Goal: Task Accomplishment & Management: Use online tool/utility

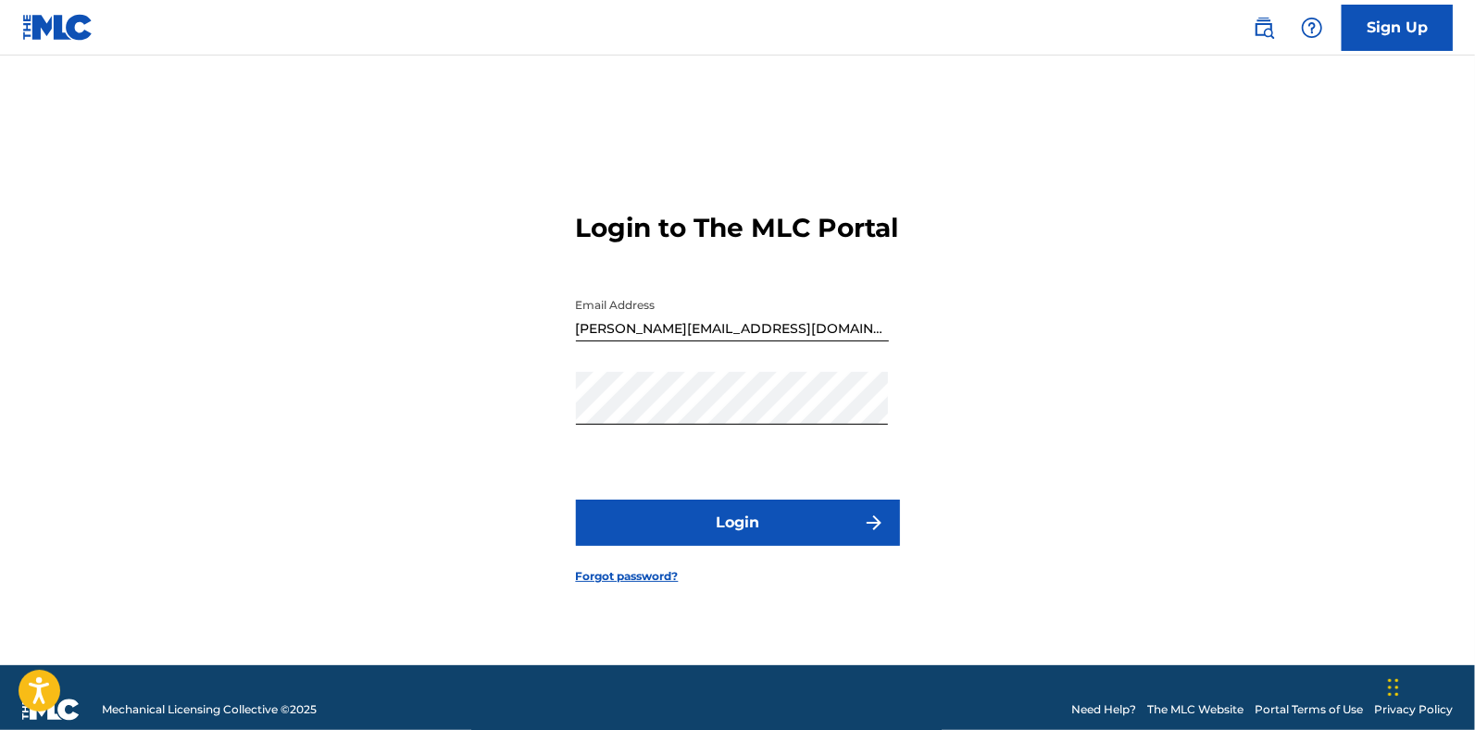
click at [745, 521] on button "Login" at bounding box center [738, 523] width 324 height 46
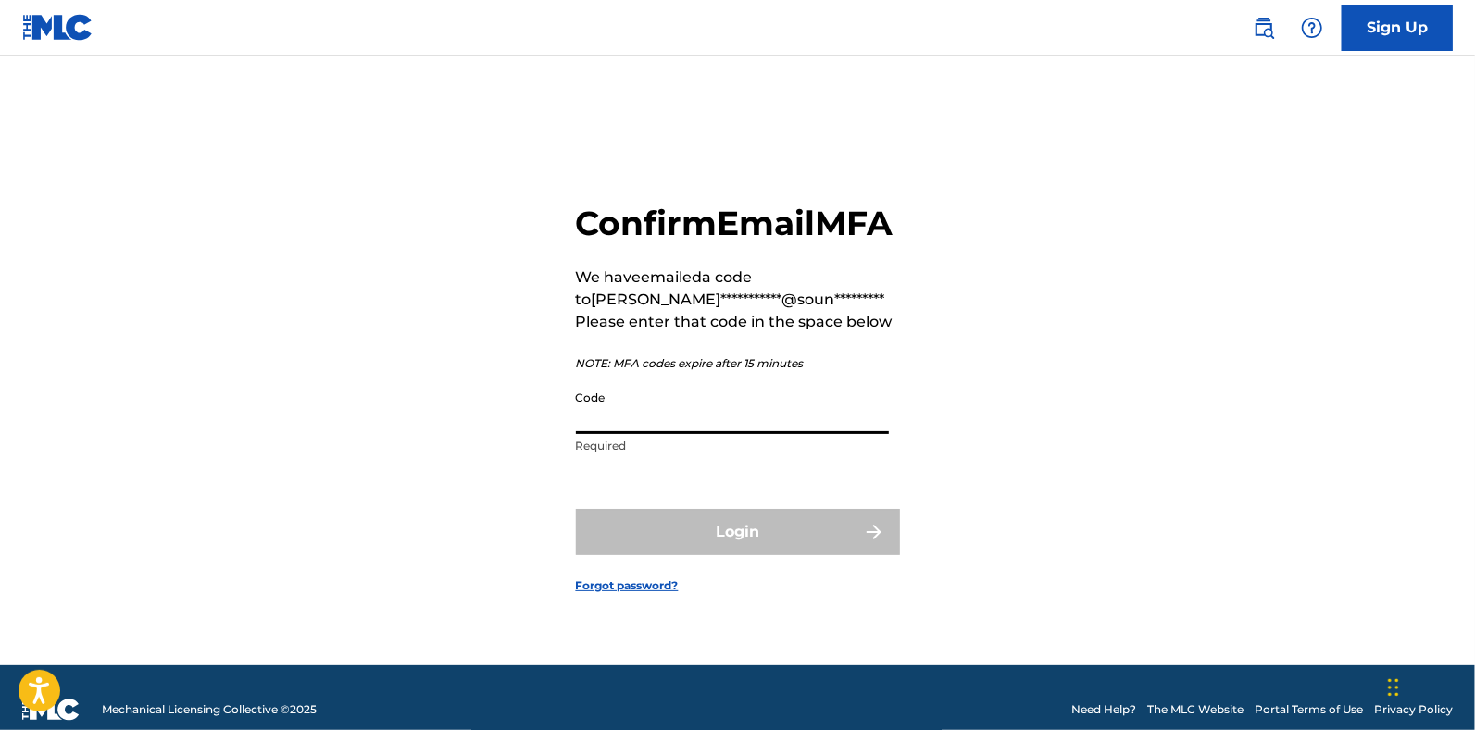
click at [663, 434] on input "Code" at bounding box center [732, 407] width 313 height 53
paste input "831632"
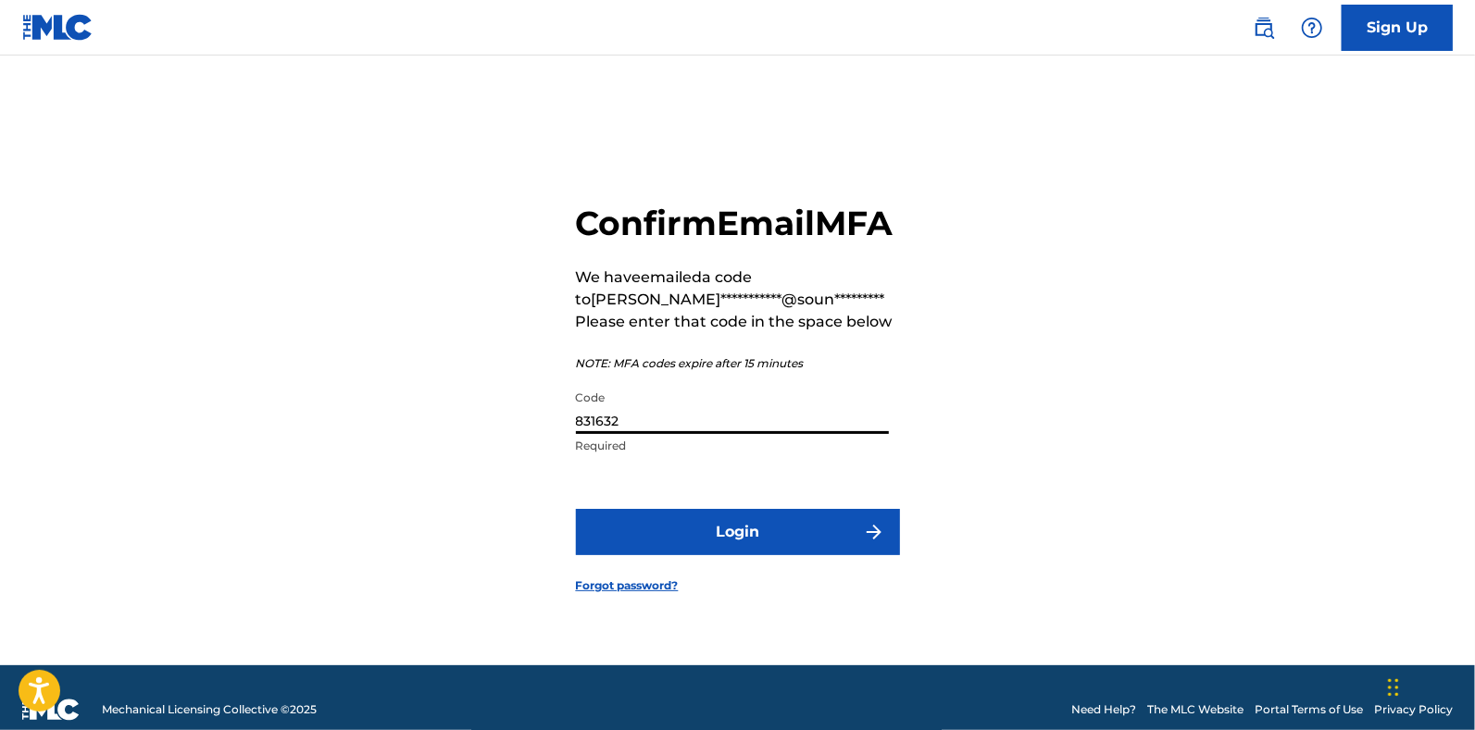
type input "831632"
click at [663, 516] on form "**********" at bounding box center [738, 384] width 324 height 564
click at [646, 532] on button "Login" at bounding box center [738, 532] width 324 height 46
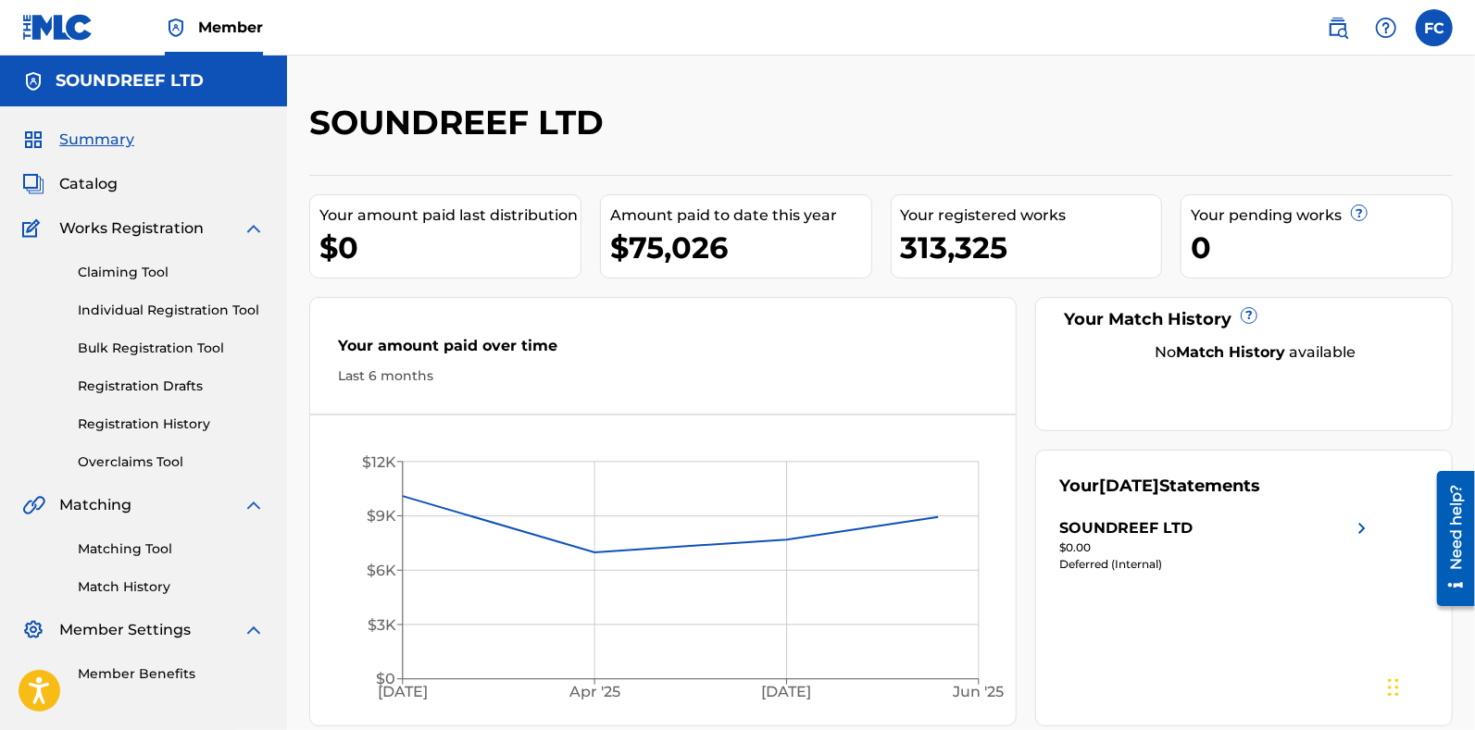
click at [181, 474] on div "Summary Catalog Works Registration Claiming Tool Individual Registration Tool B…" at bounding box center [143, 406] width 287 height 600
click at [144, 467] on link "Overclaims Tool" at bounding box center [171, 462] width 187 height 19
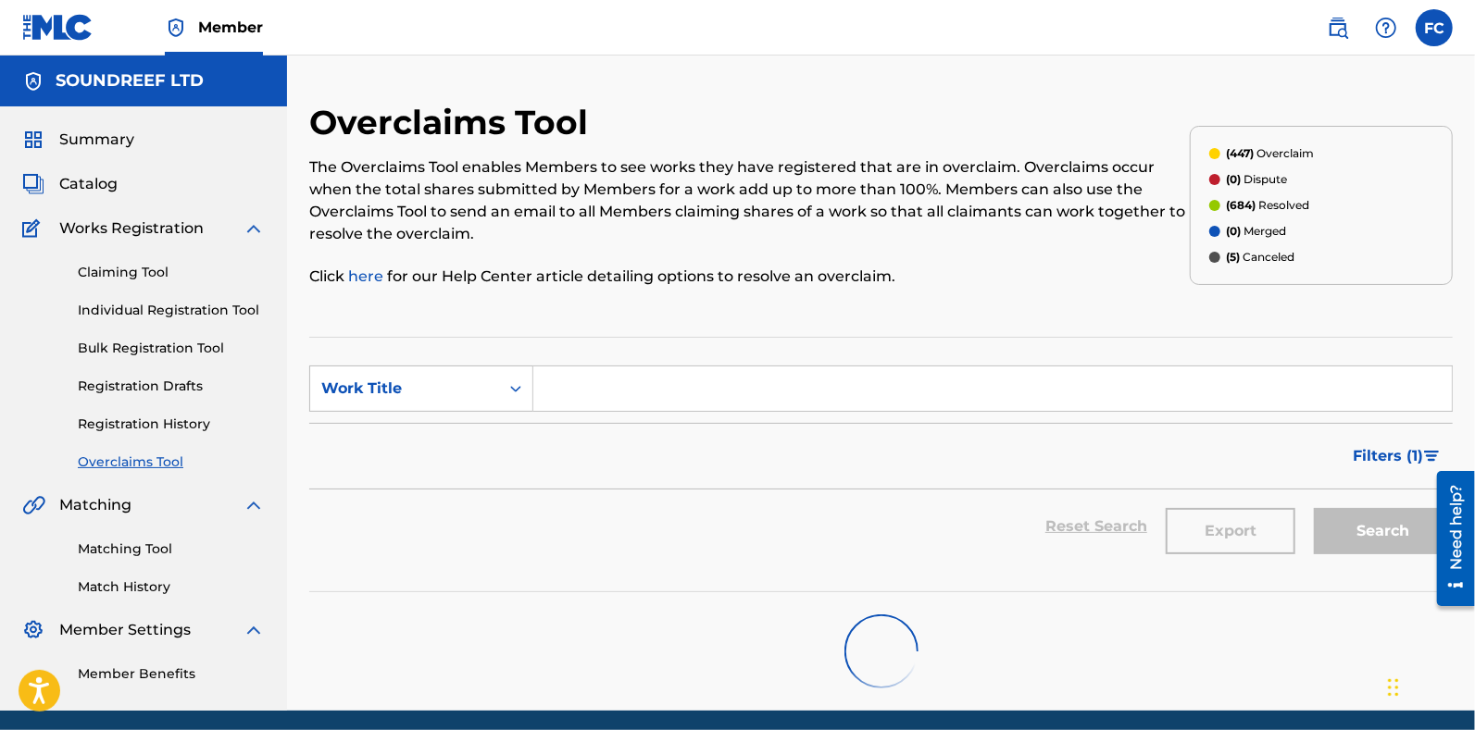
click at [88, 186] on span "Catalog" at bounding box center [88, 184] width 58 height 22
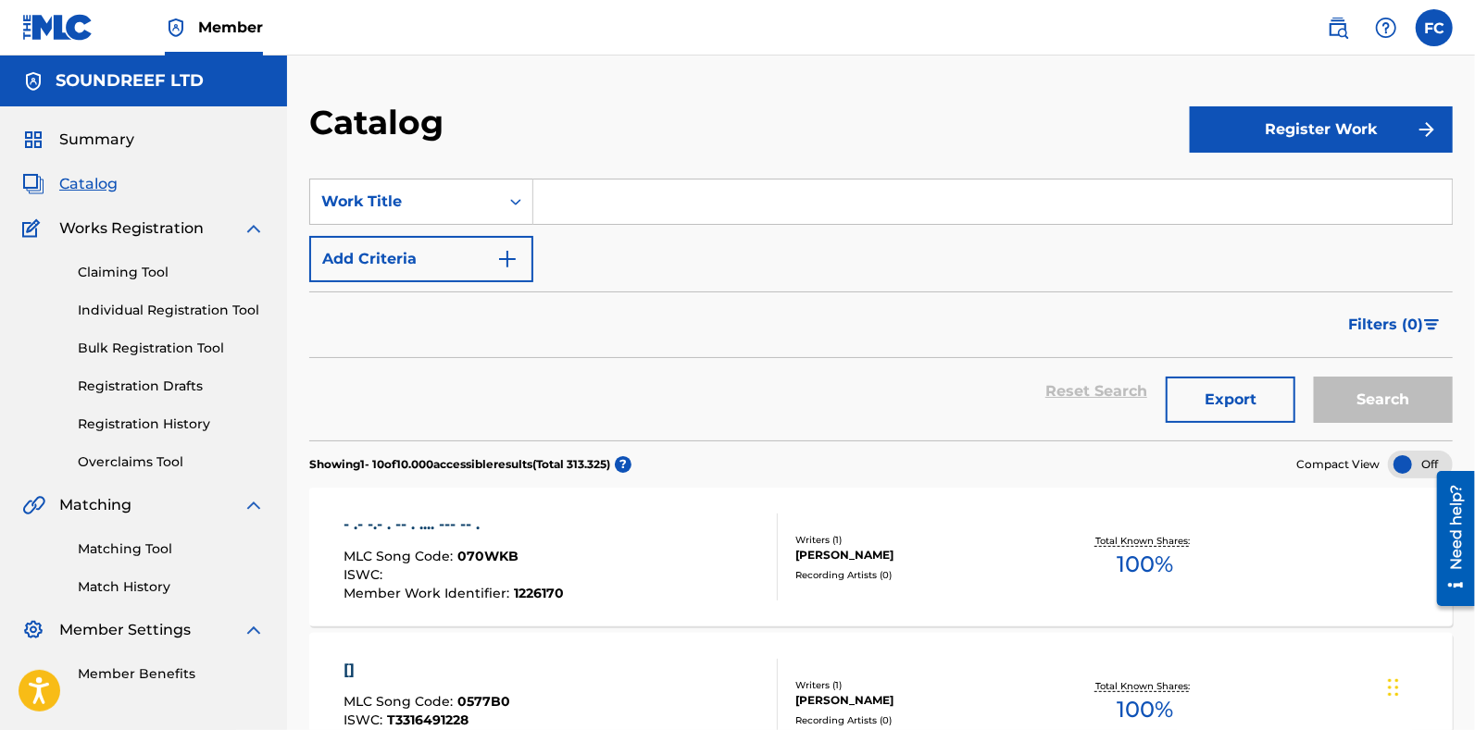
click at [597, 217] on input "Search Form" at bounding box center [992, 202] width 918 height 44
paste input "MISTY VELVET"
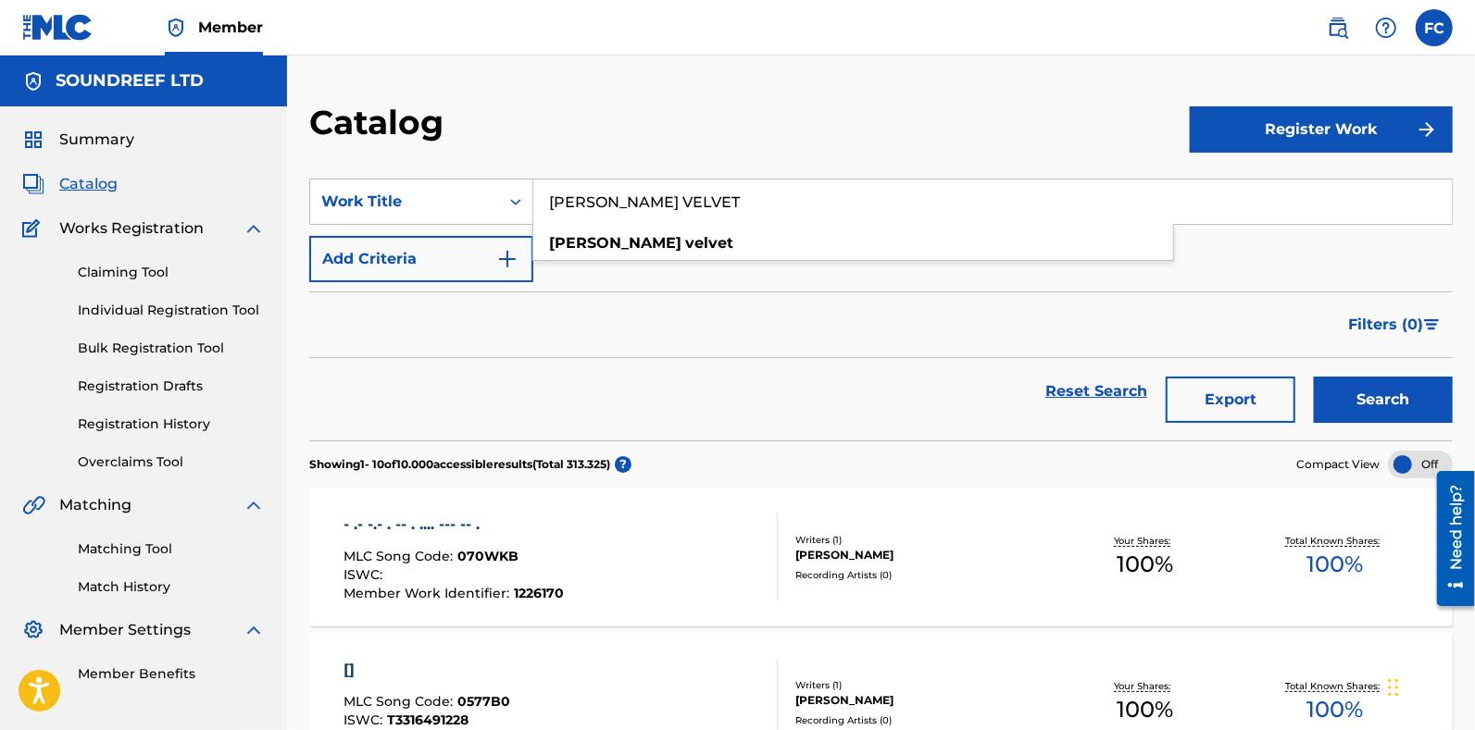
type input "MISTY VELVET"
click at [1314, 377] on button "Search" at bounding box center [1383, 400] width 139 height 46
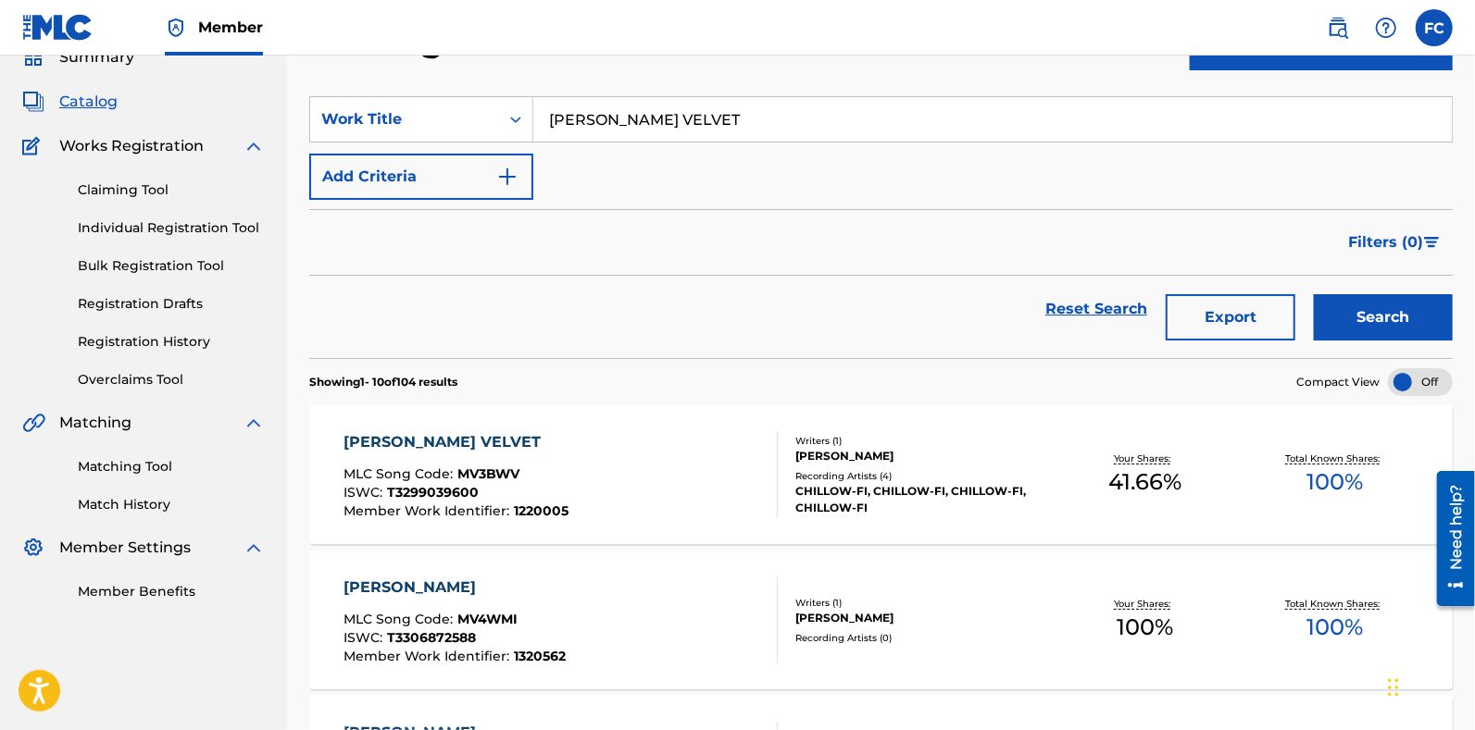
scroll to position [163, 0]
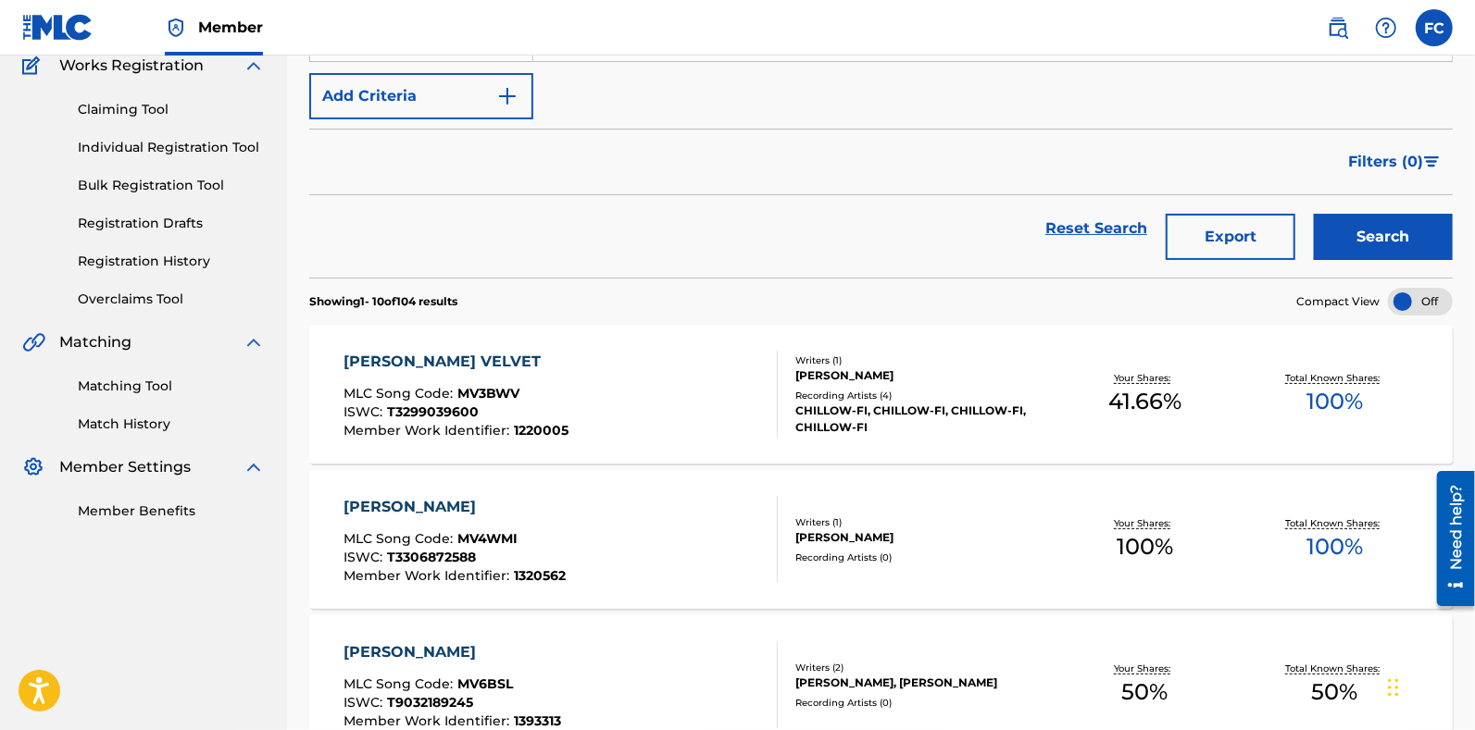
click at [464, 356] on div "MISTY VELVET" at bounding box center [455, 362] width 225 height 22
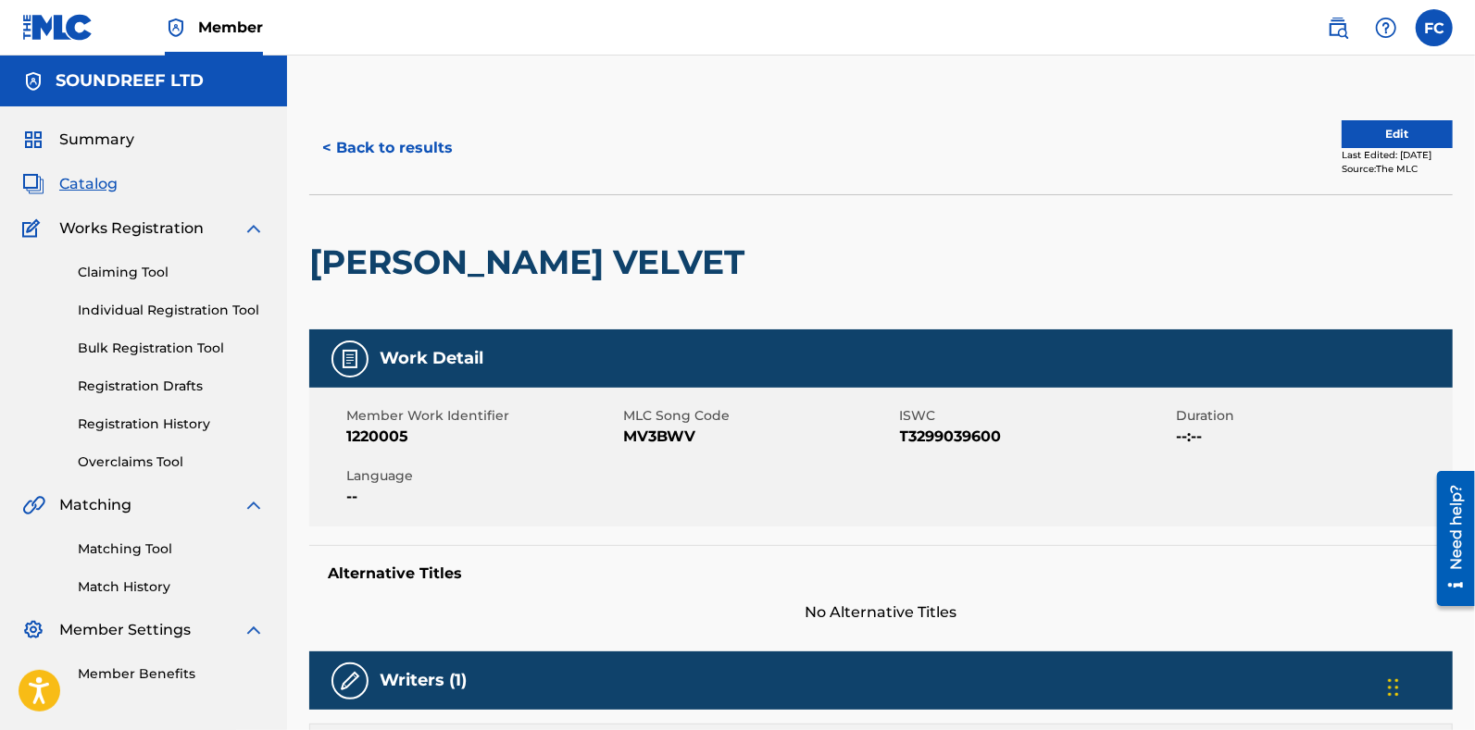
click at [165, 458] on link "Overclaims Tool" at bounding box center [171, 462] width 187 height 19
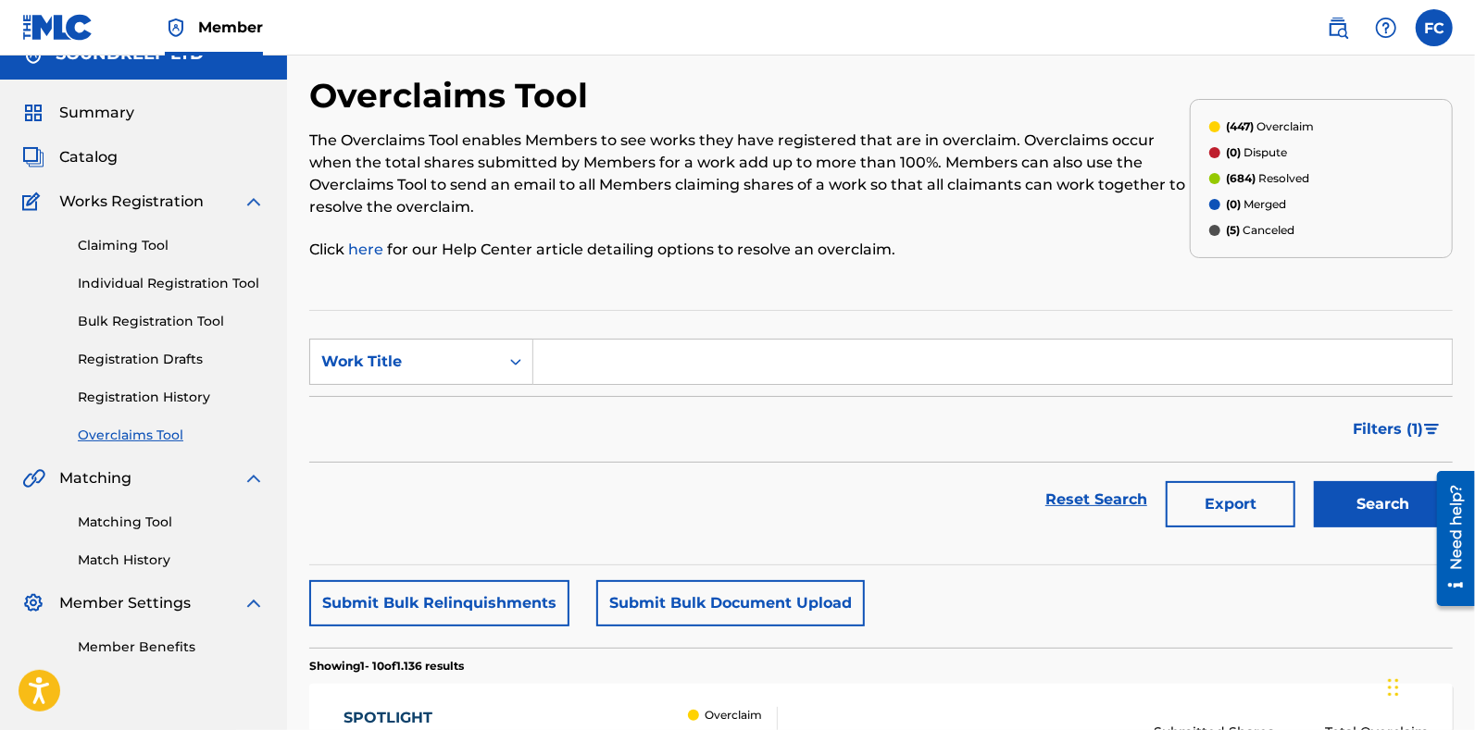
scroll to position [13, 0]
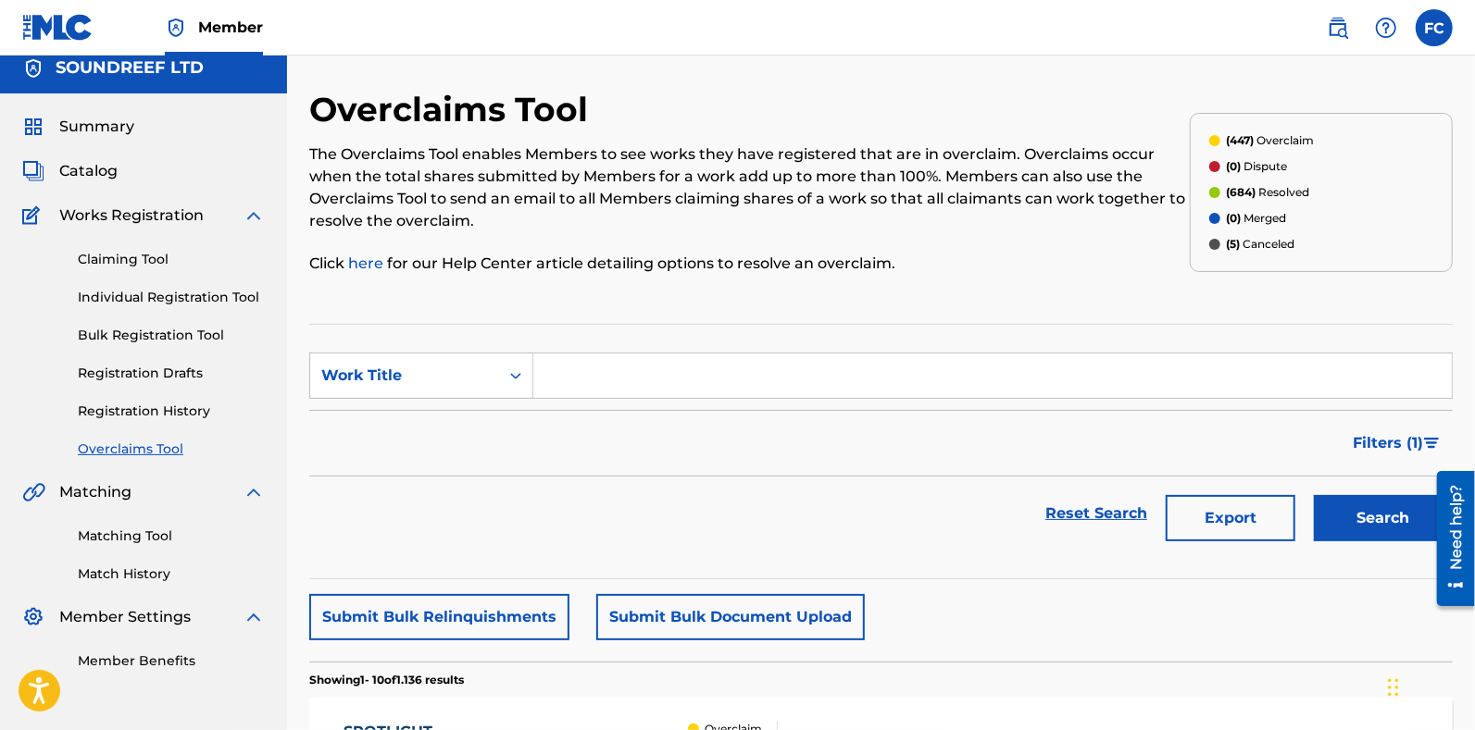
click at [852, 353] on div "Search Form" at bounding box center [992, 376] width 919 height 46
click at [742, 425] on div "Filters ( 1 )" at bounding box center [880, 443] width 1143 height 67
click at [664, 389] on input "Search Form" at bounding box center [992, 376] width 918 height 44
paste input "MISTY VELVET"
type input "MISTY VELVET"
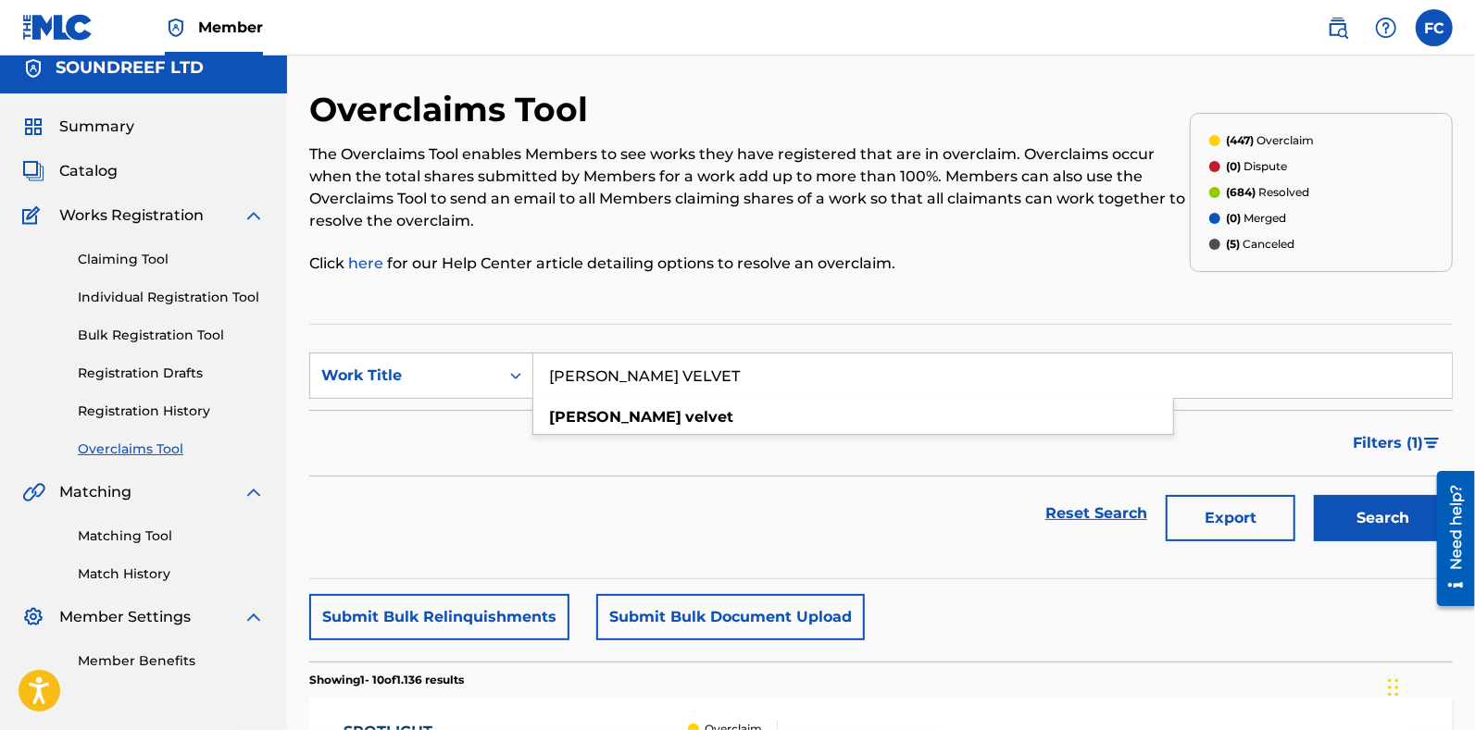
click at [1383, 511] on button "Search" at bounding box center [1383, 518] width 139 height 46
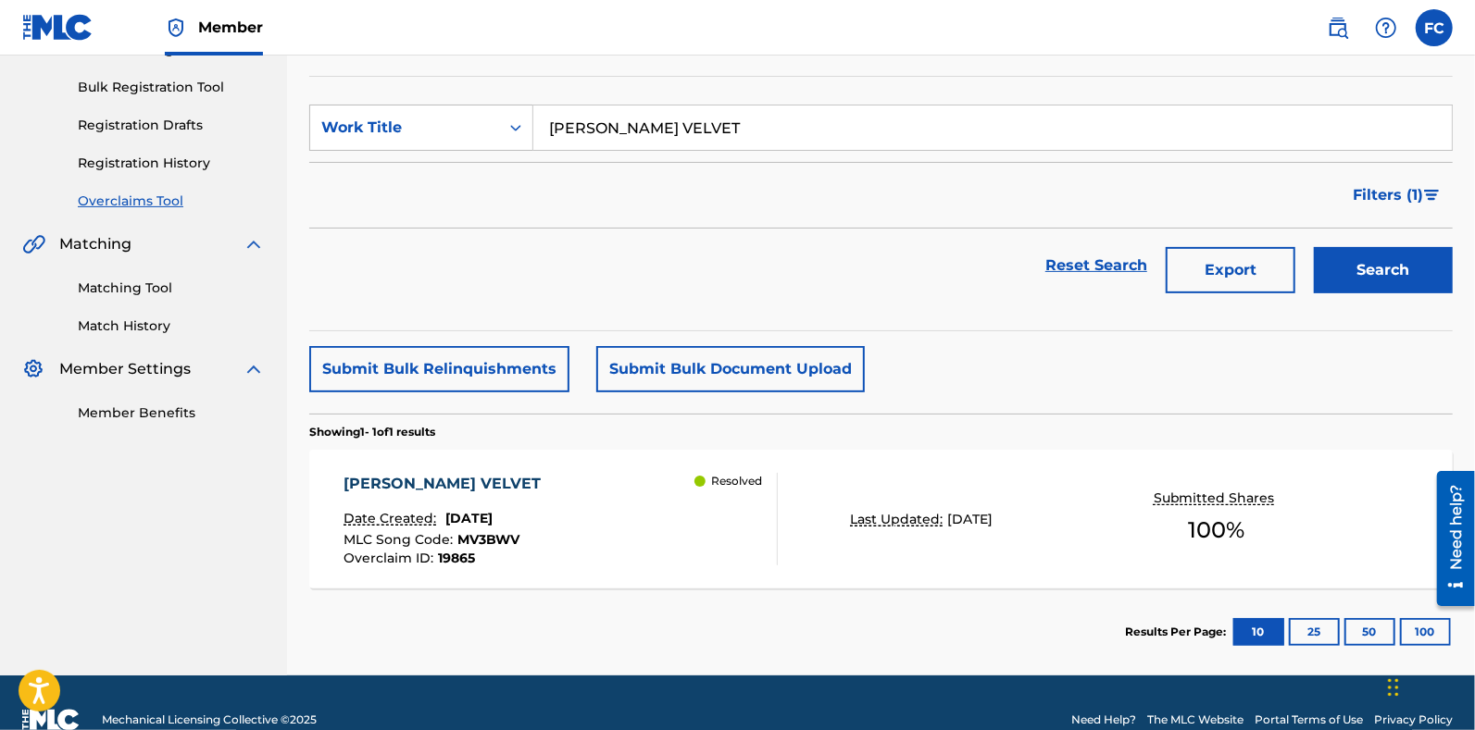
scroll to position [268, 0]
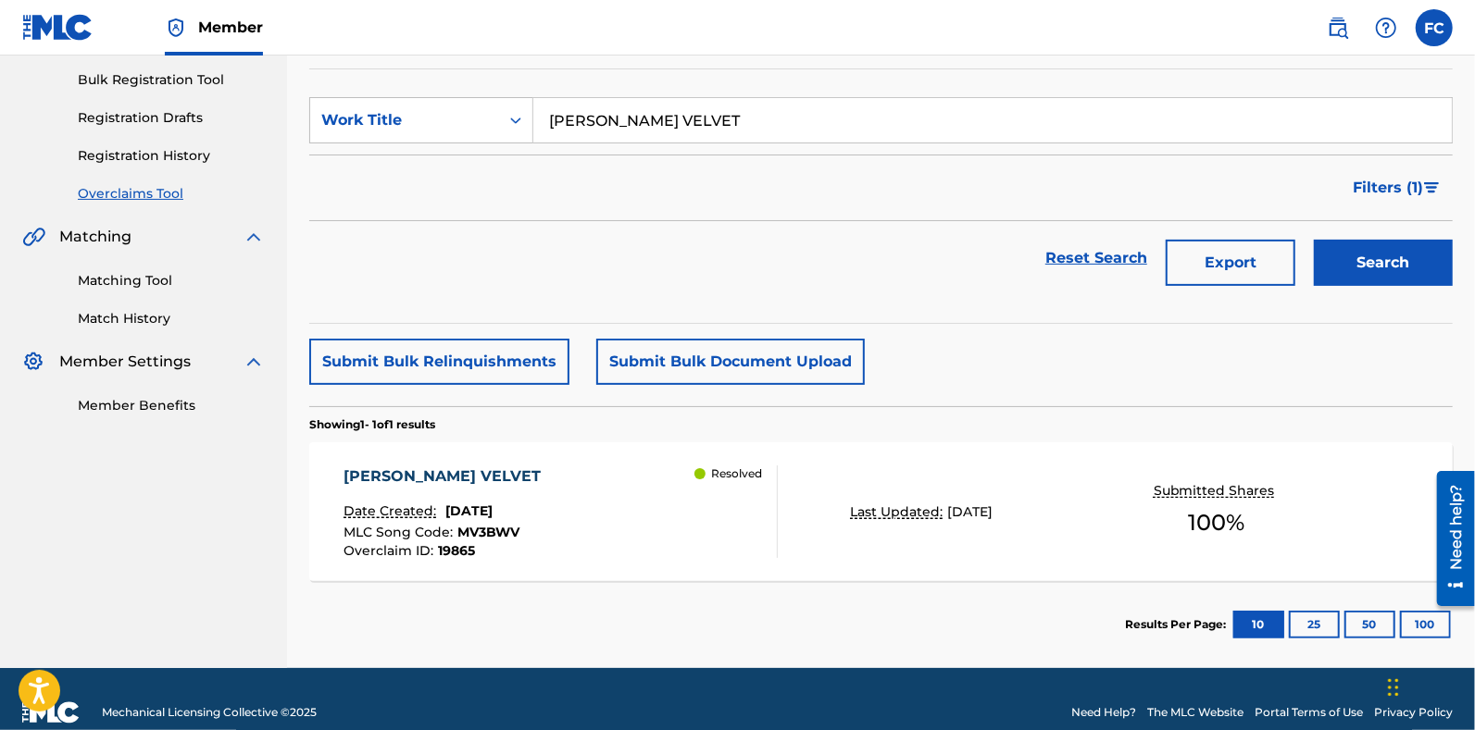
click at [449, 485] on div "MISTY VELVET" at bounding box center [446, 477] width 206 height 22
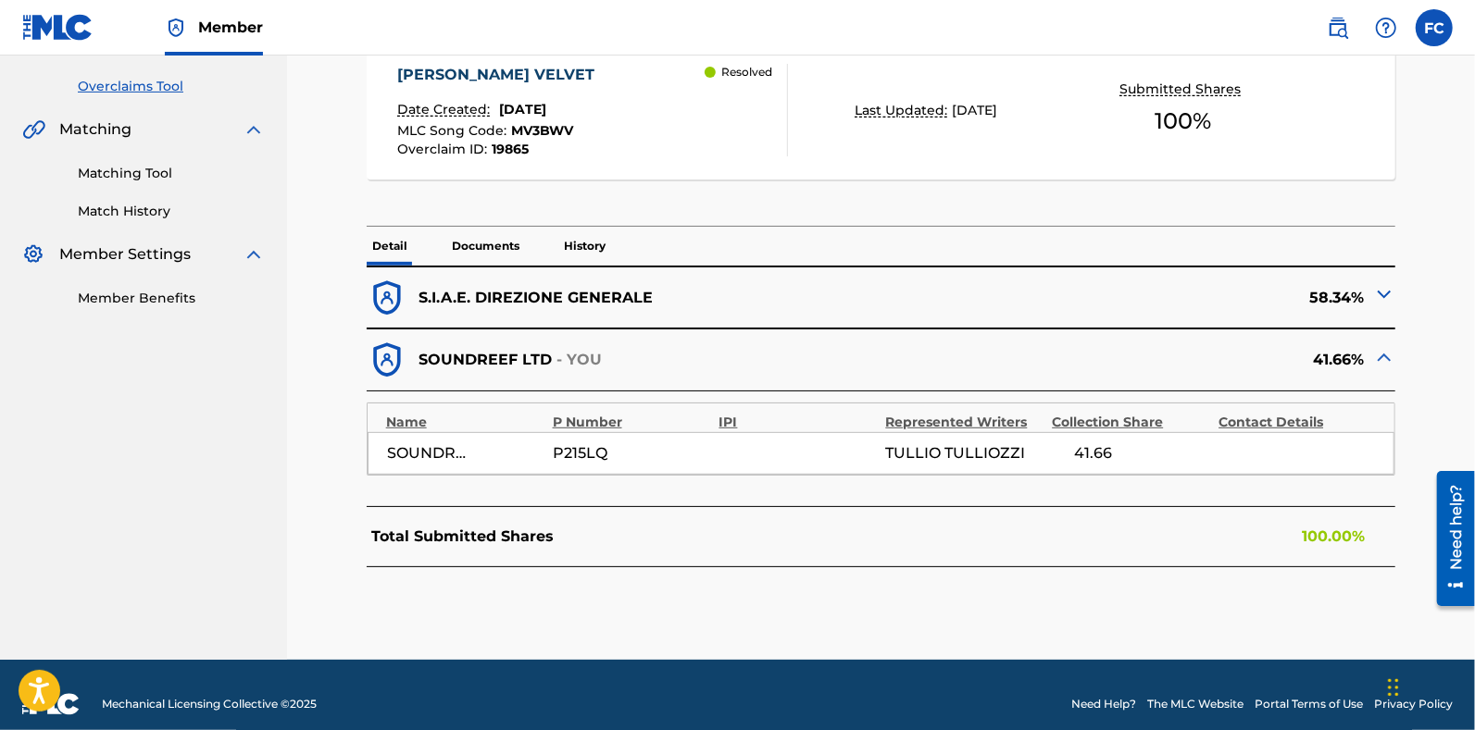
scroll to position [392, 0]
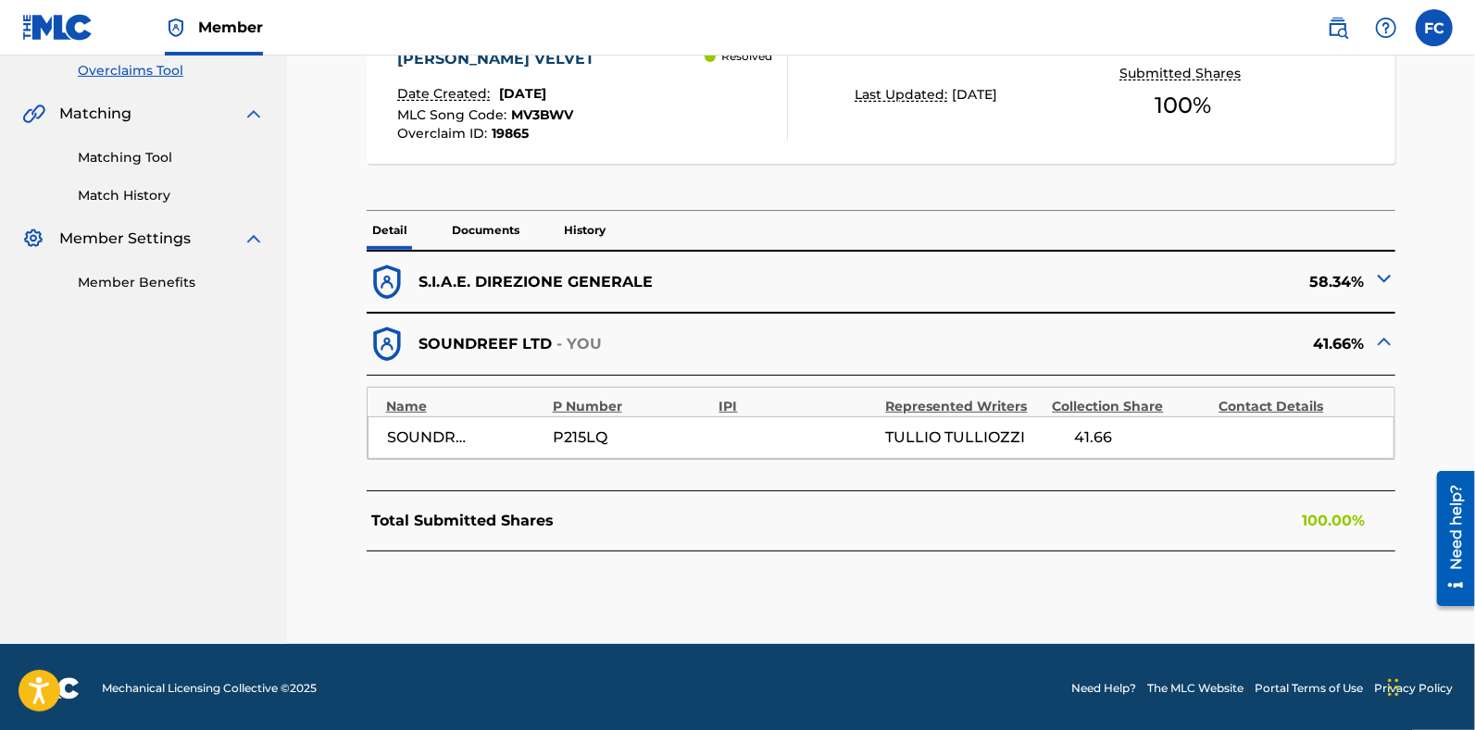
click at [570, 230] on p "History" at bounding box center [584, 230] width 53 height 39
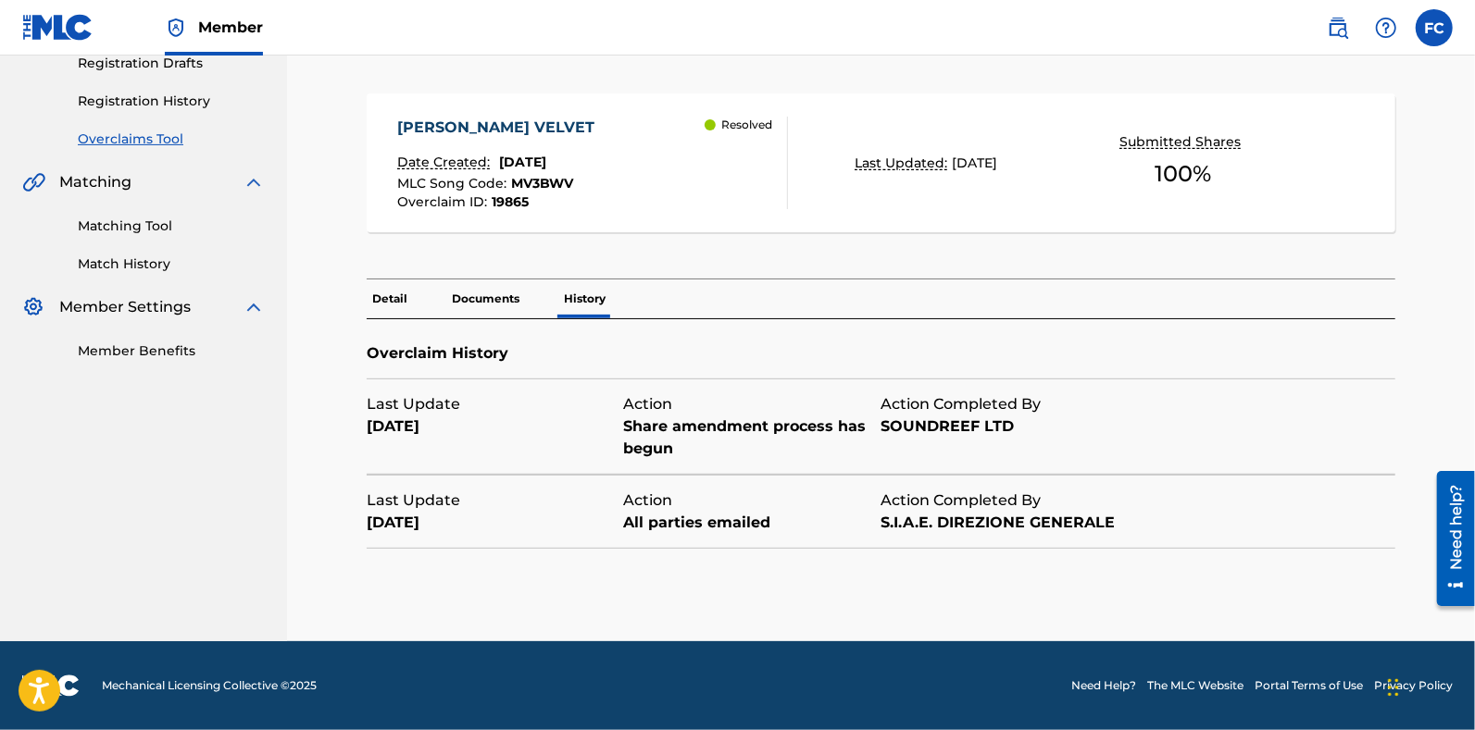
scroll to position [321, 0]
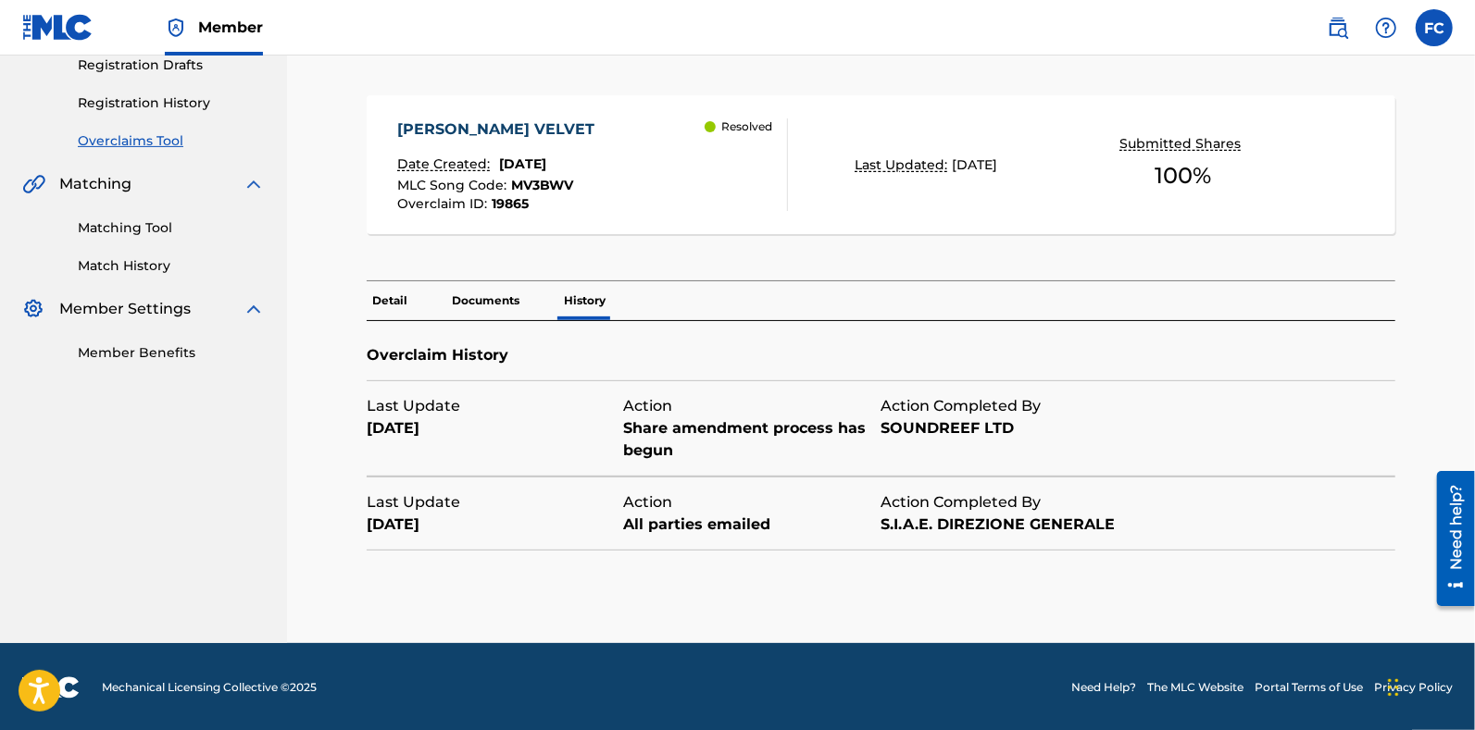
click at [377, 306] on p "Detail" at bounding box center [390, 300] width 46 height 39
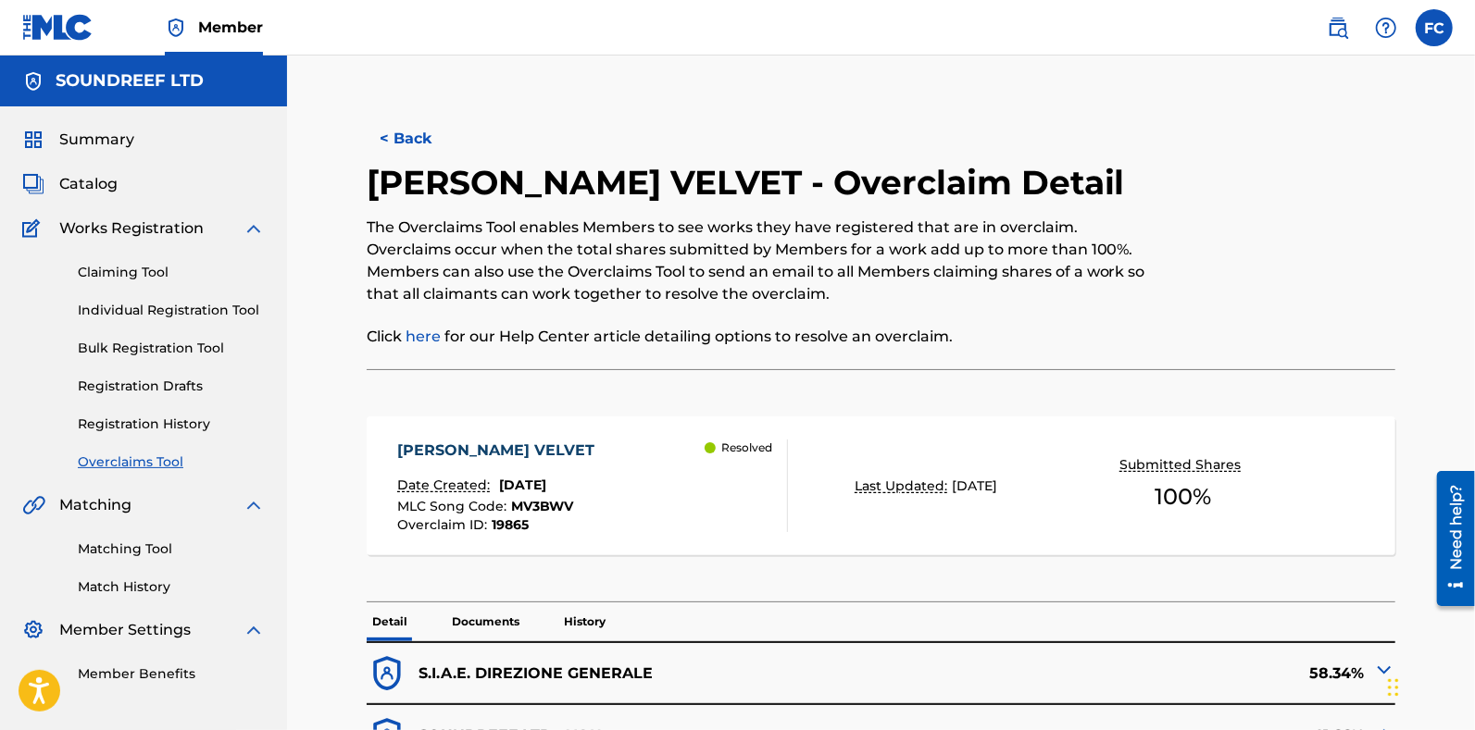
click at [377, 137] on button "< Back" at bounding box center [422, 139] width 111 height 46
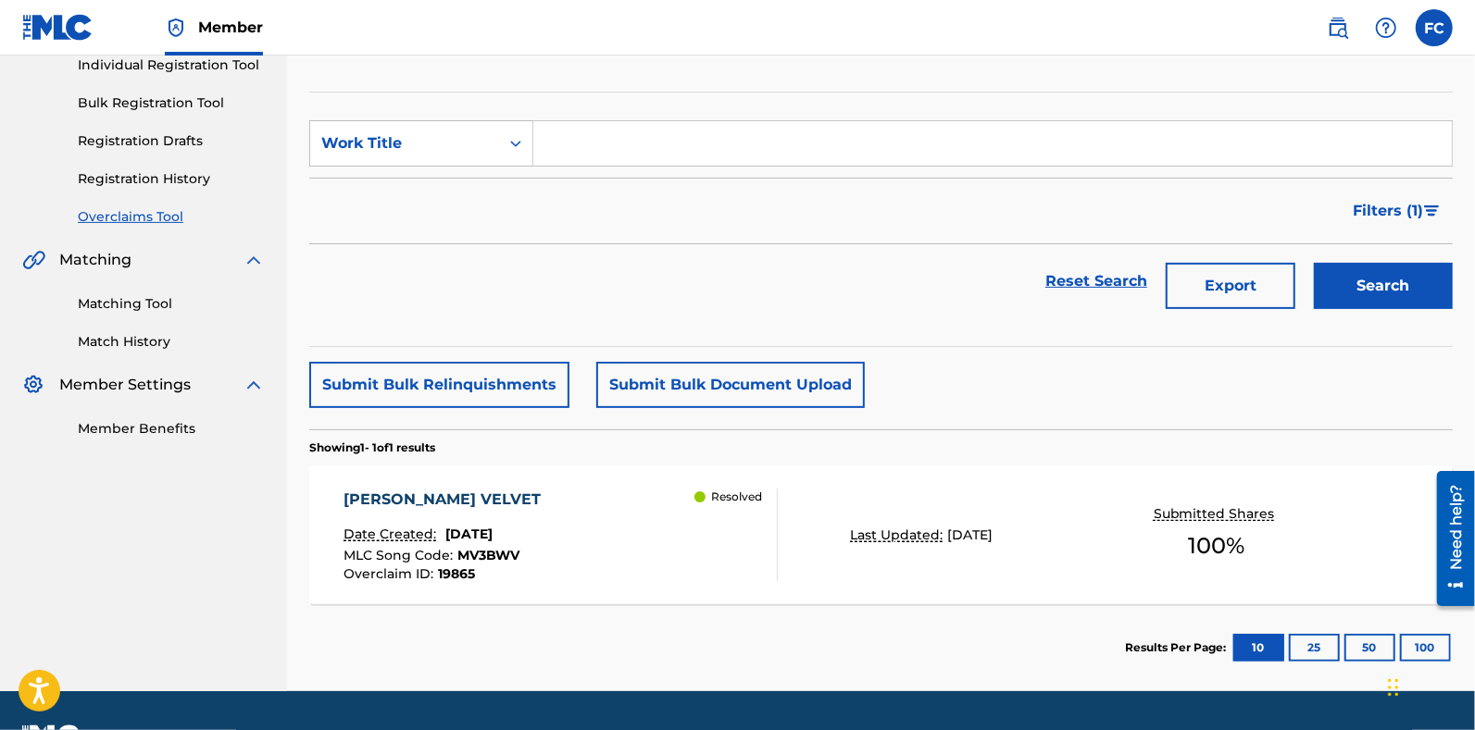
scroll to position [235, 0]
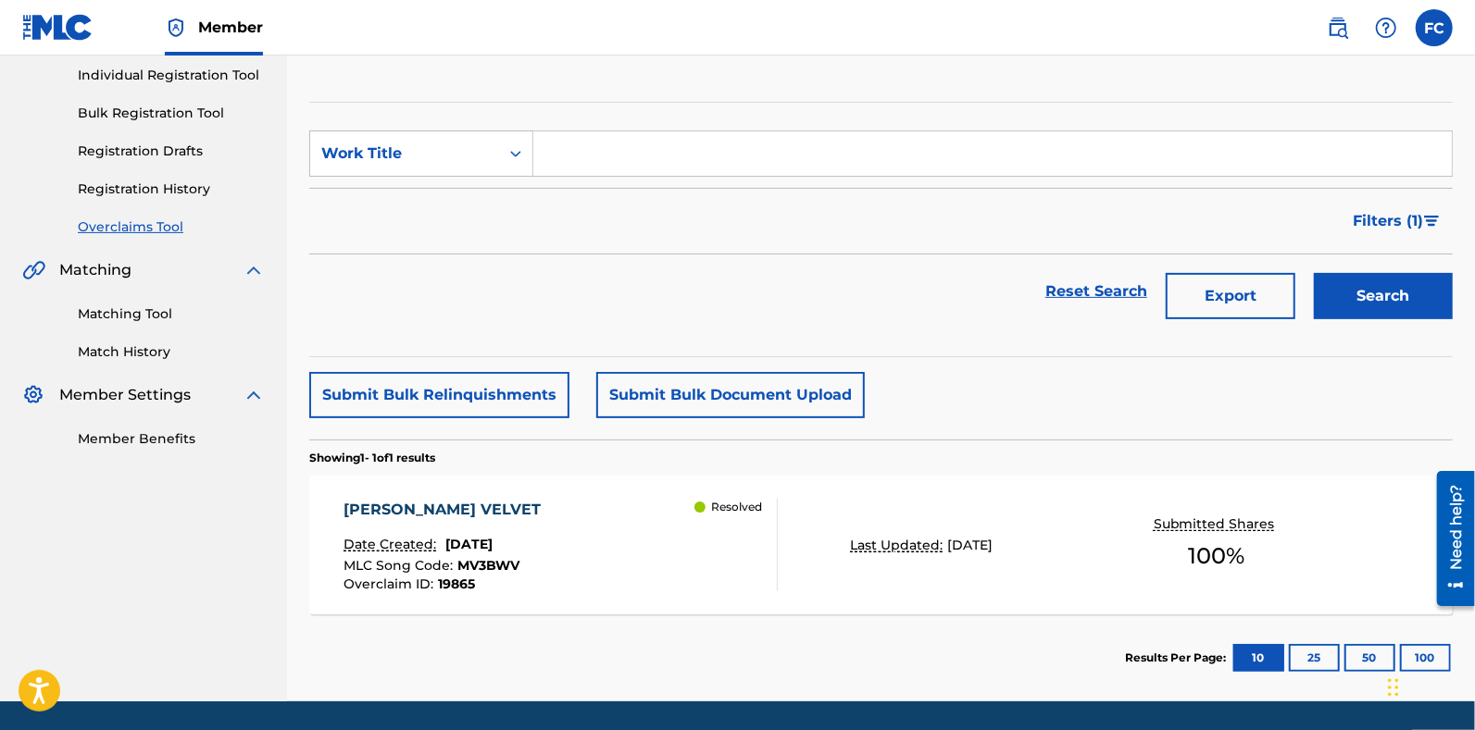
click at [141, 220] on link "Overclaims Tool" at bounding box center [171, 227] width 187 height 19
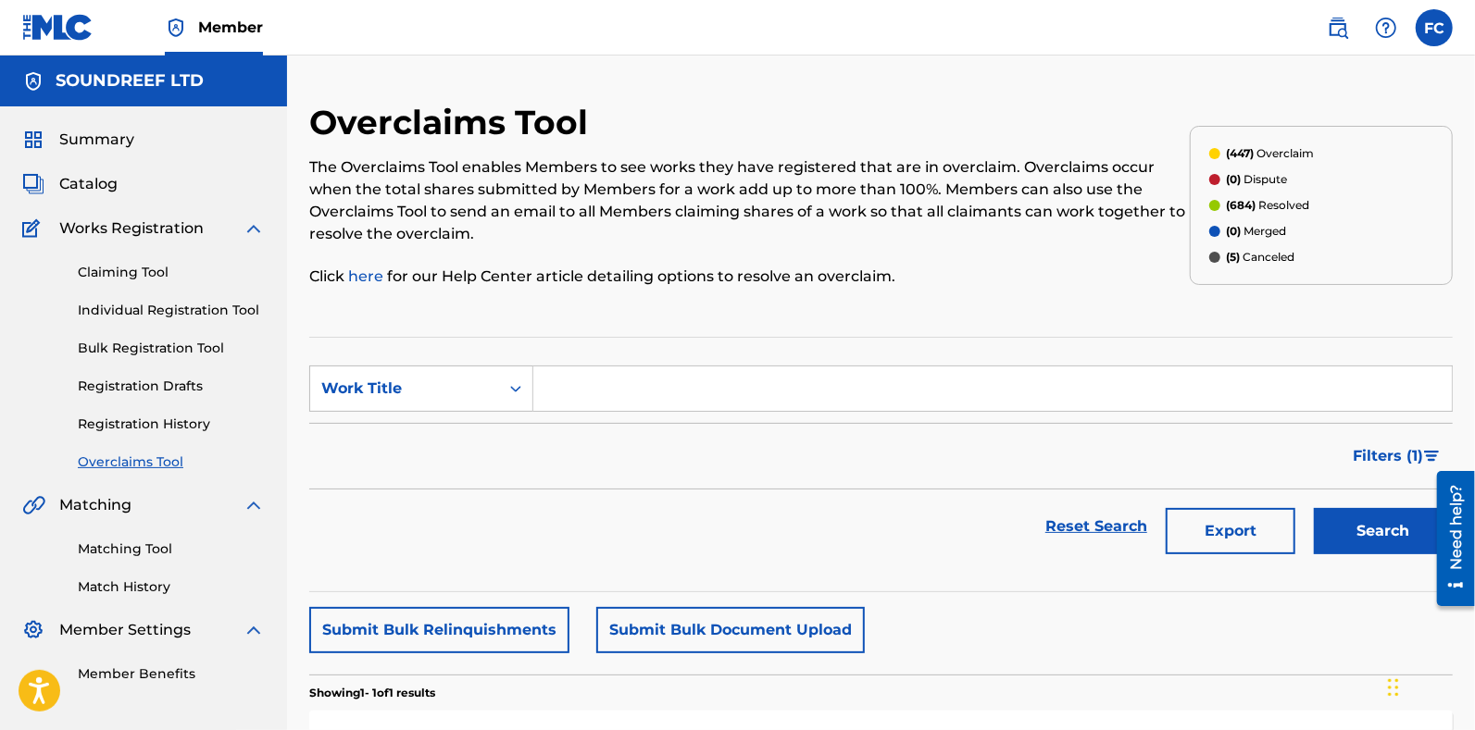
click at [1229, 524] on button "Export" at bounding box center [1230, 531] width 130 height 46
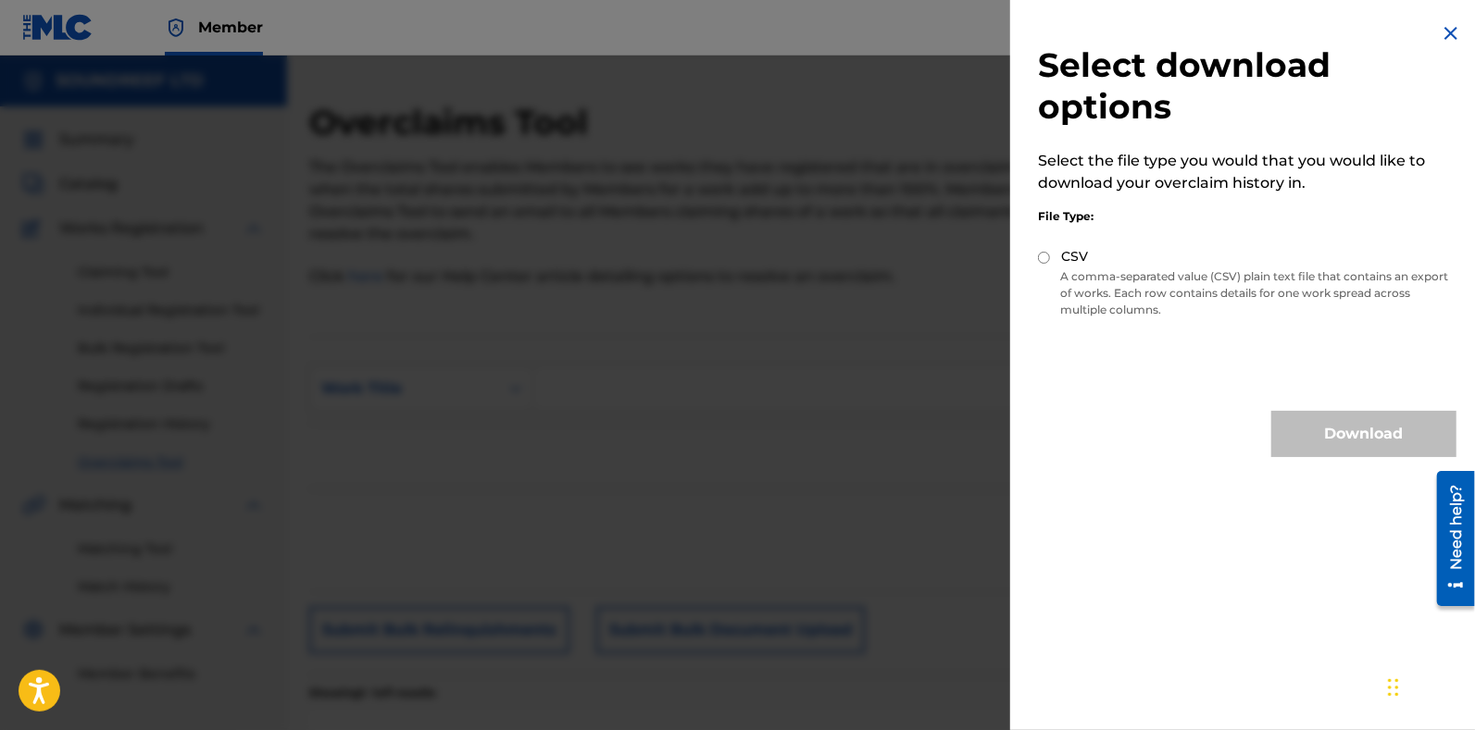
click at [1439, 32] on img at bounding box center [1450, 33] width 22 height 22
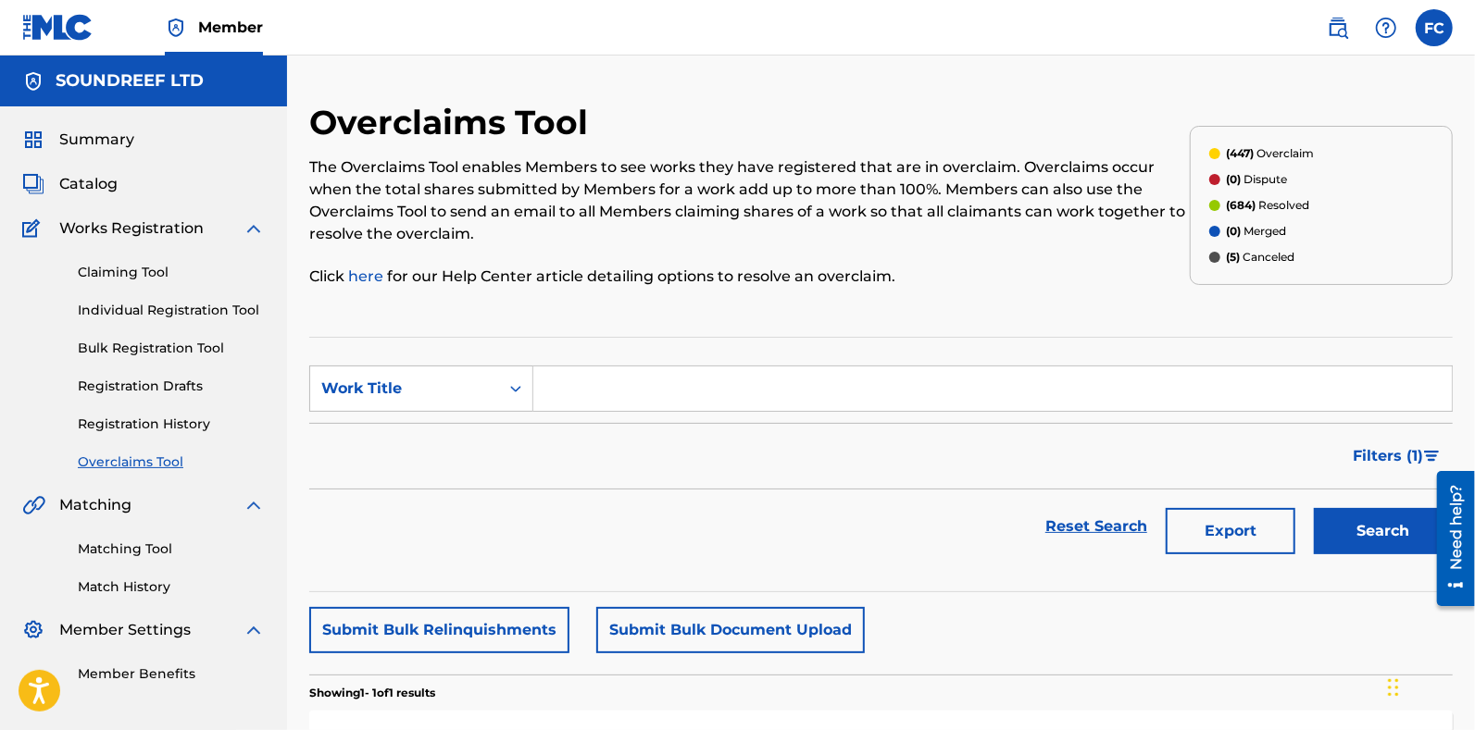
click at [1241, 543] on button "Export" at bounding box center [1230, 531] width 130 height 46
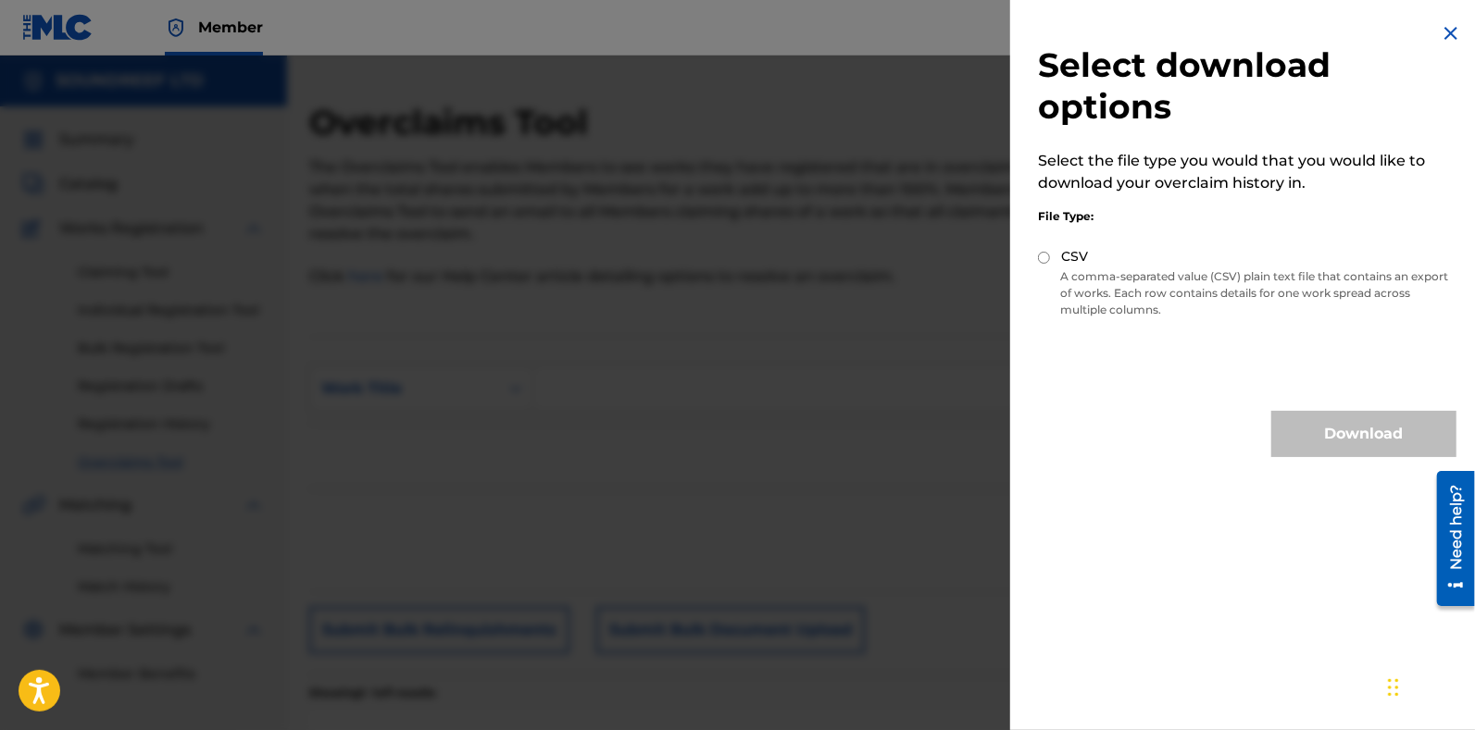
click at [1050, 258] on input "CSV" at bounding box center [1044, 258] width 12 height 12
radio input "true"
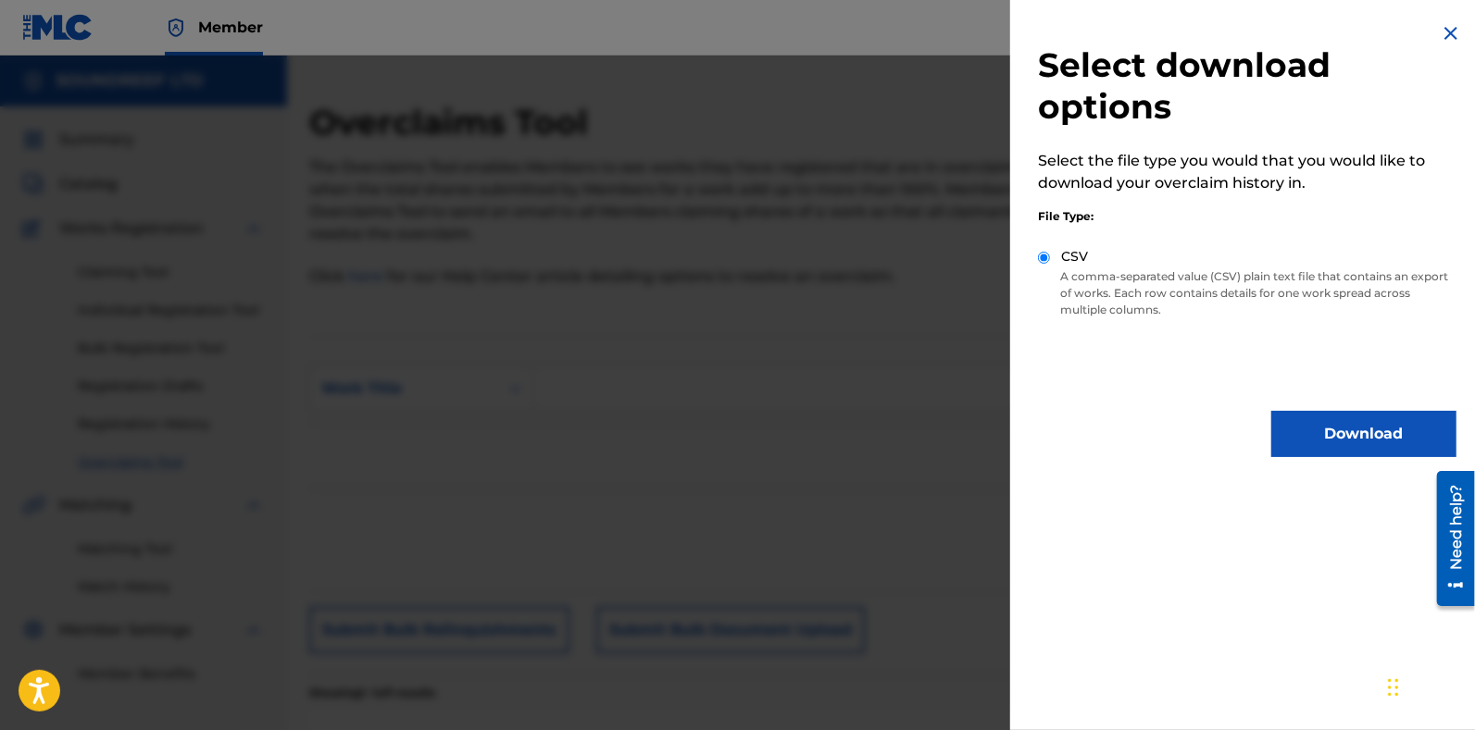
click at [1315, 440] on button "Download" at bounding box center [1363, 434] width 185 height 46
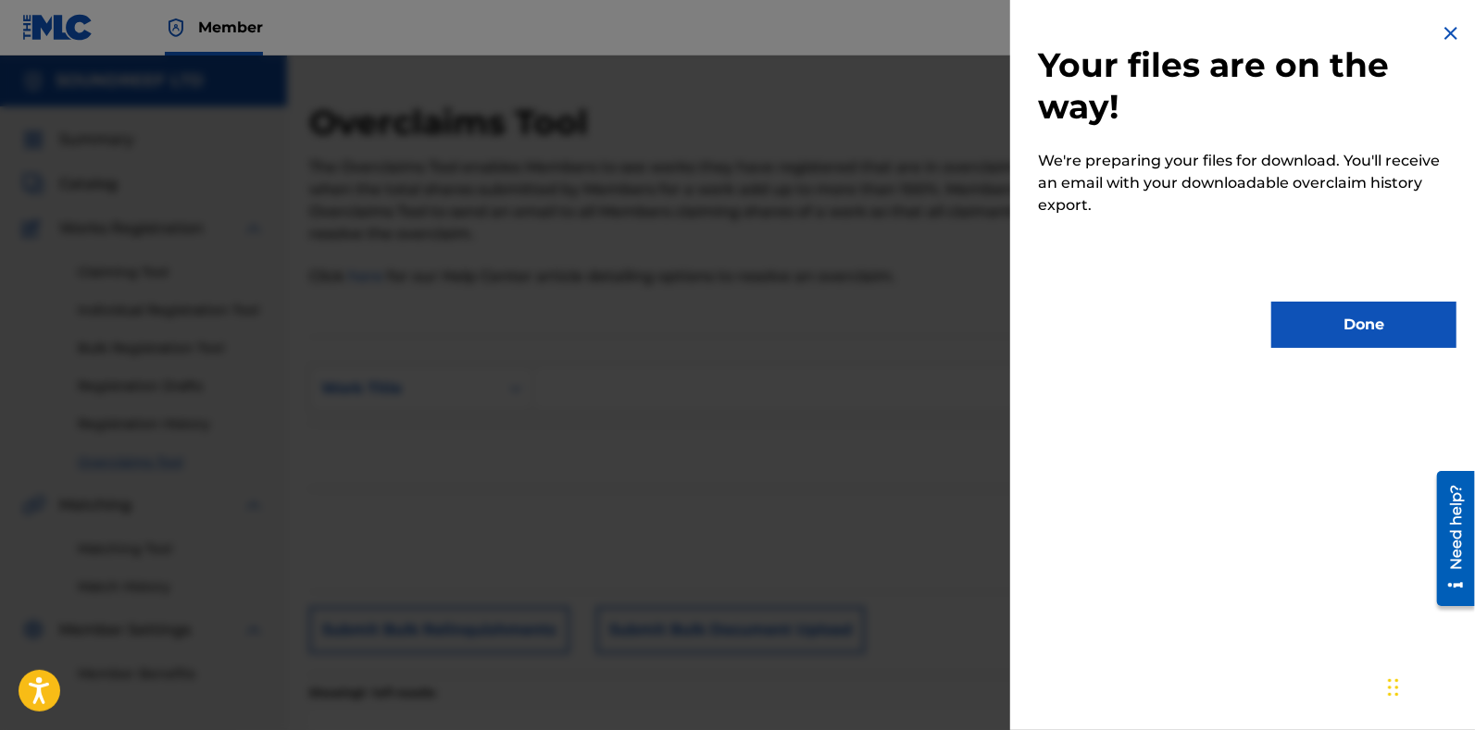
click at [1314, 334] on button "Done" at bounding box center [1363, 325] width 185 height 46
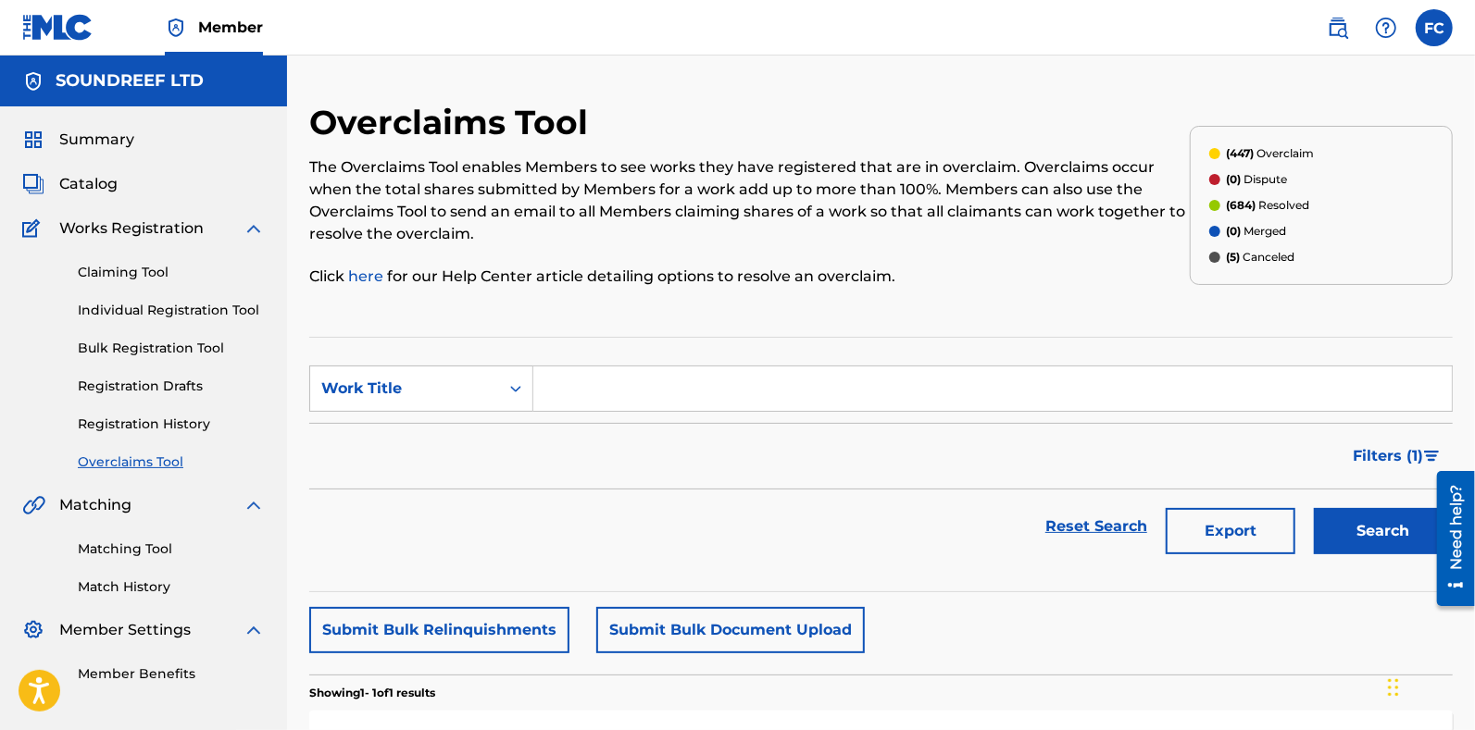
click at [622, 392] on input "Search Form" at bounding box center [992, 389] width 918 height 44
paste input "RACCONTAMI UNA STORIA"
type input "RACCONTAMI UNA STORIA"
click at [1314, 508] on button "Search" at bounding box center [1383, 531] width 139 height 46
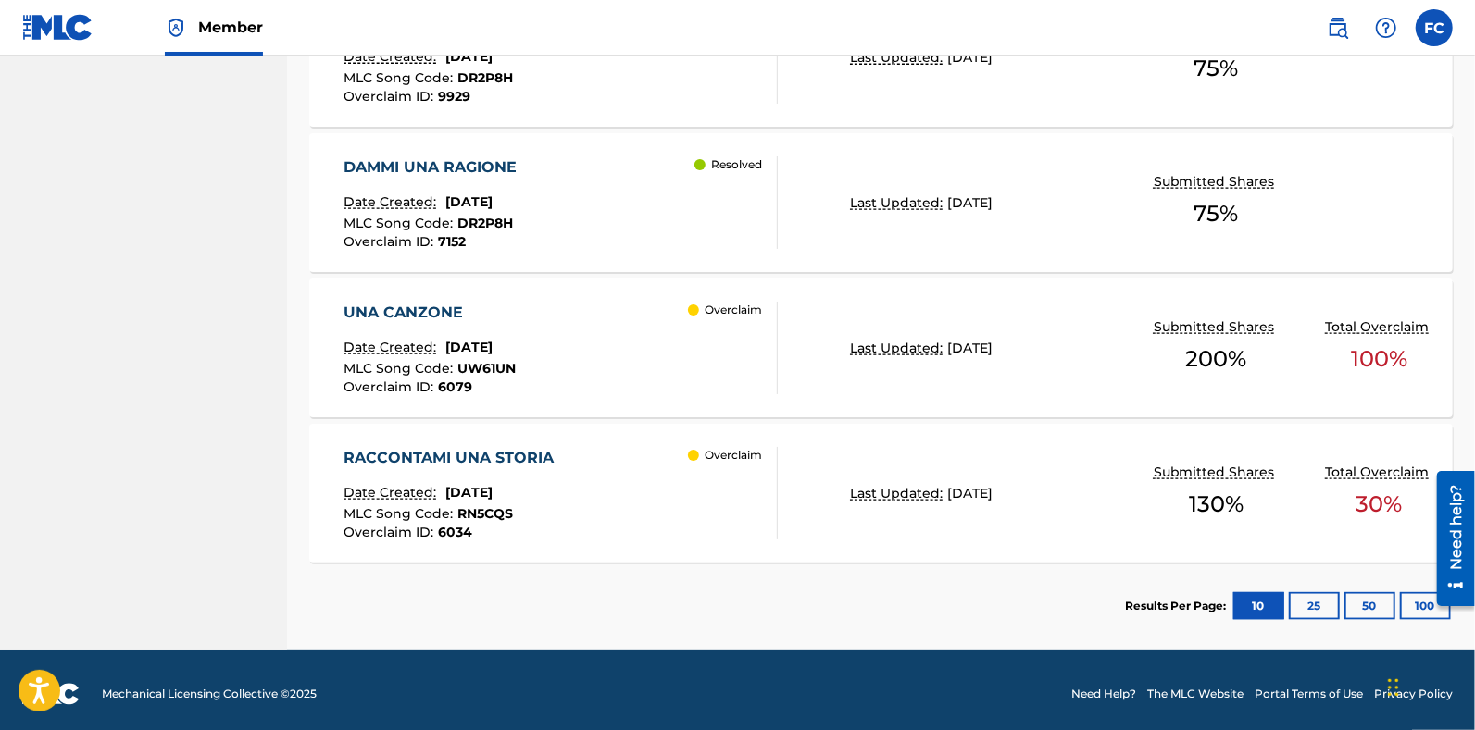
scroll to position [1305, 0]
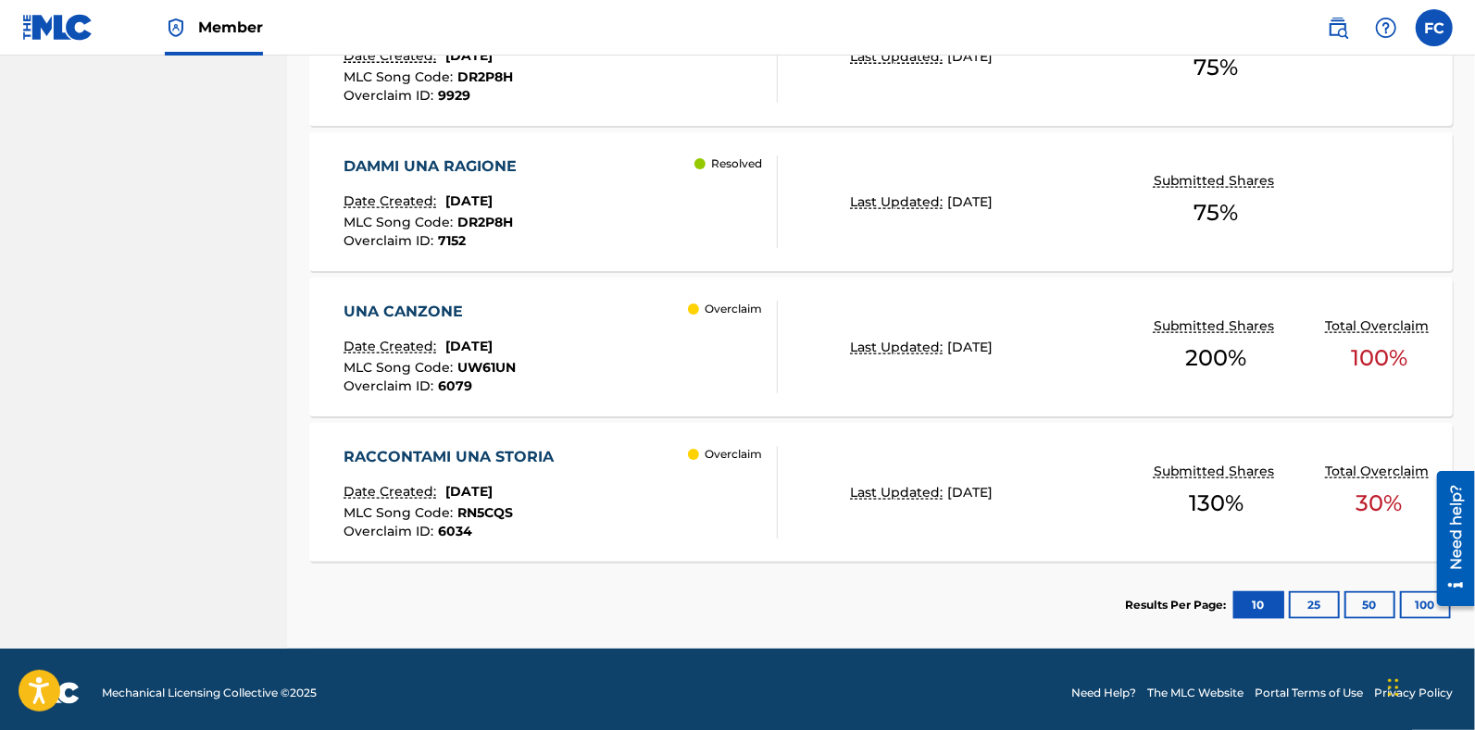
click at [735, 515] on div "Overclaim" at bounding box center [732, 492] width 89 height 93
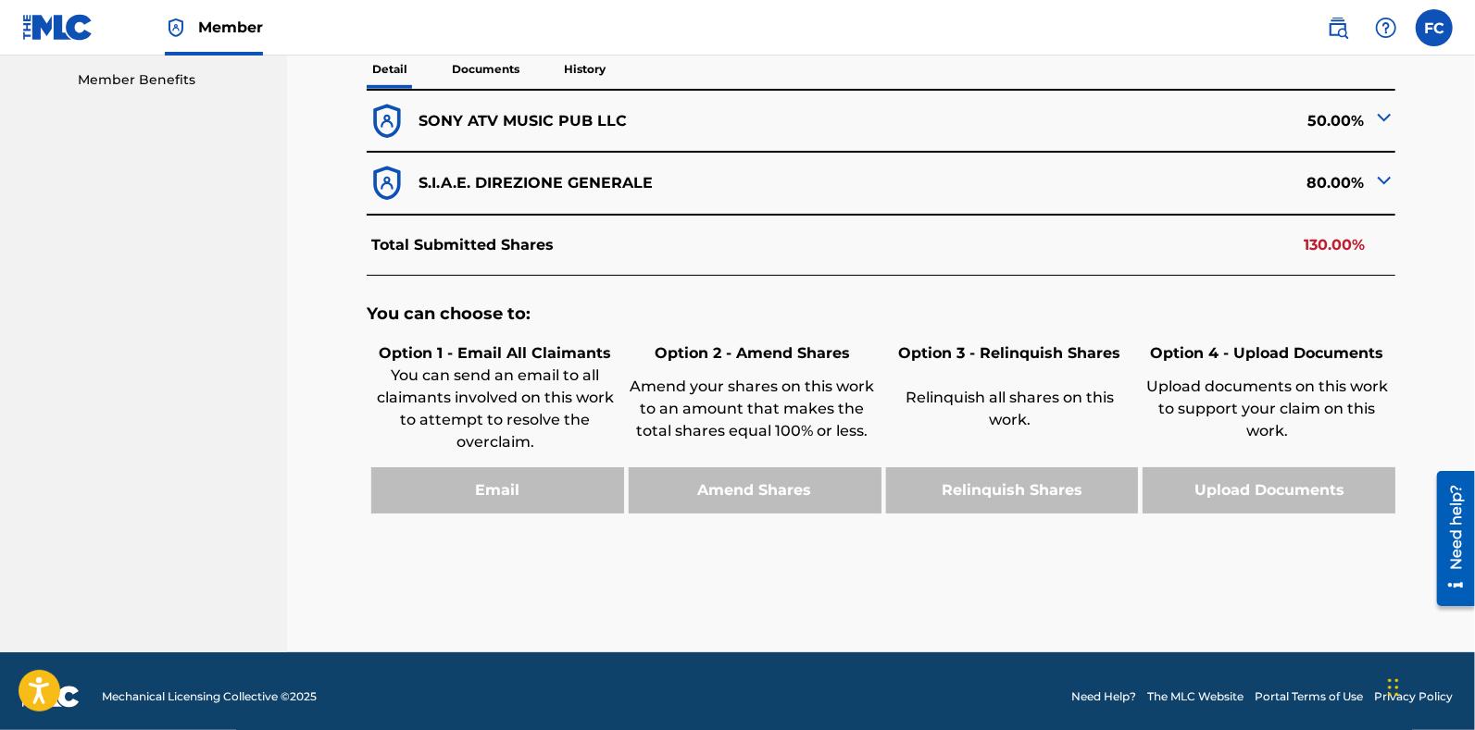
click at [767, 600] on div "< Back RACCONTAMI UNA STORIA - Overclaim Detail The Overclaims Tool enables Mem…" at bounding box center [880, 80] width 1143 height 1145
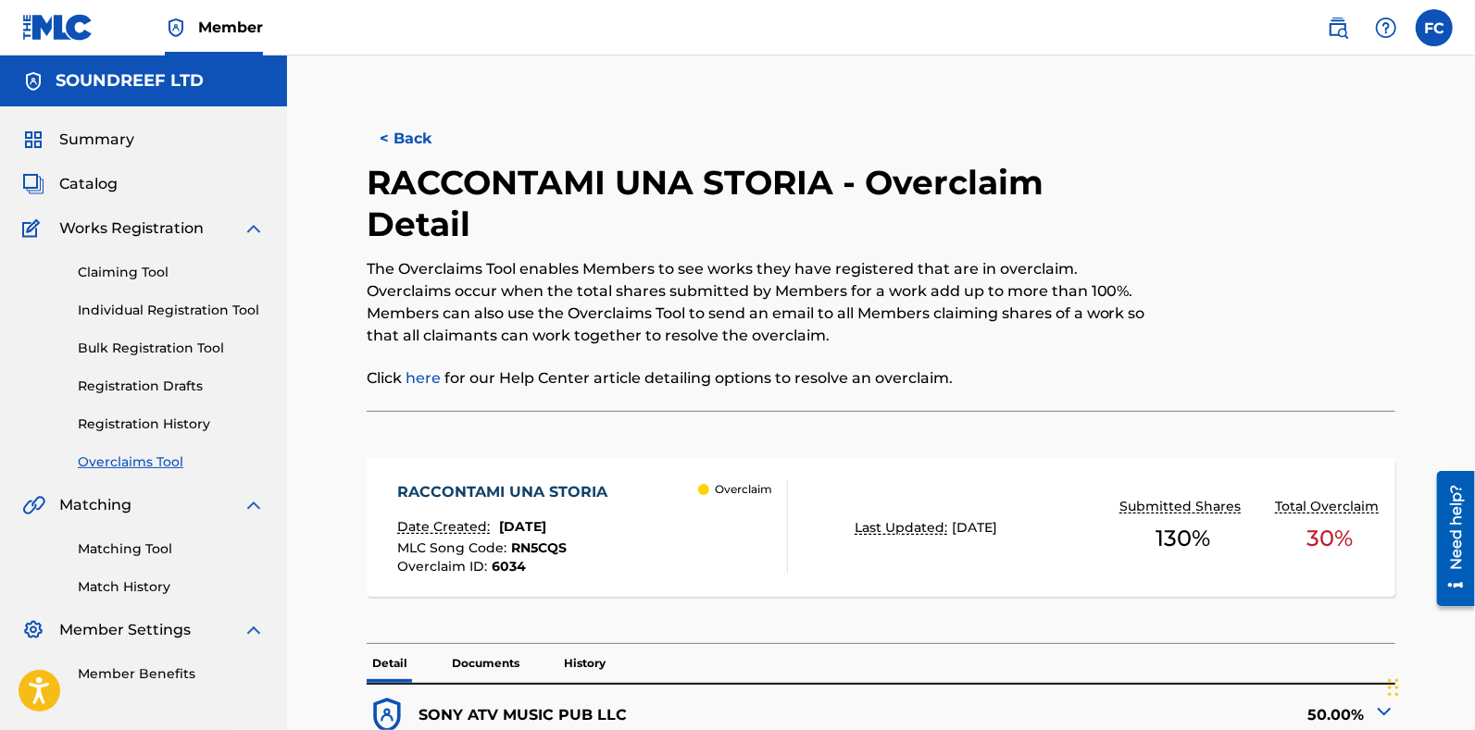
drag, startPoint x: 460, startPoint y: 155, endPoint x: 489, endPoint y: 173, distance: 34.1
click at [489, 173] on div "< Back RACCONTAMI UNA STORIA - Overclaim Detail The Overclaims Tool enables Mem…" at bounding box center [881, 264] width 1029 height 296
click at [489, 173] on h2 "RACCONTAMI UNA STORIA - Overclaim Detail" at bounding box center [763, 203] width 792 height 83
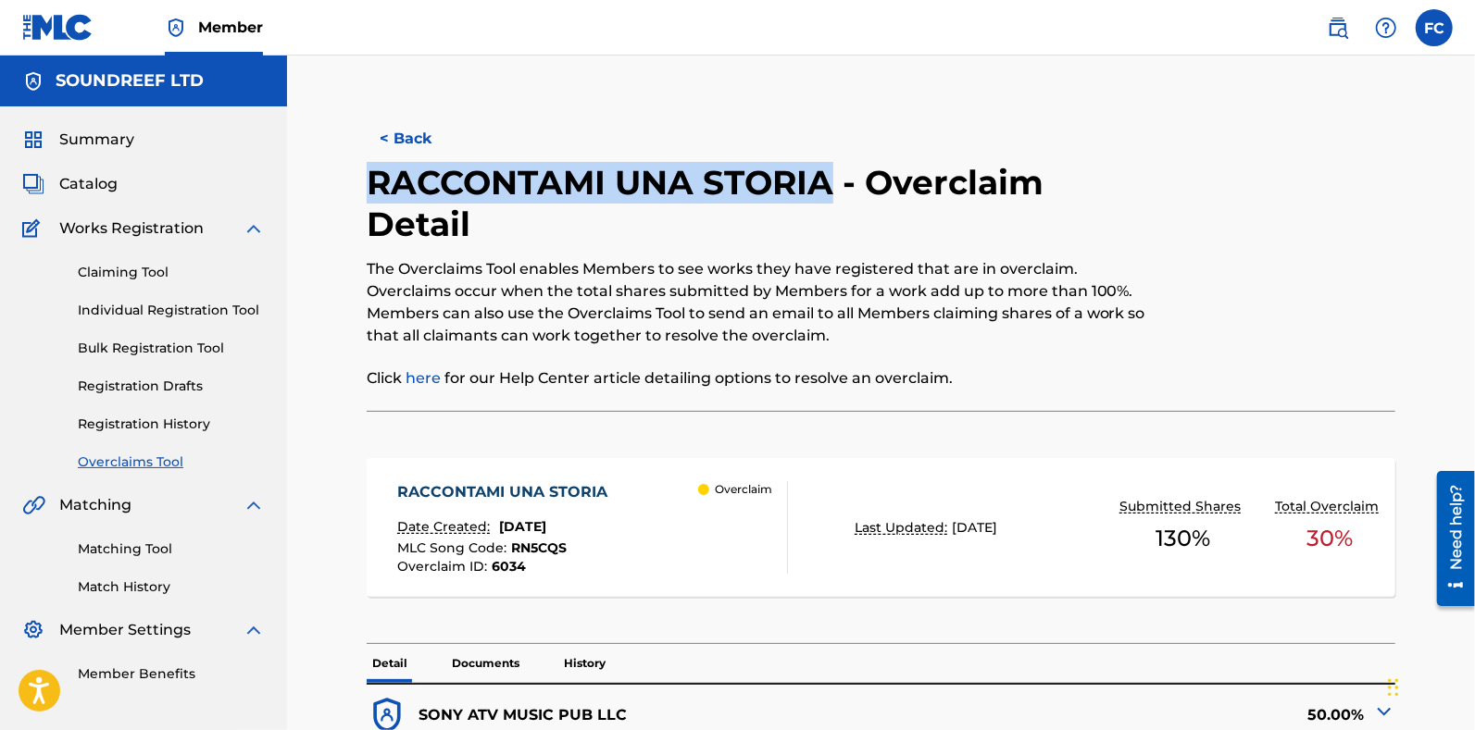
drag, startPoint x: 489, startPoint y: 173, endPoint x: 717, endPoint y: 176, distance: 228.7
click at [717, 176] on h2 "RACCONTAMI UNA STORIA - Overclaim Detail" at bounding box center [763, 203] width 792 height 83
copy h2 "RACCONTAMI UNA STORIA"
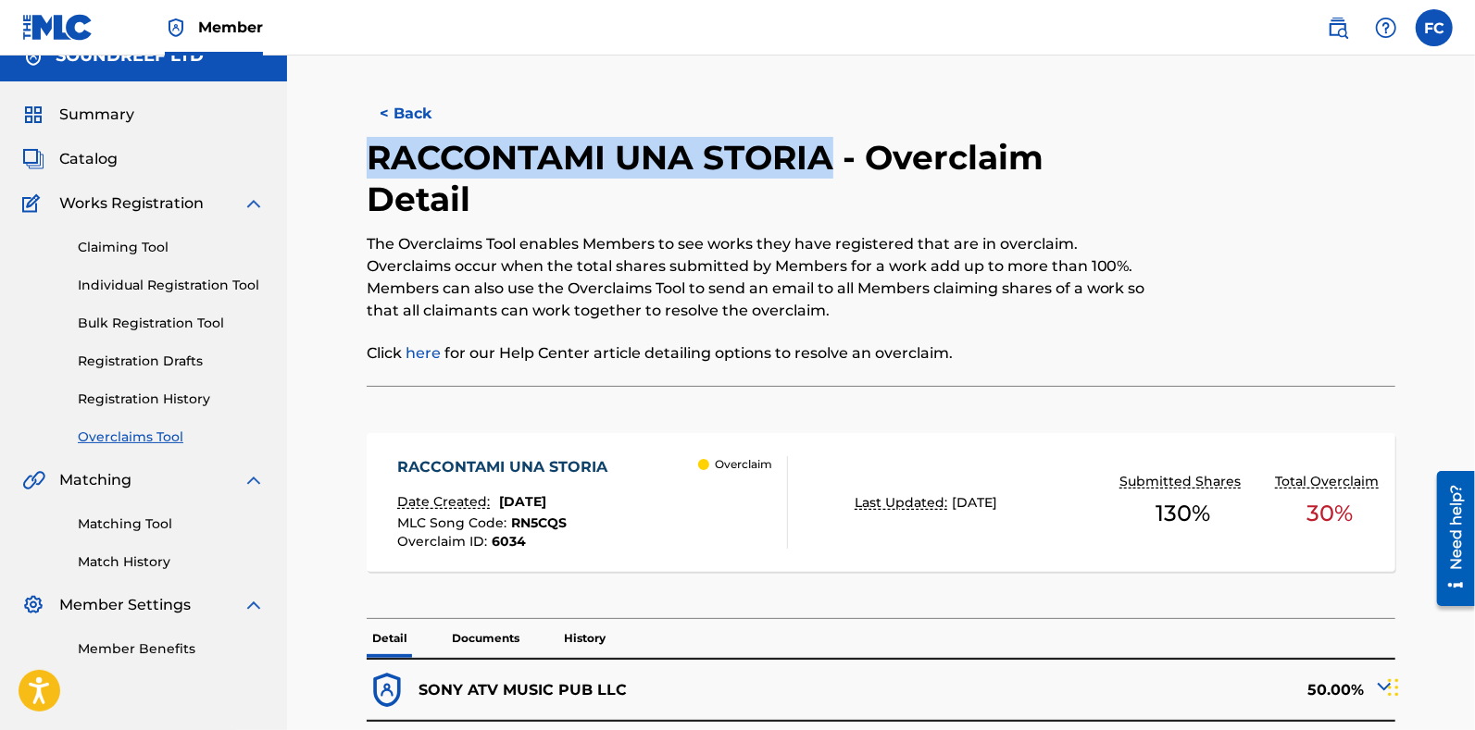
scroll to position [19, 0]
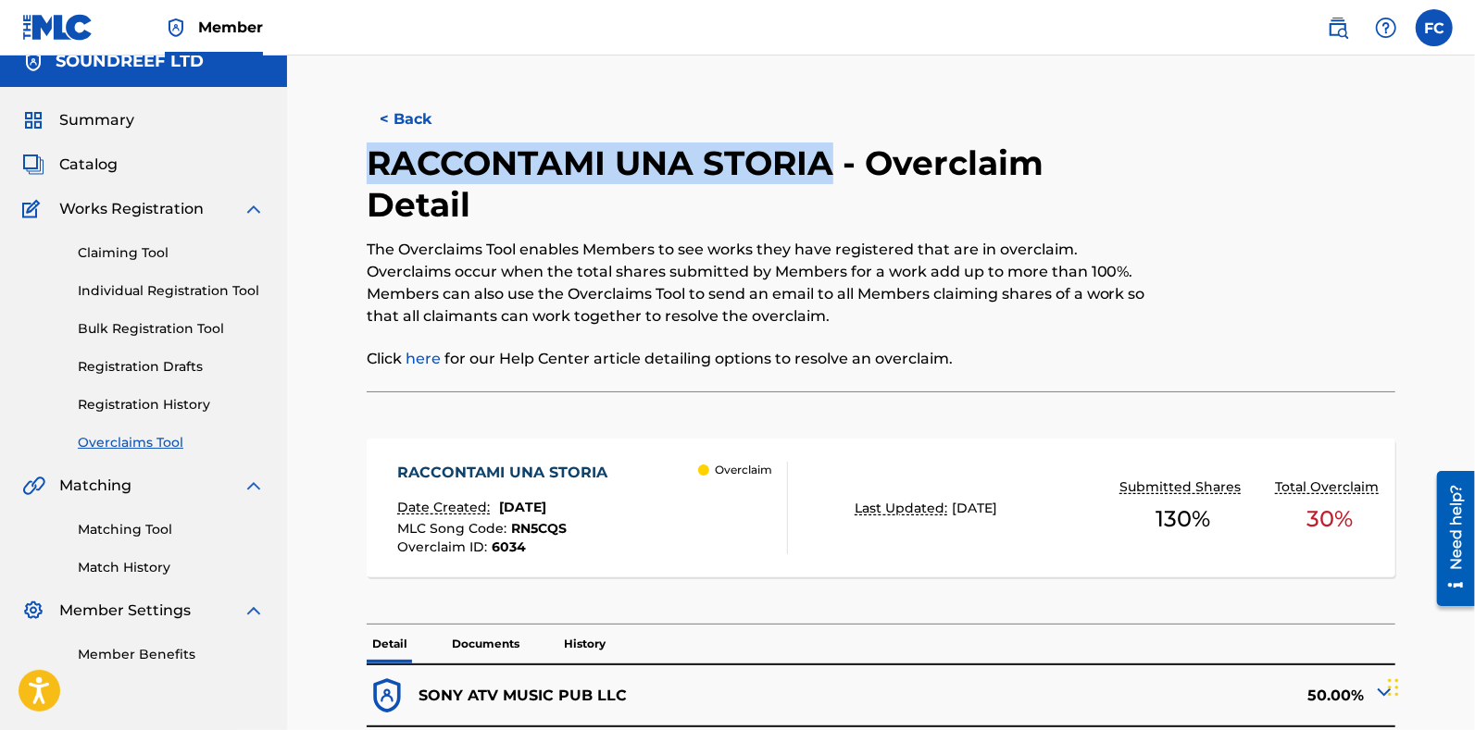
click at [725, 567] on div "RACCONTAMI UNA STORIA Date Created: October 09, 2024 MLC Song Code : RN5CQS Ove…" at bounding box center [881, 508] width 1029 height 139
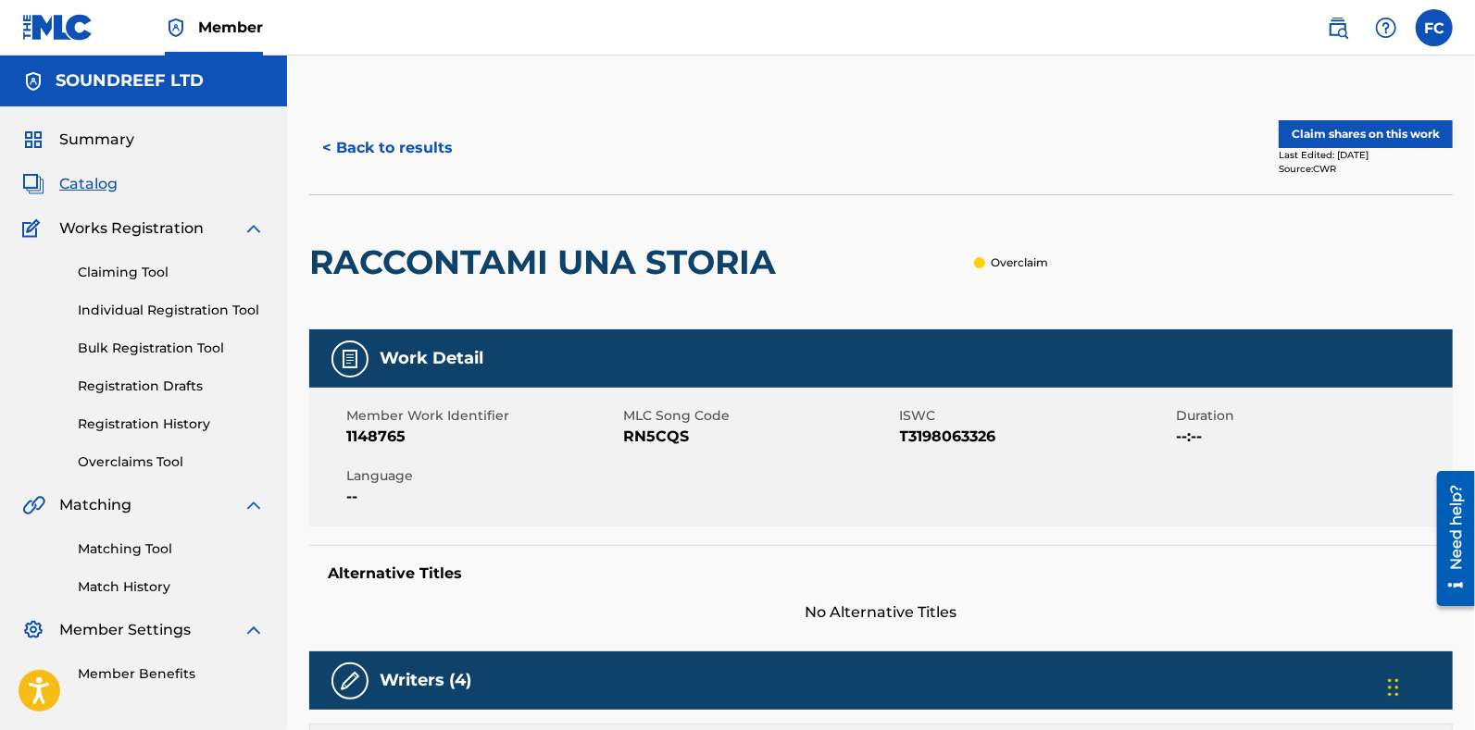
click at [390, 146] on button "< Back to results" at bounding box center [387, 148] width 156 height 46
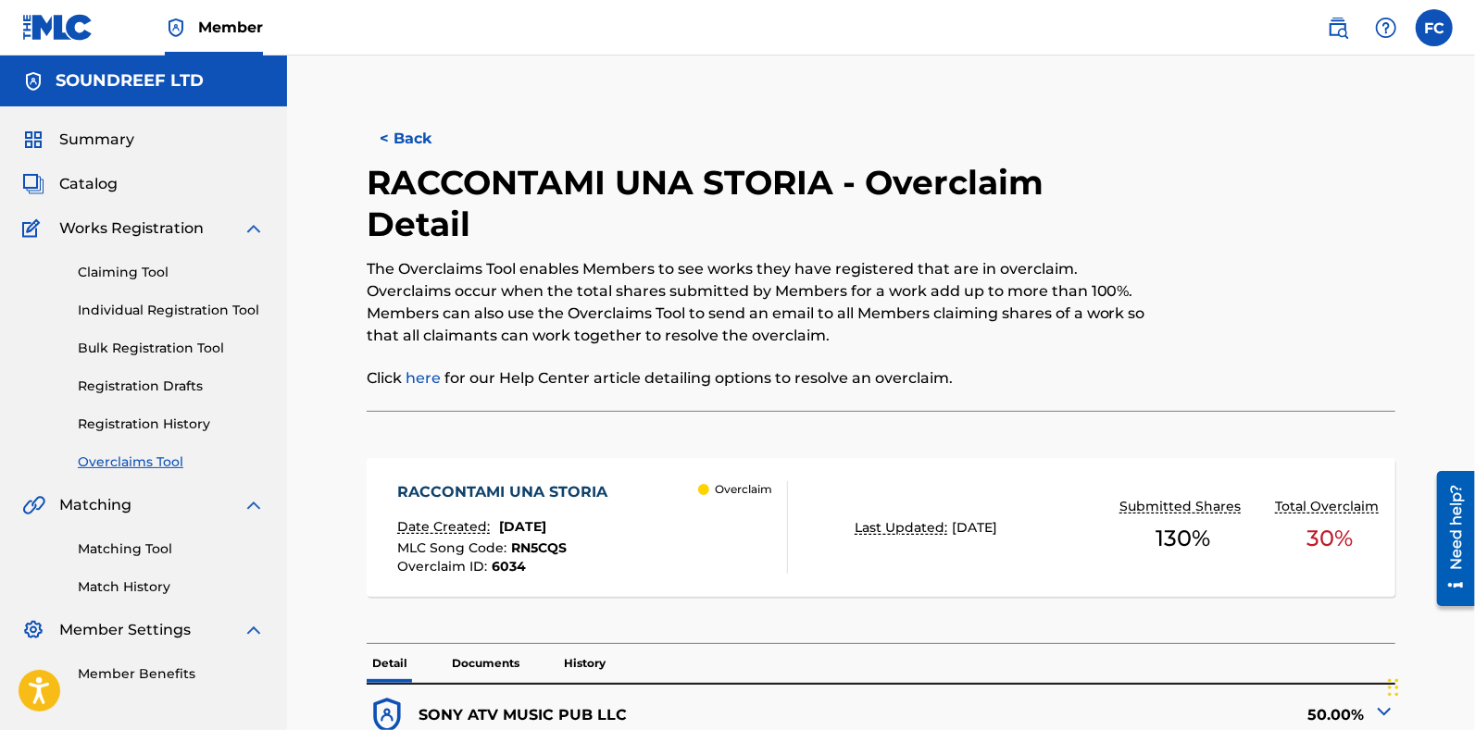
click at [153, 466] on link "Overclaims Tool" at bounding box center [171, 462] width 187 height 19
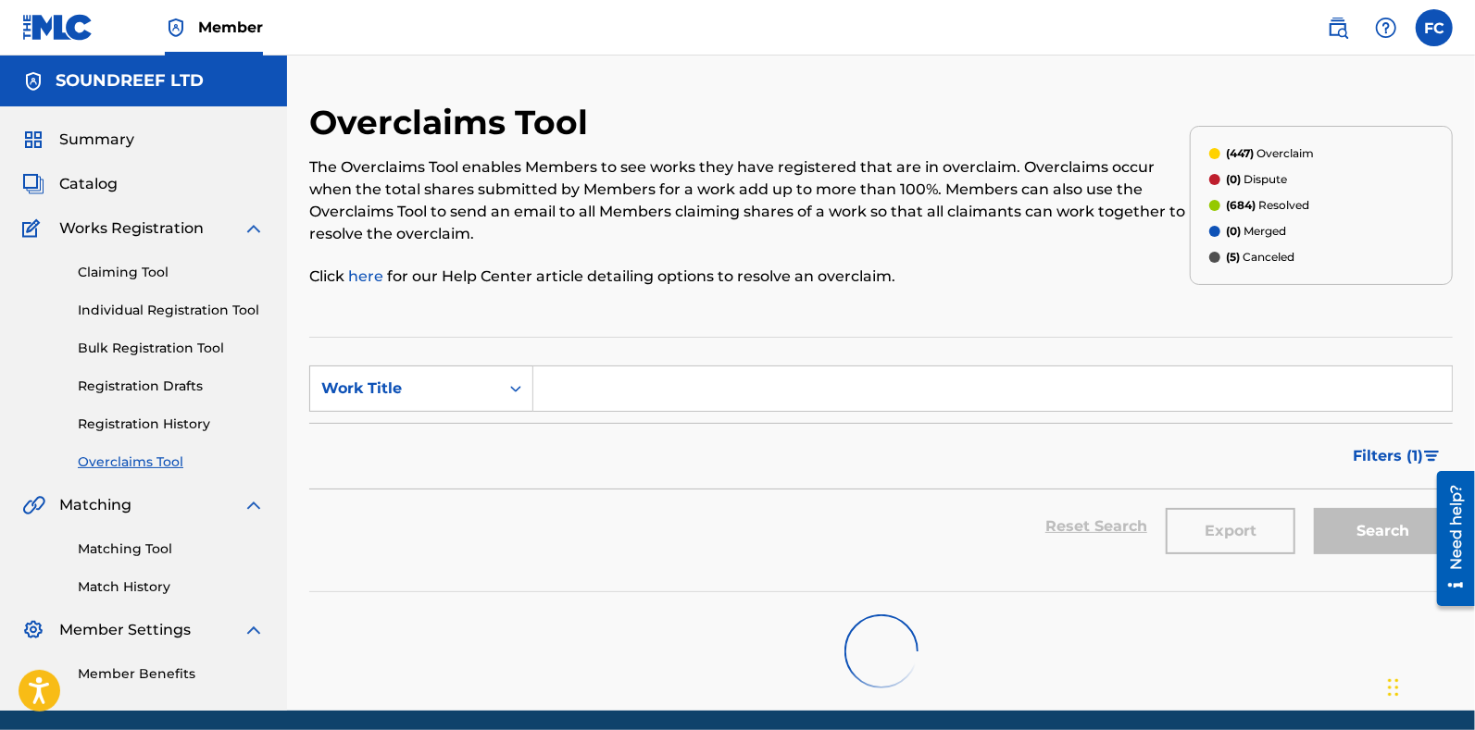
click at [615, 382] on input "Search Form" at bounding box center [992, 389] width 918 height 44
paste input "CAPELLI FUXIA"
click at [627, 435] on strong "fuxia" at bounding box center [623, 430] width 39 height 18
type input "capelli fuxia"
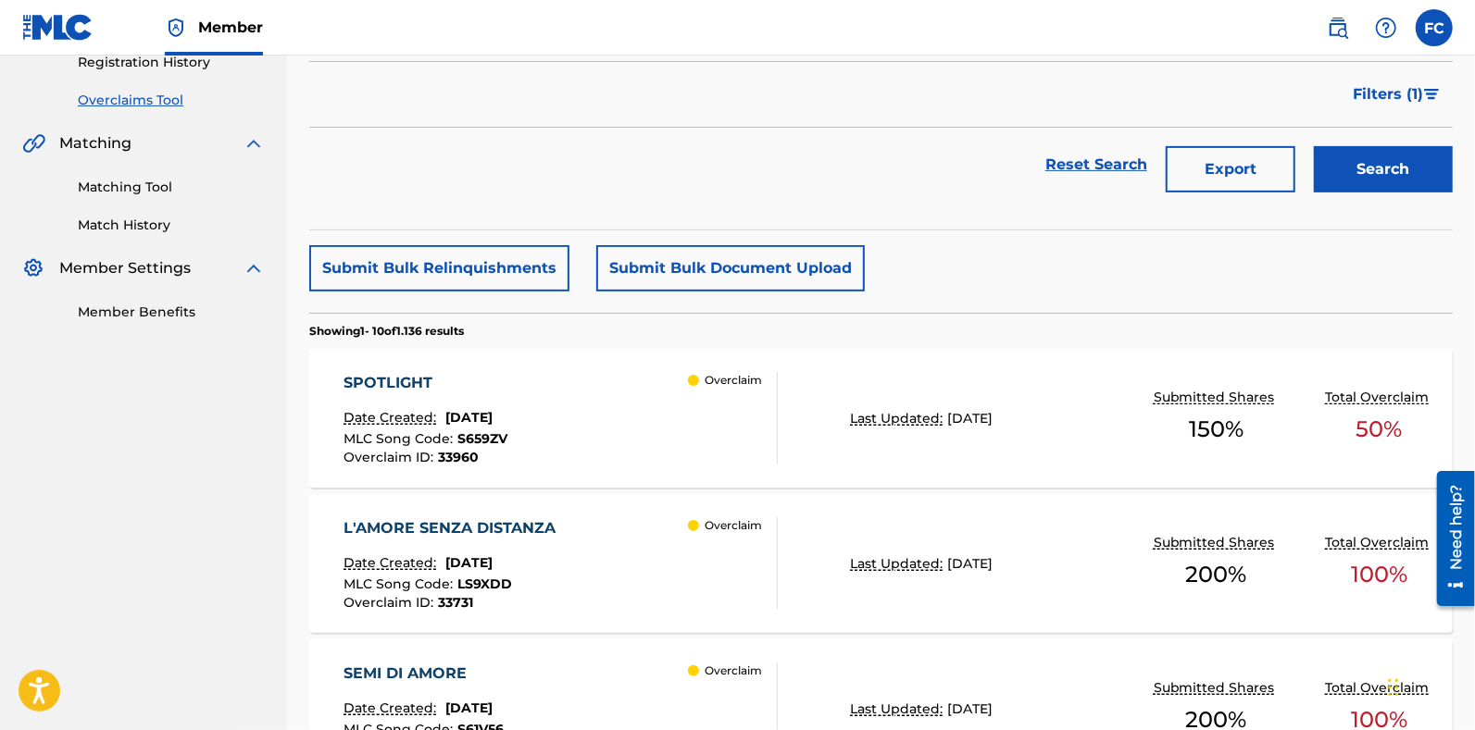
scroll to position [302, 0]
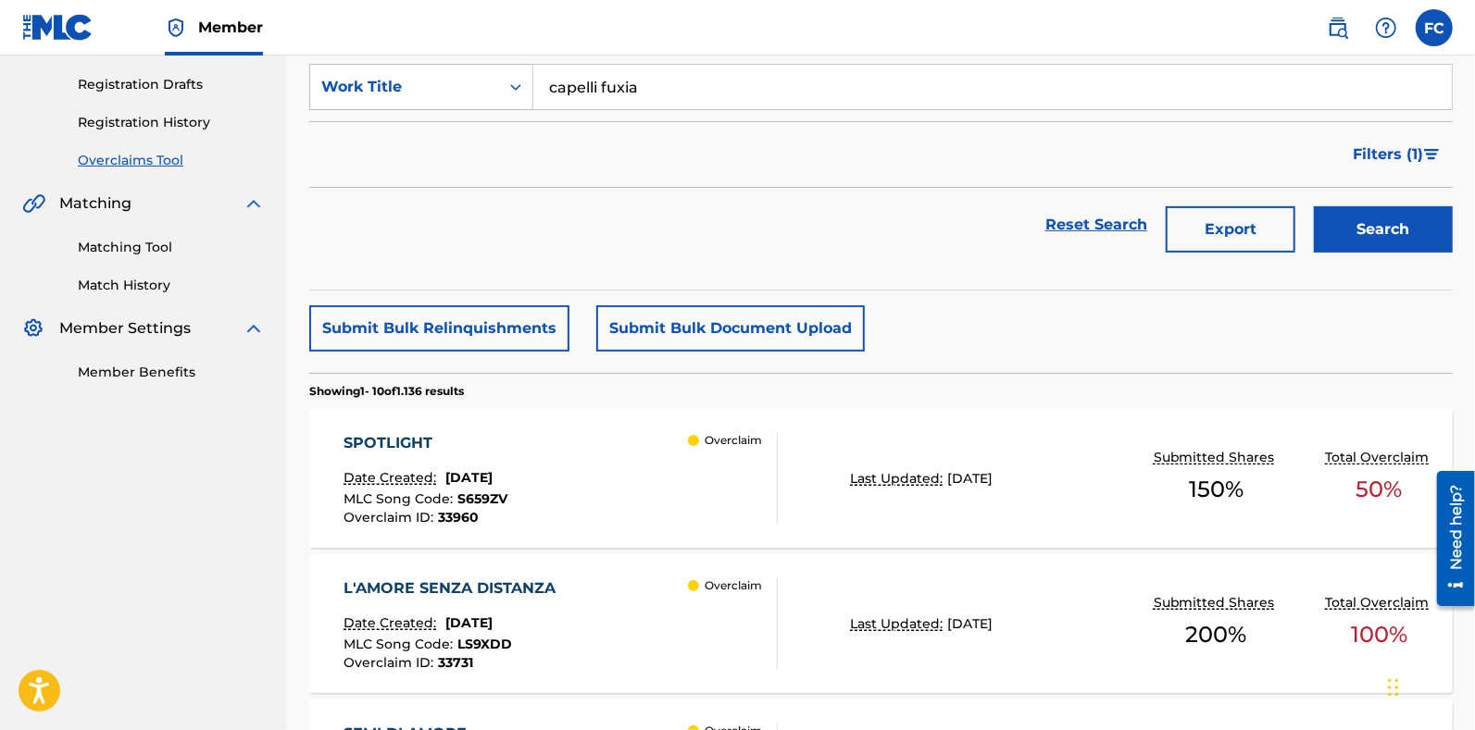
click at [678, 84] on input "capelli fuxia" at bounding box center [992, 87] width 918 height 44
click at [1402, 236] on button "Search" at bounding box center [1383, 229] width 139 height 46
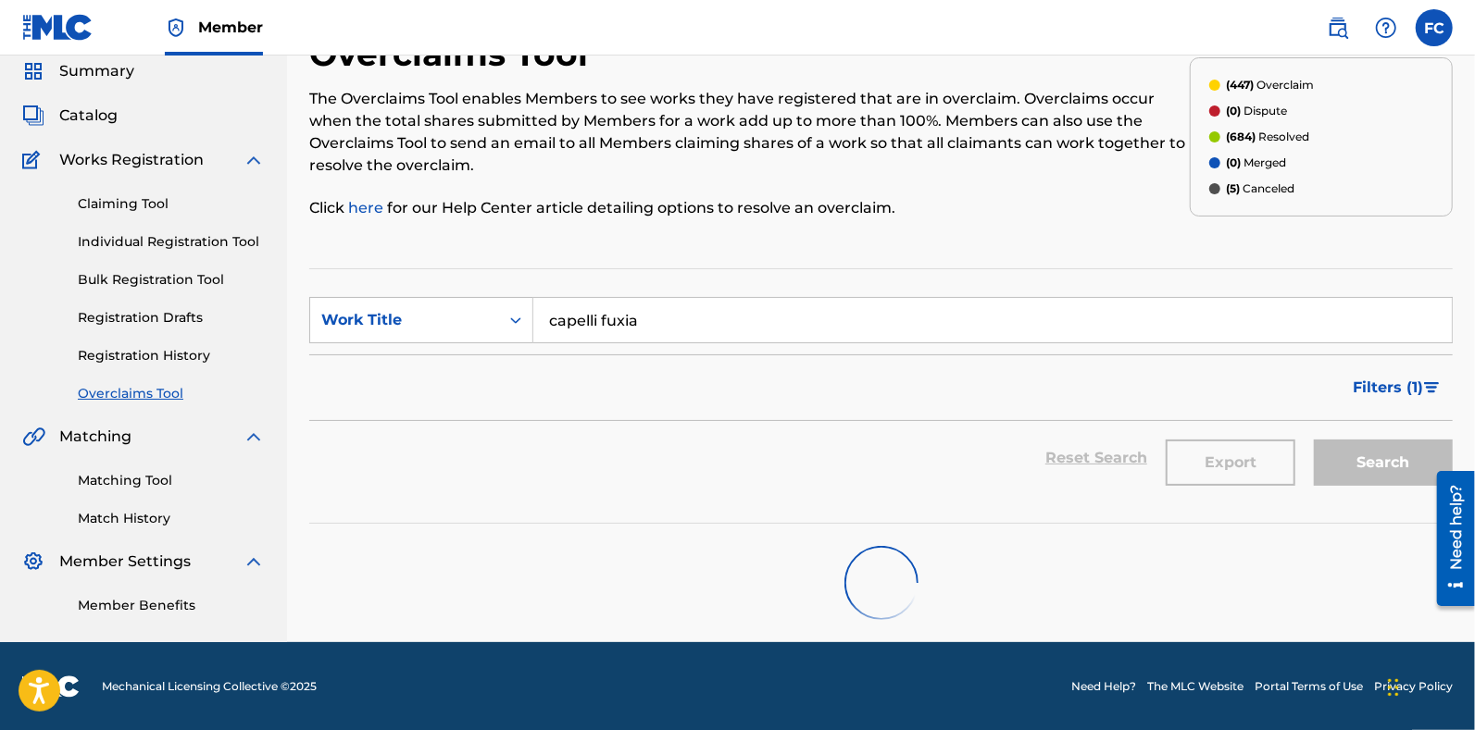
scroll to position [294, 0]
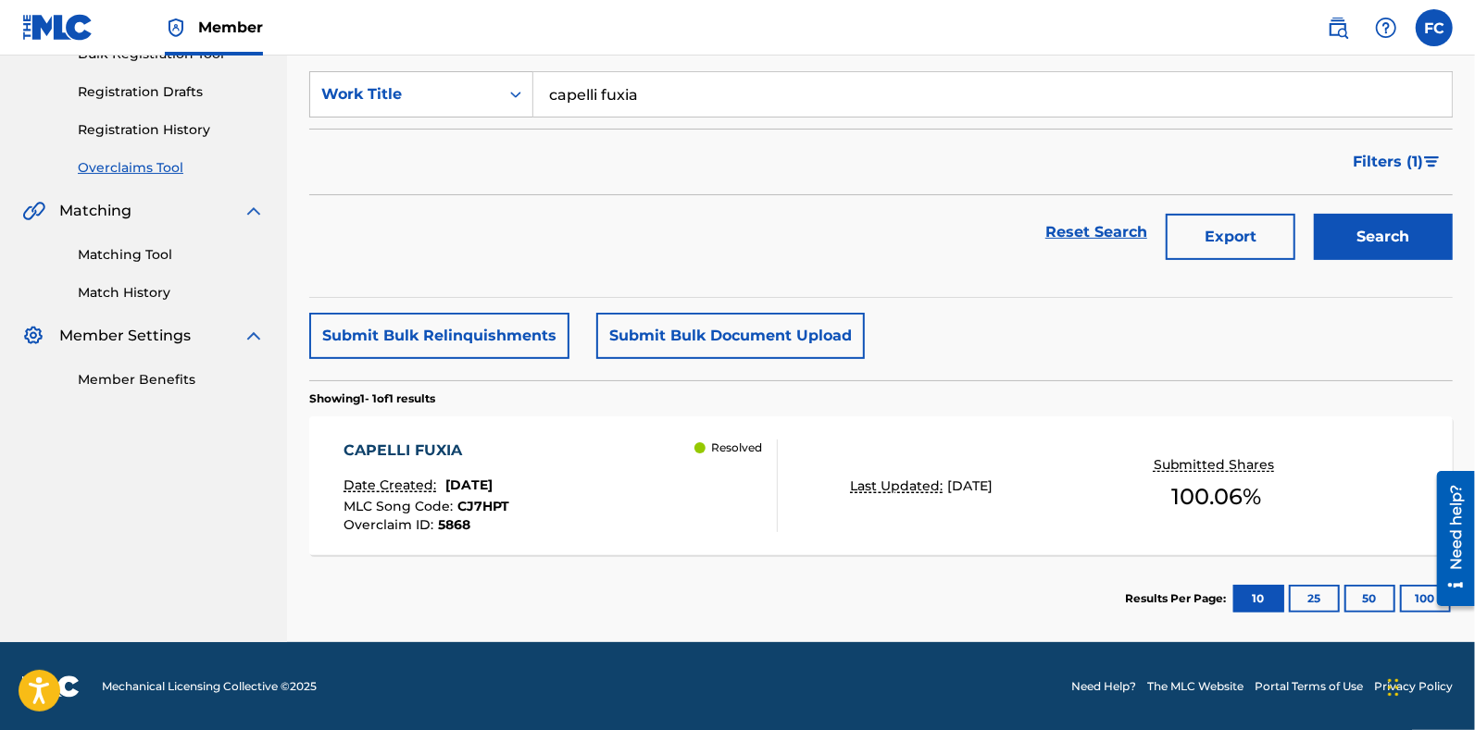
click at [669, 529] on div "CAPELLI FUXIA Date Created: September 26, 2024 MLC Song Code : CJ7HPT Overclaim…" at bounding box center [560, 486] width 434 height 93
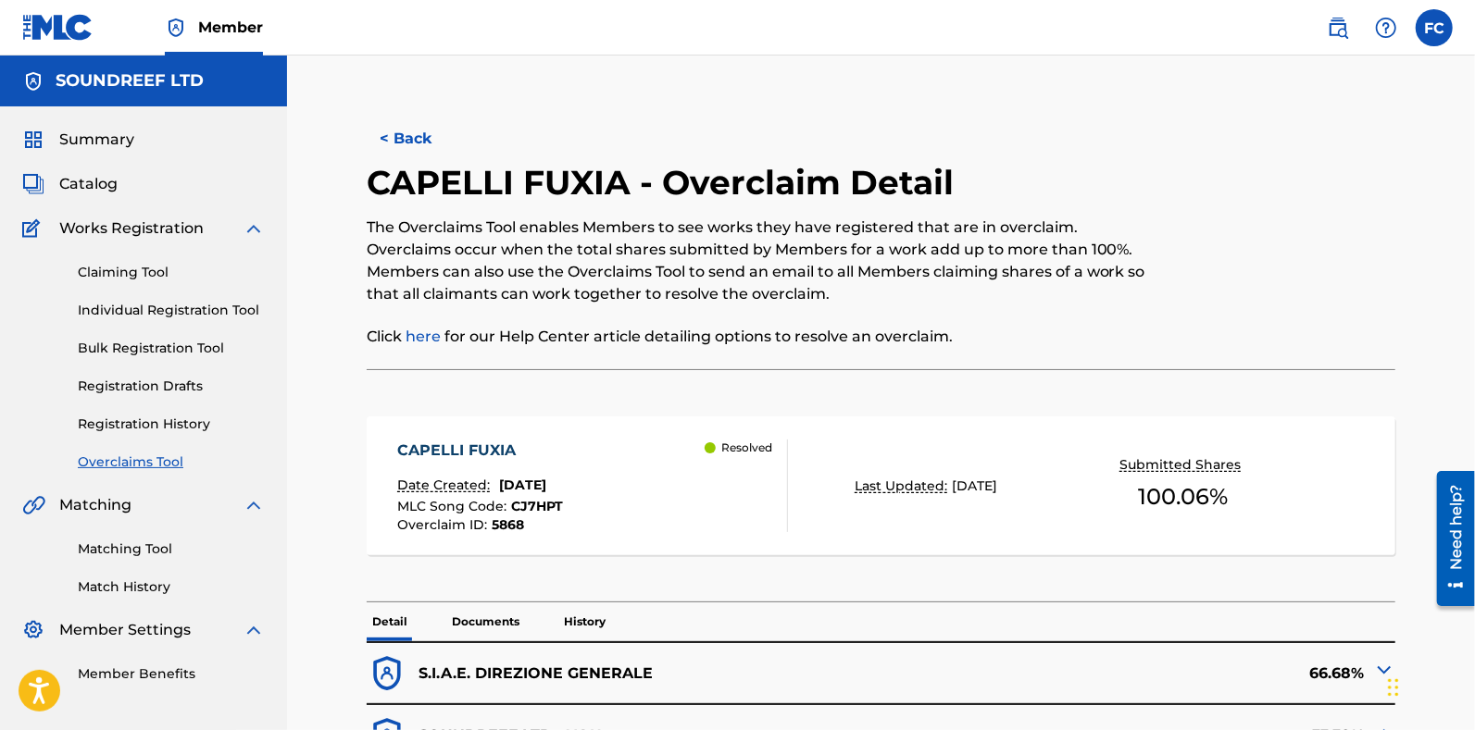
click at [540, 181] on h2 "CAPELLI FUXIA - Overclaim Detail" at bounding box center [665, 183] width 596 height 42
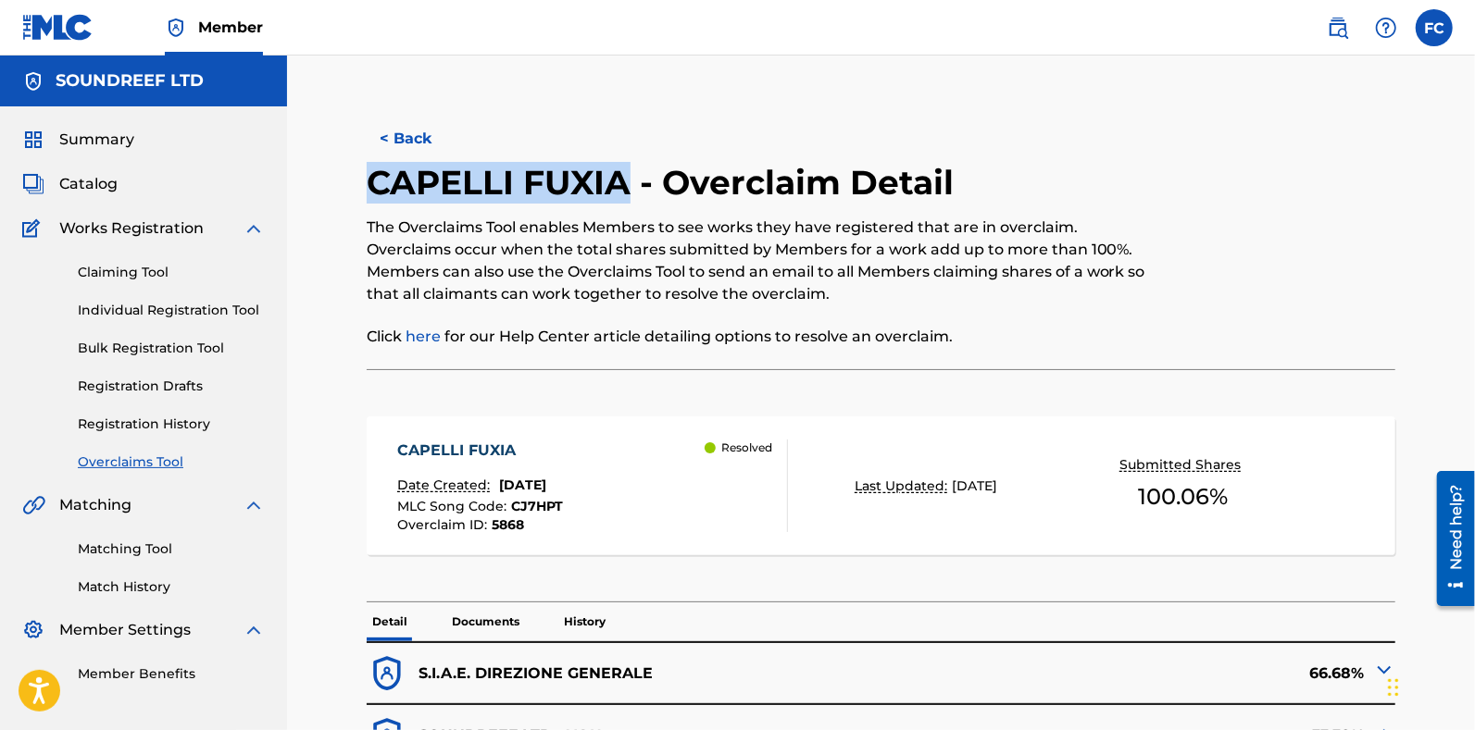
drag, startPoint x: 540, startPoint y: 181, endPoint x: 490, endPoint y: 186, distance: 50.2
click at [490, 186] on h2 "CAPELLI FUXIA - Overclaim Detail" at bounding box center [665, 183] width 596 height 42
copy h2 "CAPELLI FUXIA"
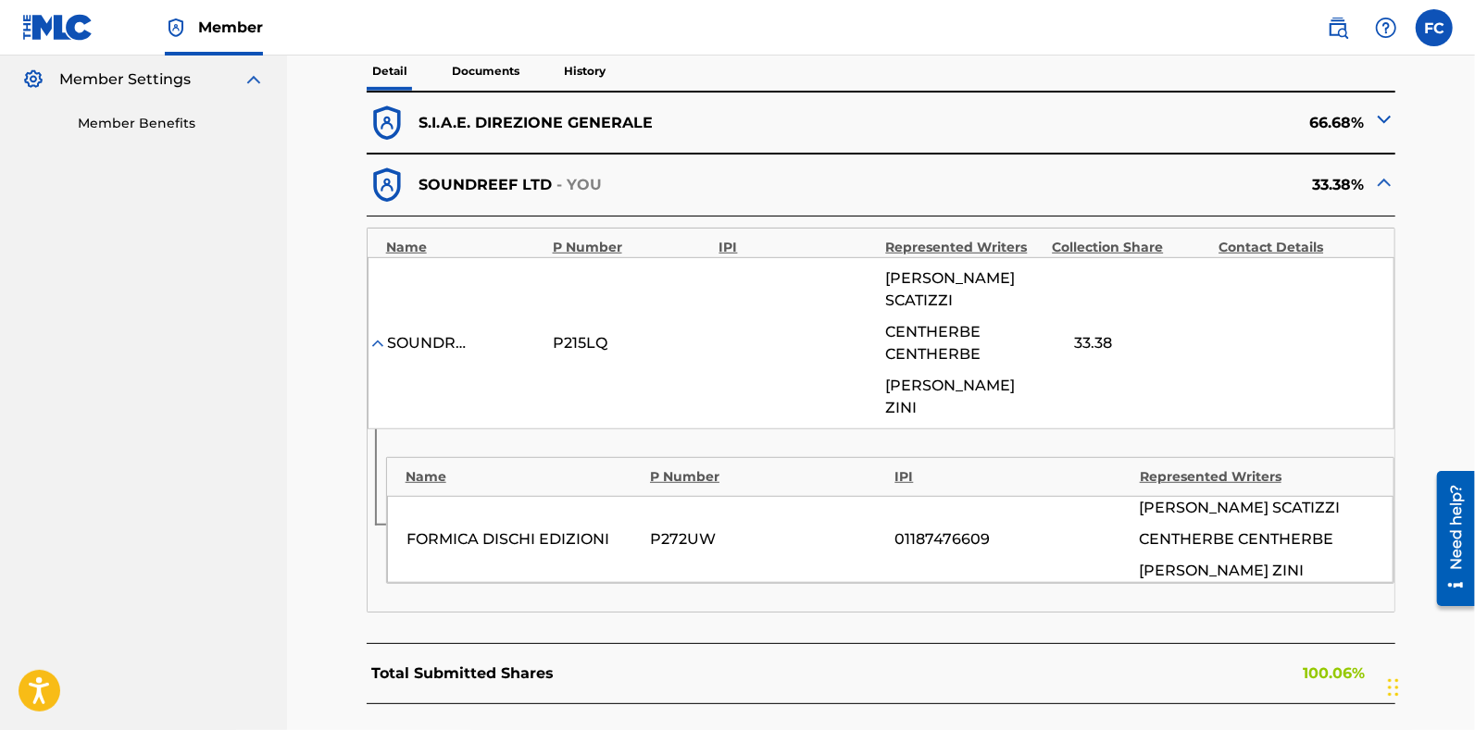
scroll to position [27, 0]
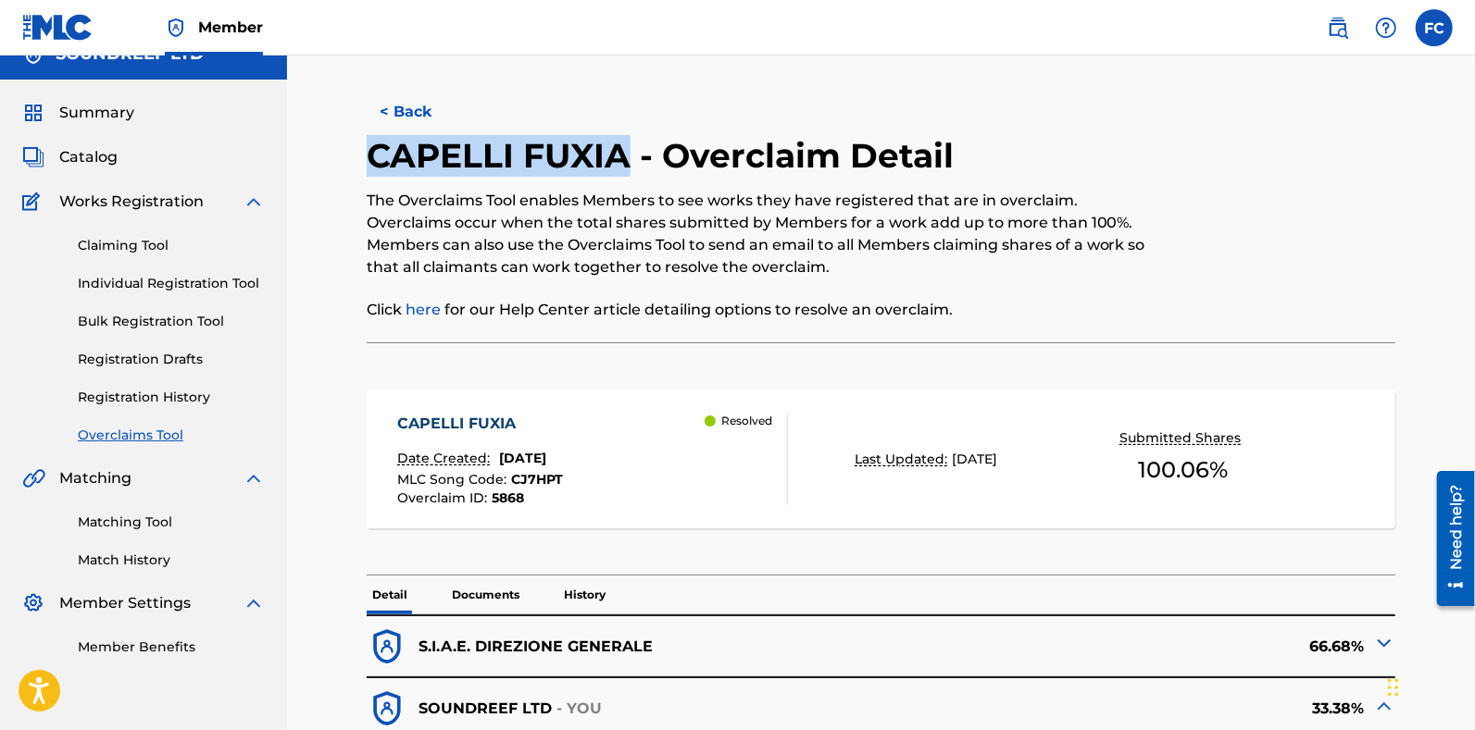
click at [404, 101] on button "< Back" at bounding box center [422, 112] width 111 height 46
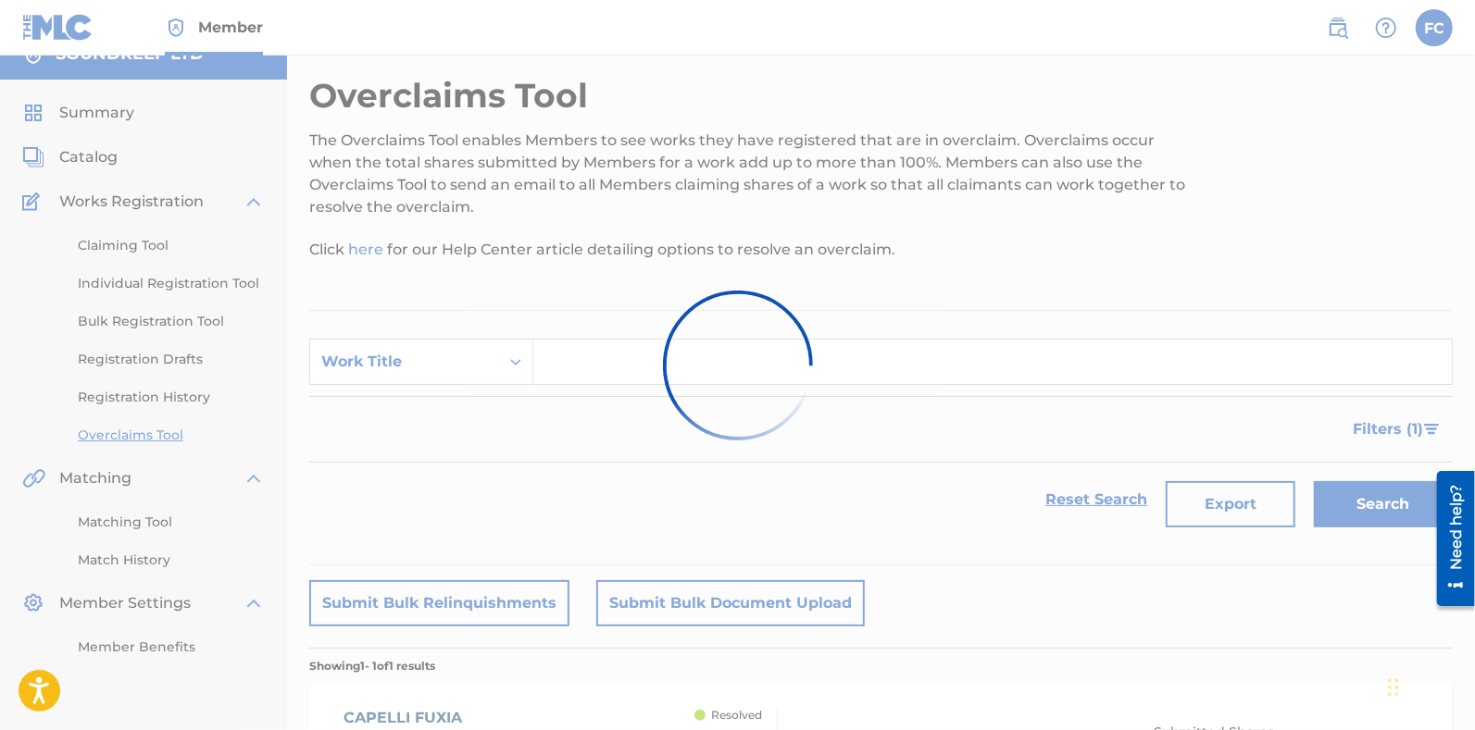
scroll to position [245, 0]
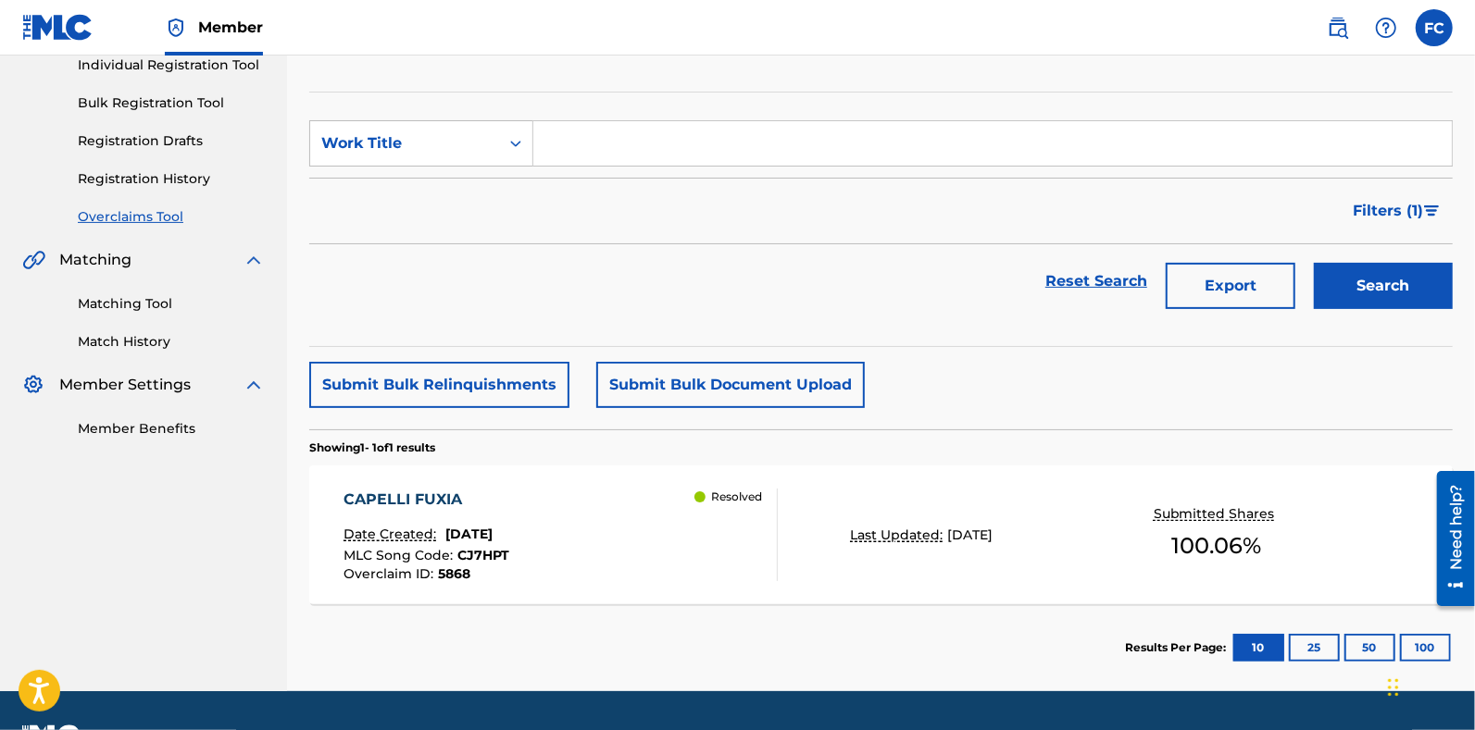
click at [625, 115] on section "SearchWithCriteria33b5d224-d5c6-44c4-9989-74dc72592337 Work Title Filter Status…" at bounding box center [880, 219] width 1143 height 255
click at [602, 135] on input "Search Form" at bounding box center [992, 143] width 918 height 44
paste input "BALLATA FOR YOU"
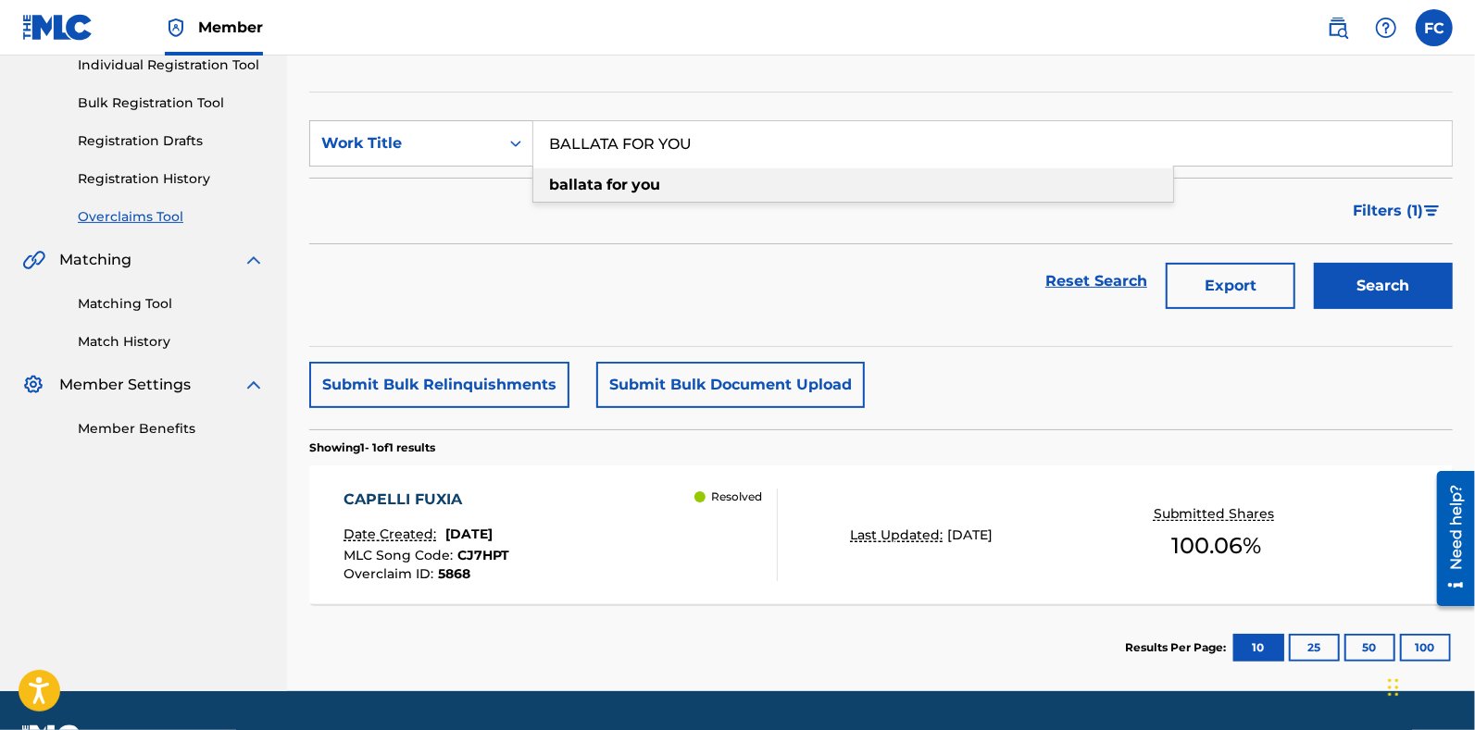
click at [679, 187] on div "ballata for you" at bounding box center [853, 184] width 640 height 33
type input "ballata for you"
click at [1390, 294] on button "Search" at bounding box center [1383, 286] width 139 height 46
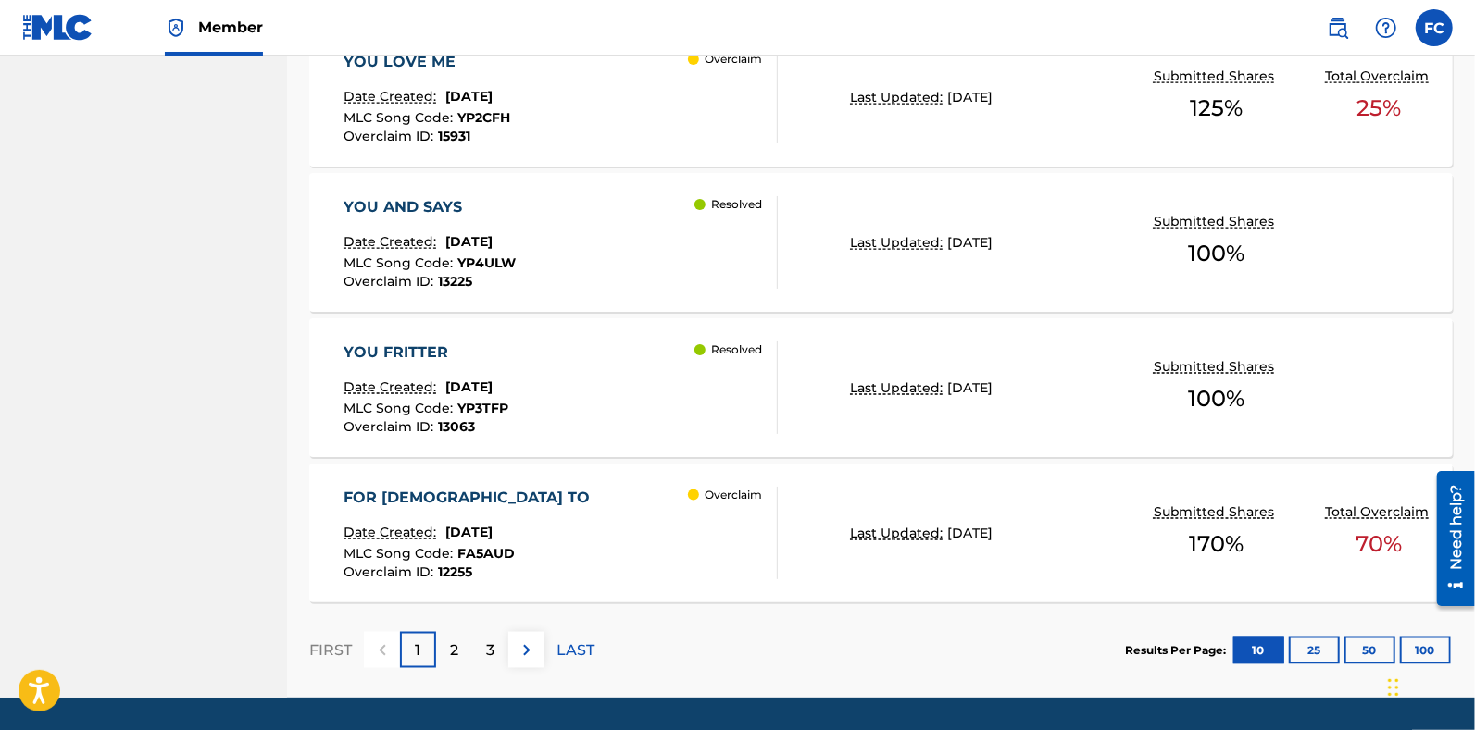
scroll to position [1610, 0]
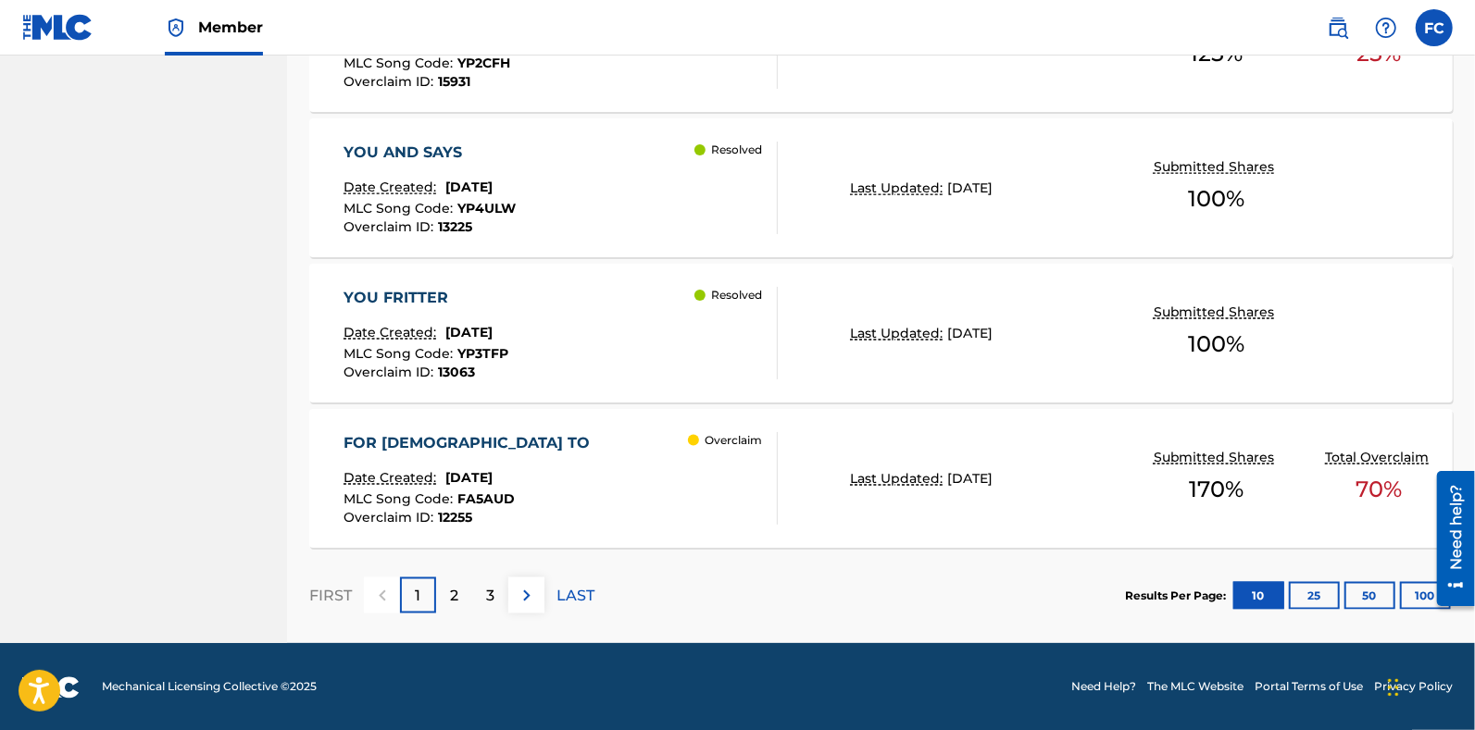
click at [1421, 597] on button "100" at bounding box center [1425, 596] width 51 height 28
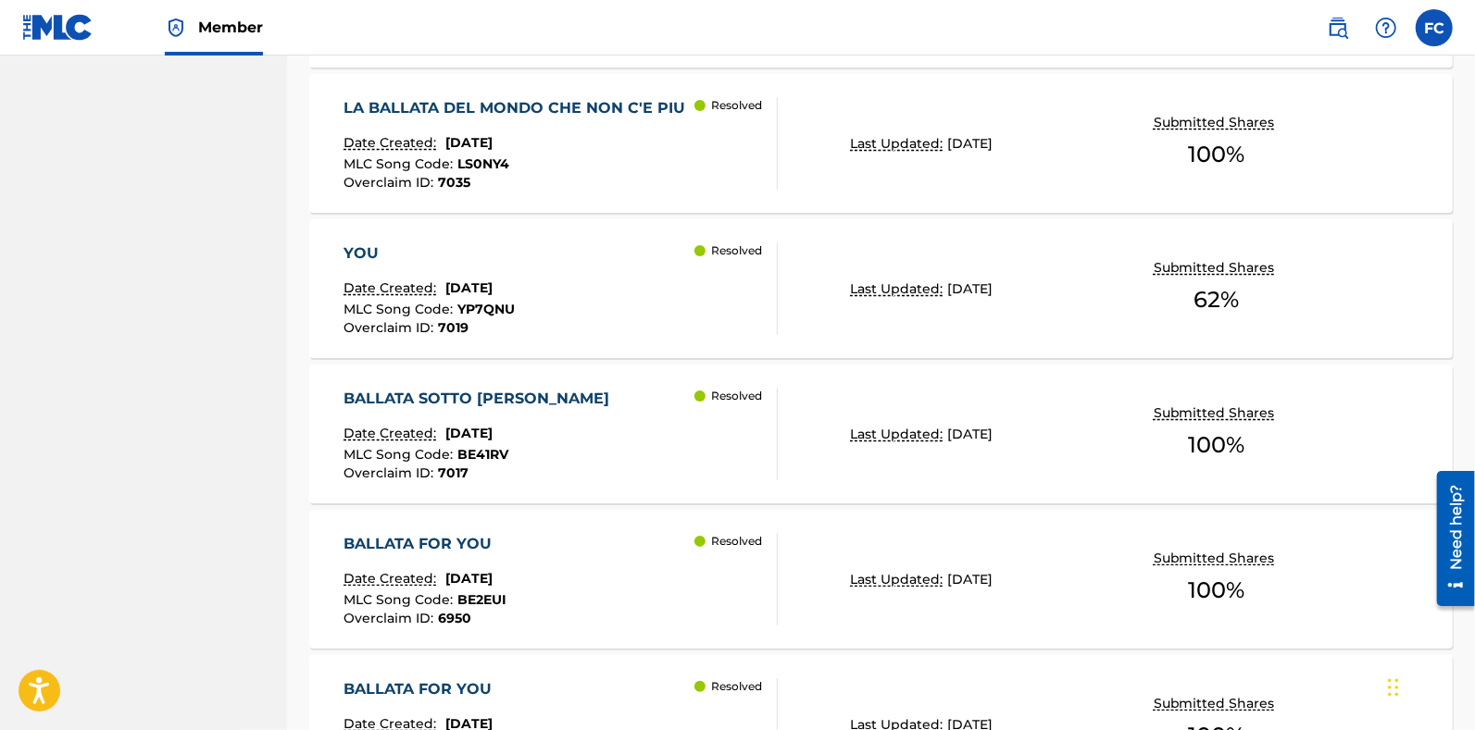
scroll to position [4257, 0]
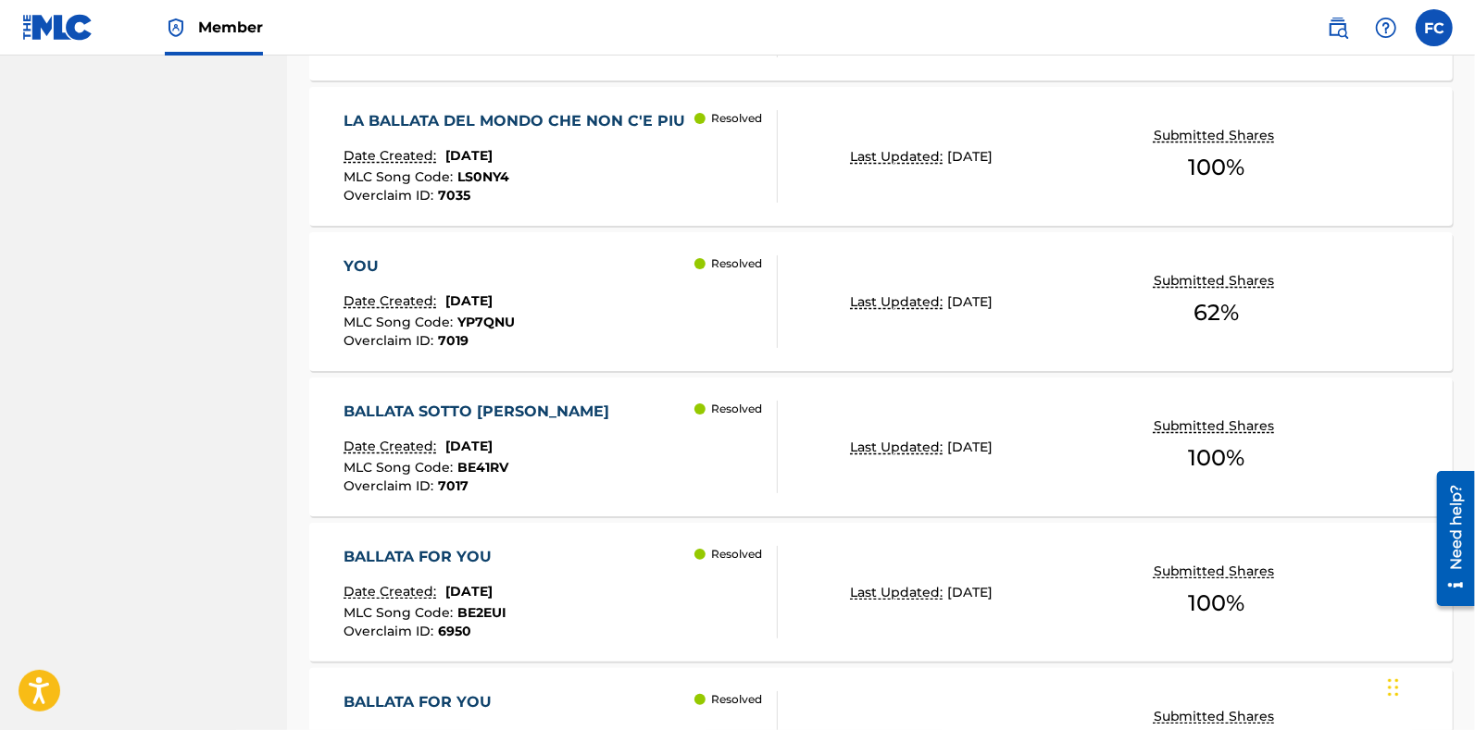
click at [657, 558] on div "BALLATA FOR YOU Date Created: October 16, 2024 MLC Song Code : BE2EUI Overclaim…" at bounding box center [560, 592] width 434 height 93
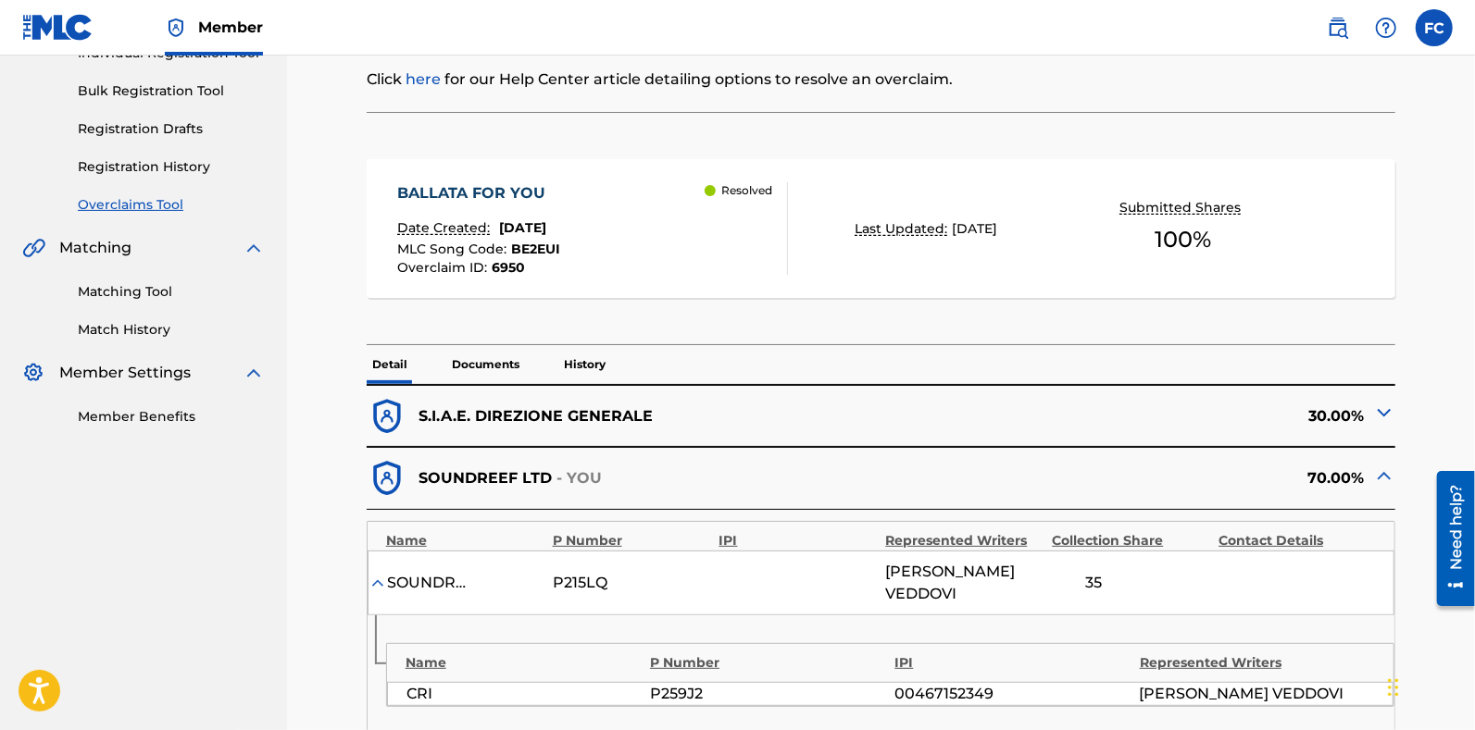
scroll to position [238, 0]
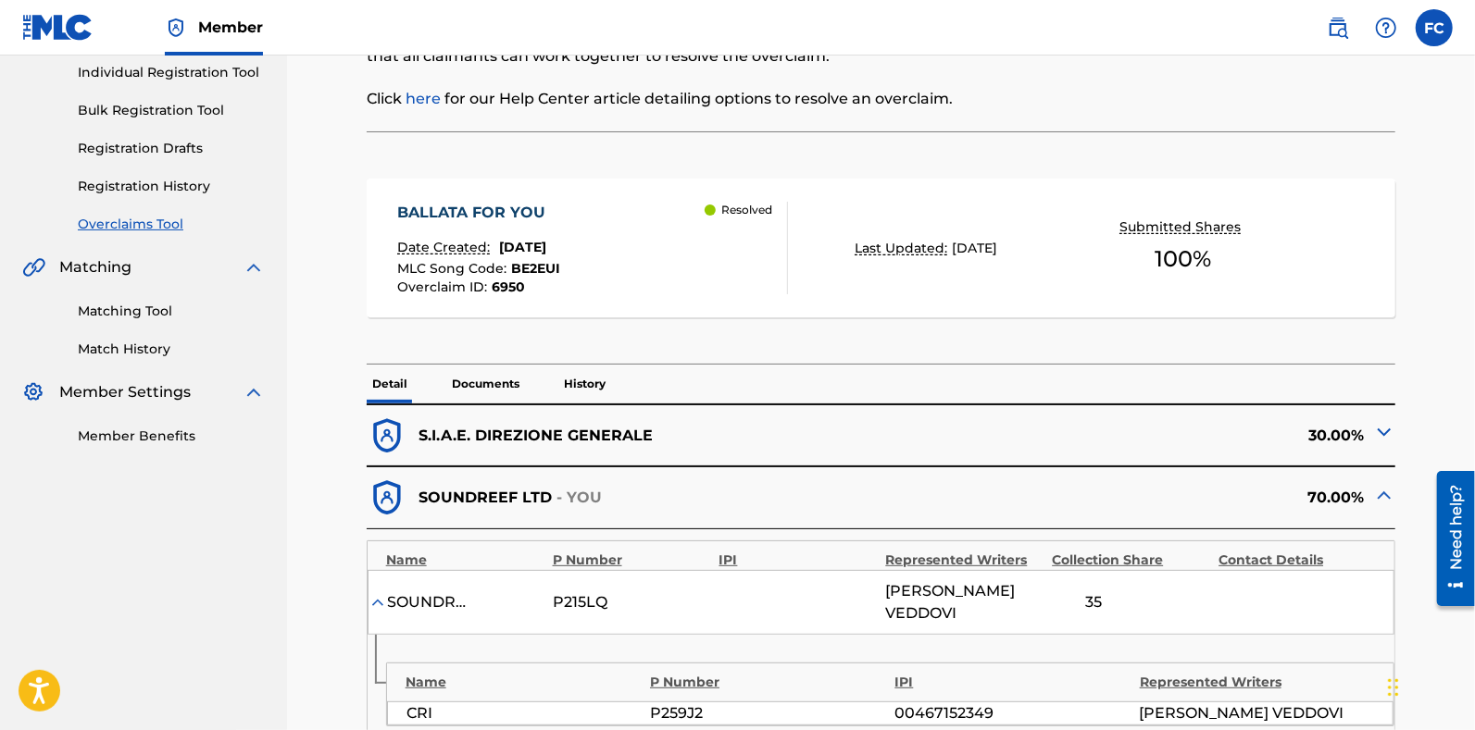
click at [584, 405] on div "S.I.A.E. DIREZIONE GENERALE 30.00%" at bounding box center [881, 436] width 1029 height 62
click at [579, 394] on p "History" at bounding box center [584, 384] width 53 height 39
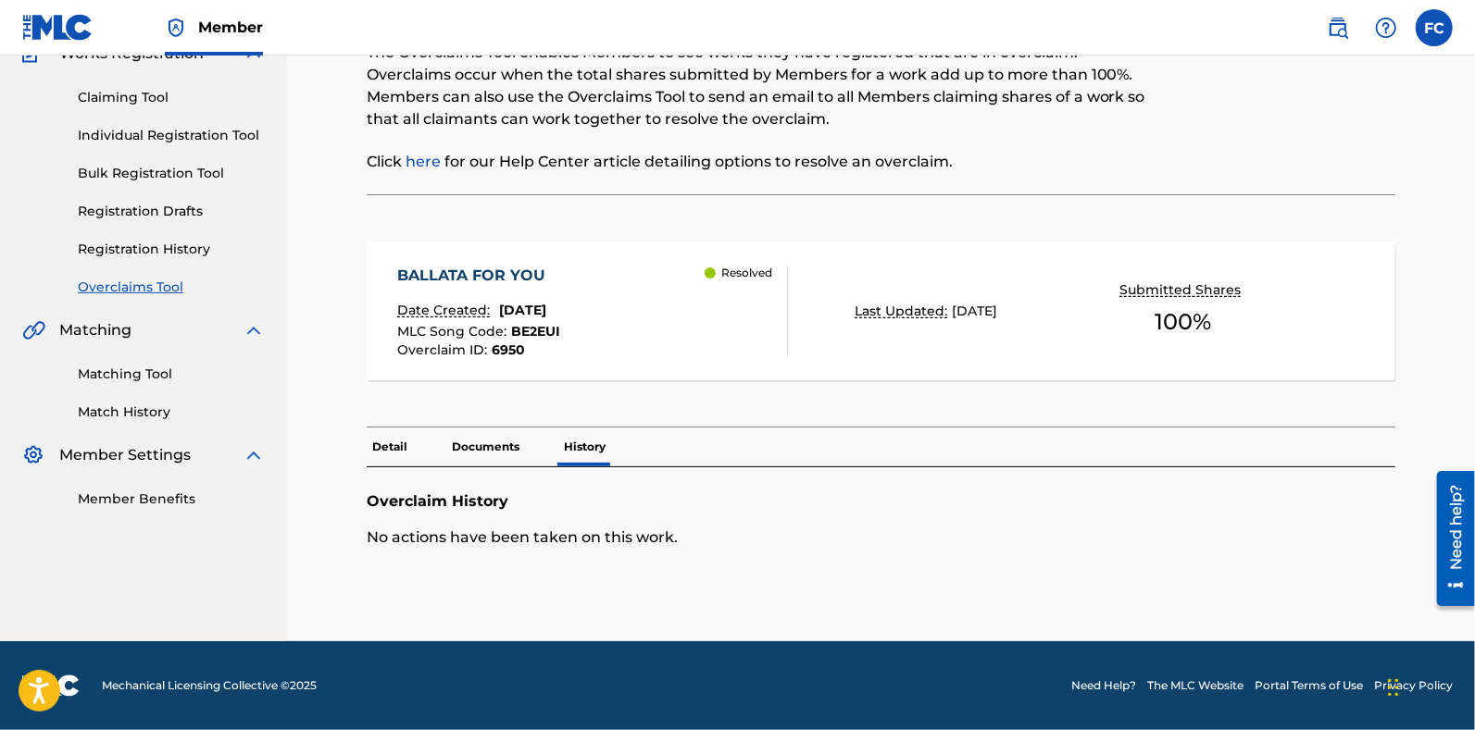
scroll to position [174, 0]
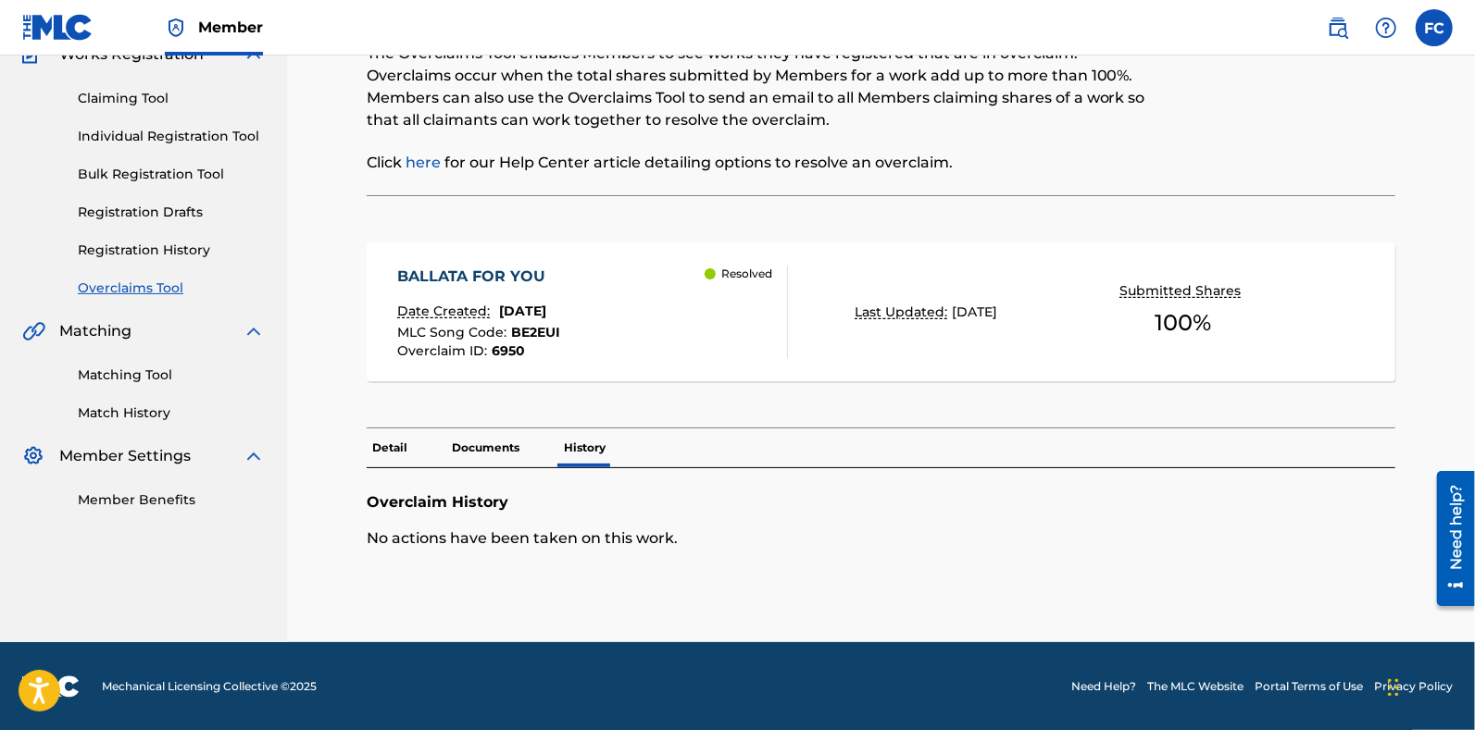
click at [511, 447] on p "Documents" at bounding box center [485, 448] width 79 height 39
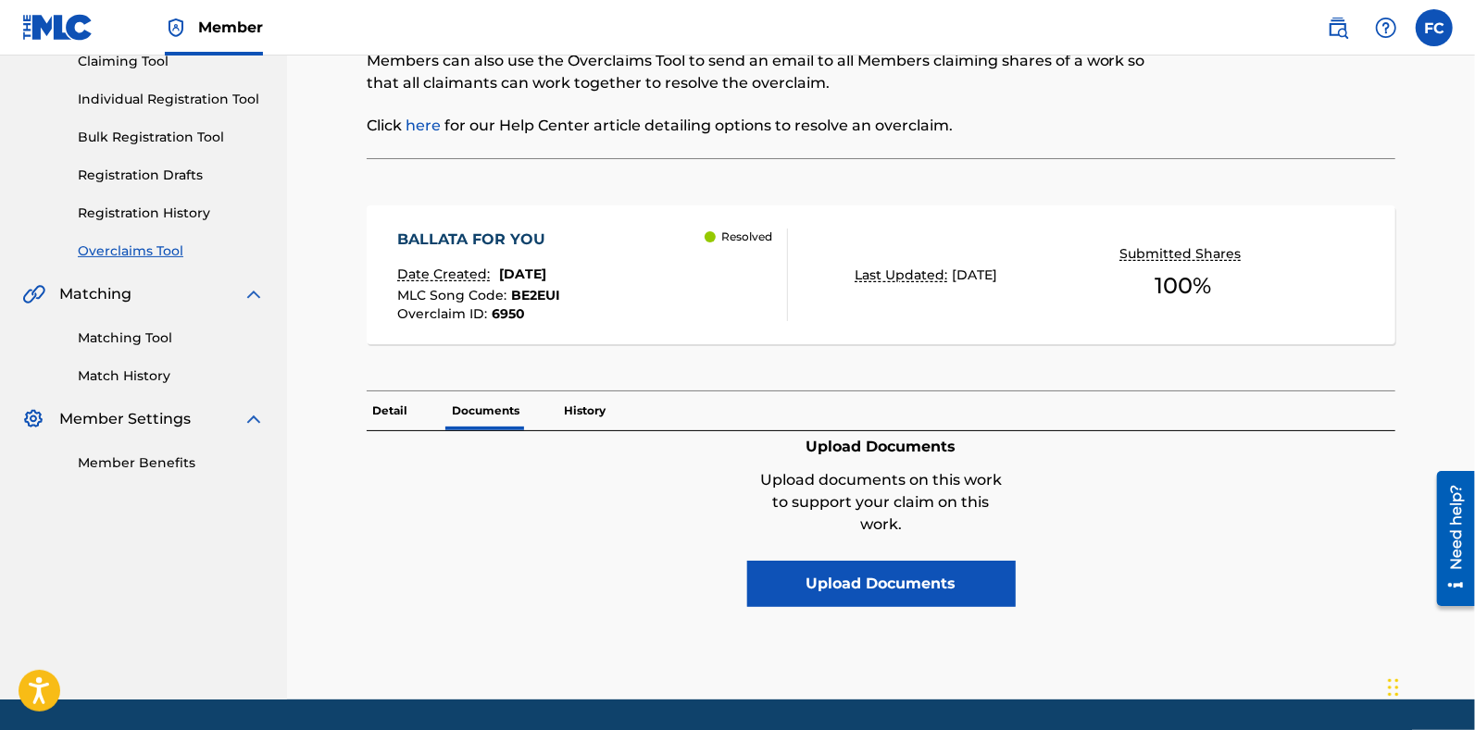
scroll to position [238, 0]
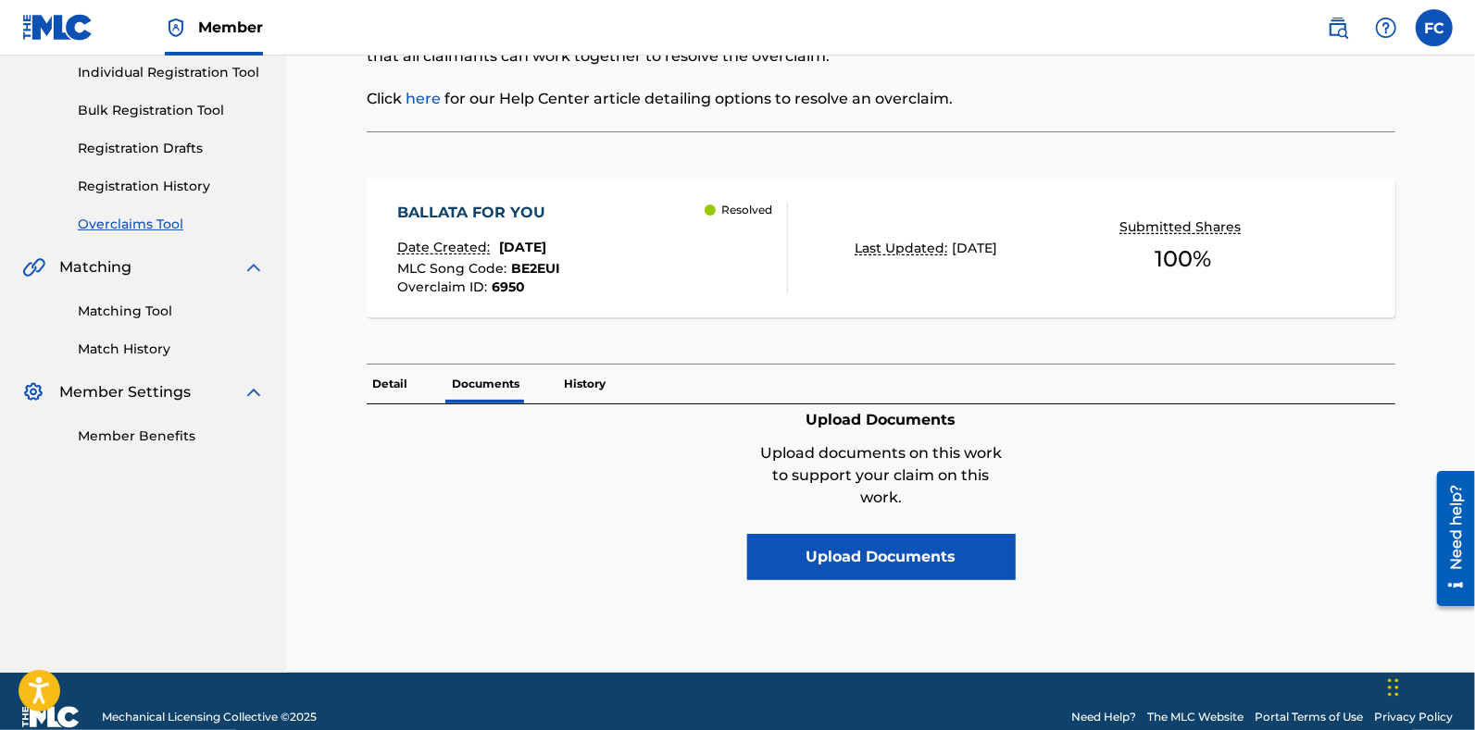
click at [409, 384] on p "Detail" at bounding box center [390, 384] width 46 height 39
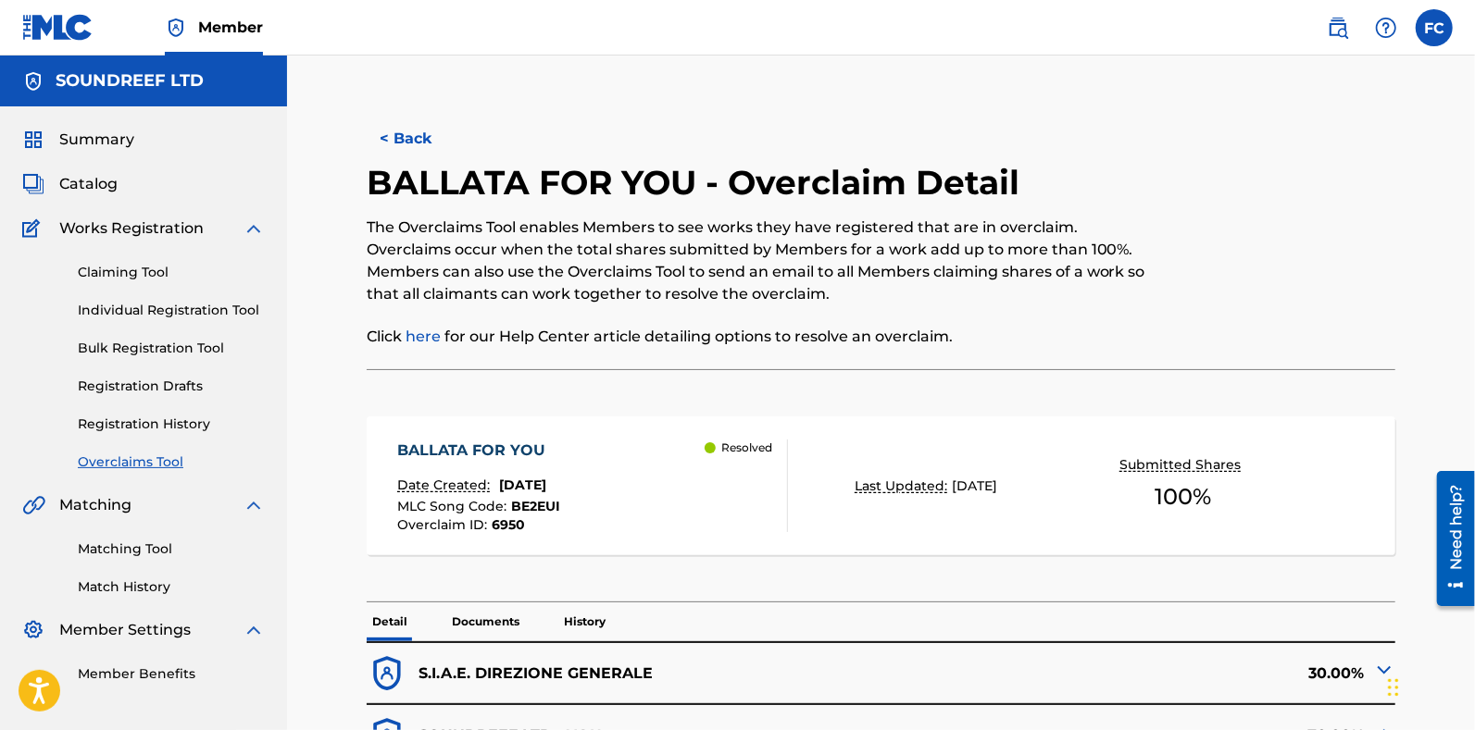
click at [392, 145] on button "< Back" at bounding box center [422, 139] width 111 height 46
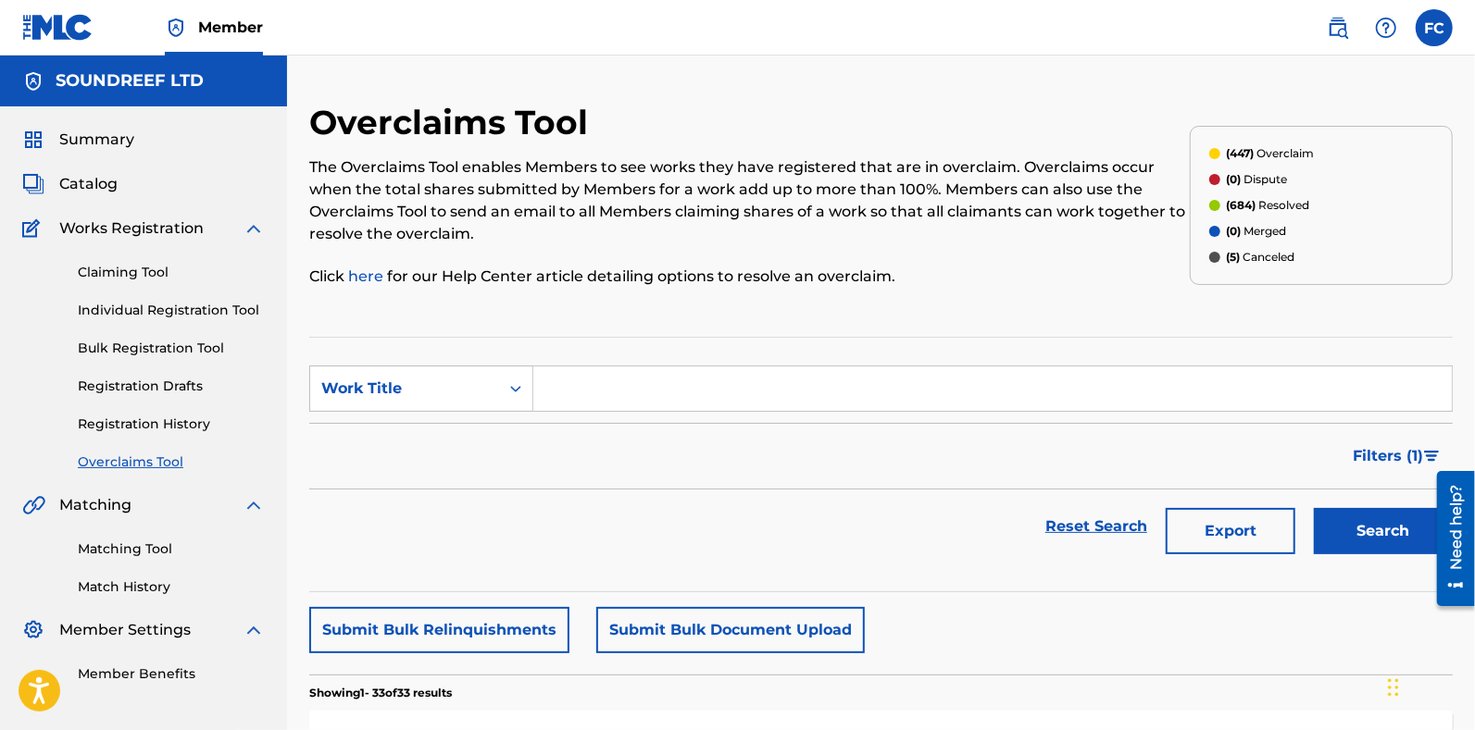
click at [701, 441] on div "Filters ( 1 )" at bounding box center [880, 456] width 1143 height 67
click at [588, 392] on input "Search Form" at bounding box center [992, 389] width 918 height 44
paste input "GREEDY DOG"
click at [604, 434] on span "Search Form" at bounding box center [606, 430] width 4 height 18
type input "greedy dog"
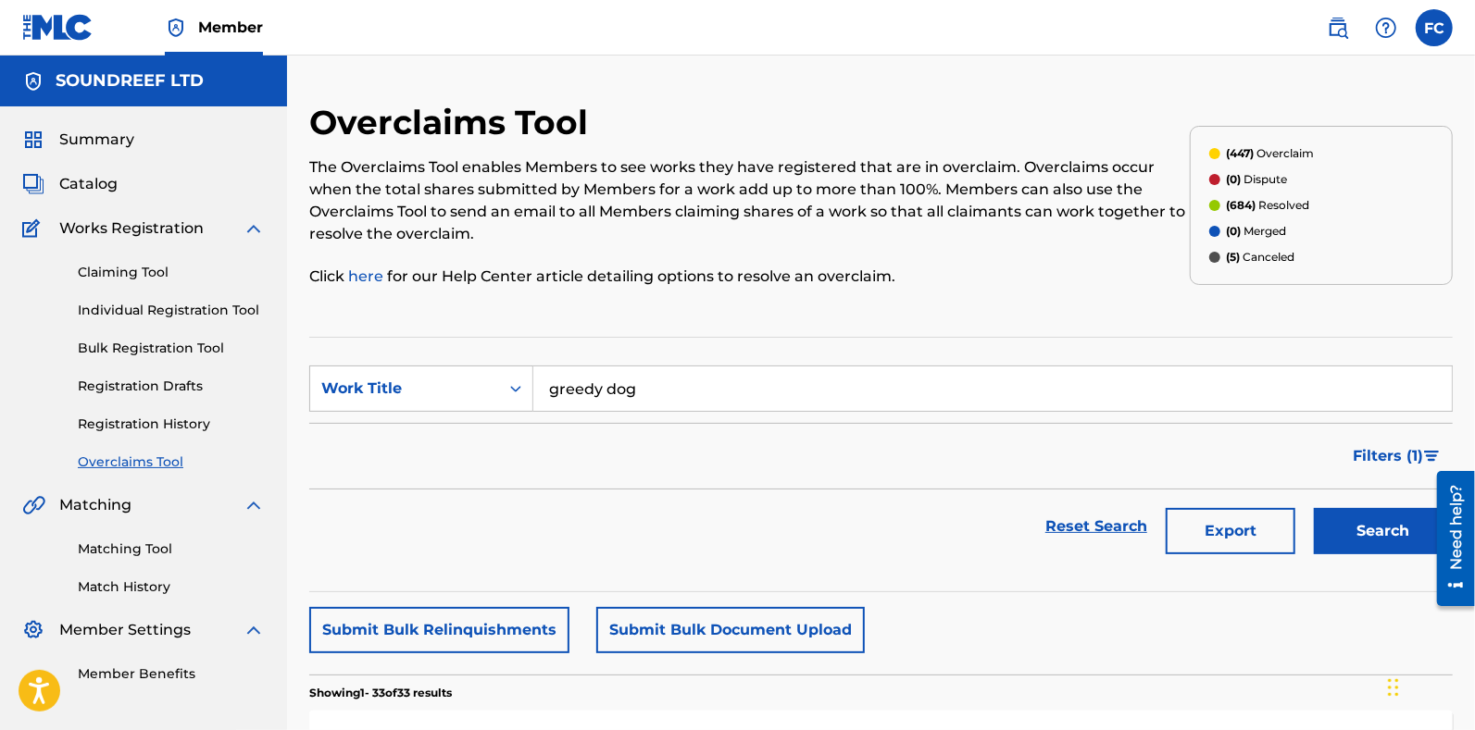
click at [1344, 539] on button "Search" at bounding box center [1383, 531] width 139 height 46
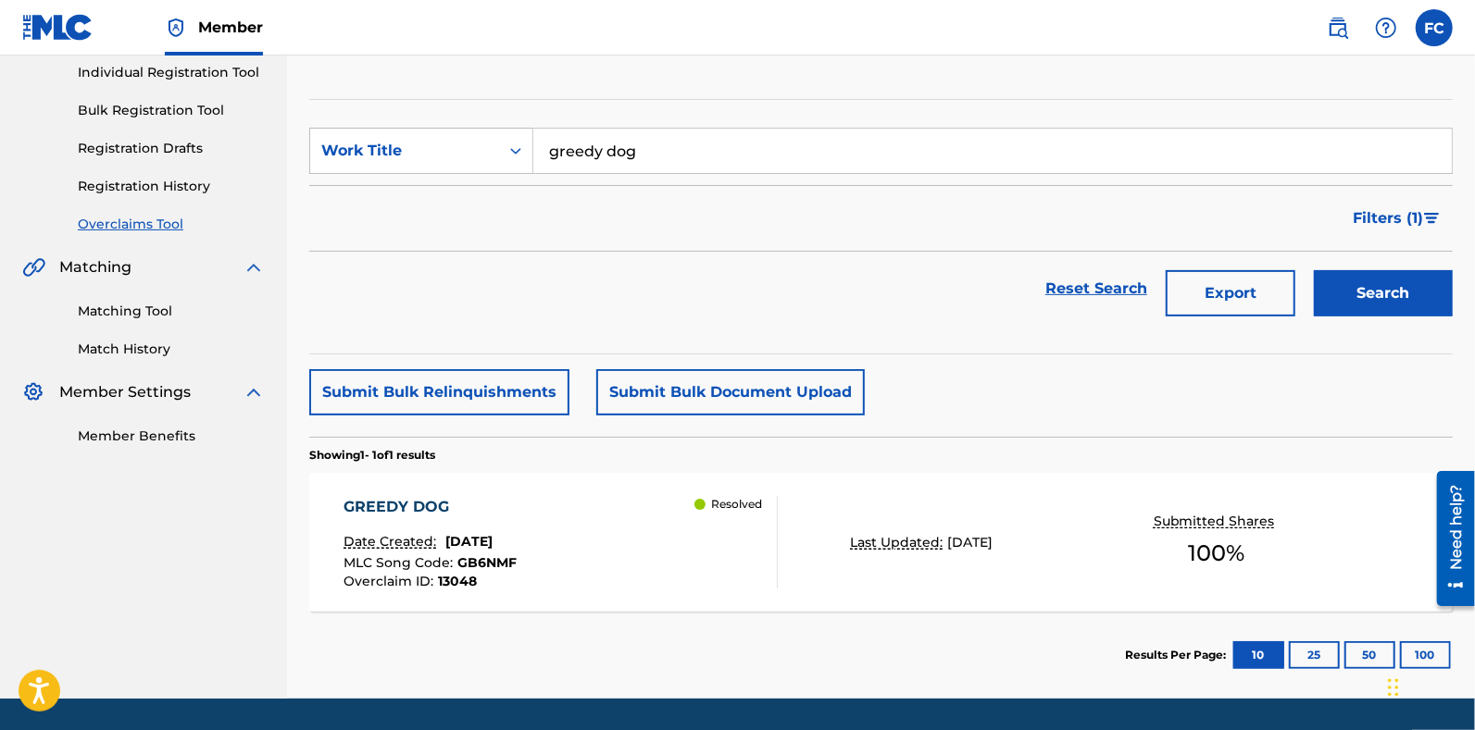
scroll to position [294, 0]
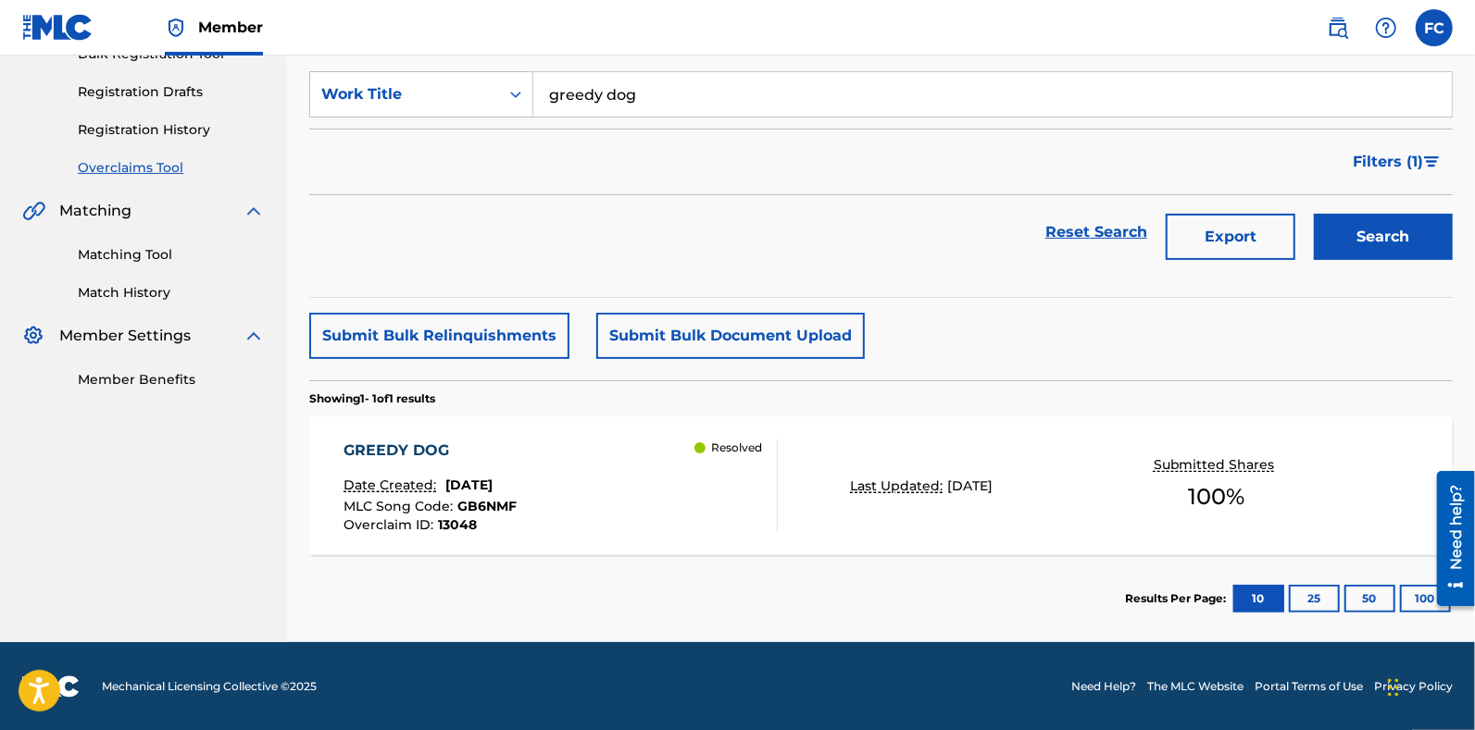
click at [606, 527] on div "GREEDY DOG Date Created: December 17, 2024 MLC Song Code : GB6NMF Overclaim ID …" at bounding box center [560, 486] width 434 height 93
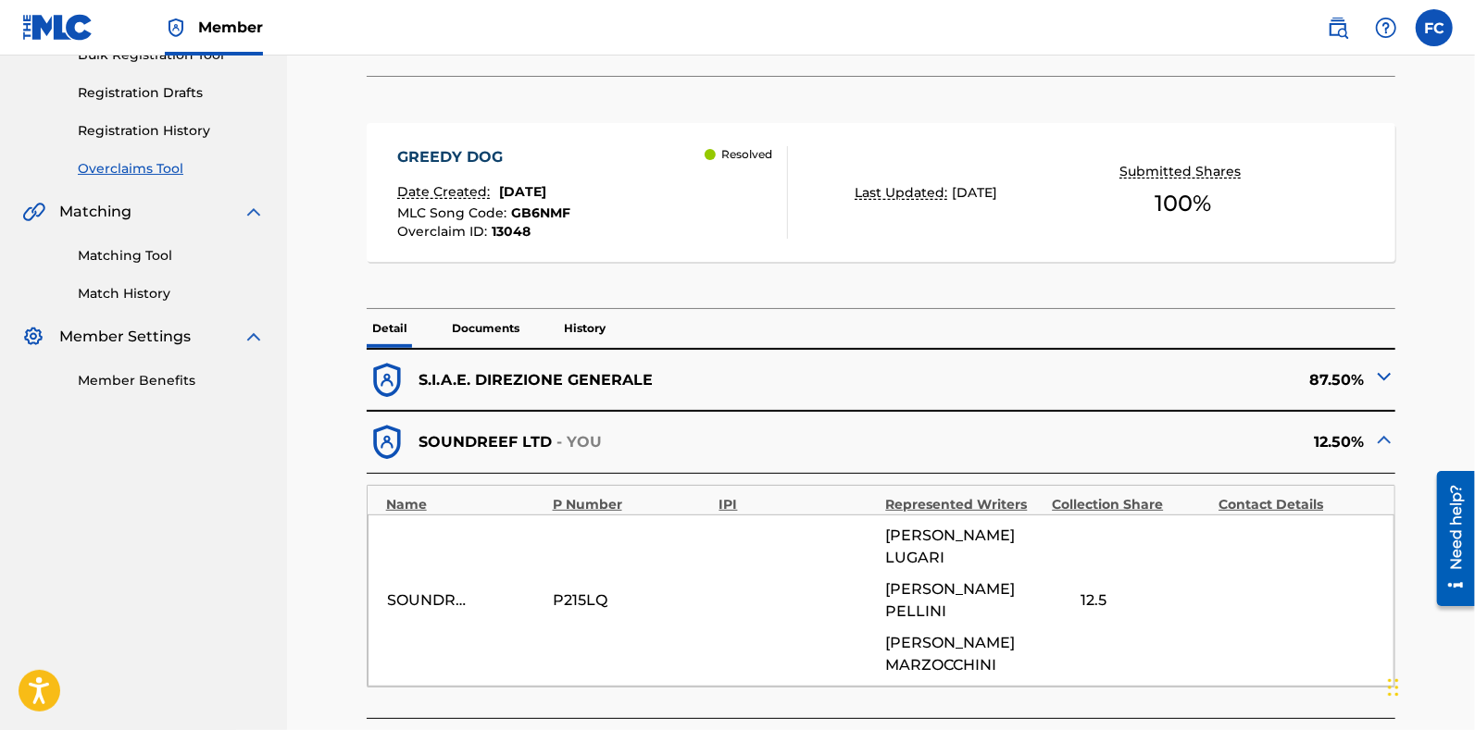
scroll to position [455, 0]
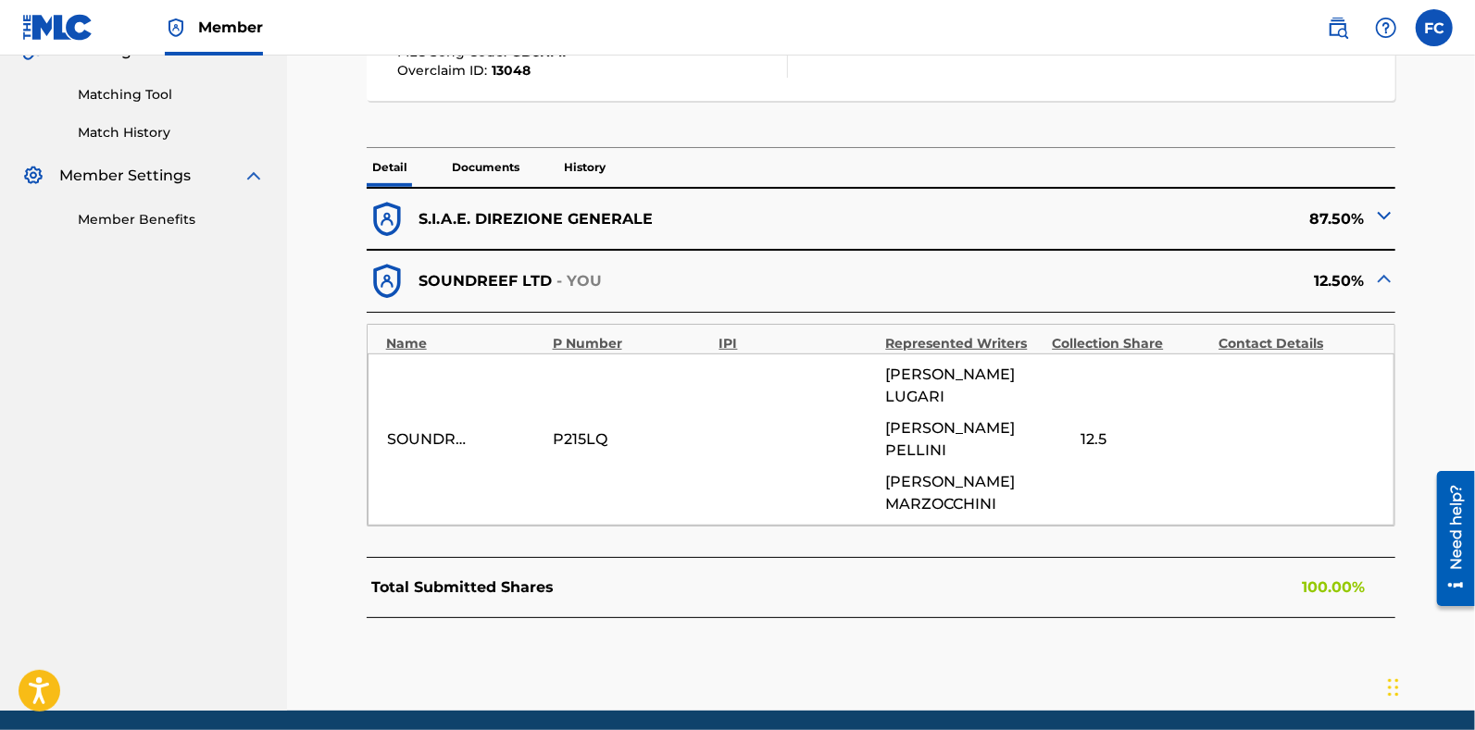
click at [576, 173] on p "History" at bounding box center [584, 167] width 53 height 39
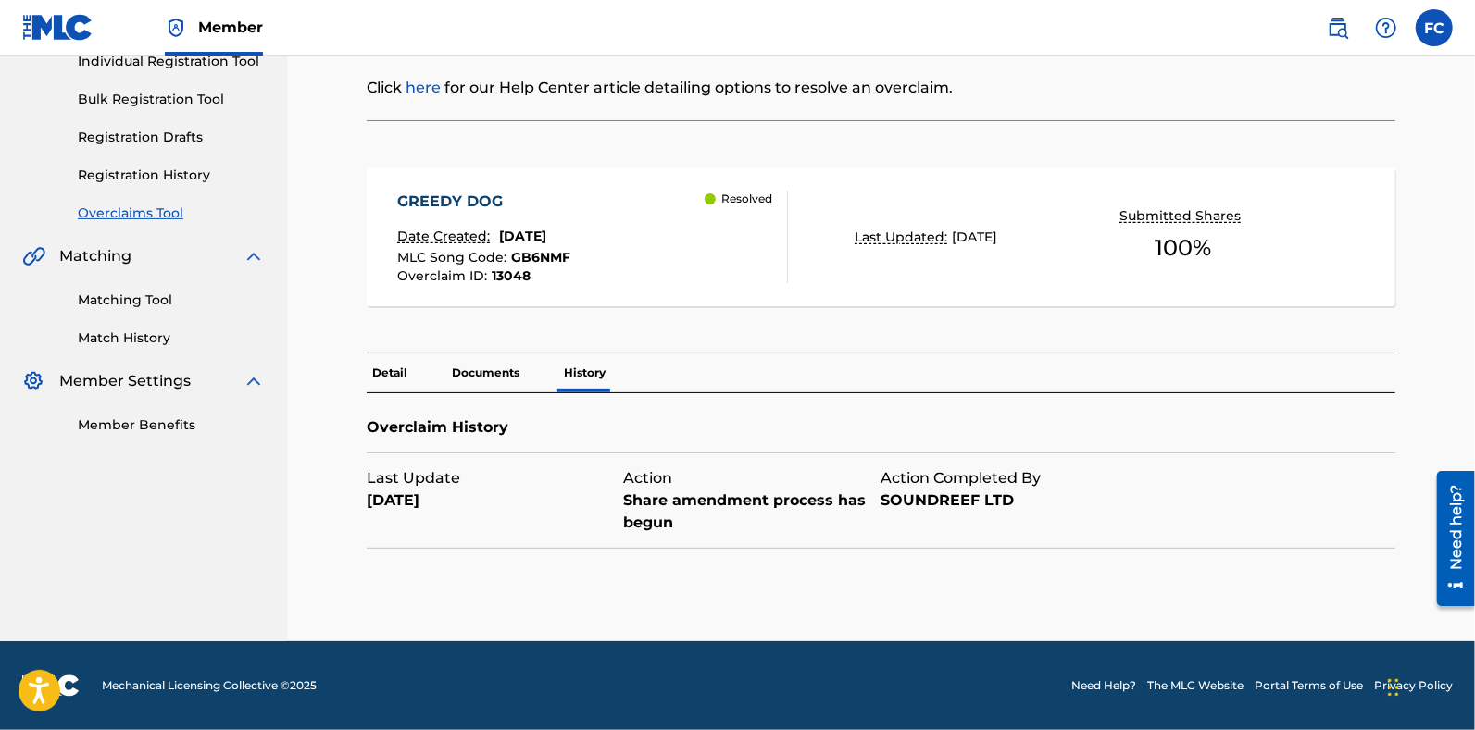
scroll to position [248, 0]
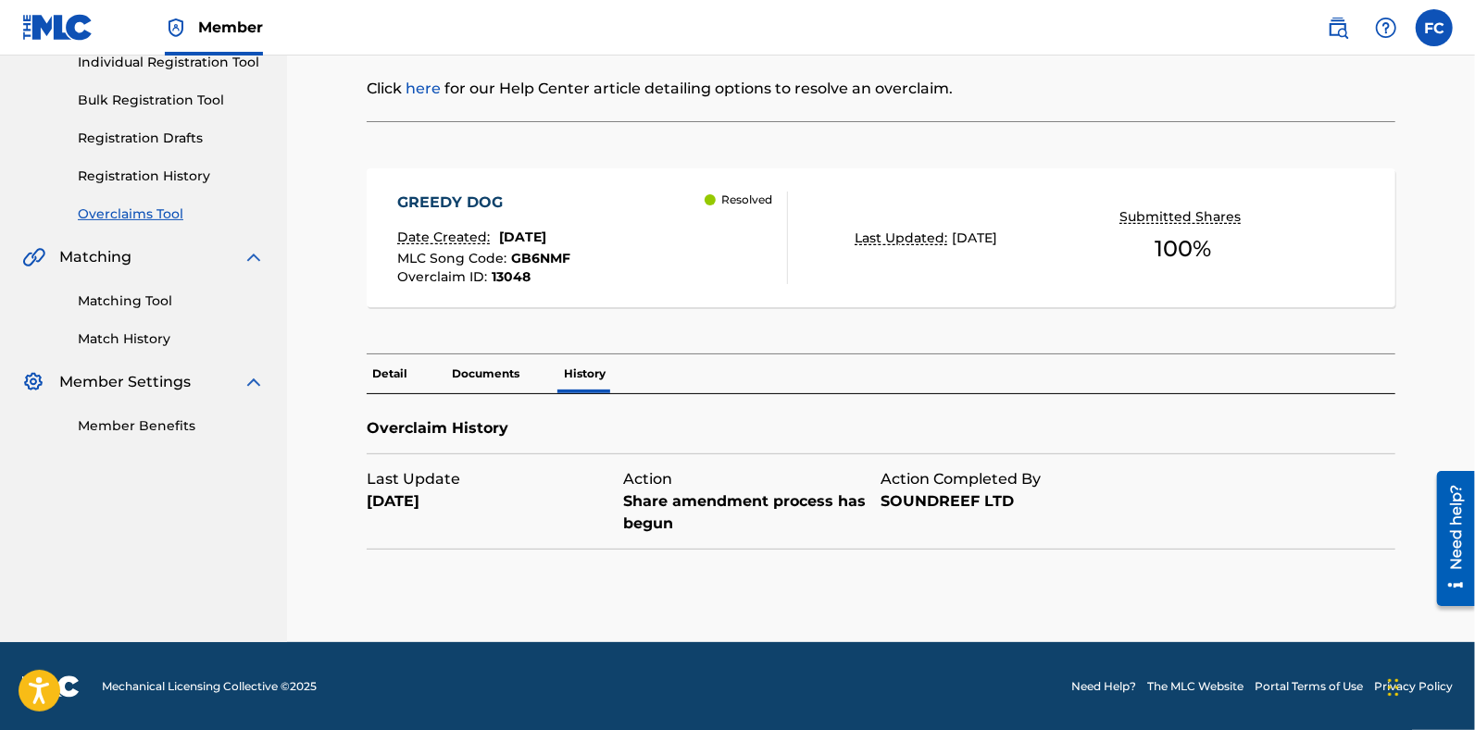
click at [380, 394] on div "Overclaim History" at bounding box center [881, 423] width 1029 height 59
click at [384, 375] on p "Detail" at bounding box center [390, 374] width 46 height 39
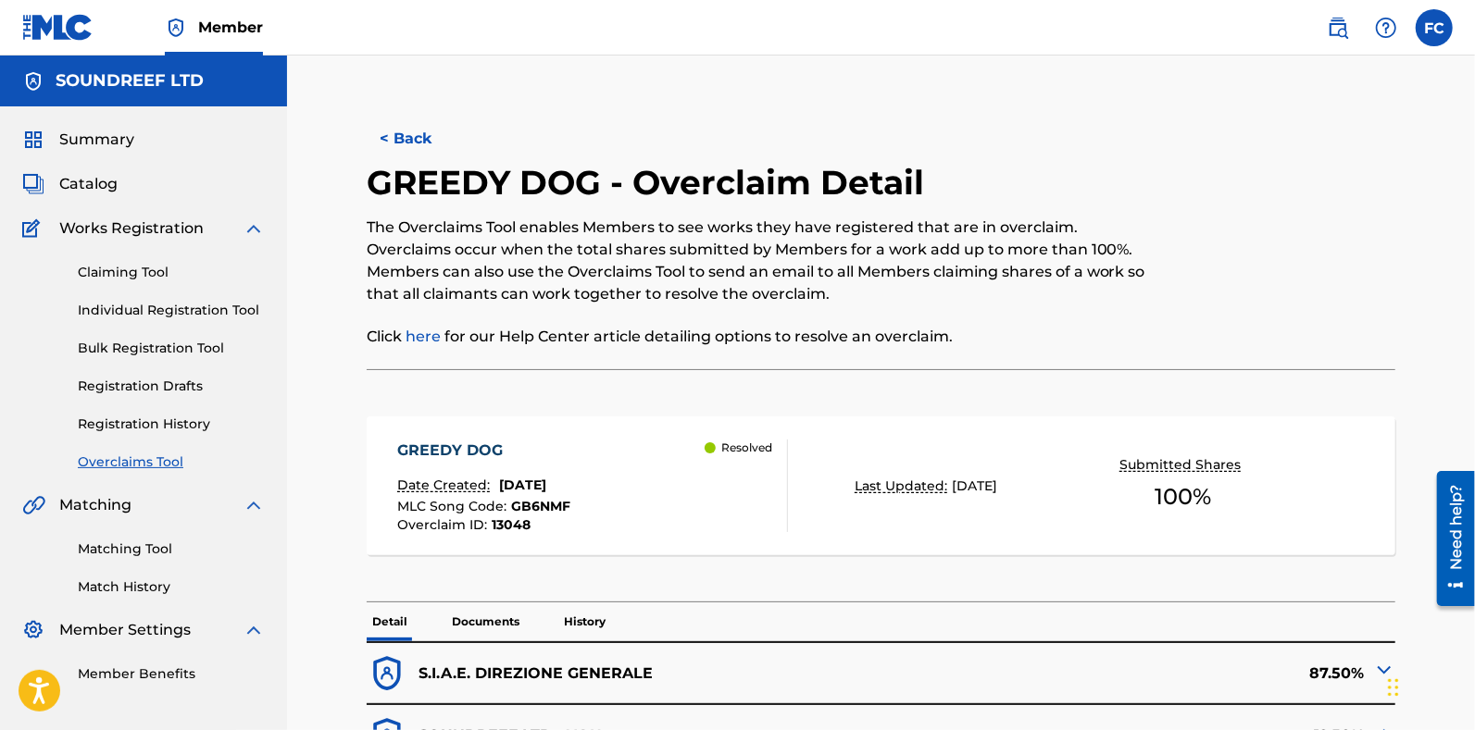
click at [392, 141] on button "< Back" at bounding box center [422, 139] width 111 height 46
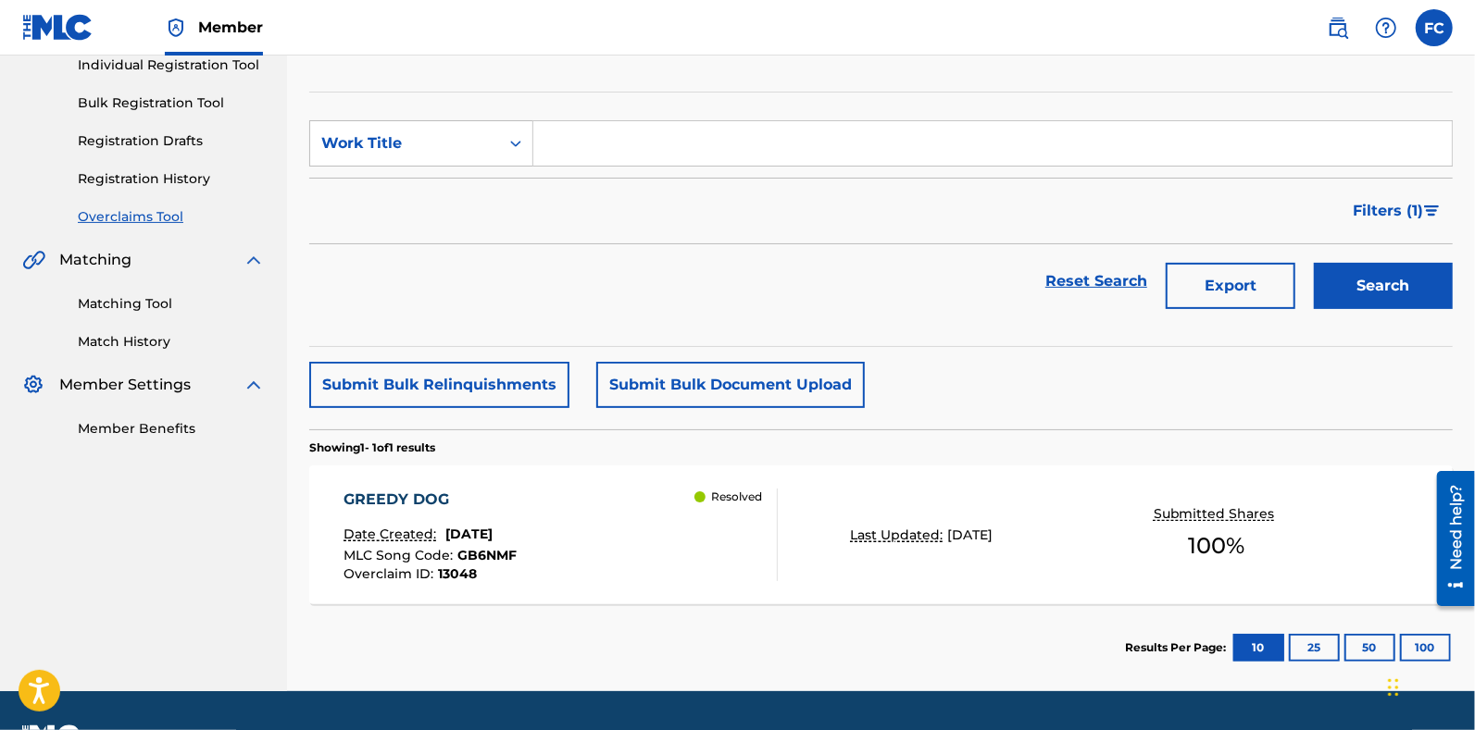
click at [603, 131] on input "Search Form" at bounding box center [992, 143] width 918 height 44
paste input "TRICKSTER WORLD"
click at [1314, 263] on button "Search" at bounding box center [1383, 286] width 139 height 46
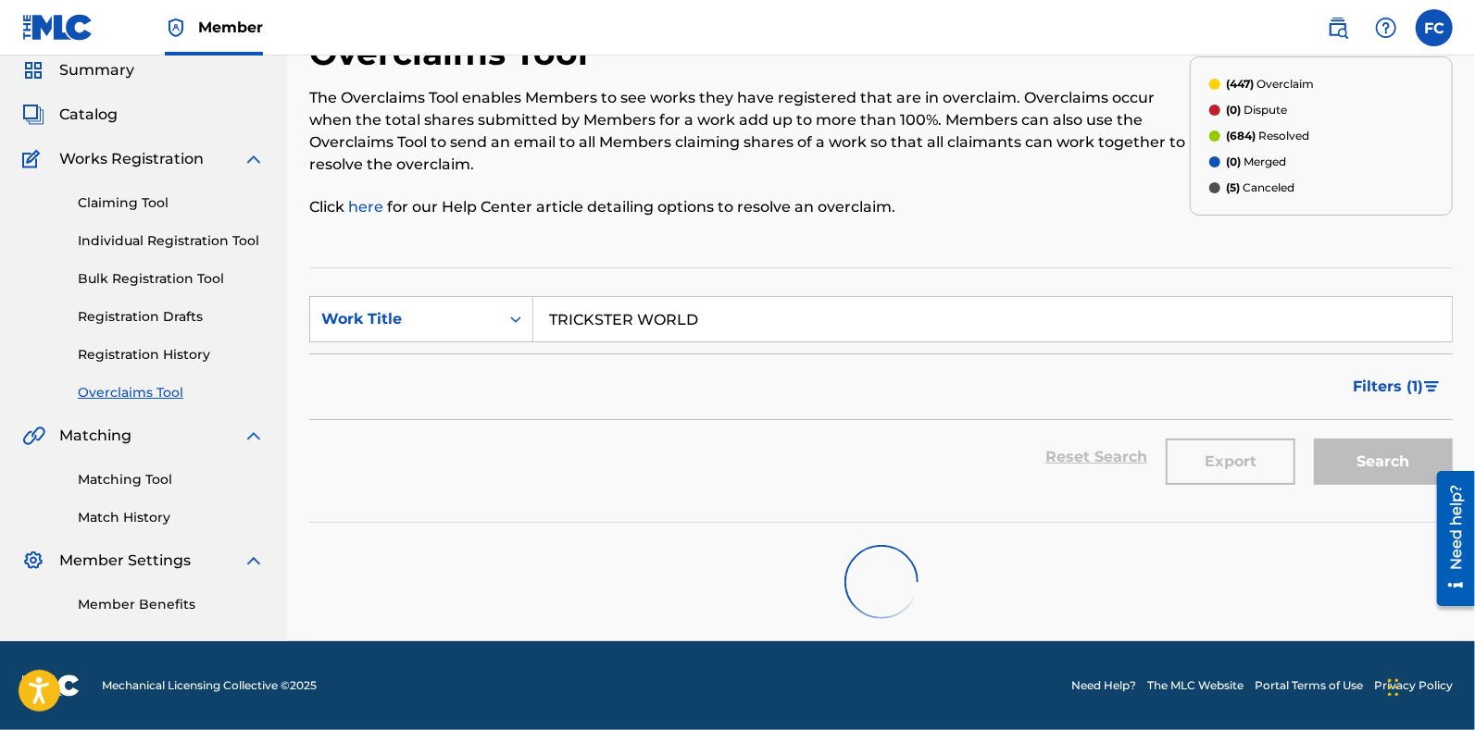
scroll to position [68, 0]
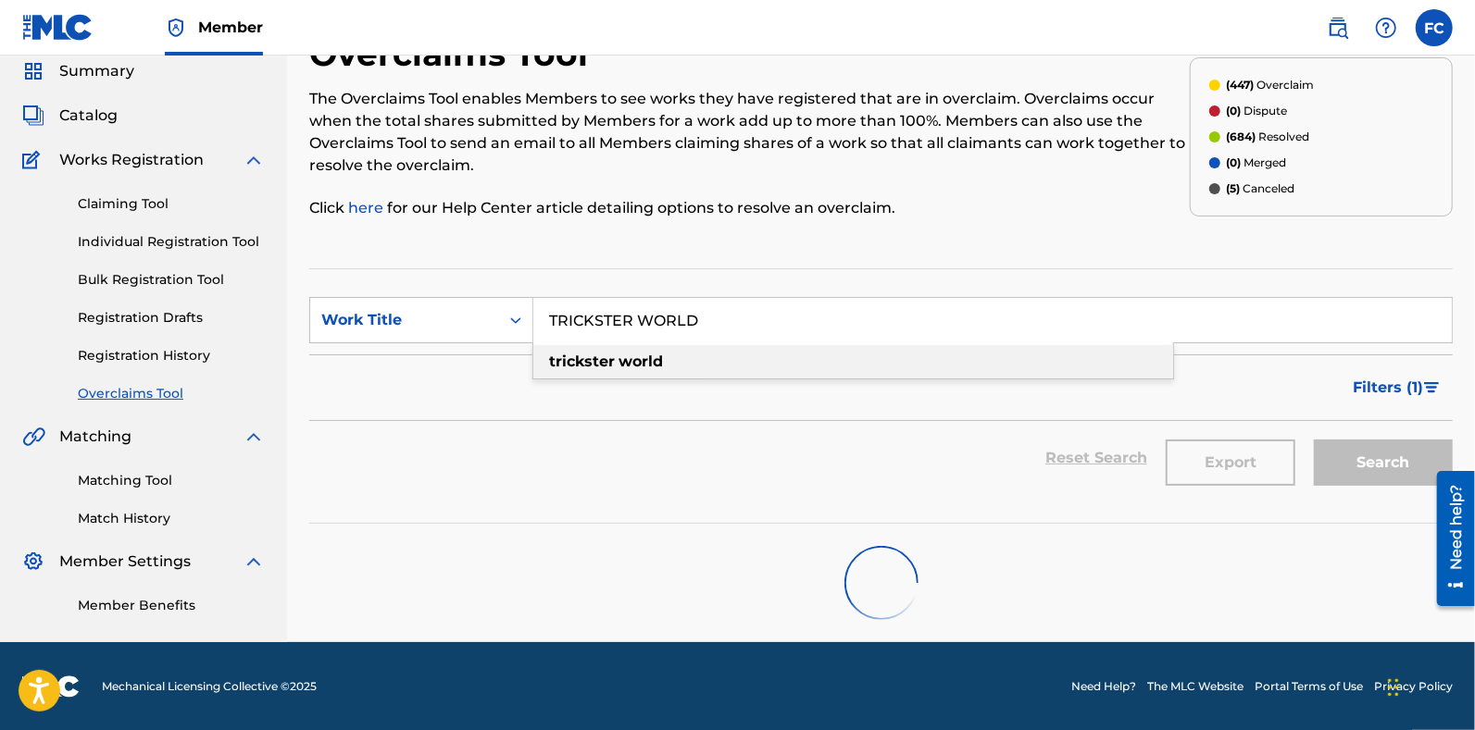
click at [730, 377] on div "trickster world" at bounding box center [853, 361] width 640 height 33
type input "trickster world"
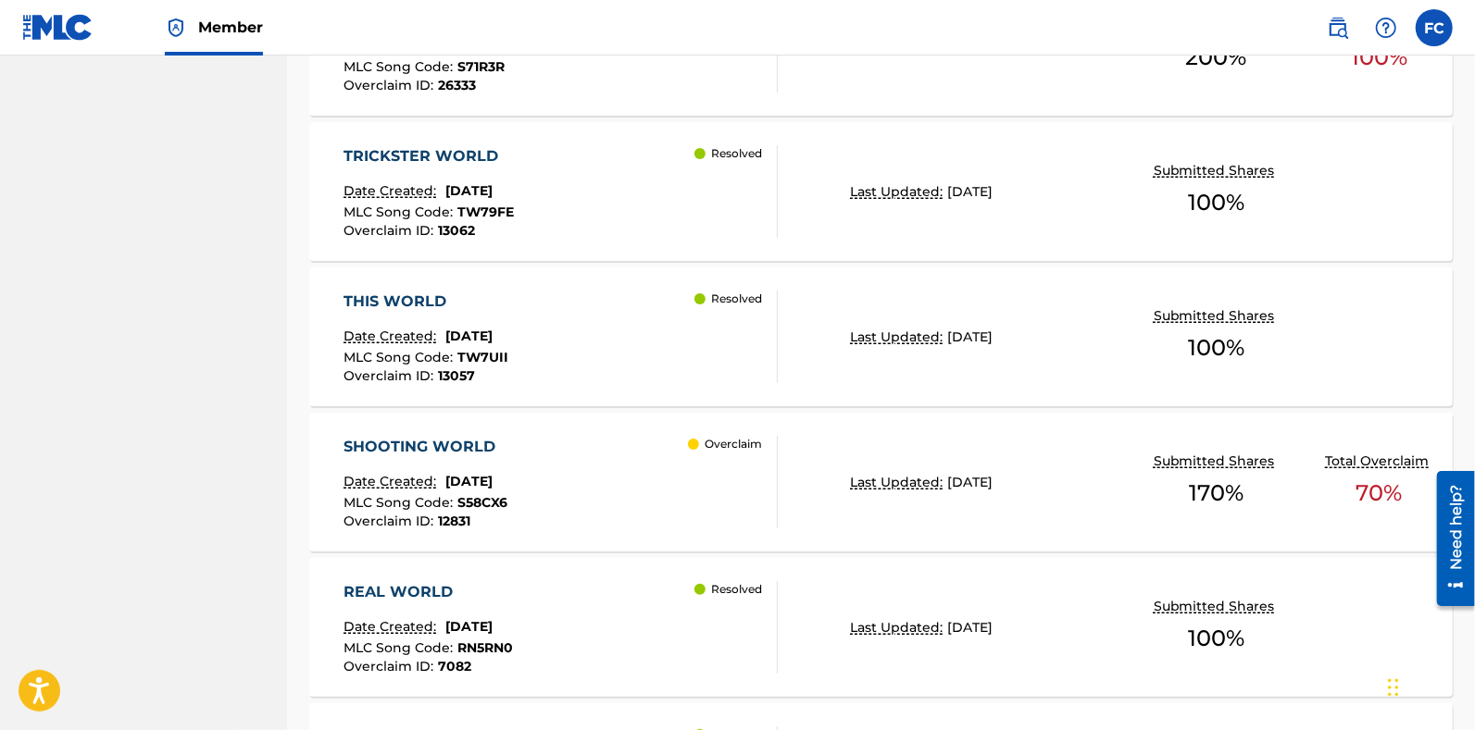
scroll to position [732, 0]
click at [629, 194] on div "TRICKSTER WORLD Date Created: December 17, 2024 MLC Song Code : TW79FE Overclai…" at bounding box center [560, 193] width 434 height 93
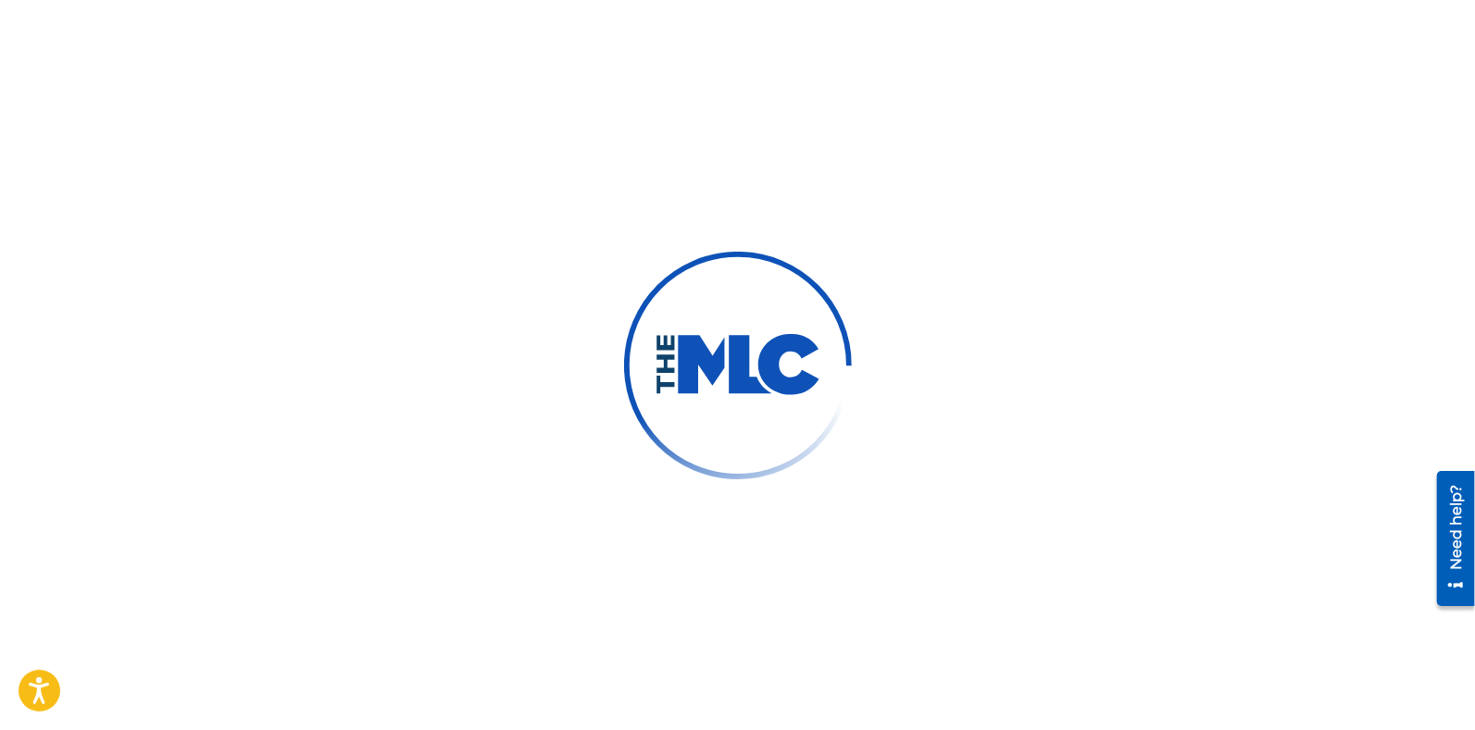
click at [629, 194] on div at bounding box center [737, 365] width 1475 height 730
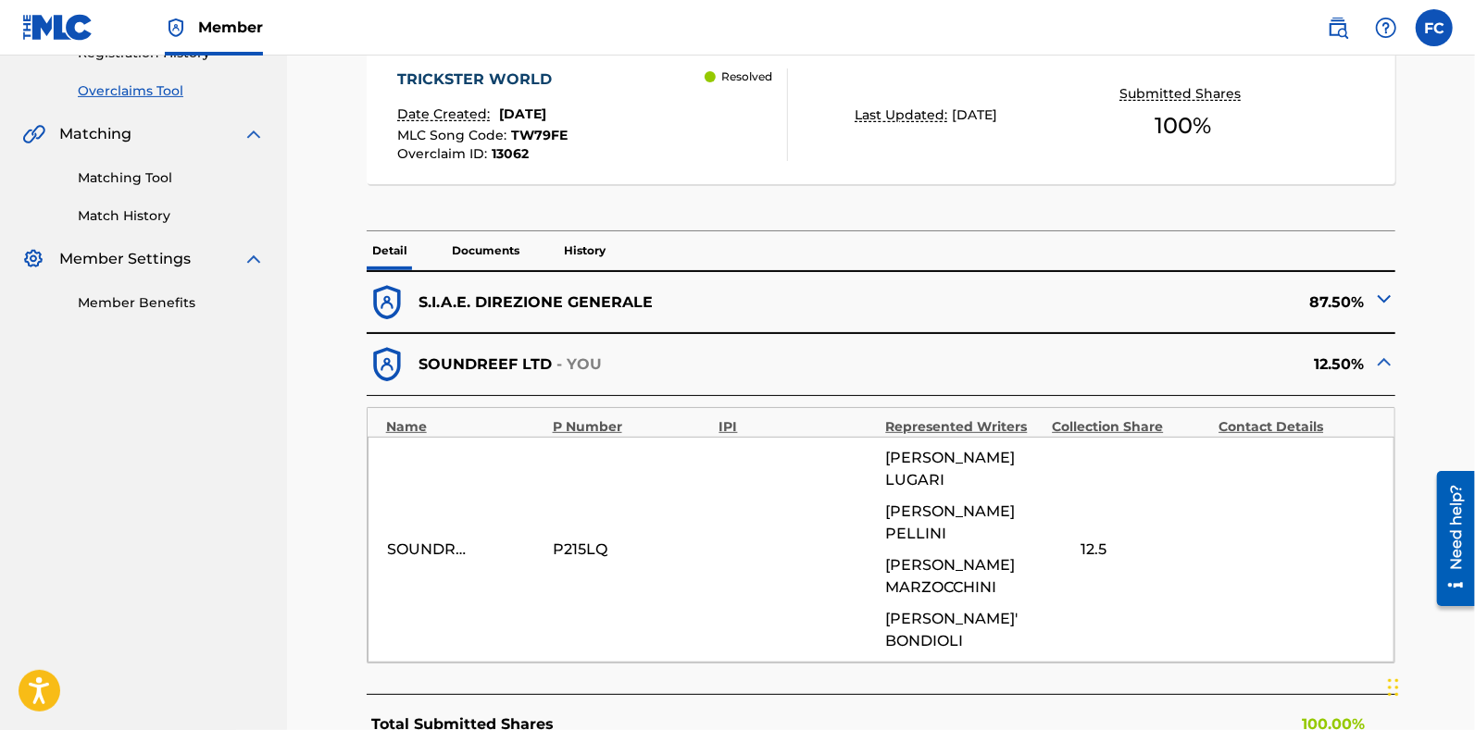
scroll to position [486, 0]
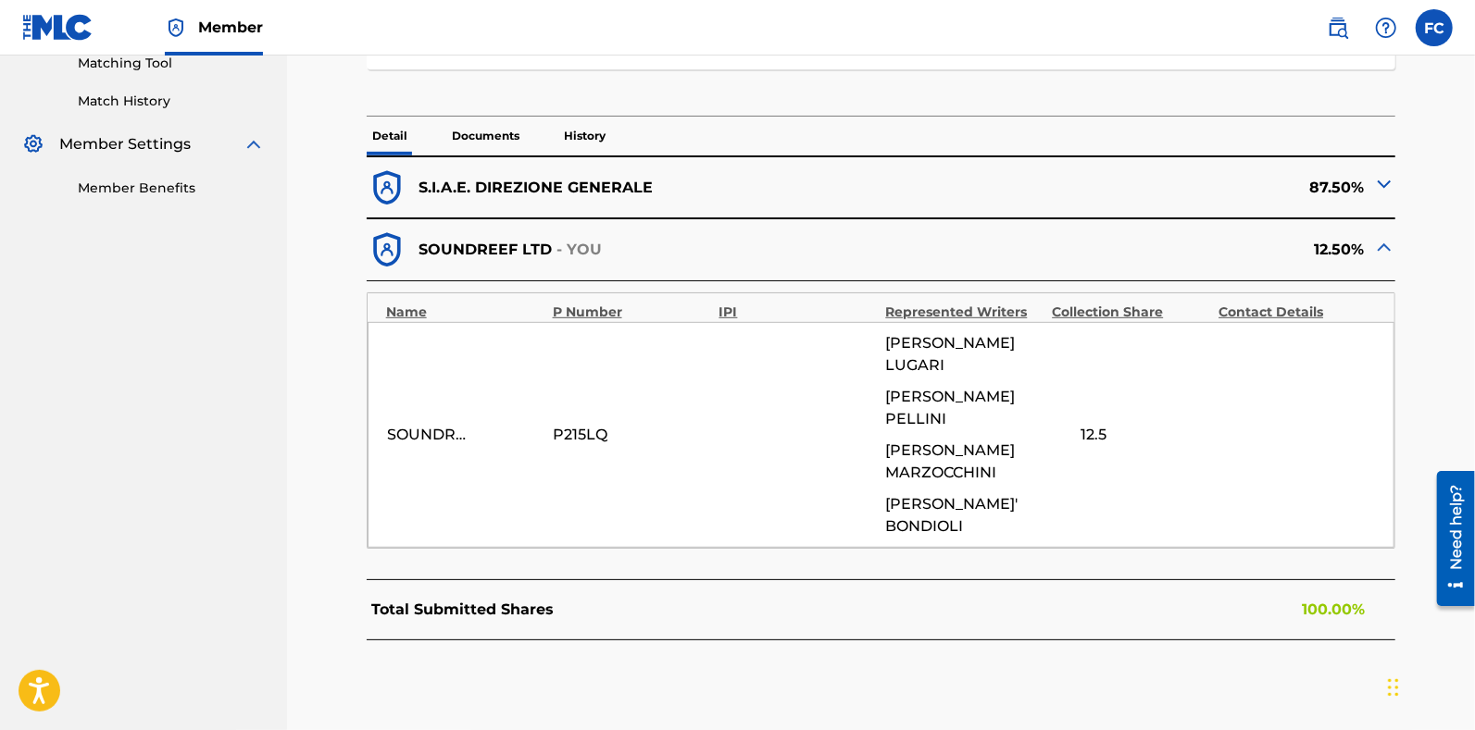
click at [599, 122] on p "History" at bounding box center [584, 136] width 53 height 39
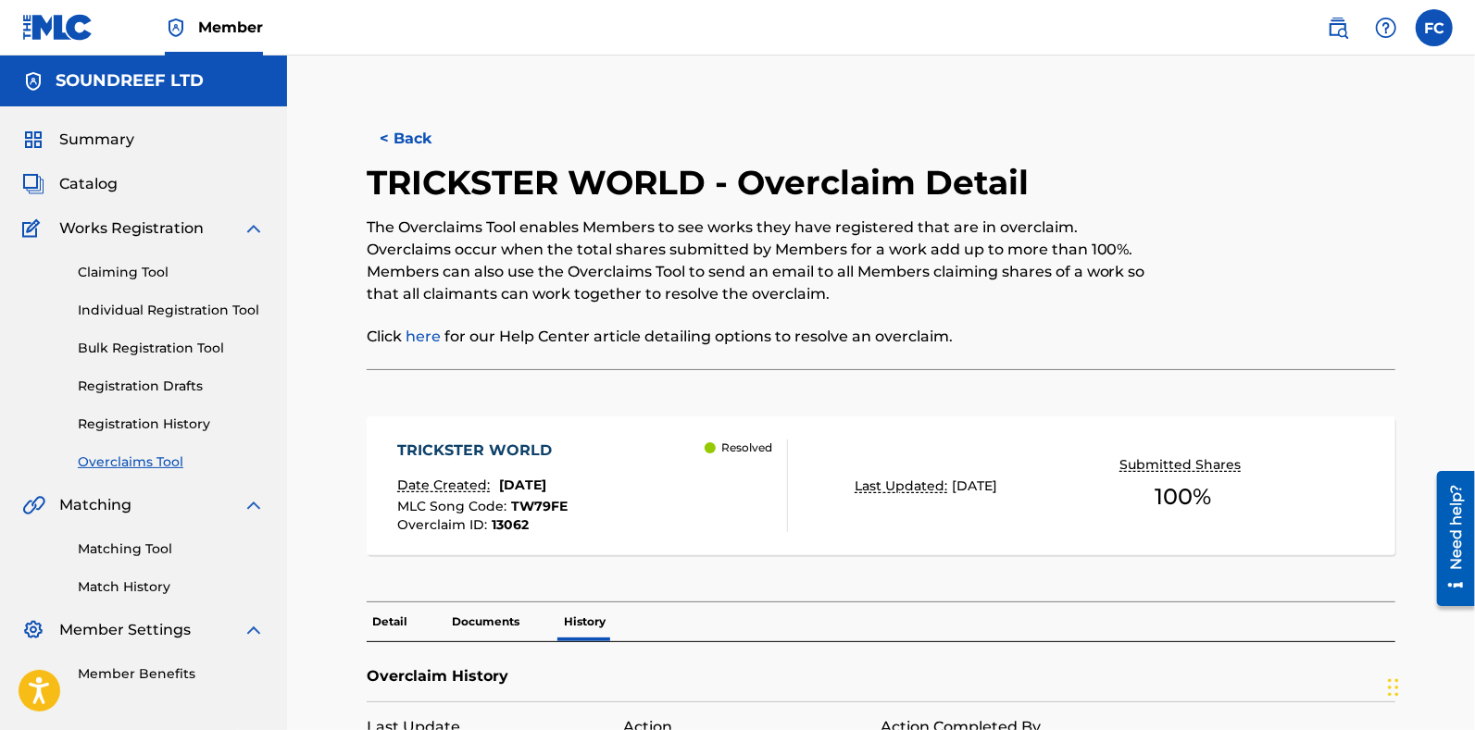
click at [426, 144] on button "< Back" at bounding box center [422, 139] width 111 height 46
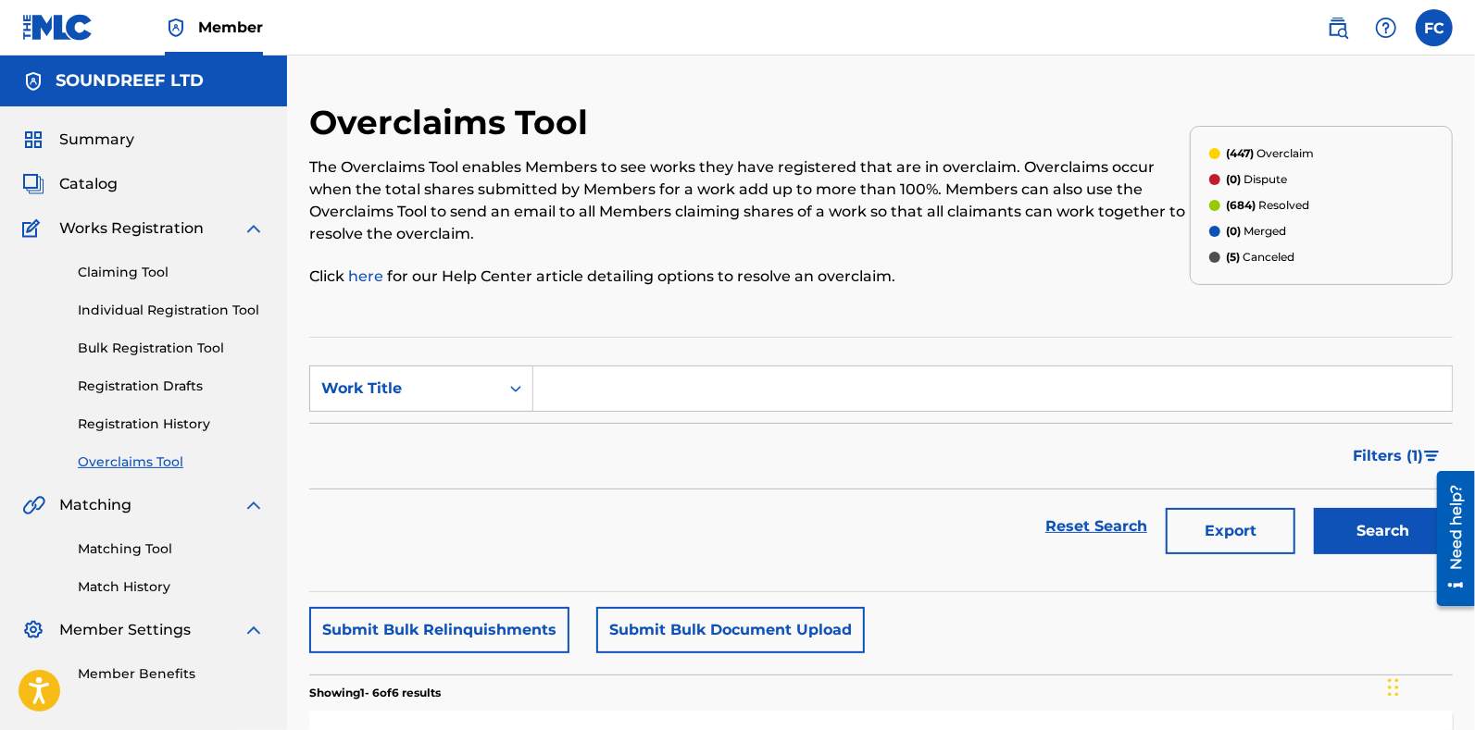
click at [610, 375] on input "Search Form" at bounding box center [992, 389] width 918 height 44
click at [592, 436] on strong "banlie" at bounding box center [573, 430] width 48 height 18
type input "banlieue"
click at [1377, 525] on button "Search" at bounding box center [1383, 531] width 139 height 46
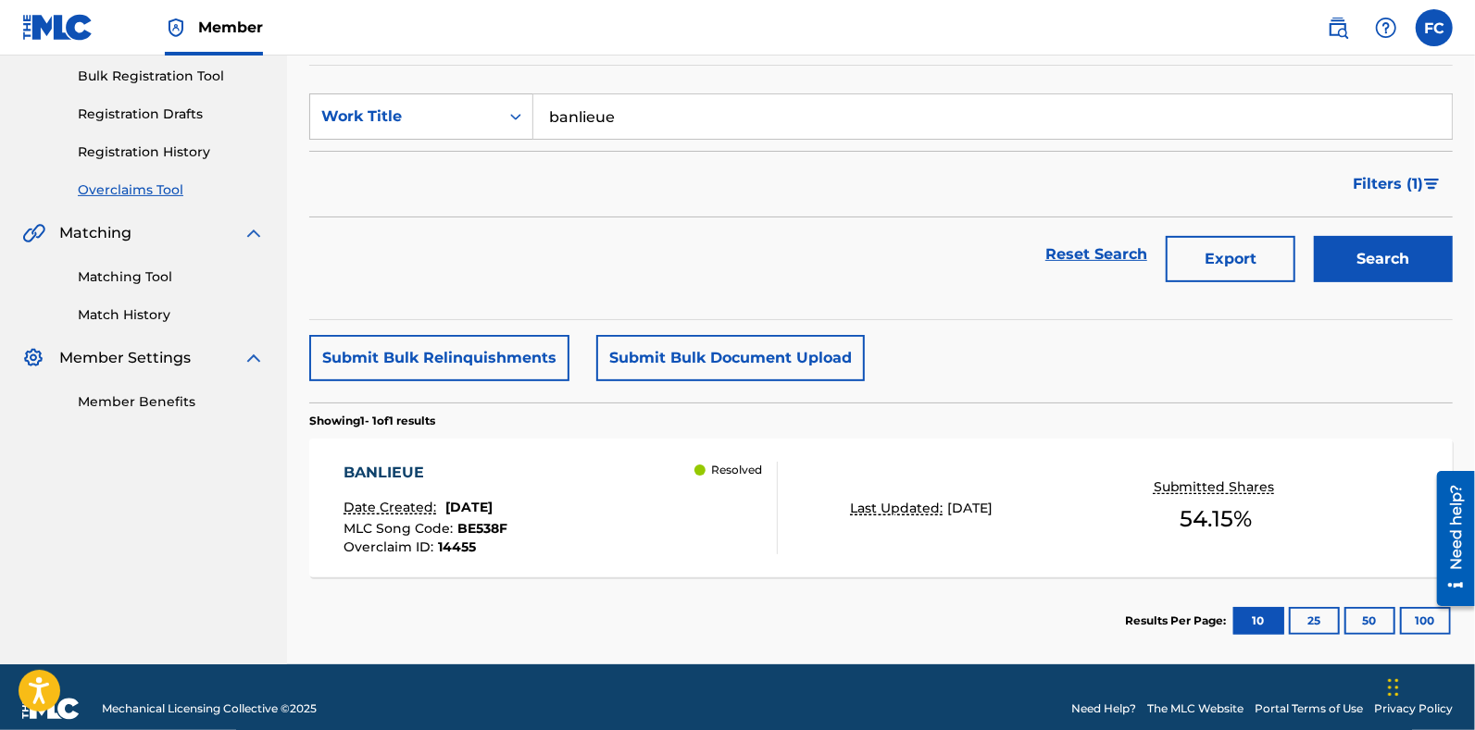
scroll to position [293, 0]
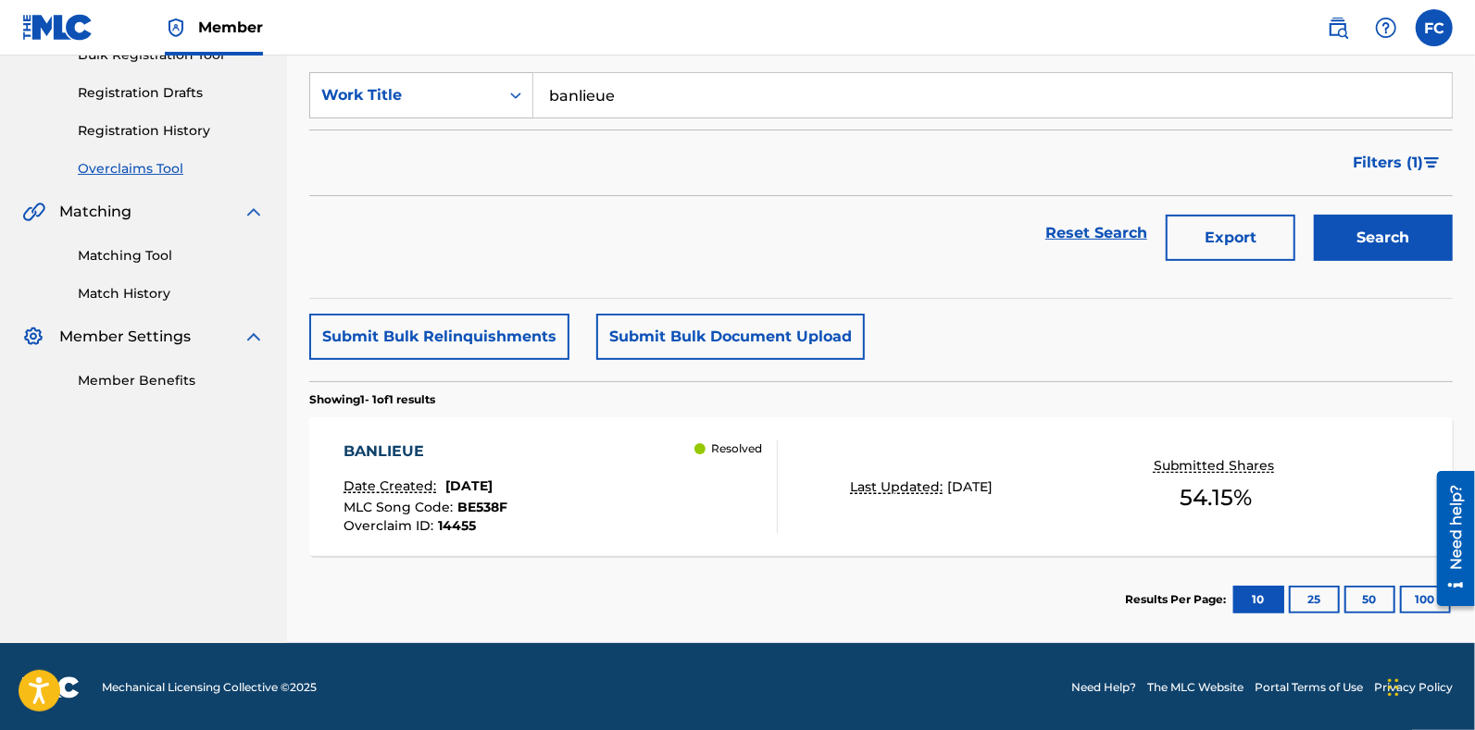
click at [637, 508] on div "BANLIEUE Date Created: January 06, 2025 MLC Song Code : BE538F Overclaim ID : 1…" at bounding box center [560, 487] width 434 height 93
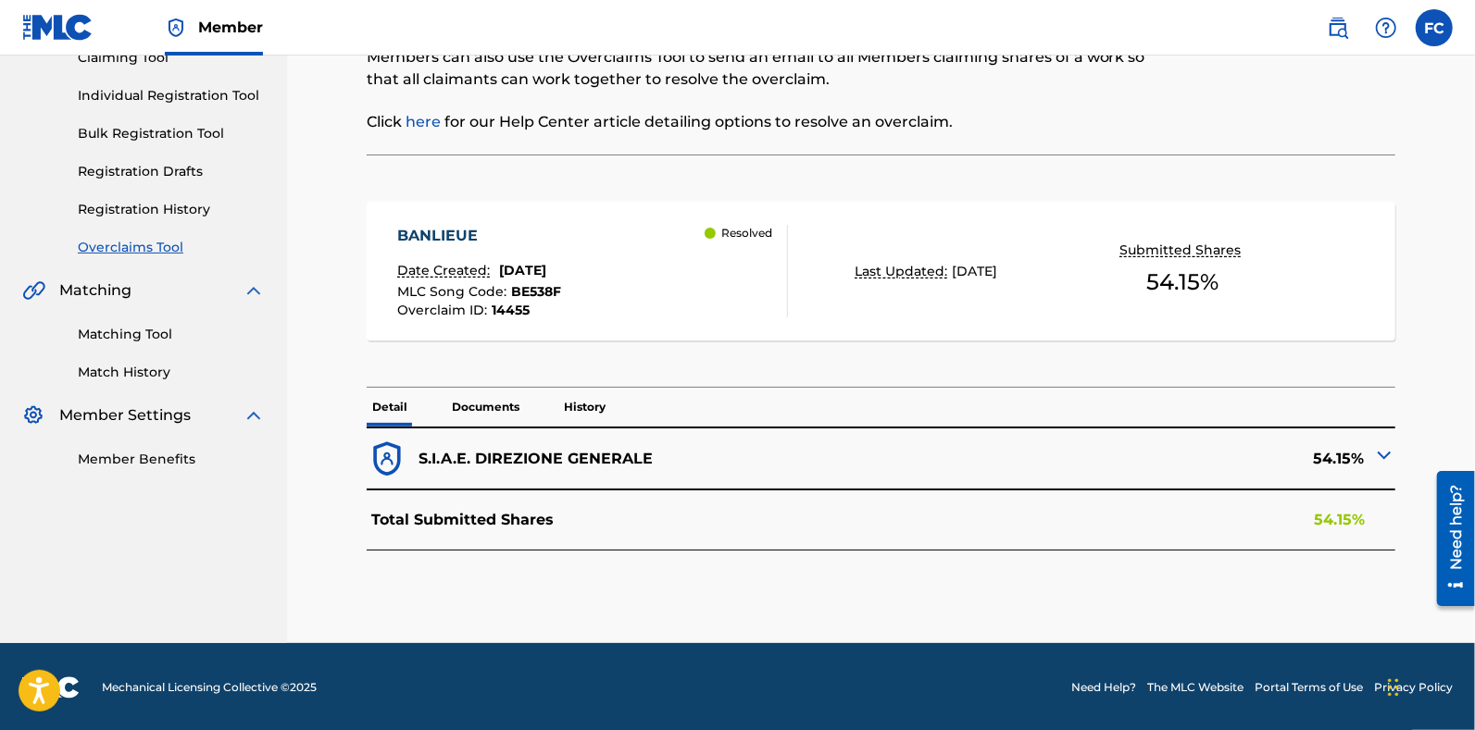
scroll to position [216, 0]
click at [656, 470] on div "S.I.A.E. DIREZIONE GENERALE" at bounding box center [624, 458] width 515 height 41
click at [1382, 456] on img at bounding box center [1384, 454] width 22 height 22
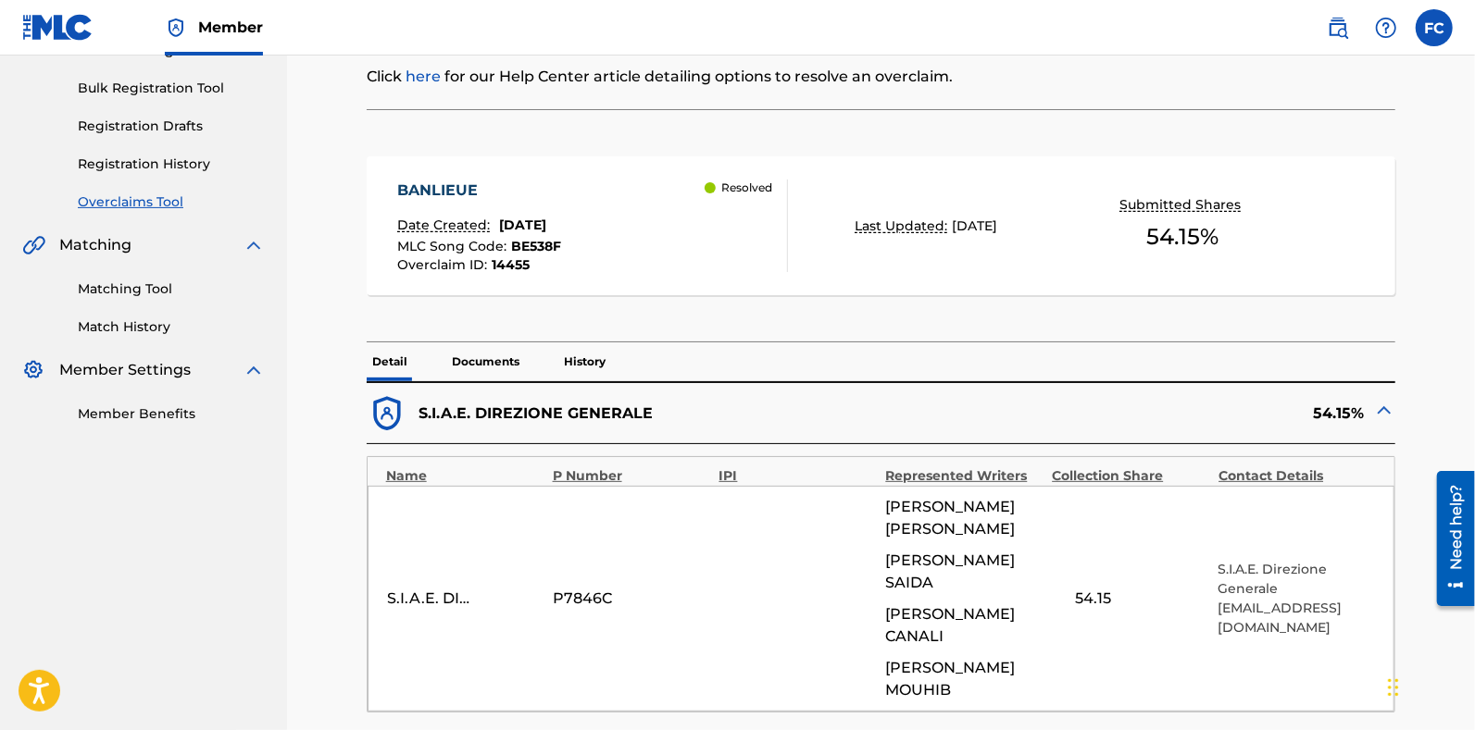
scroll to position [236, 0]
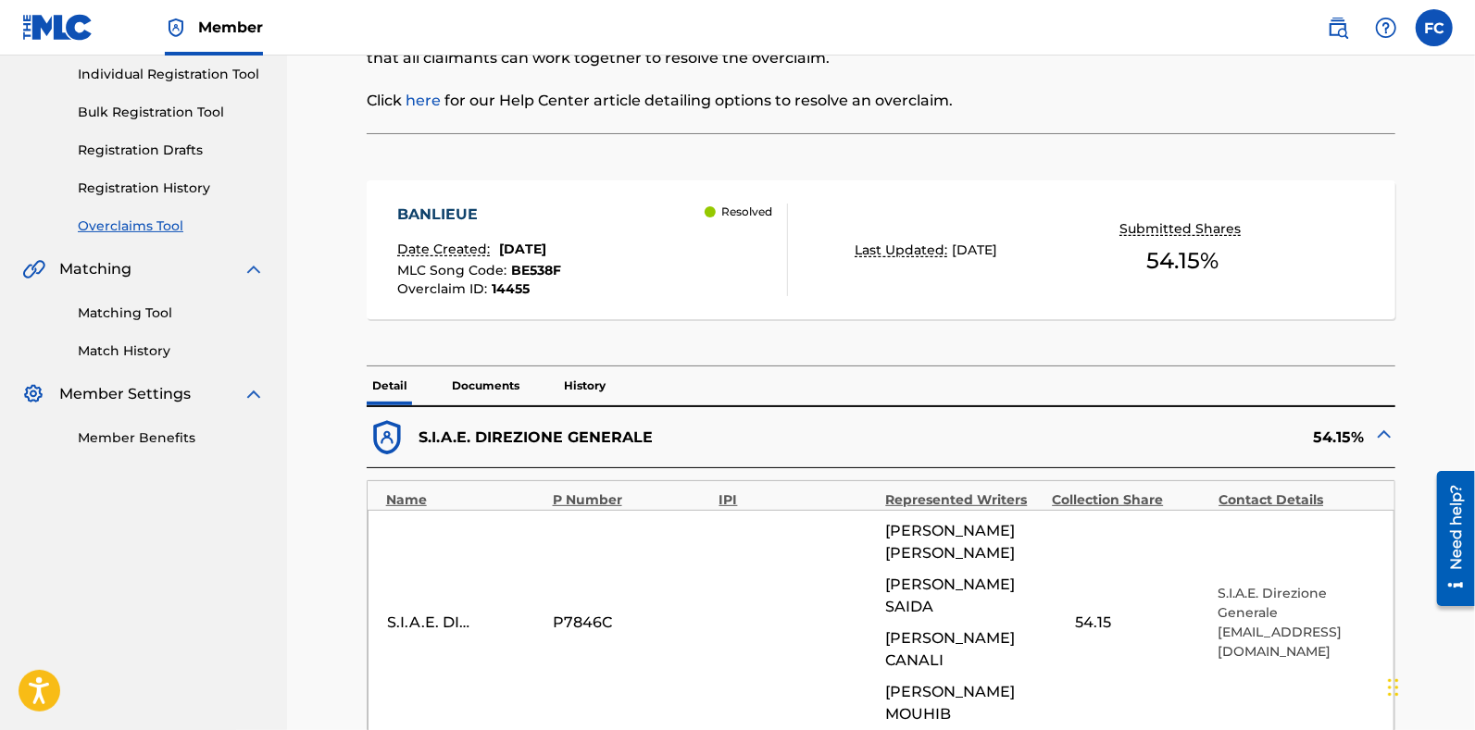
click at [585, 401] on p "History" at bounding box center [584, 386] width 53 height 39
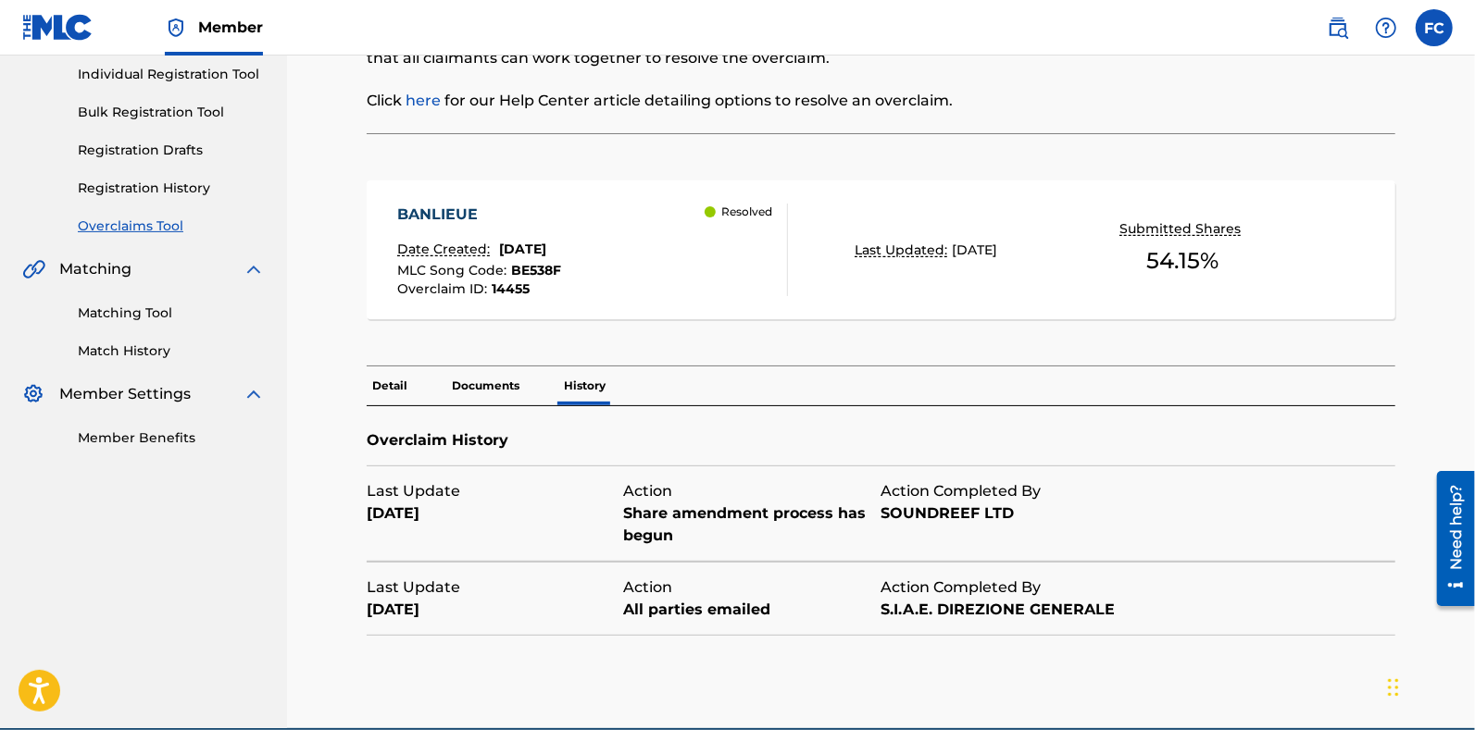
scroll to position [189, 0]
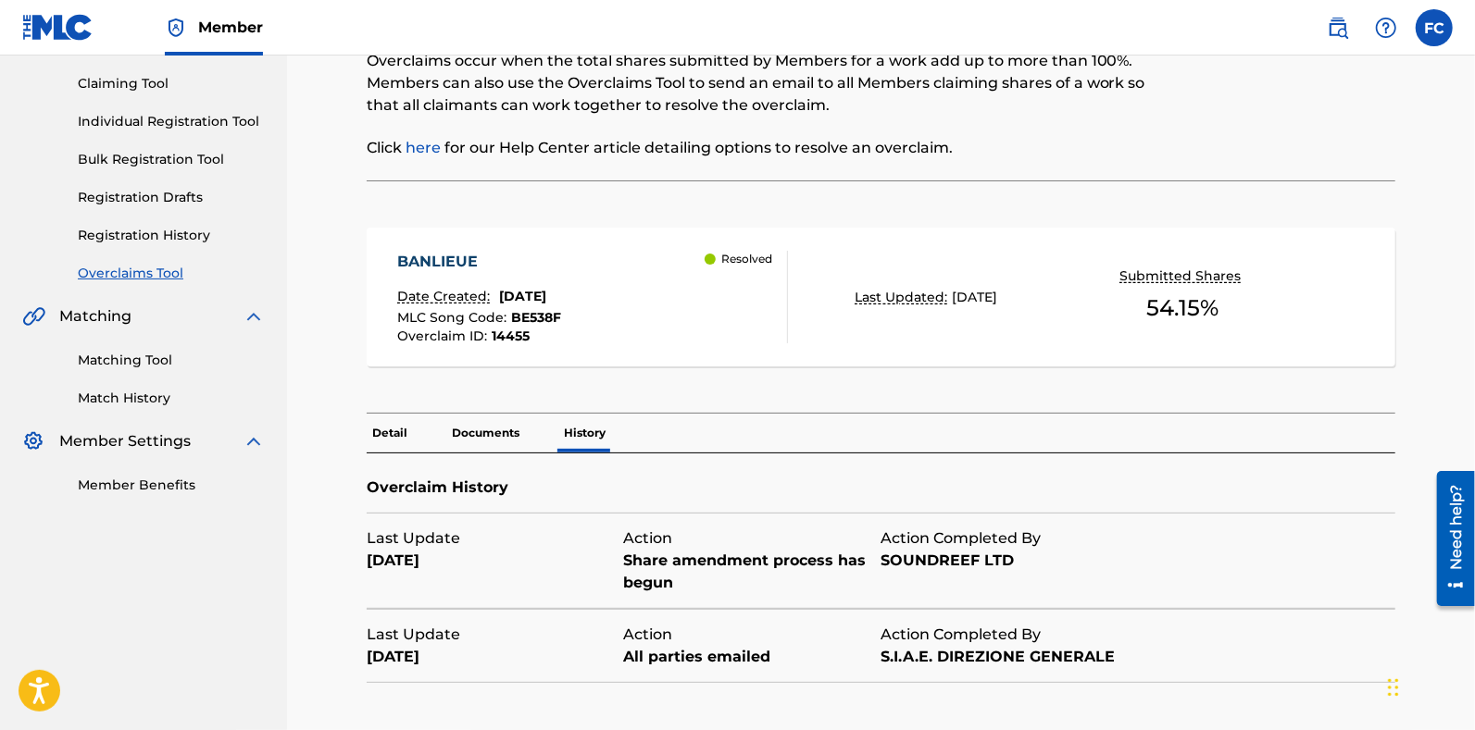
click at [454, 432] on p "Documents" at bounding box center [485, 433] width 79 height 39
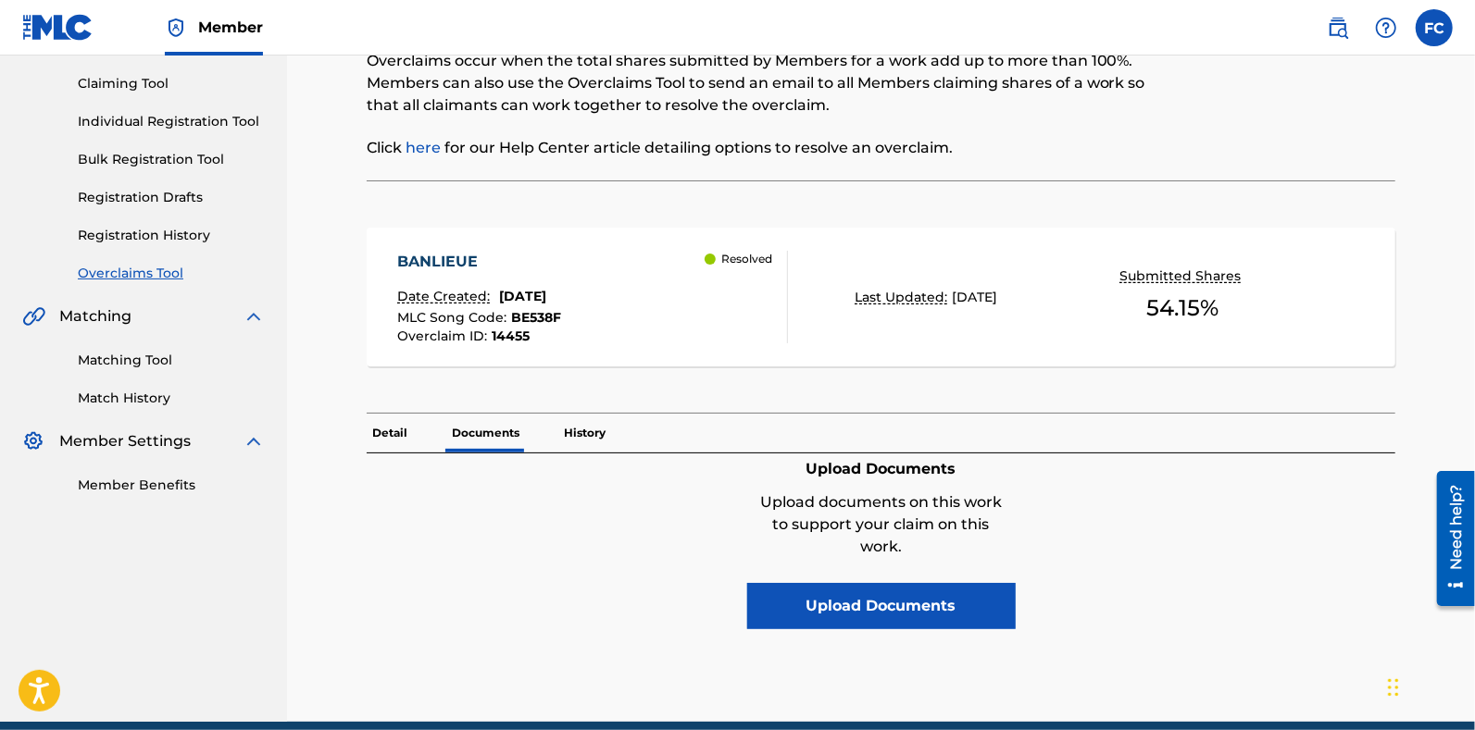
click at [398, 432] on p "Detail" at bounding box center [390, 433] width 46 height 39
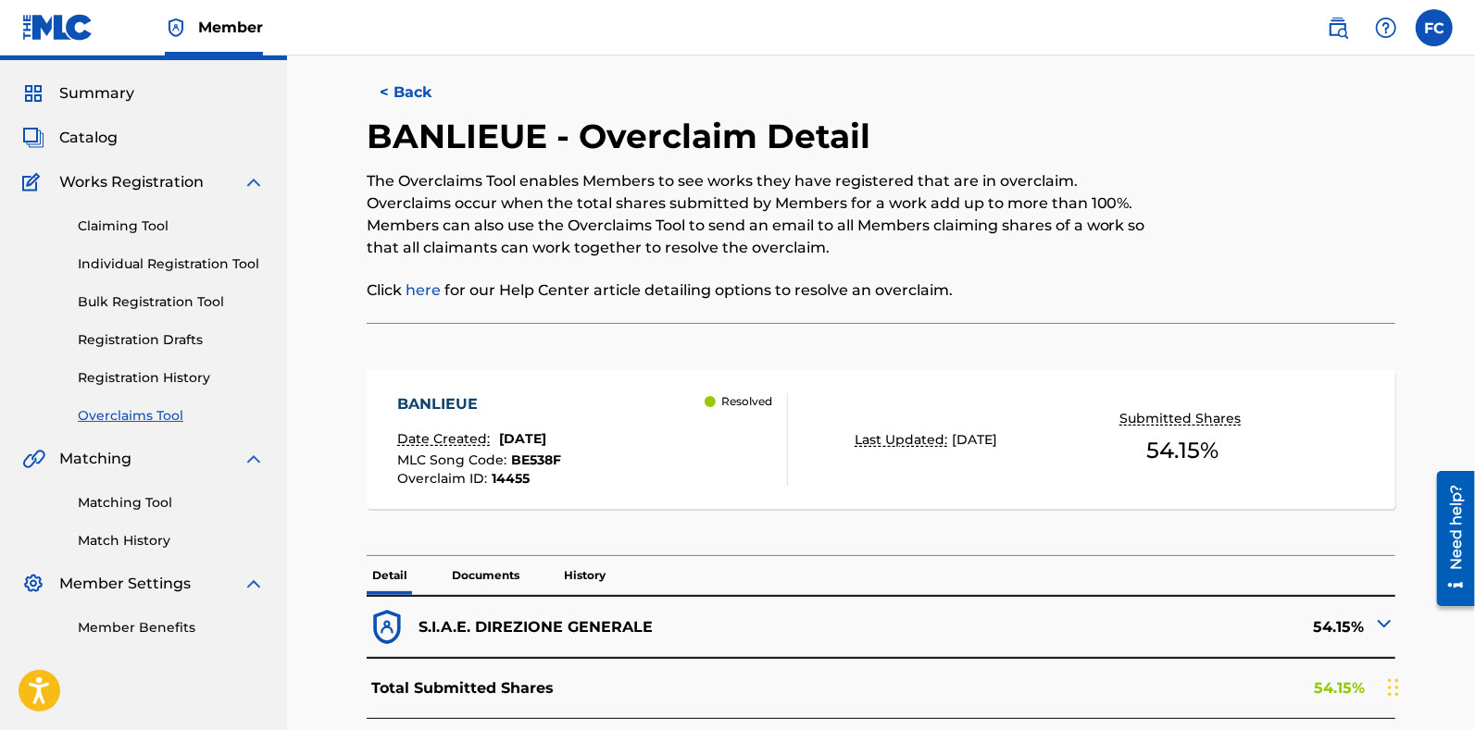
scroll to position [73, 0]
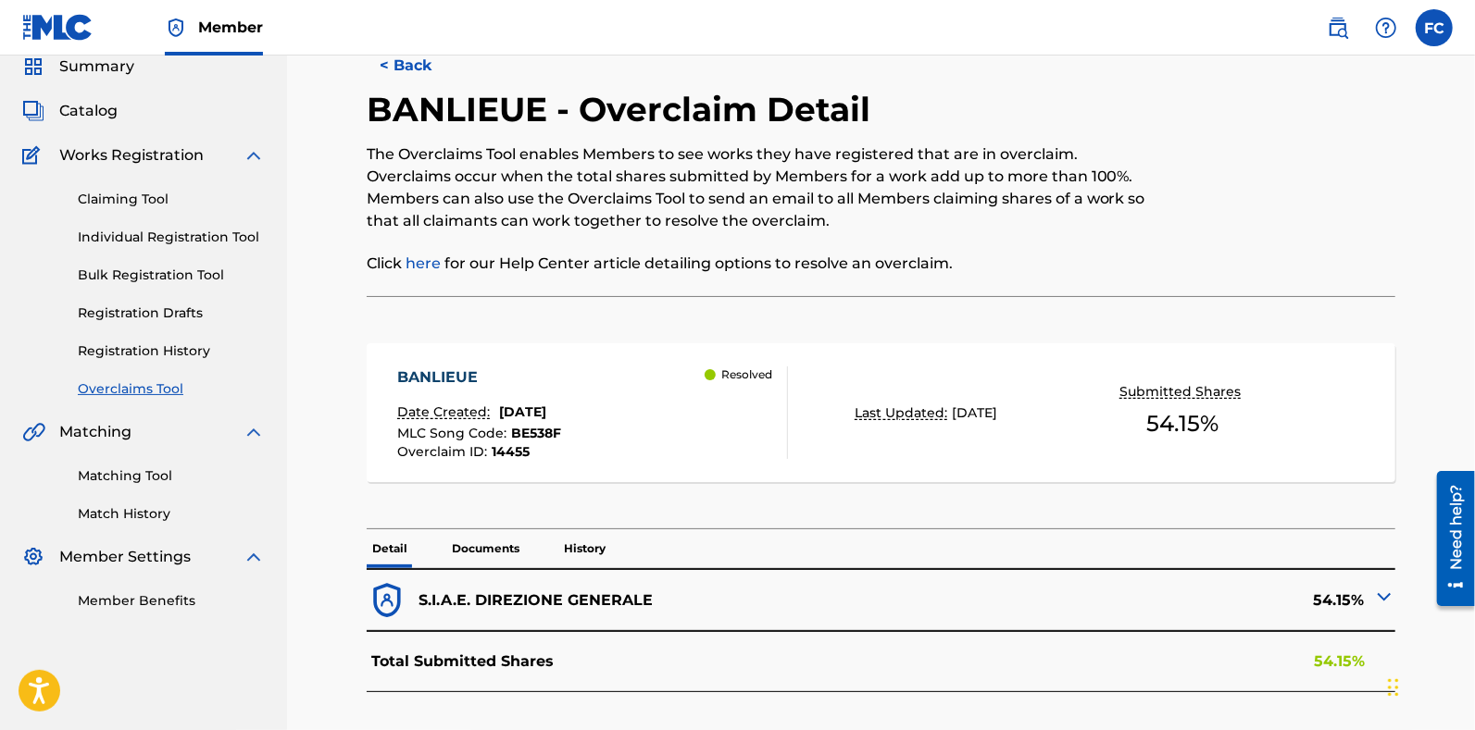
click at [416, 106] on h2 "BANLIEUE - Overclaim Detail" at bounding box center [623, 110] width 513 height 42
copy h2 "BANLIEUE"
click at [375, 50] on nav "Member FC FC Francesca Certo francesca.certo@soundreef.com Notification Prefere…" at bounding box center [737, 28] width 1475 height 56
click at [402, 56] on button "< Back" at bounding box center [422, 66] width 111 height 46
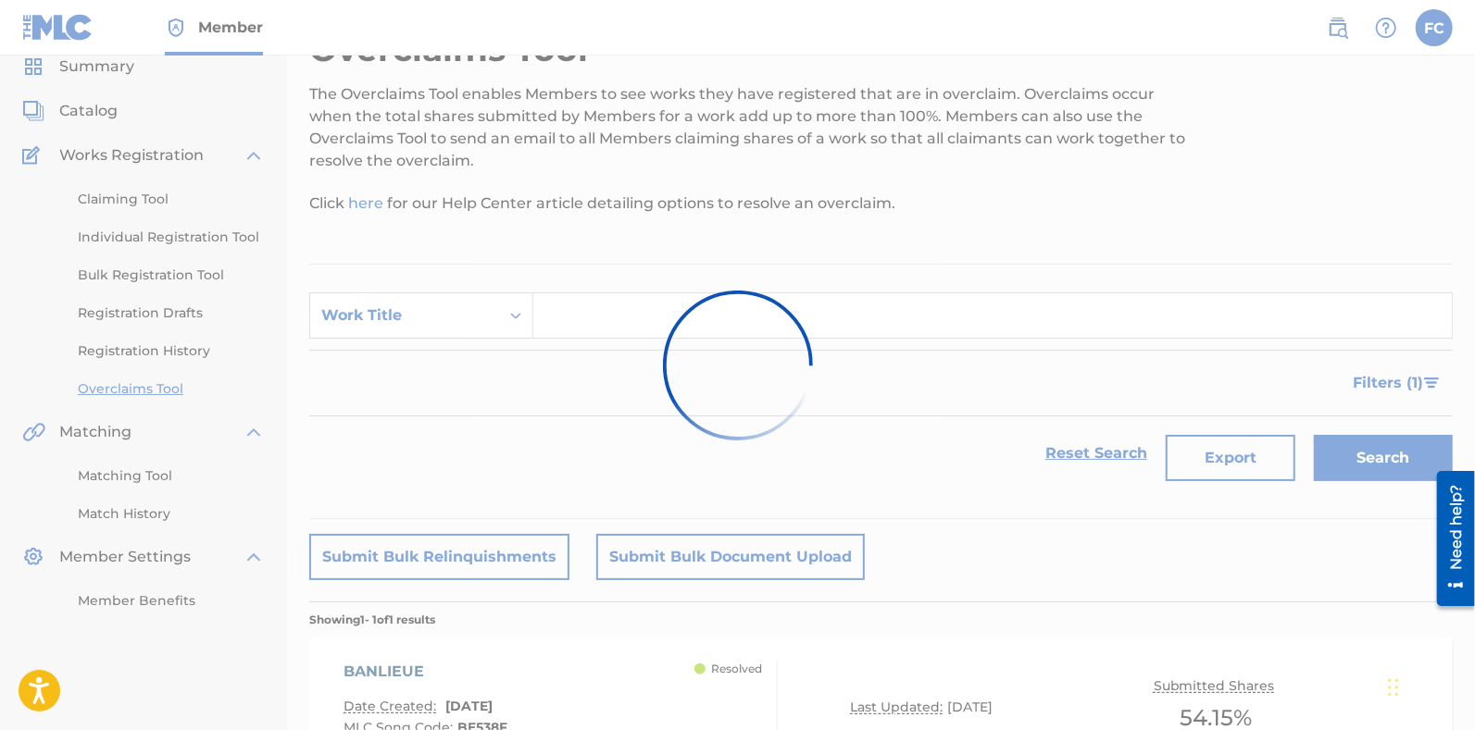
scroll to position [245, 0]
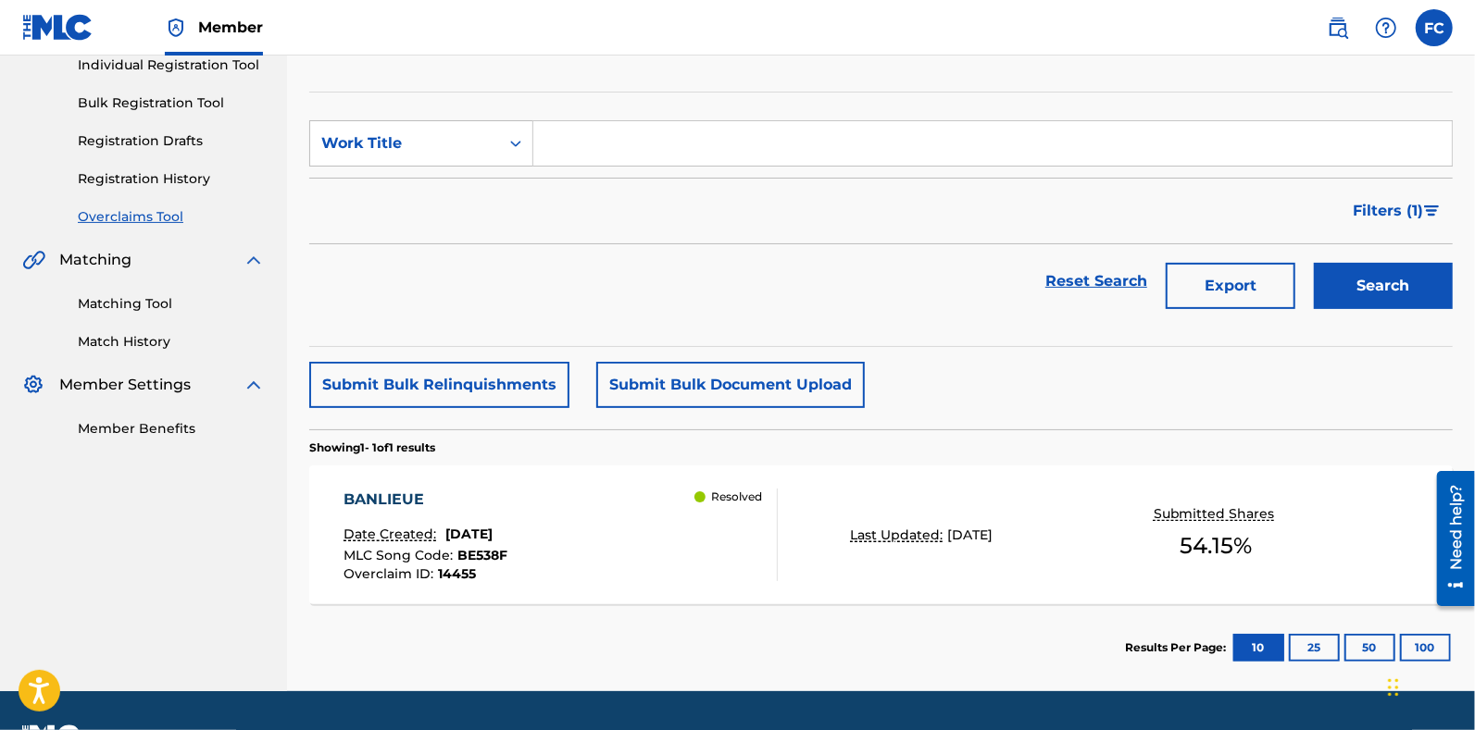
click at [639, 154] on input "Search Form" at bounding box center [992, 143] width 918 height 44
paste input "LASCIARSI A NAPOLI"
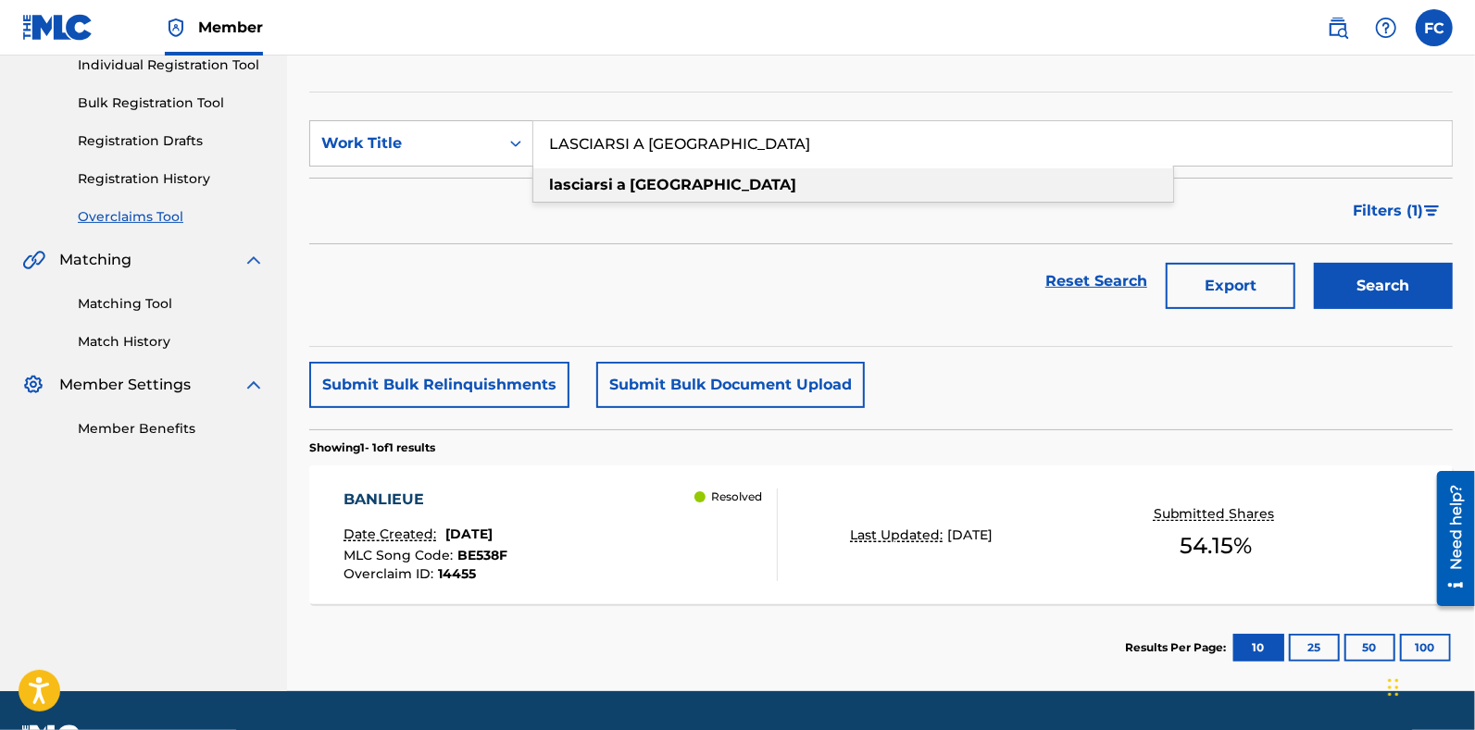
click at [745, 181] on div "lasciarsi a napoli" at bounding box center [853, 184] width 640 height 33
type input "lasciarsi a napoli"
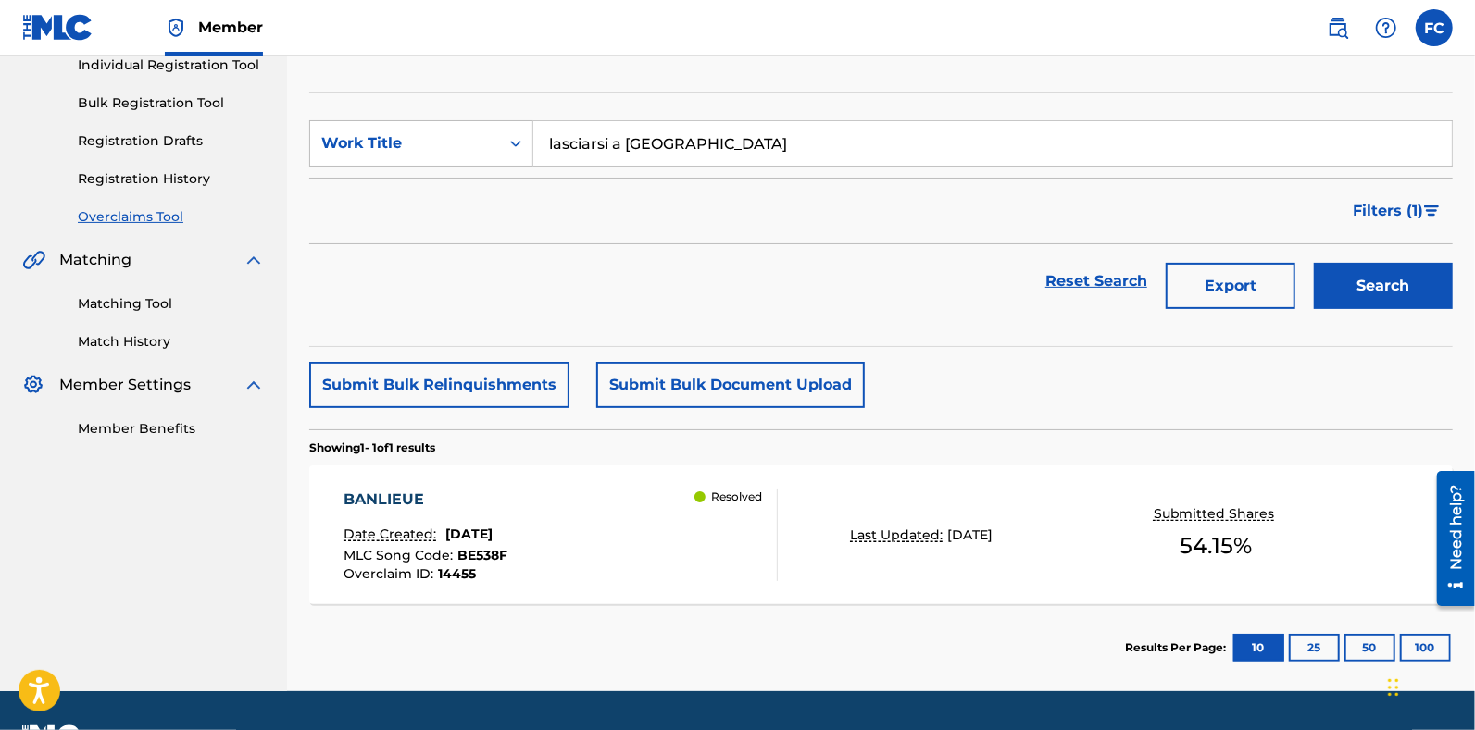
click at [1375, 288] on button "Search" at bounding box center [1383, 286] width 139 height 46
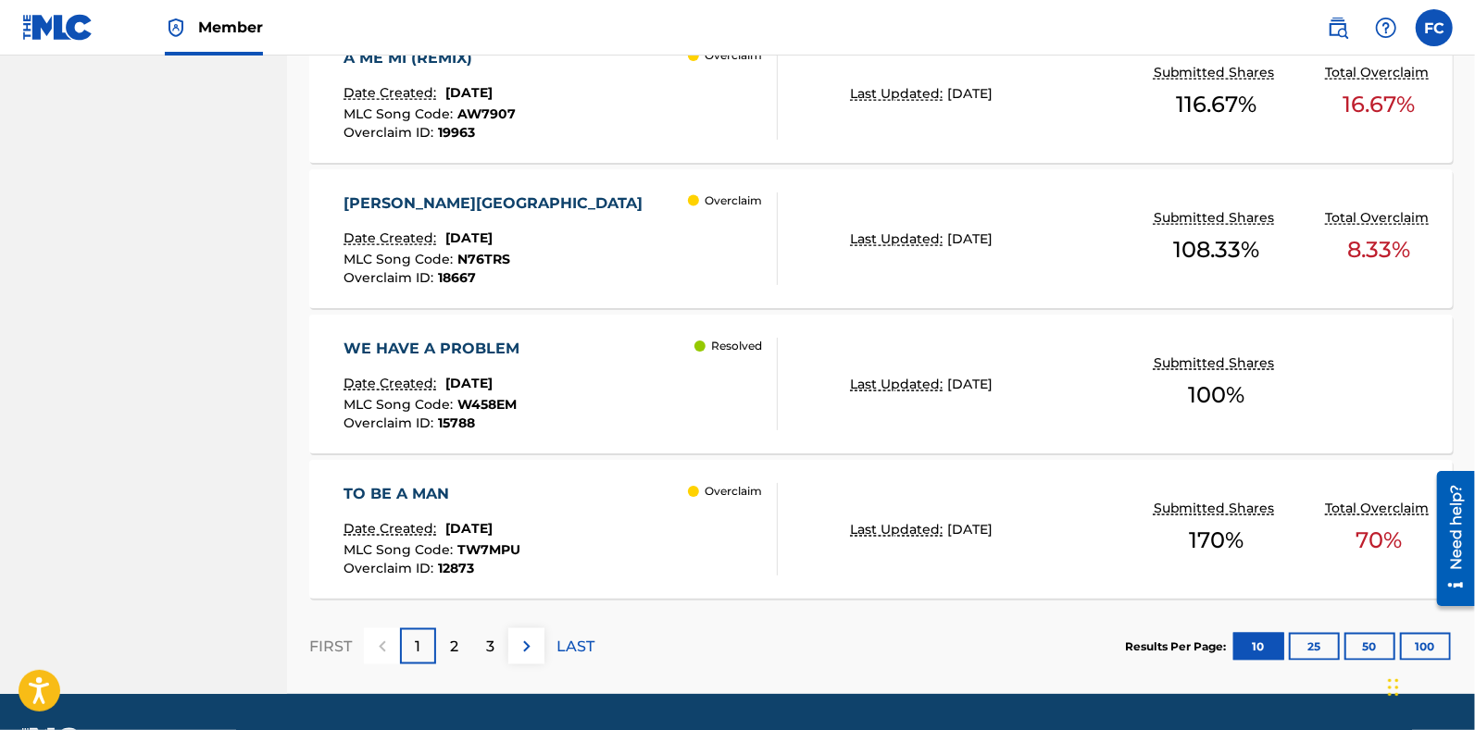
scroll to position [1610, 0]
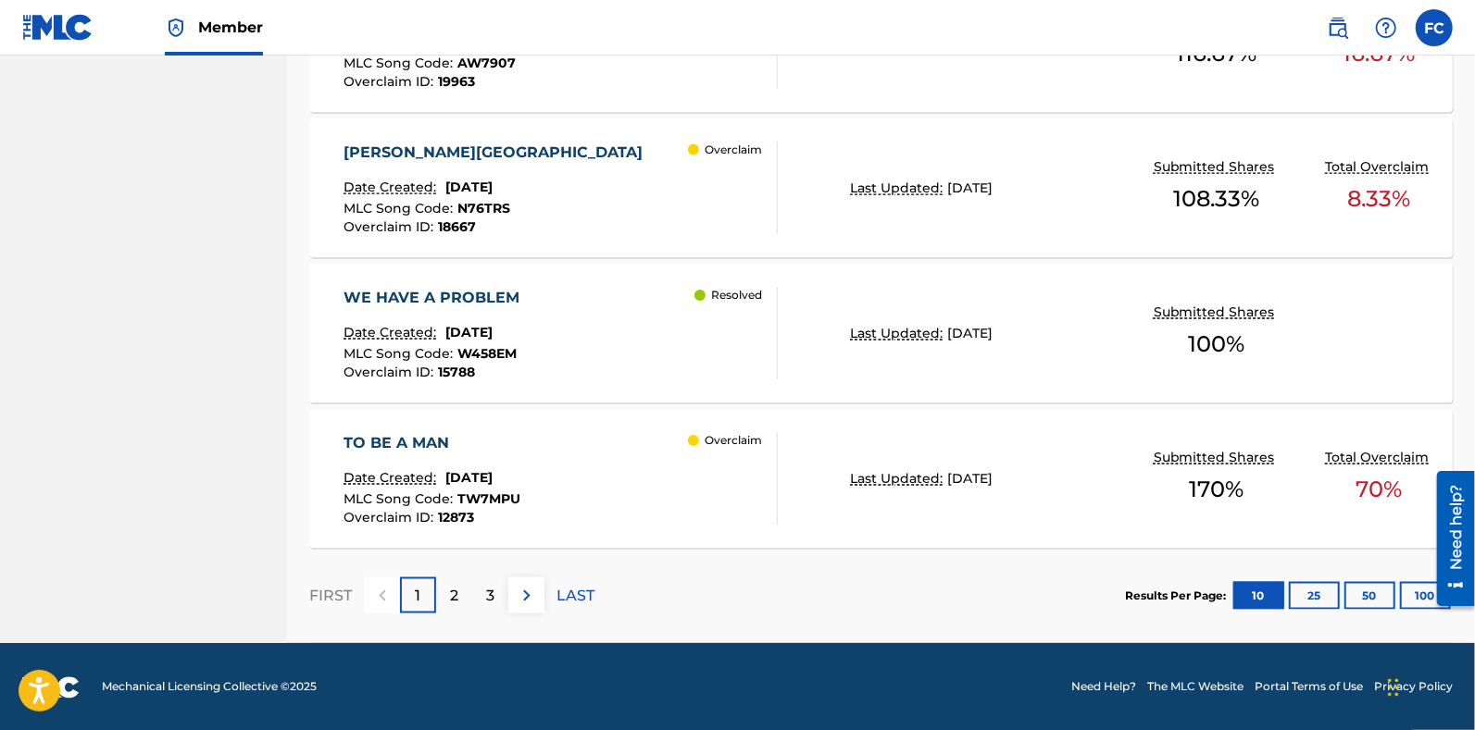
click at [1415, 582] on button "100" at bounding box center [1425, 596] width 51 height 28
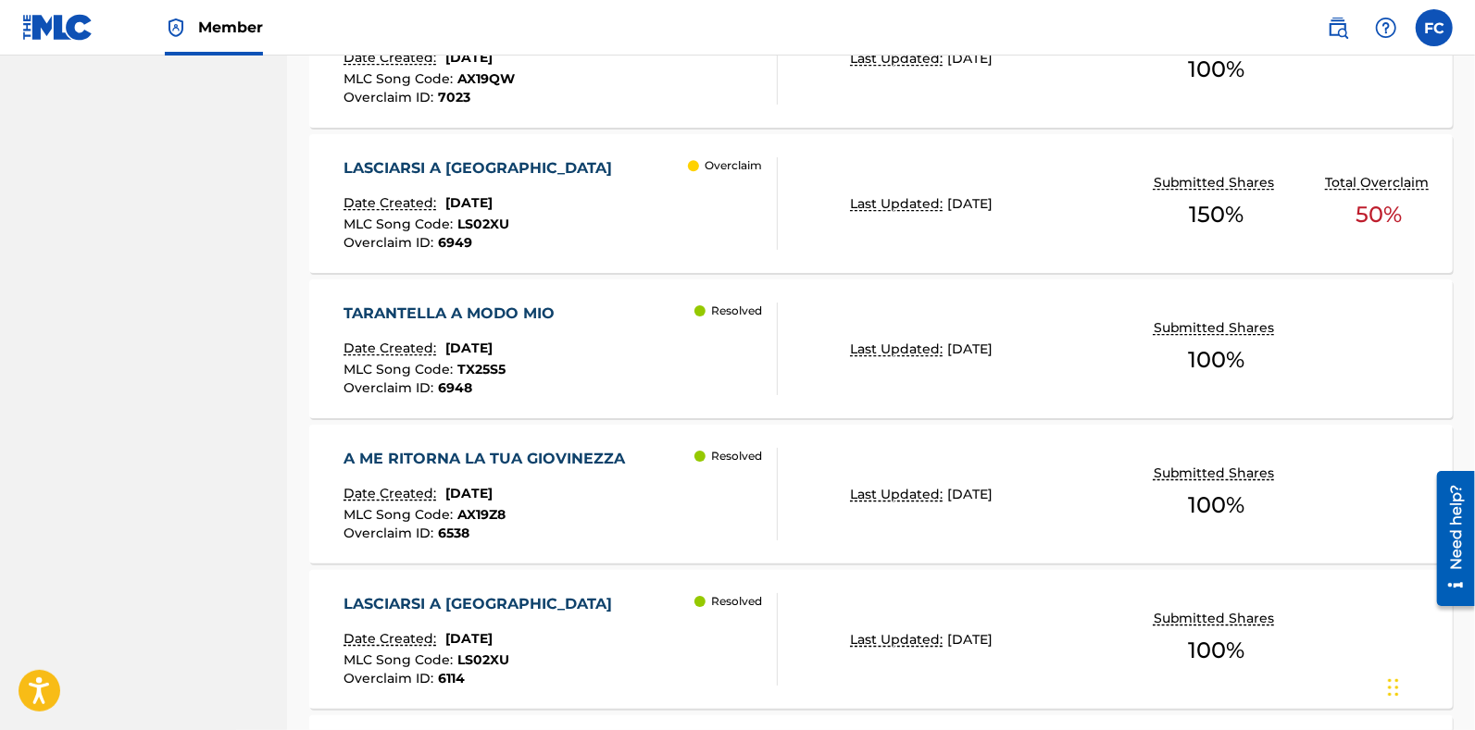
scroll to position [3651, 0]
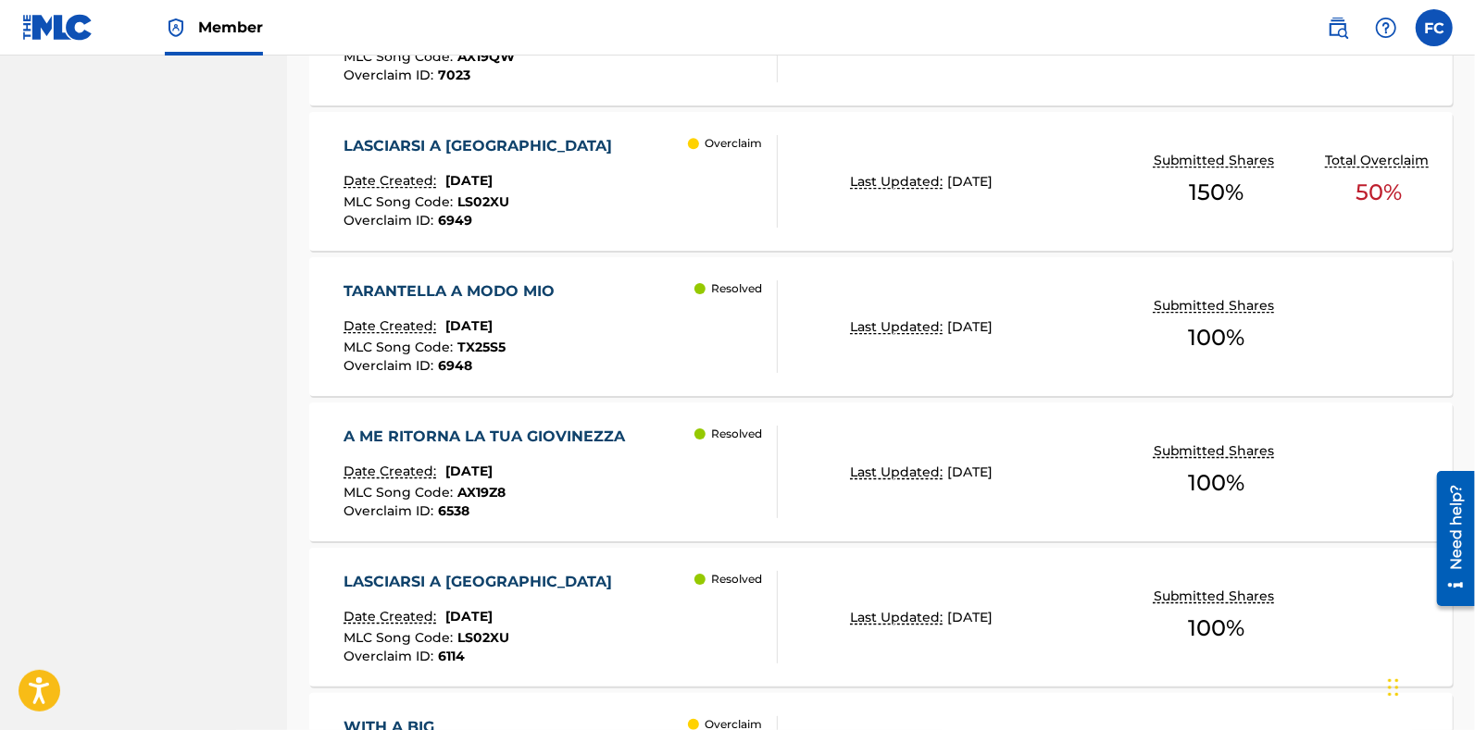
click at [626, 186] on div "LASCIARSI A NAPOLI Date Created: October 16, 2024 MLC Song Code : LS02XU Overcl…" at bounding box center [560, 181] width 434 height 93
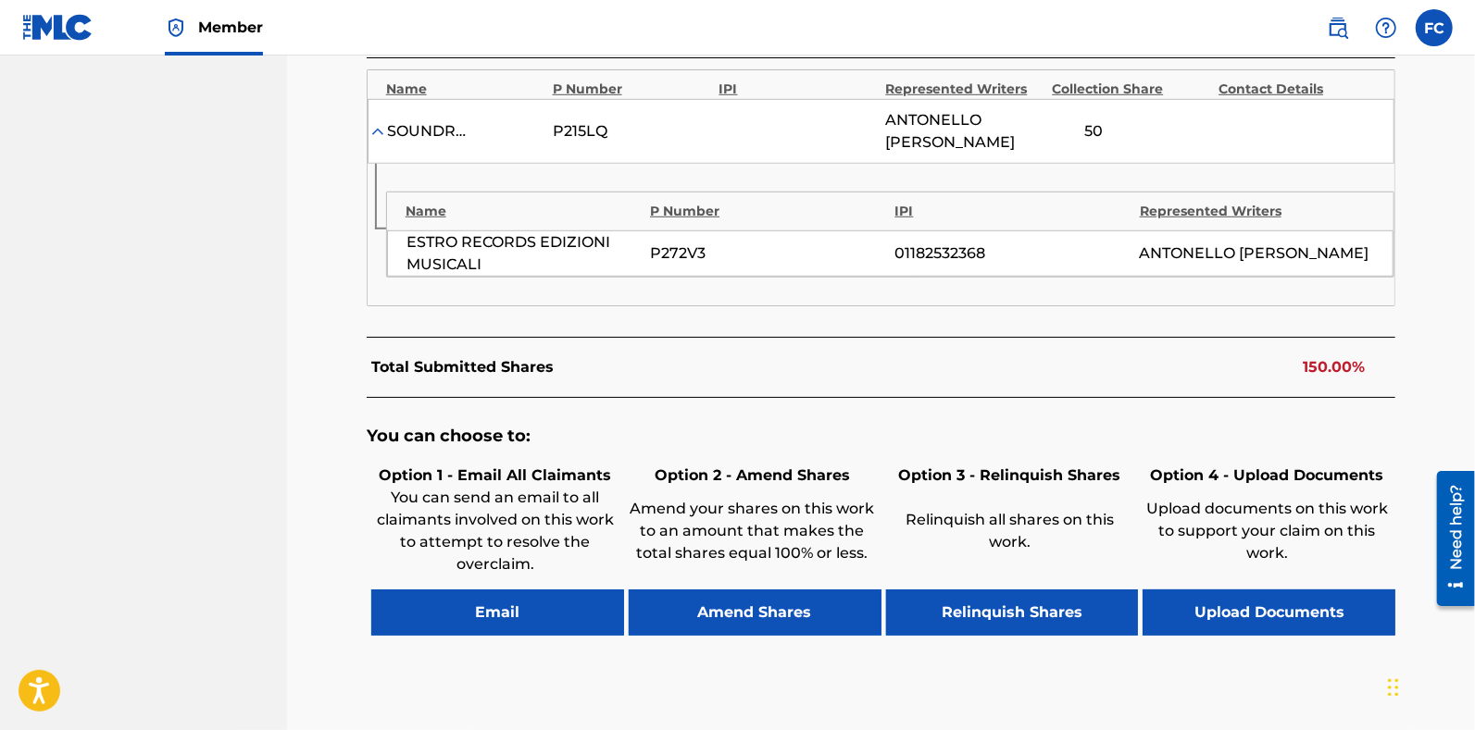
scroll to position [752, 0]
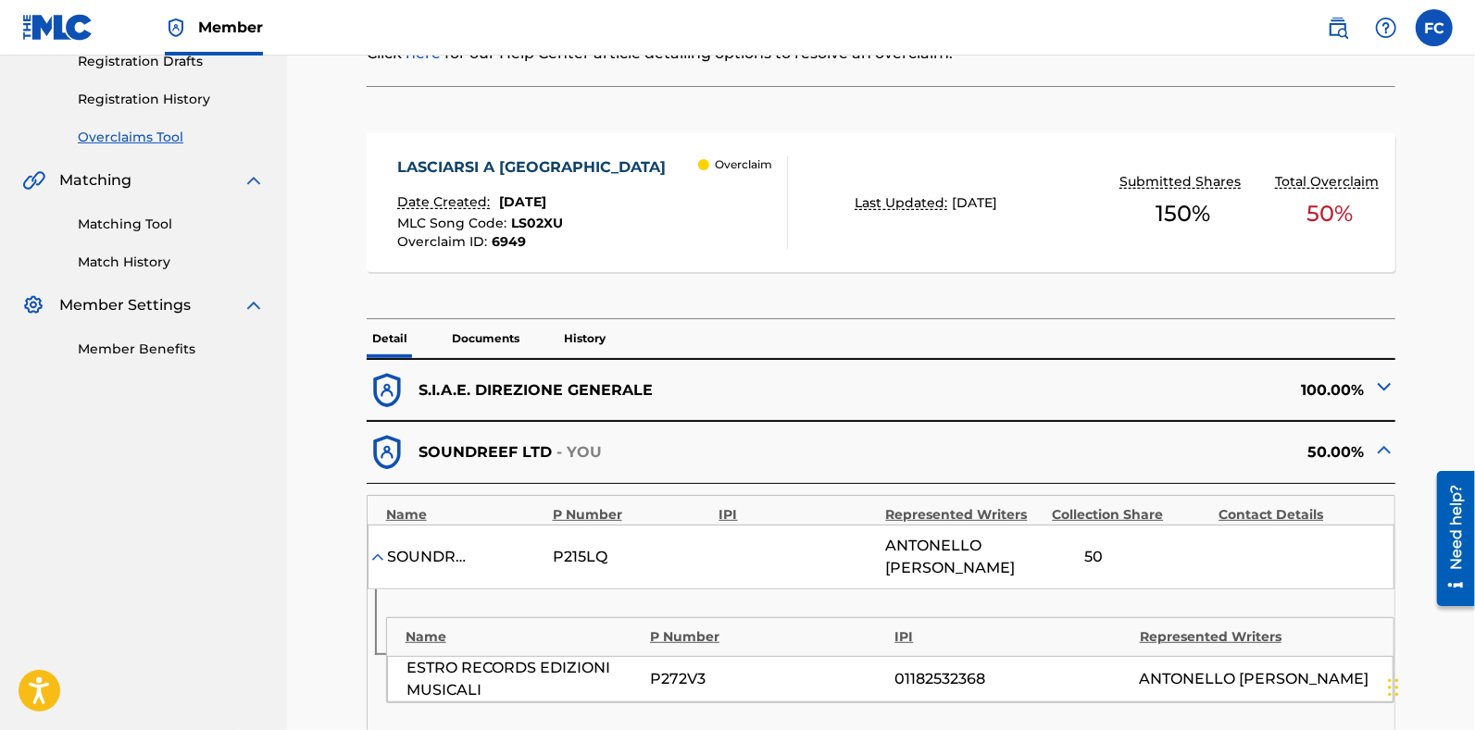
click at [563, 319] on p "History" at bounding box center [584, 338] width 53 height 39
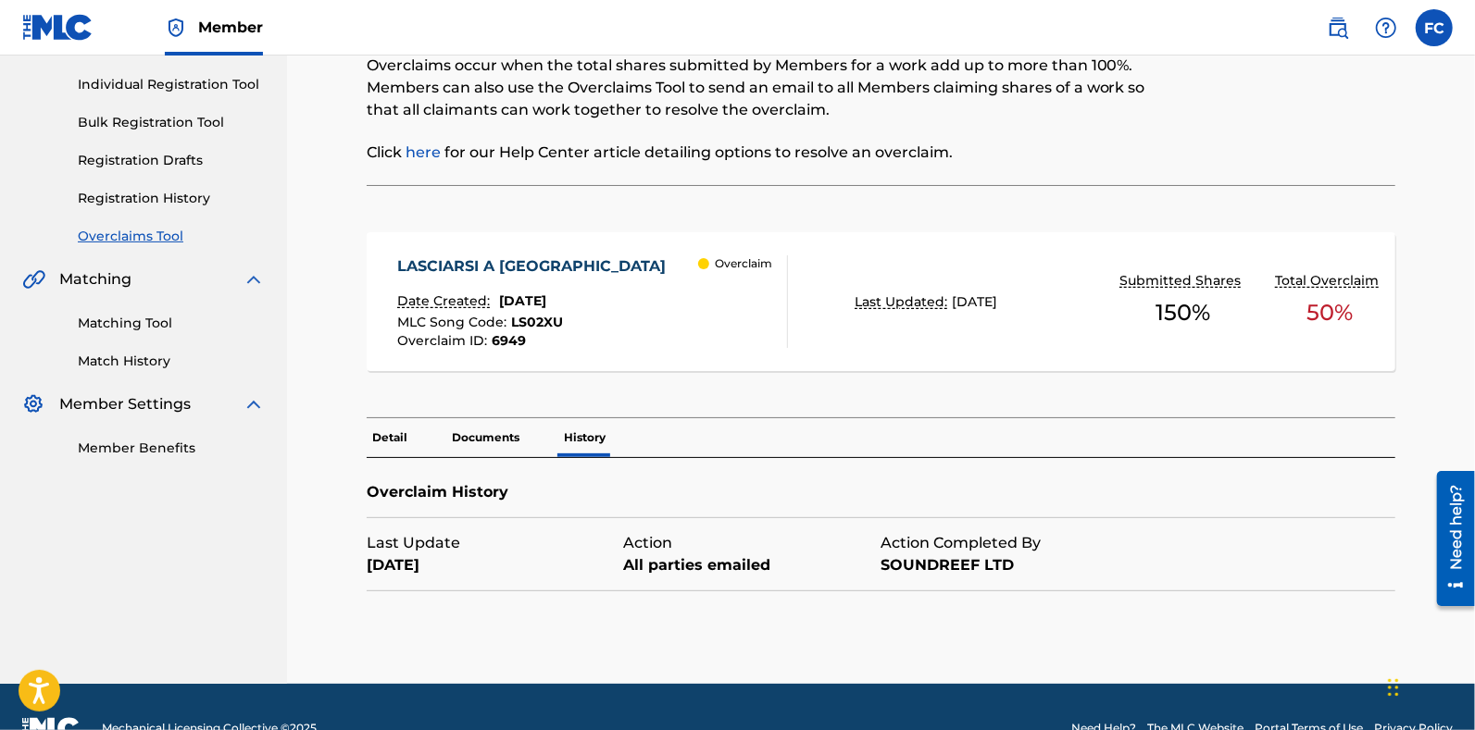
click at [379, 418] on p "Detail" at bounding box center [390, 437] width 46 height 39
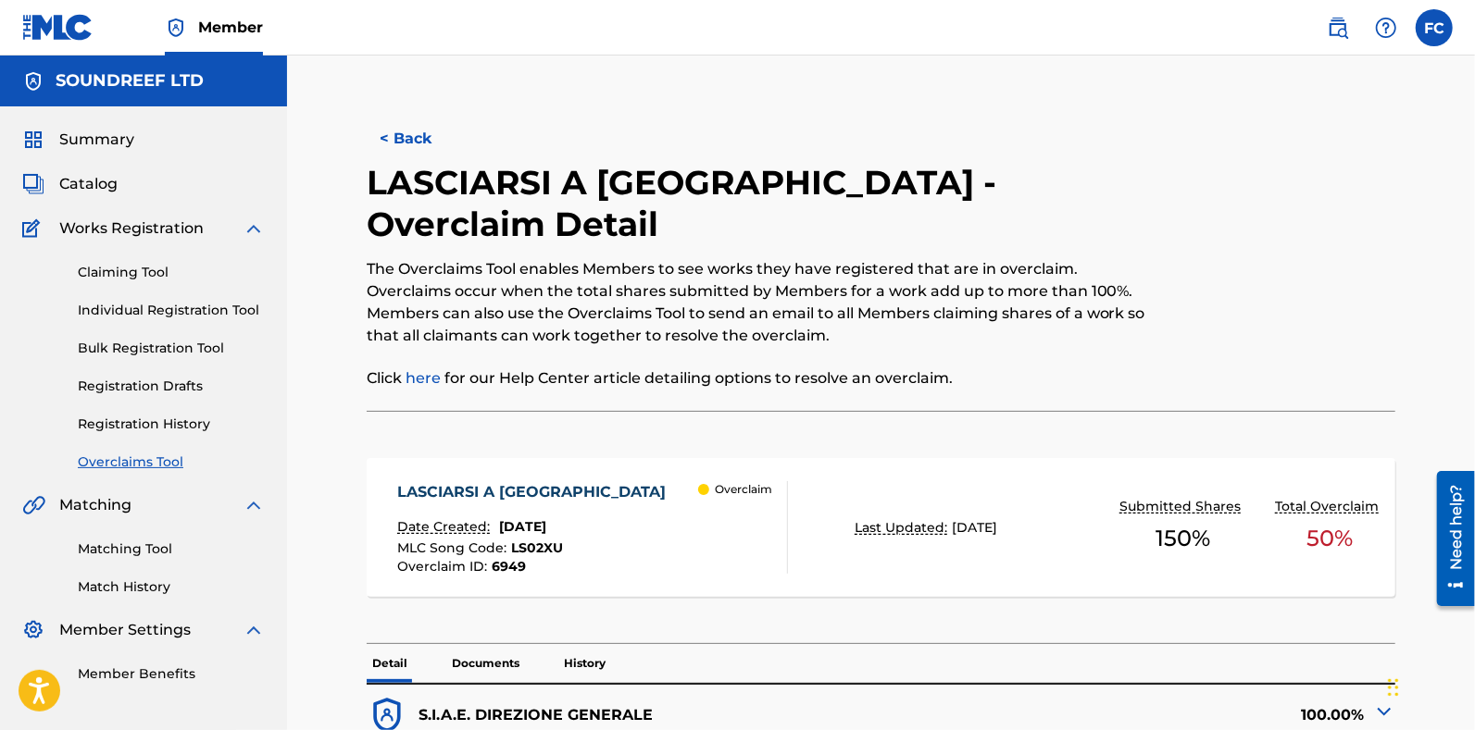
click at [390, 131] on button "< Back" at bounding box center [422, 139] width 111 height 46
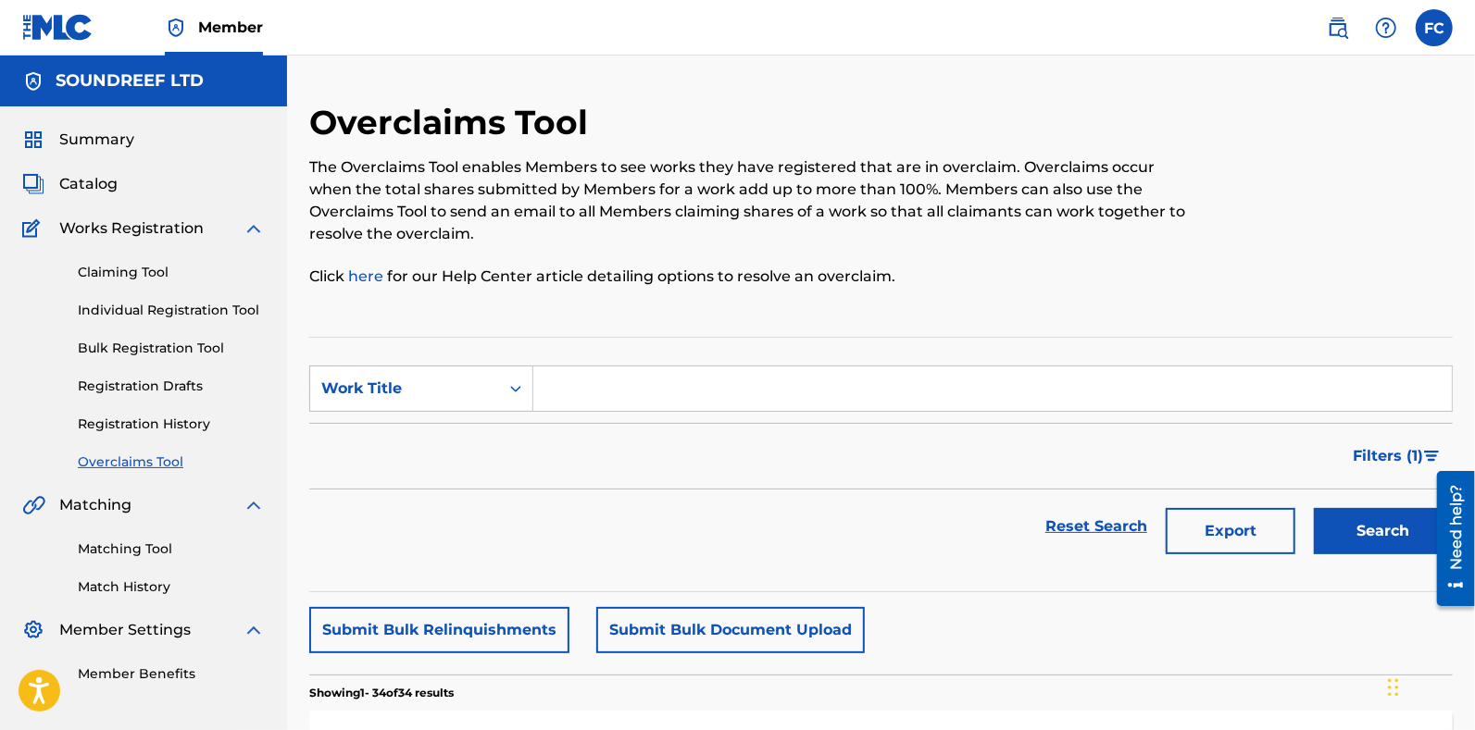
click at [767, 417] on form "SearchWithCriteria33b5d224-d5c6-44c4-9989-74dc72592337 Work Title Filter Status…" at bounding box center [880, 465] width 1143 height 198
paste input "NON MI FIDO DI ME"
click at [678, 381] on input "Search Form" at bounding box center [992, 389] width 918 height 44
type input "NON MI FIDO DI ME"
click at [1351, 511] on button "Search" at bounding box center [1383, 531] width 139 height 46
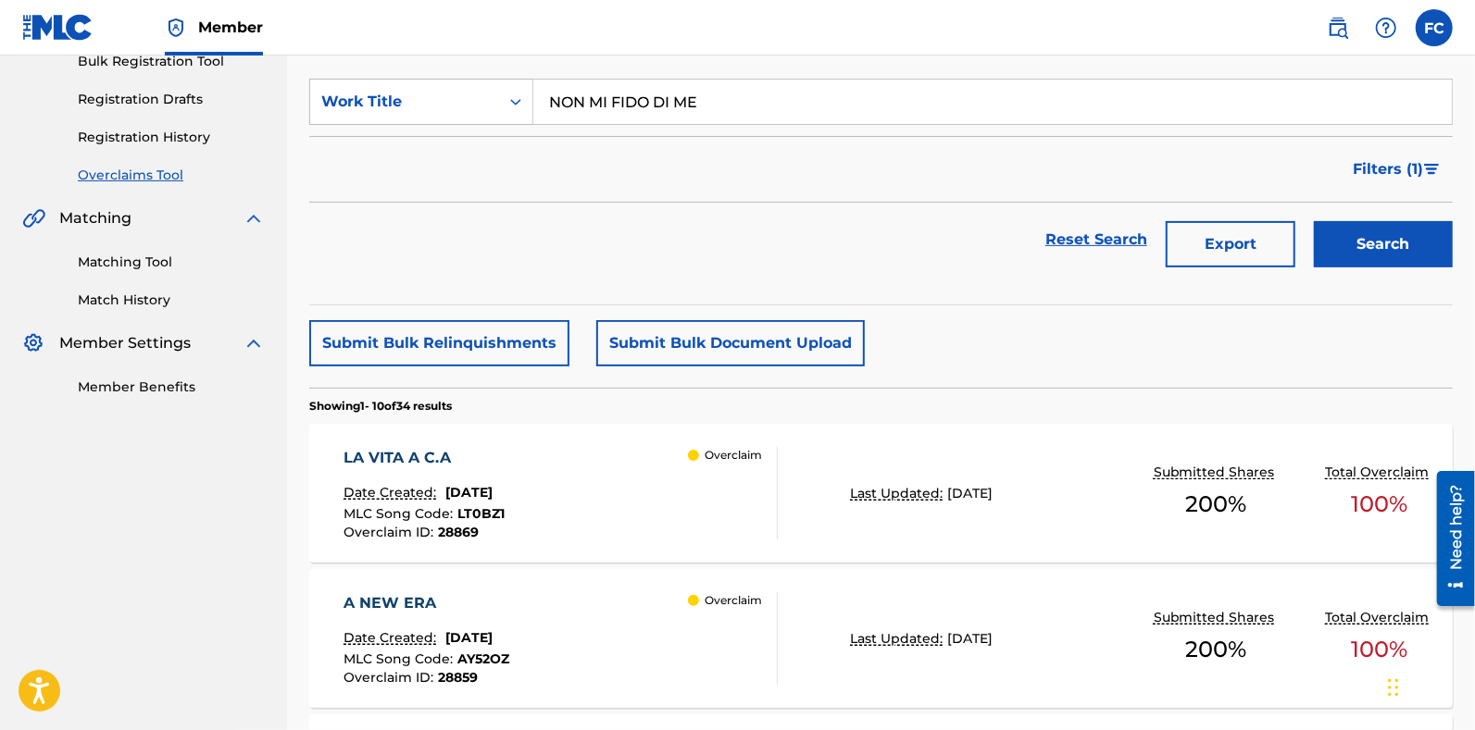
scroll to position [209, 0]
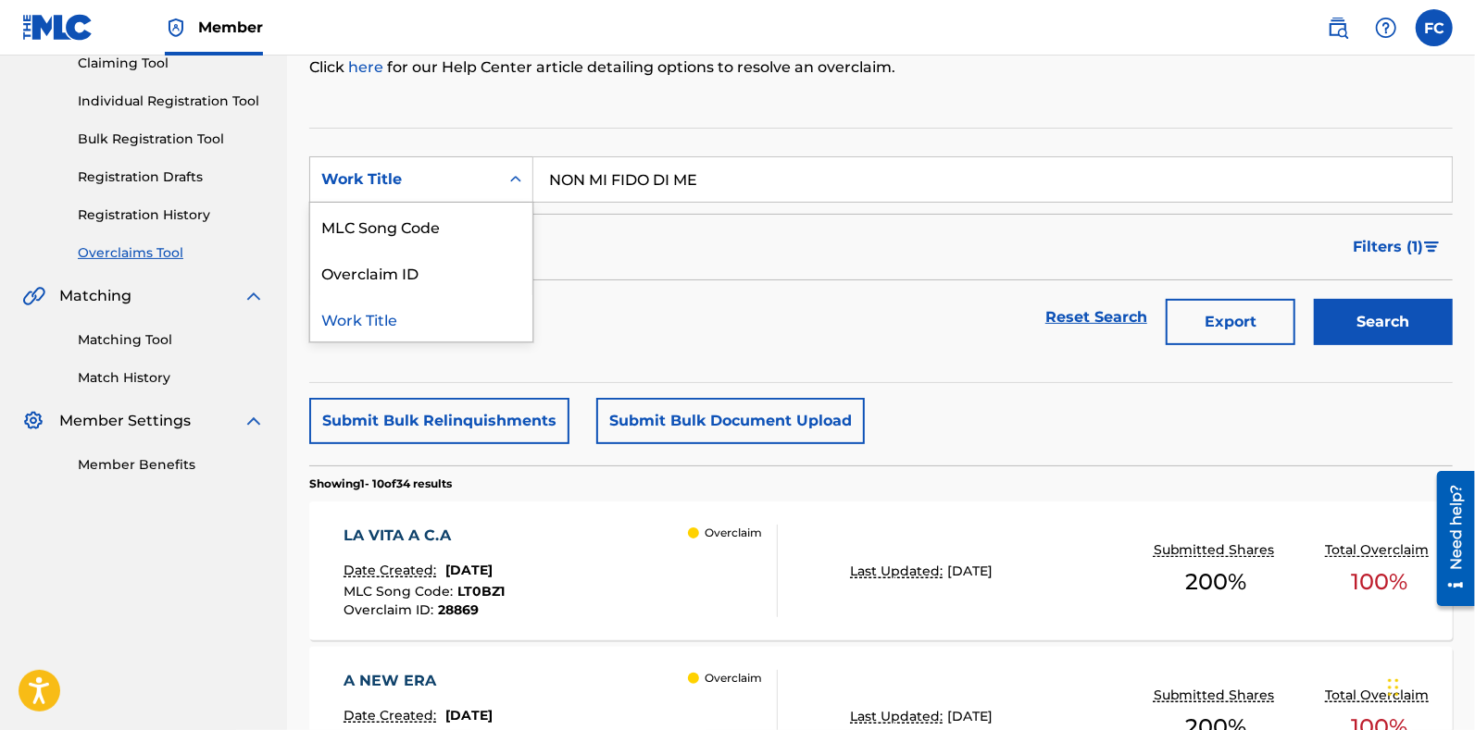
click at [435, 162] on div "Work Title" at bounding box center [404, 179] width 189 height 35
click at [356, 215] on div "MLC Song Code" at bounding box center [421, 226] width 222 height 46
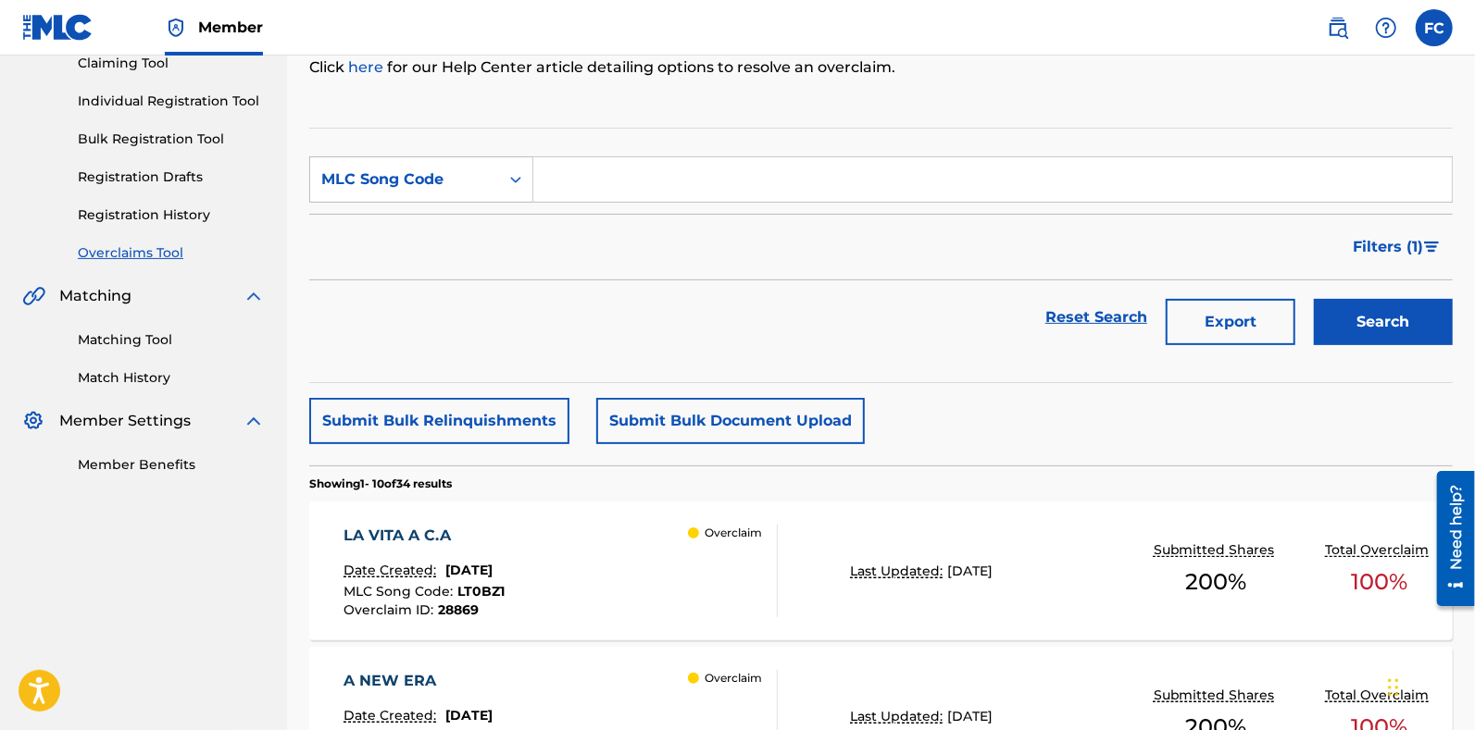
click at [689, 183] on input "Search Form" at bounding box center [992, 179] width 918 height 44
paste input "N7159W"
type input "N7159W"
click at [1394, 311] on button "Search" at bounding box center [1383, 322] width 139 height 46
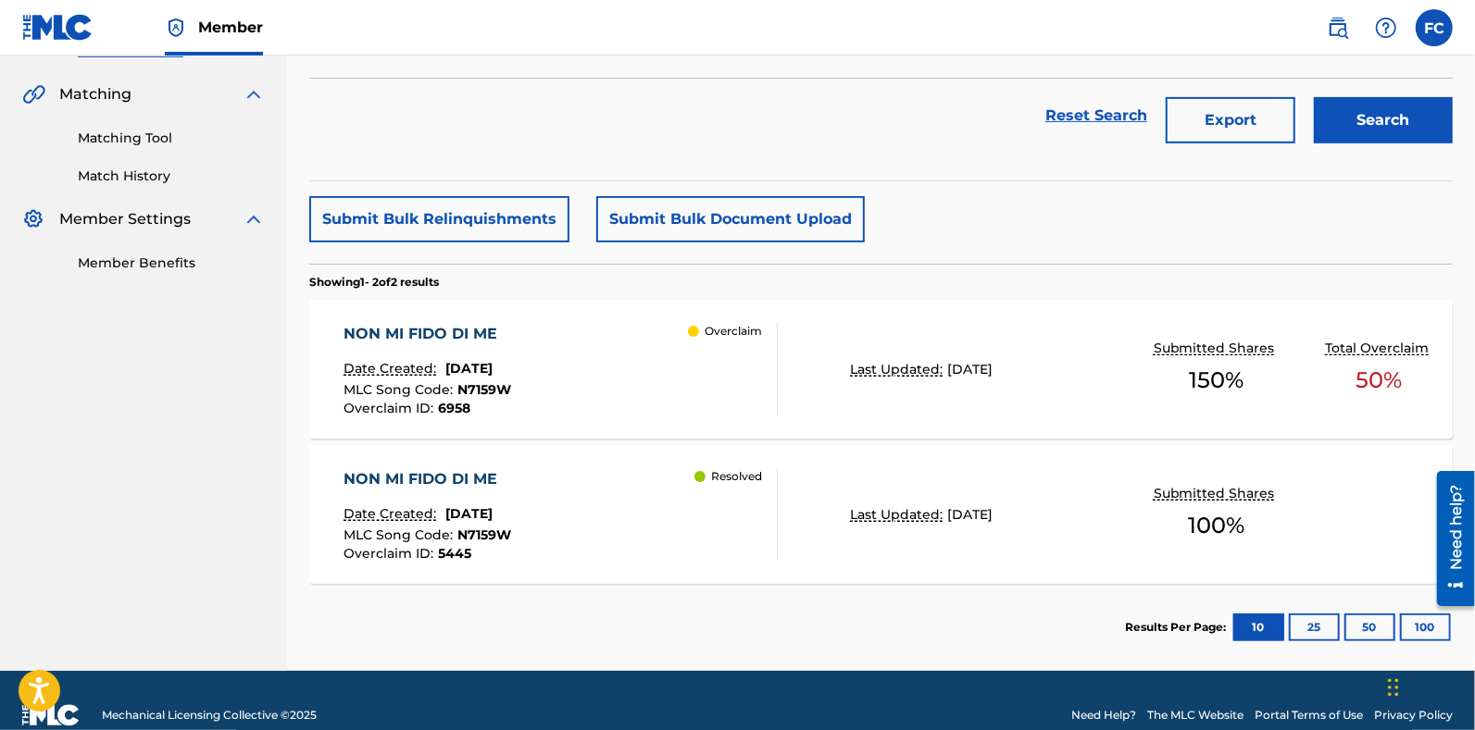
scroll to position [439, 0]
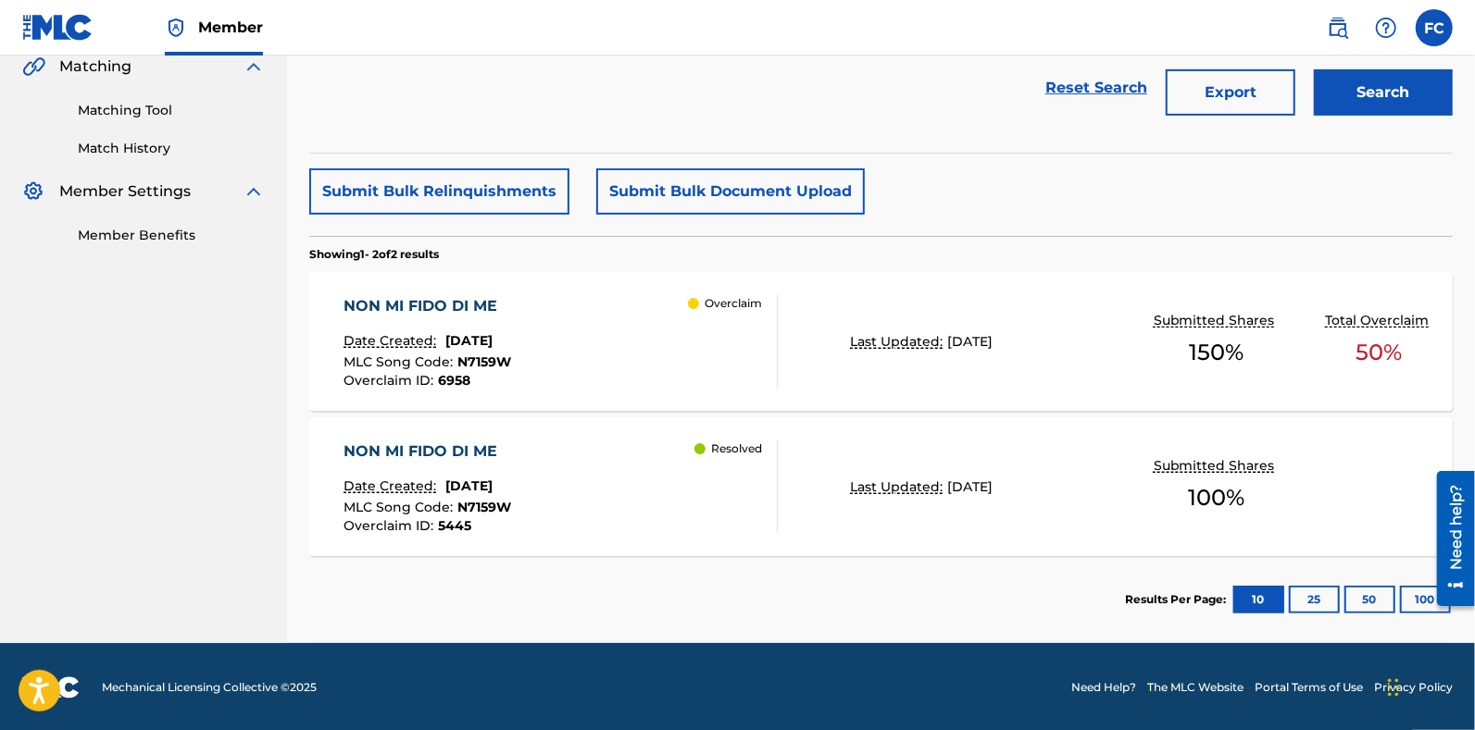
click at [682, 497] on div "NON MI FIDO DI ME Date Created: September 17, 2024 MLC Song Code : N7159W Overc…" at bounding box center [560, 487] width 434 height 93
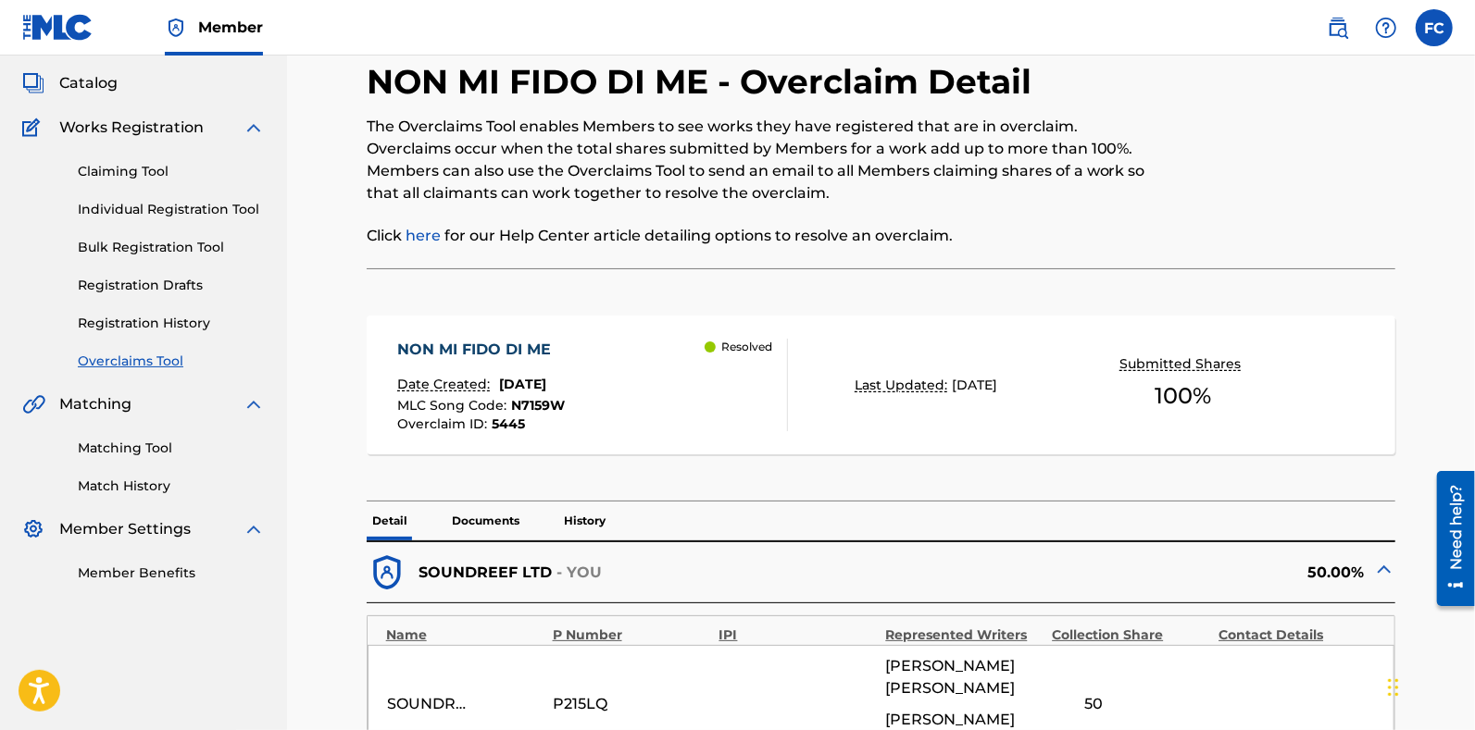
scroll to position [84, 0]
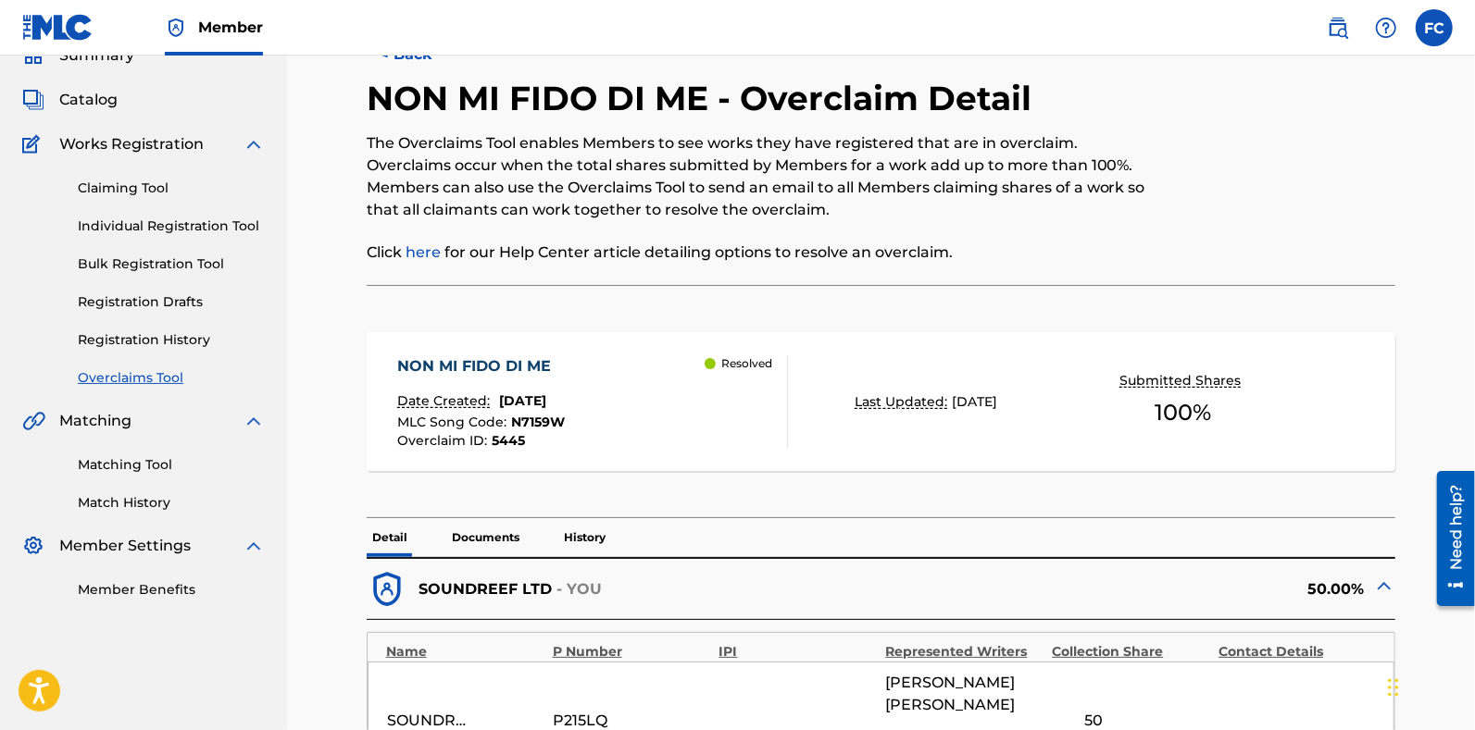
click at [391, 48] on nav "Member FC FC Francesca Certo francesca.certo@soundreef.com Notification Prefere…" at bounding box center [737, 28] width 1475 height 56
click at [402, 57] on button "< Back" at bounding box center [422, 54] width 111 height 46
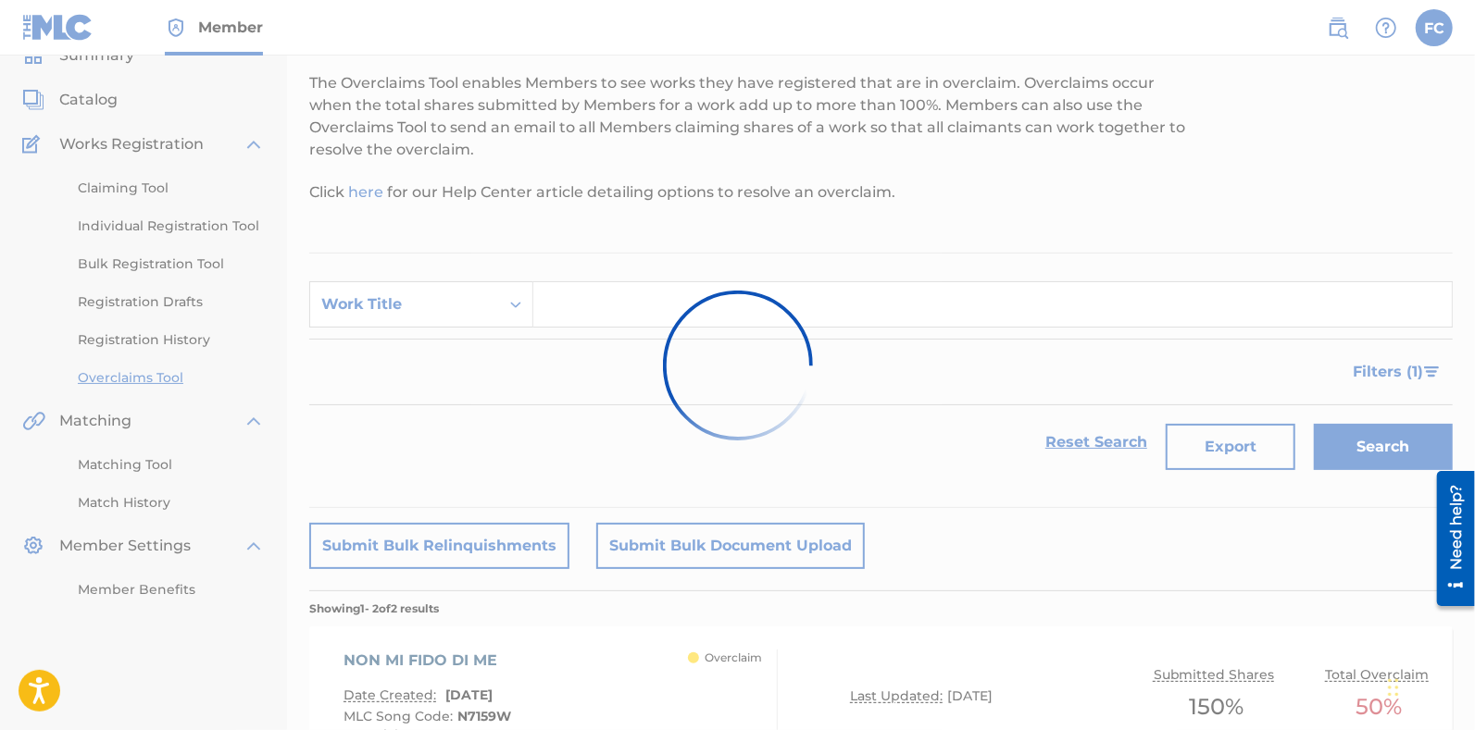
scroll to position [392, 0]
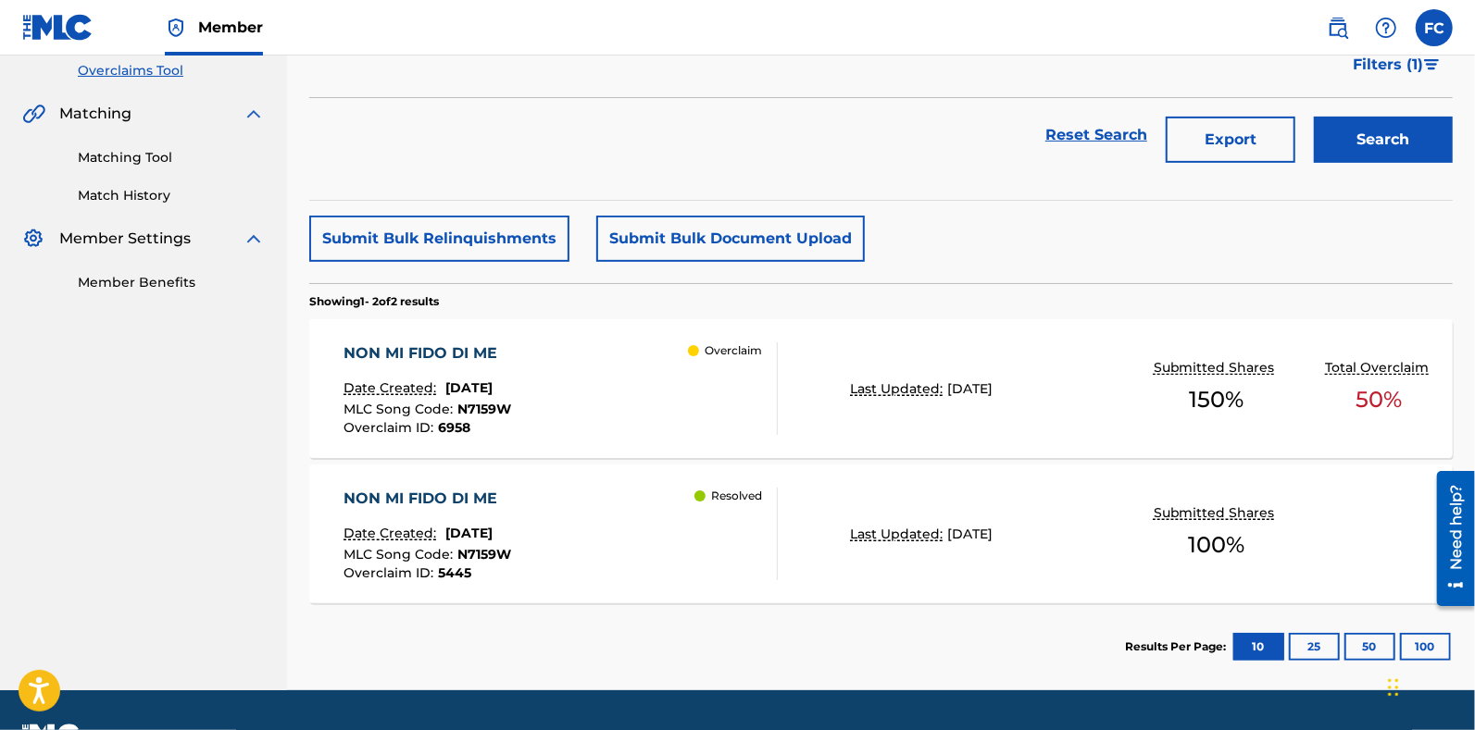
click at [579, 403] on div "NON MI FIDO DI ME Date Created: October 16, 2024 MLC Song Code : N7159W Overcla…" at bounding box center [560, 388] width 434 height 93
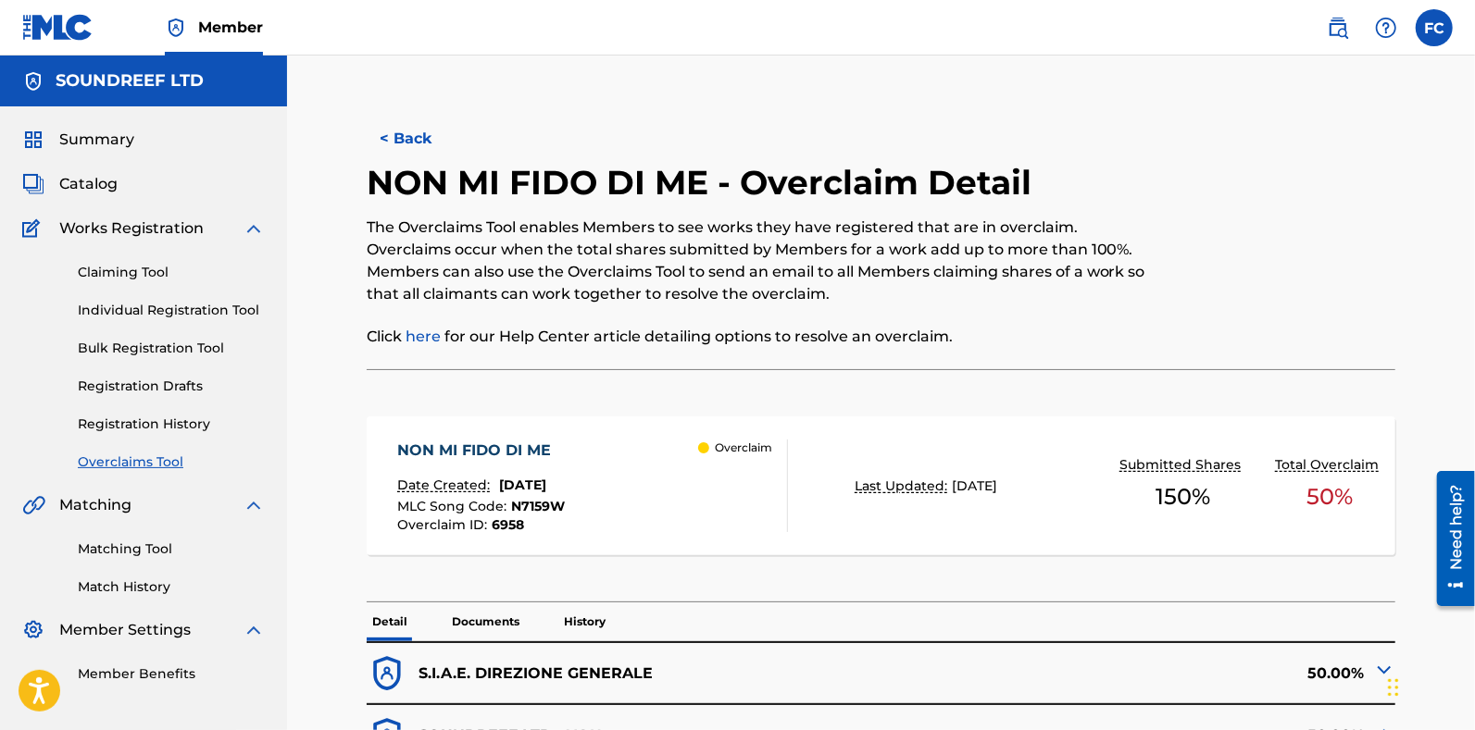
click at [65, 181] on span "Catalog" at bounding box center [88, 184] width 58 height 22
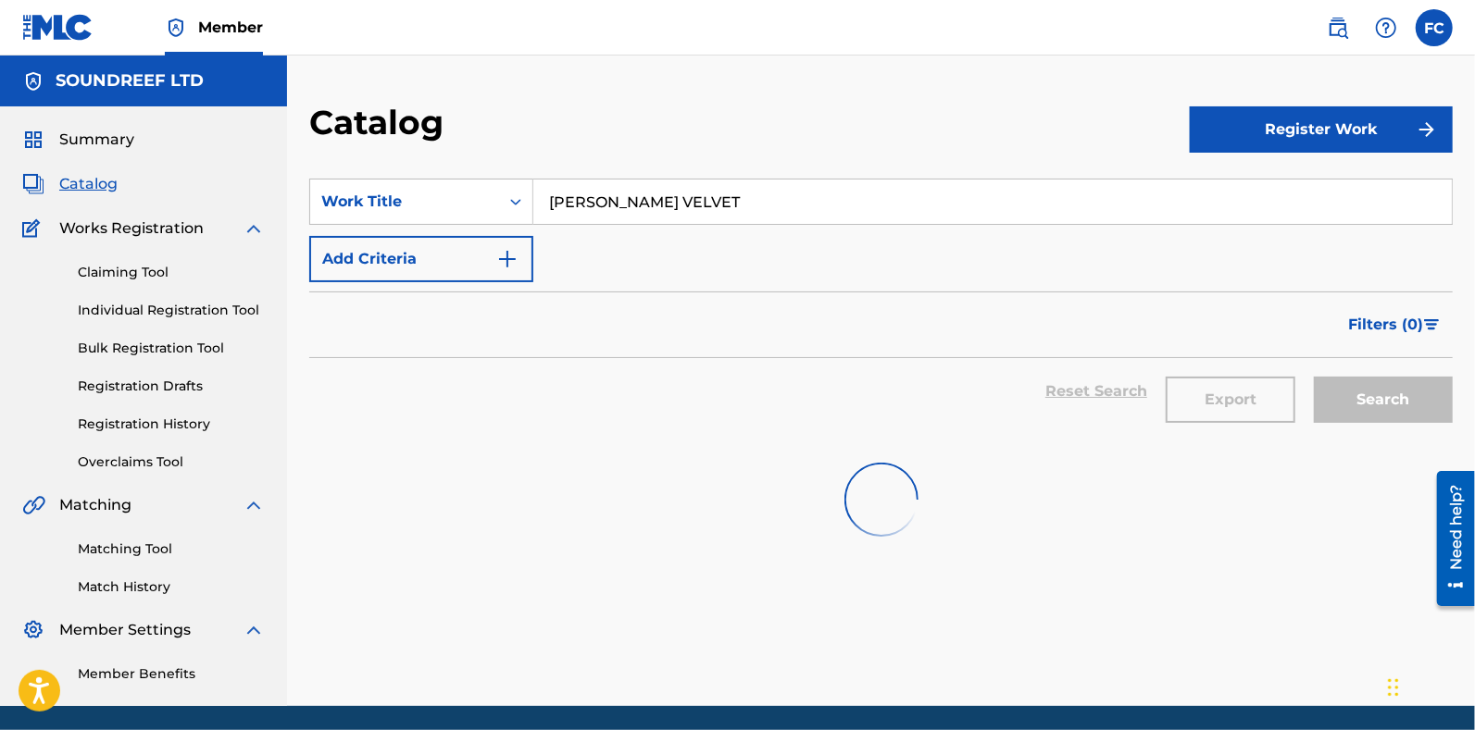
click at [659, 202] on input "MISTY VELVET" at bounding box center [992, 202] width 918 height 44
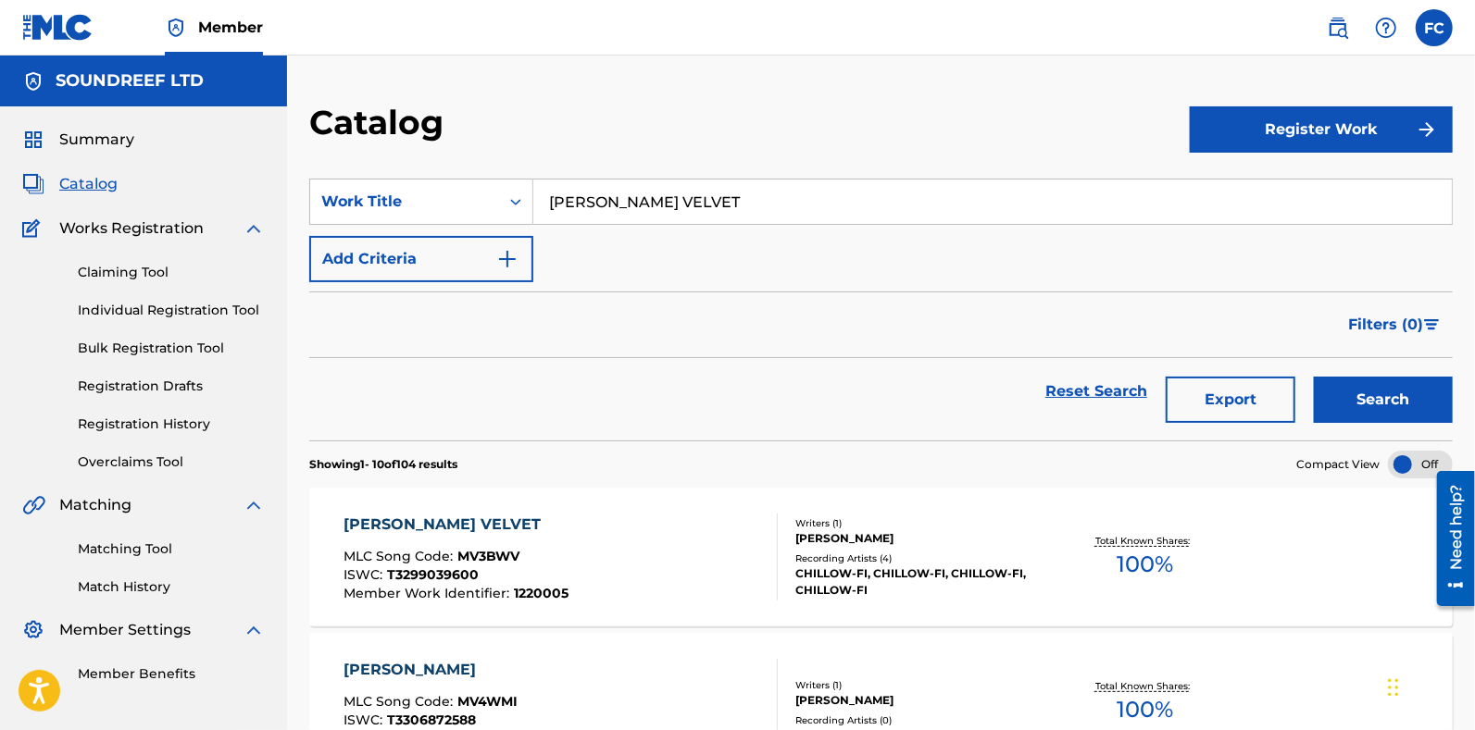
click at [659, 202] on input "MISTY VELVET" at bounding box center [992, 202] width 918 height 44
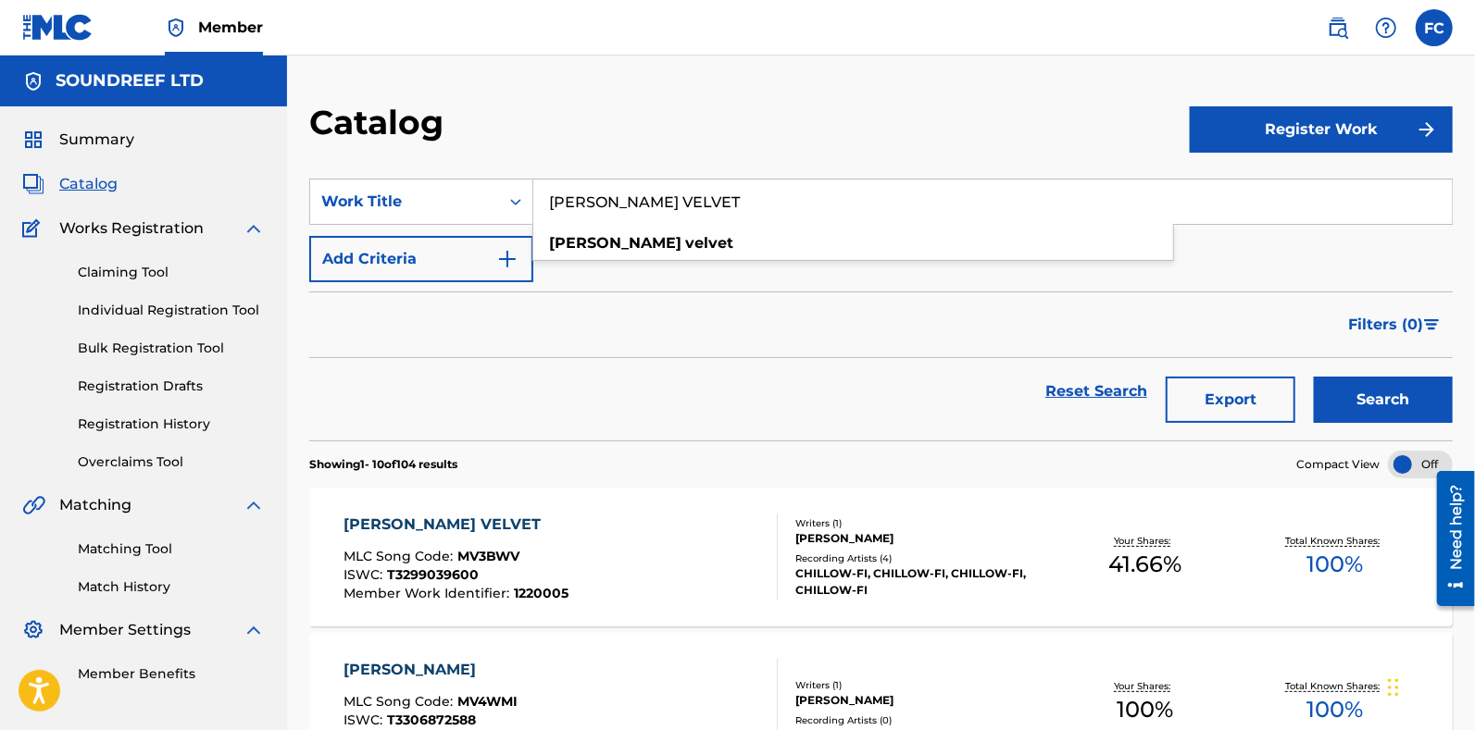
click at [659, 202] on input "MISTY VELVET" at bounding box center [992, 202] width 918 height 44
paste input "JAH JAH FYAH"
type input "JAH JAH FYAH"
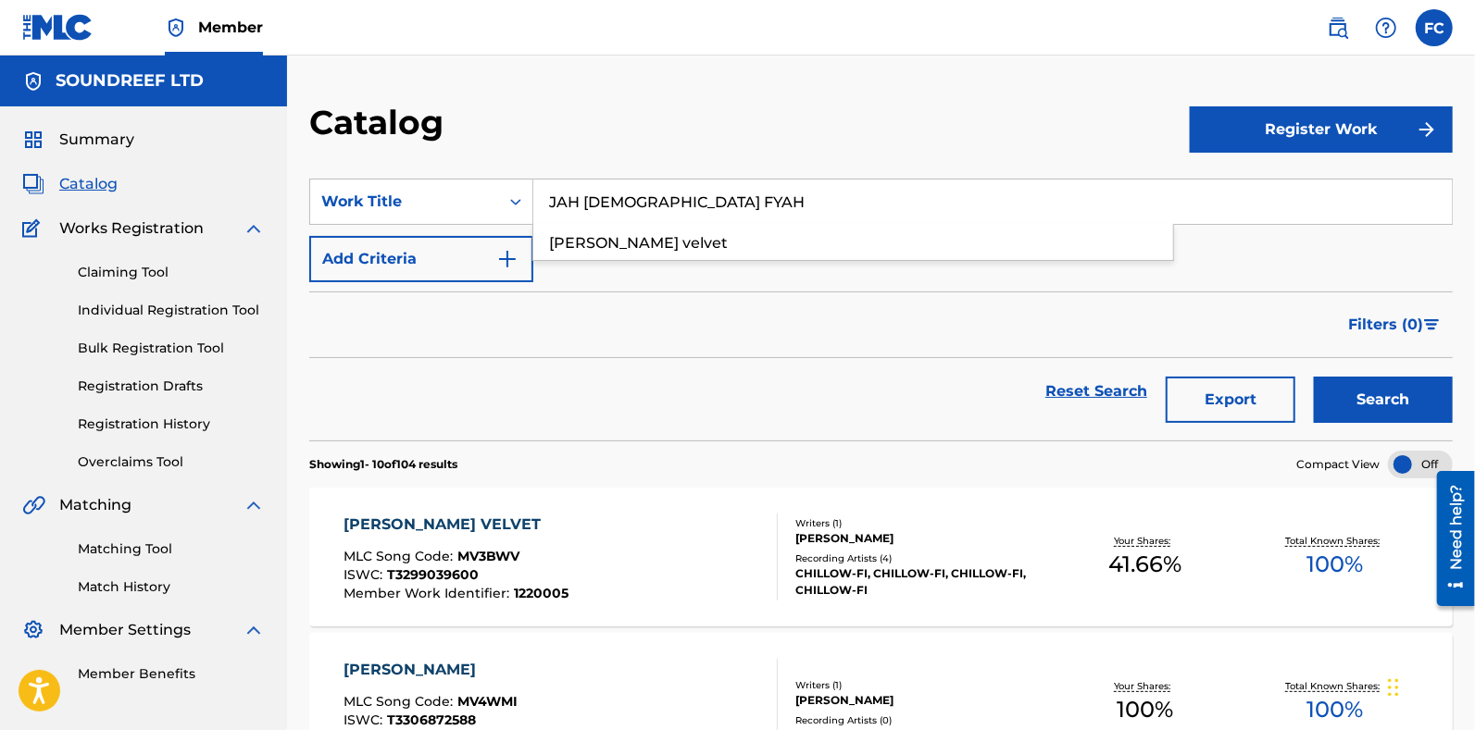
click at [1314, 377] on button "Search" at bounding box center [1383, 400] width 139 height 46
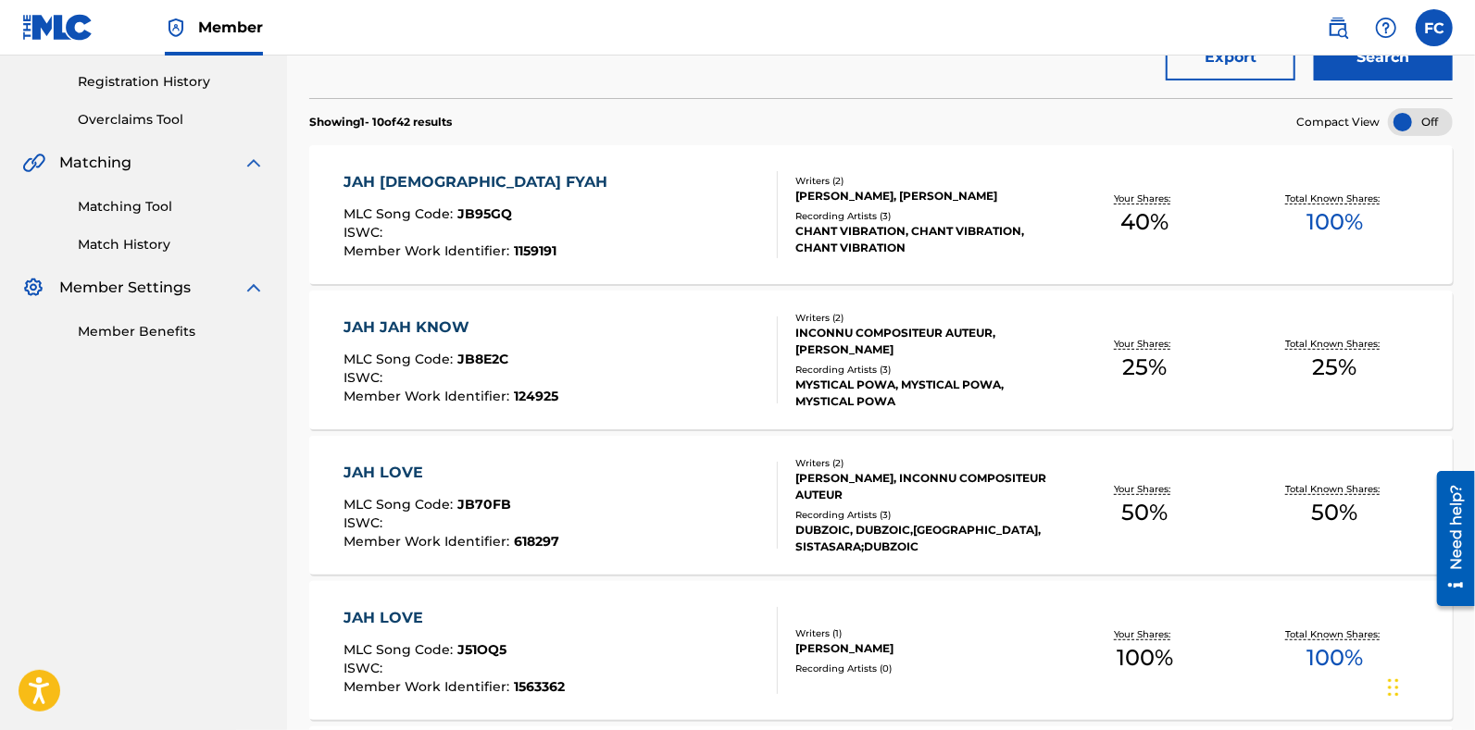
scroll to position [339, 0]
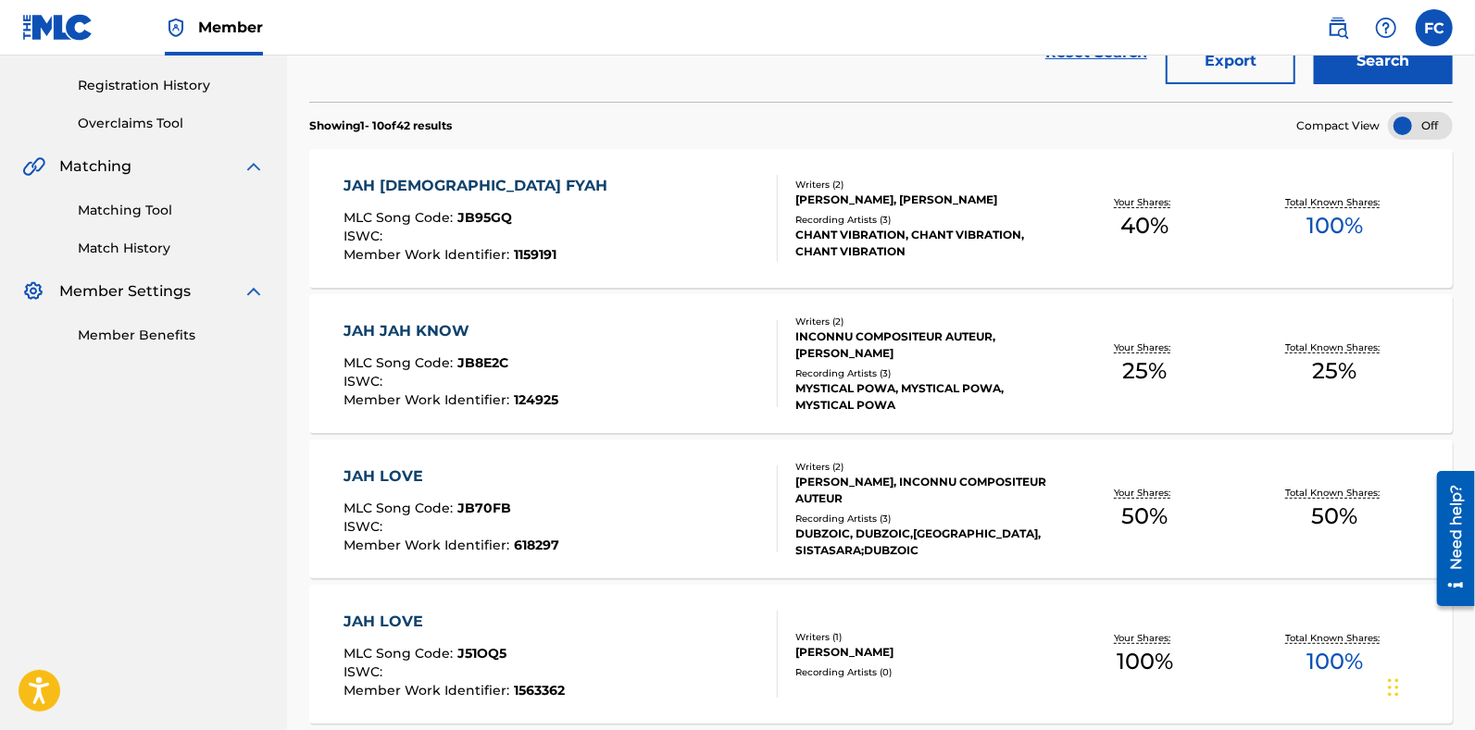
click at [579, 230] on div "JAH JAH FYAH MLC Song Code : JB95GQ ISWC : Member Work Identifier : 1159191" at bounding box center [560, 218] width 434 height 87
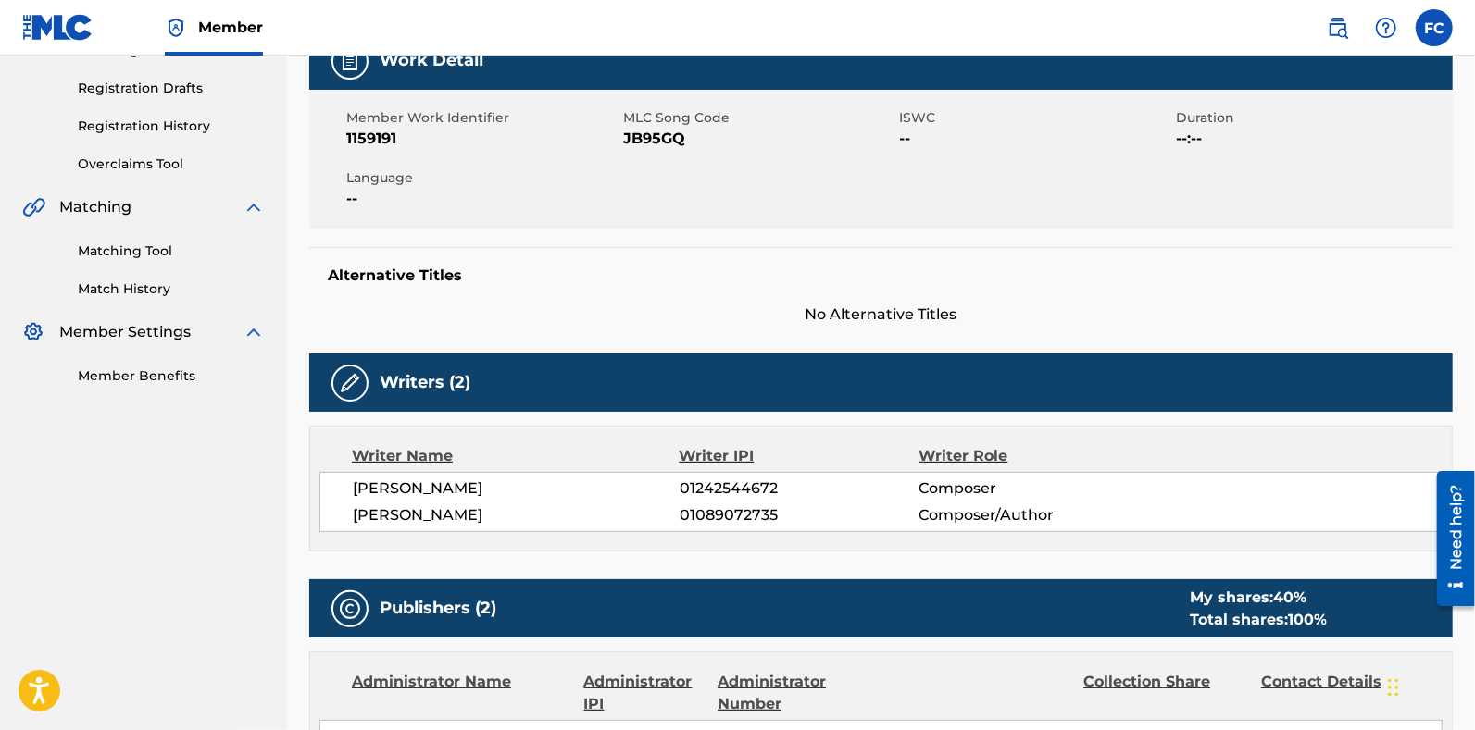
scroll to position [201, 0]
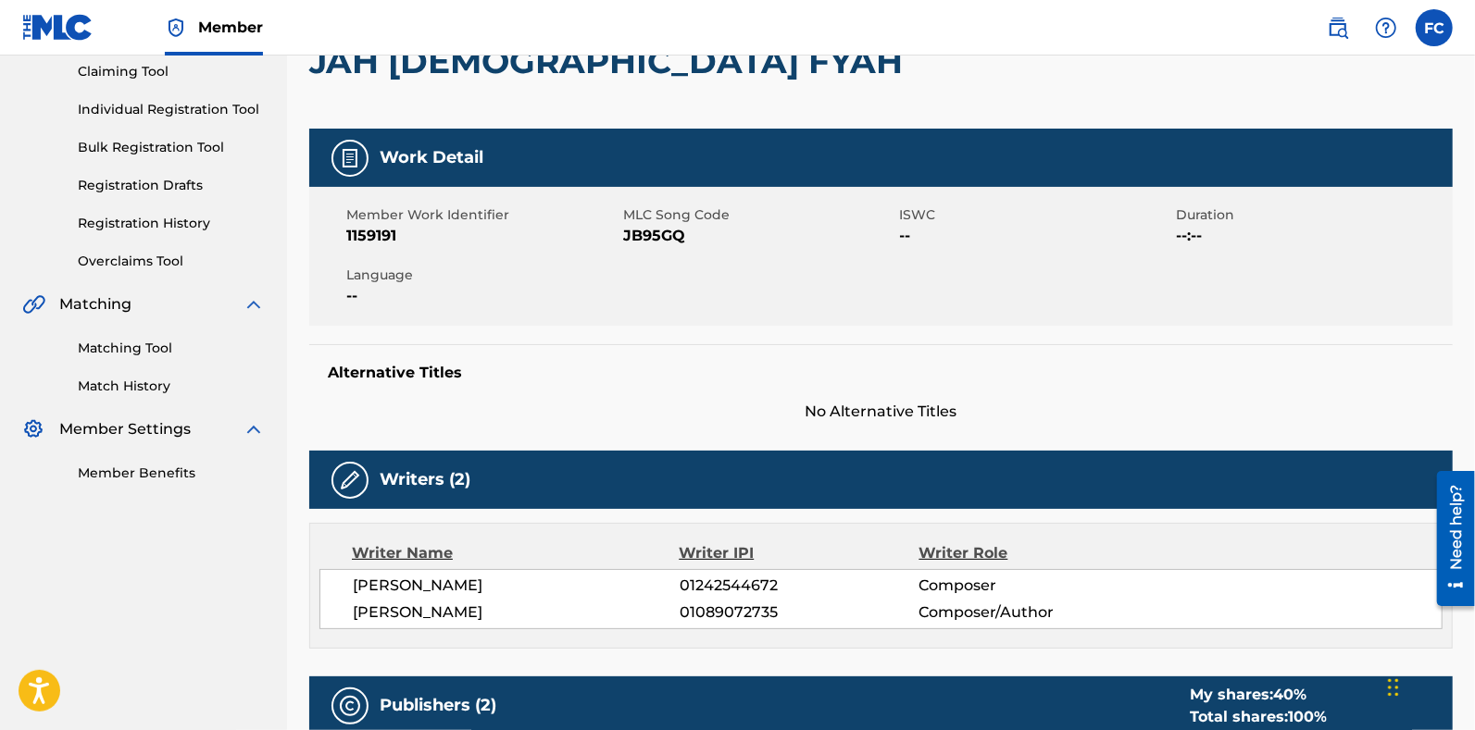
click at [181, 261] on link "Overclaims Tool" at bounding box center [171, 261] width 187 height 19
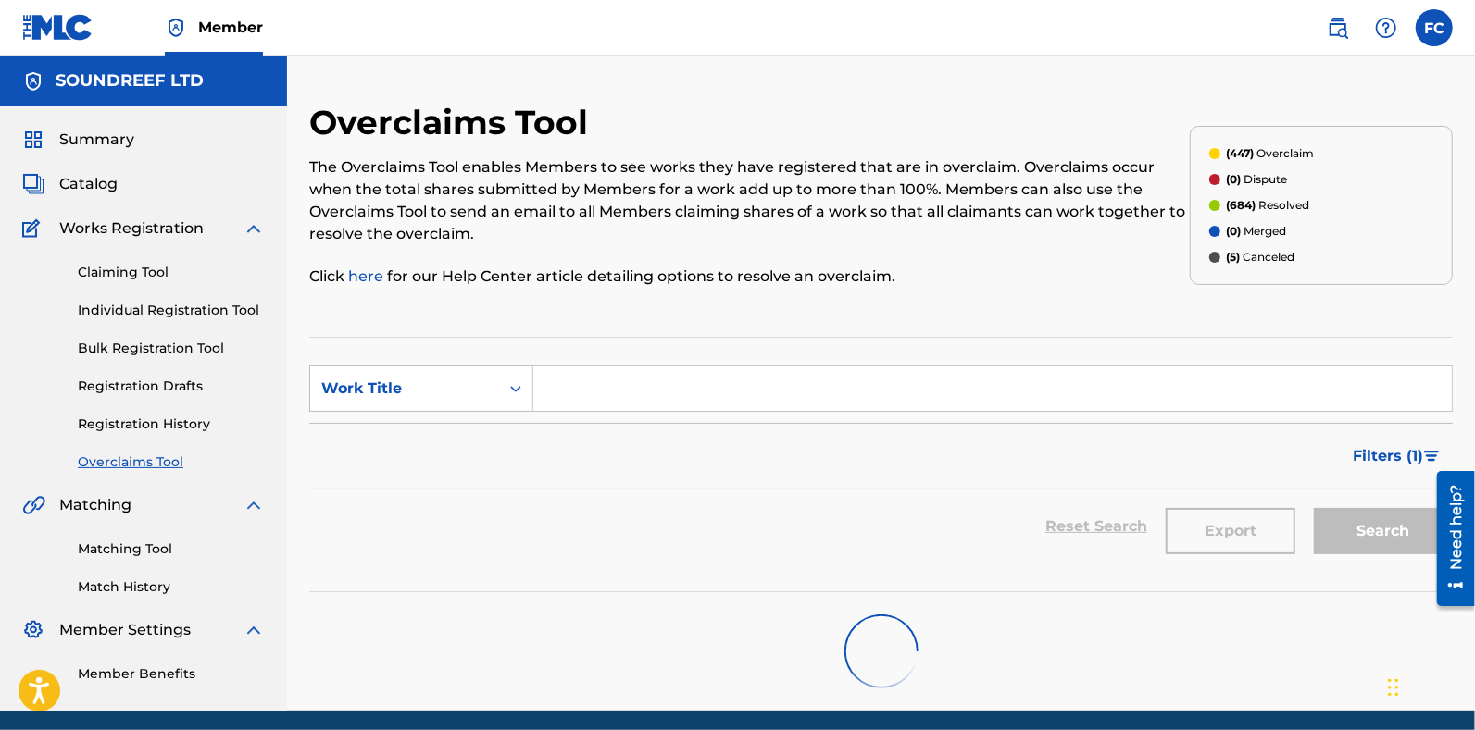
click at [588, 389] on input "Search Form" at bounding box center [992, 389] width 918 height 44
paste input "JAH JAH FYAH"
click at [724, 390] on input "JAH JAH FYAH" at bounding box center [992, 389] width 918 height 44
click at [716, 378] on input "JAH JAH FYAH" at bounding box center [992, 389] width 918 height 44
type input "JAH JAH FYAH"
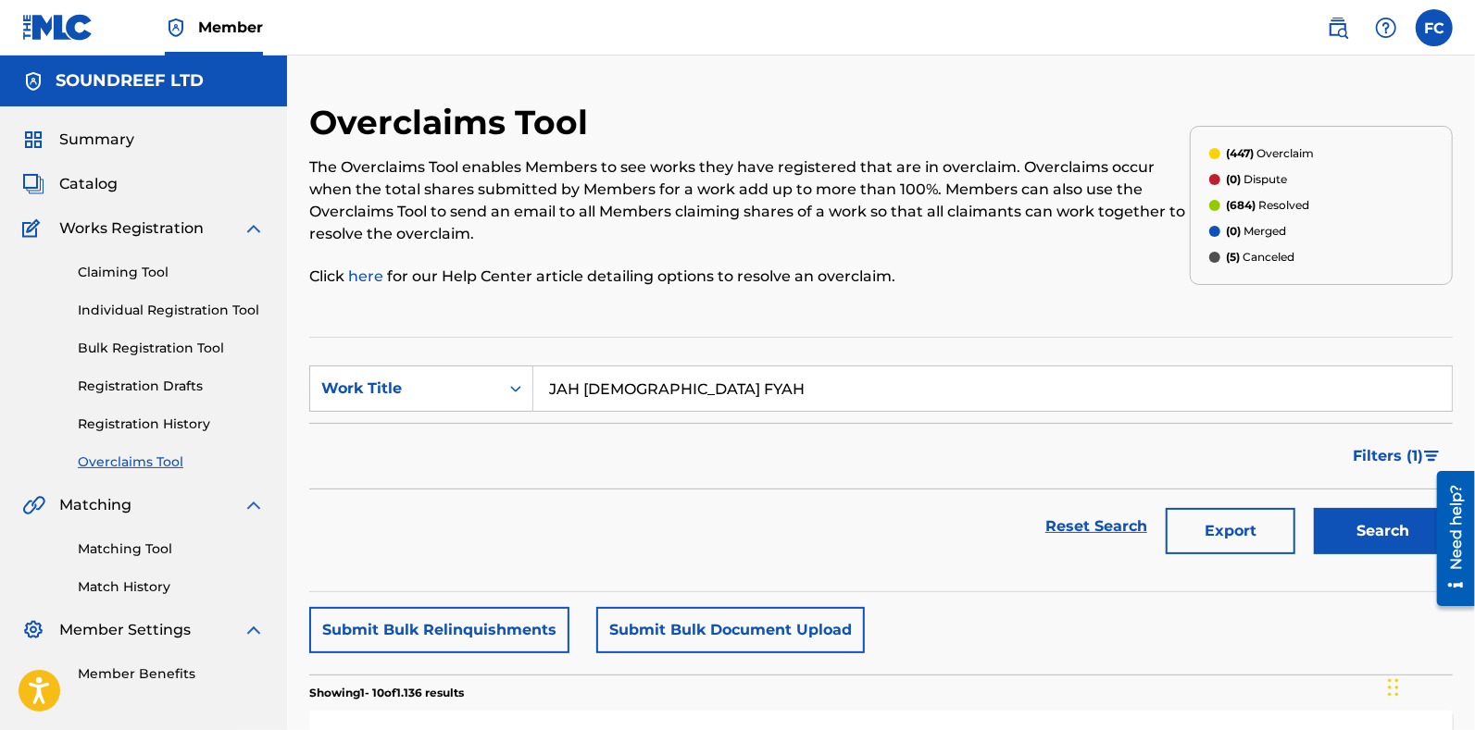
click at [1333, 524] on button "Search" at bounding box center [1383, 531] width 139 height 46
click at [151, 418] on link "Registration History" at bounding box center [171, 424] width 187 height 19
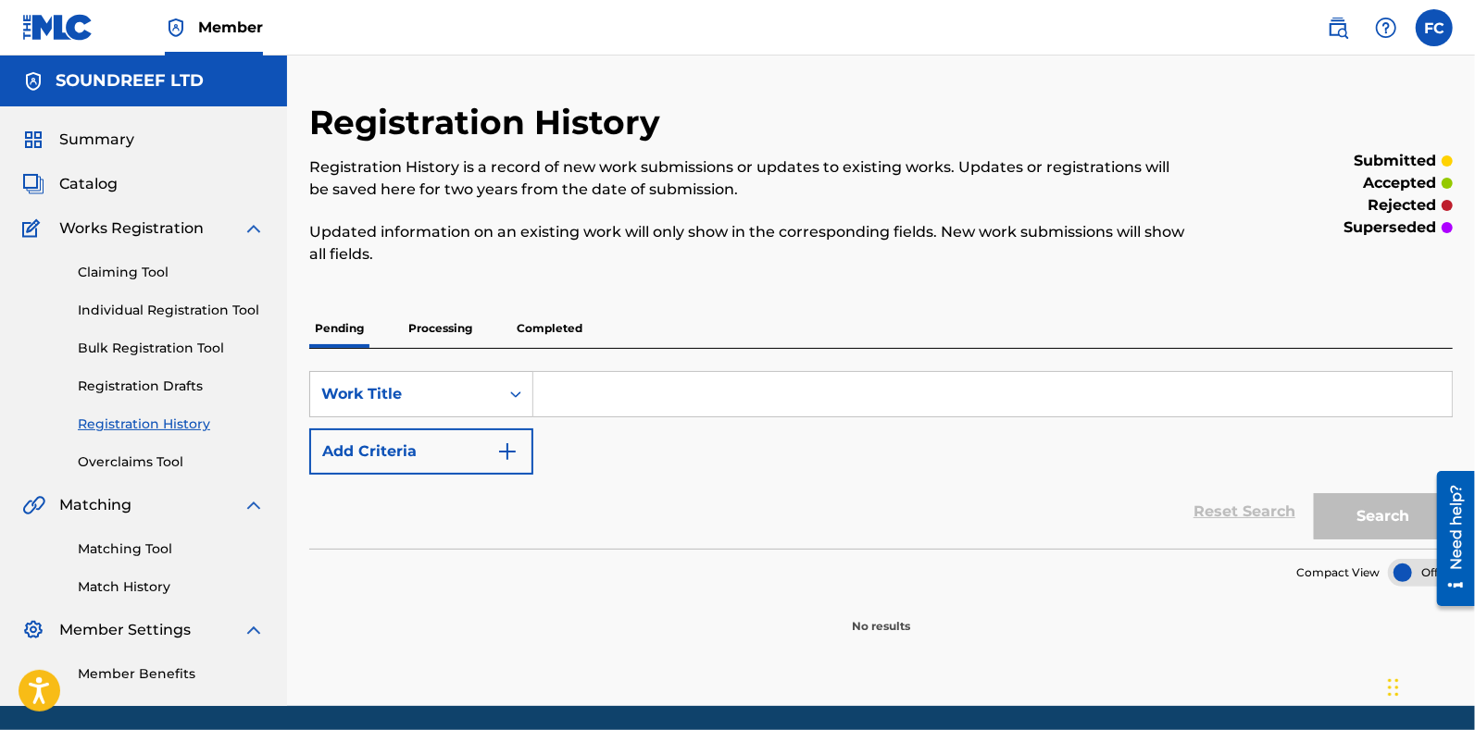
click at [598, 391] on input "Search Form" at bounding box center [992, 394] width 918 height 44
paste input "JAH JAH FYAH"
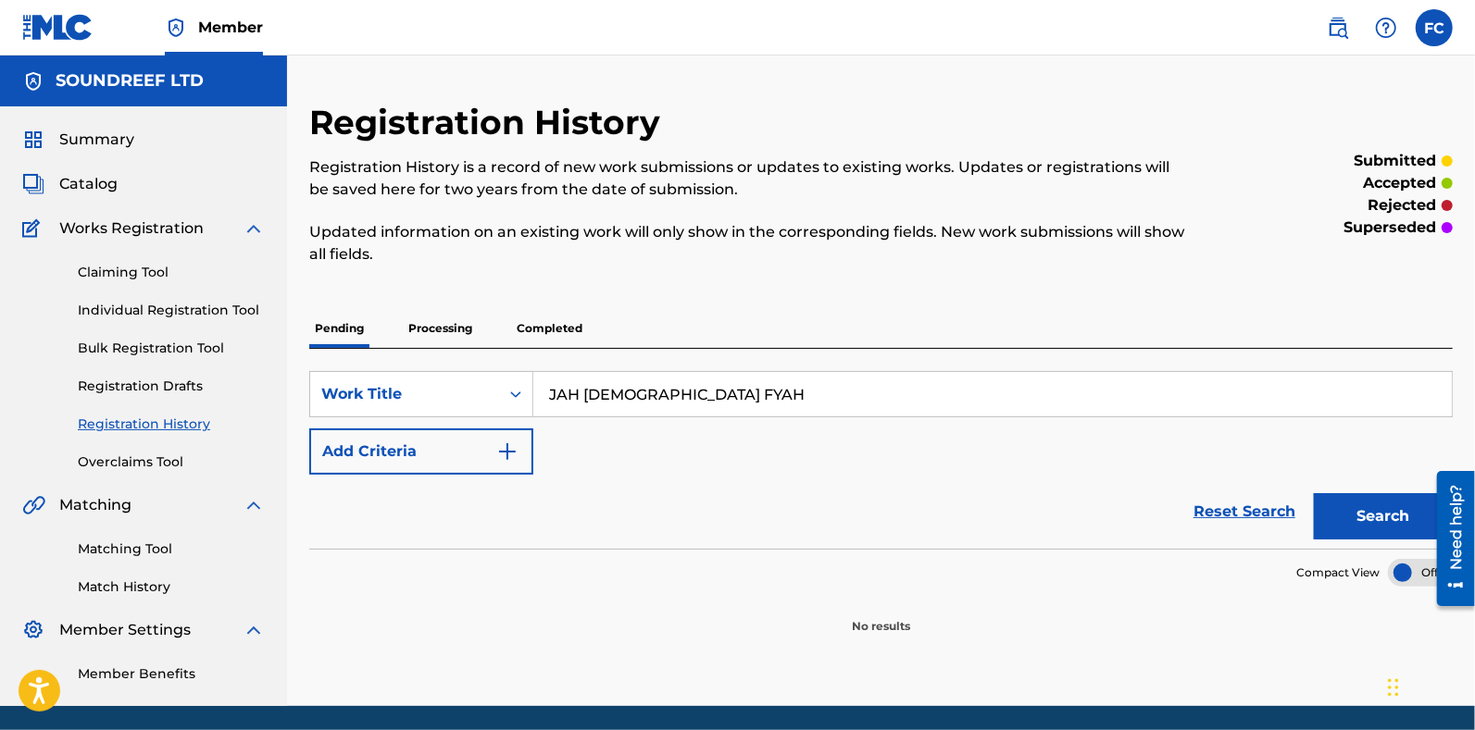
type input "JAH JAH FYAH"
click at [1388, 509] on button "Search" at bounding box center [1383, 516] width 139 height 46
click at [432, 330] on p "Processing" at bounding box center [440, 328] width 75 height 39
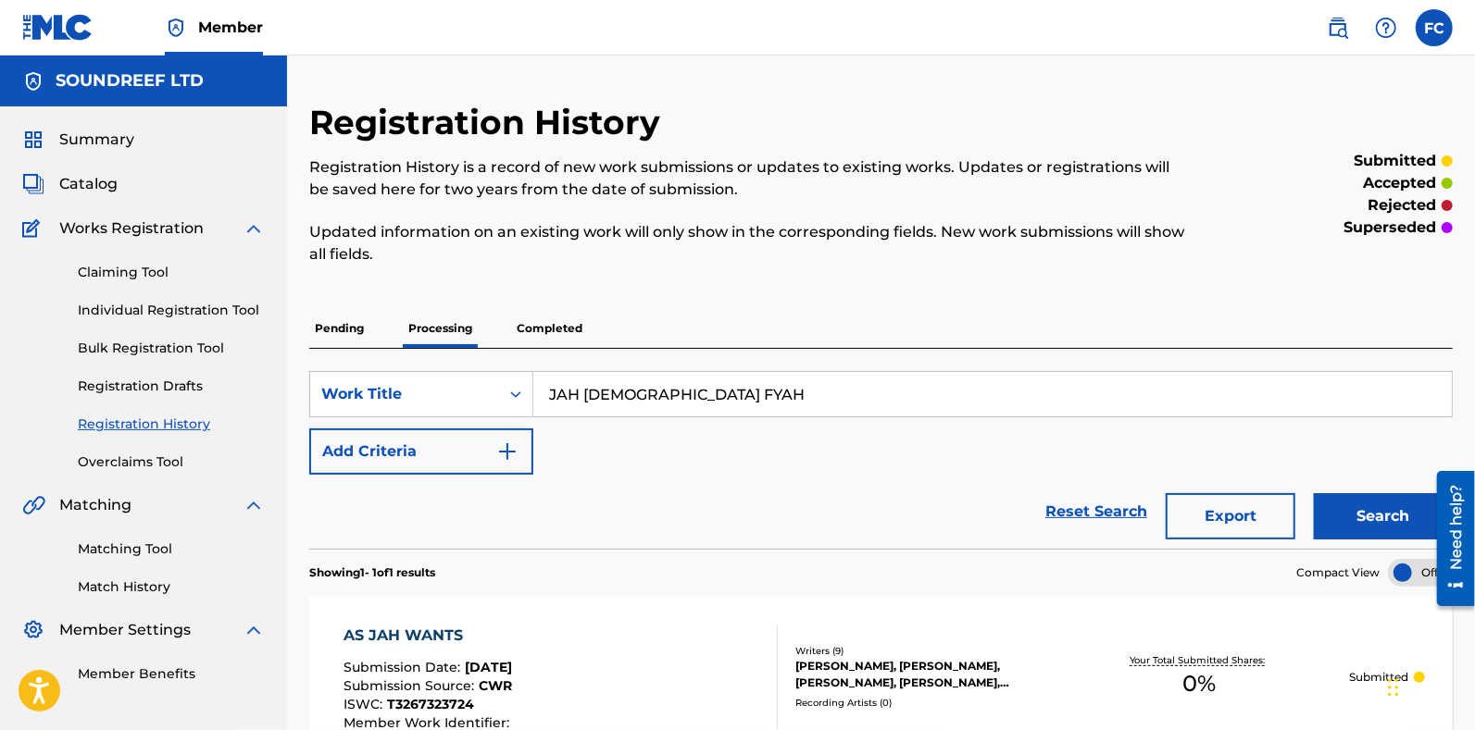
click at [1346, 511] on button "Search" at bounding box center [1383, 516] width 139 height 46
click at [1346, 511] on div "Search" at bounding box center [1378, 512] width 148 height 74
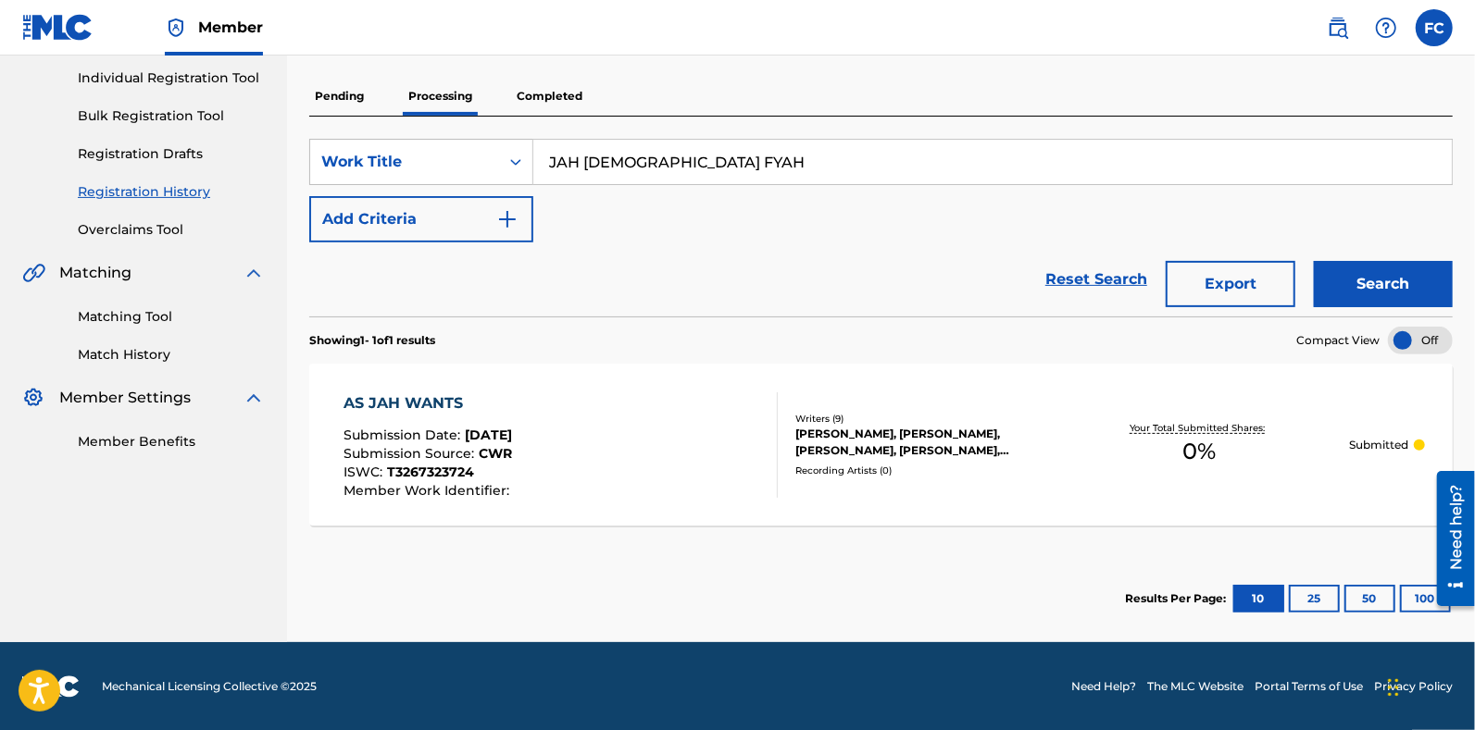
click at [546, 77] on p "Completed" at bounding box center [549, 96] width 77 height 39
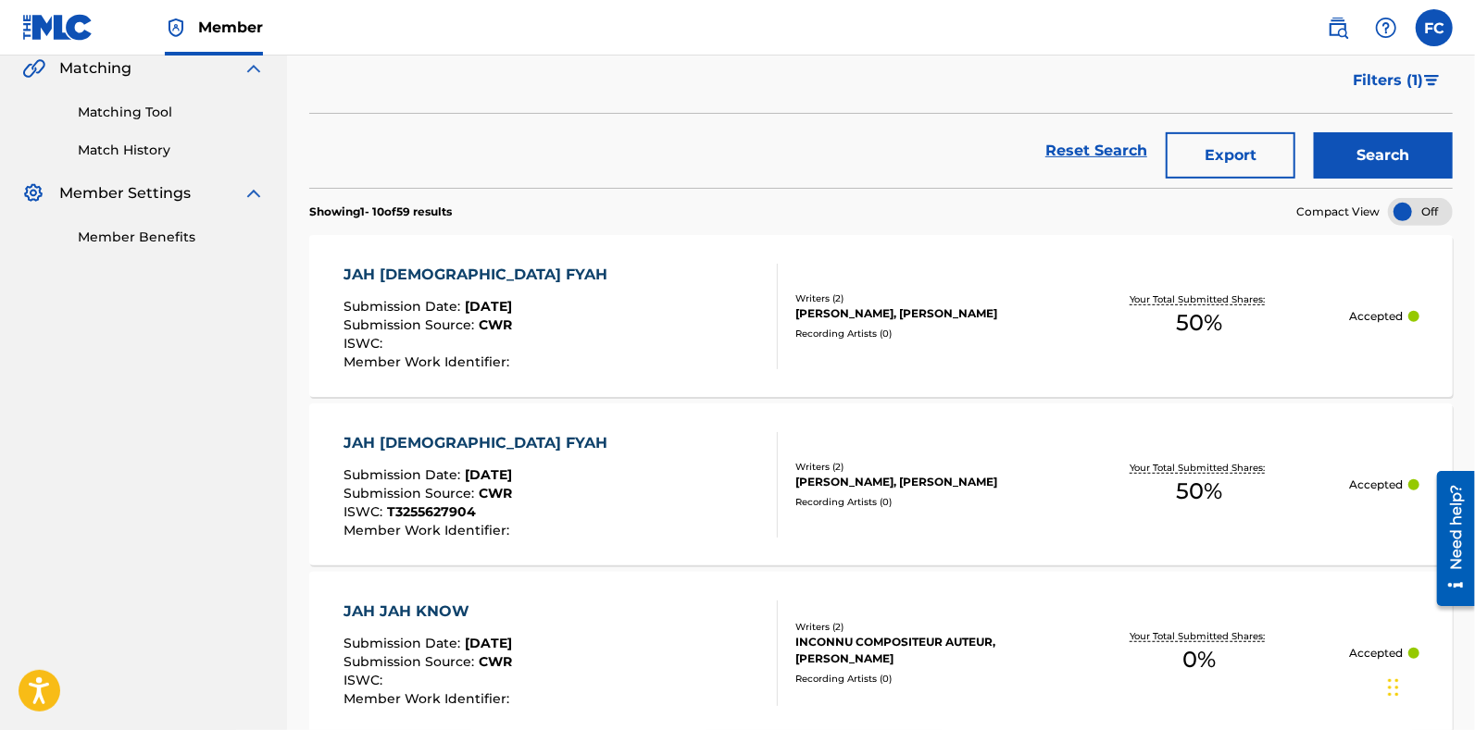
scroll to position [448, 0]
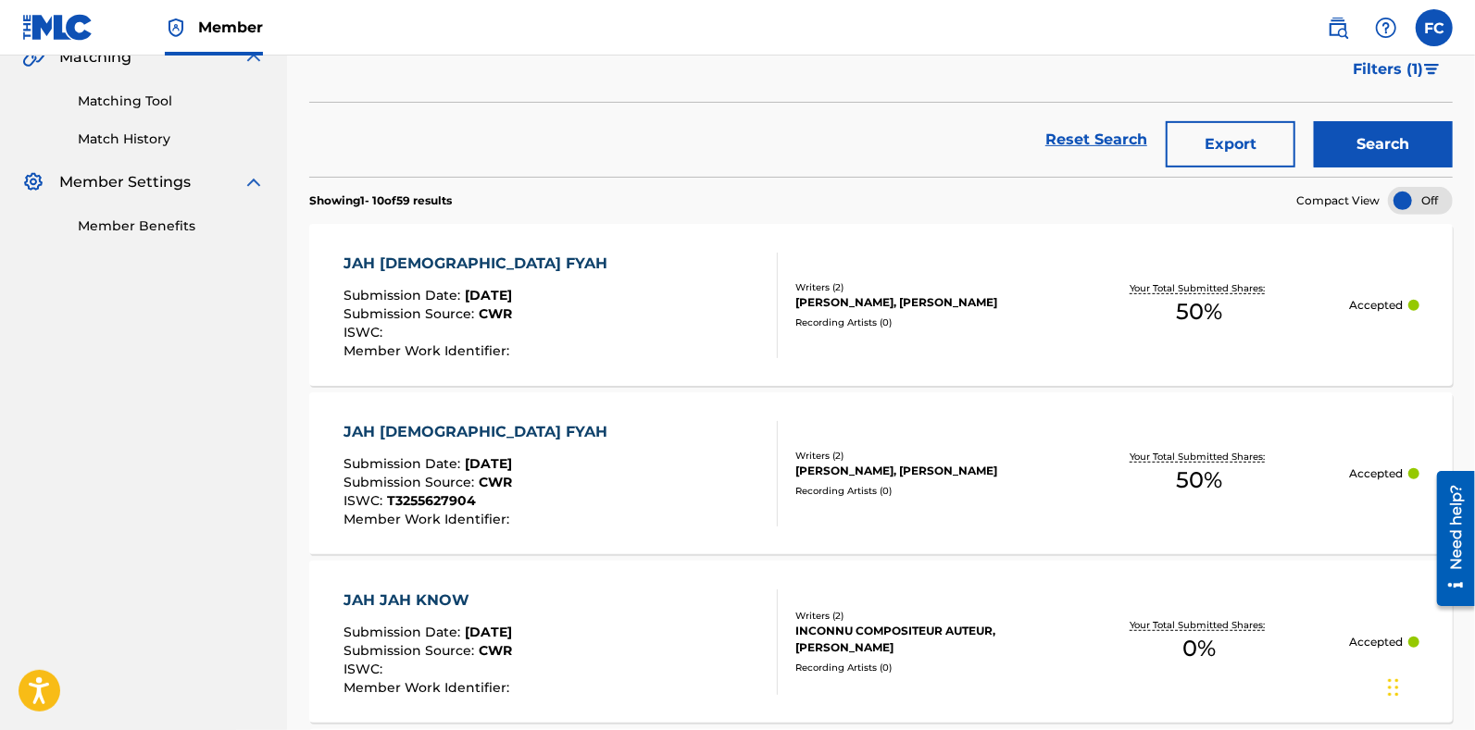
click at [710, 303] on div "JAH JAH FYAH Submission Date : Aug 07, 2024 Submission Source : CWR ISWC : Memb…" at bounding box center [560, 306] width 434 height 106
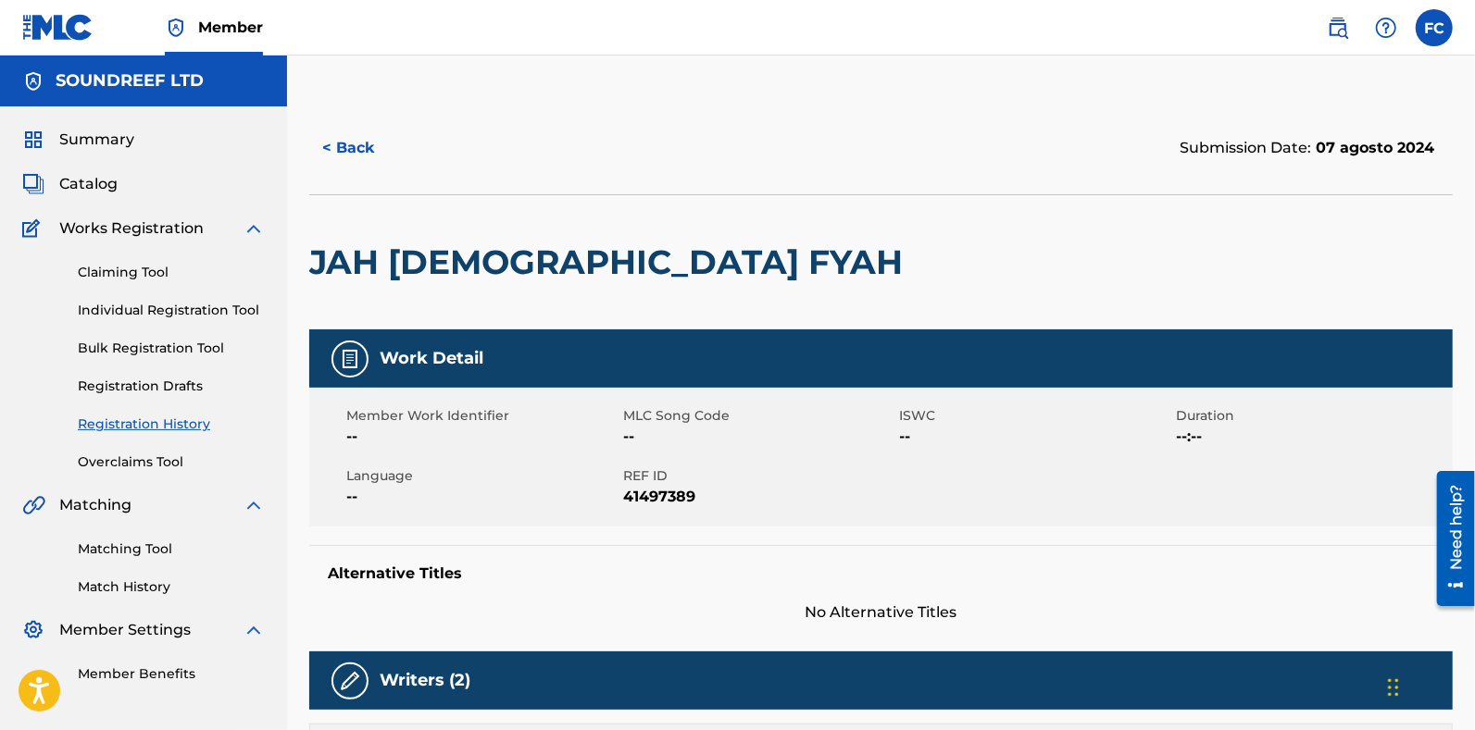
click at [107, 188] on span "Catalog" at bounding box center [88, 184] width 58 height 22
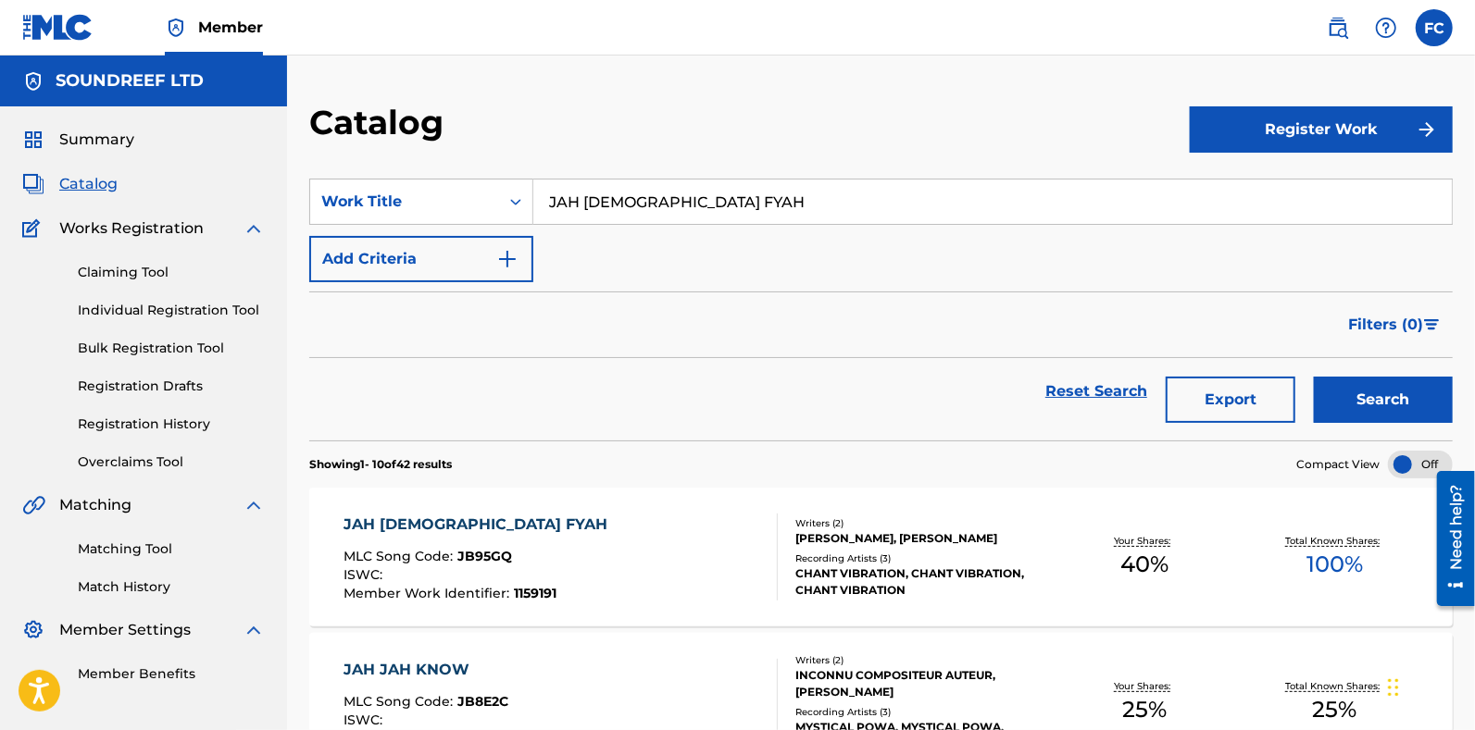
click at [680, 572] on div "JAH JAH FYAH MLC Song Code : JB95GQ ISWC : Member Work Identifier : 1159191" at bounding box center [560, 557] width 434 height 87
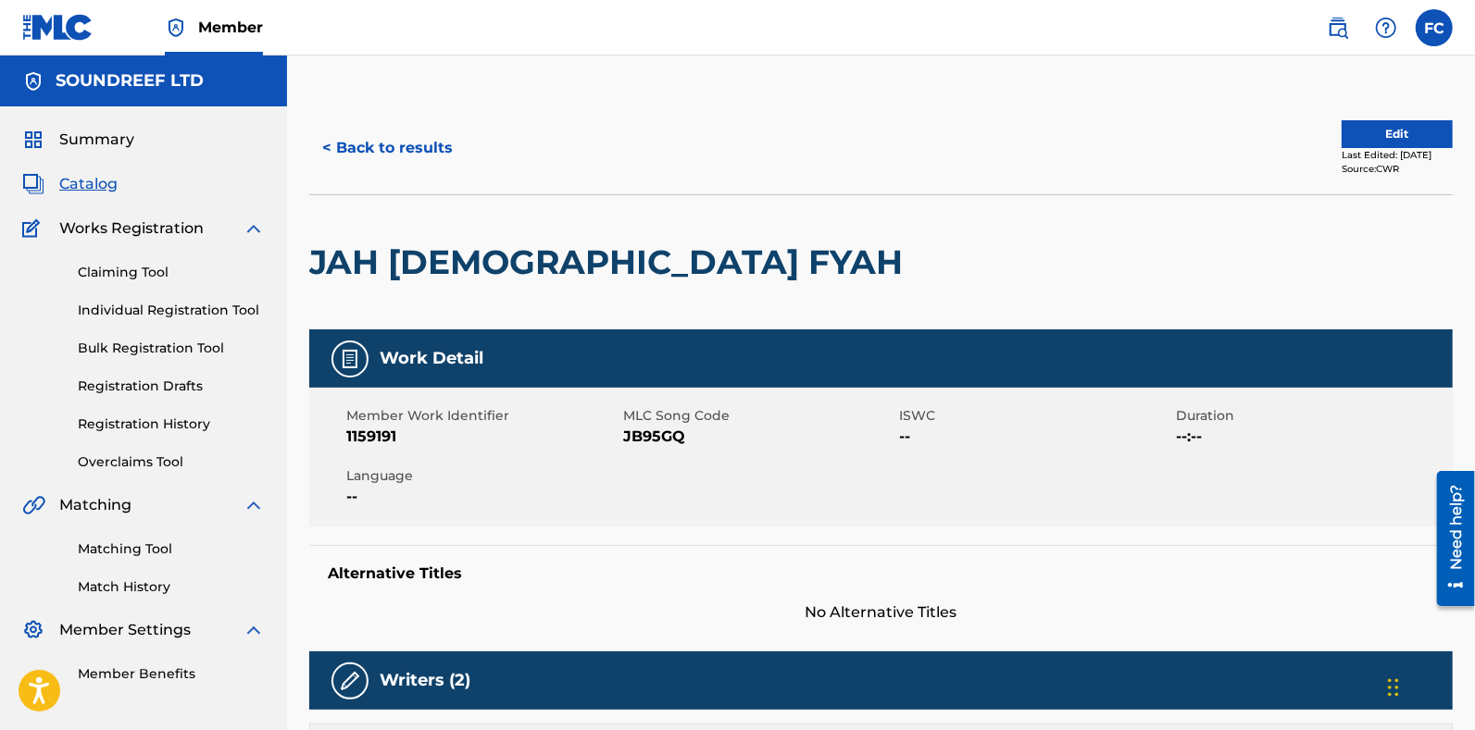
click at [425, 150] on button "< Back to results" at bounding box center [387, 148] width 156 height 46
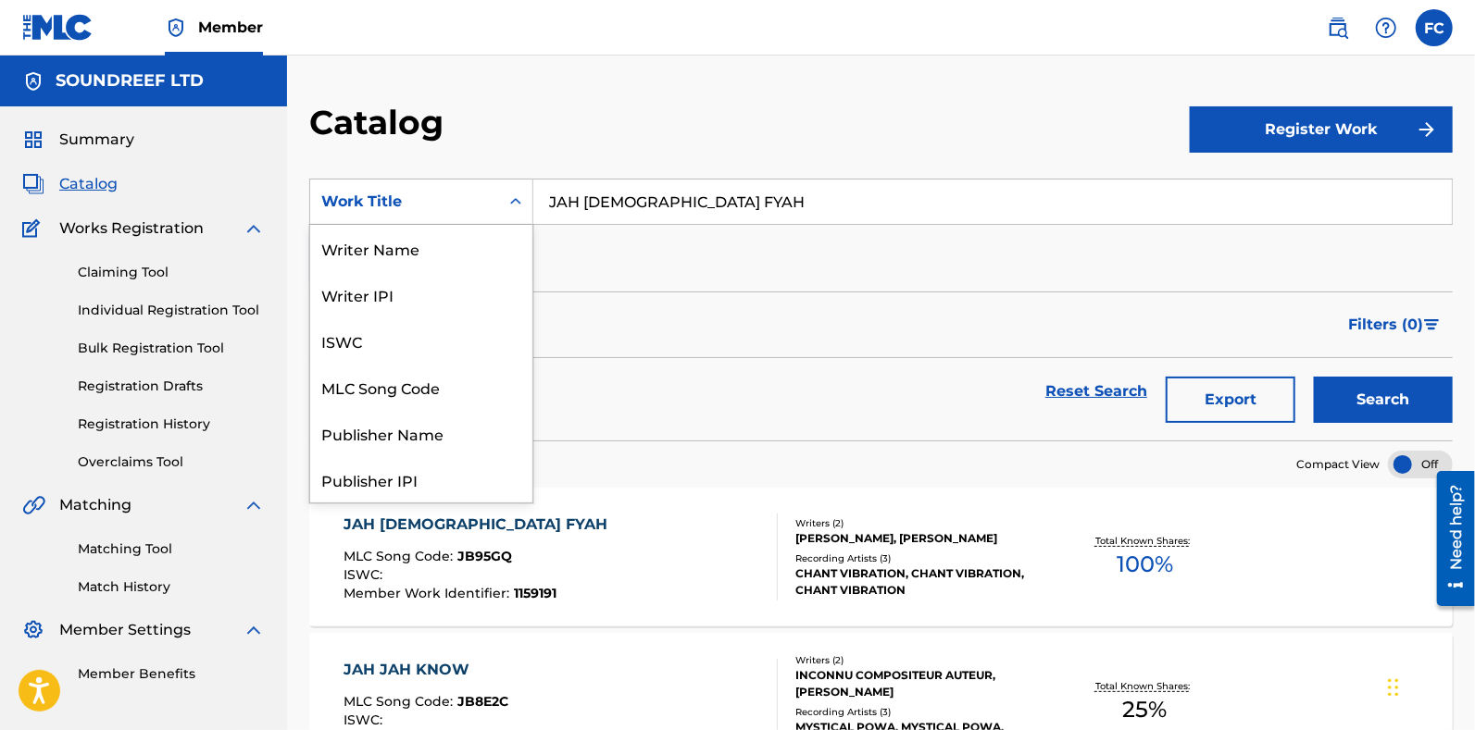
click at [403, 203] on div "Work Title" at bounding box center [404, 202] width 167 height 22
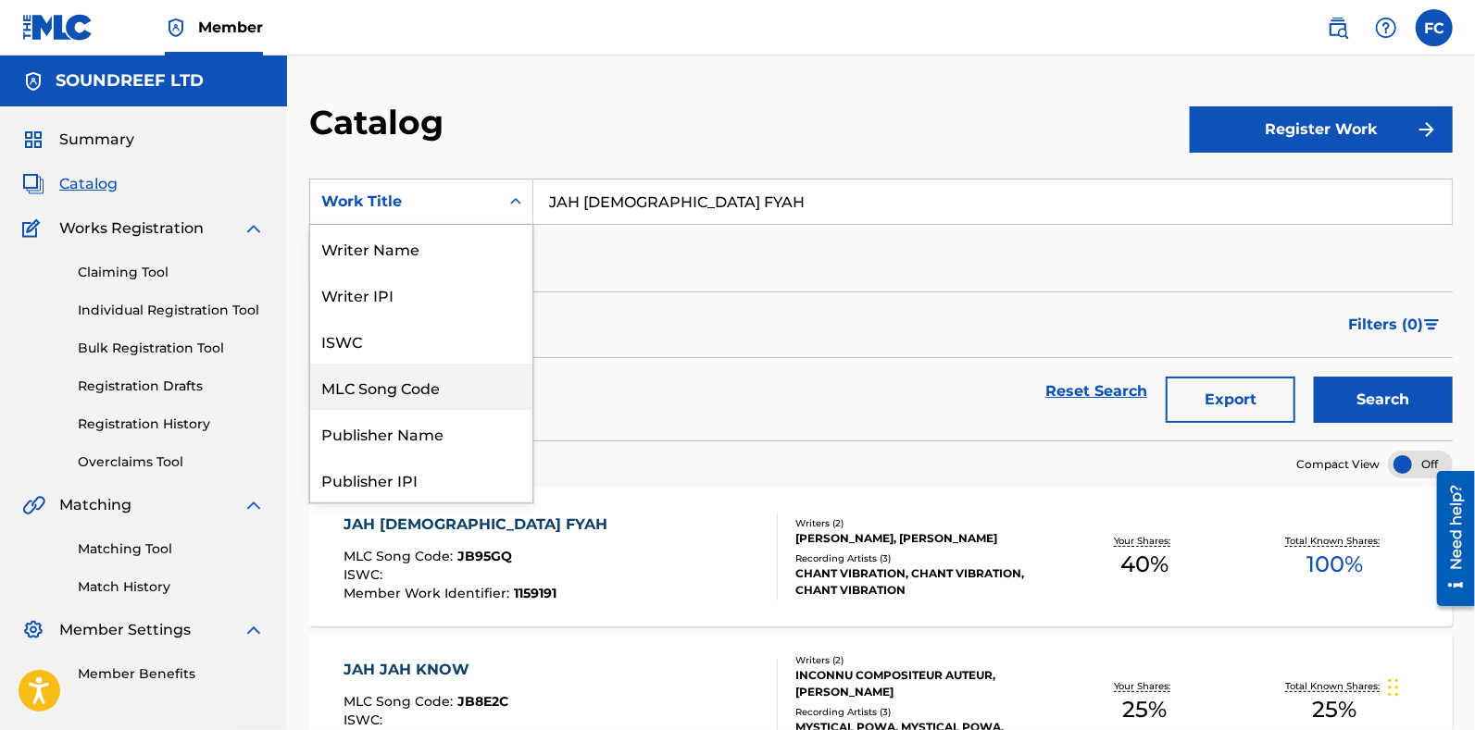
click at [396, 395] on div "MLC Song Code" at bounding box center [421, 387] width 222 height 46
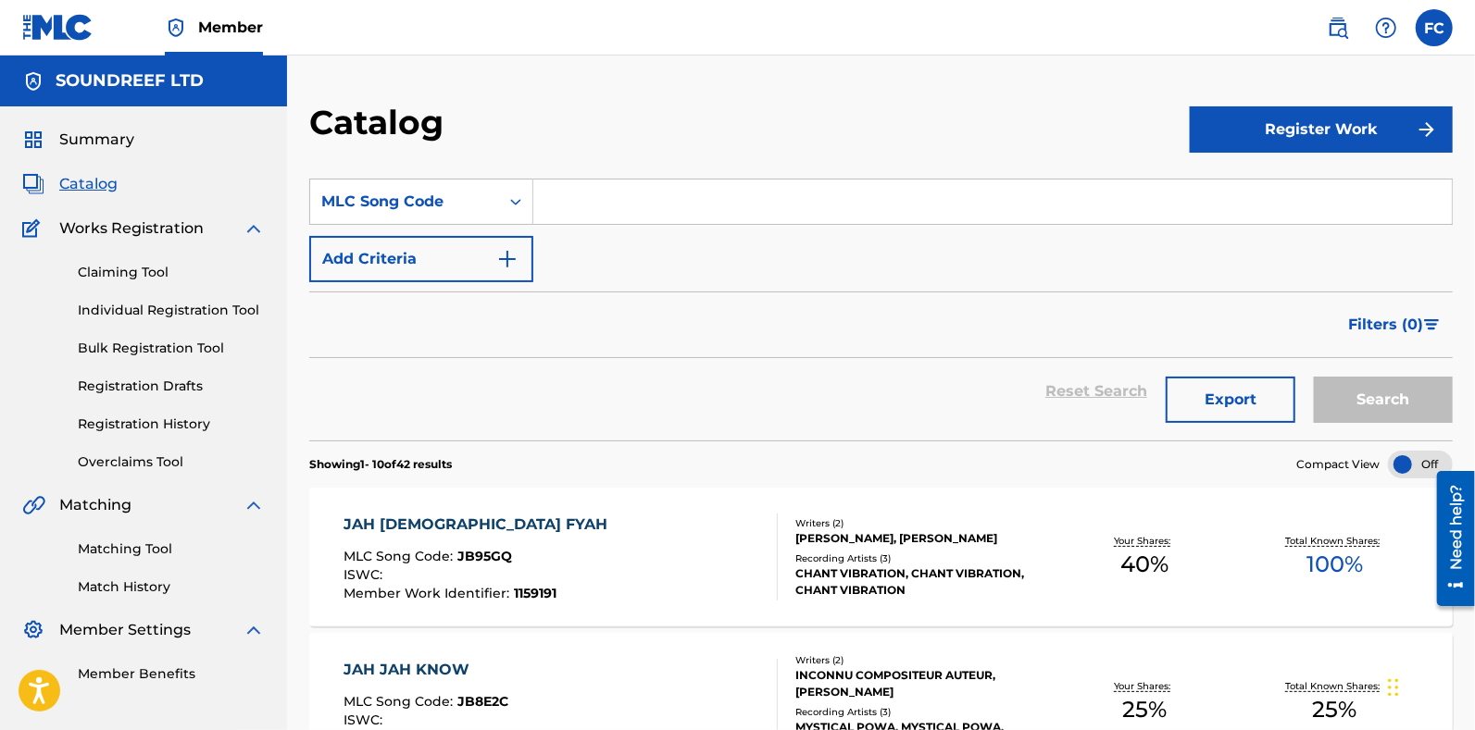
click at [643, 177] on section "SearchWithCriteria69119473-5e48-40c6-9ab7-377f00b645b3 MLC Song Code Add Criter…" at bounding box center [880, 298] width 1143 height 284
click at [634, 186] on input "Search Form" at bounding box center [992, 202] width 918 height 44
paste input "KB91LU"
type input "KB91LU"
click at [1389, 409] on button "Search" at bounding box center [1383, 400] width 139 height 46
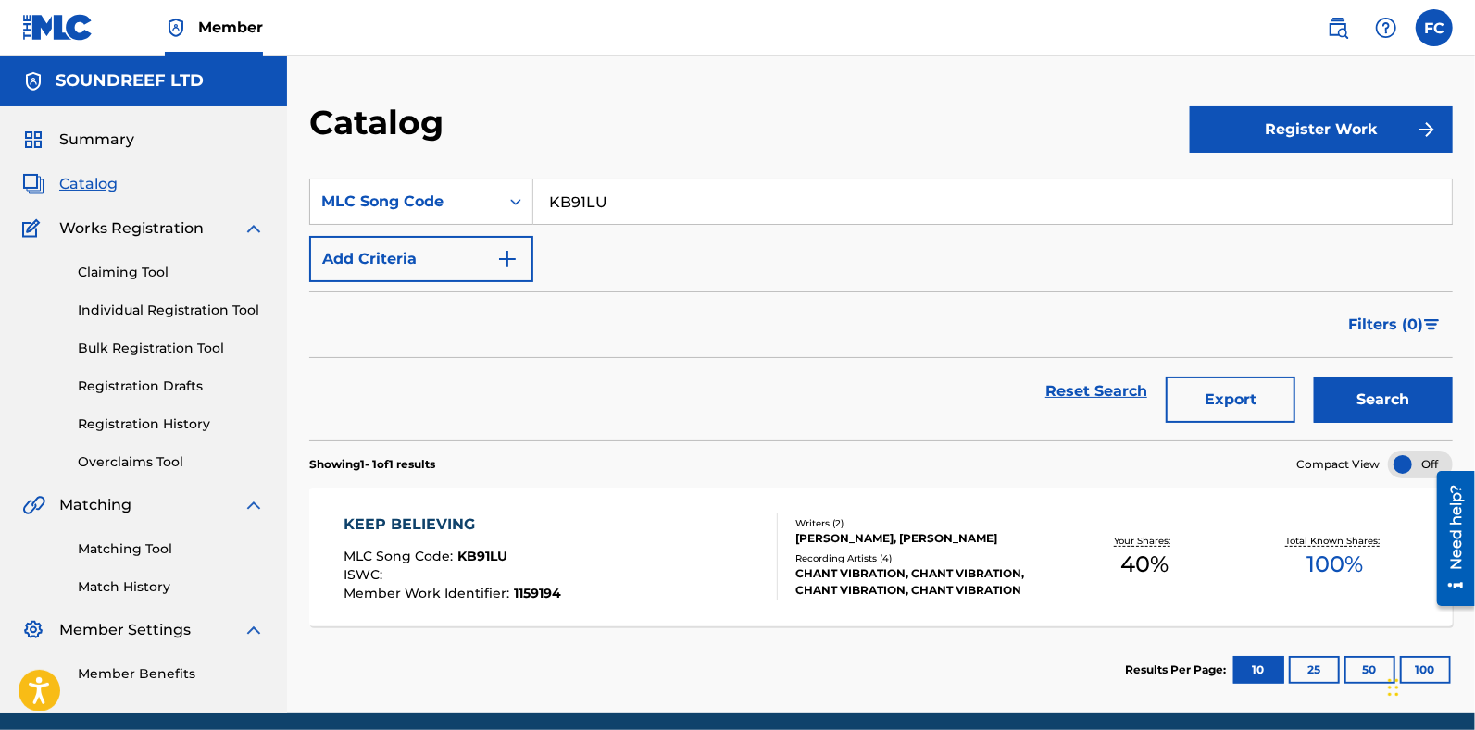
click at [592, 583] on div "KEEP BELIEVING MLC Song Code : KB91LU ISWC : Member Work Identifier : 1159194" at bounding box center [560, 557] width 434 height 87
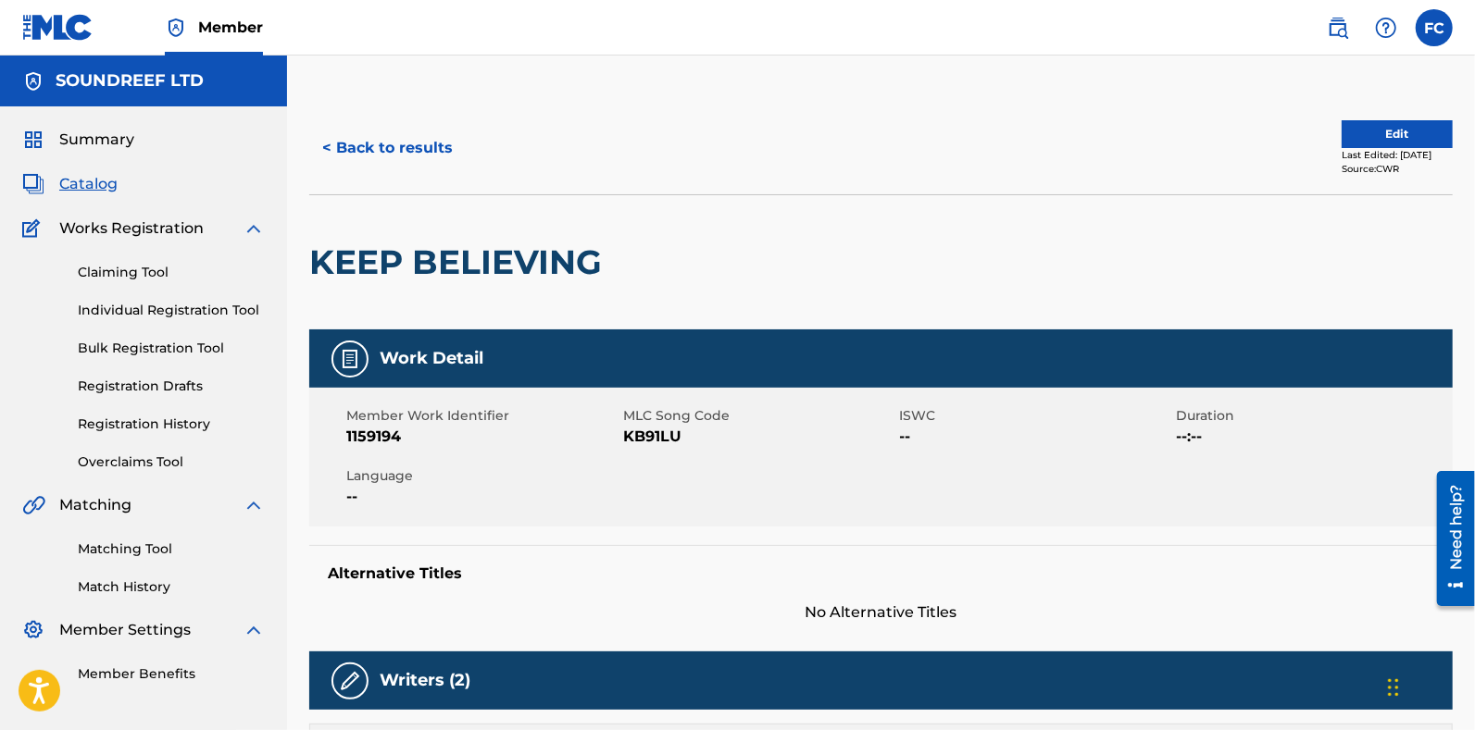
click at [1345, 120] on button "Edit" at bounding box center [1396, 134] width 111 height 28
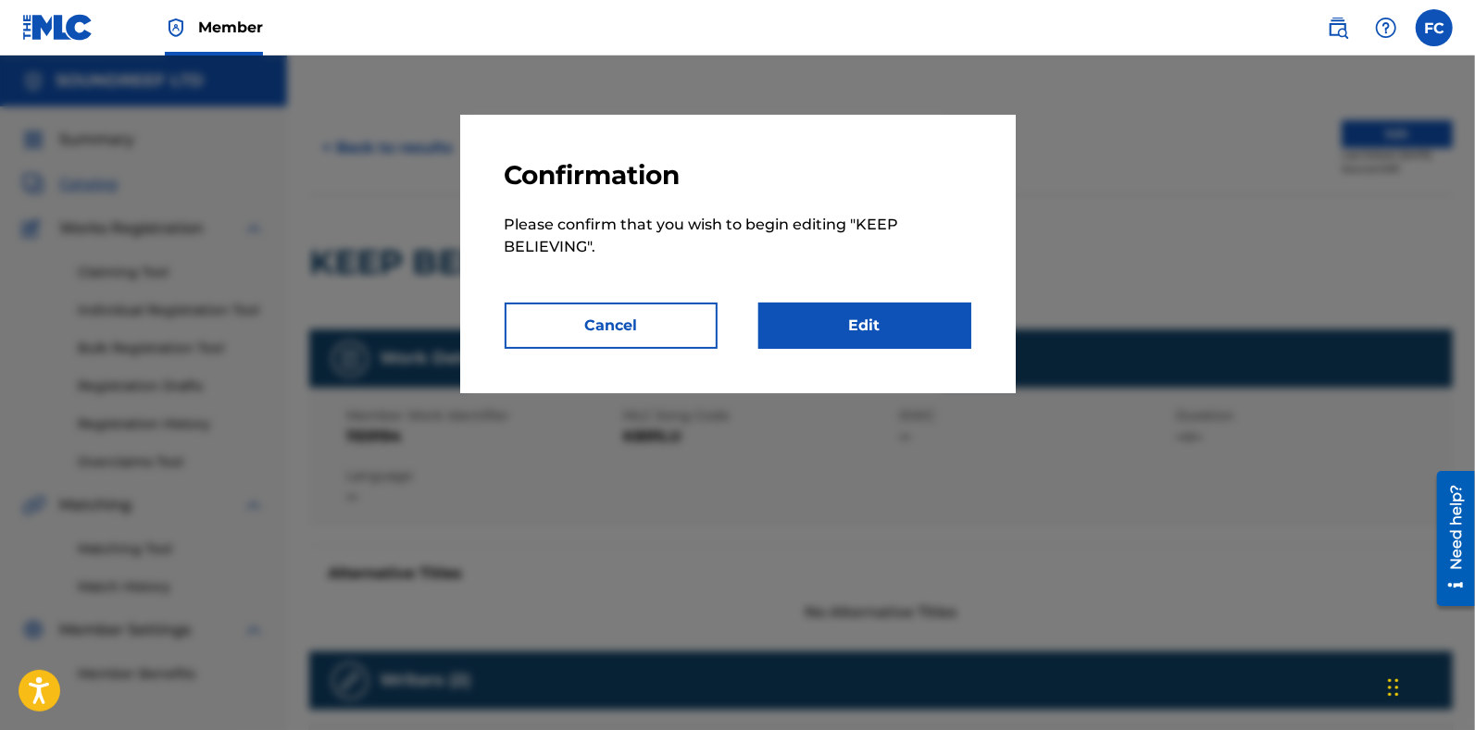
click at [671, 324] on button "Cancel" at bounding box center [610, 326] width 213 height 46
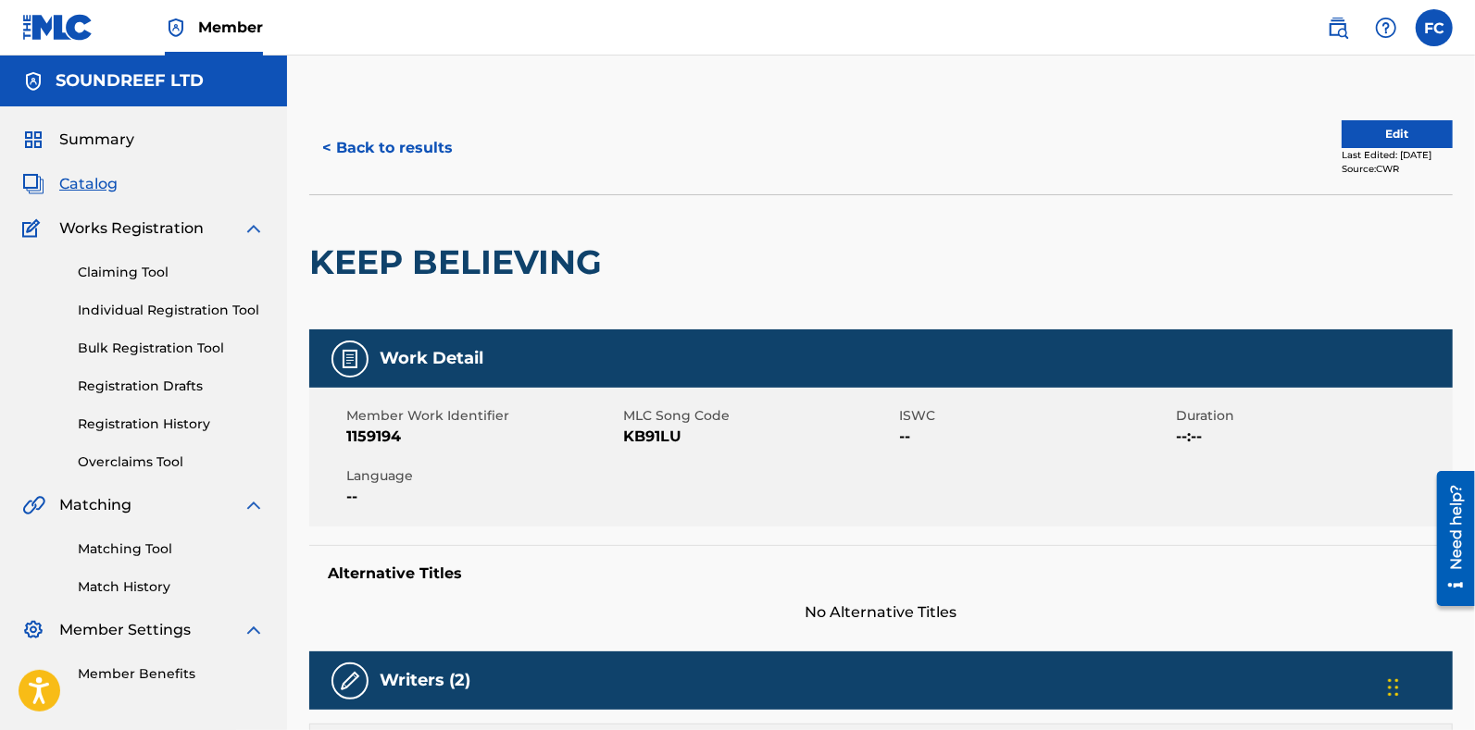
click at [354, 155] on button "< Back to results" at bounding box center [387, 148] width 156 height 46
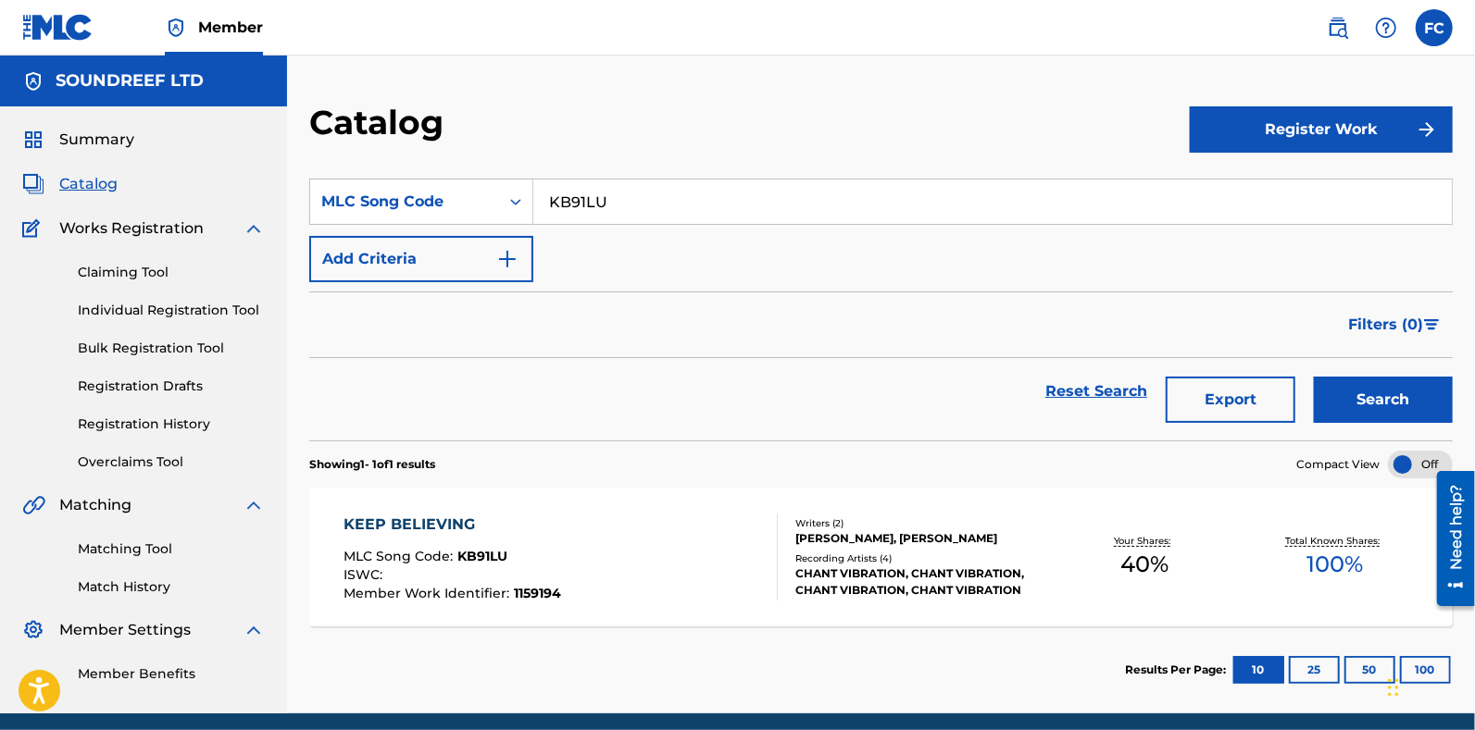
click at [641, 181] on input "KB91LU" at bounding box center [992, 202] width 918 height 44
paste input "RN79N5"
click at [1413, 388] on button "Search" at bounding box center [1383, 400] width 139 height 46
click at [616, 221] on input "RN79N5" at bounding box center [992, 202] width 918 height 44
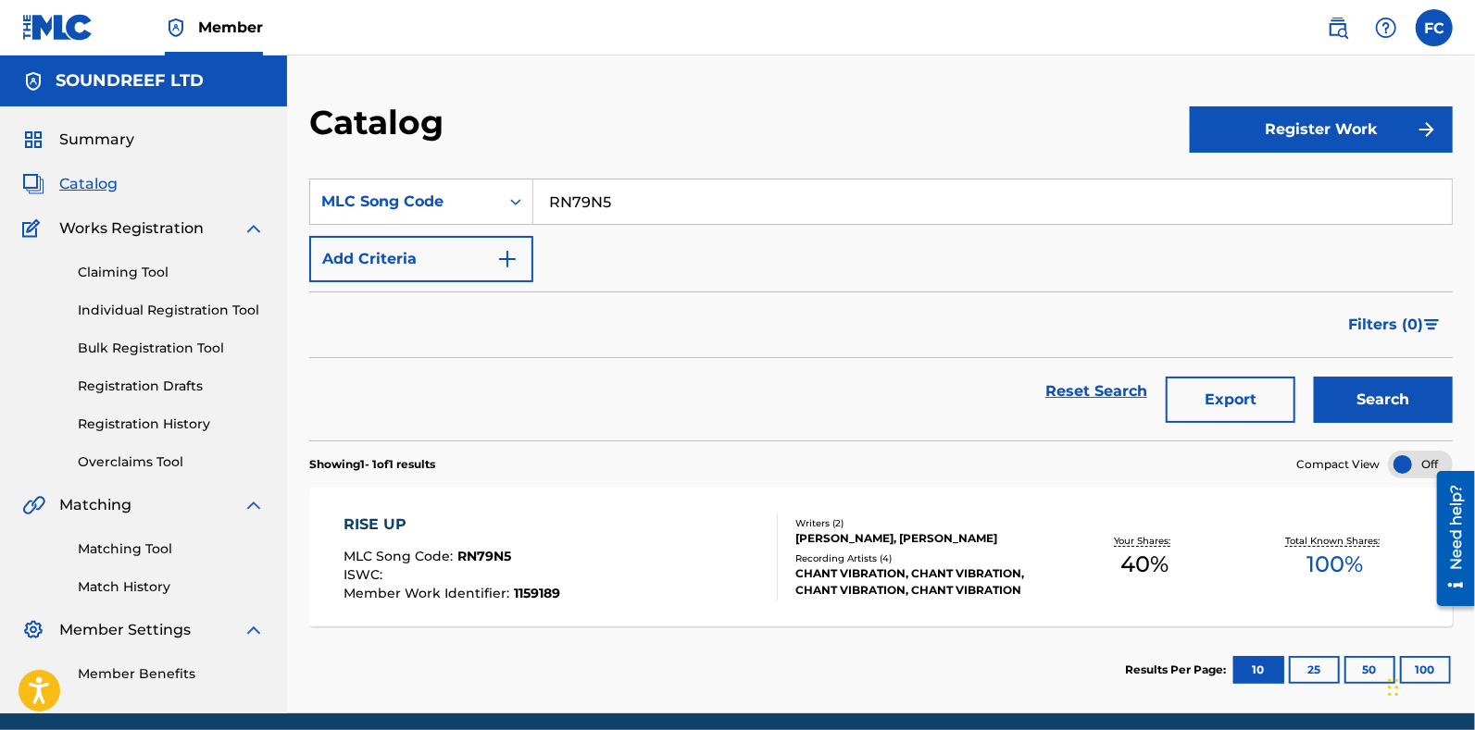
click at [616, 221] on input "RN79N5" at bounding box center [992, 202] width 918 height 44
paste input "RG"
type input "RN79RG"
click at [1333, 383] on button "Search" at bounding box center [1383, 400] width 139 height 46
click at [363, 210] on div "MLC Song Code" at bounding box center [404, 202] width 167 height 22
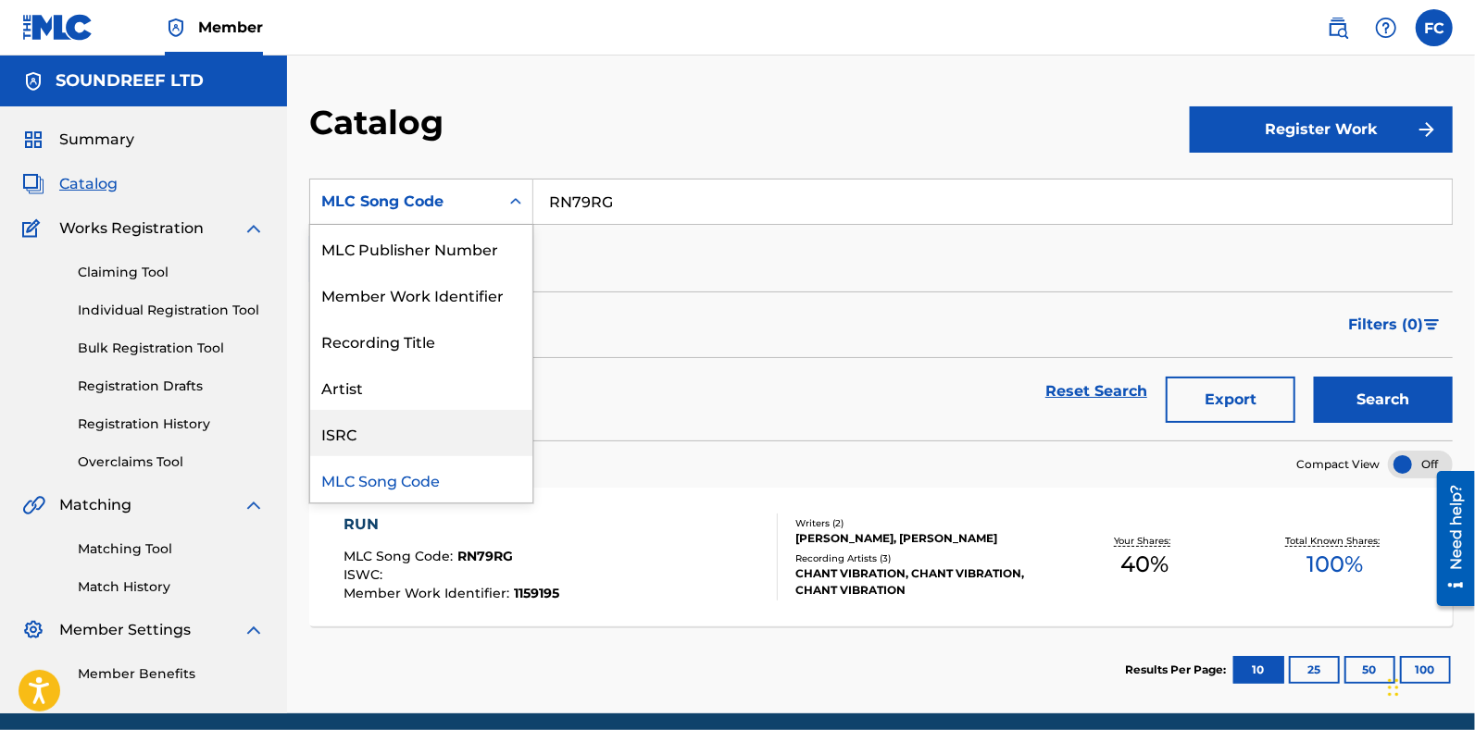
scroll to position [278, 0]
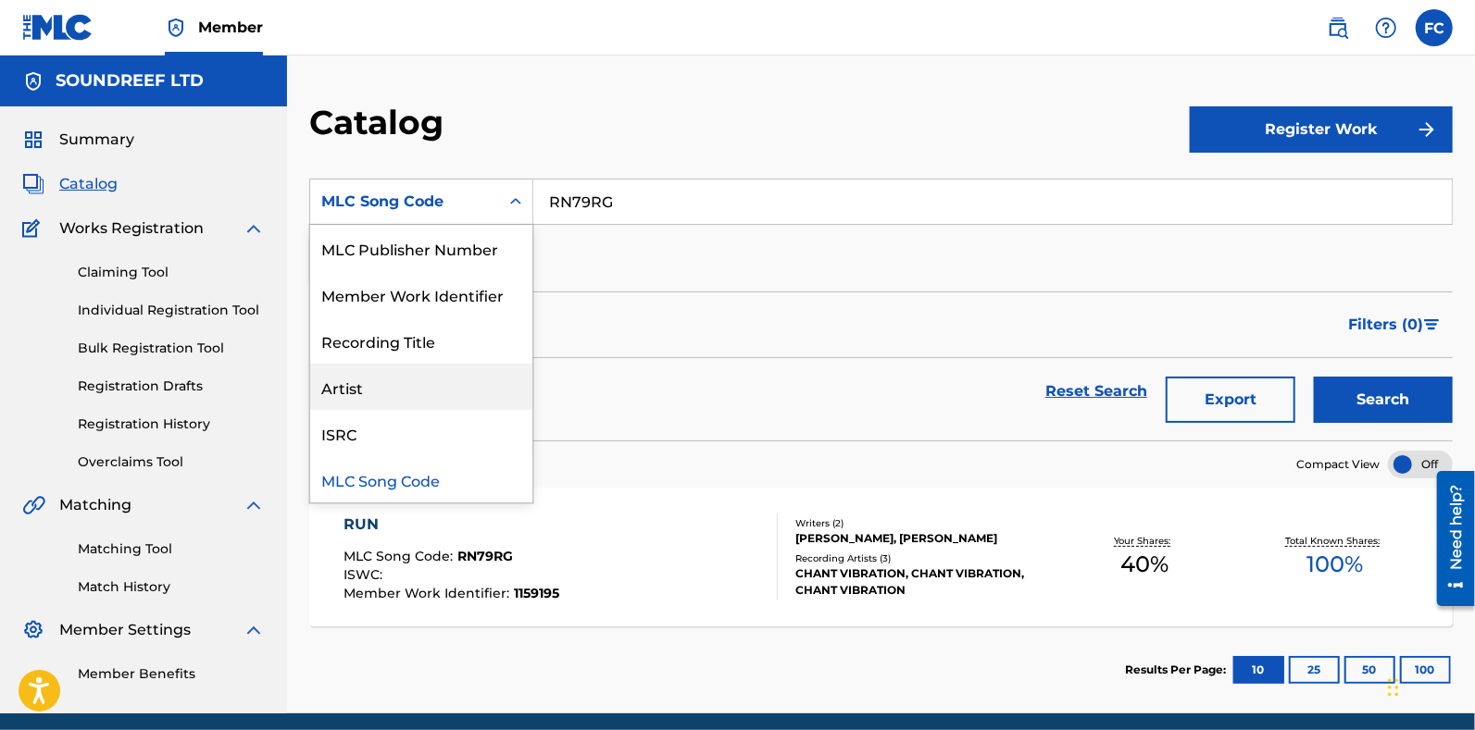
click at [347, 401] on div "Artist" at bounding box center [421, 387] width 222 height 46
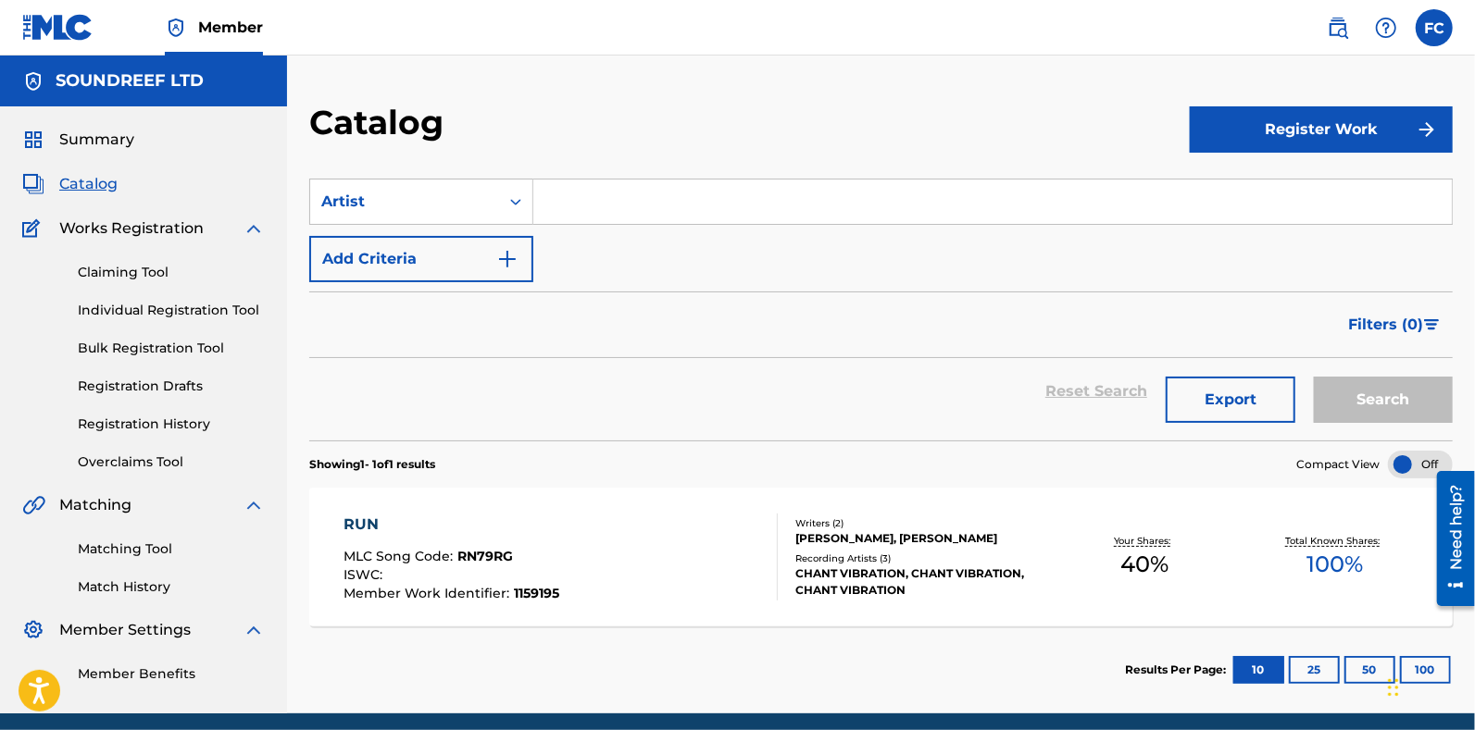
click at [555, 209] on input "Search Form" at bounding box center [992, 202] width 918 height 44
paste input "Chant Vibration"
type input "Chant Vibration"
click at [1400, 391] on button "Search" at bounding box center [1383, 400] width 139 height 46
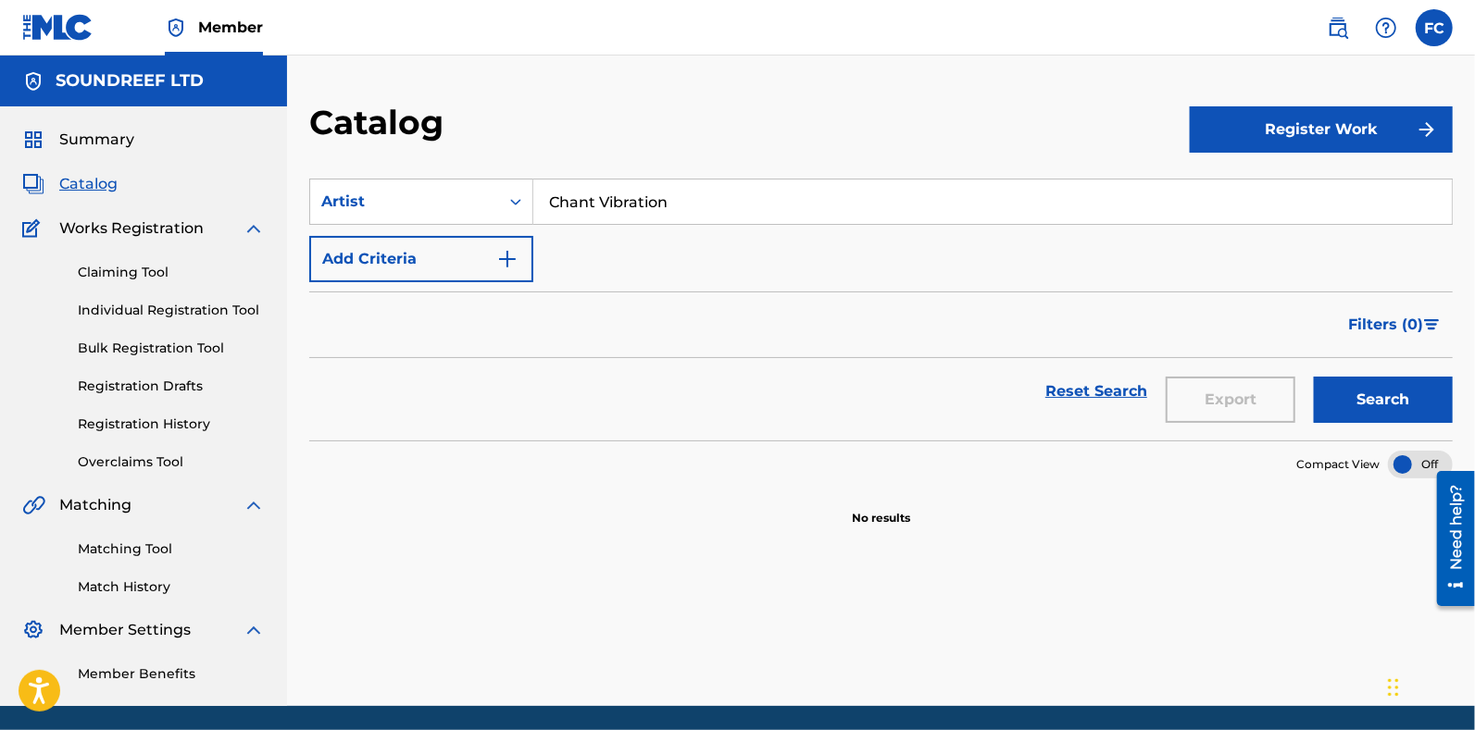
scroll to position [65, 0]
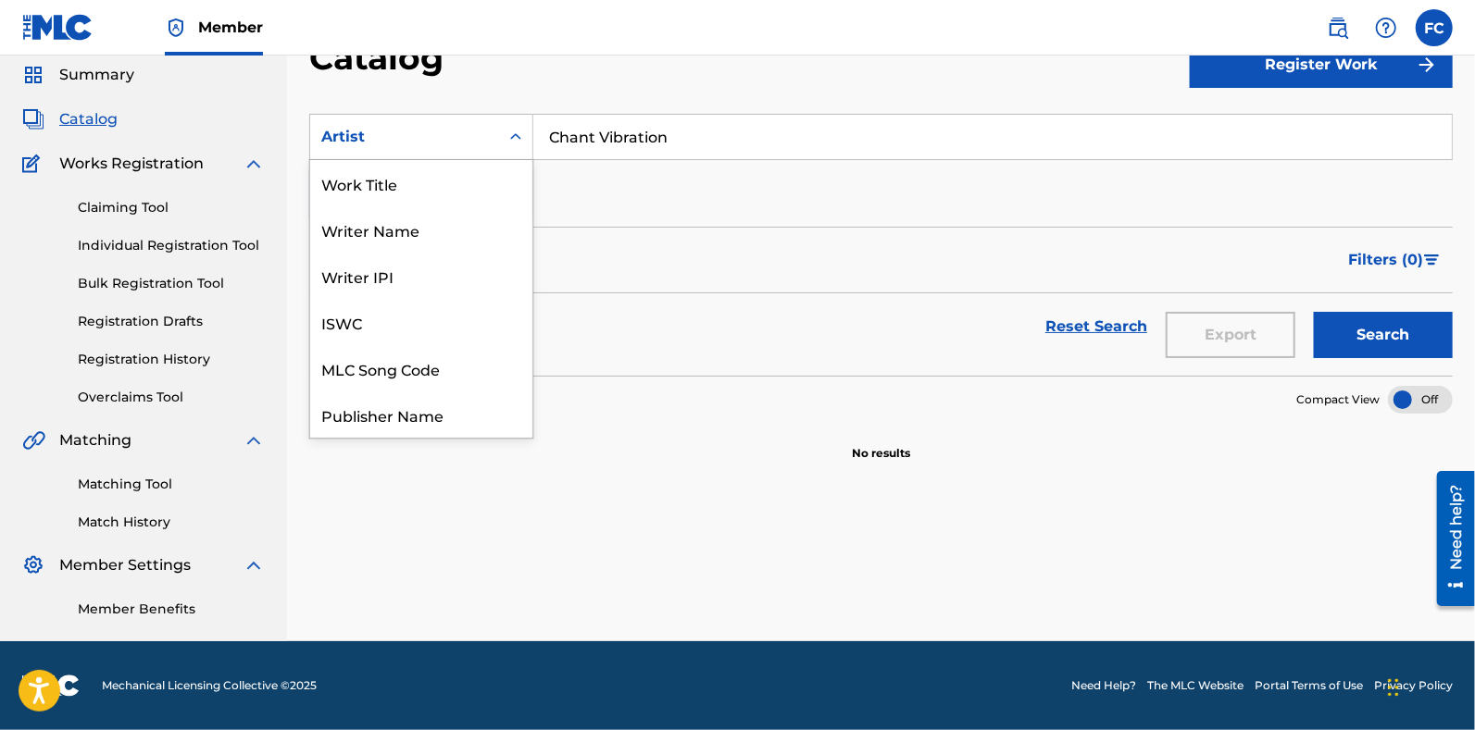
click at [475, 136] on div "Artist" at bounding box center [404, 137] width 167 height 22
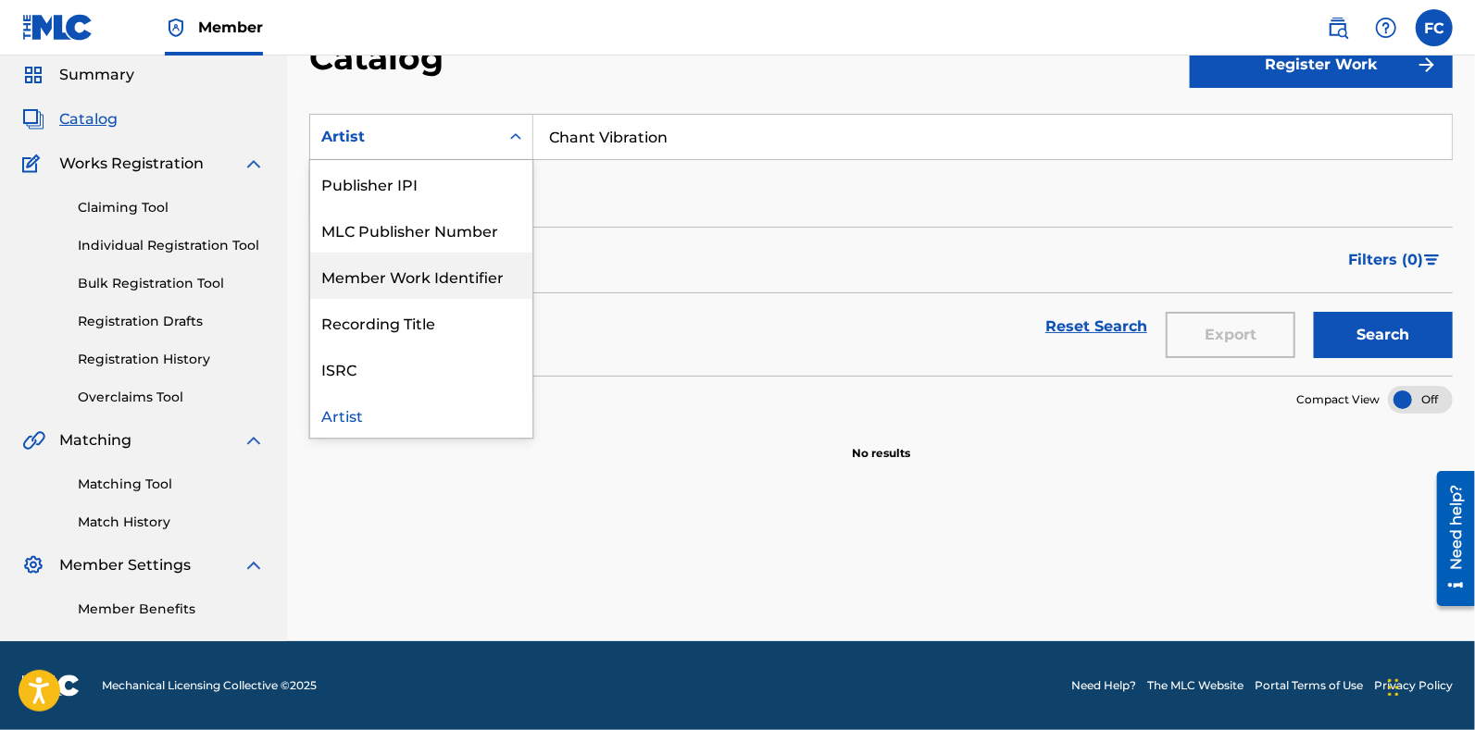
scroll to position [0, 0]
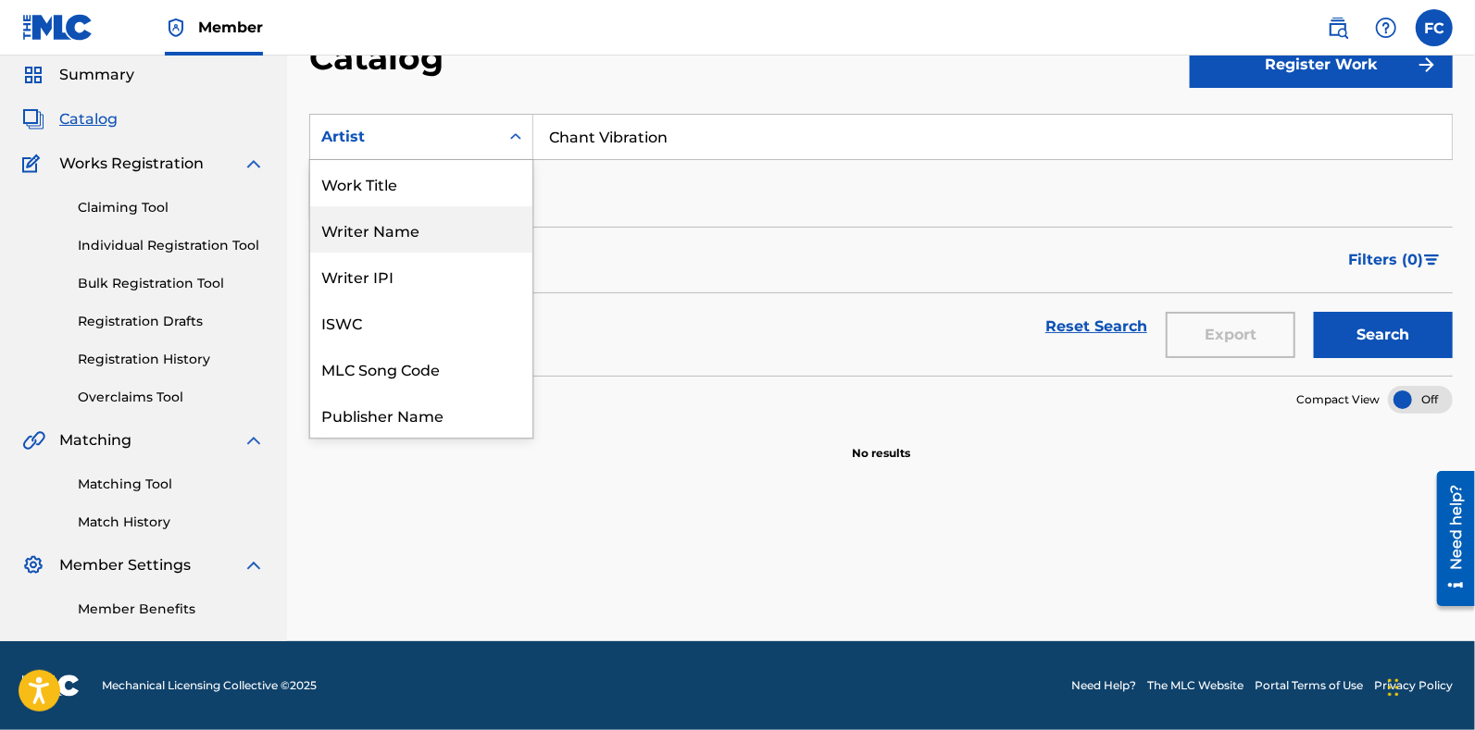
click at [359, 224] on div "Writer Name" at bounding box center [421, 229] width 222 height 46
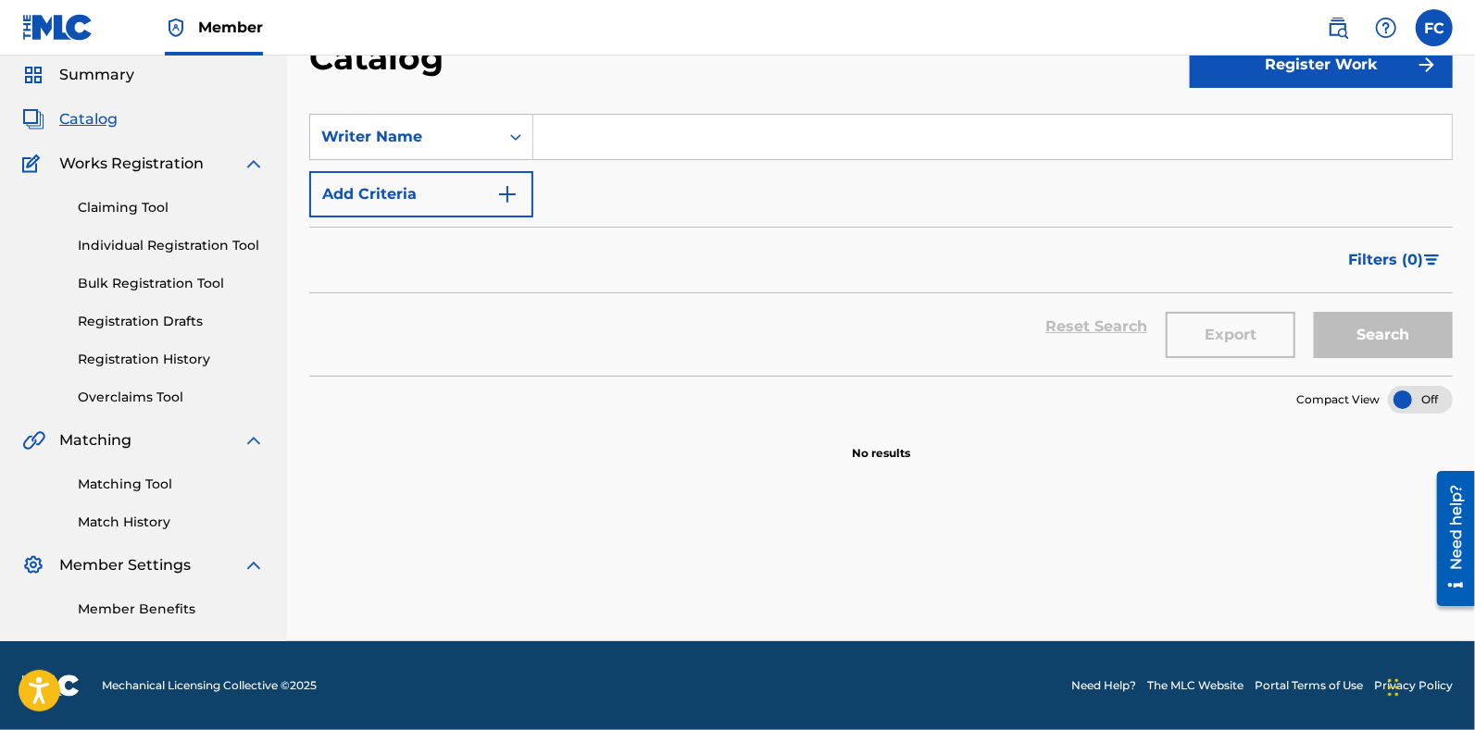
click at [571, 131] on input "Search Form" at bounding box center [992, 137] width 918 height 44
paste input "Valerio Mazzei"
click at [1366, 333] on button "Search" at bounding box center [1383, 335] width 139 height 46
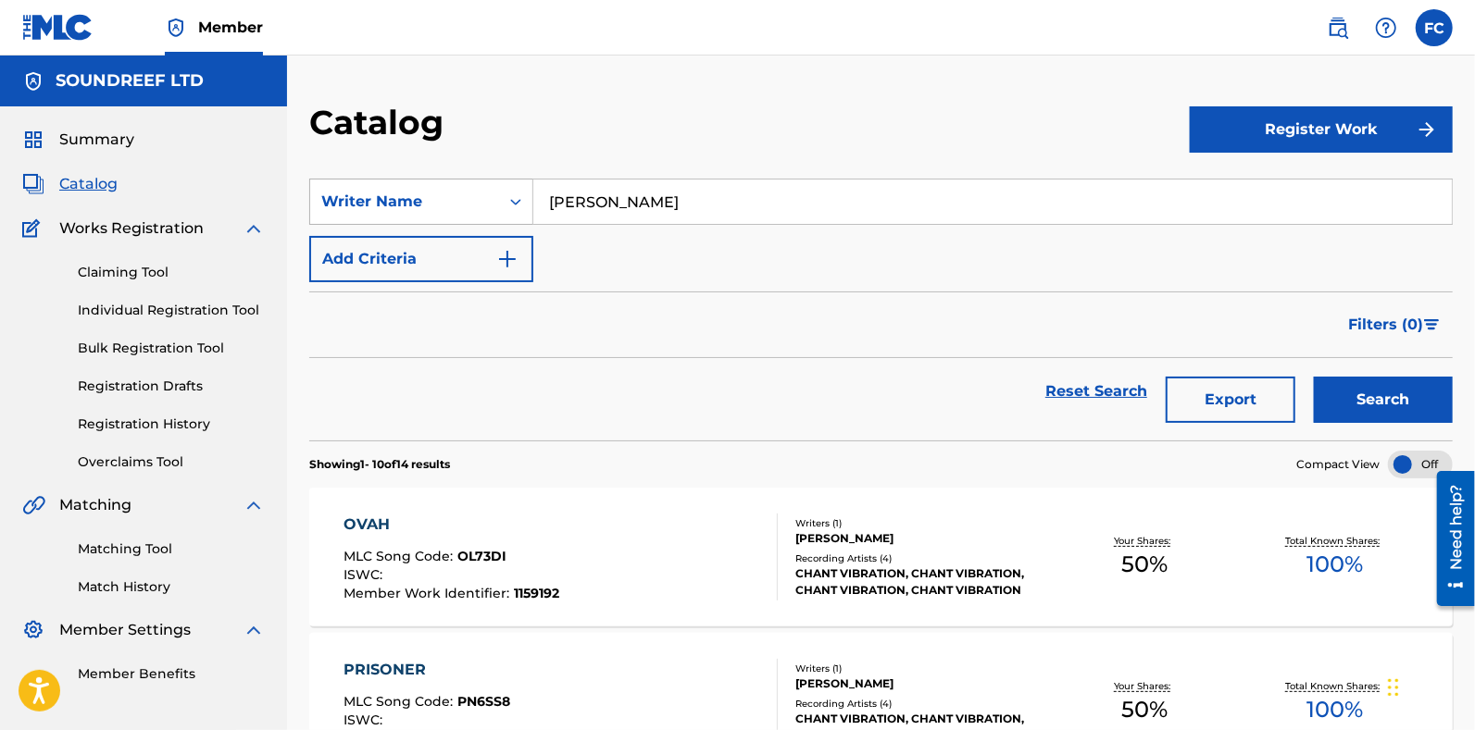
click at [381, 202] on div "Writer Name" at bounding box center [404, 202] width 167 height 22
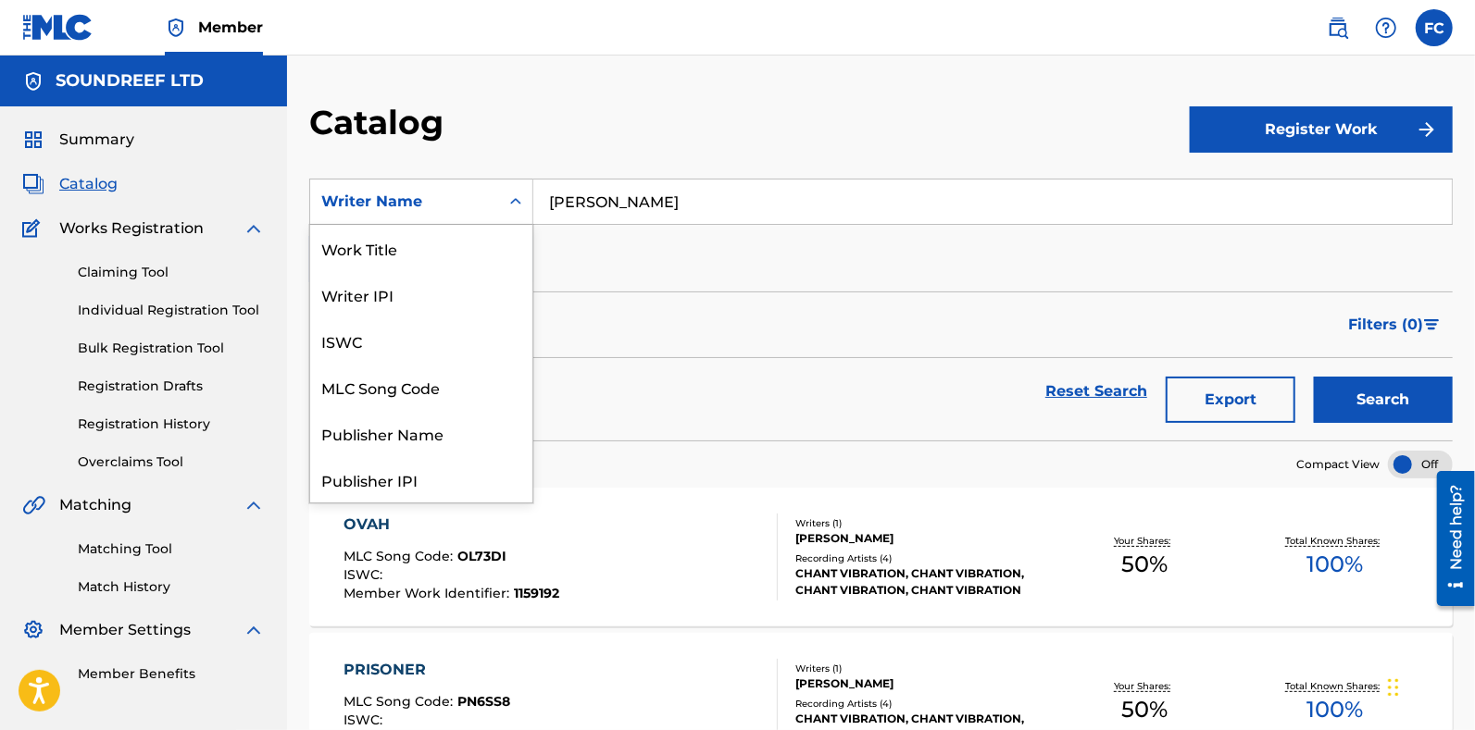
scroll to position [278, 0]
click at [597, 185] on input "Valerio Mazzei" at bounding box center [992, 202] width 918 height 44
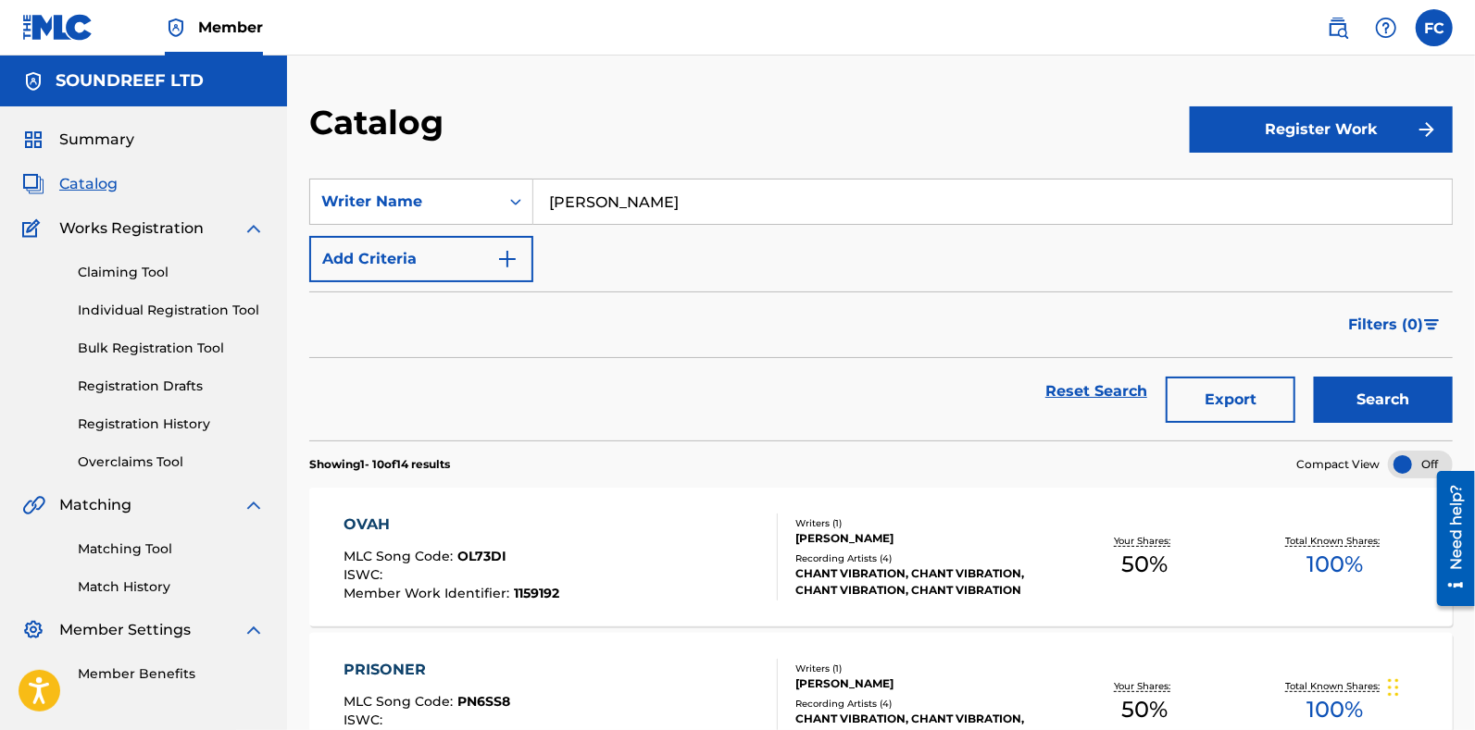
click at [597, 185] on input "Valerio Mazzei" at bounding box center [992, 202] width 918 height 44
type input "f"
click at [1314, 377] on button "Search" at bounding box center [1383, 400] width 139 height 46
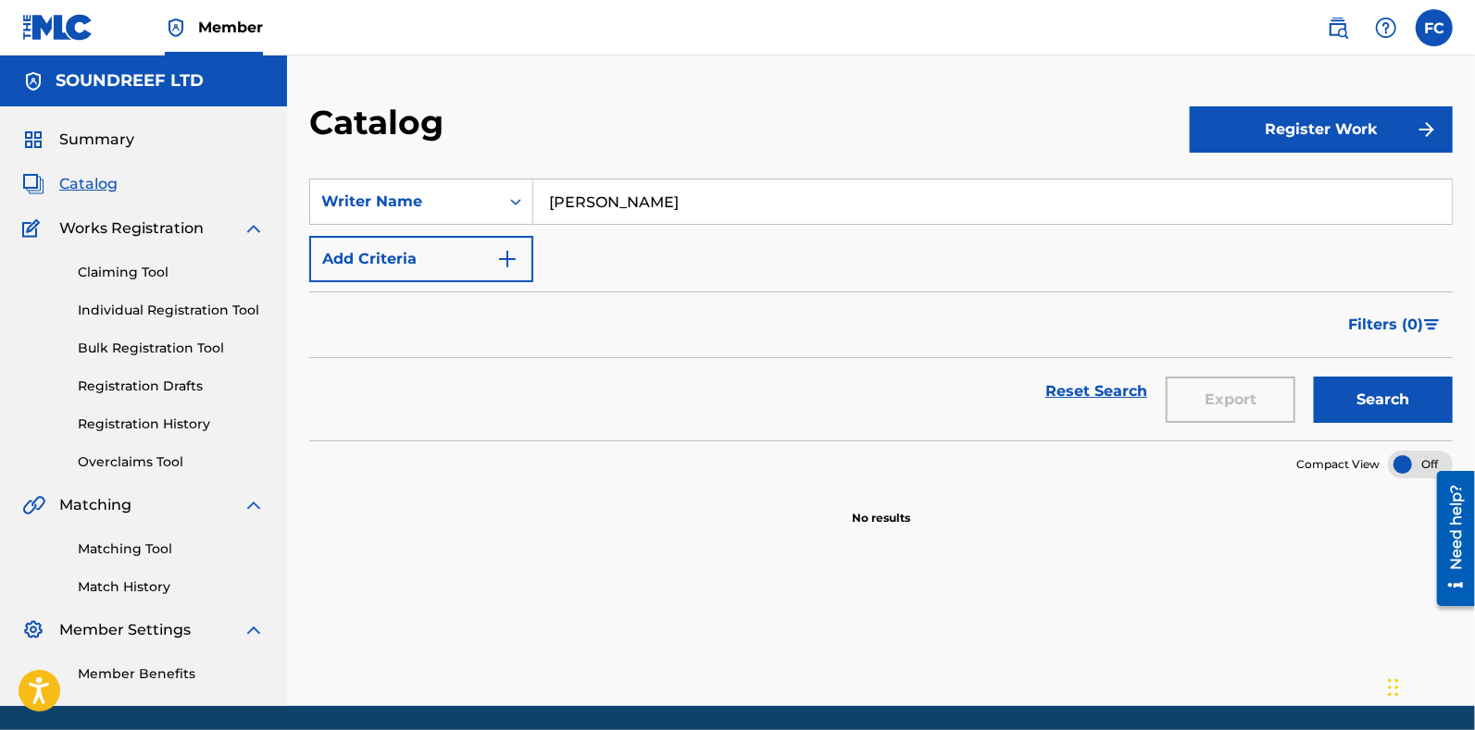
click at [698, 228] on div "SearchWithCriteriabc08fecb-0b50-4b3d-98ef-0c4e20f63845 Writer Name giovanni ber…" at bounding box center [880, 231] width 1143 height 104
drag, startPoint x: 697, startPoint y: 213, endPoint x: 462, endPoint y: 182, distance: 237.1
click at [468, 188] on div "SearchWithCriteriabc08fecb-0b50-4b3d-98ef-0c4e20f63845 Writer Name giovanni ber…" at bounding box center [880, 202] width 1143 height 46
paste input "Giorgia B"
type input "Giorgia Beretta"
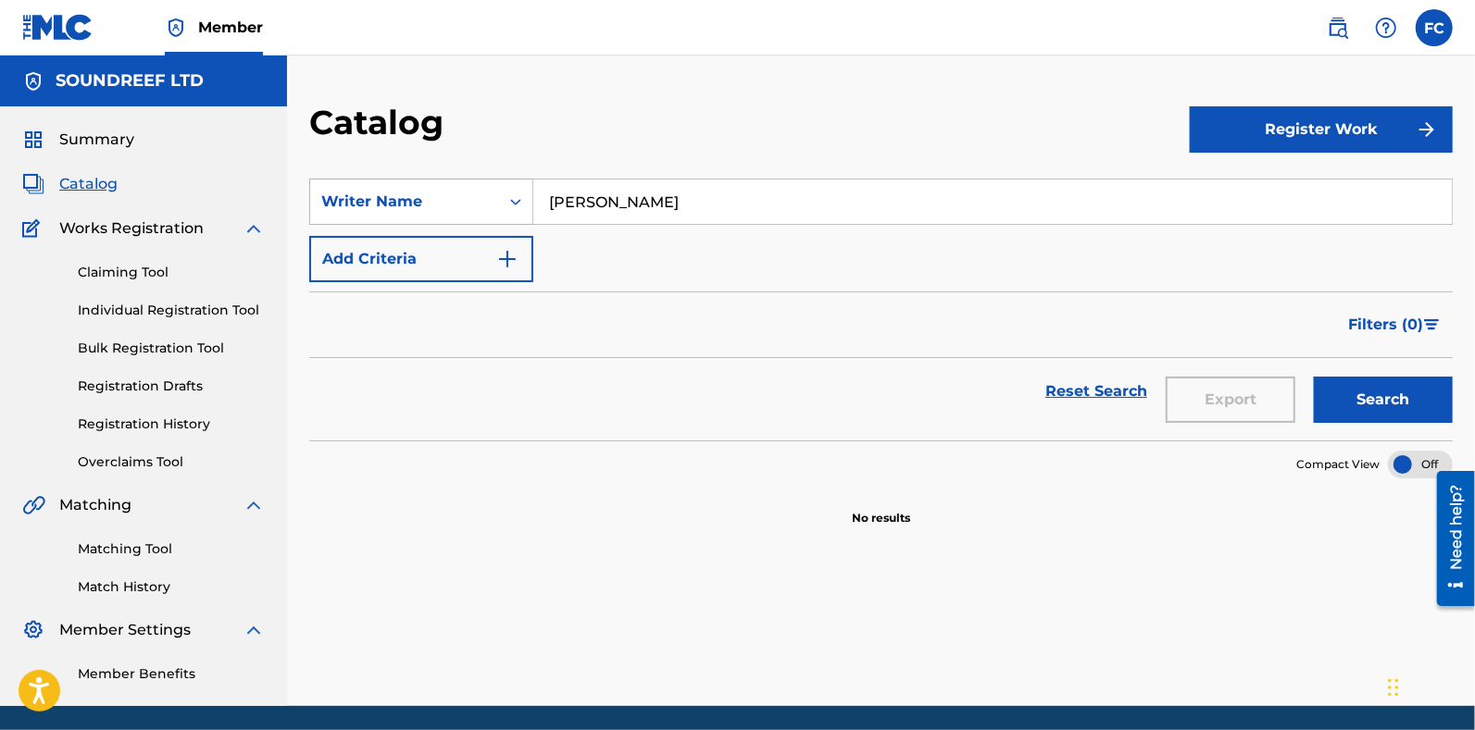
click at [1314, 377] on button "Search" at bounding box center [1383, 400] width 139 height 46
drag, startPoint x: 712, startPoint y: 196, endPoint x: 200, endPoint y: 173, distance: 512.4
click at [200, 173] on main "SOUNDREEF LTD Summary Catalog Works Registration Claiming Tool Individual Regis…" at bounding box center [737, 381] width 1475 height 651
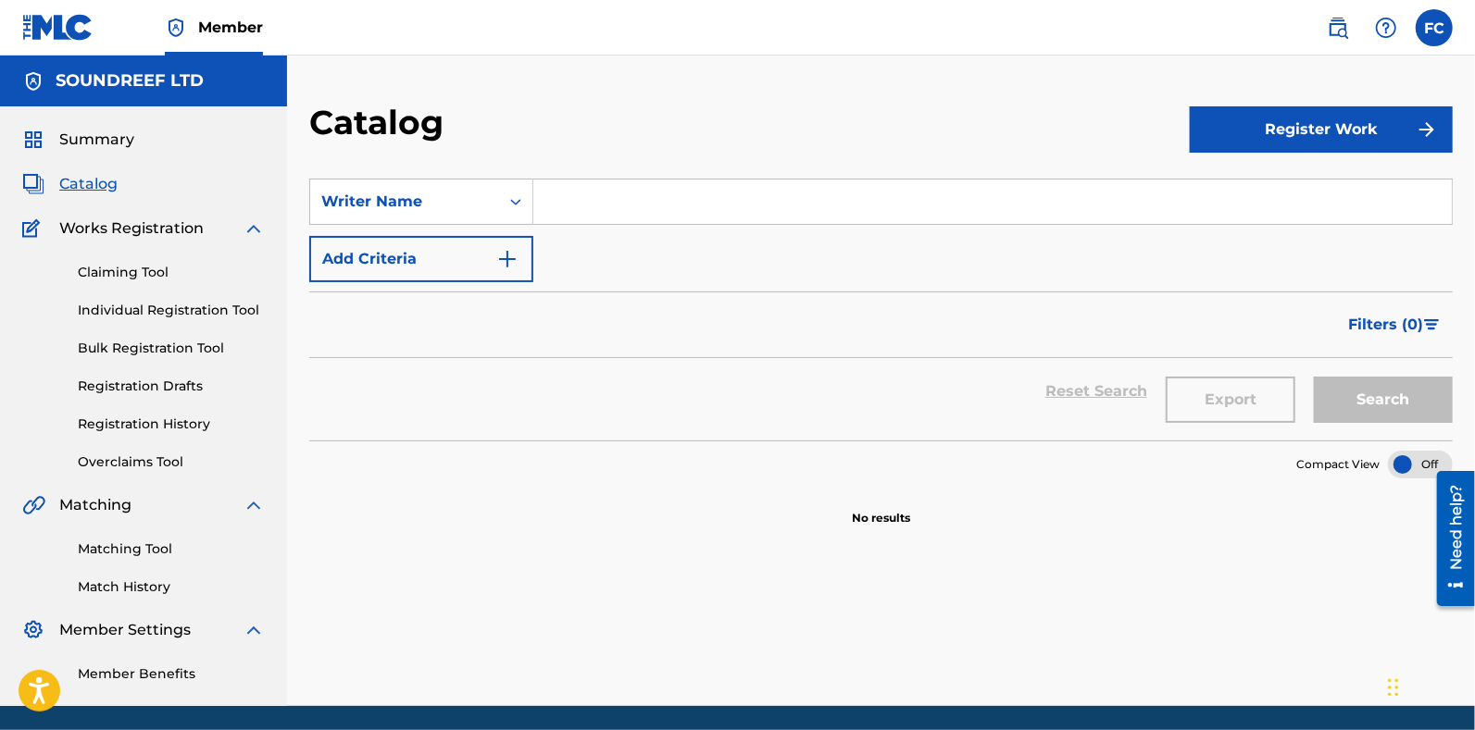
click at [619, 200] on input "Search Form" at bounding box center [992, 202] width 918 height 44
type input "a"
paste input "Symphony No. 8 in B-Minor, D. 759: I. Allegro moderato"
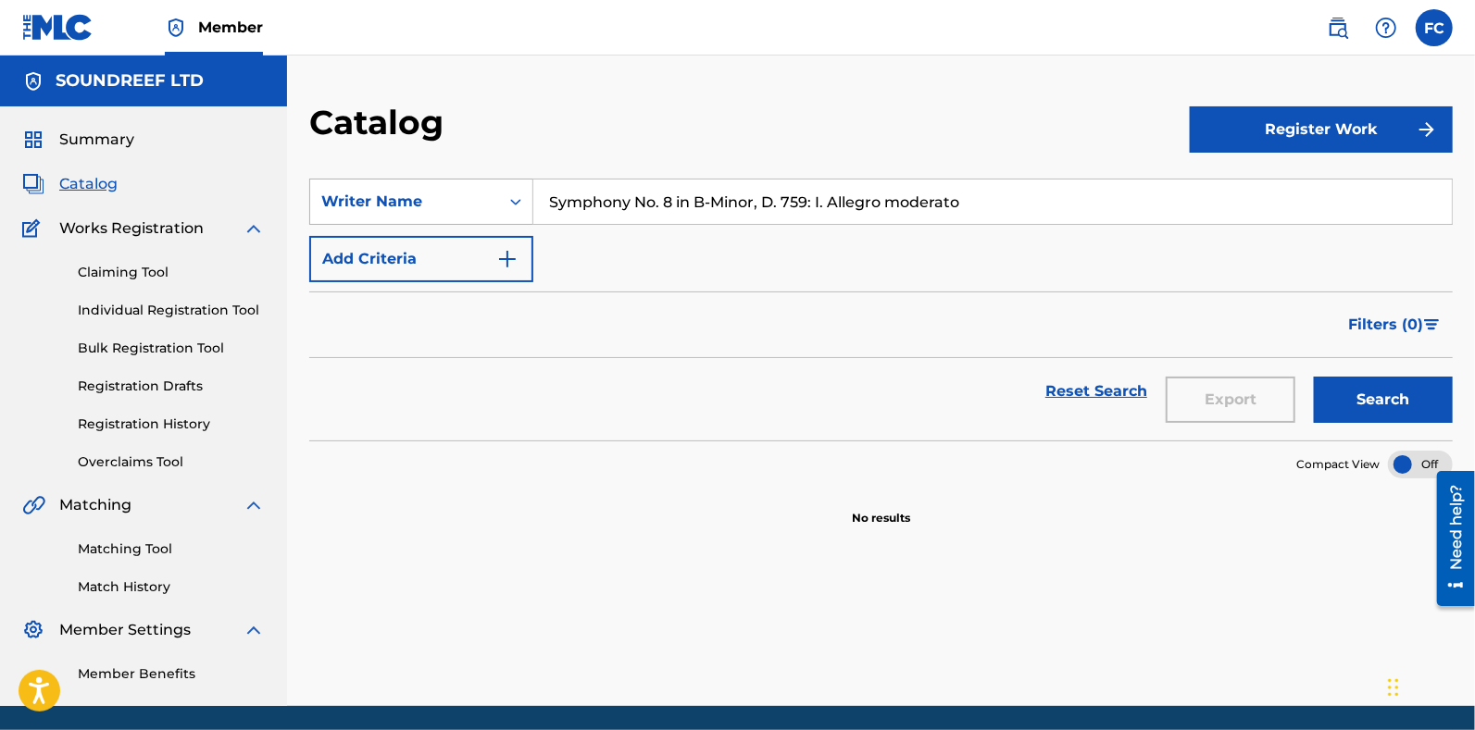
type input "Symphony No. 8 in B-Minor, D. 759: I. Allegro moderato"
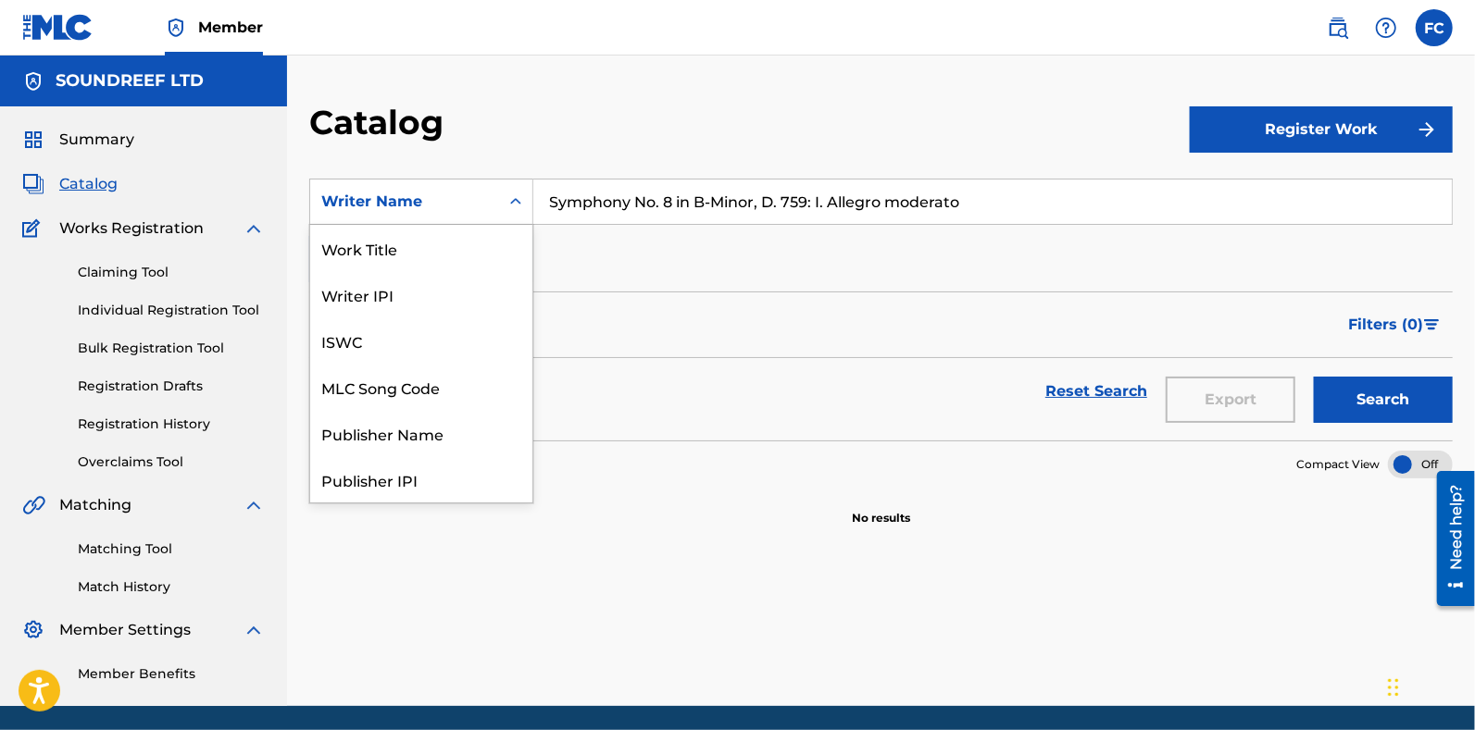
click at [515, 196] on icon "Search Form" at bounding box center [515, 202] width 19 height 19
click at [366, 241] on div "Work Title" at bounding box center [421, 248] width 222 height 46
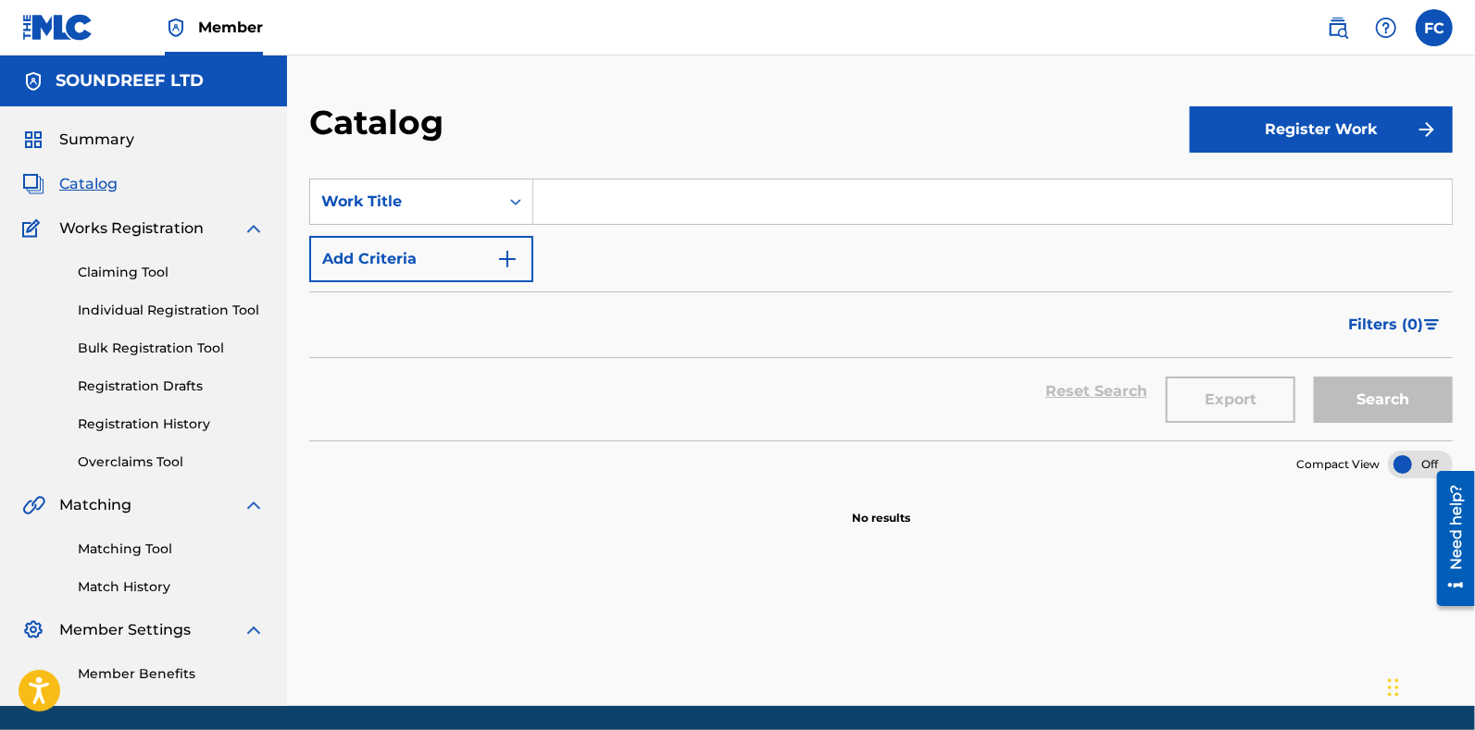
click at [611, 193] on input "Search Form" at bounding box center [992, 202] width 918 height 44
paste input "Symphony No. 8 in B-Minor, D. 759: I. Allegro moderato"
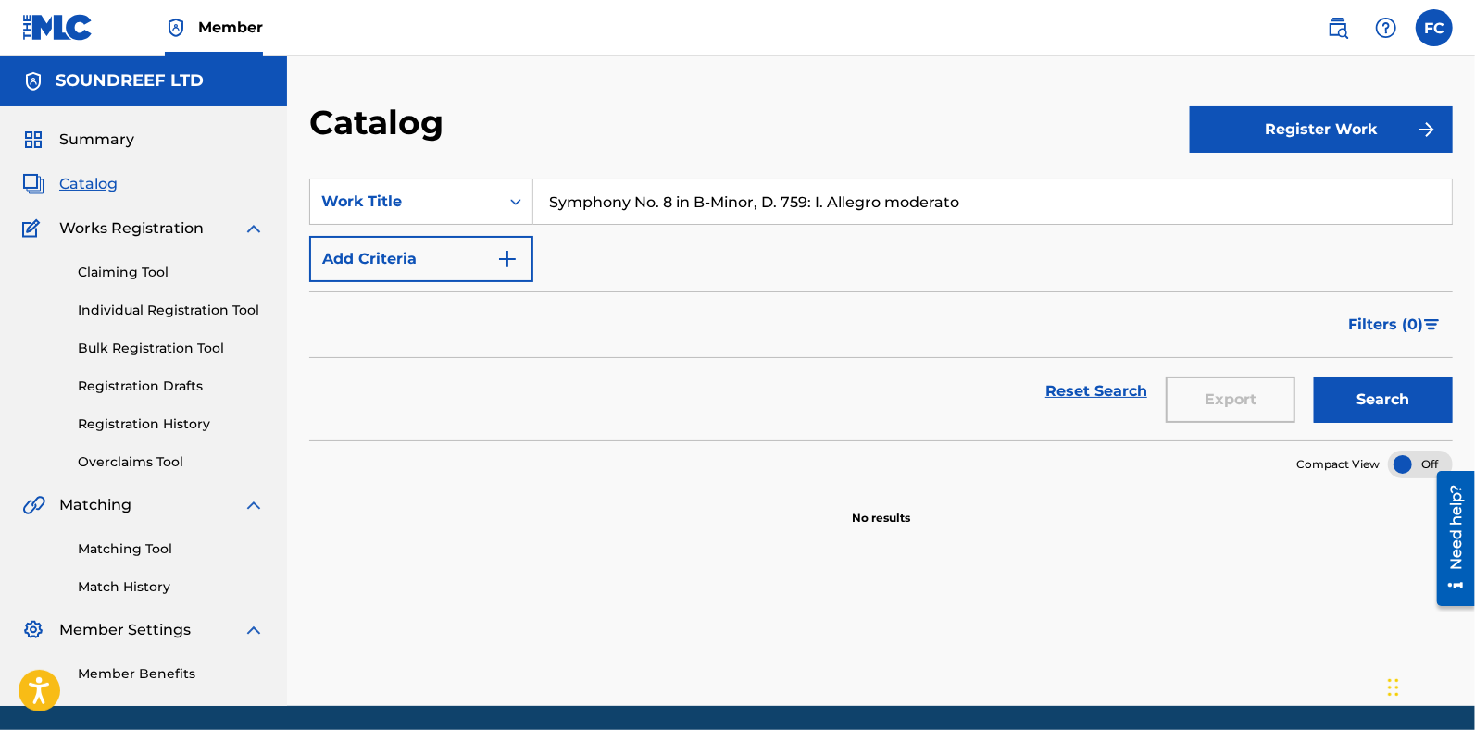
drag, startPoint x: 628, startPoint y: 199, endPoint x: 1088, endPoint y: 203, distance: 460.1
click at [1088, 203] on input "Symphony No. 8 in B-Minor, D. 759: I. Allegro moderato" at bounding box center [992, 202] width 918 height 44
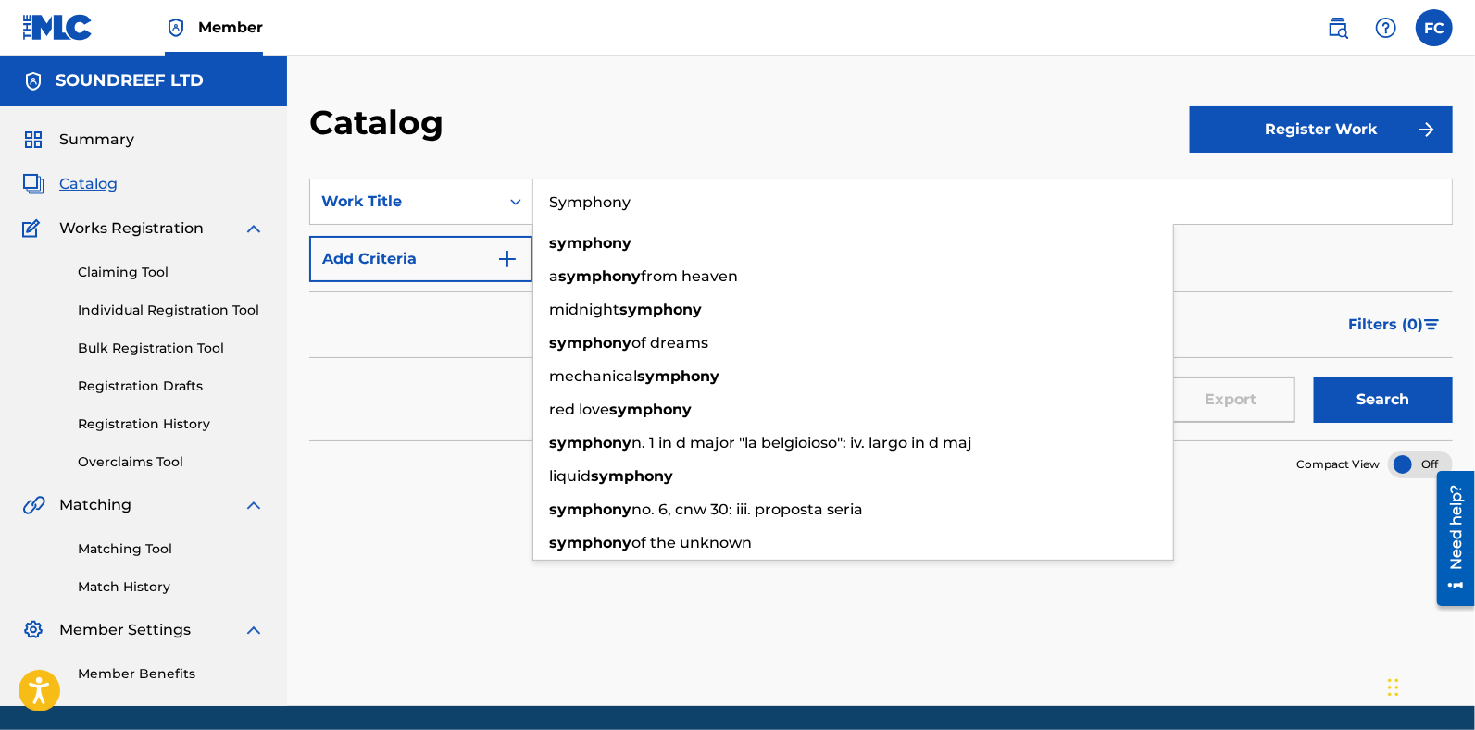
type input "Symphony"
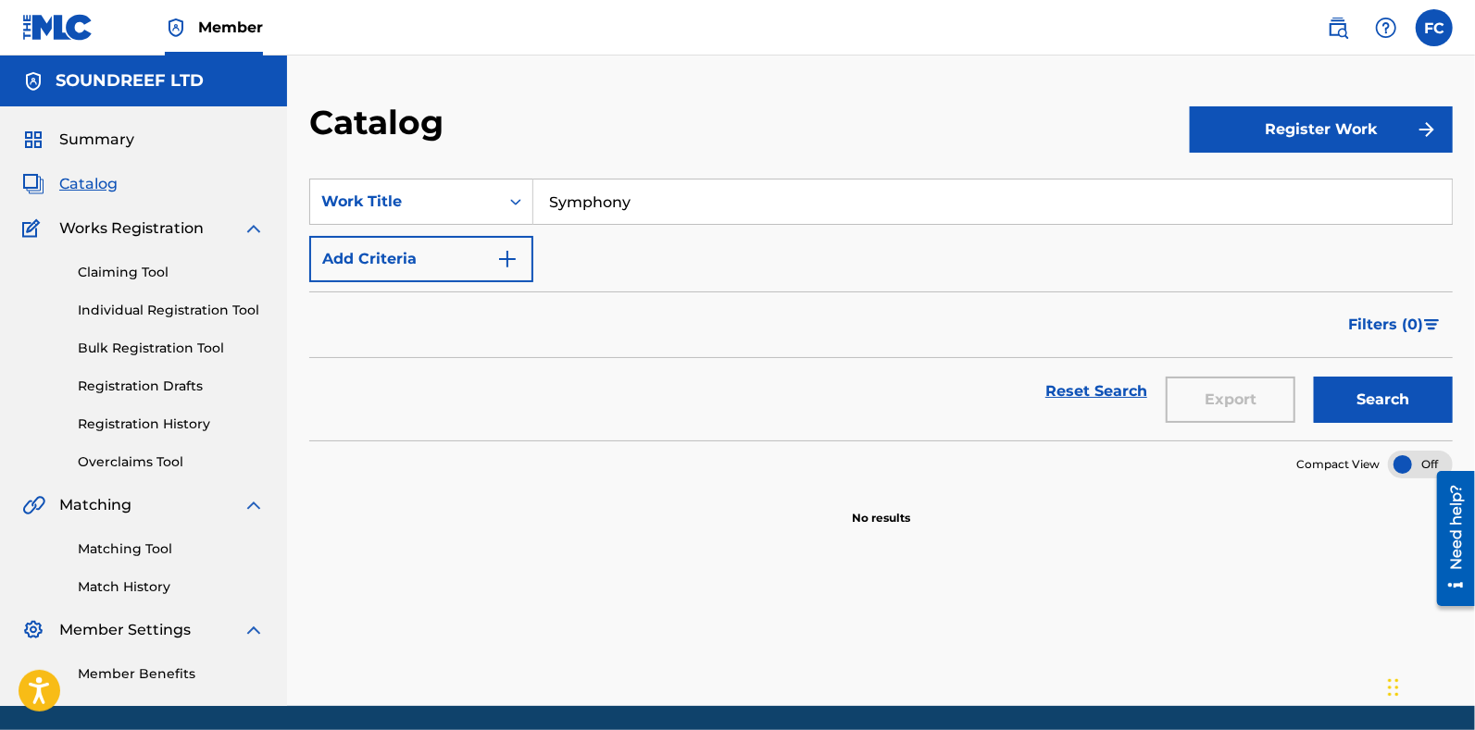
click at [479, 253] on button "Add Criteria" at bounding box center [421, 259] width 224 height 46
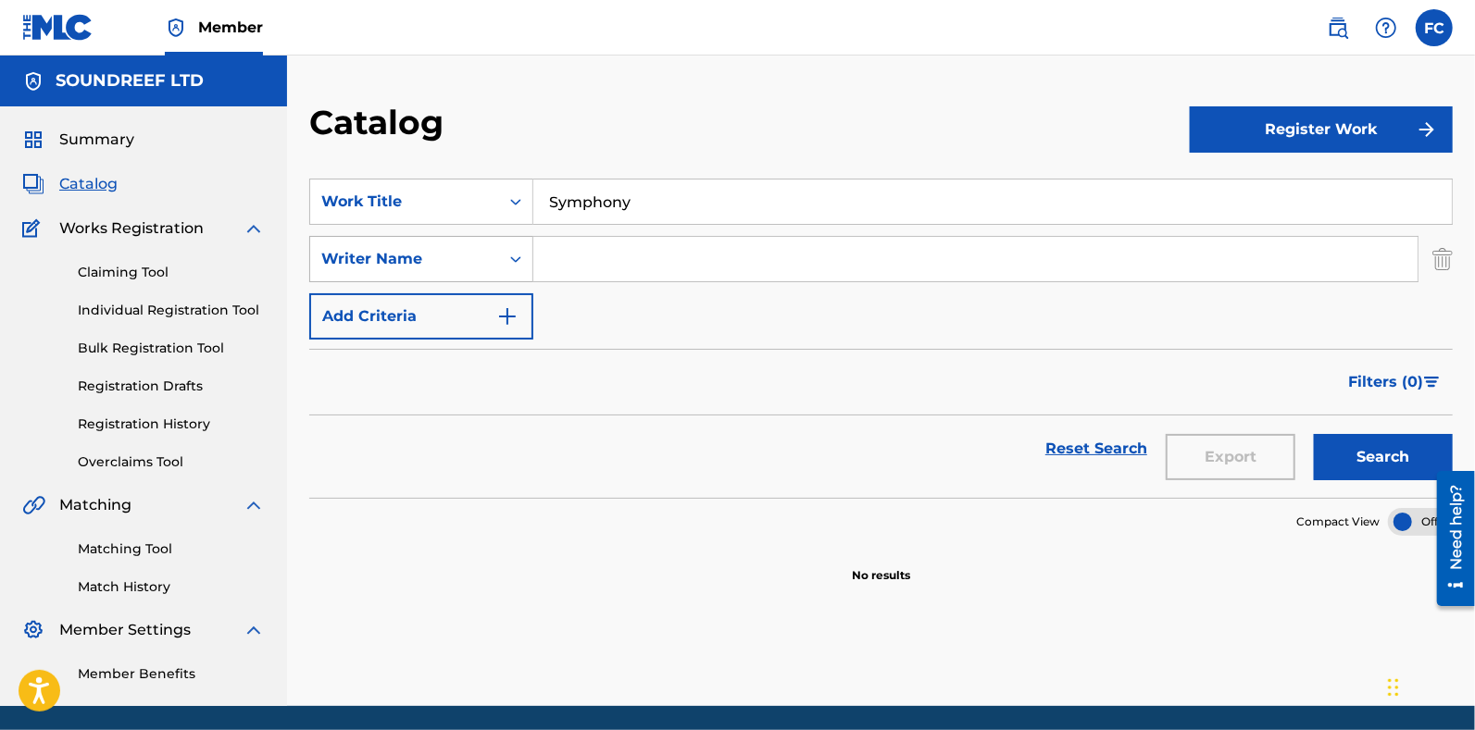
click at [384, 254] on div "Writer Name" at bounding box center [404, 259] width 167 height 22
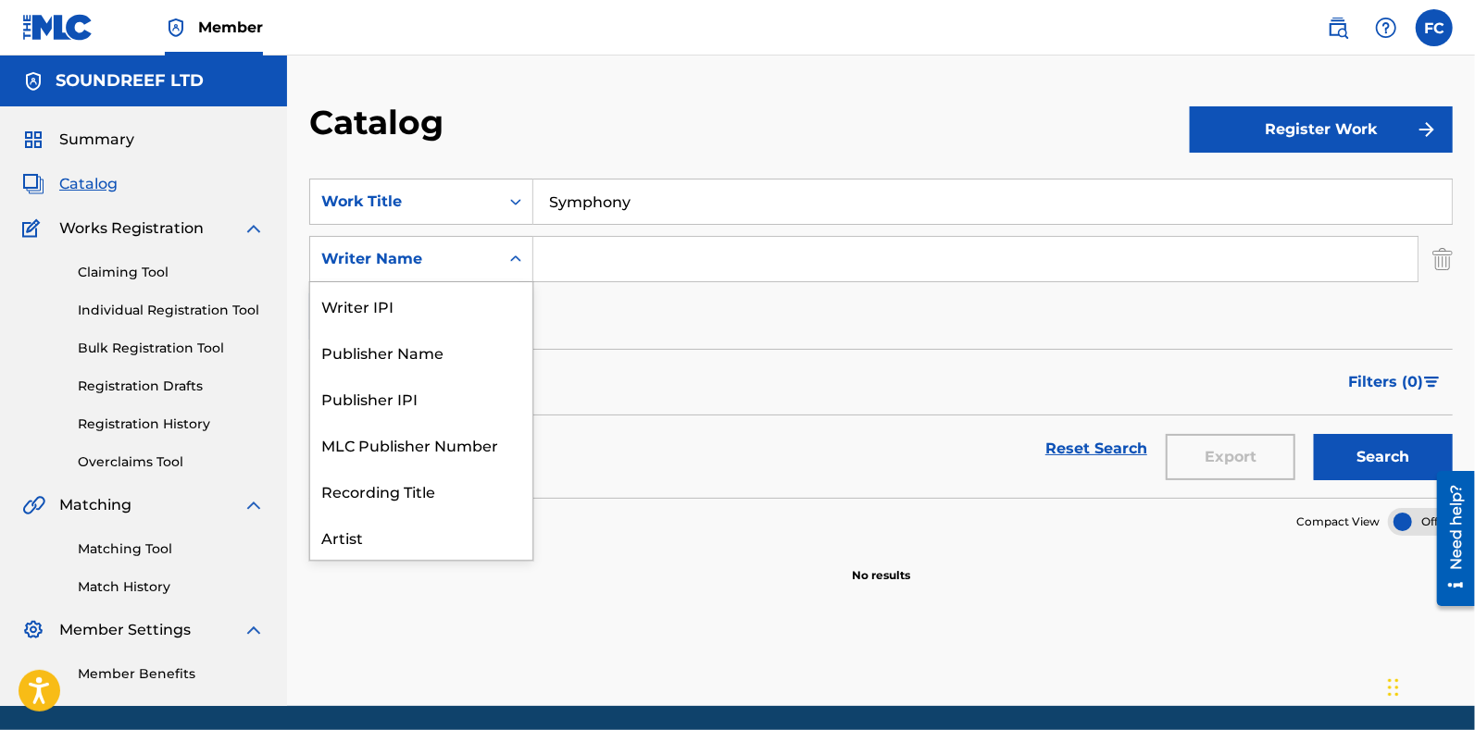
scroll to position [92, 0]
click at [592, 236] on div "Search Form" at bounding box center [975, 259] width 885 height 46
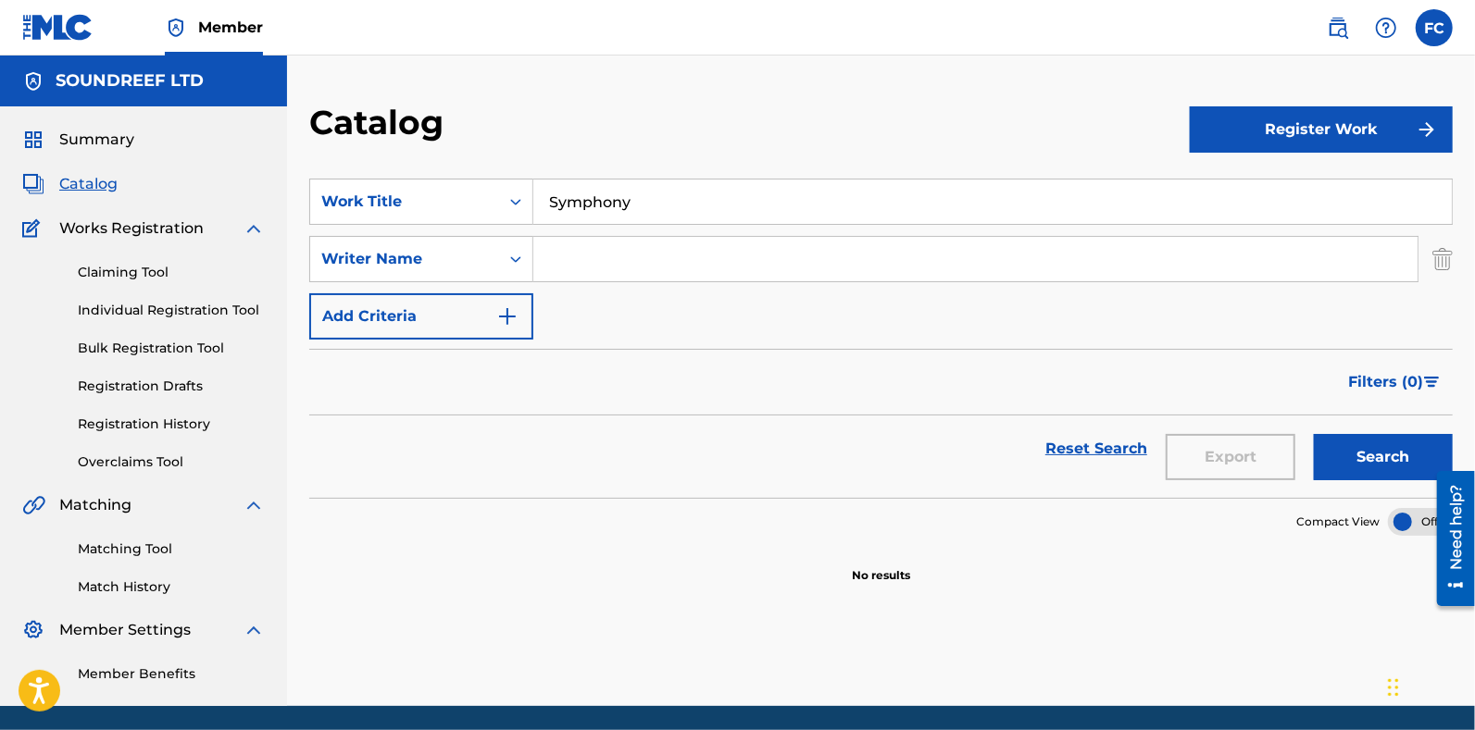
click at [573, 258] on input "Search Form" at bounding box center [975, 259] width 884 height 44
type input "gb"
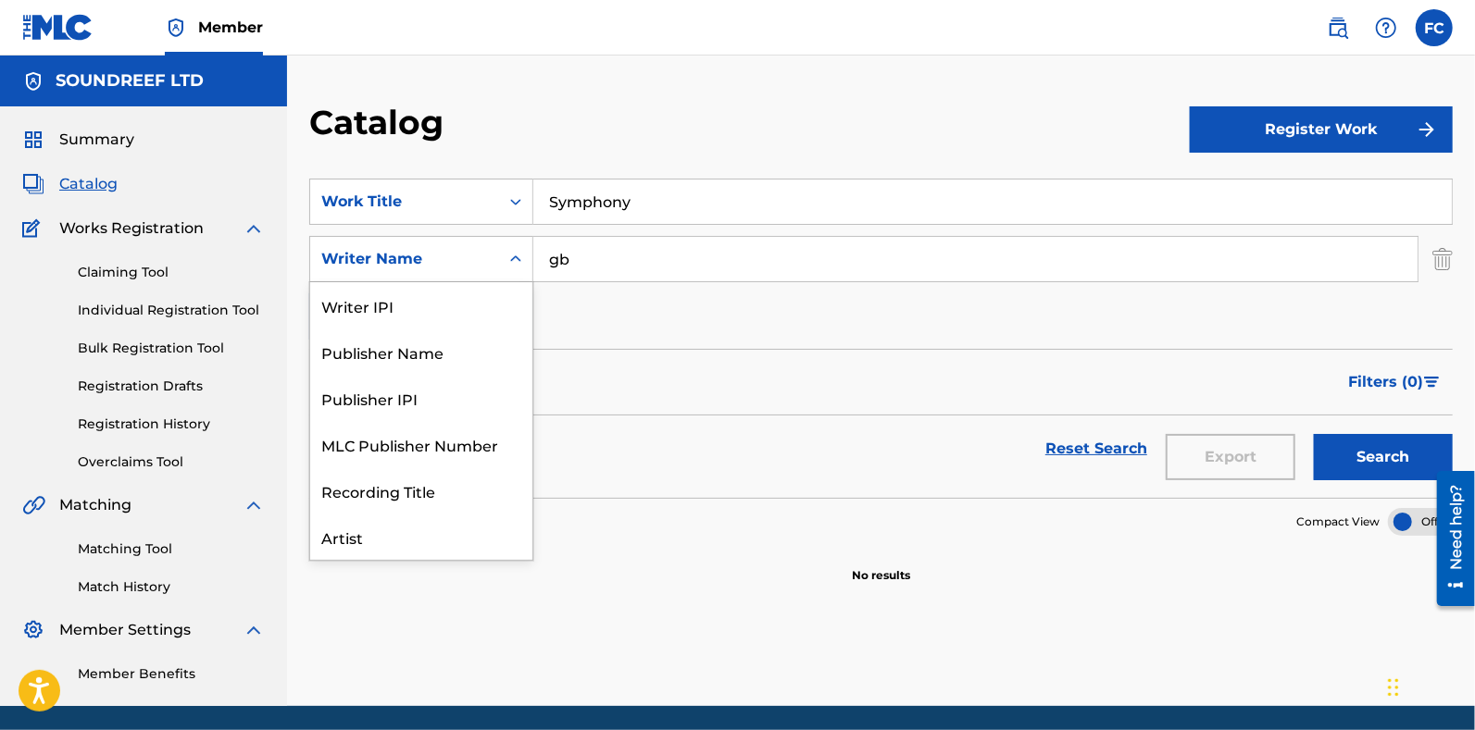
click at [498, 262] on div "Writer Name" at bounding box center [404, 259] width 189 height 35
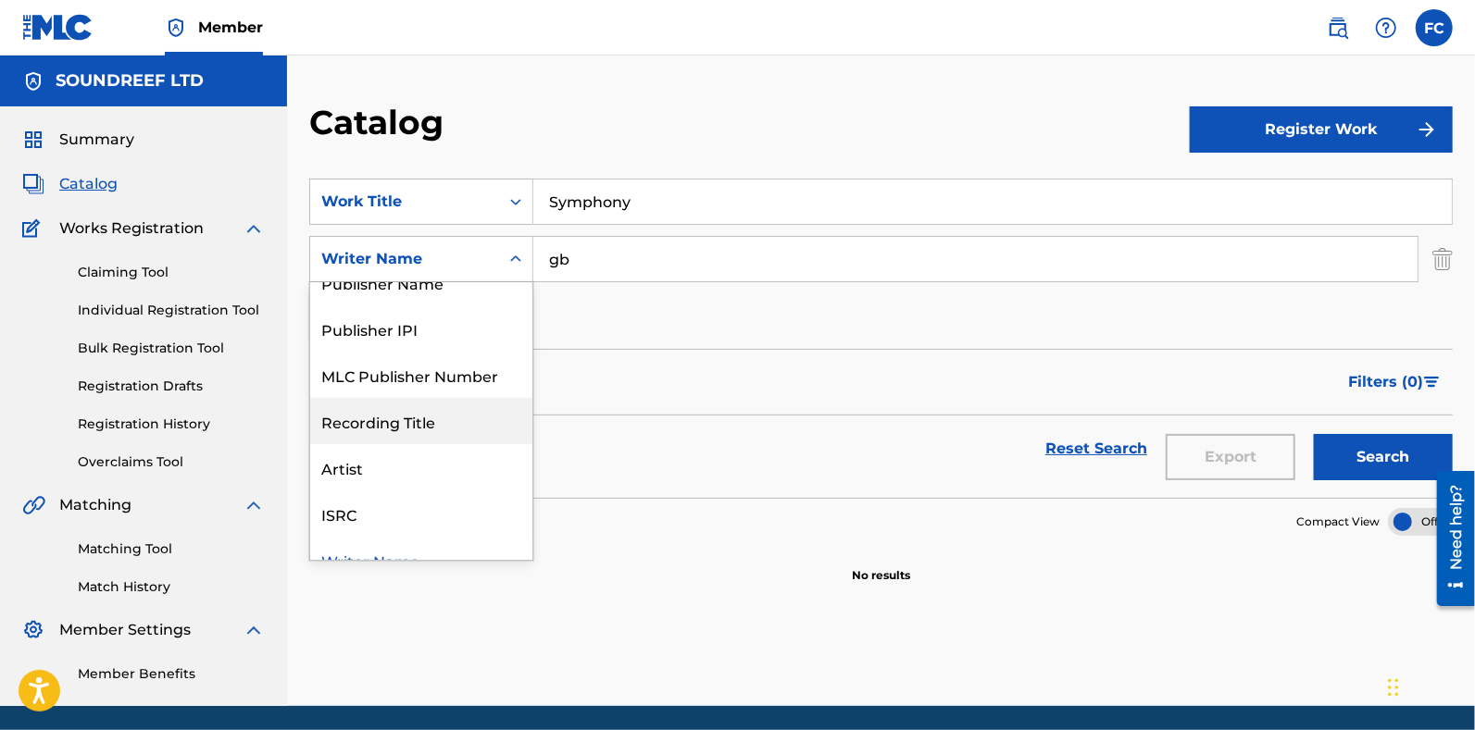
scroll to position [0, 0]
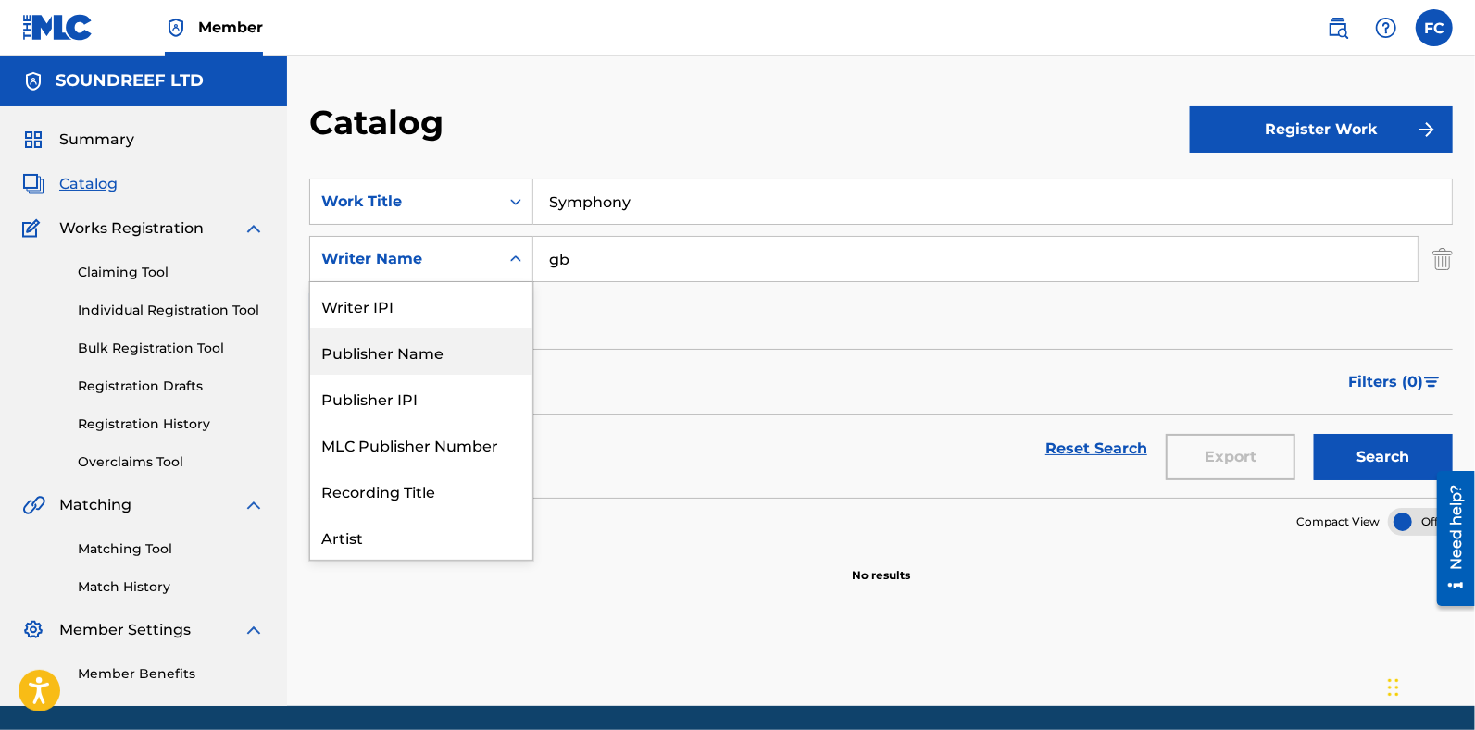
click at [381, 373] on div "Publisher Name" at bounding box center [421, 352] width 222 height 46
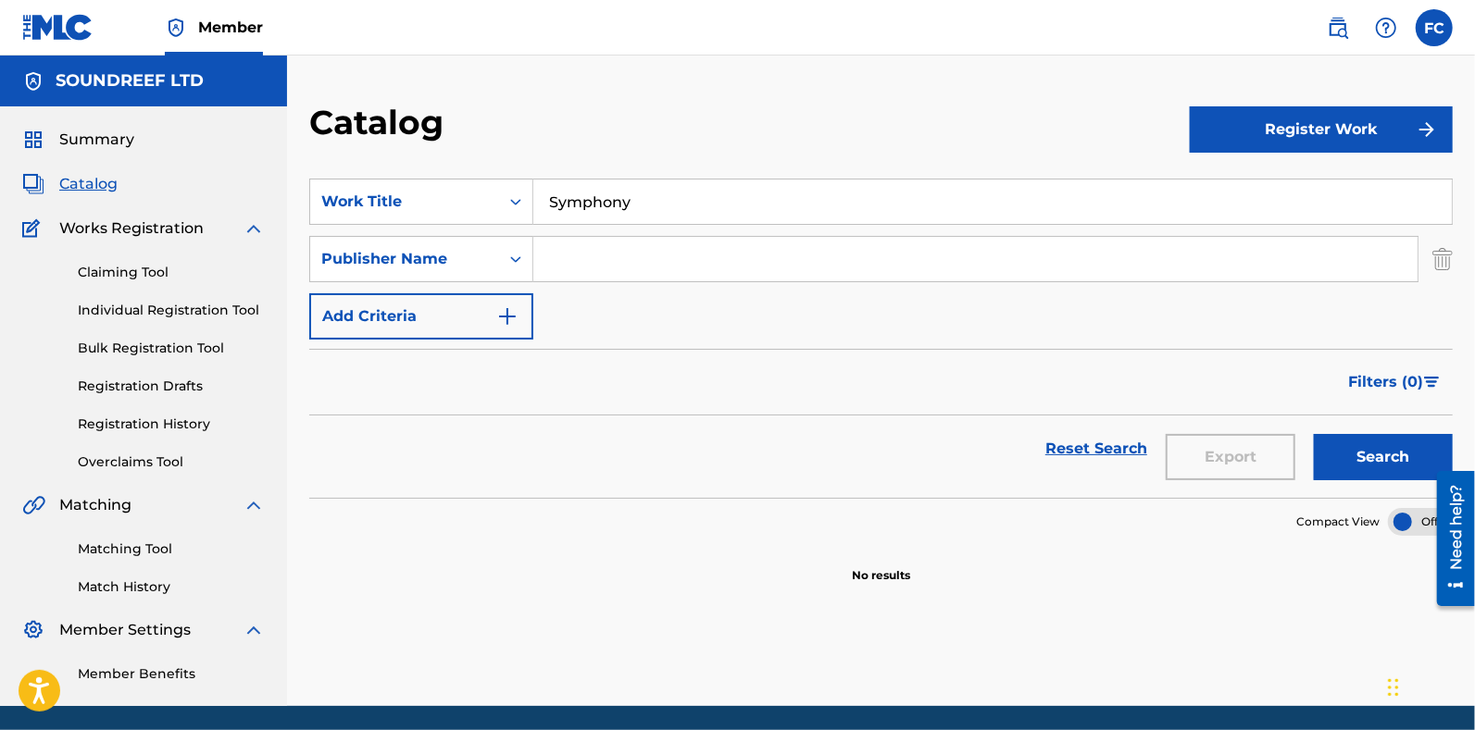
click at [587, 262] on input "Search Form" at bounding box center [975, 259] width 884 height 44
type input "gb"
click at [1314, 434] on button "Search" at bounding box center [1383, 457] width 139 height 46
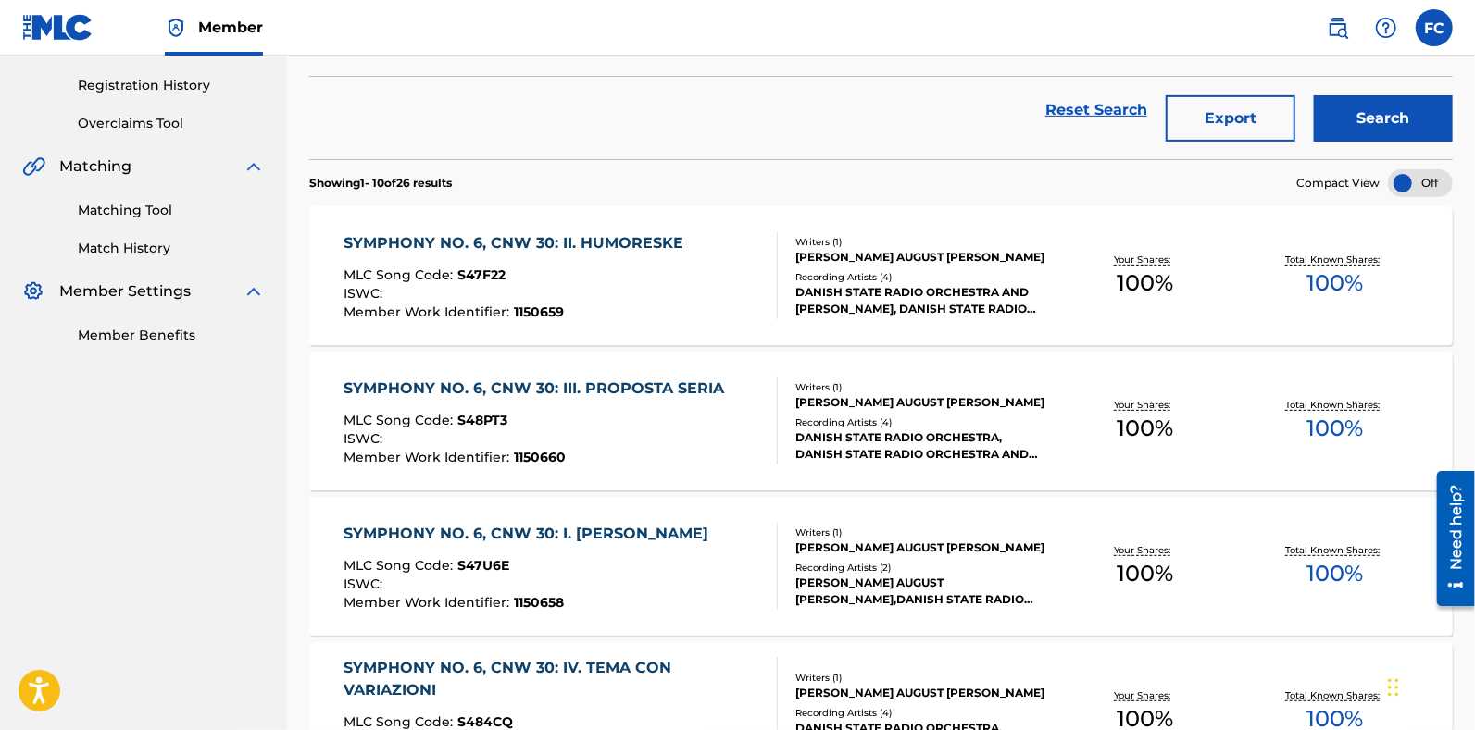
scroll to position [347, 0]
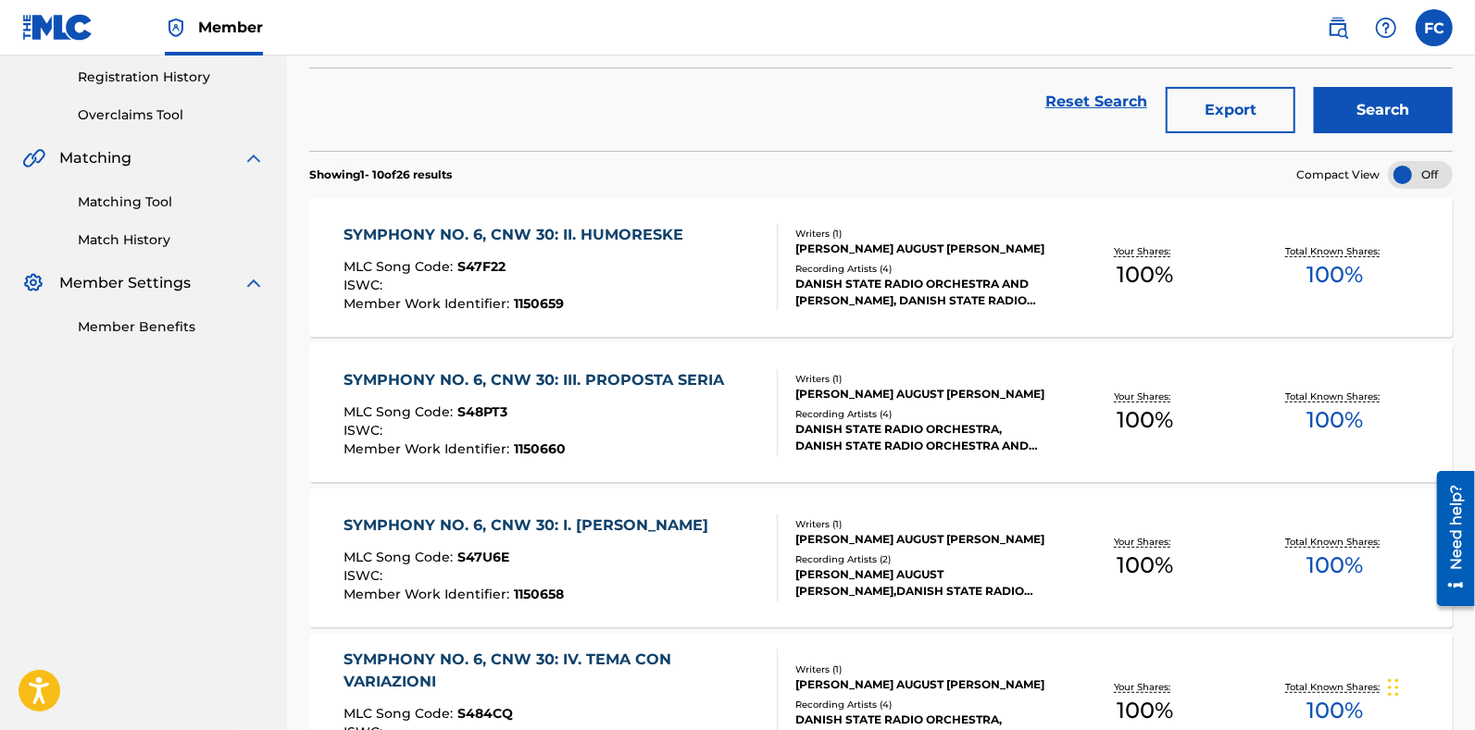
click at [592, 267] on div "MLC Song Code : S47F22" at bounding box center [517, 269] width 349 height 19
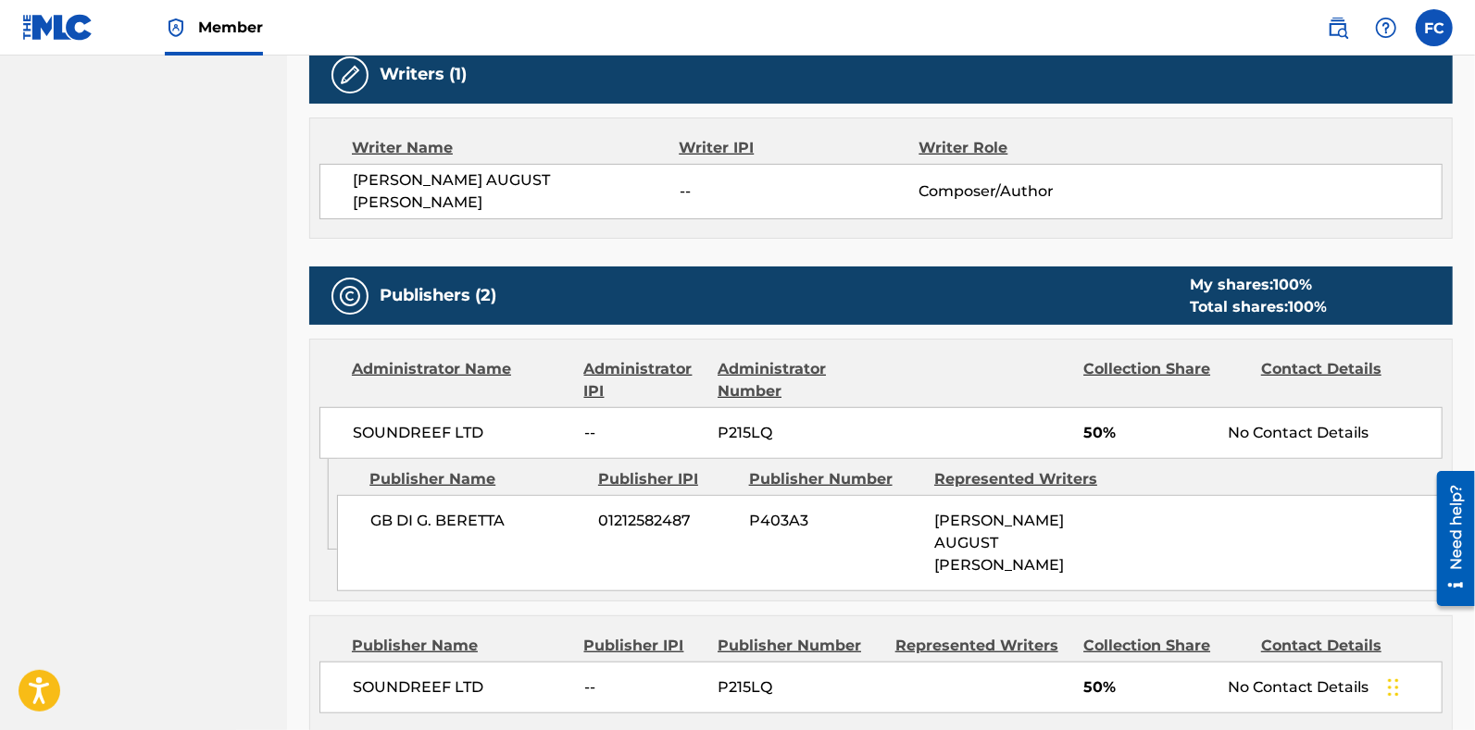
scroll to position [650, 0]
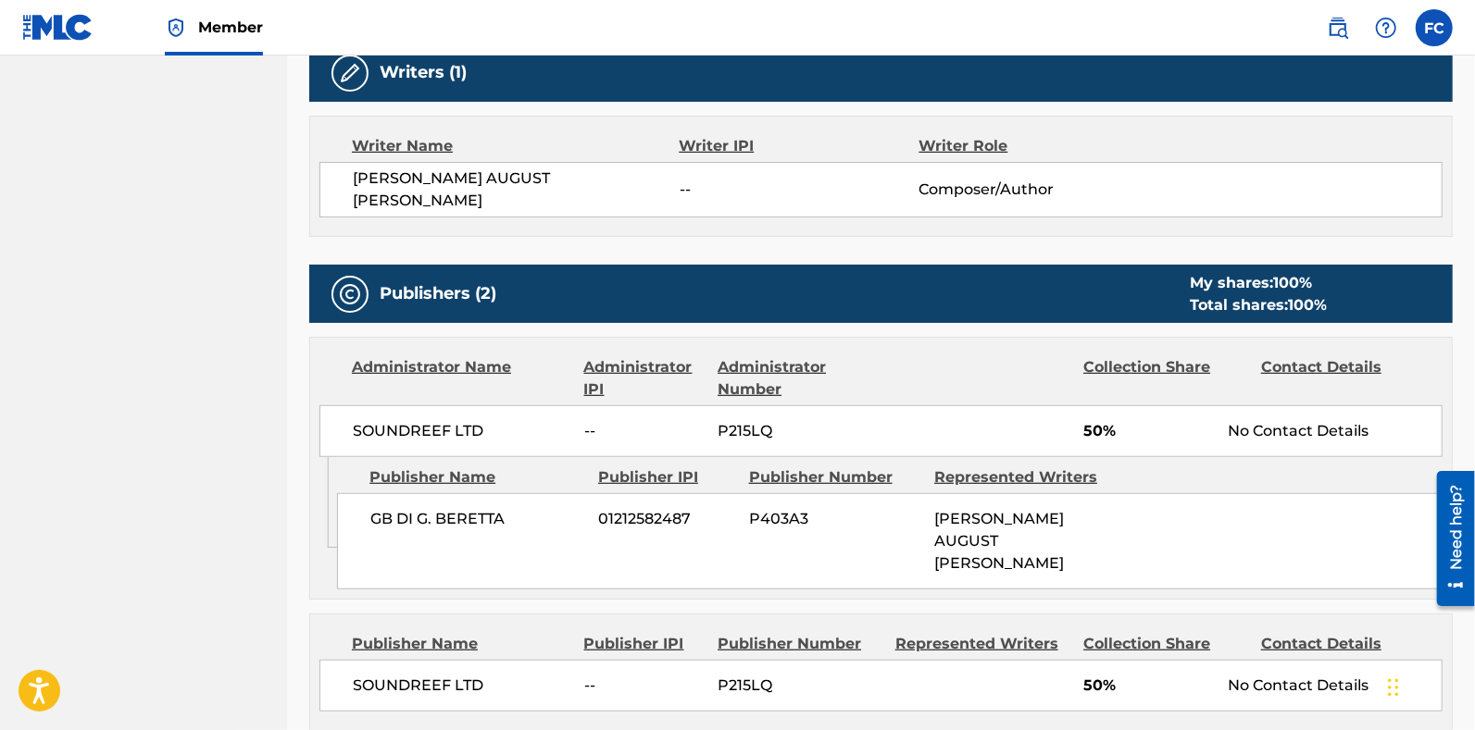
click at [473, 513] on span "GB DI G. BERETTA" at bounding box center [477, 519] width 214 height 22
drag, startPoint x: 473, startPoint y: 512, endPoint x: 371, endPoint y: 497, distance: 102.9
click at [371, 508] on span "GB DI G. BERETTA" at bounding box center [477, 519] width 214 height 22
copy span "GB DI G. BERETTA"
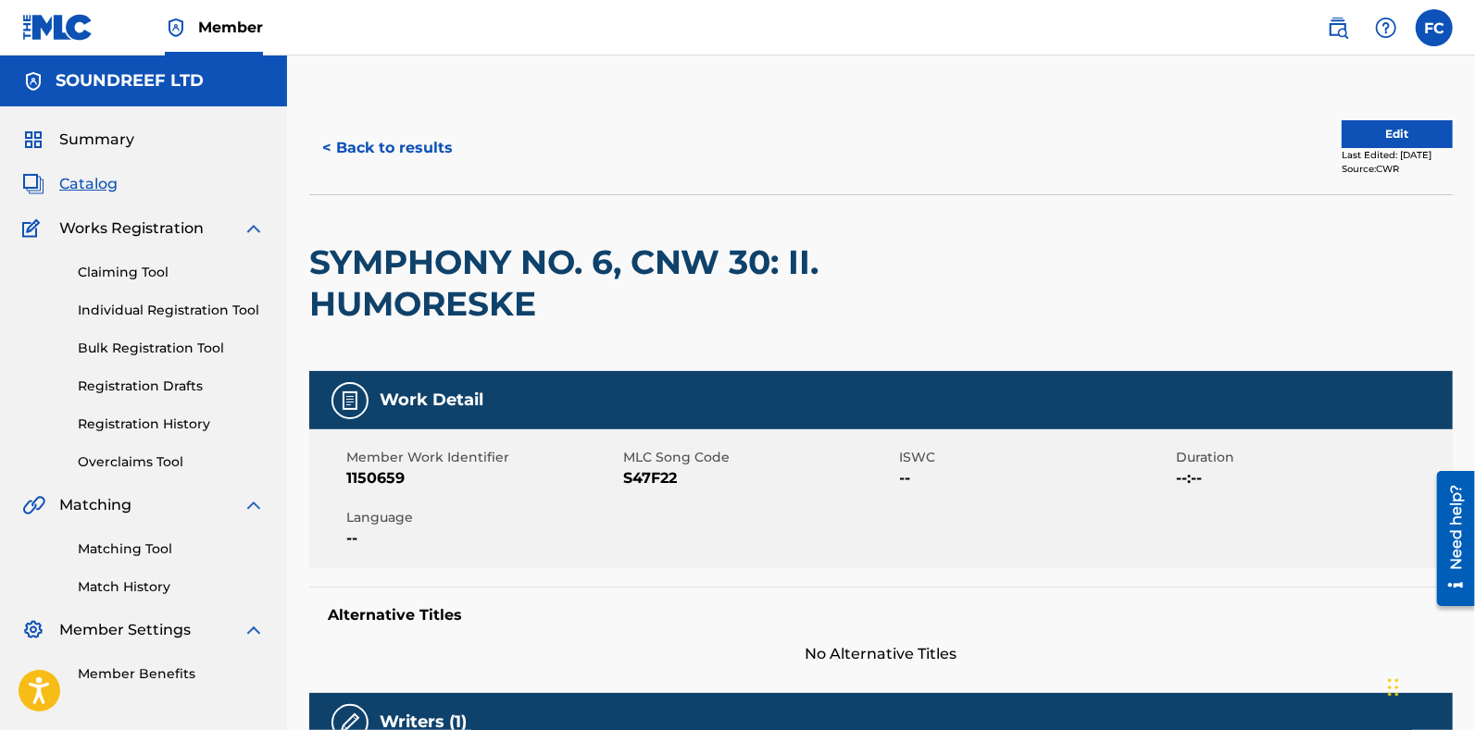
click at [353, 158] on button "< Back to results" at bounding box center [387, 148] width 156 height 46
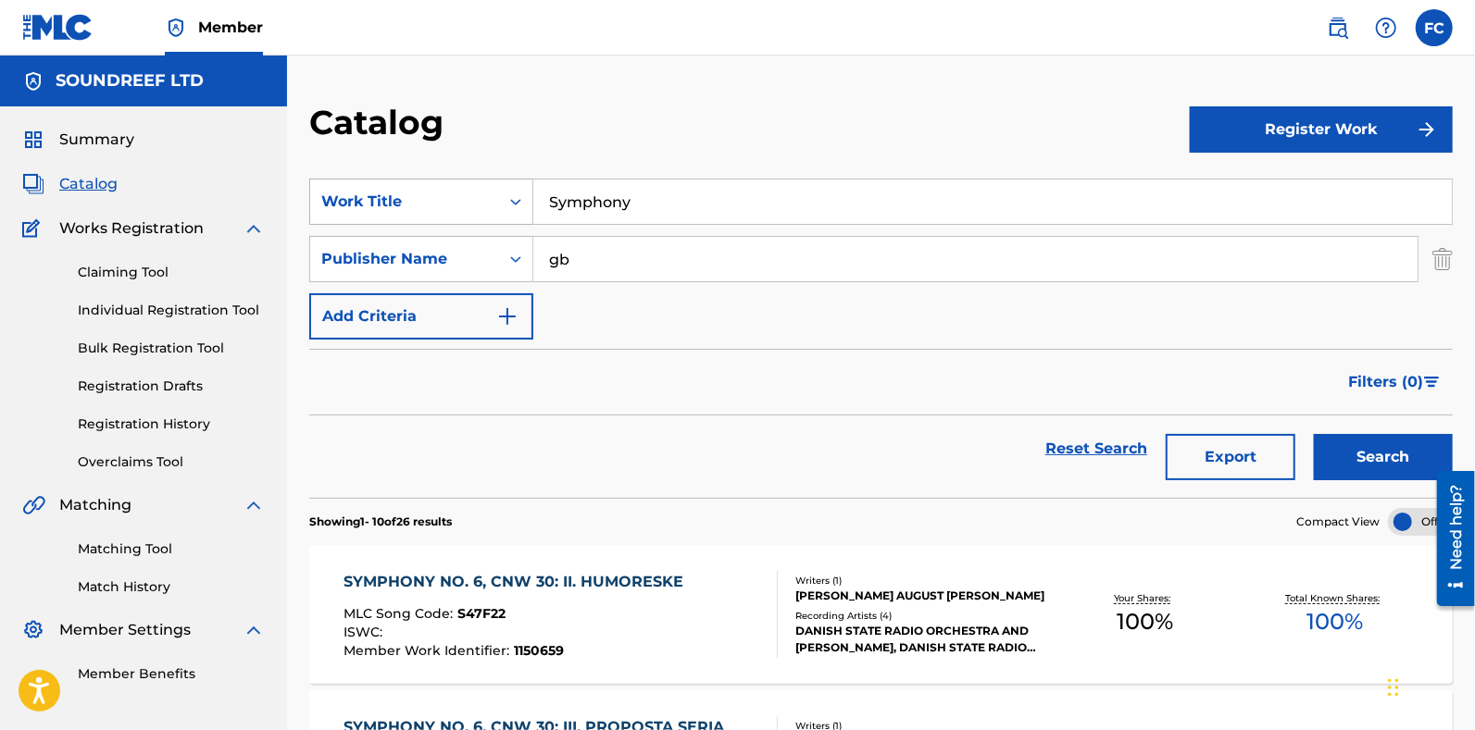
click at [363, 204] on div "Work Title" at bounding box center [404, 202] width 167 height 22
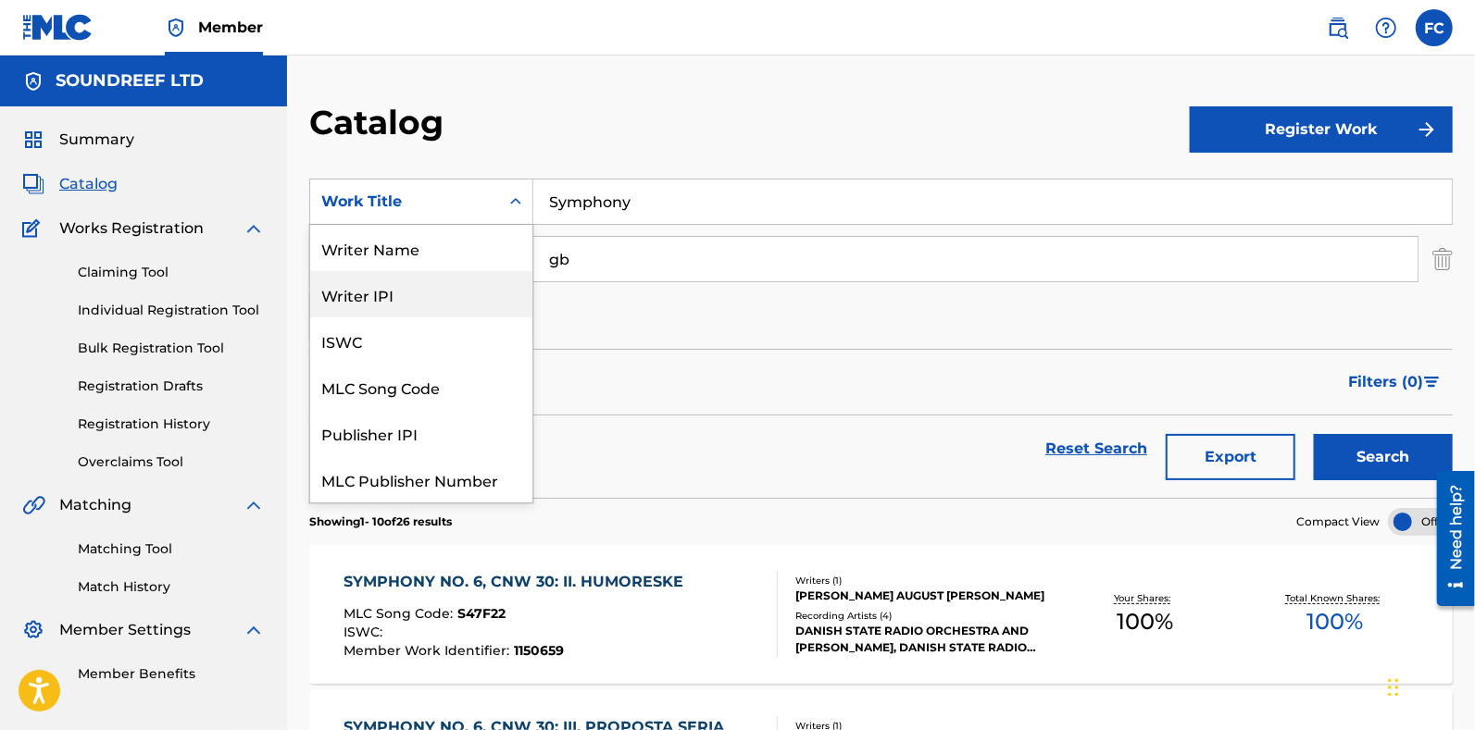
click at [144, 460] on link "Overclaims Tool" at bounding box center [171, 462] width 187 height 19
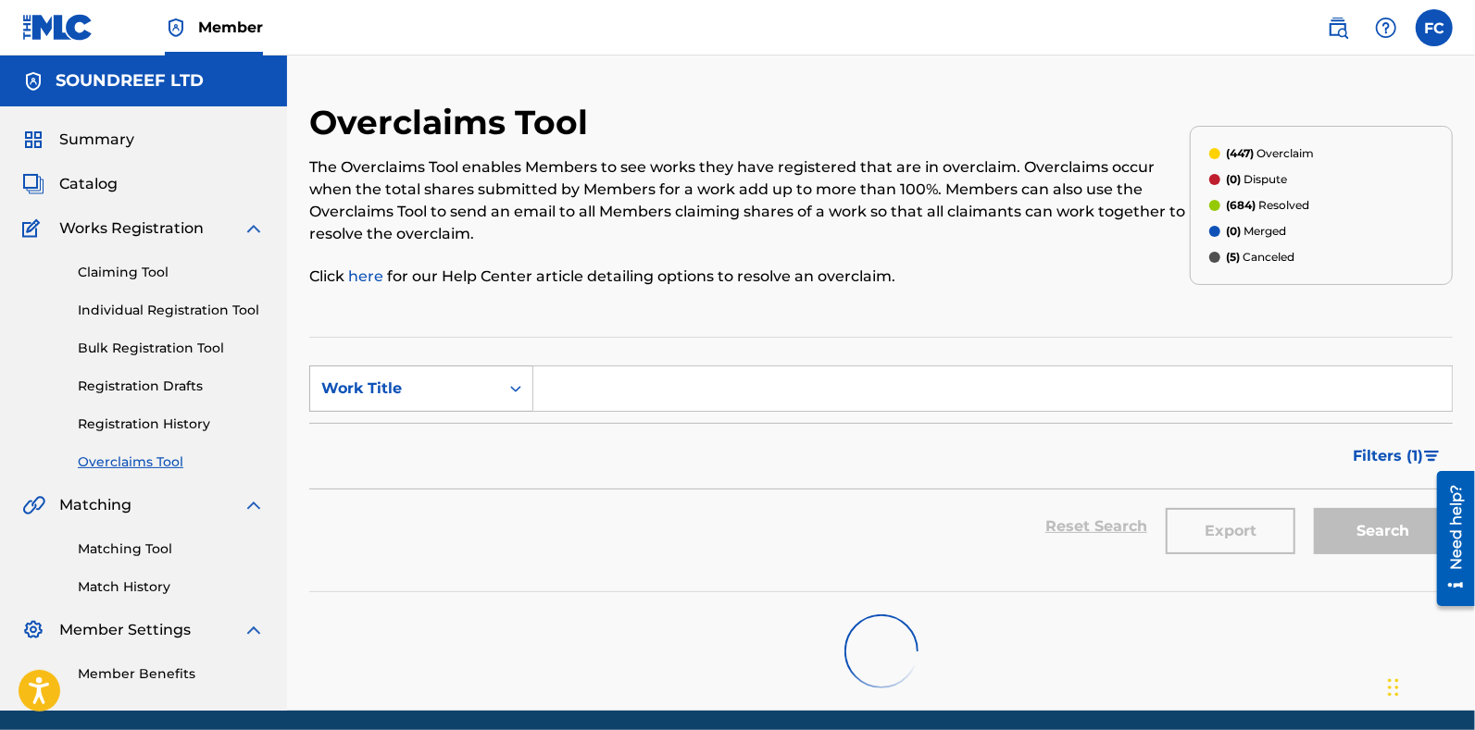
click at [473, 373] on div "Work Title" at bounding box center [404, 388] width 189 height 35
click at [583, 409] on input "Search Form" at bounding box center [992, 389] width 918 height 44
type input "symphony"
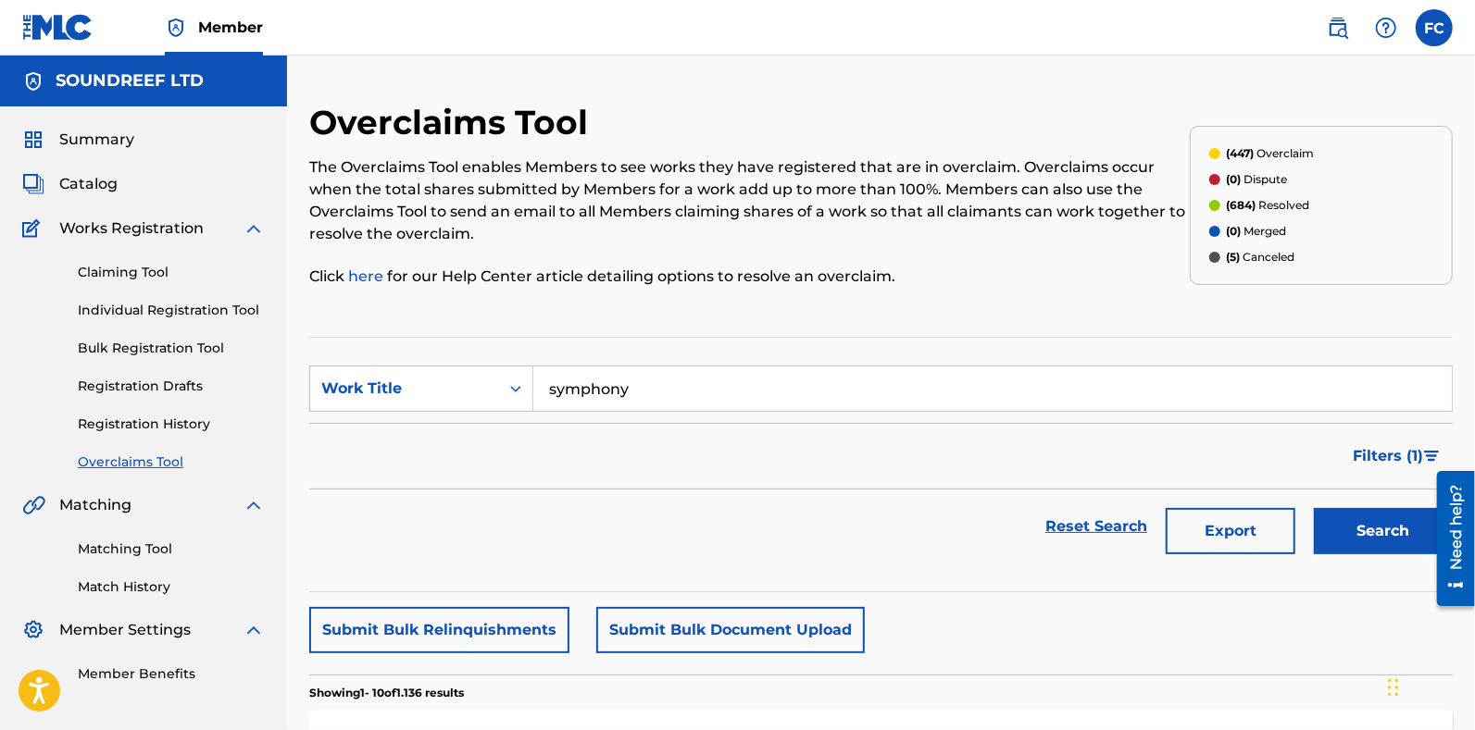
click at [1347, 527] on button "Search" at bounding box center [1383, 531] width 139 height 46
click at [89, 182] on span "Catalog" at bounding box center [88, 184] width 58 height 22
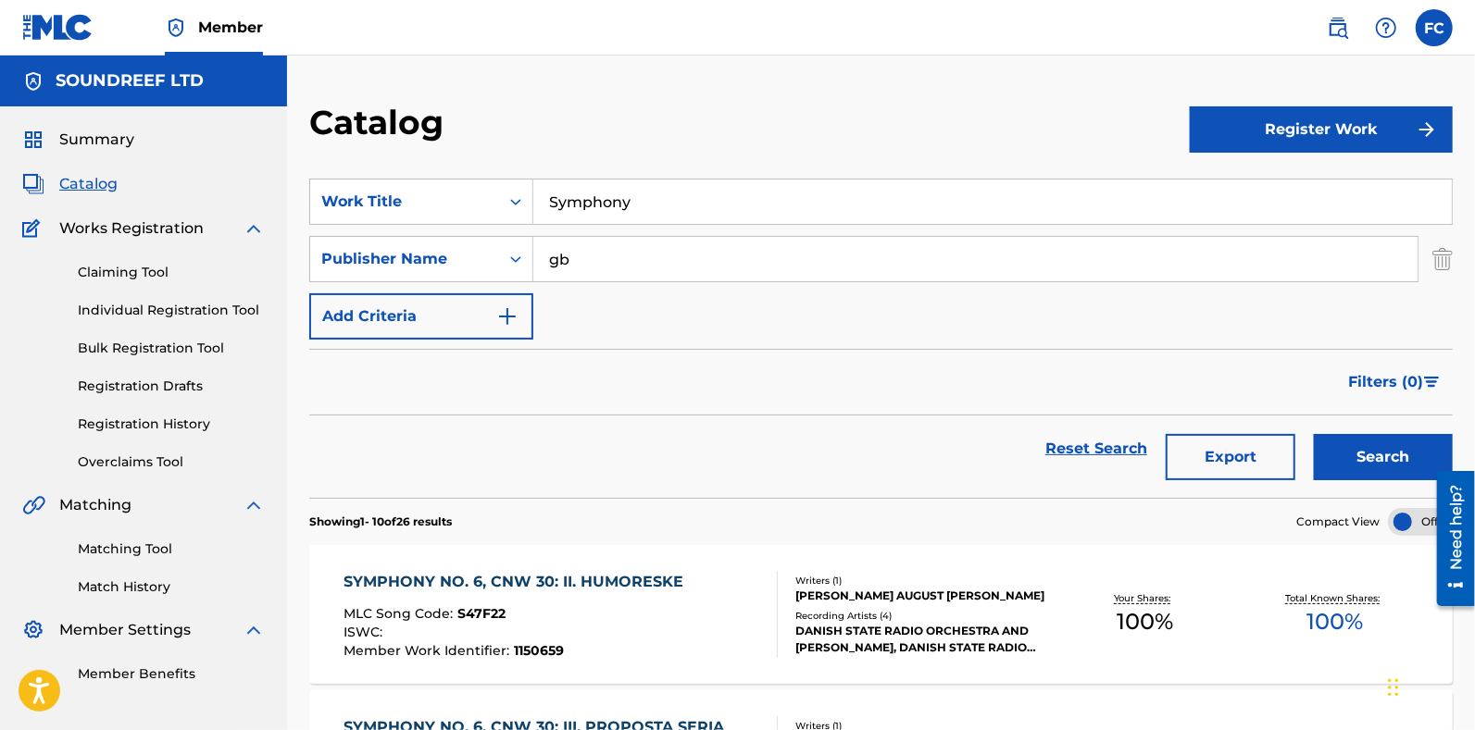
click at [1447, 277] on img "Search Form" at bounding box center [1442, 259] width 20 height 46
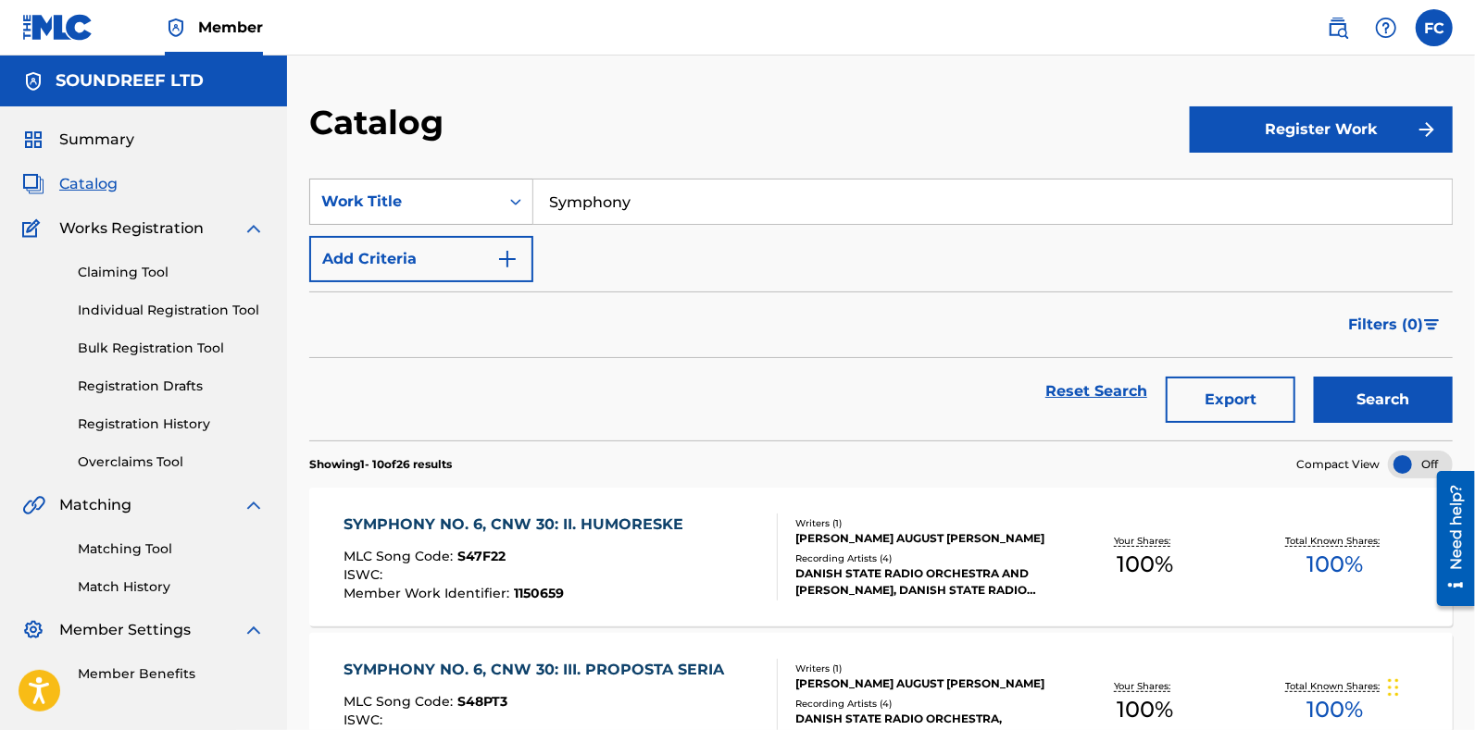
click at [442, 215] on div "Work Title" at bounding box center [404, 201] width 189 height 35
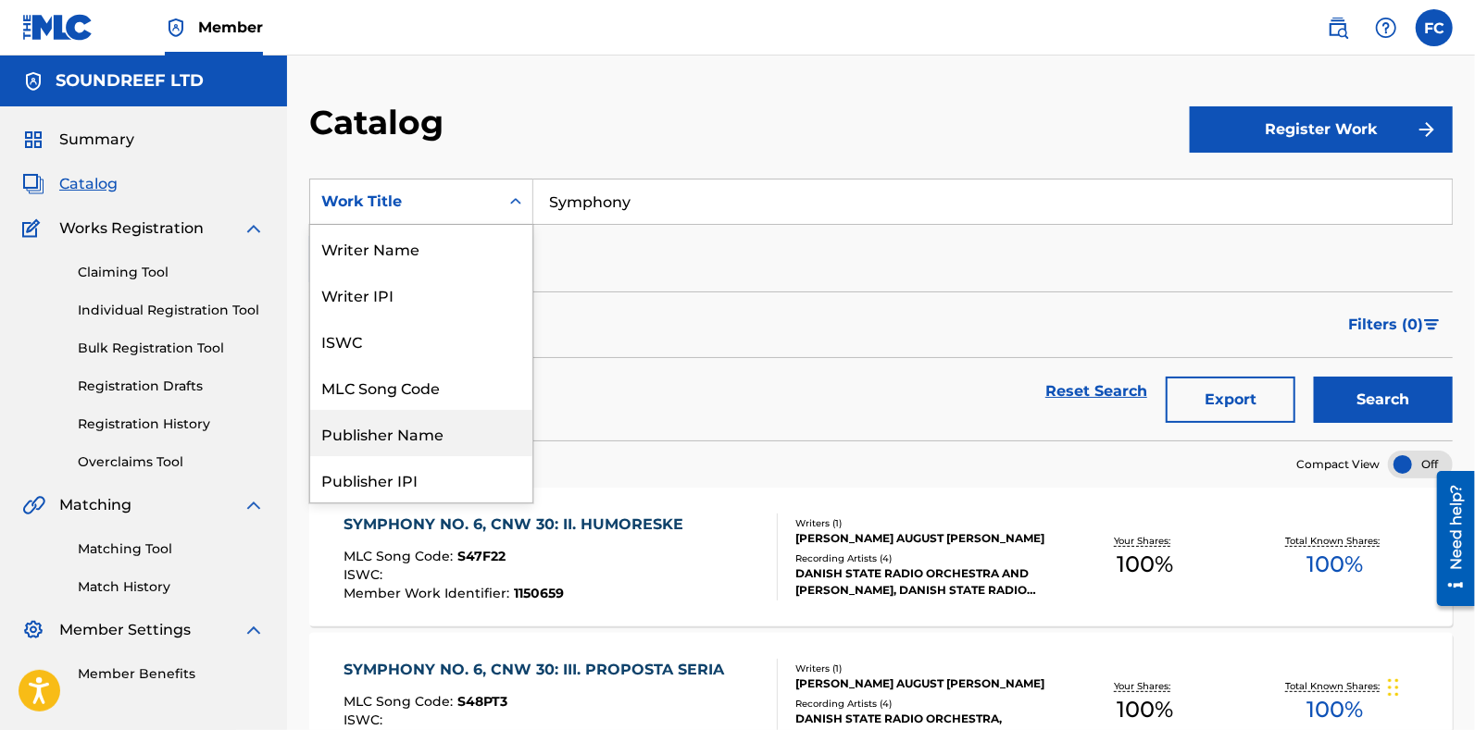
click at [411, 442] on div "Publisher Name" at bounding box center [421, 433] width 222 height 46
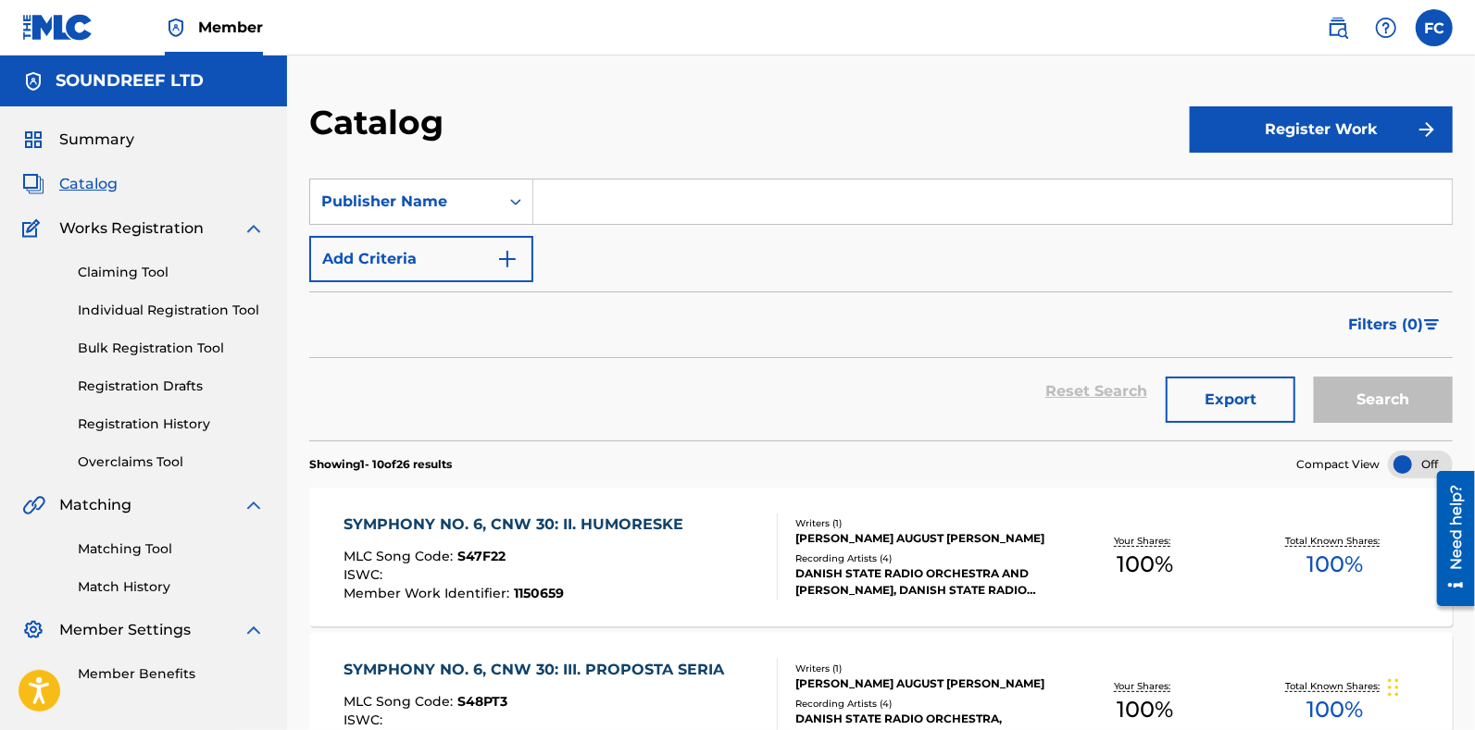
click at [621, 218] on input "Search Form" at bounding box center [992, 202] width 918 height 44
type input "gb"
click at [1314, 377] on button "Search" at bounding box center [1383, 400] width 139 height 46
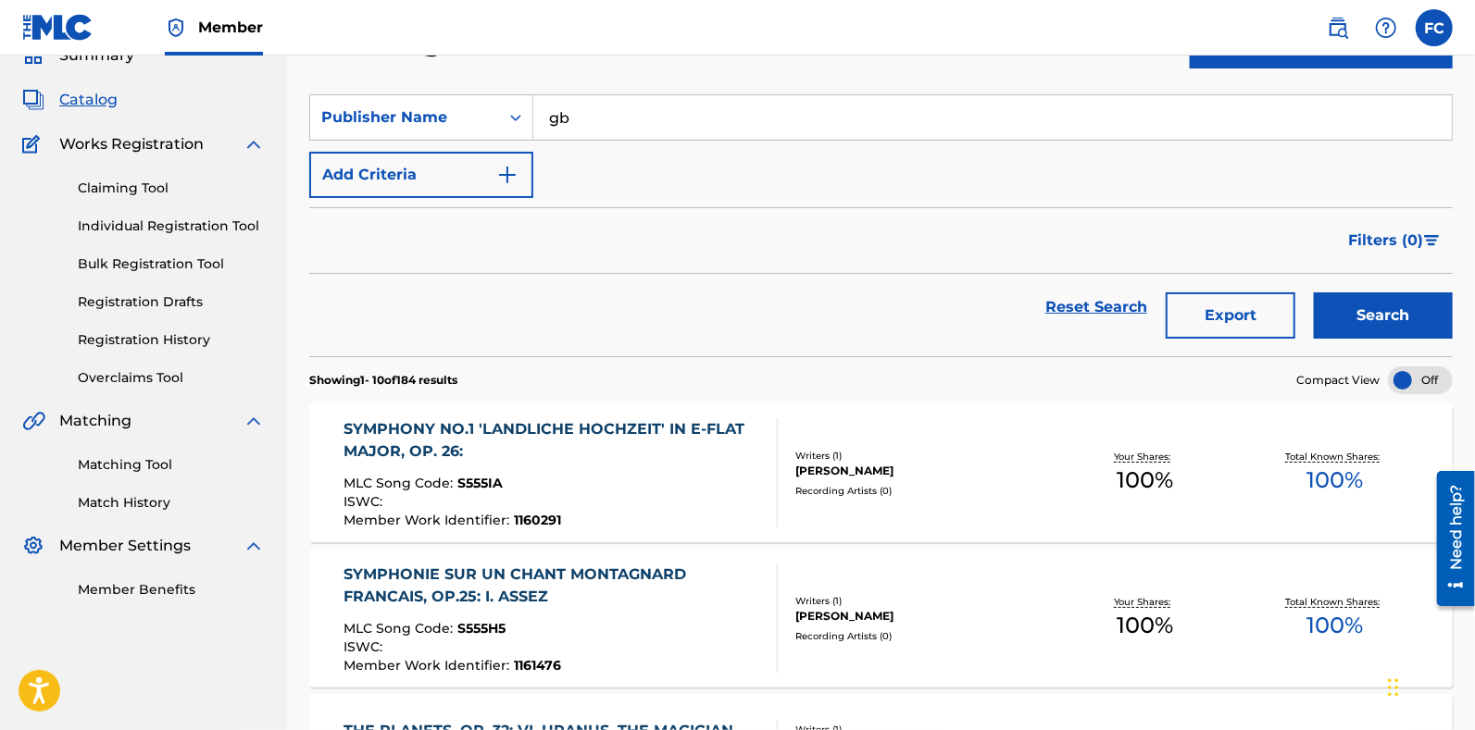
scroll to position [85, 0]
click at [661, 455] on div "SYMPHONY NO.1 'LANDLICHE HOCHZEIT' IN E-FLAT MAJOR, OP. 26:" at bounding box center [552, 439] width 418 height 44
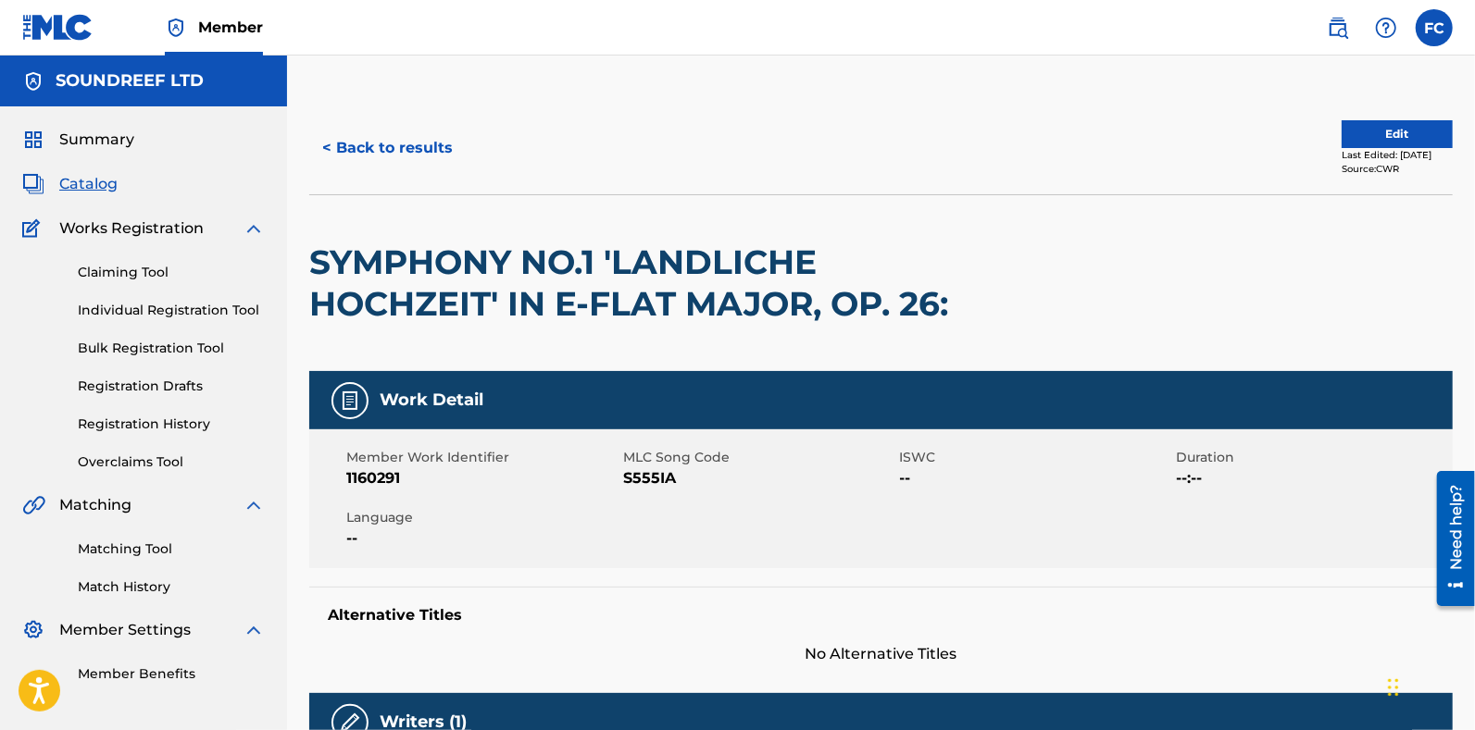
click at [1341, 134] on button "Edit" at bounding box center [1396, 134] width 111 height 28
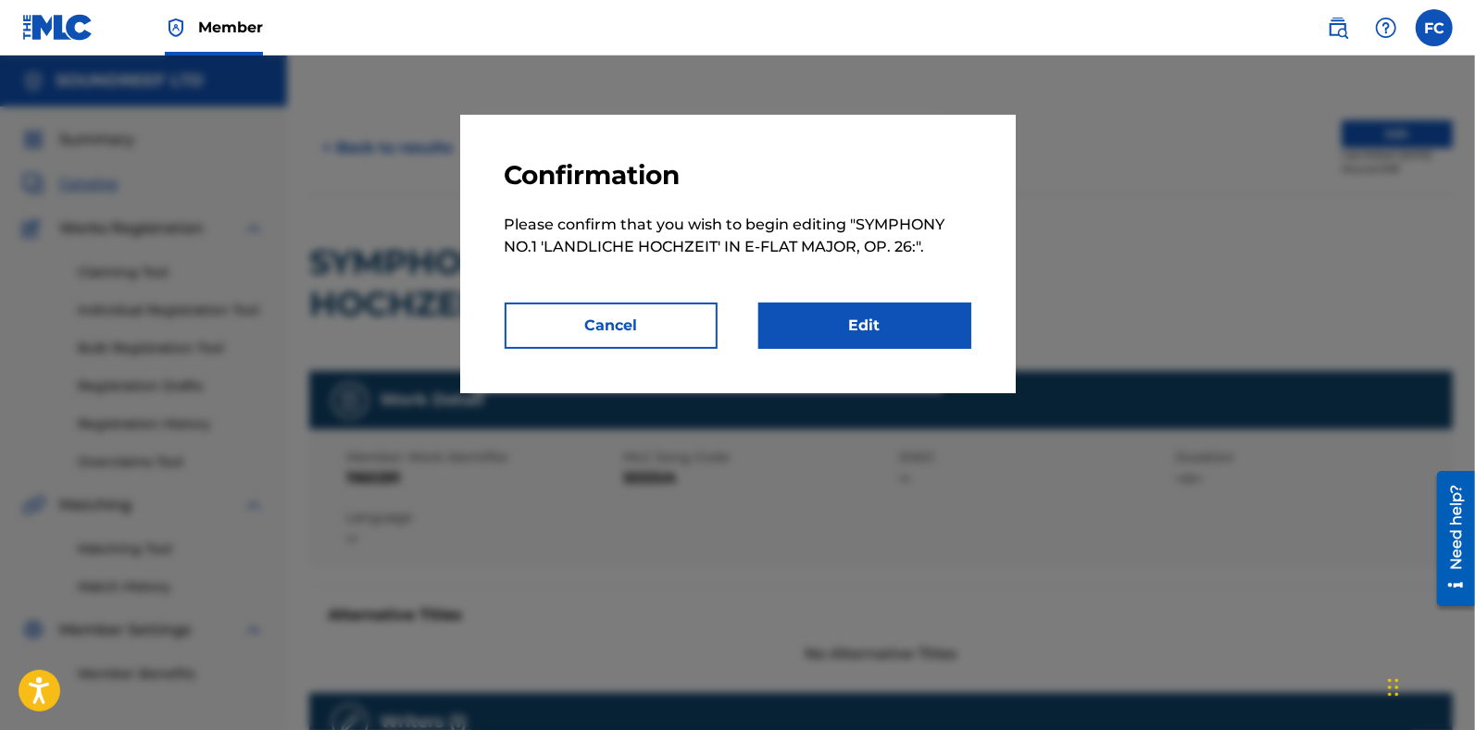
click at [853, 316] on link "Edit" at bounding box center [864, 326] width 213 height 46
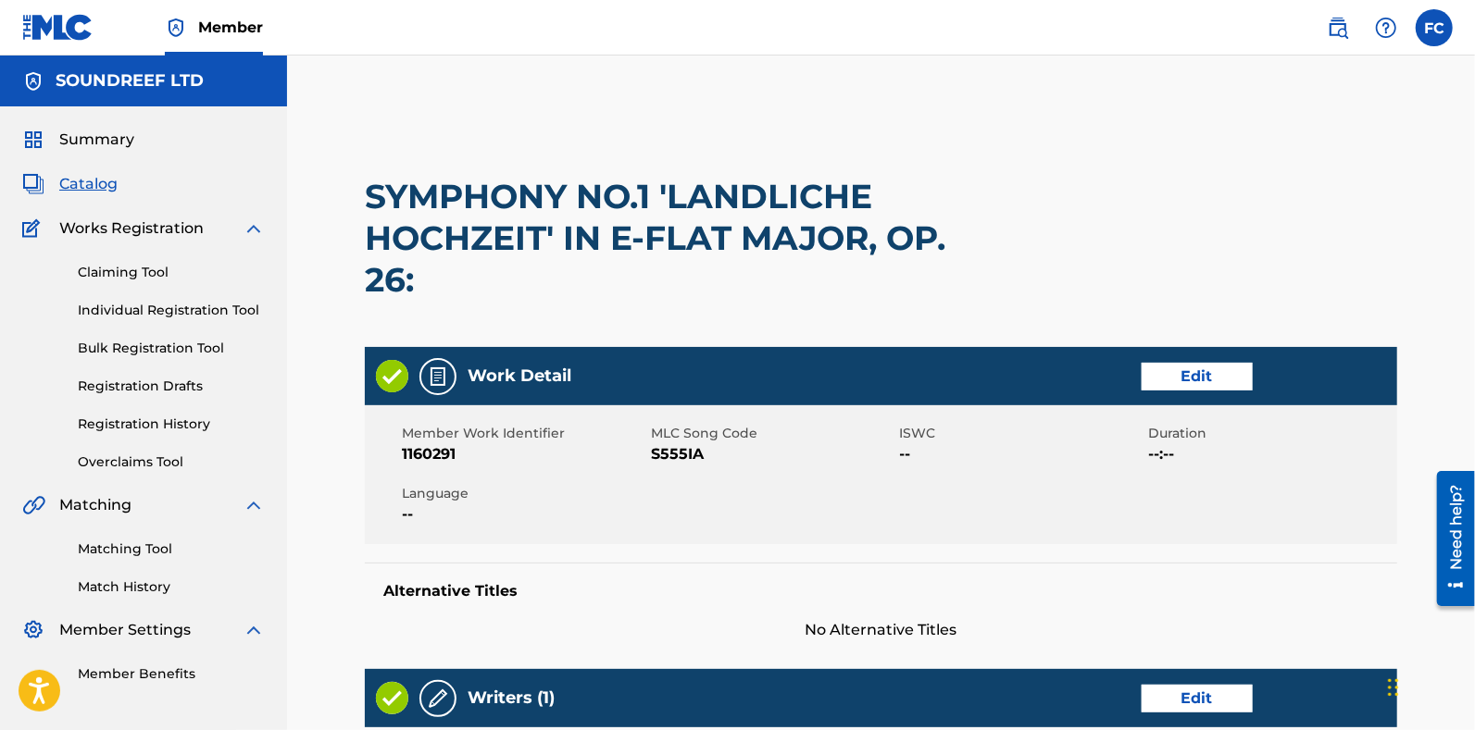
click at [88, 185] on span "Catalog" at bounding box center [88, 184] width 58 height 22
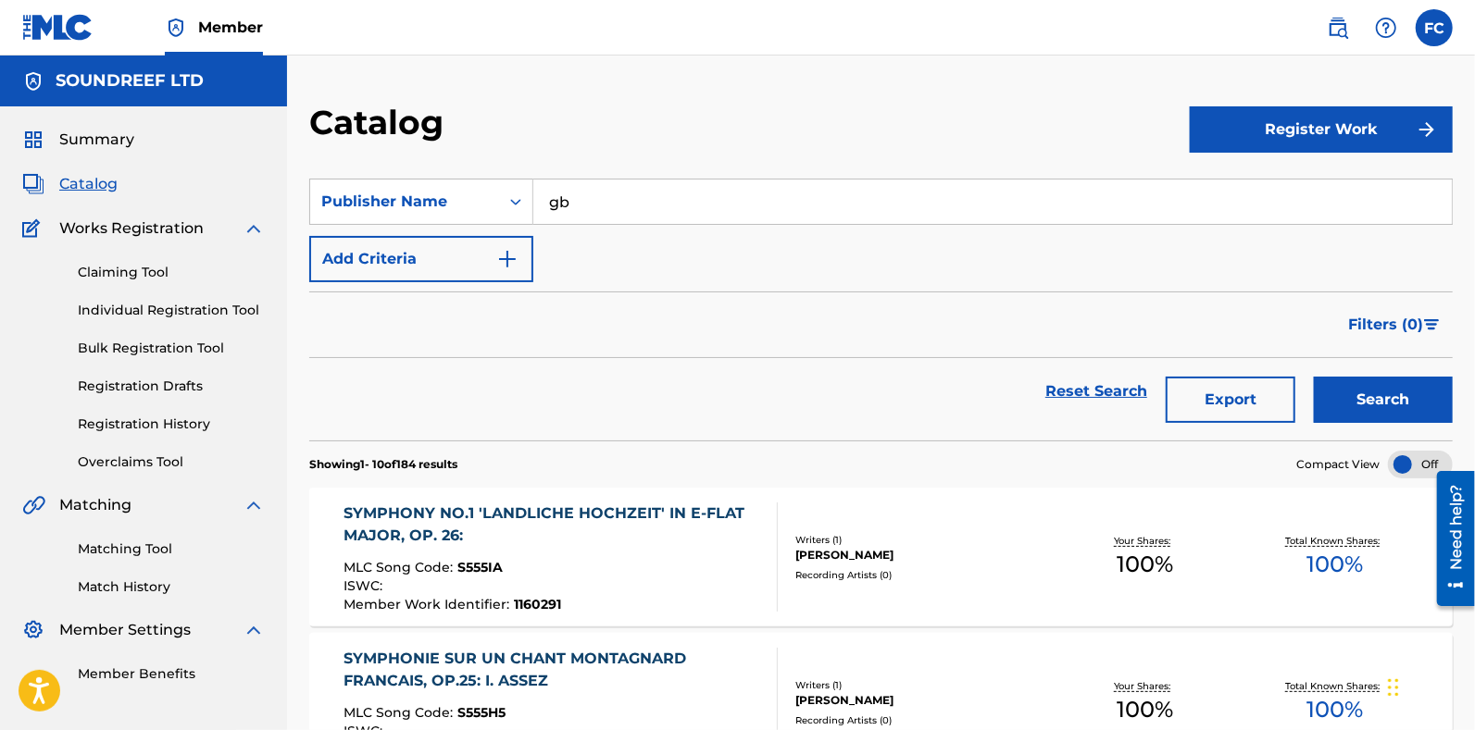
click at [1264, 404] on button "Export" at bounding box center [1230, 400] width 130 height 46
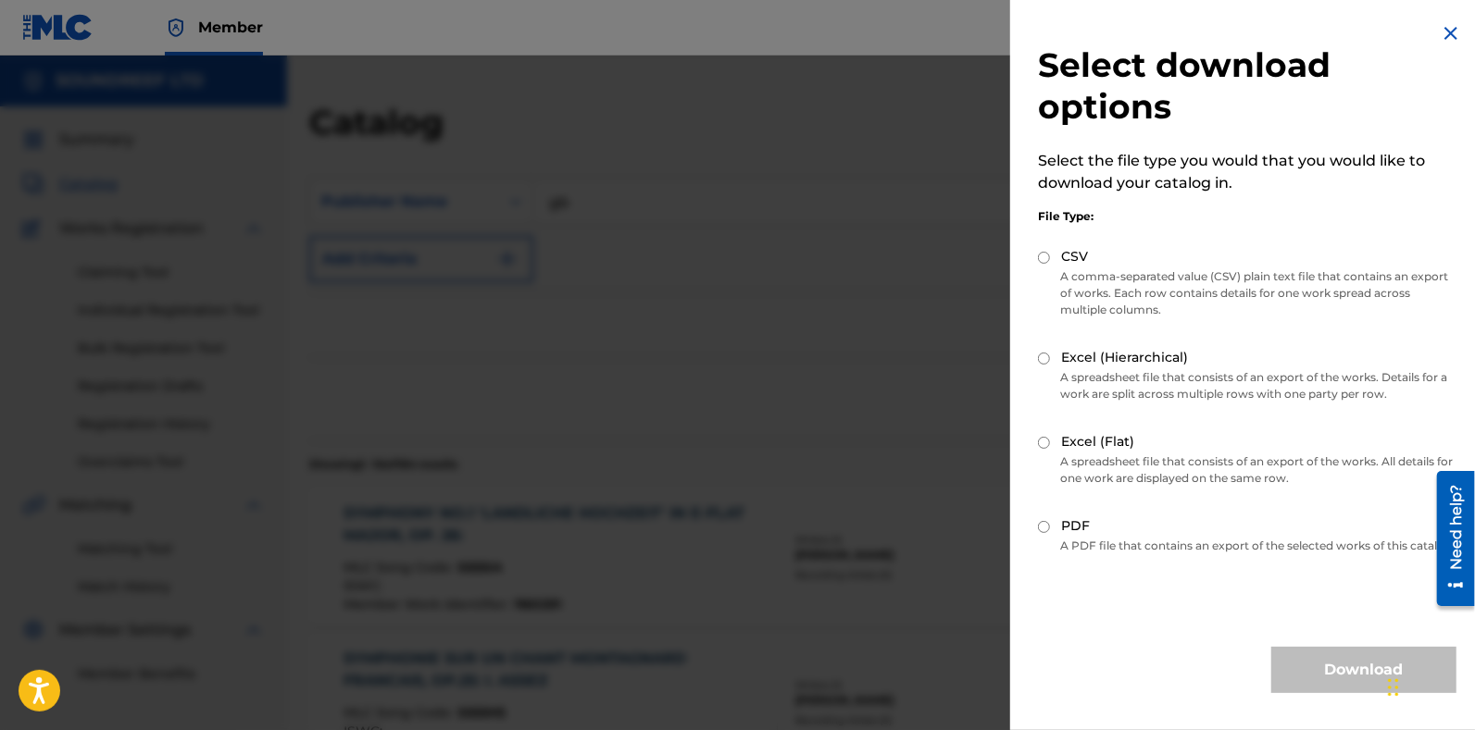
click at [1043, 257] on input "CSV" at bounding box center [1044, 258] width 12 height 12
radio input "true"
click at [1310, 686] on button "Download" at bounding box center [1363, 670] width 185 height 46
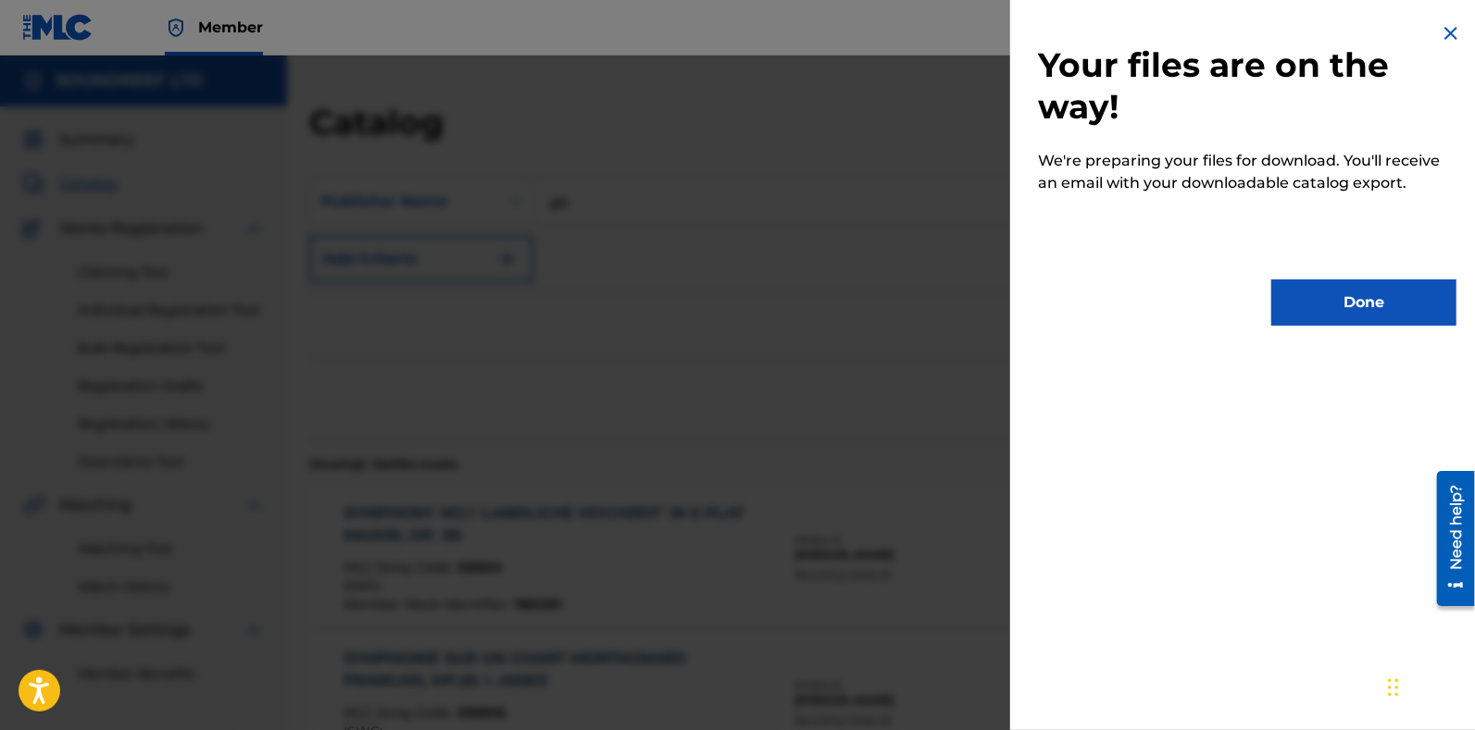
click at [1319, 309] on button "Done" at bounding box center [1363, 303] width 185 height 46
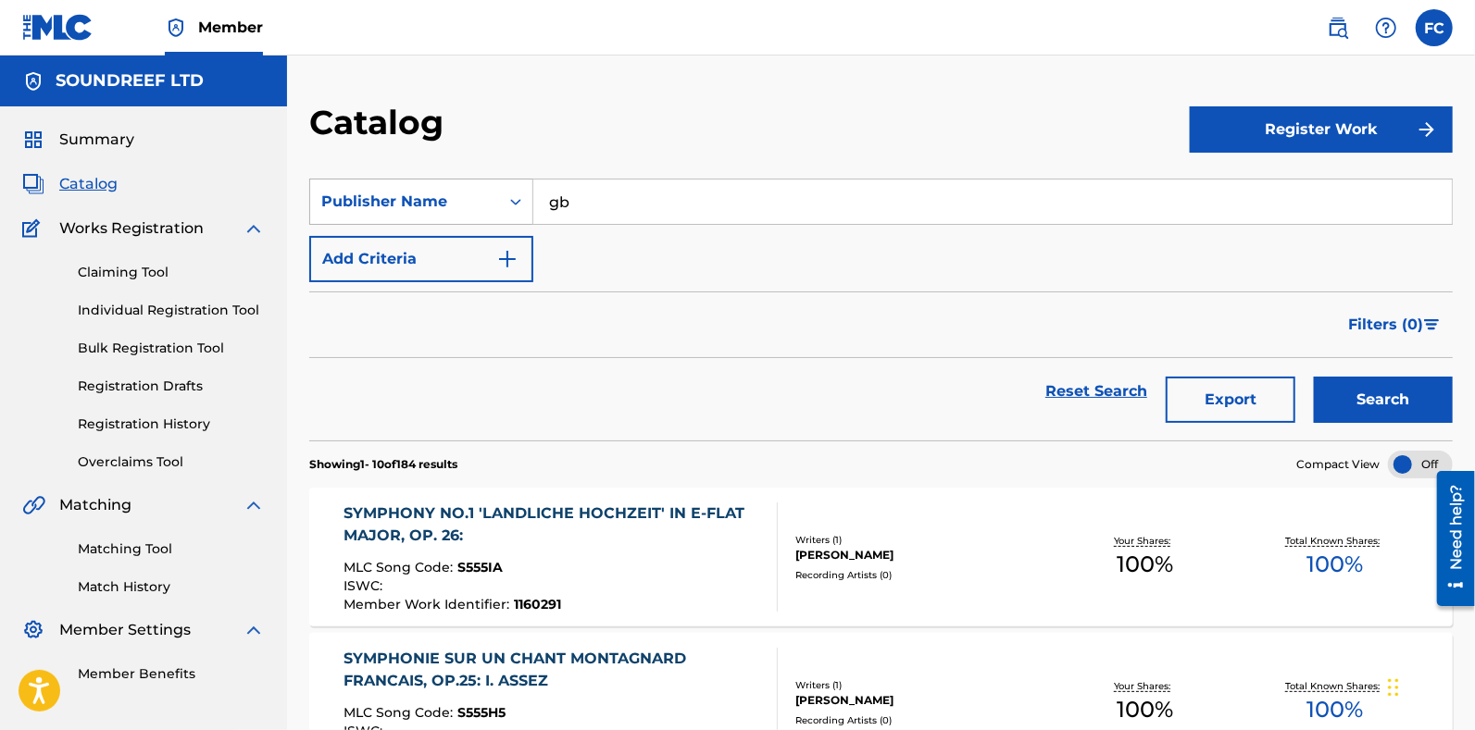
drag, startPoint x: 597, startPoint y: 205, endPoint x: 465, endPoint y: 205, distance: 132.4
click at [465, 205] on div "SearchWithCriteria3c6ee75f-b0bc-48cb-b12e-8946f6316bee Publisher Name gb" at bounding box center [880, 202] width 1143 height 46
click at [1314, 377] on button "Search" at bounding box center [1383, 400] width 139 height 46
drag, startPoint x: 632, startPoint y: 187, endPoint x: 440, endPoint y: 175, distance: 192.9
click at [440, 175] on section "SearchWithCriteria3c6ee75f-b0bc-48cb-b12e-8946f6316bee Publisher Name beretta A…" at bounding box center [880, 298] width 1143 height 284
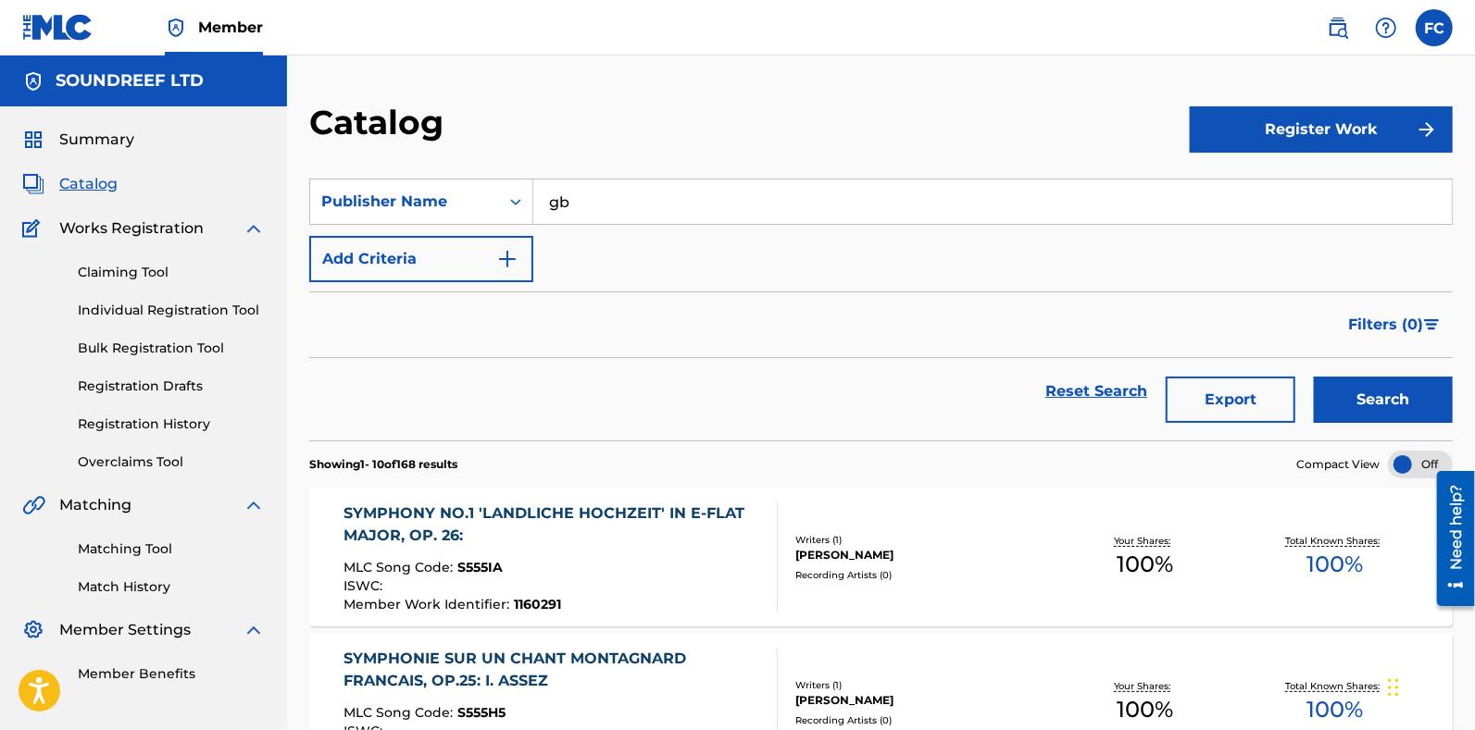
click at [1314, 377] on button "Search" at bounding box center [1383, 400] width 139 height 46
drag, startPoint x: 602, startPoint y: 207, endPoint x: 592, endPoint y: 207, distance: 10.2
click at [592, 207] on input "gb" at bounding box center [992, 202] width 918 height 44
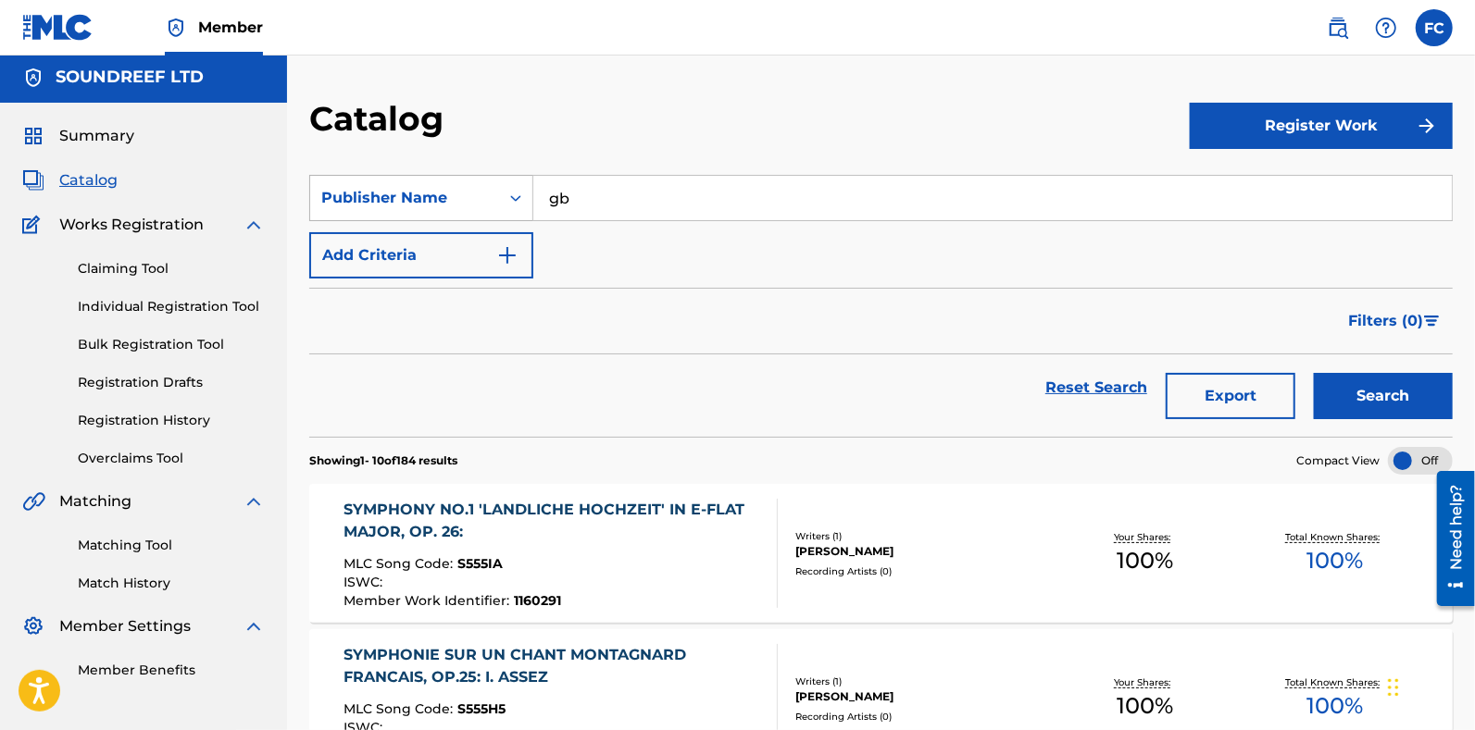
drag, startPoint x: 606, startPoint y: 192, endPoint x: 475, endPoint y: 197, distance: 131.6
click at [475, 197] on div "SearchWithCriteria3c6ee75f-b0bc-48cb-b12e-8946f6316bee Publisher Name gb" at bounding box center [880, 198] width 1143 height 46
type input "beretta"
click at [1314, 373] on button "Search" at bounding box center [1383, 396] width 139 height 46
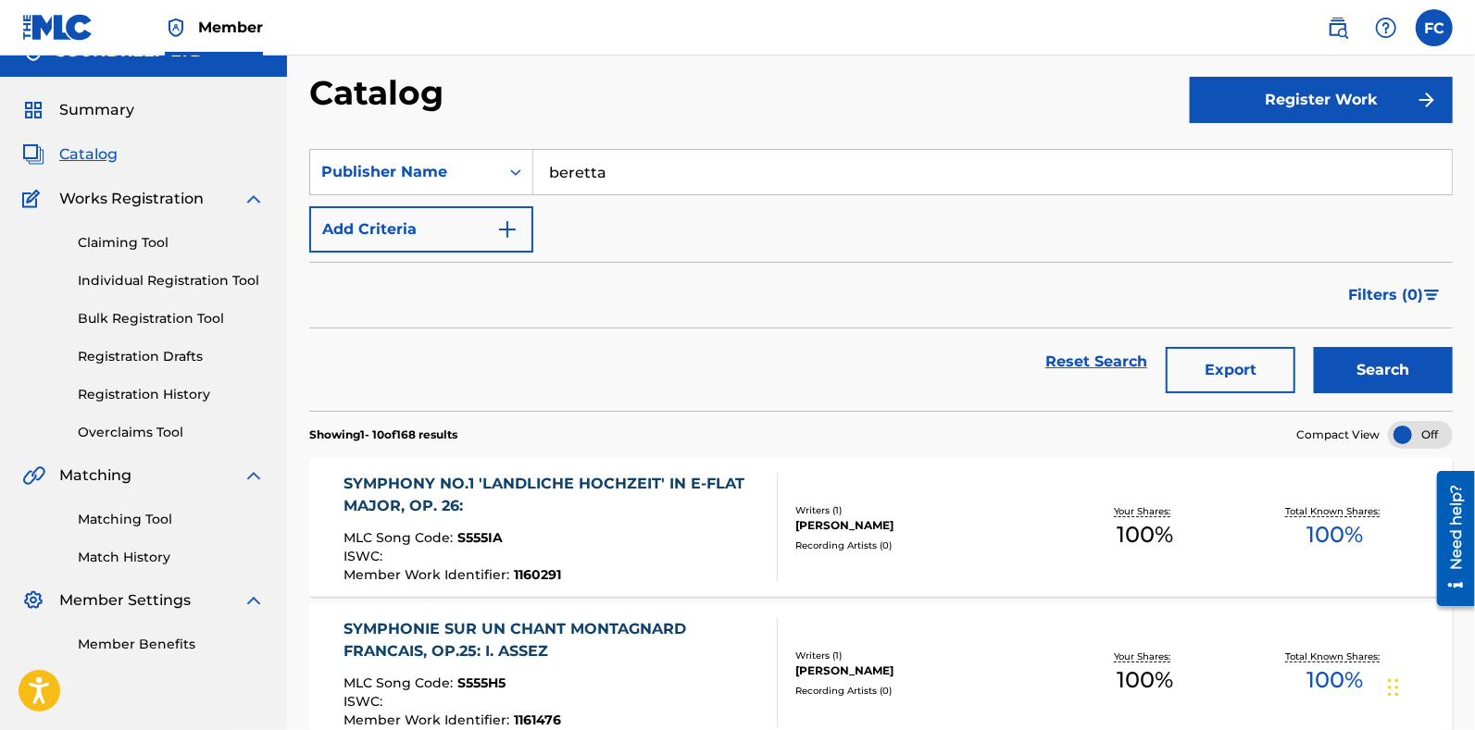
scroll to position [0, 0]
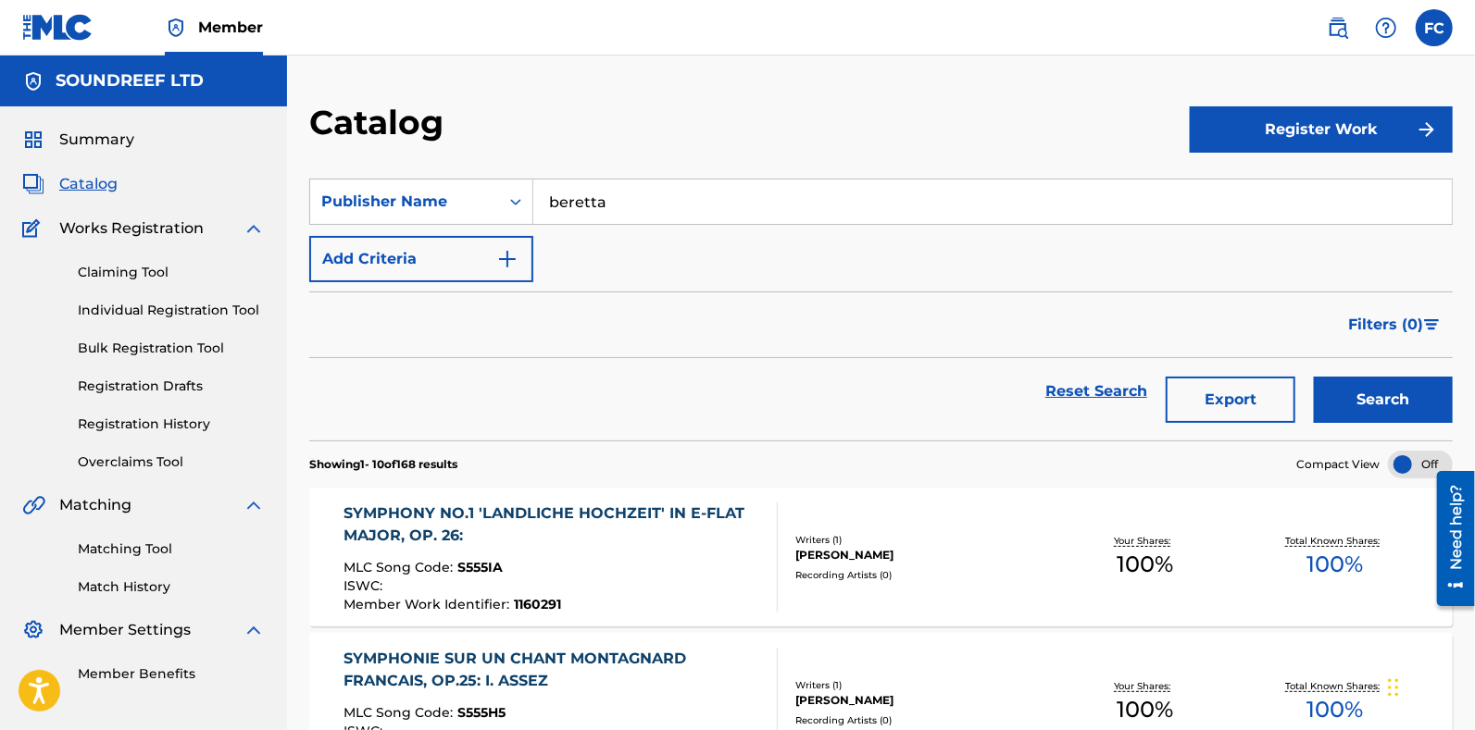
click at [1358, 327] on span "Filters ( 0 )" at bounding box center [1385, 325] width 75 height 22
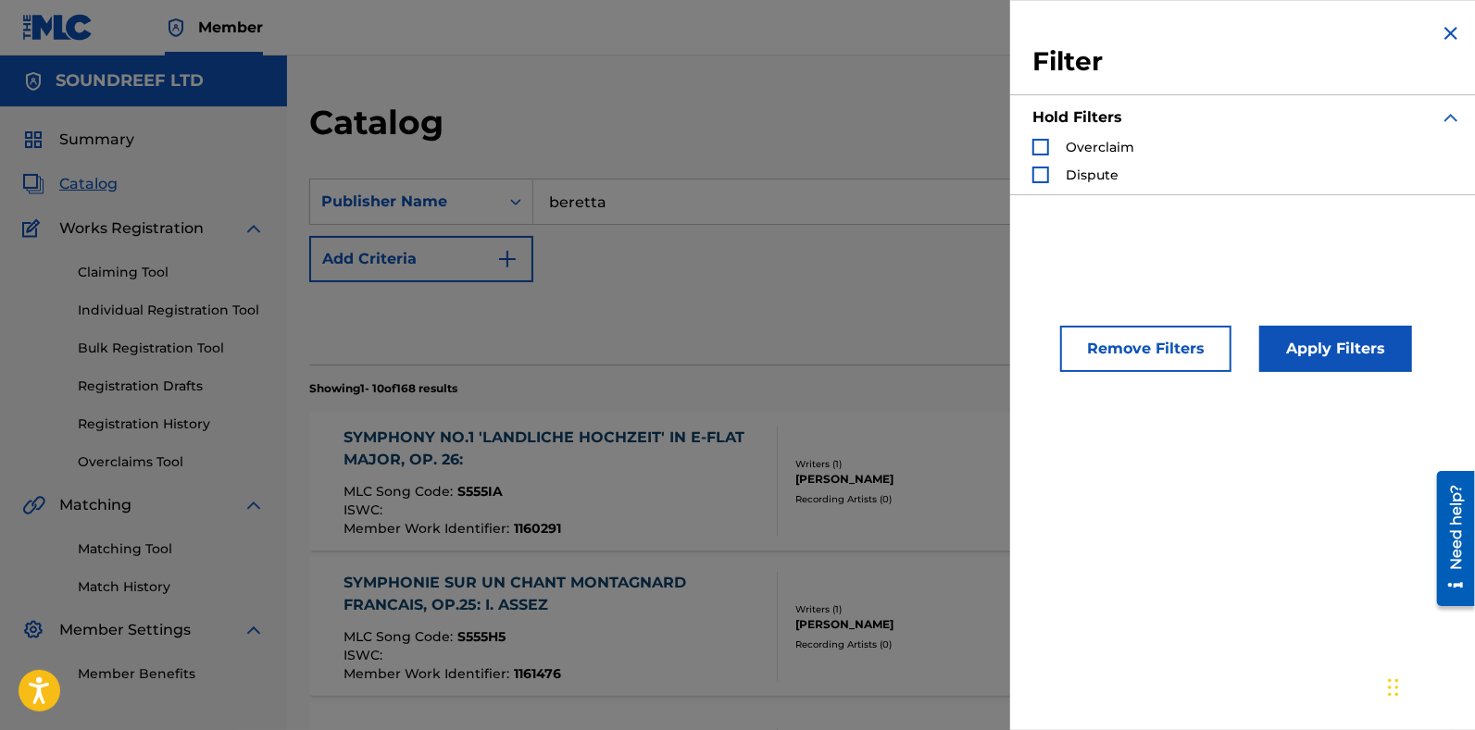
click at [1440, 34] on img "Search Form" at bounding box center [1450, 33] width 22 height 22
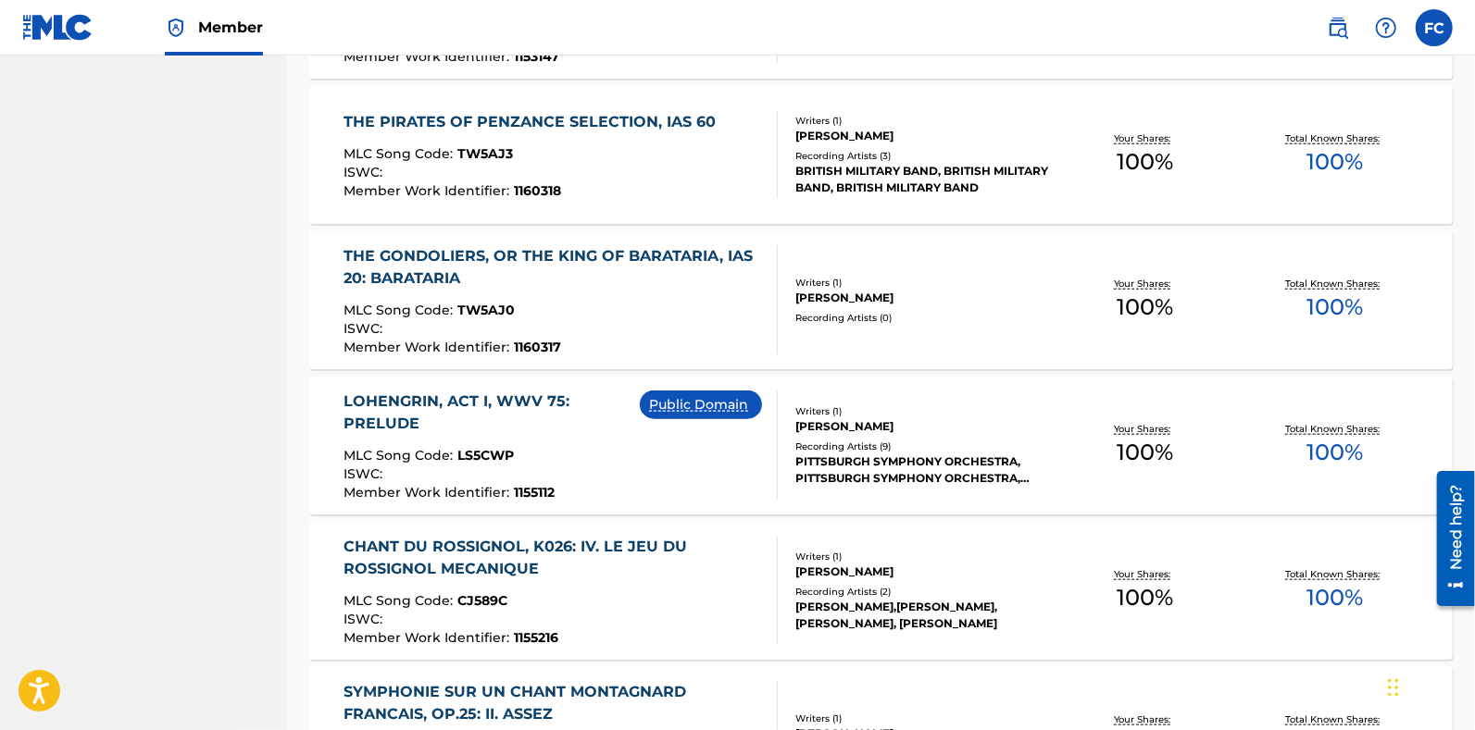
scroll to position [1388, 0]
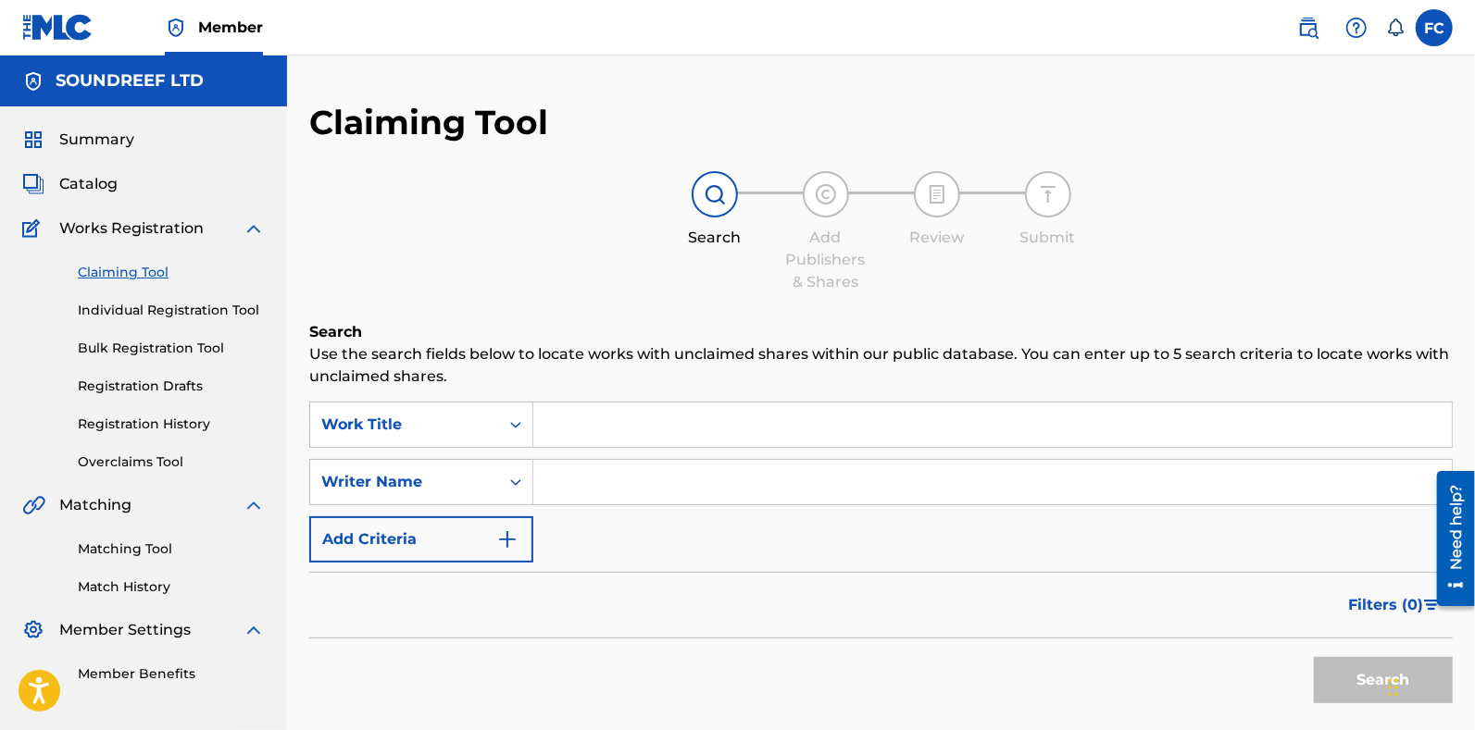
click at [576, 423] on input "Search Form" at bounding box center [992, 425] width 918 height 44
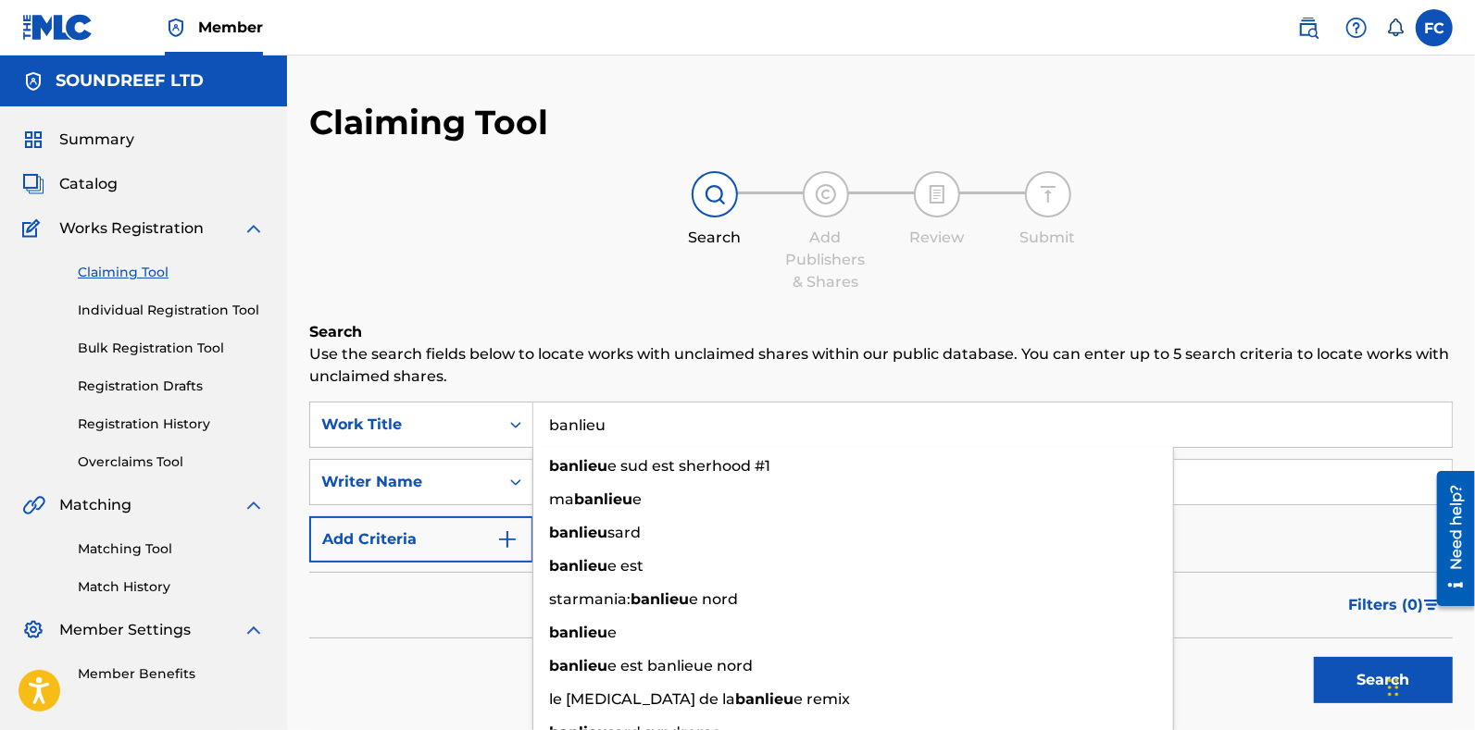
type input "banlieu"
click at [1314, 657] on button "Search" at bounding box center [1383, 680] width 139 height 46
click at [421, 428] on div "Work Title" at bounding box center [404, 425] width 167 height 22
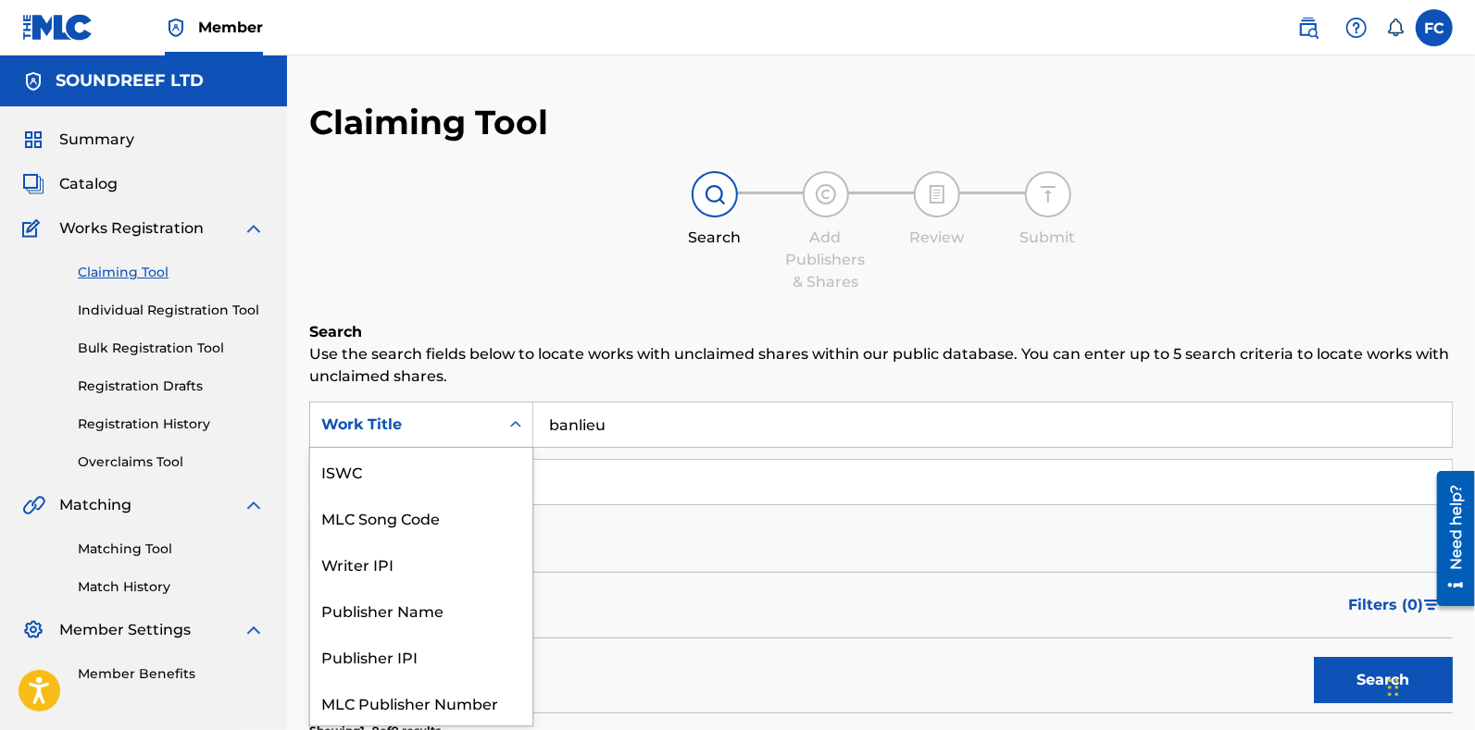
scroll to position [45, 0]
click at [387, 492] on div "MLC Song Code" at bounding box center [421, 472] width 222 height 46
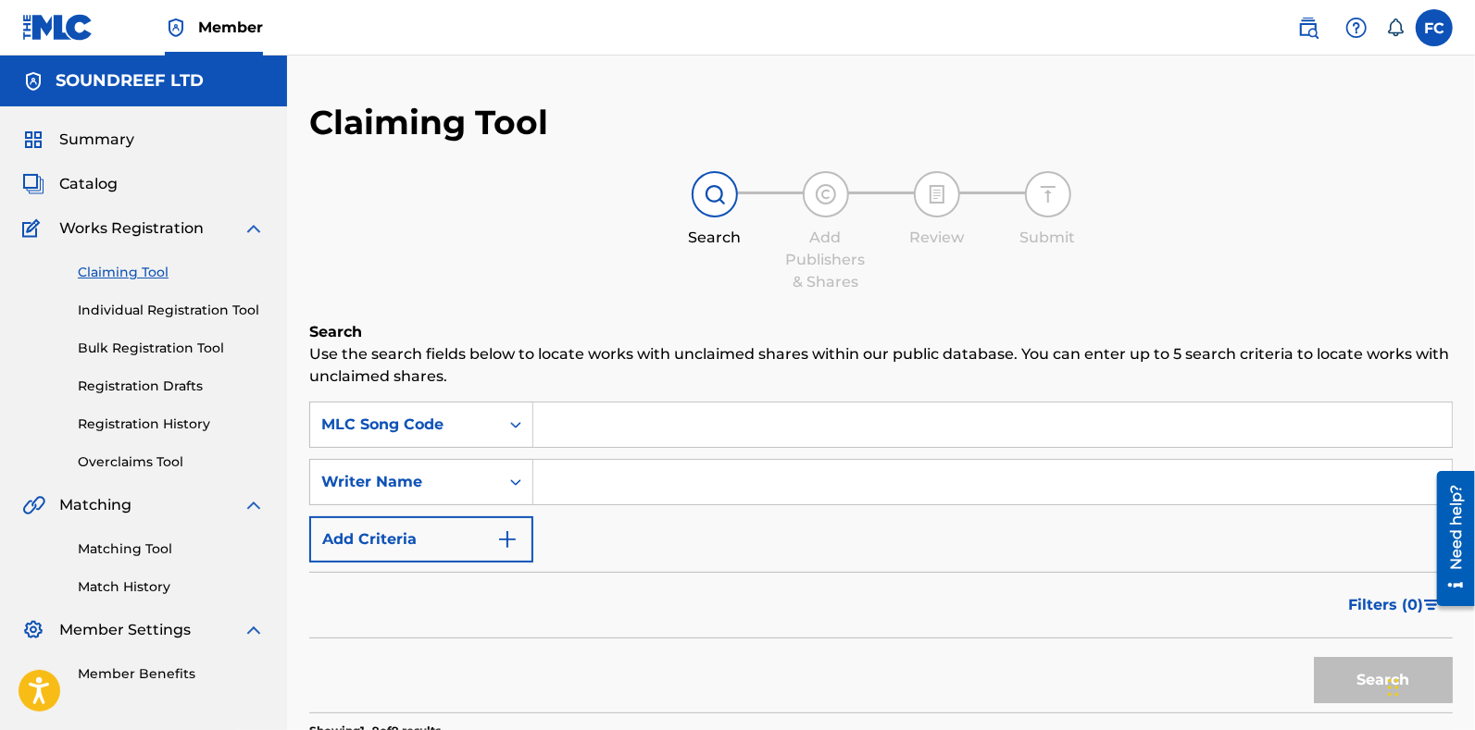
click at [685, 385] on p "Use the search fields below to locate works with unclaimed shares within our pu…" at bounding box center [880, 365] width 1143 height 44
click at [615, 409] on input "Search Form" at bounding box center [992, 425] width 918 height 44
paste input "BE538F"
type input "BE538F"
click at [1314, 657] on button "Search" at bounding box center [1383, 680] width 139 height 46
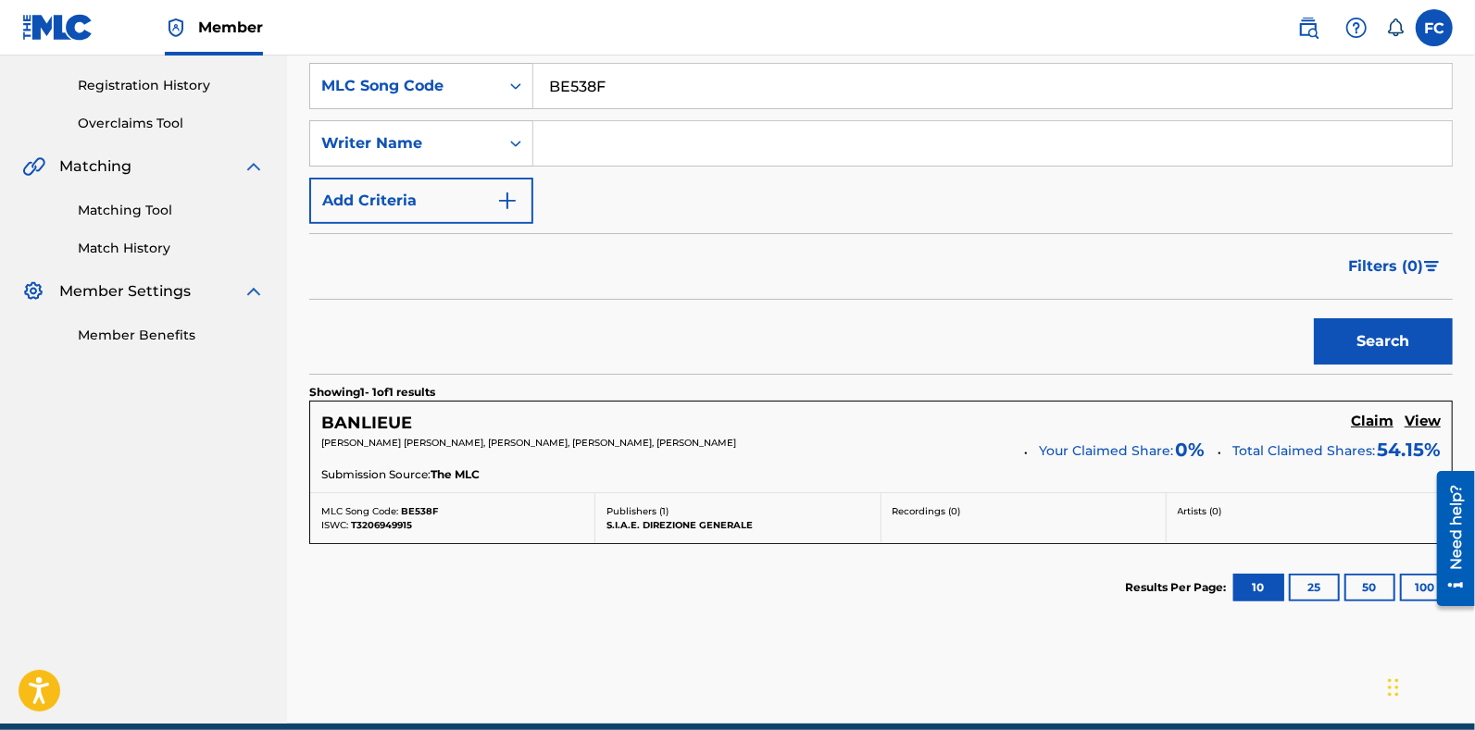
scroll to position [340, 0]
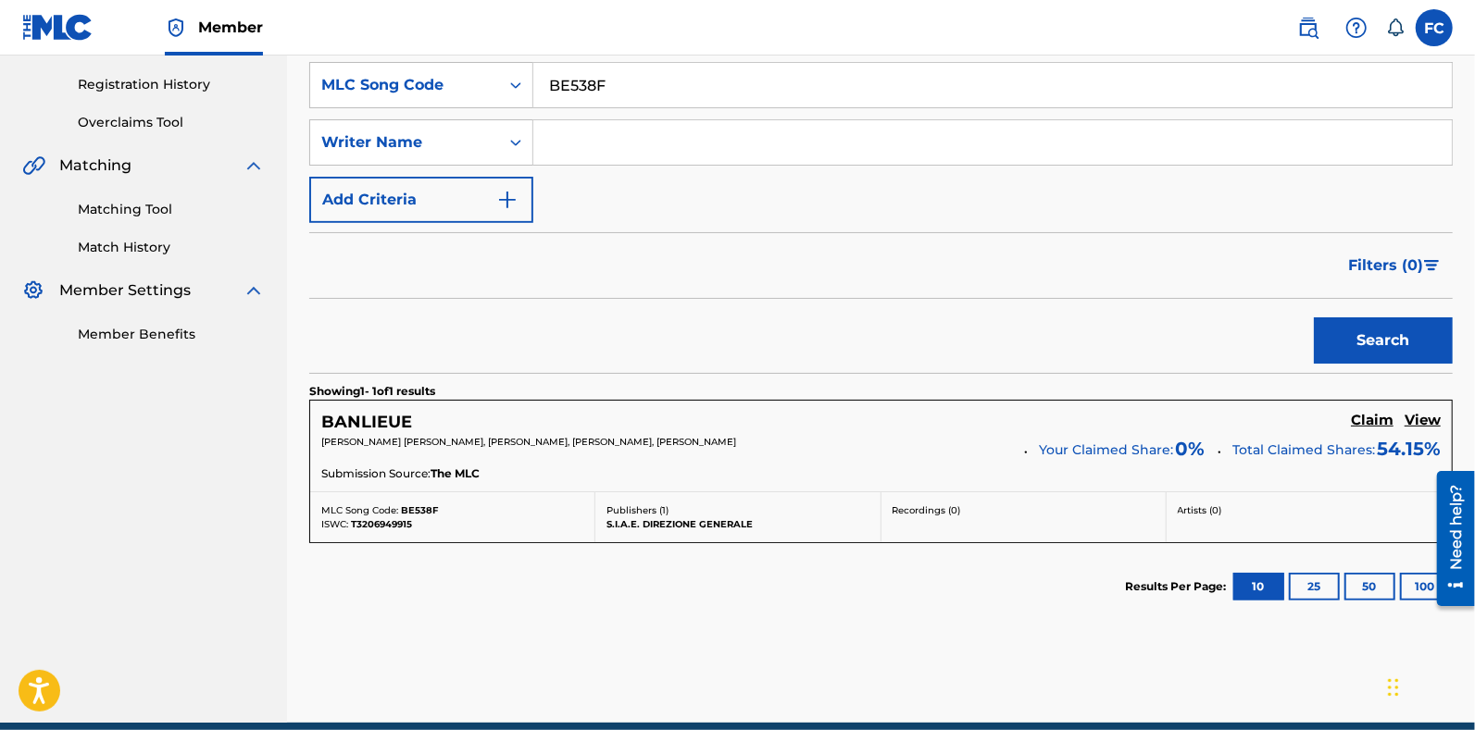
click at [1391, 417] on h5 "Claim" at bounding box center [1372, 421] width 43 height 18
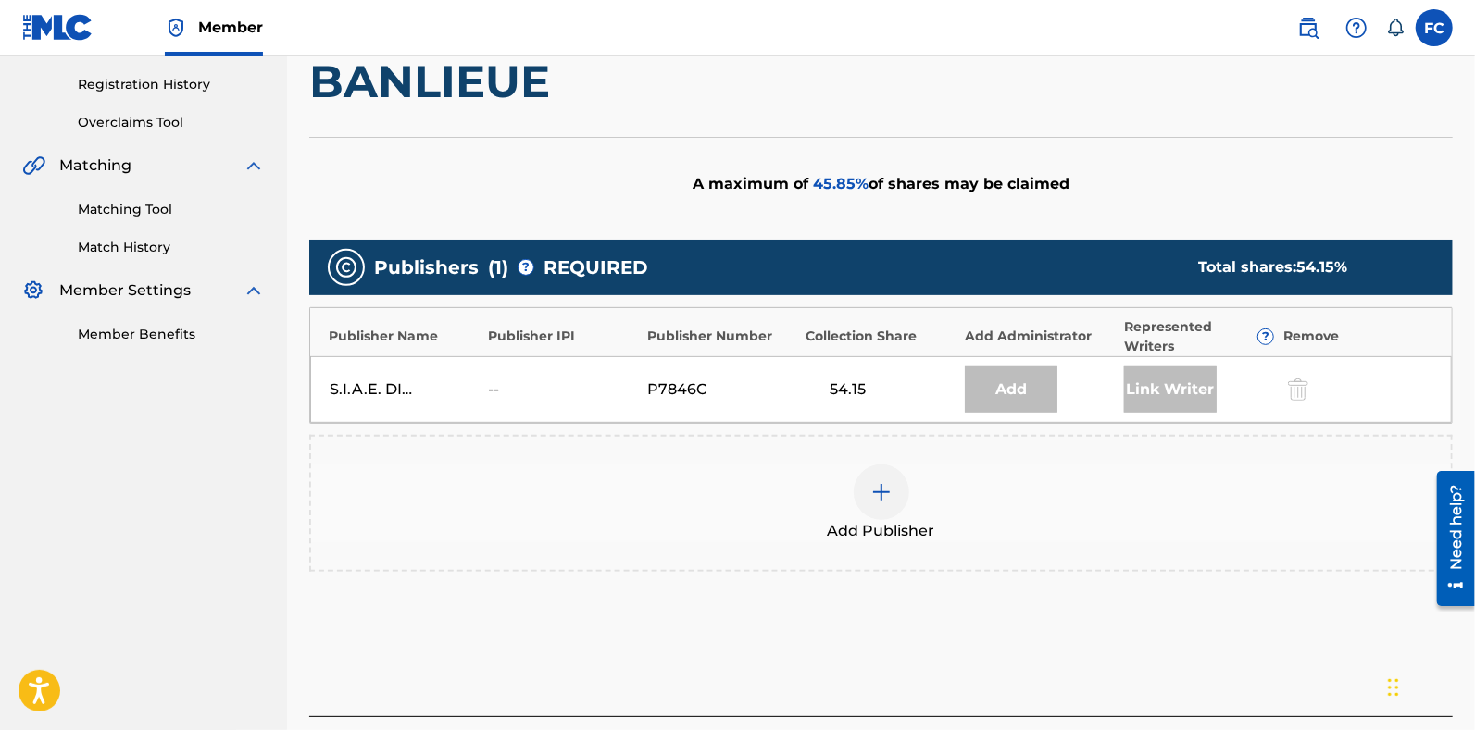
click at [870, 489] on img at bounding box center [881, 492] width 22 height 22
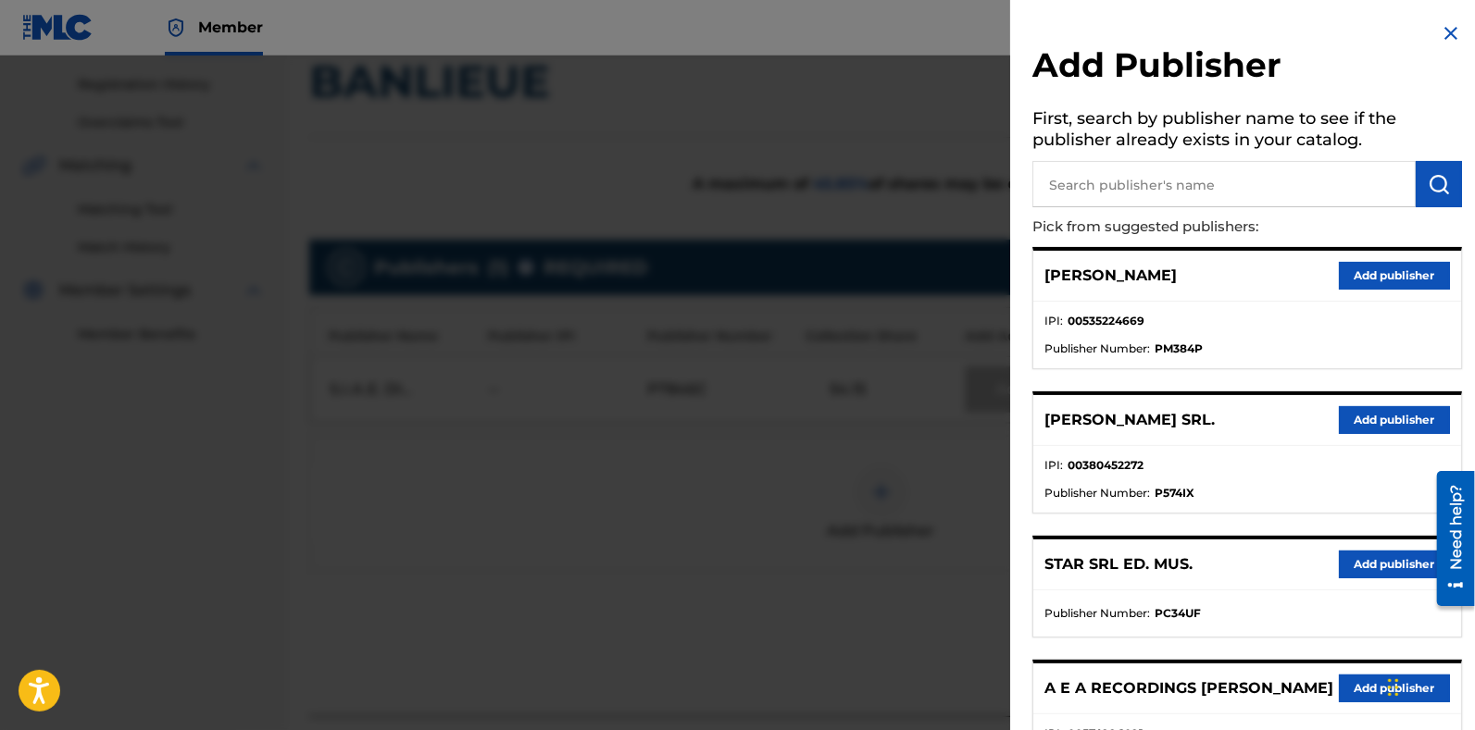
click at [1102, 178] on input "text" at bounding box center [1223, 184] width 383 height 46
type input "sound"
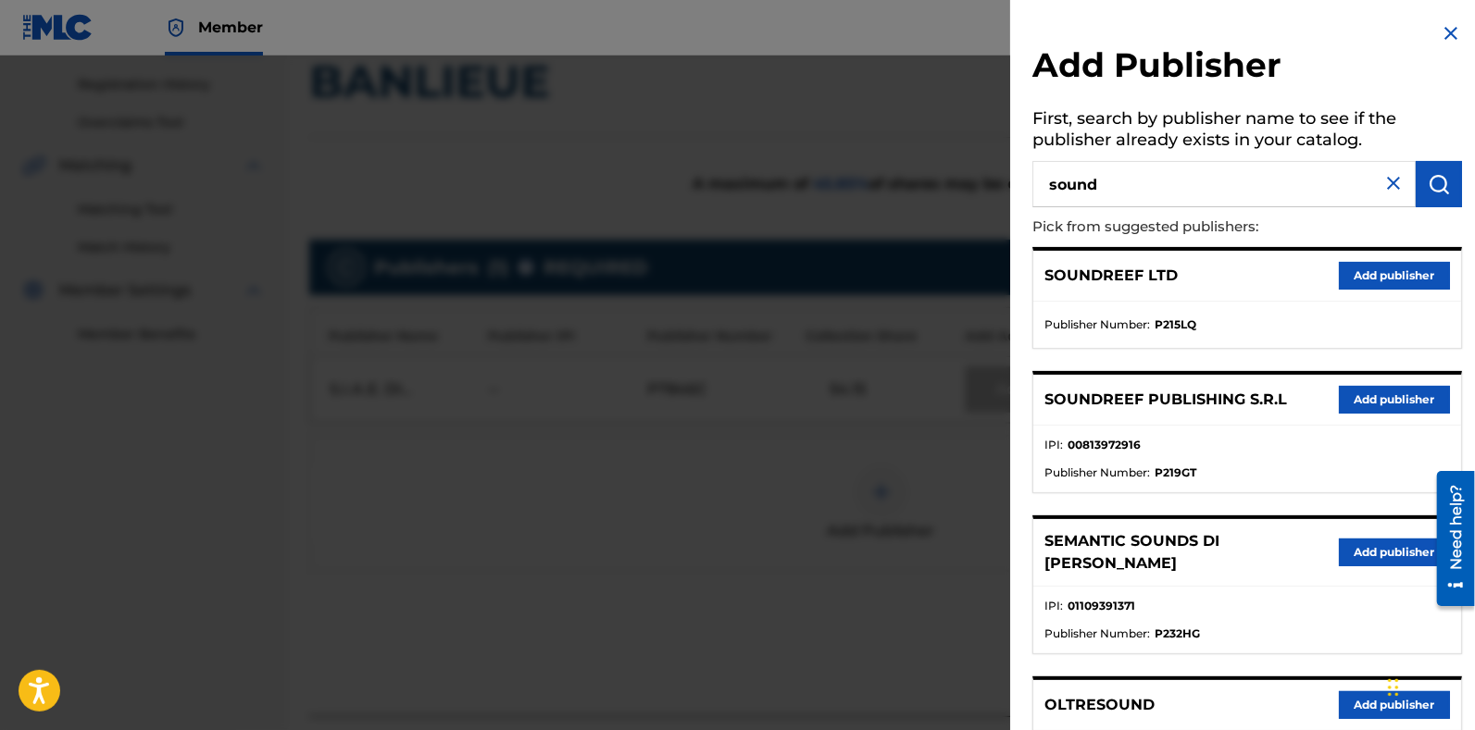
click at [1369, 280] on button "Add publisher" at bounding box center [1394, 276] width 111 height 28
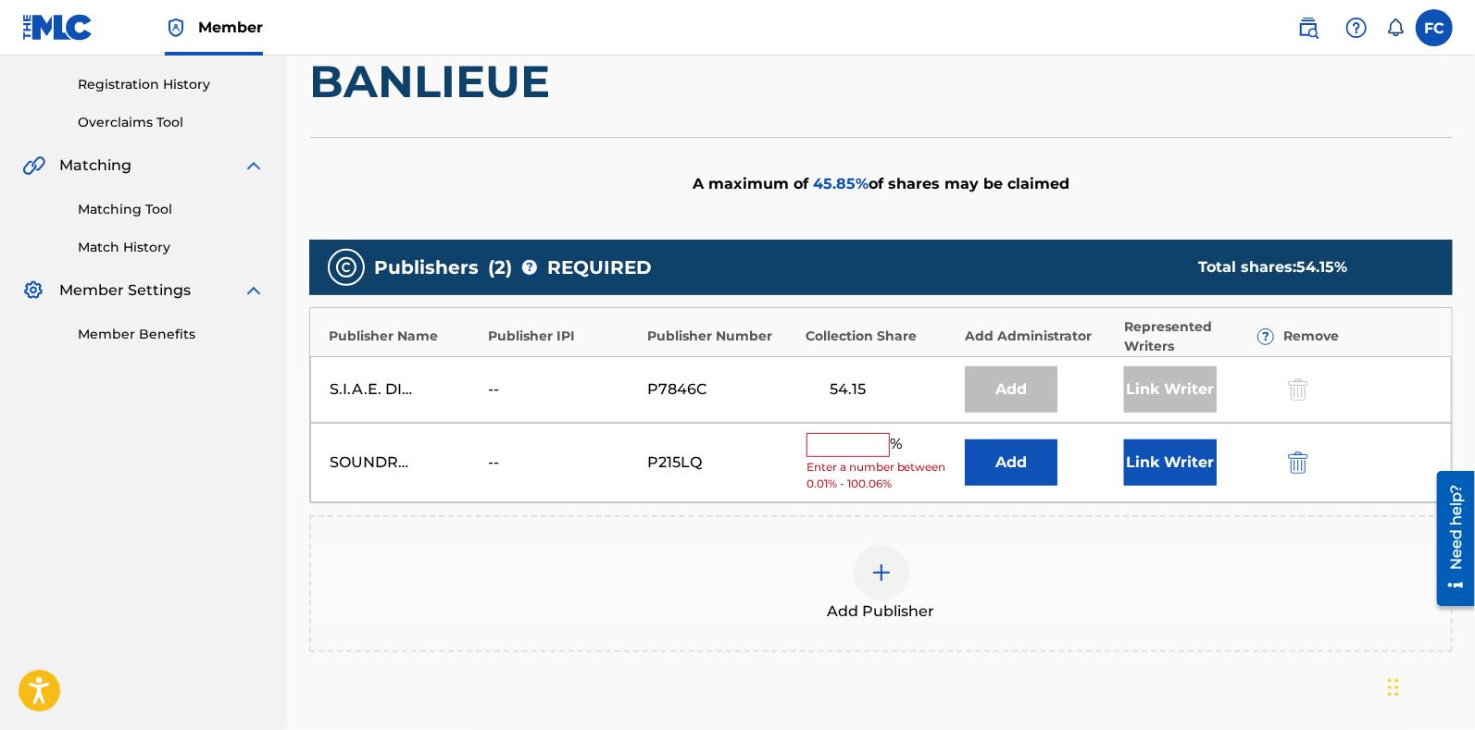
click at [840, 436] on input "text" at bounding box center [847, 445] width 83 height 24
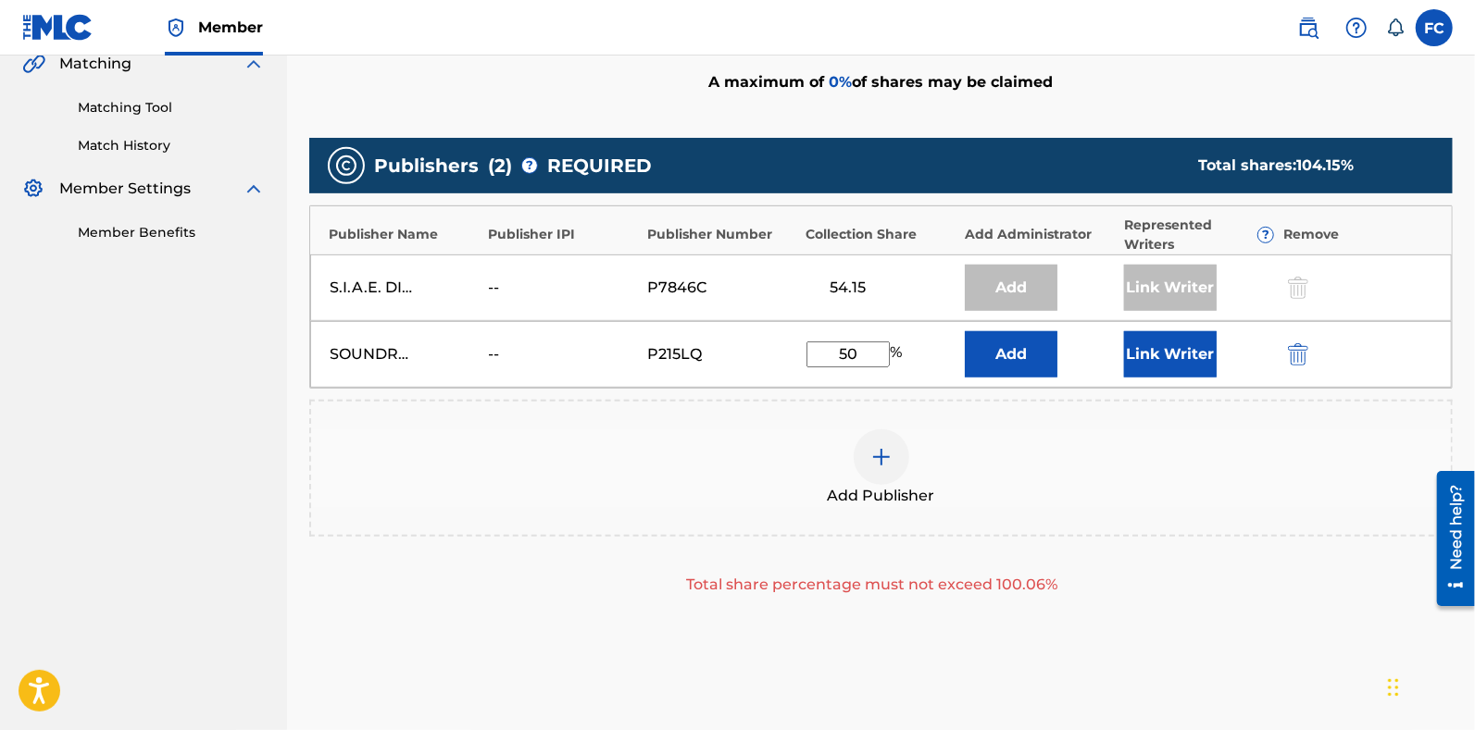
click at [1144, 531] on div "Add Publisher" at bounding box center [880, 468] width 1143 height 137
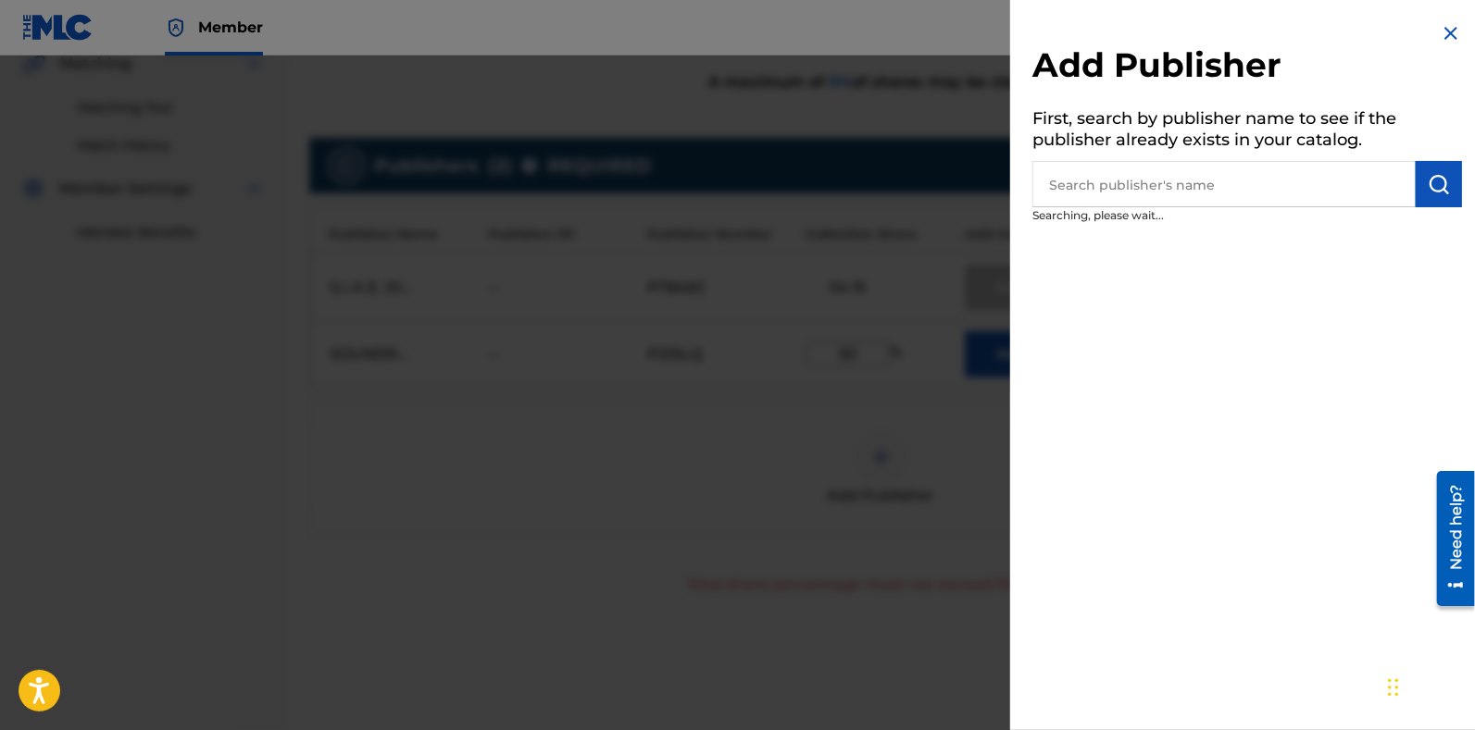
scroll to position [482, 0]
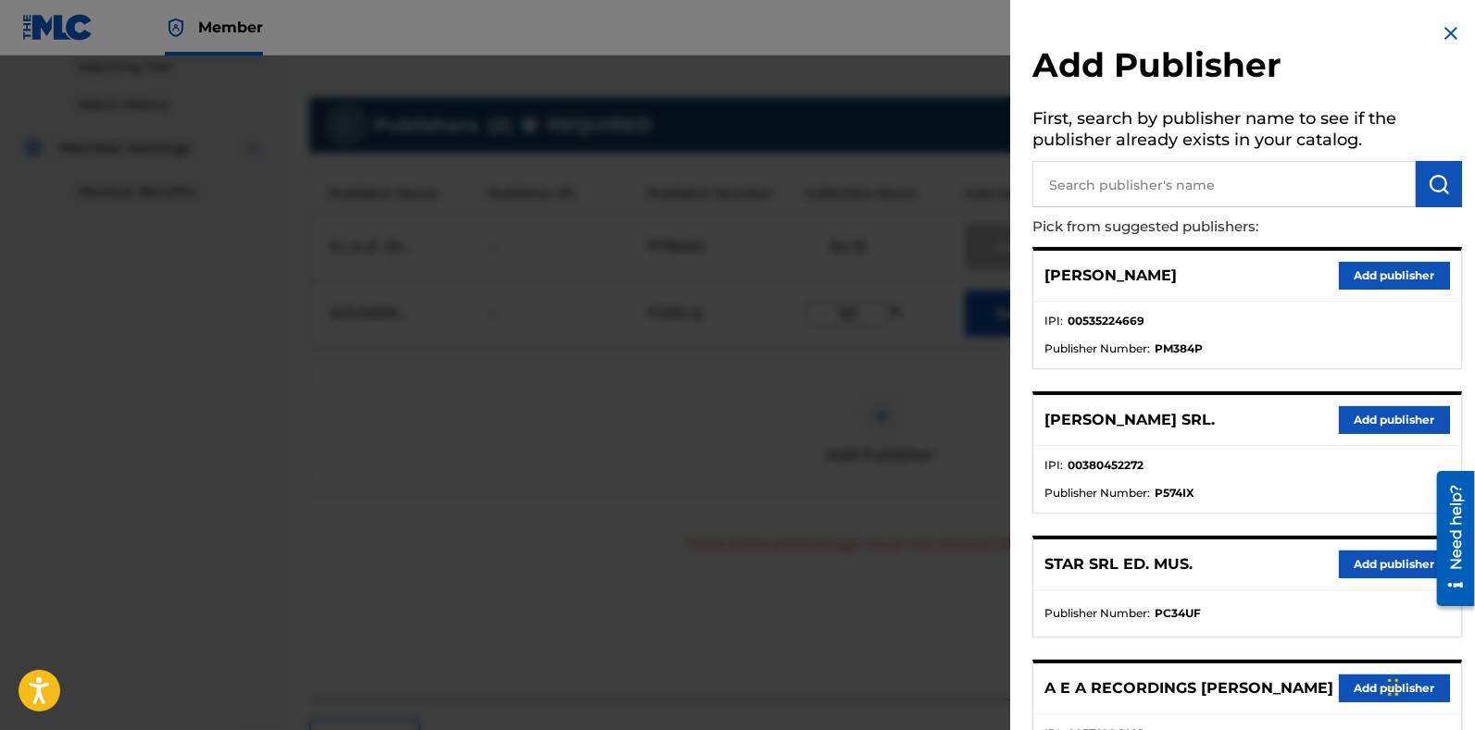
click at [1446, 40] on img at bounding box center [1450, 33] width 22 height 22
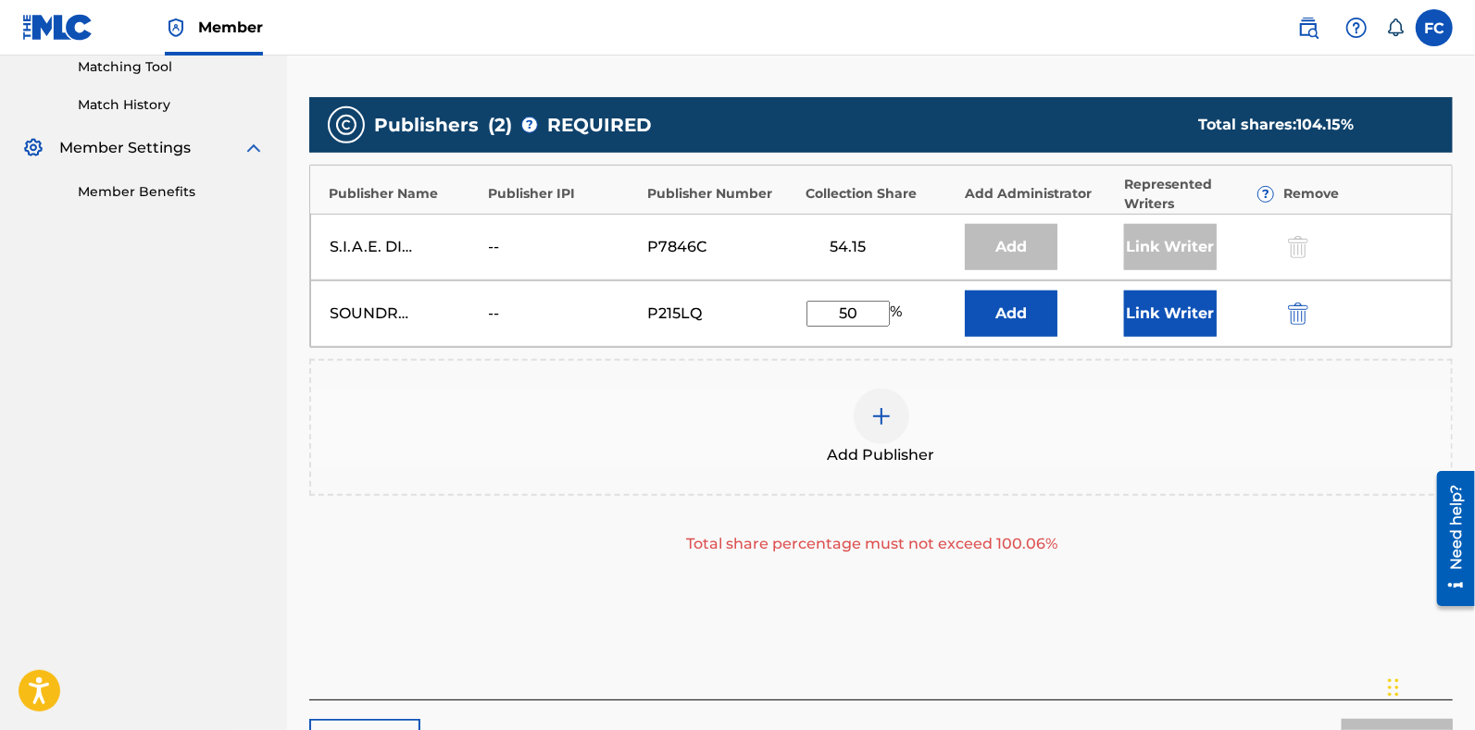
scroll to position [604, 0]
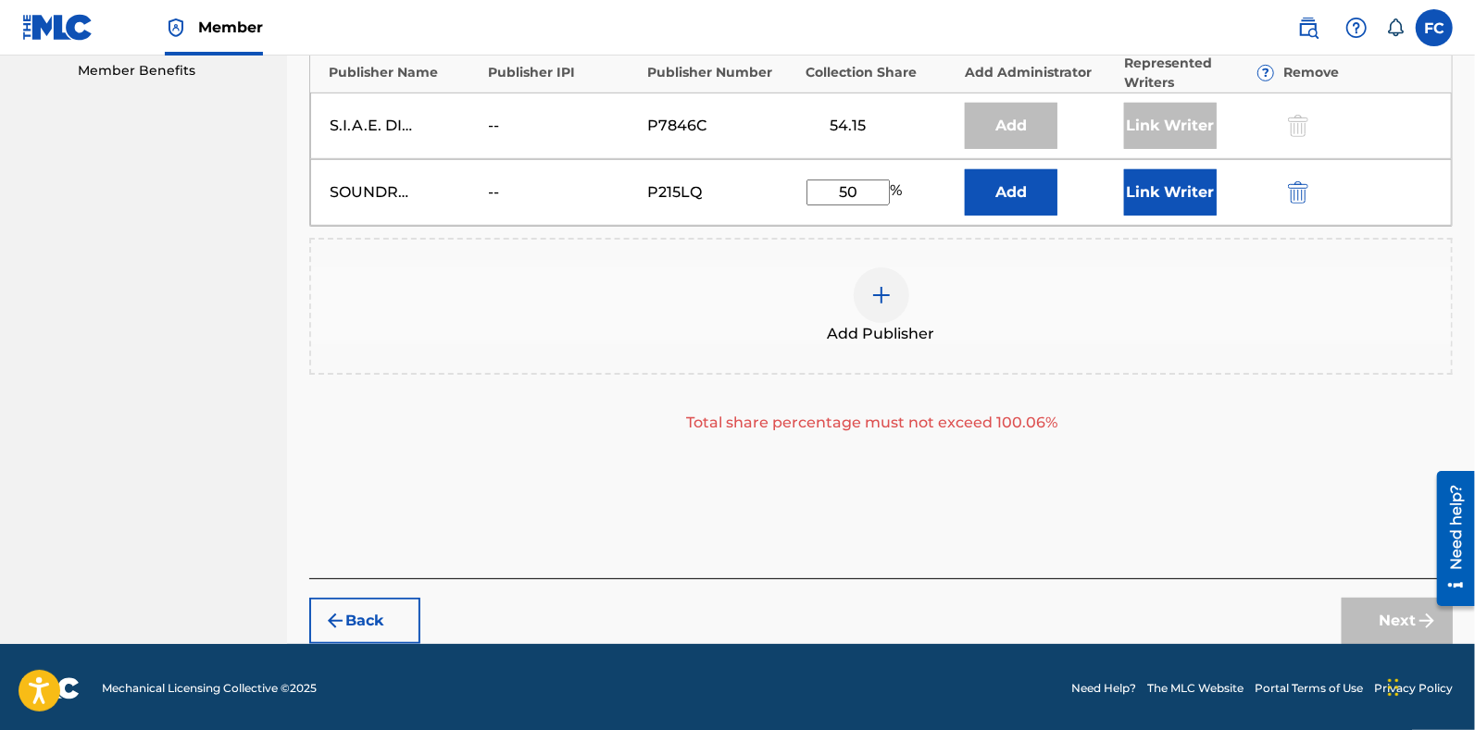
click at [1358, 590] on div "Back Next" at bounding box center [880, 612] width 1143 height 66
click at [1326, 590] on div "Back Next" at bounding box center [880, 612] width 1143 height 66
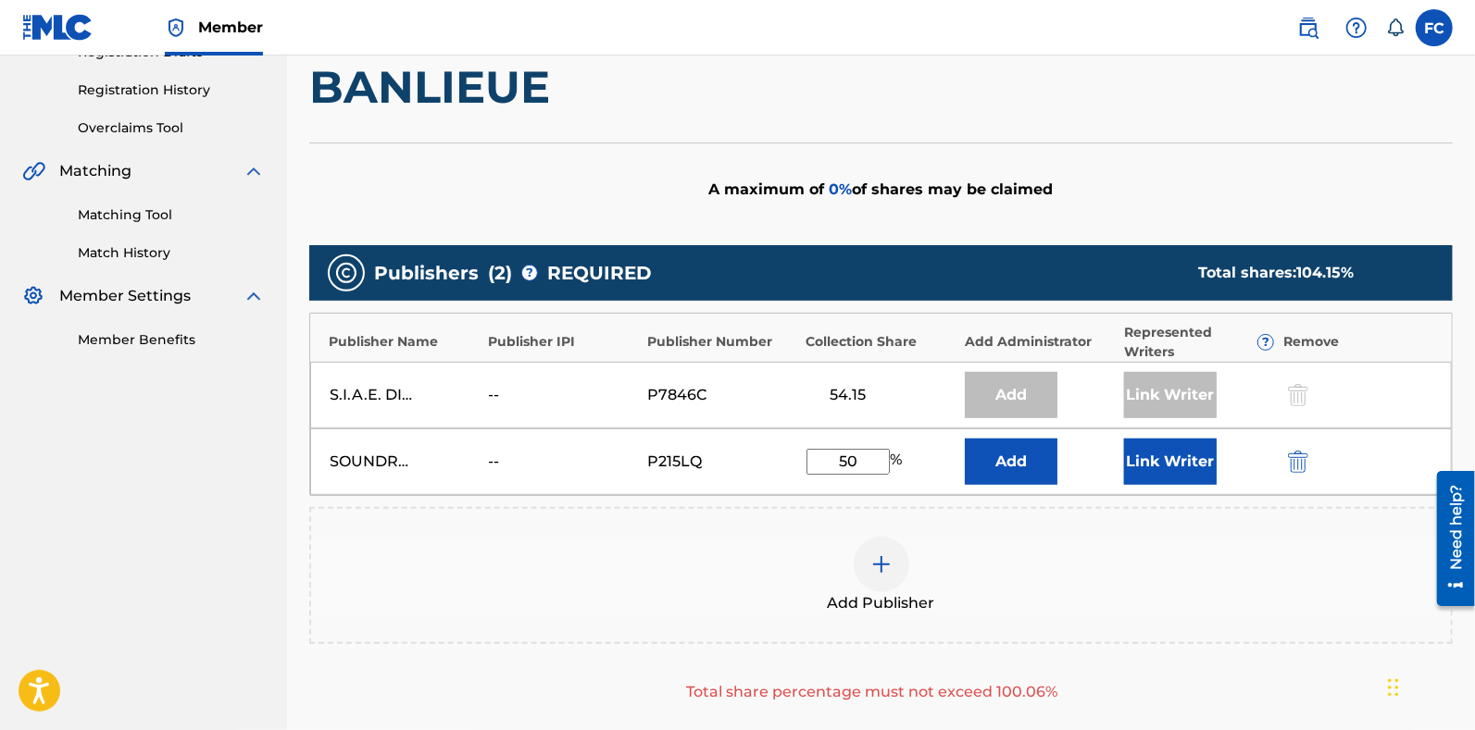
scroll to position [332, 0]
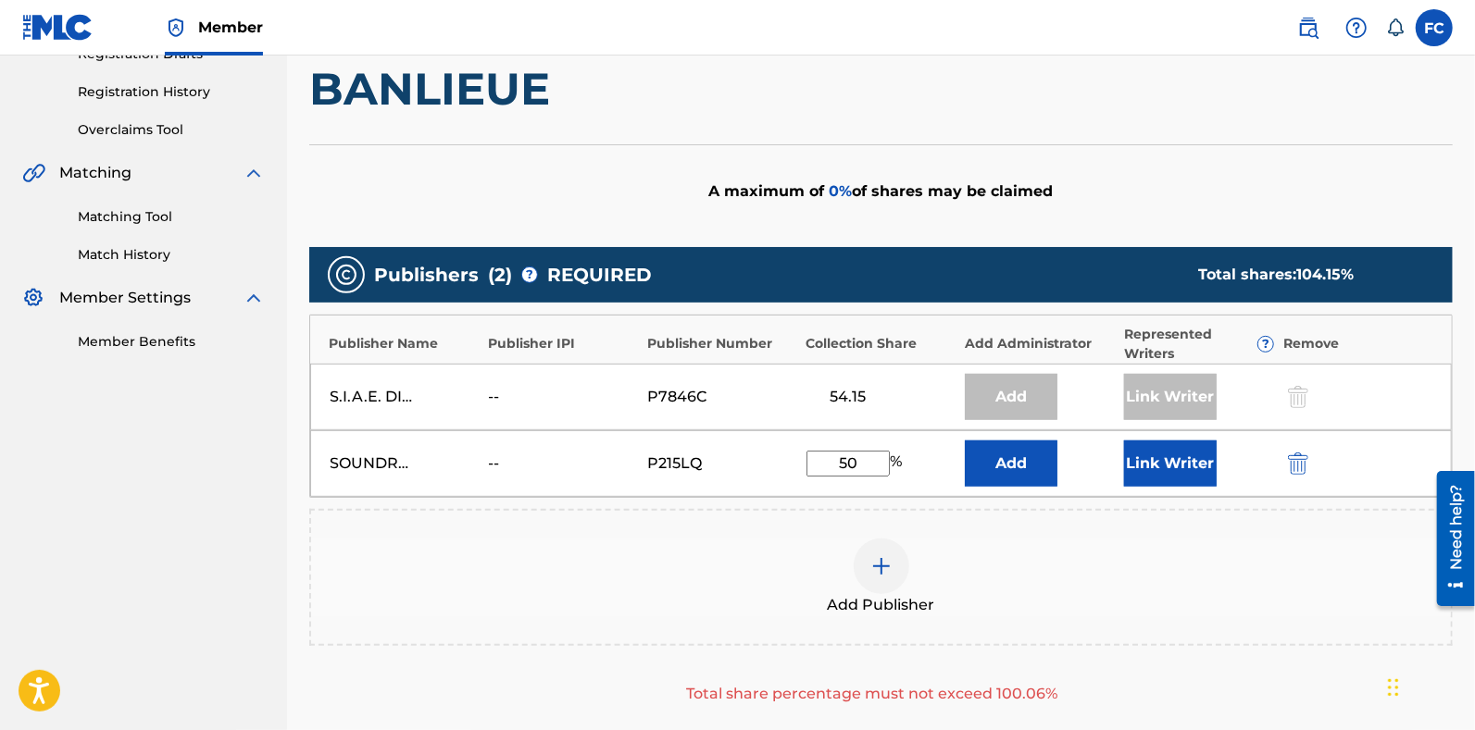
drag, startPoint x: 873, startPoint y: 464, endPoint x: 721, endPoint y: 467, distance: 151.8
click at [721, 467] on div "SOUNDREEF LTD -- P215LQ 50 % Add Link Writer" at bounding box center [880, 463] width 1141 height 67
type input "5"
click at [866, 459] on input "45,75" at bounding box center [847, 464] width 83 height 26
click at [853, 467] on input "45,75" at bounding box center [847, 464] width 83 height 26
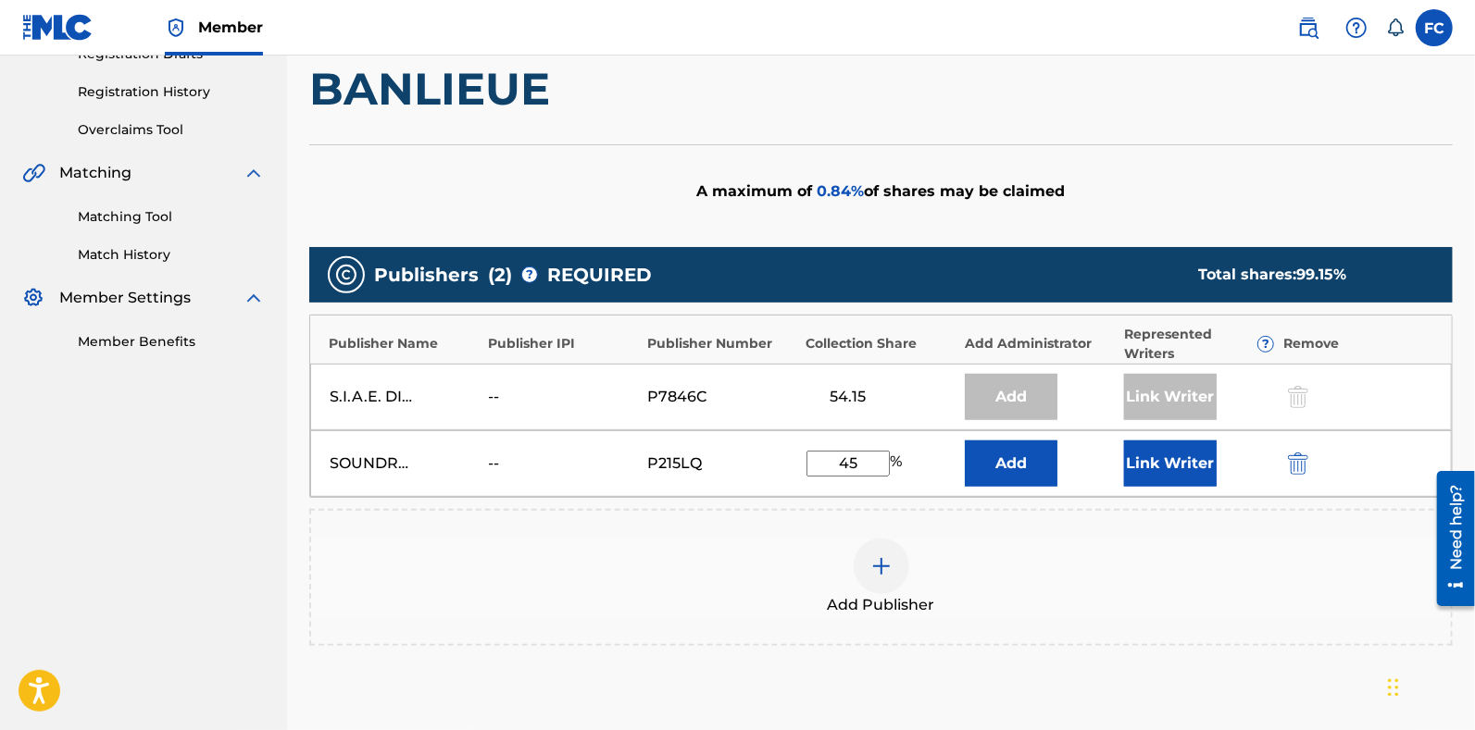
click at [863, 469] on input "45" at bounding box center [847, 464] width 83 height 26
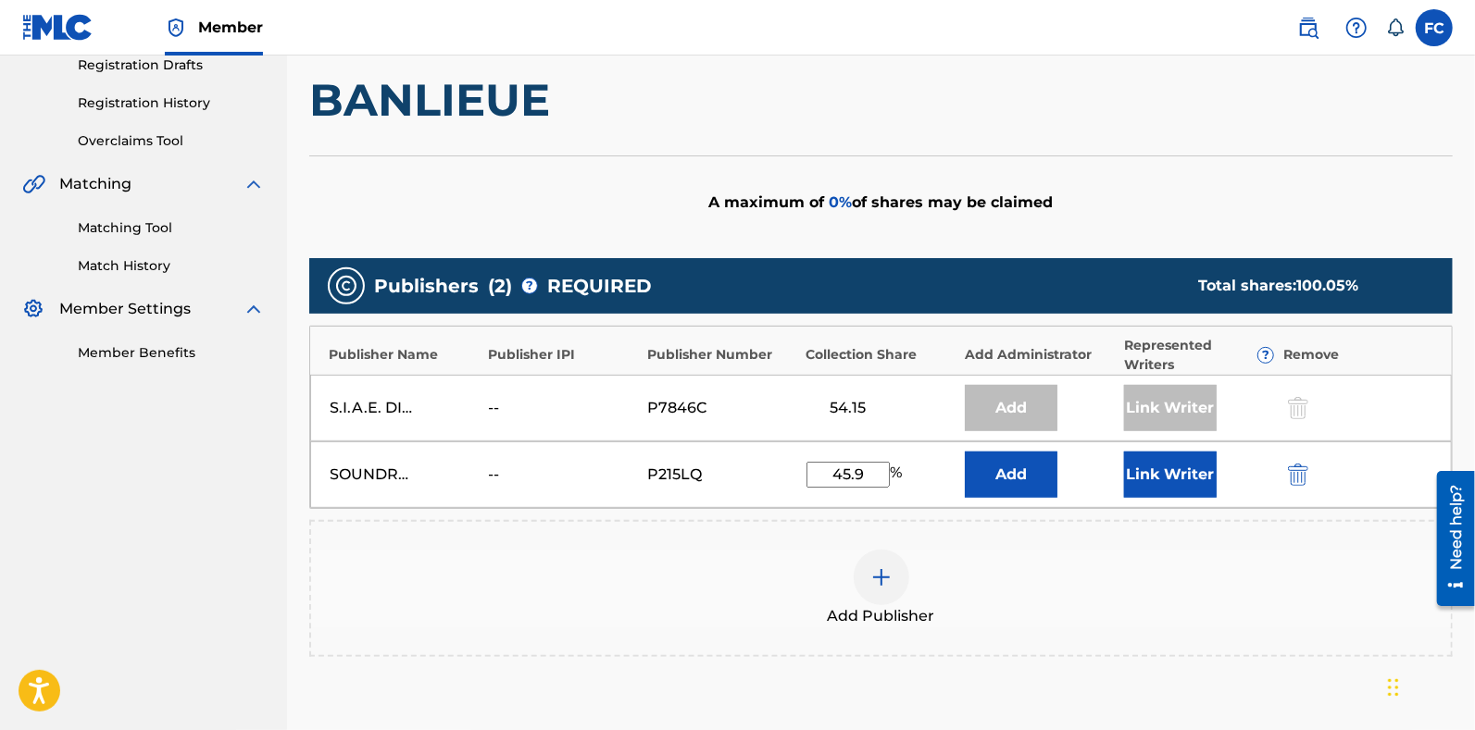
scroll to position [342, 0]
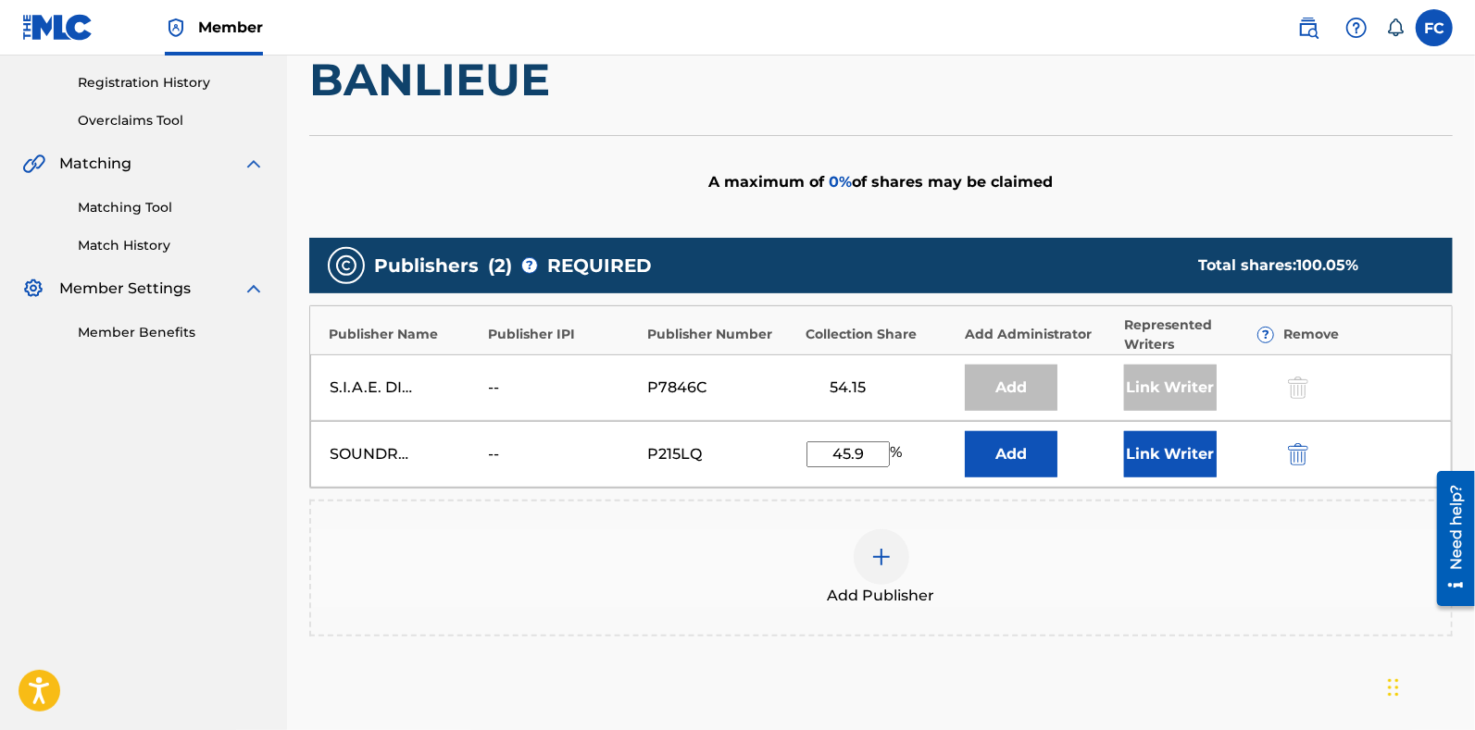
type input "45.9"
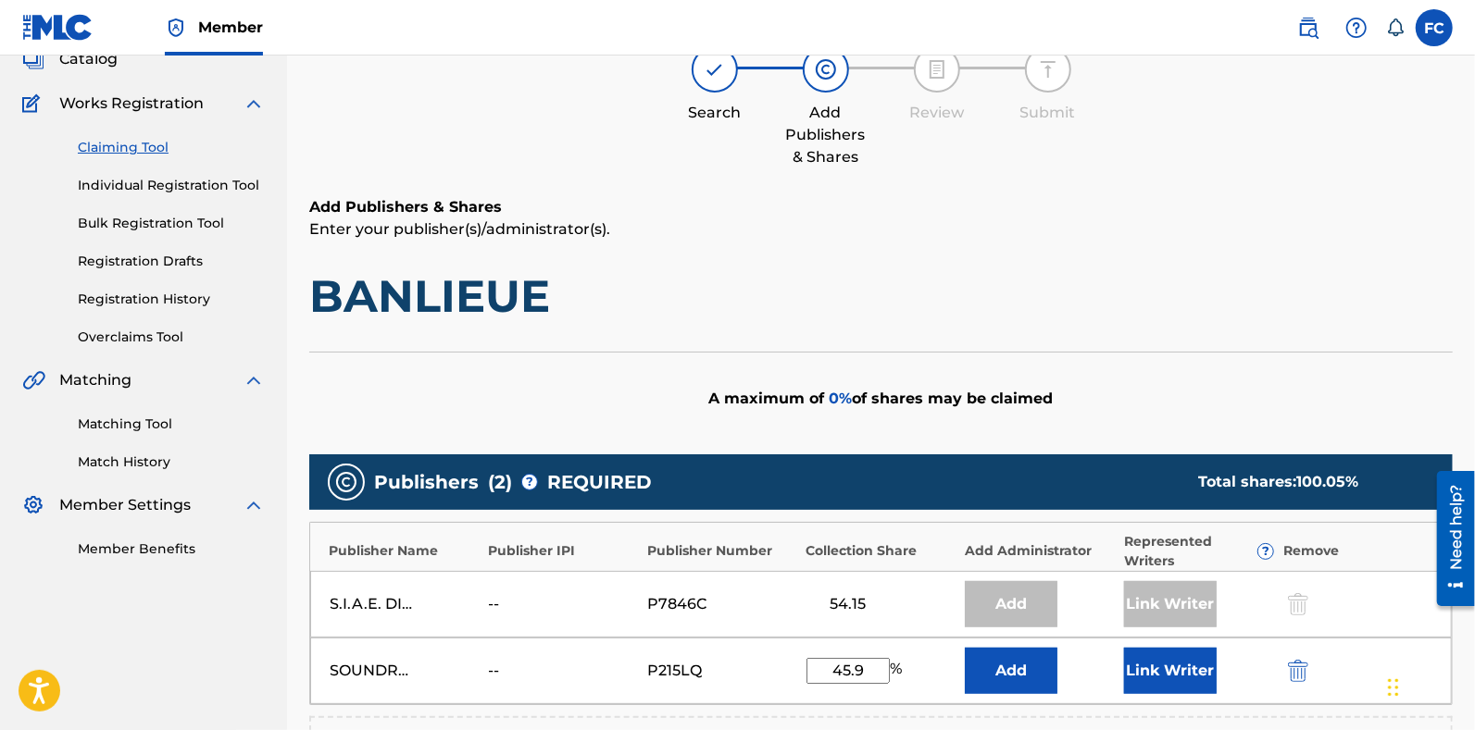
scroll to position [0, 0]
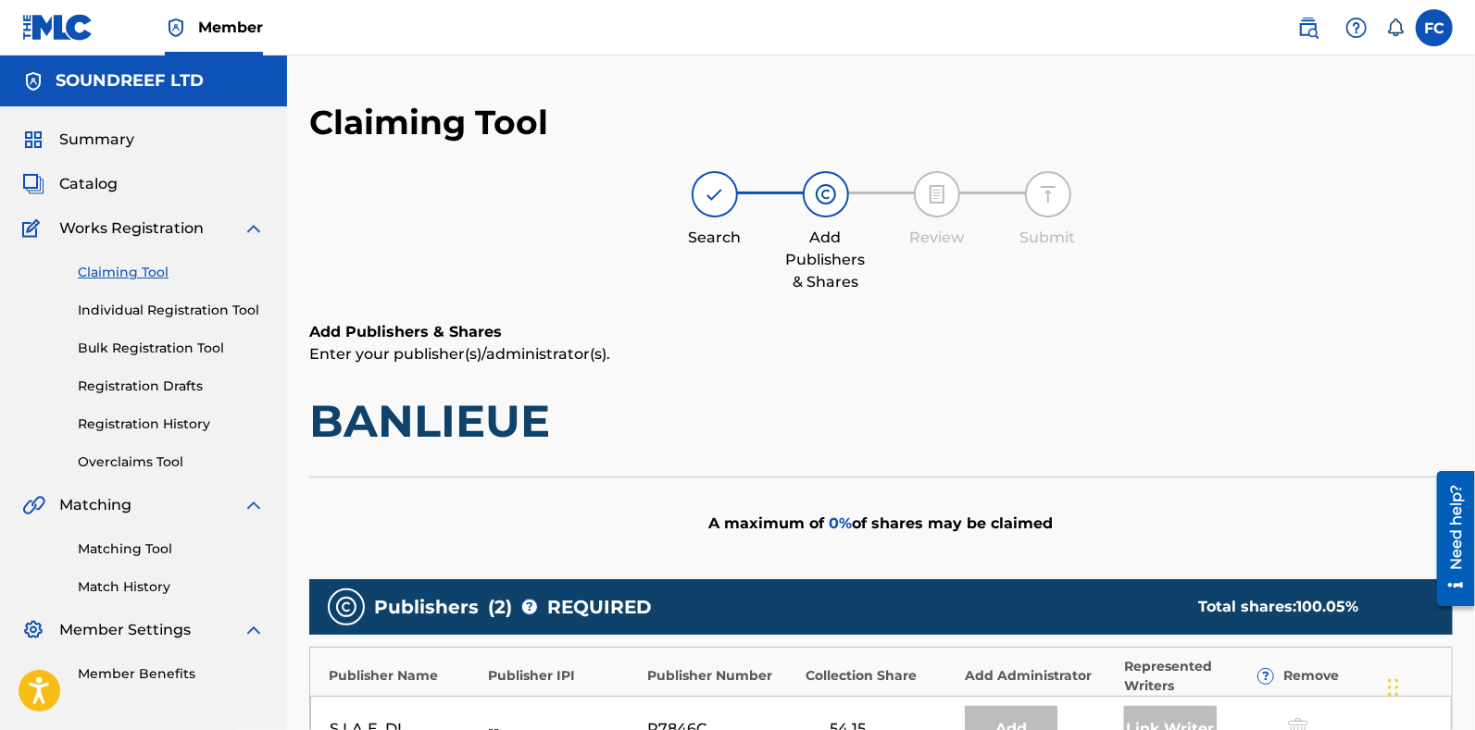
click at [113, 464] on link "Overclaims Tool" at bounding box center [171, 462] width 187 height 19
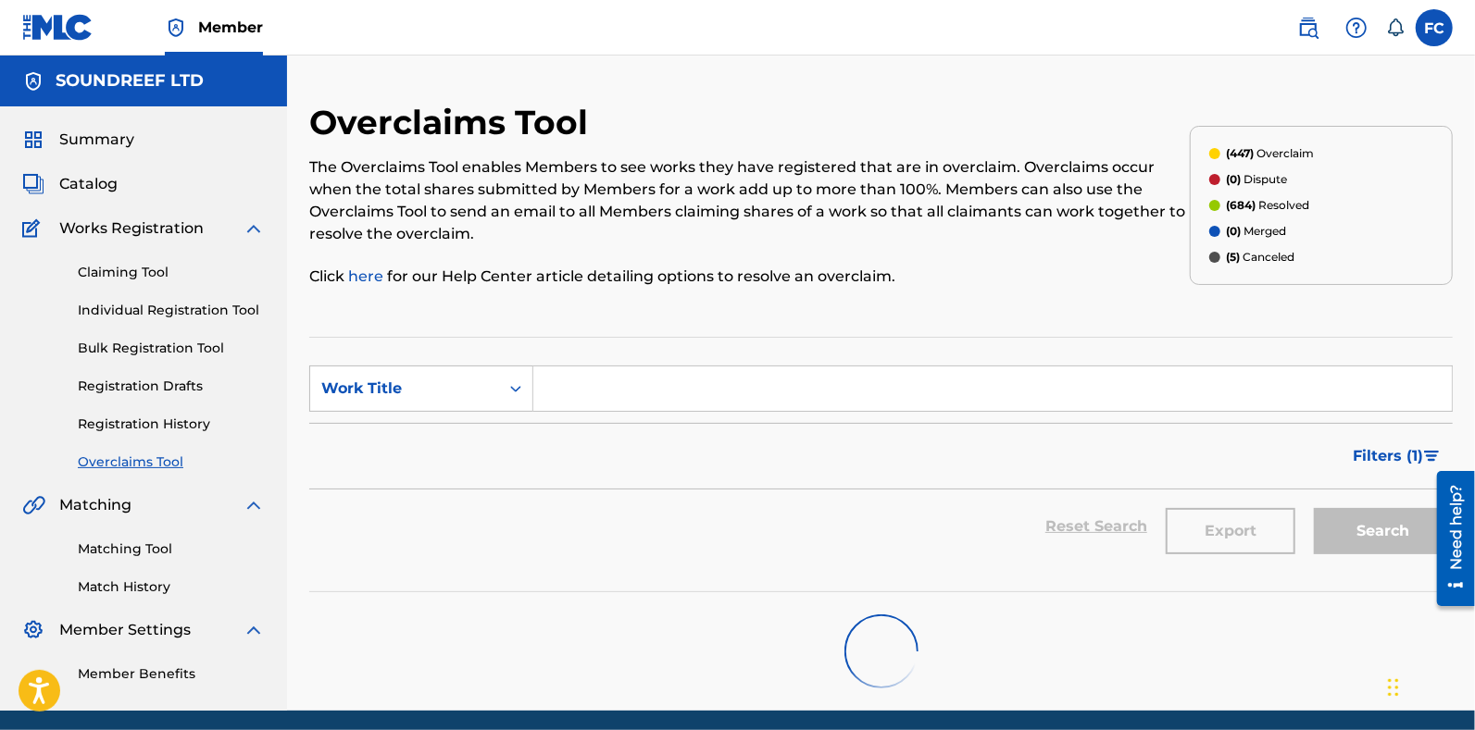
click at [629, 391] on input "Search Form" at bounding box center [992, 389] width 918 height 44
paste input "CJ78EU"
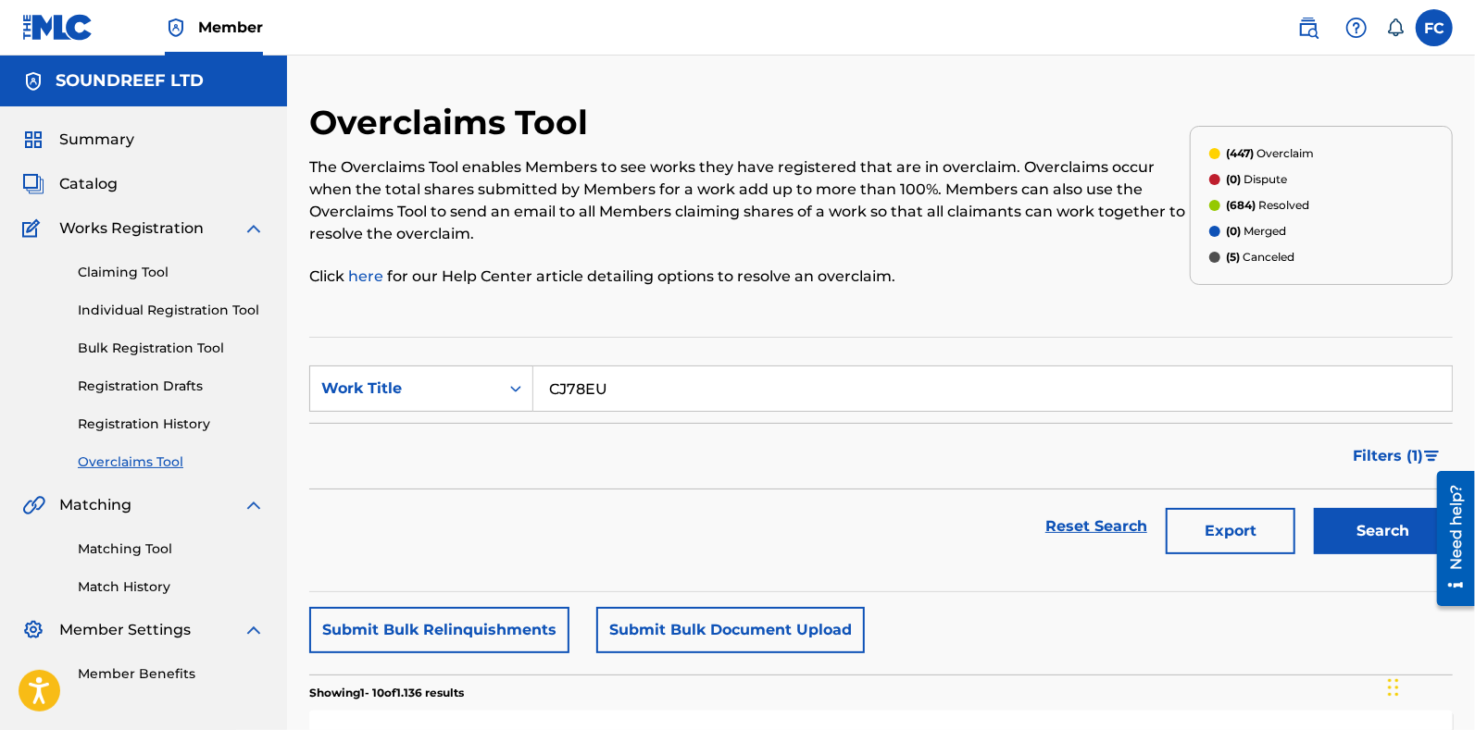
type input "CJ78EU"
drag, startPoint x: 1368, startPoint y: 543, endPoint x: 458, endPoint y: 492, distance: 911.4
click at [458, 492] on div "Reset Search Export Search" at bounding box center [880, 527] width 1143 height 74
click at [403, 410] on div "Work Title" at bounding box center [421, 389] width 224 height 46
click at [384, 428] on div "MLC Song Code" at bounding box center [421, 435] width 222 height 46
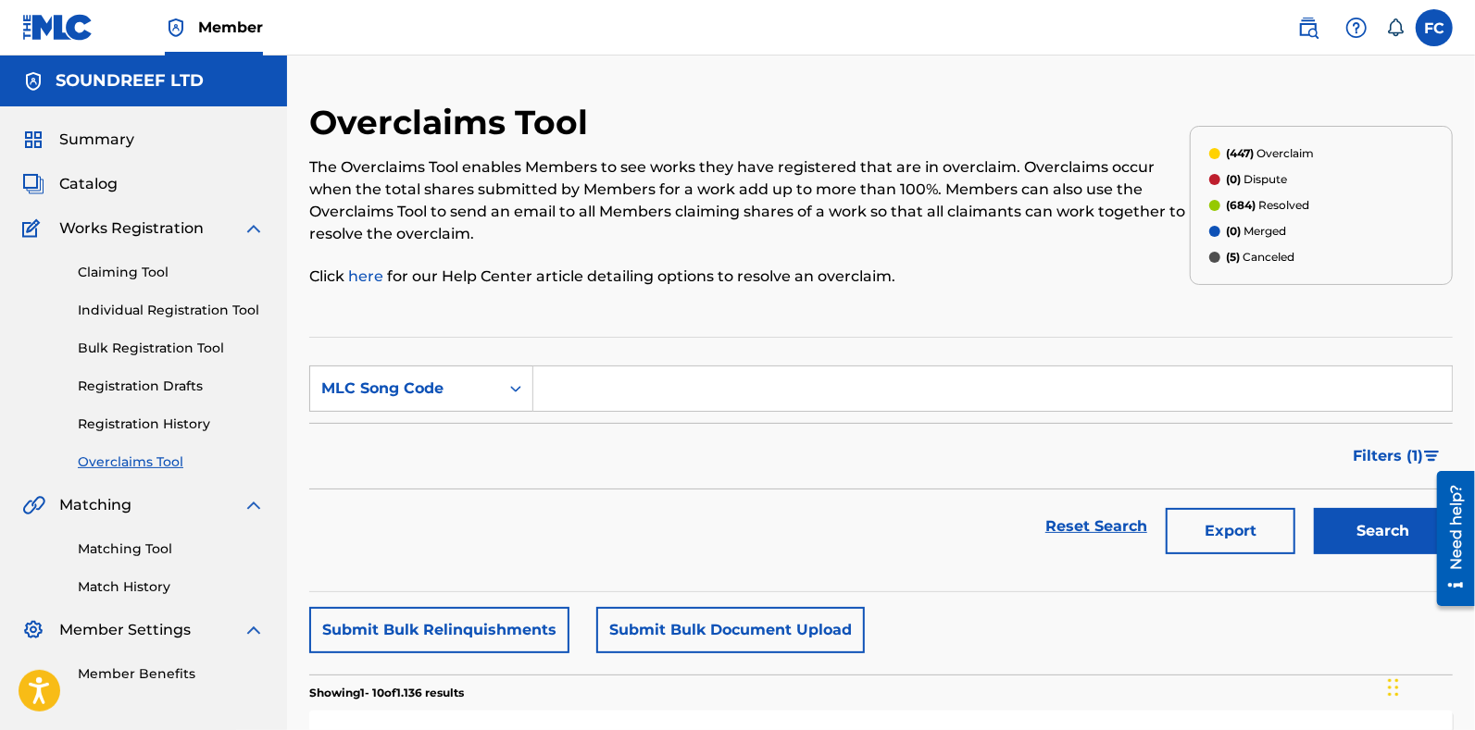
click at [595, 376] on input "Search Form" at bounding box center [992, 389] width 918 height 44
paste input "CJ78EU"
type input "CJ78EU"
click at [1342, 483] on div "Filters ( 1 )" at bounding box center [880, 456] width 1143 height 67
click at [1368, 523] on button "Search" at bounding box center [1383, 531] width 139 height 46
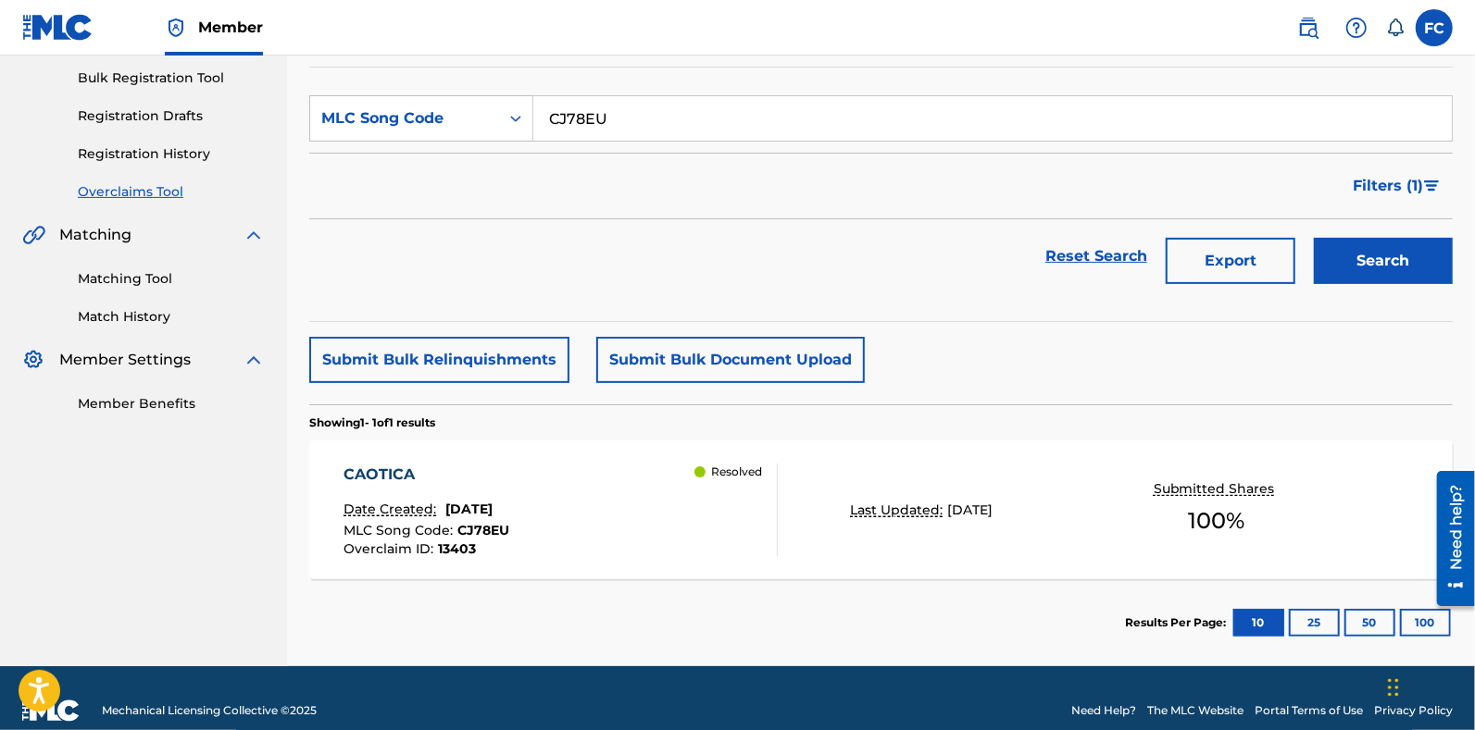
scroll to position [294, 0]
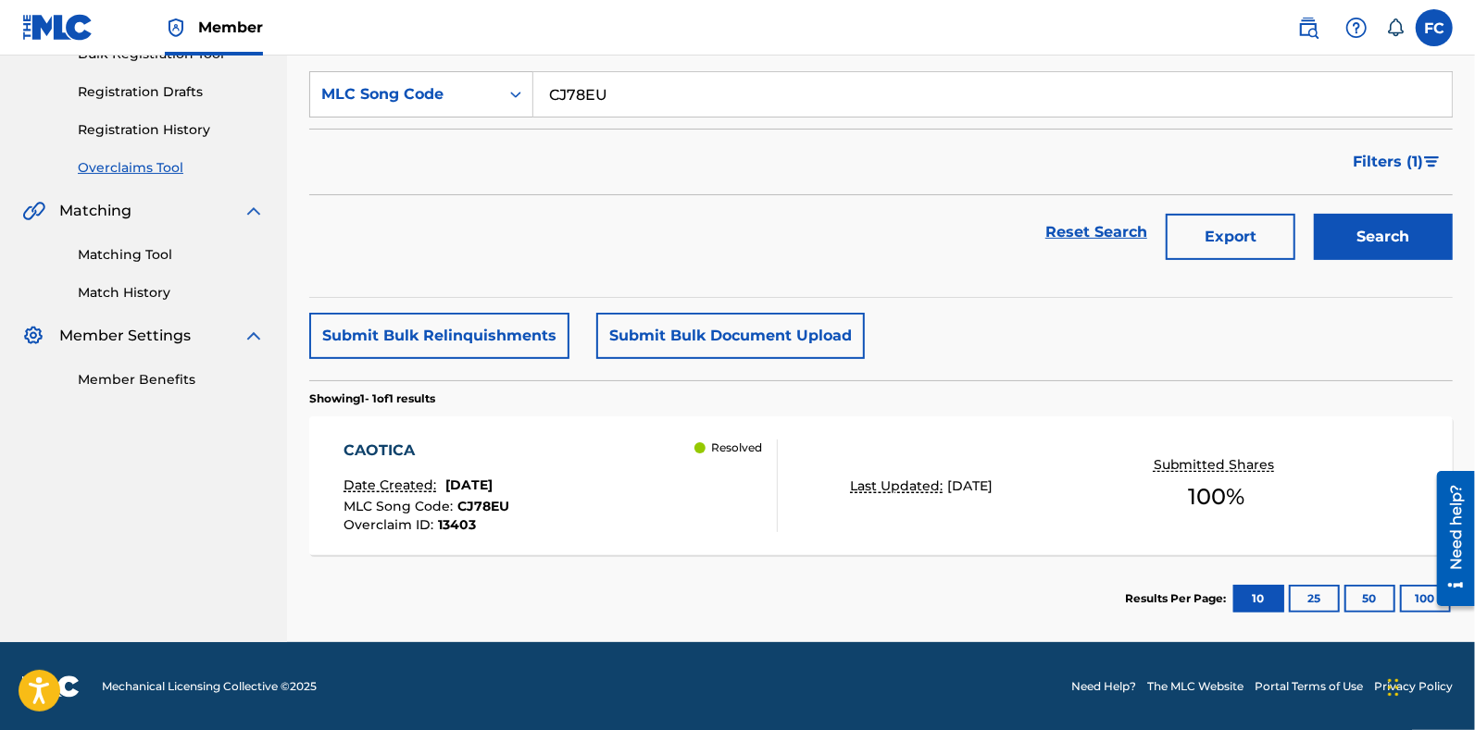
click at [749, 502] on div "Resolved" at bounding box center [735, 486] width 82 height 93
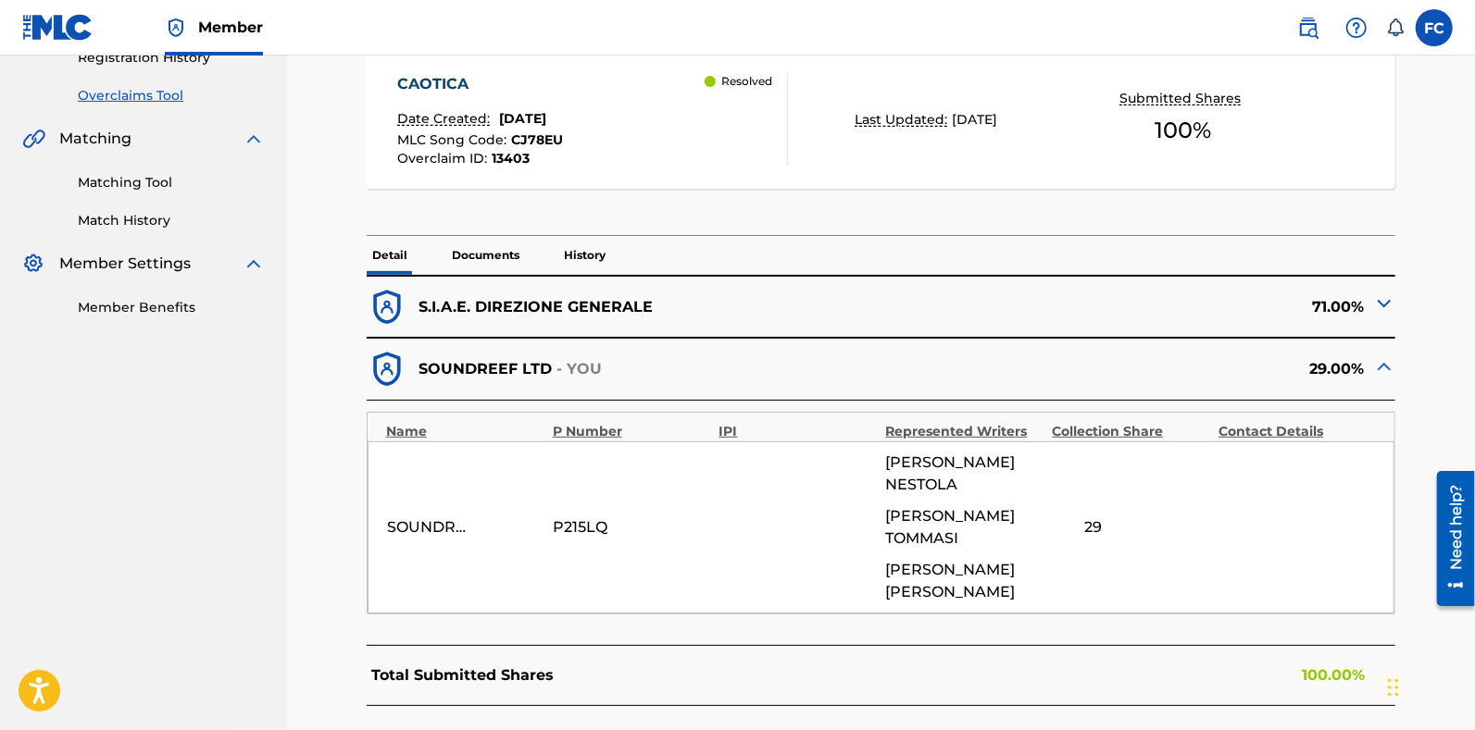
scroll to position [499, 0]
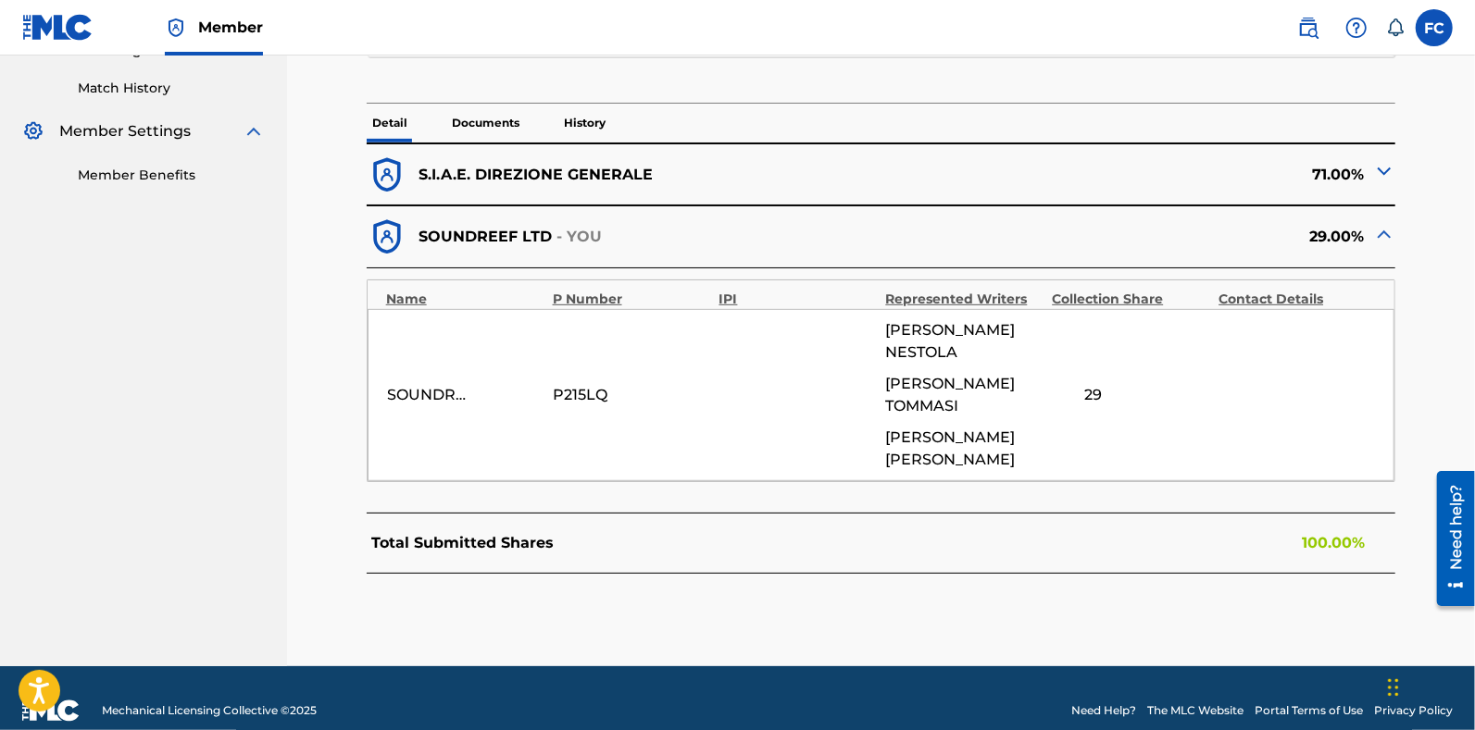
click at [590, 122] on p "History" at bounding box center [584, 123] width 53 height 39
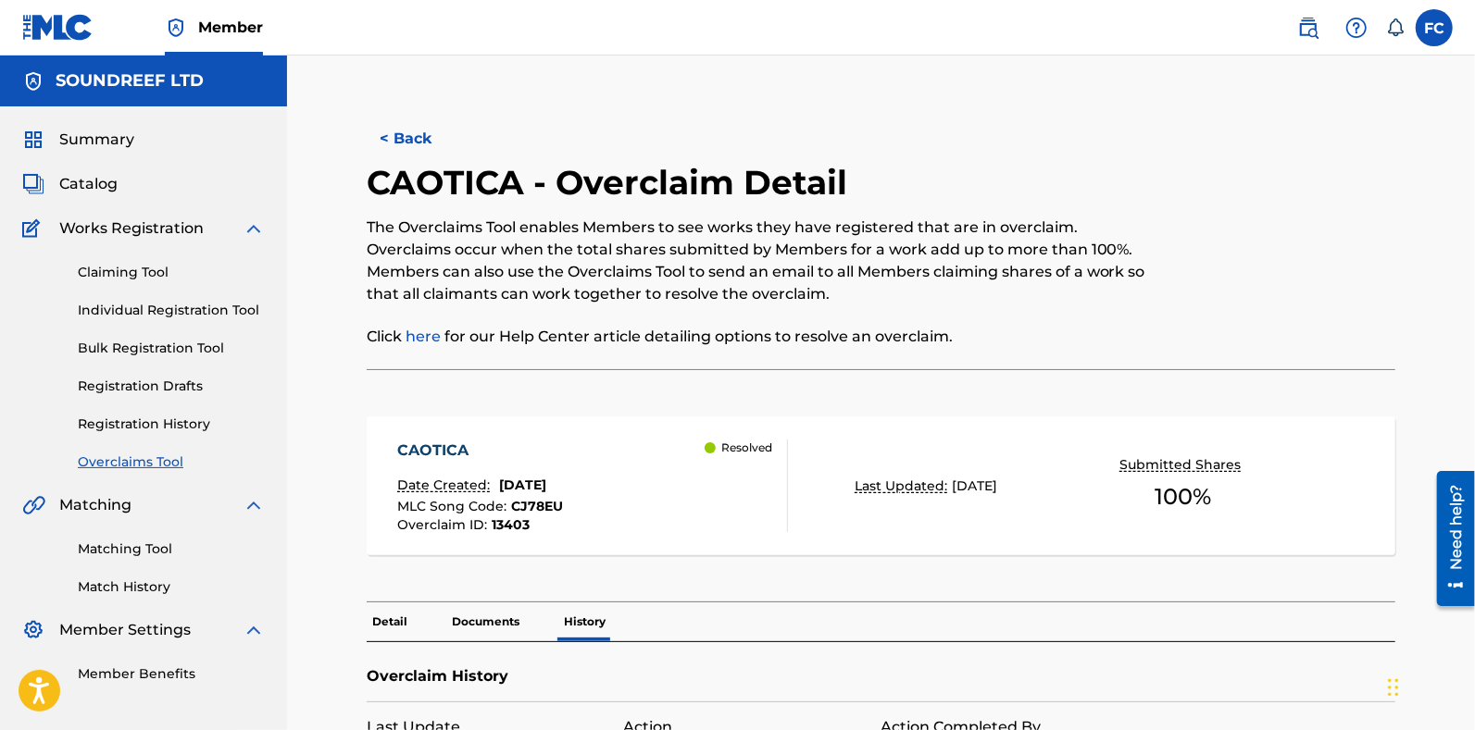
click at [422, 144] on button "< Back" at bounding box center [422, 139] width 111 height 46
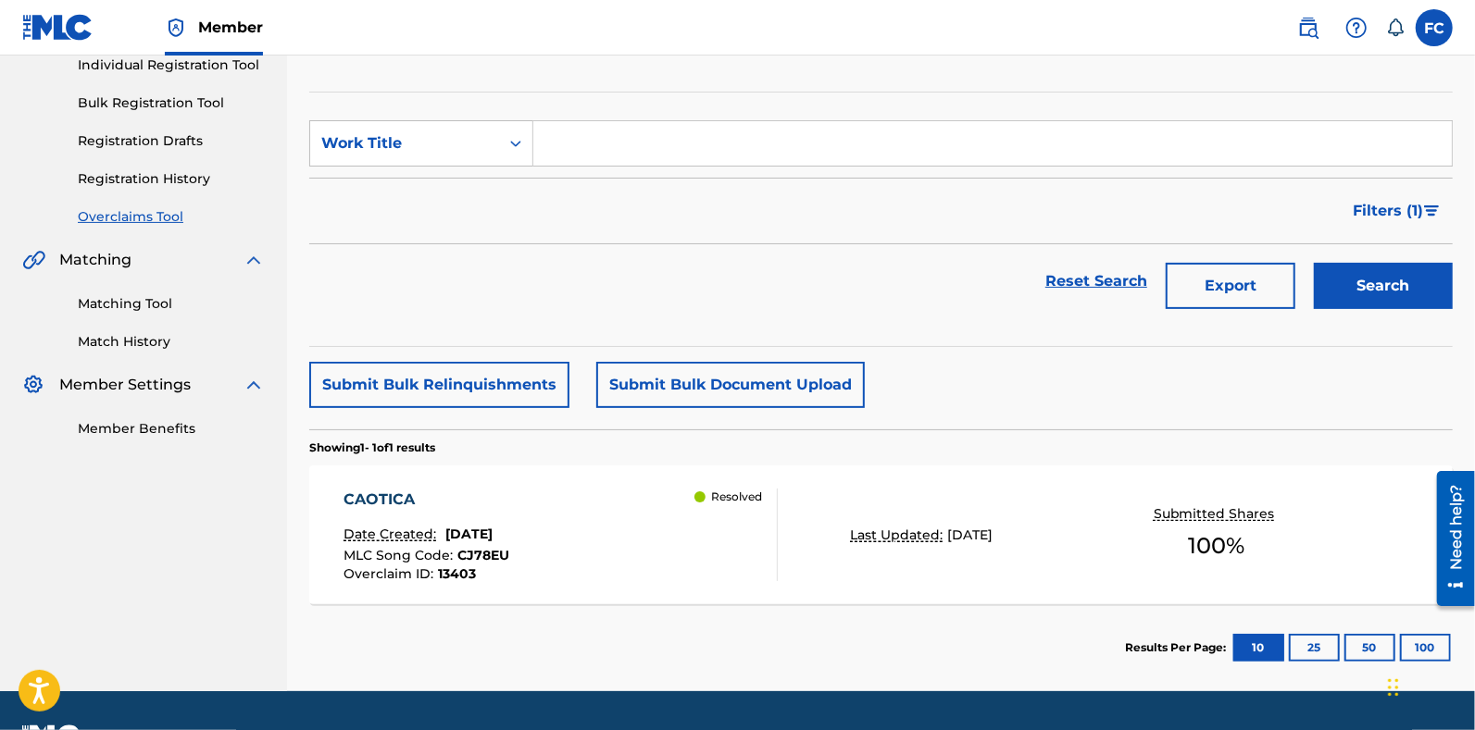
click at [579, 137] on input "Search Form" at bounding box center [992, 143] width 918 height 44
paste input "LA TANA DEL GRANCHIO"
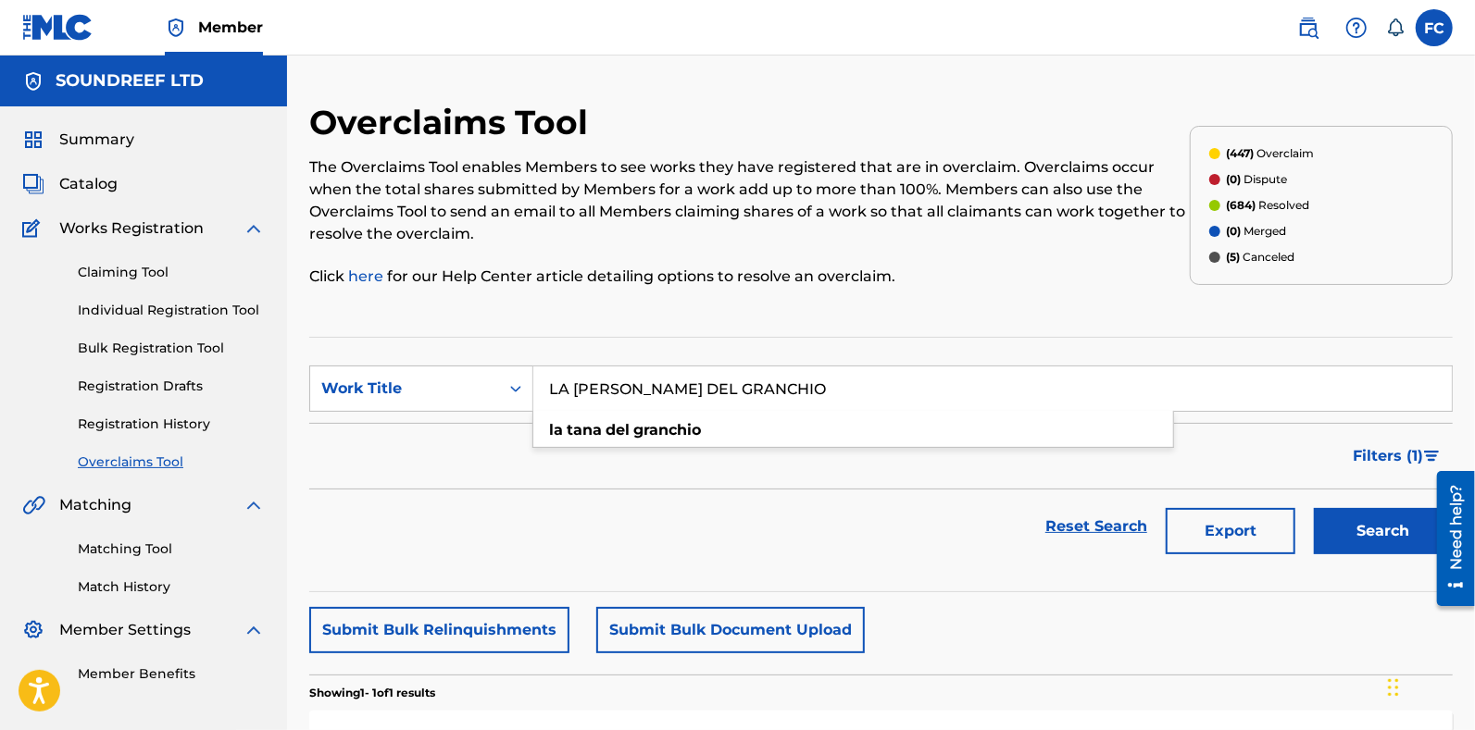
type input "LA TANA DEL GRANCHIO"
click at [147, 406] on div "Claiming Tool Individual Registration Tool Bulk Registration Tool Registration …" at bounding box center [143, 356] width 243 height 232
click at [147, 413] on div "Claiming Tool Individual Registration Tool Bulk Registration Tool Registration …" at bounding box center [143, 356] width 243 height 232
click at [156, 419] on link "Registration History" at bounding box center [171, 424] width 187 height 19
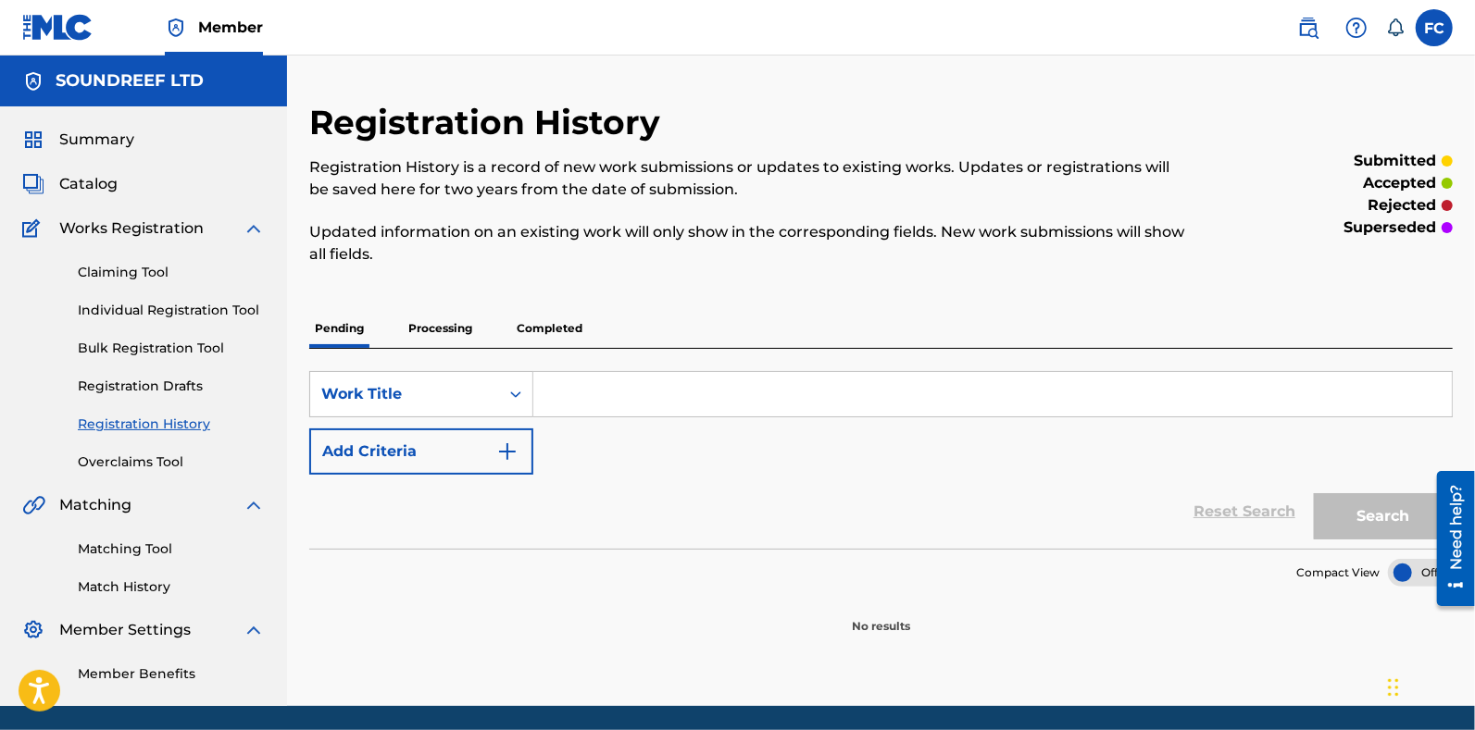
click at [707, 381] on input "Search Form" at bounding box center [992, 394] width 918 height 44
paste input "LA TANA DEL GRANCHIO"
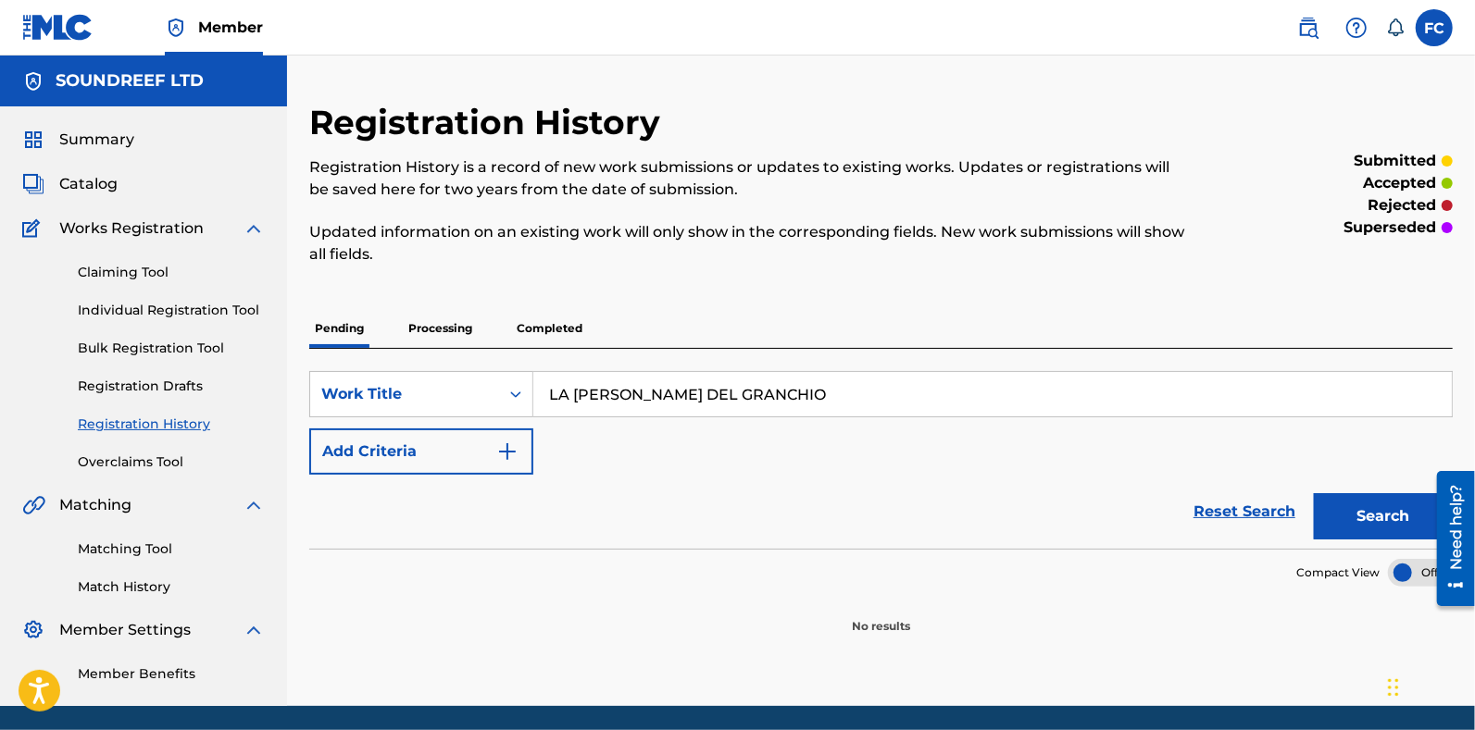
click at [697, 389] on input "LA TANA DEL GRANCHIO" at bounding box center [992, 394] width 918 height 44
type input "LA TANA DEL GRANCHIO"
click at [529, 317] on p "Completed" at bounding box center [549, 328] width 77 height 39
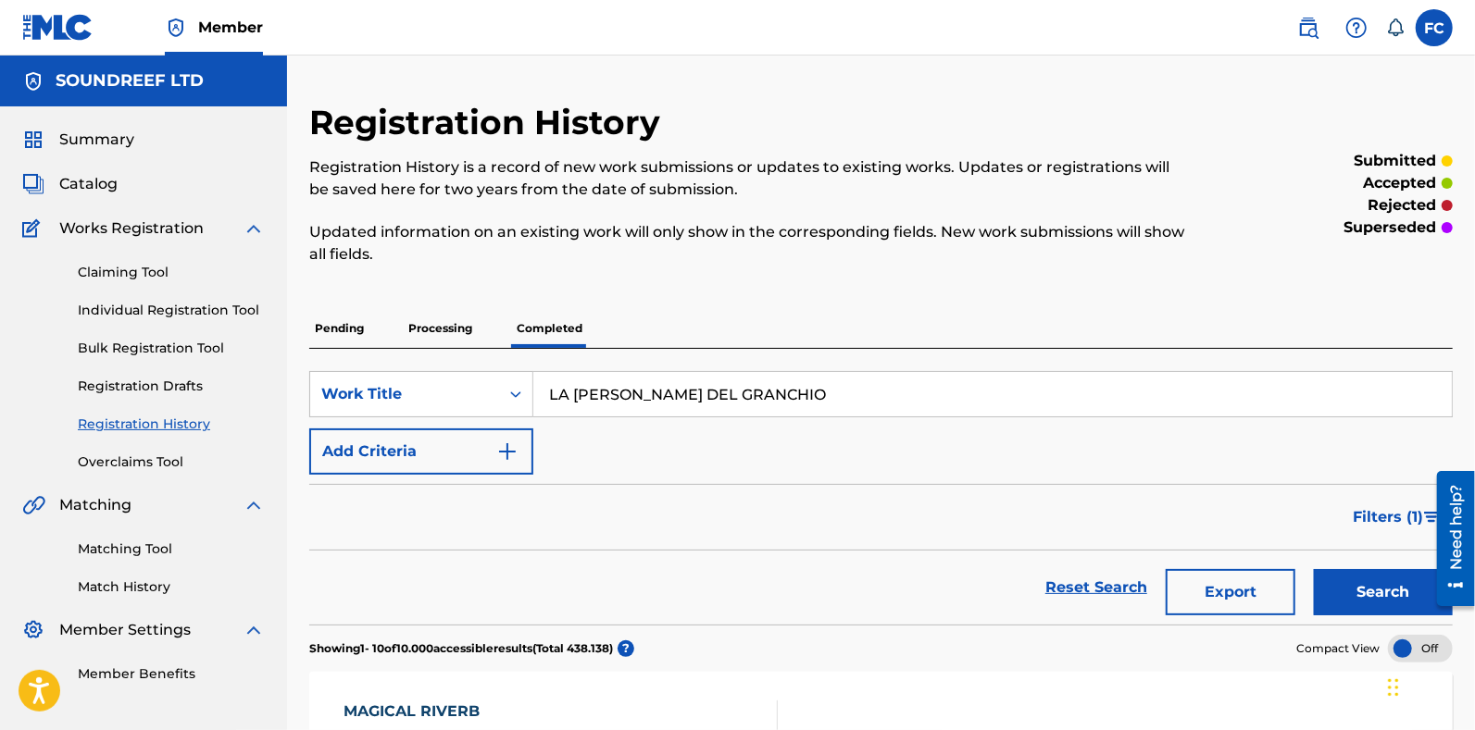
click at [642, 402] on input "LA TANA DEL GRANCHIO" at bounding box center [992, 394] width 918 height 44
type input "banlieu"
click at [1314, 569] on button "Search" at bounding box center [1383, 592] width 139 height 46
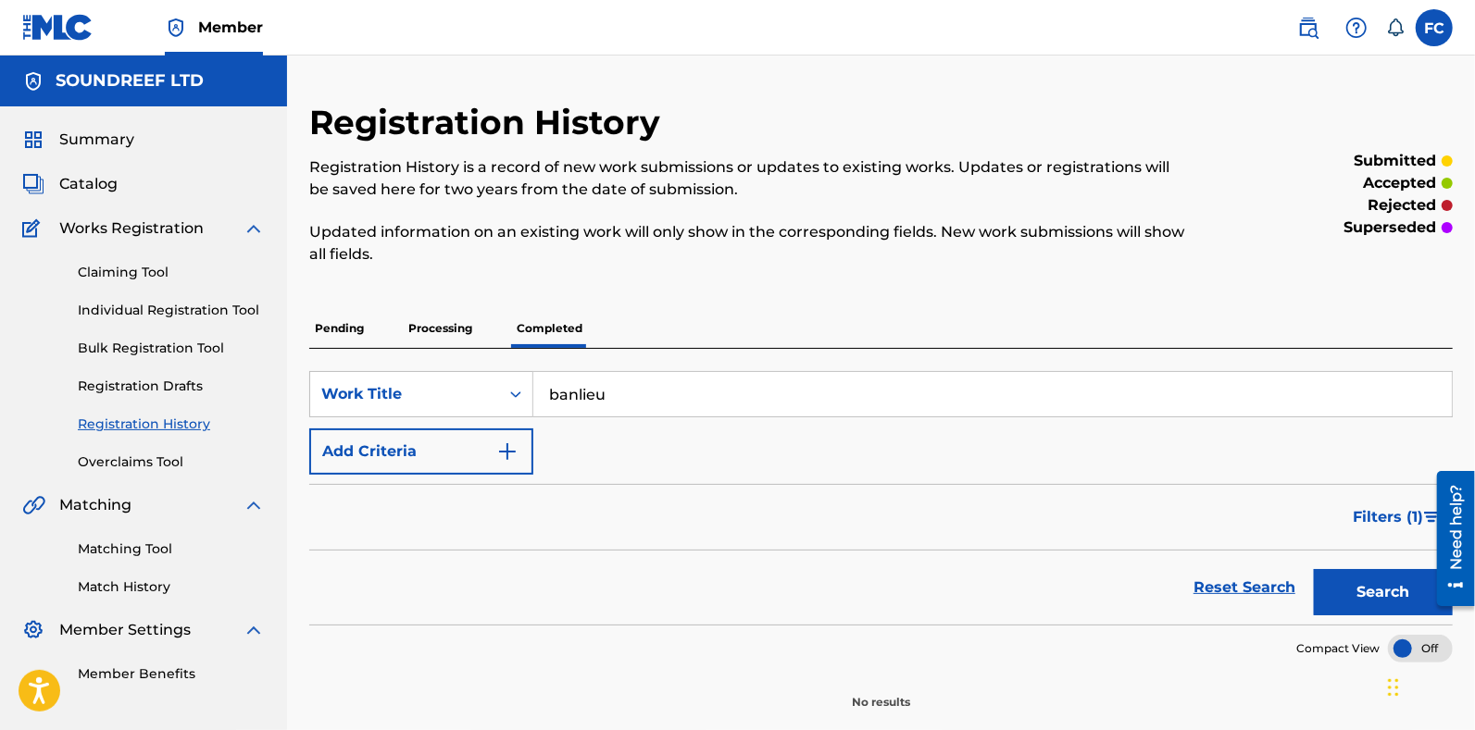
click at [479, 319] on div "Pending Processing Completed" at bounding box center [880, 328] width 1143 height 39
click at [471, 320] on p "Processing" at bounding box center [440, 328] width 75 height 39
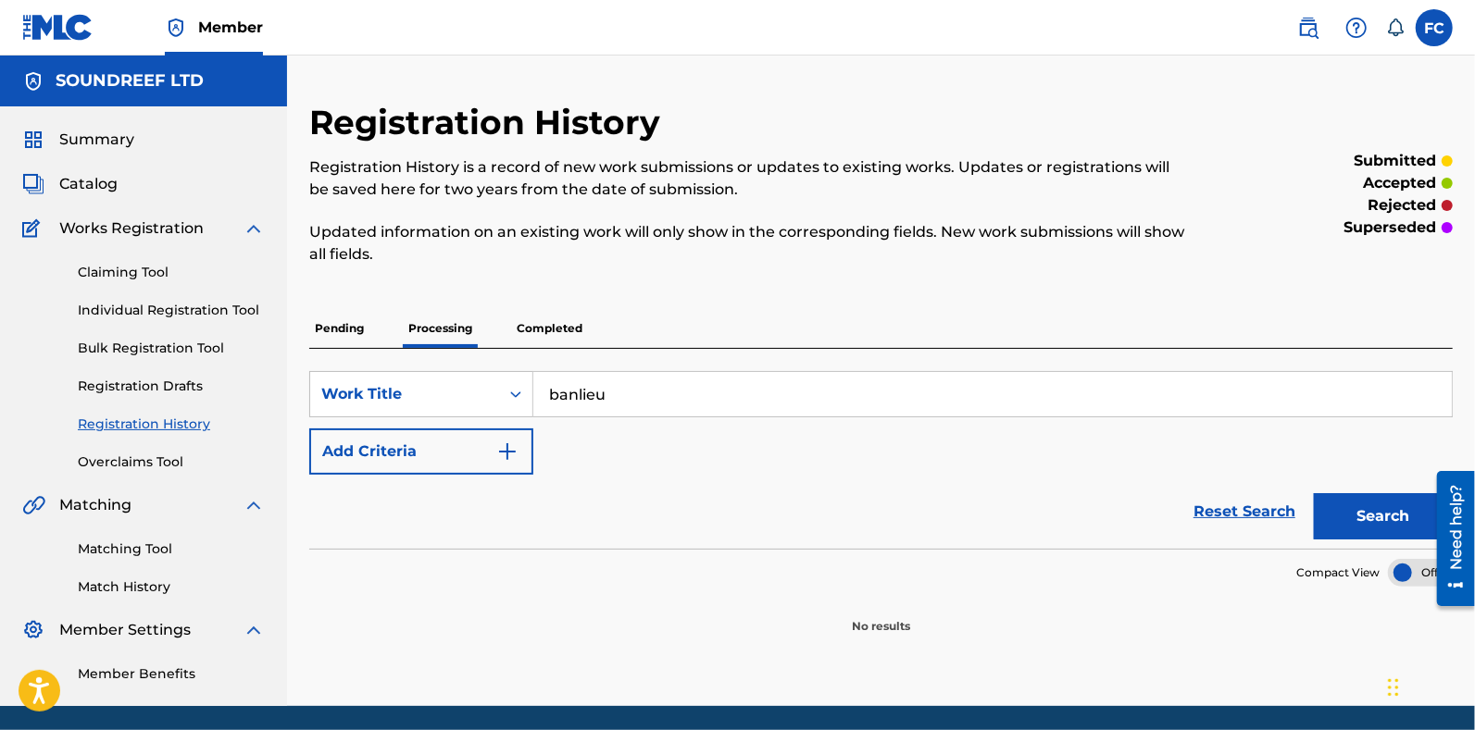
click at [361, 323] on p "Pending" at bounding box center [339, 328] width 60 height 39
click at [405, 396] on div "Work Title" at bounding box center [404, 394] width 167 height 22
click at [156, 442] on div "Claiming Tool Individual Registration Tool Bulk Registration Tool Registration …" at bounding box center [143, 356] width 243 height 232
click at [81, 182] on span "Catalog" at bounding box center [88, 184] width 58 height 22
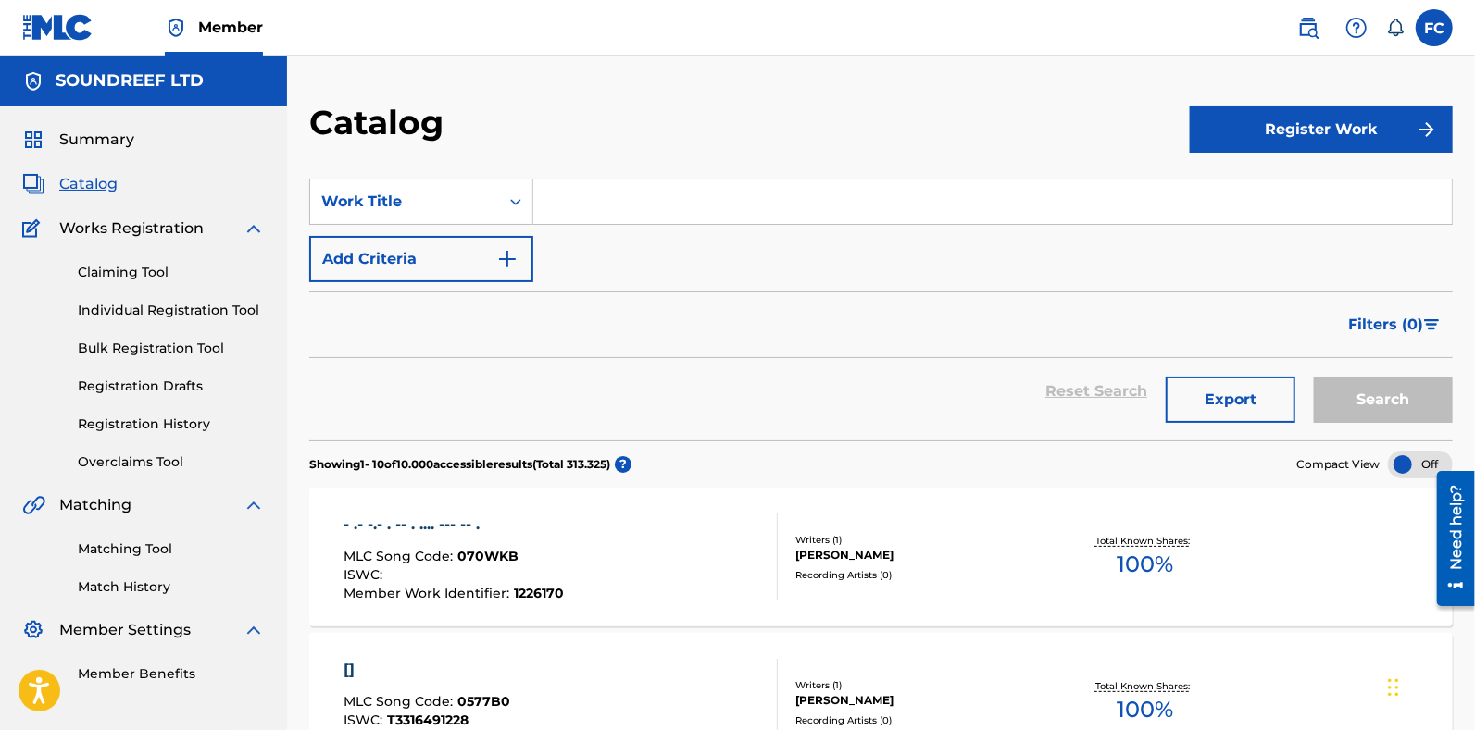
click at [620, 212] on input "Search Form" at bounding box center [992, 202] width 918 height 44
paste input "LA TANA DEL GRANCHIO"
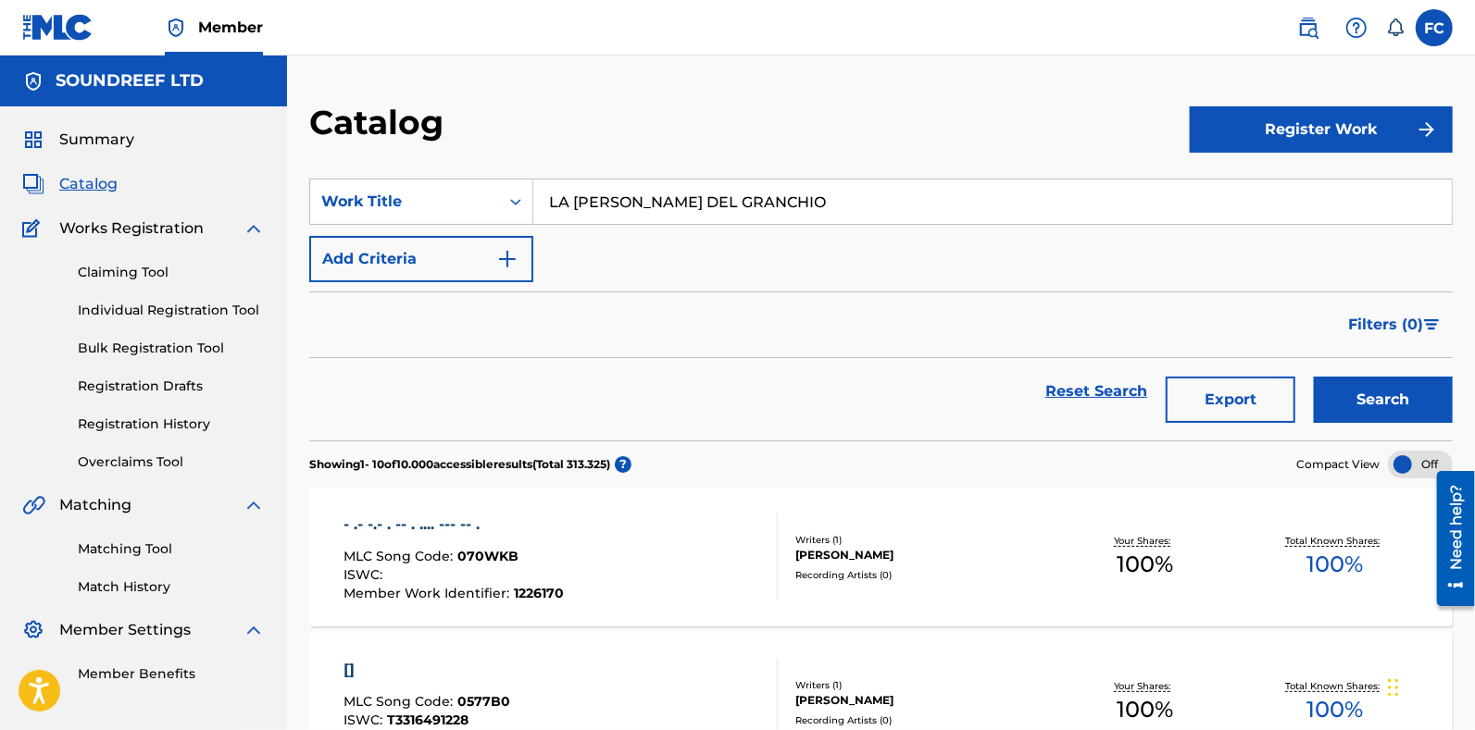
type input "LA TANA DEL GRANCHIO"
click at [1314, 377] on button "Search" at bounding box center [1383, 400] width 139 height 46
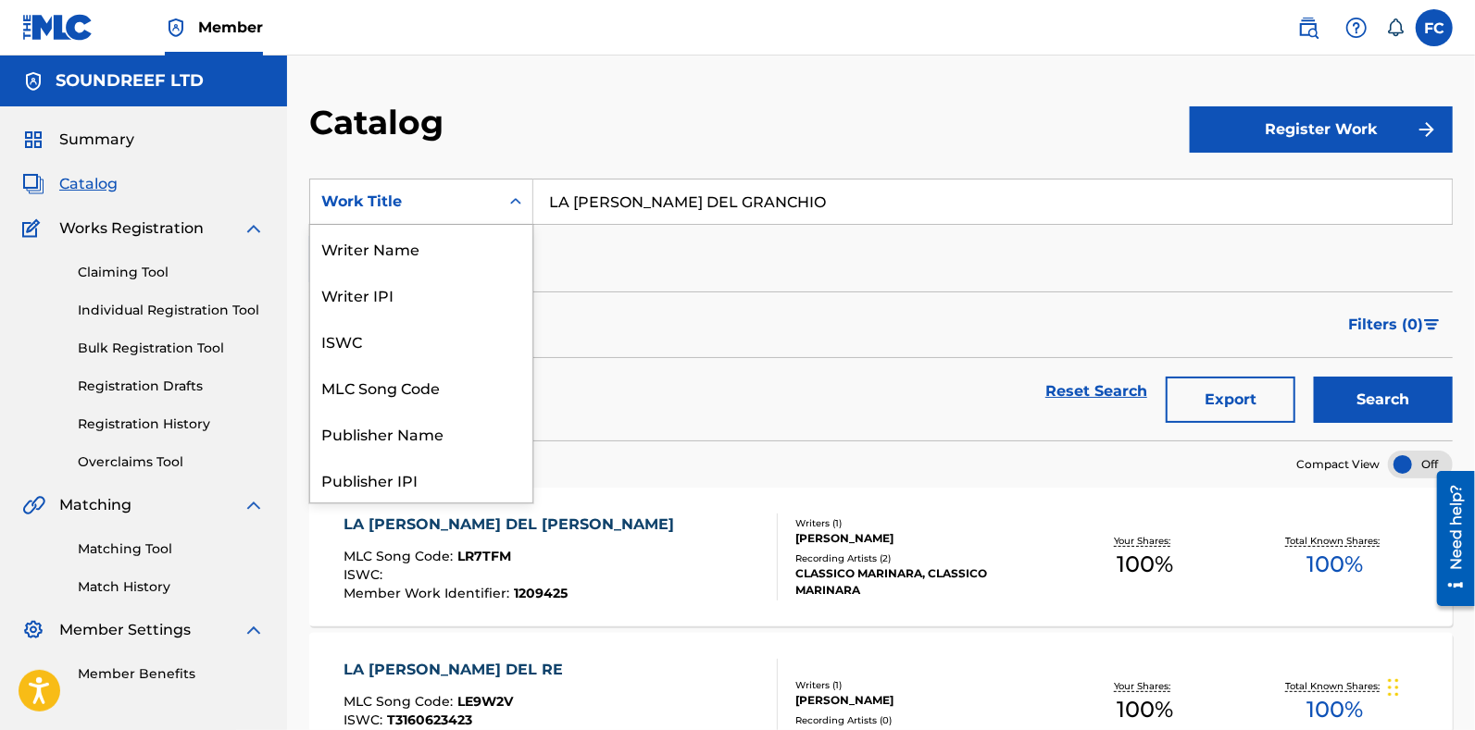
click at [403, 210] on div "Work Title" at bounding box center [404, 202] width 167 height 22
click at [365, 403] on div "MLC Song Code" at bounding box center [421, 387] width 222 height 46
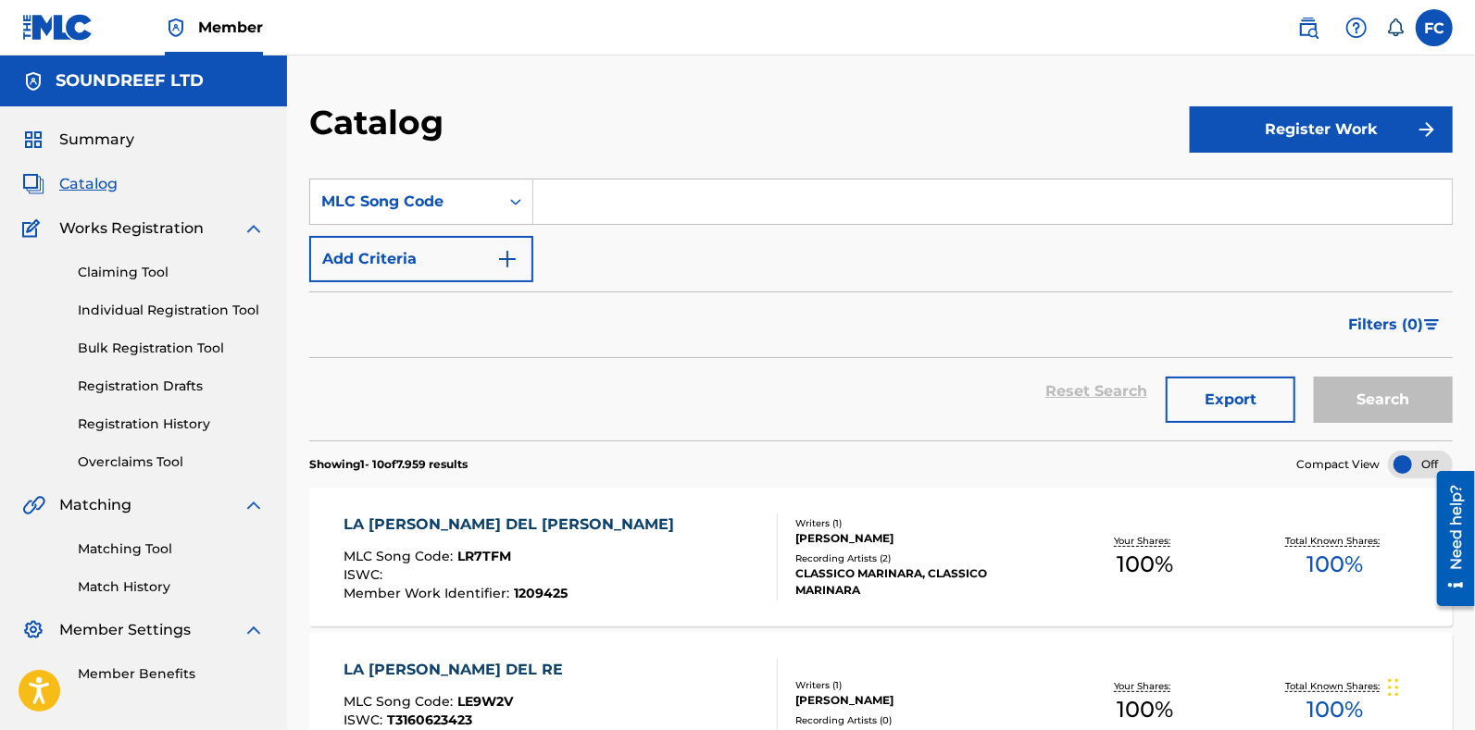
click at [715, 213] on input "Search Form" at bounding box center [992, 202] width 918 height 44
paste input "LR5QS7"
type input "LR5QS7"
click at [1314, 377] on button "Search" at bounding box center [1383, 400] width 139 height 46
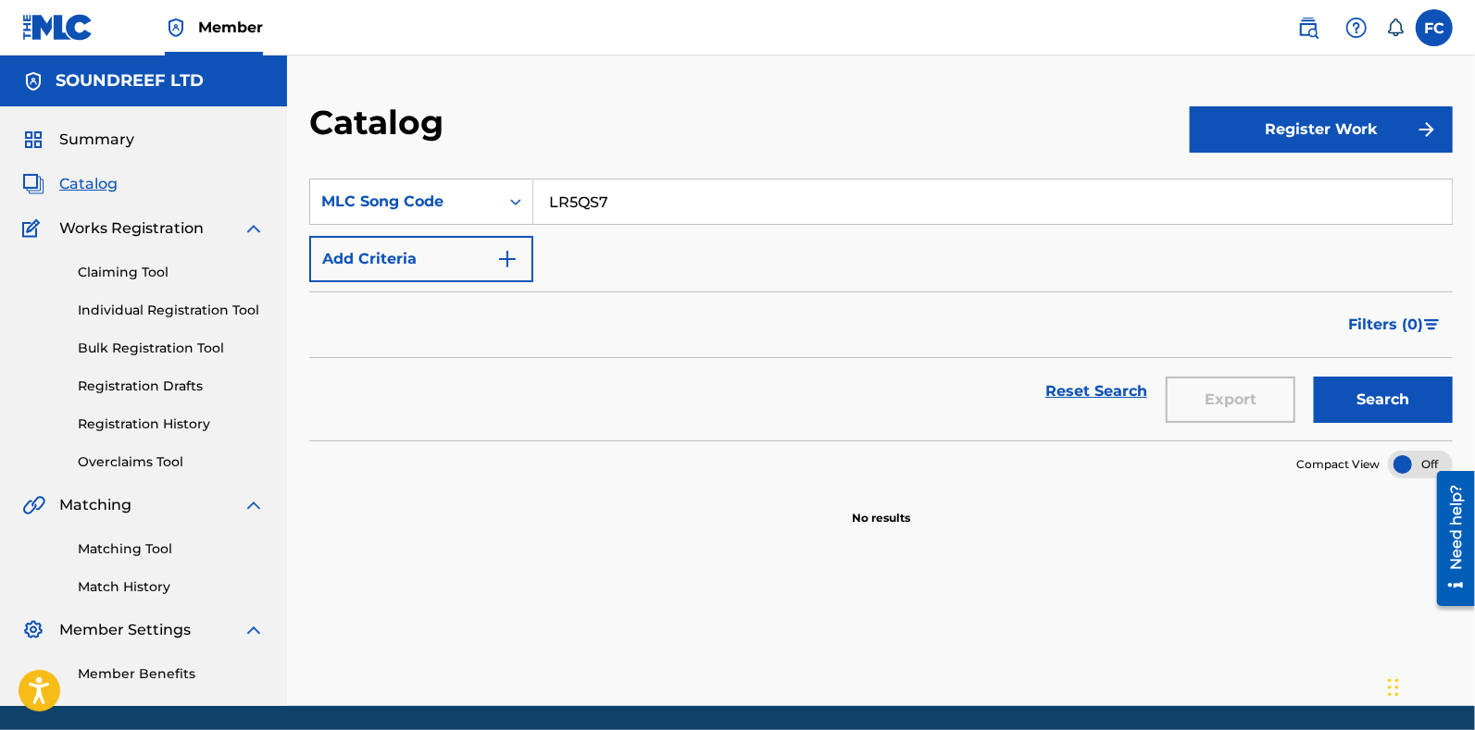
click at [167, 266] on link "Claiming Tool" at bounding box center [171, 272] width 187 height 19
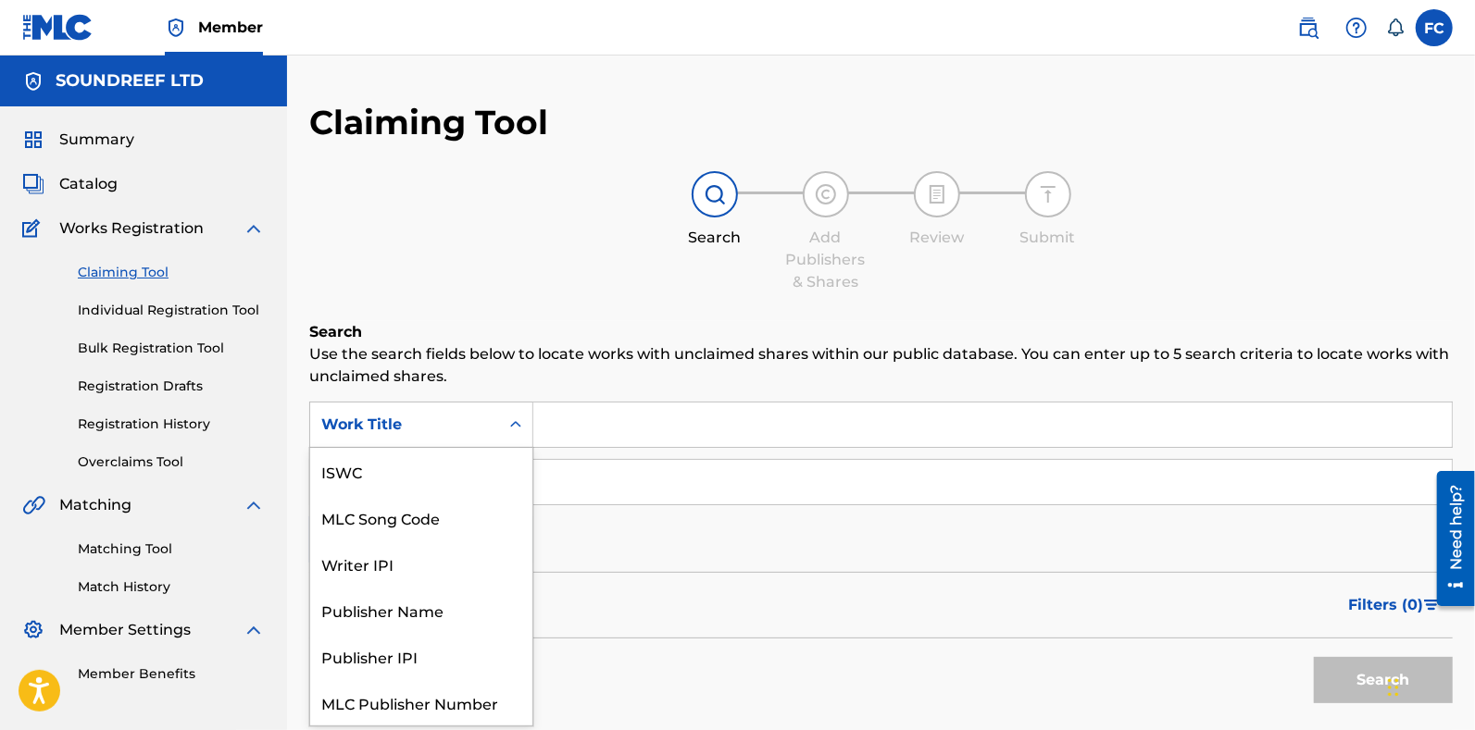
click at [444, 402] on div "Work Title" at bounding box center [421, 425] width 224 height 46
click at [371, 469] on div "MLC Song Code" at bounding box center [421, 472] width 222 height 46
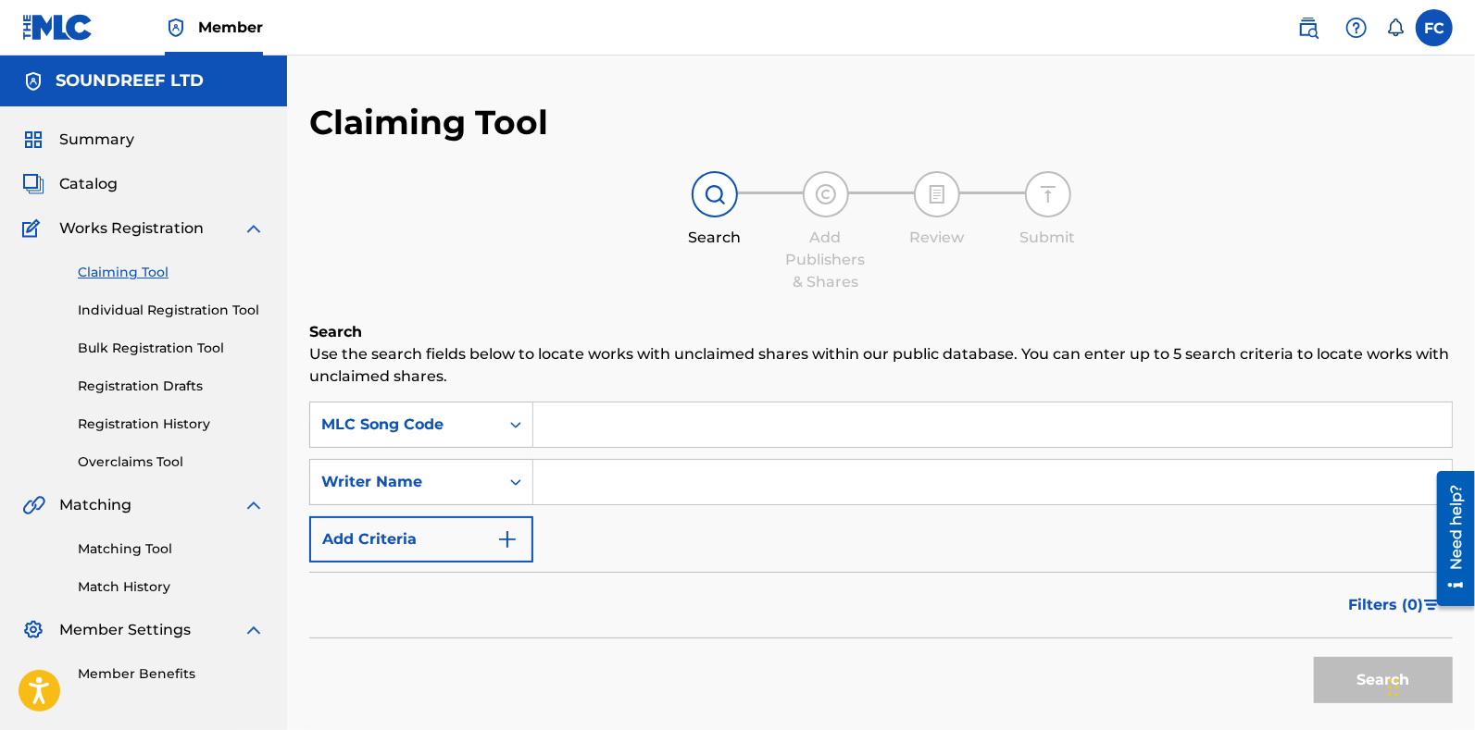
click at [612, 423] on input "Search Form" at bounding box center [992, 425] width 918 height 44
paste input "LR5QS7"
type input "LR5QS7"
click at [1314, 657] on button "Search" at bounding box center [1383, 680] width 139 height 46
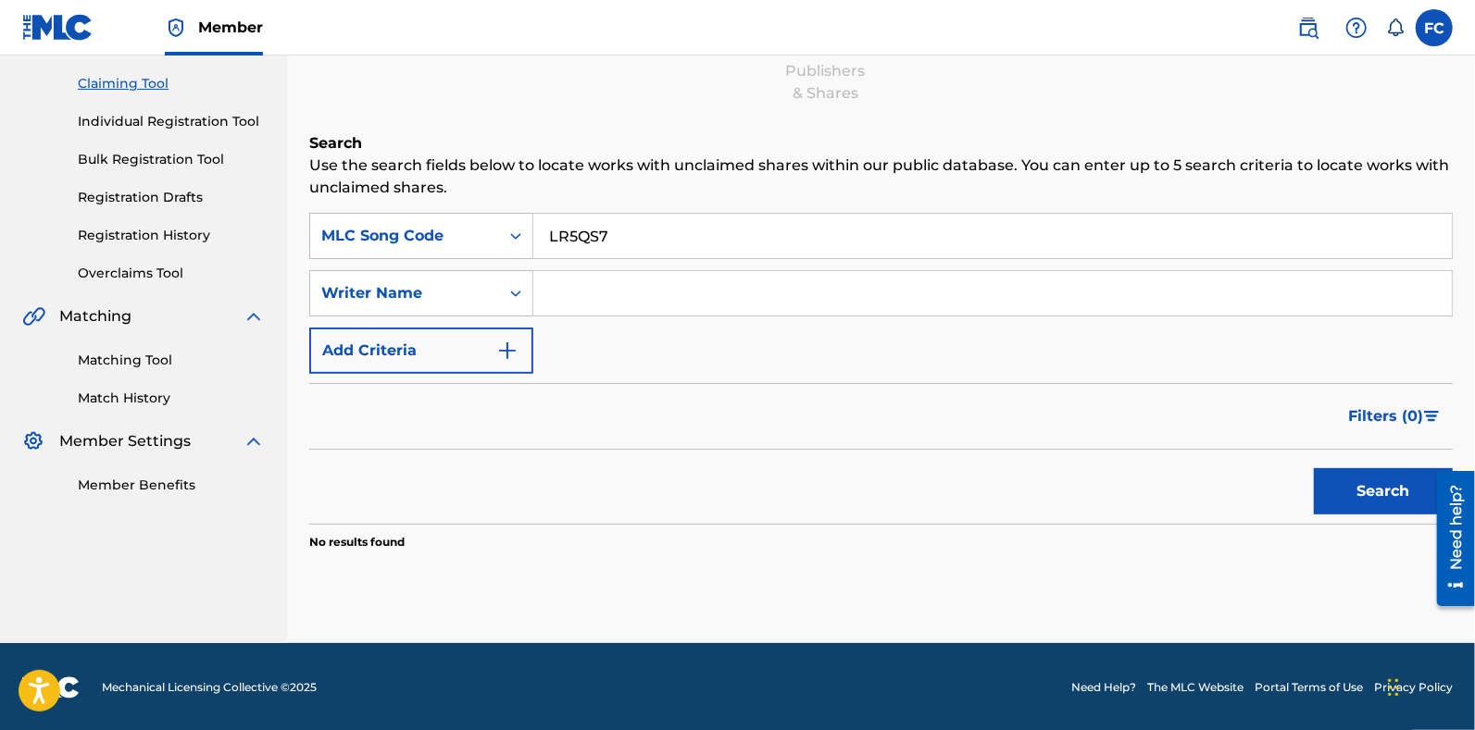
click at [625, 218] on input "LR5QS7" at bounding box center [992, 236] width 918 height 44
click at [438, 221] on div "MLC Song Code" at bounding box center [404, 235] width 189 height 35
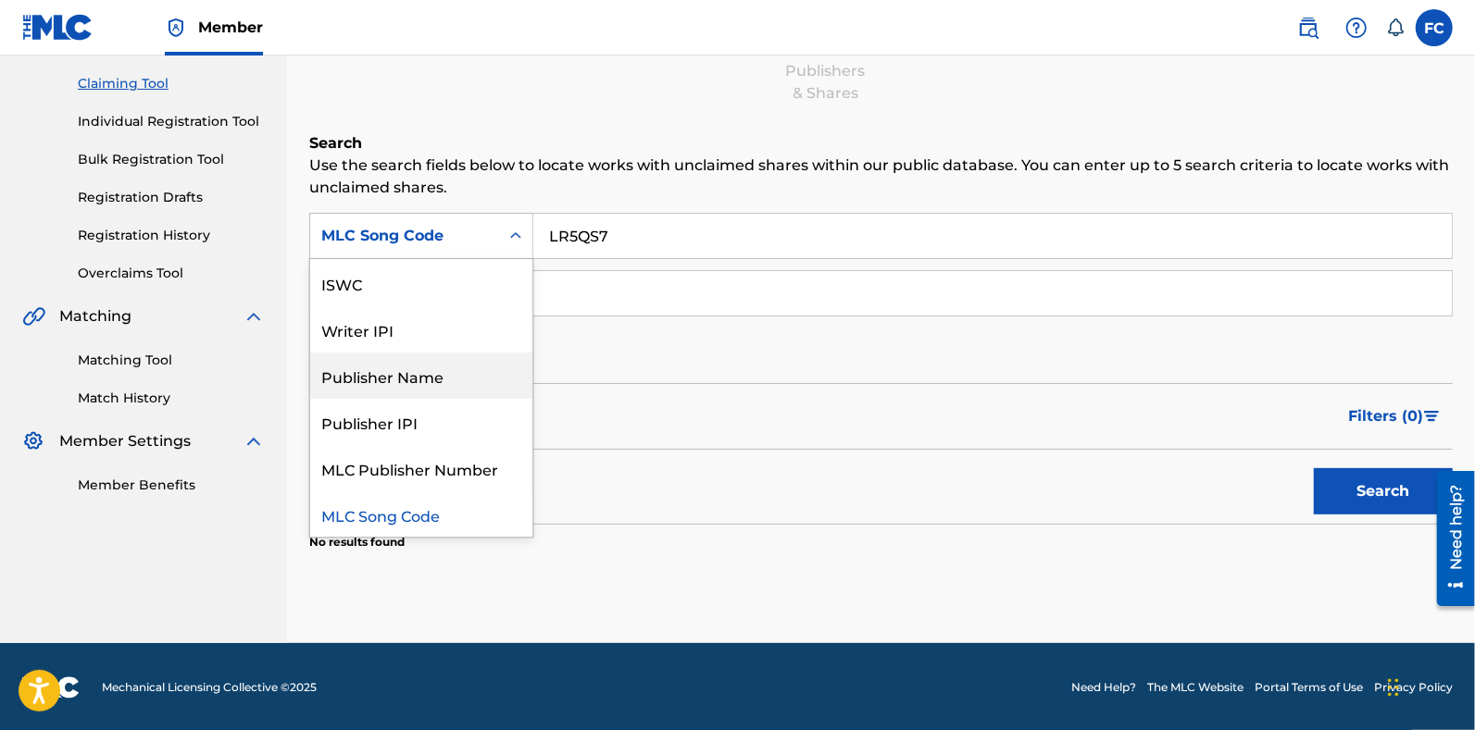
scroll to position [0, 0]
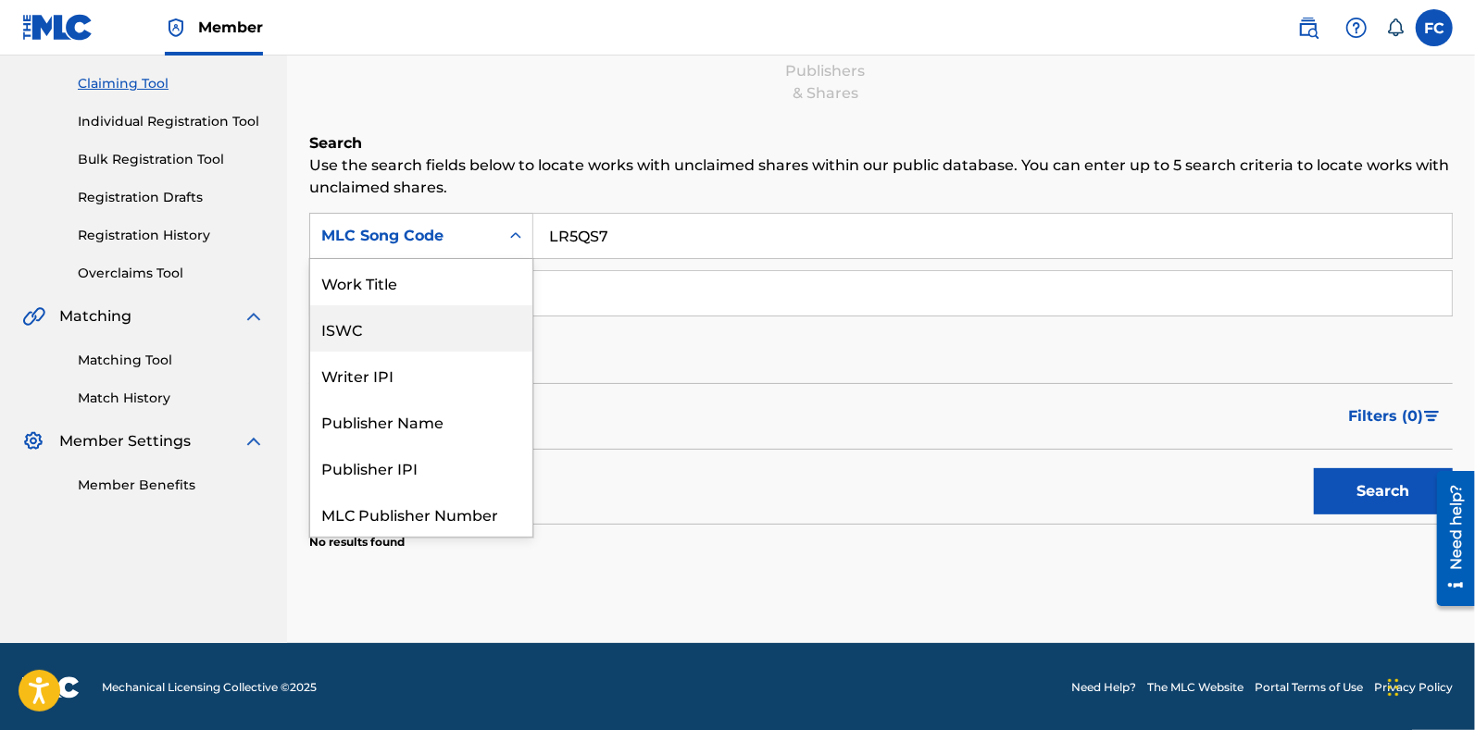
click at [379, 303] on div "Work Title" at bounding box center [421, 282] width 222 height 46
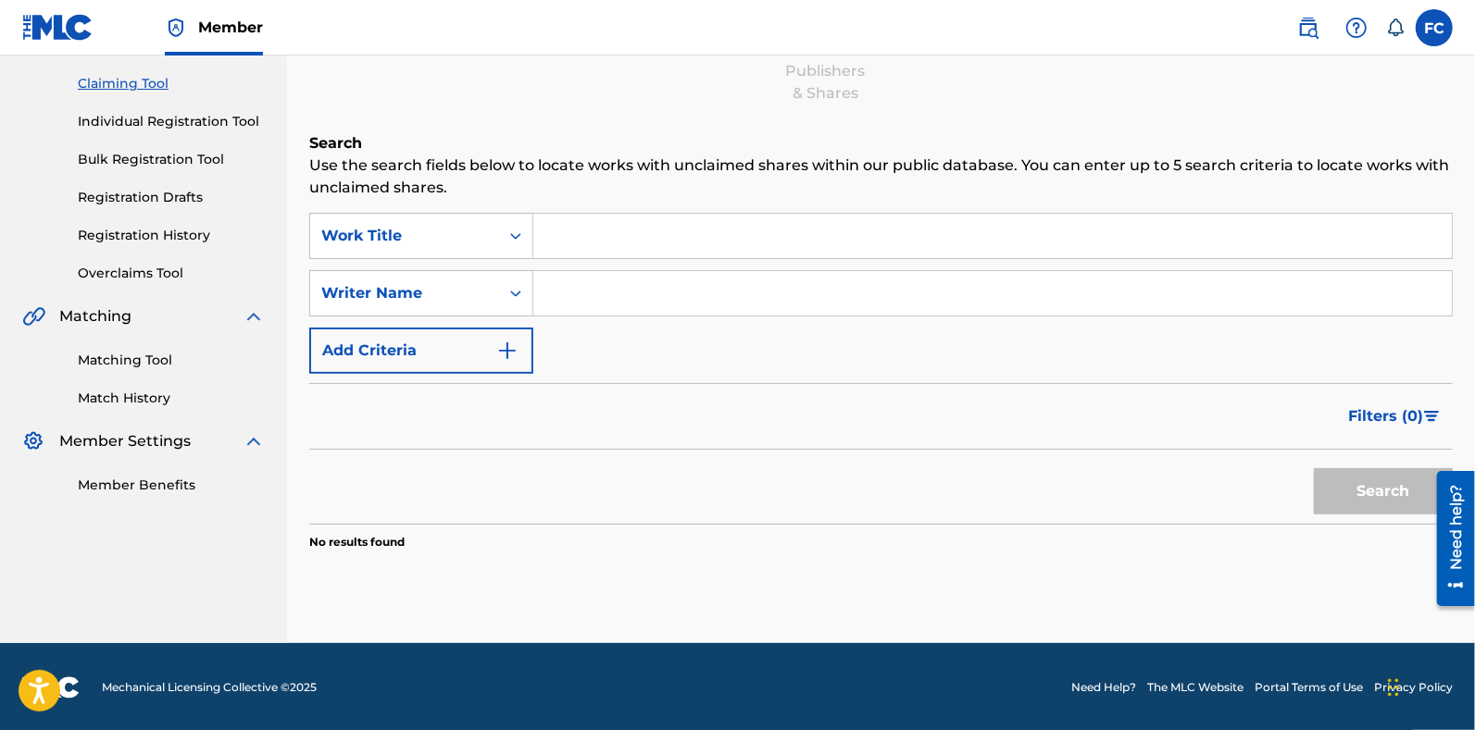
click at [586, 234] on input "Search Form" at bounding box center [992, 236] width 918 height 44
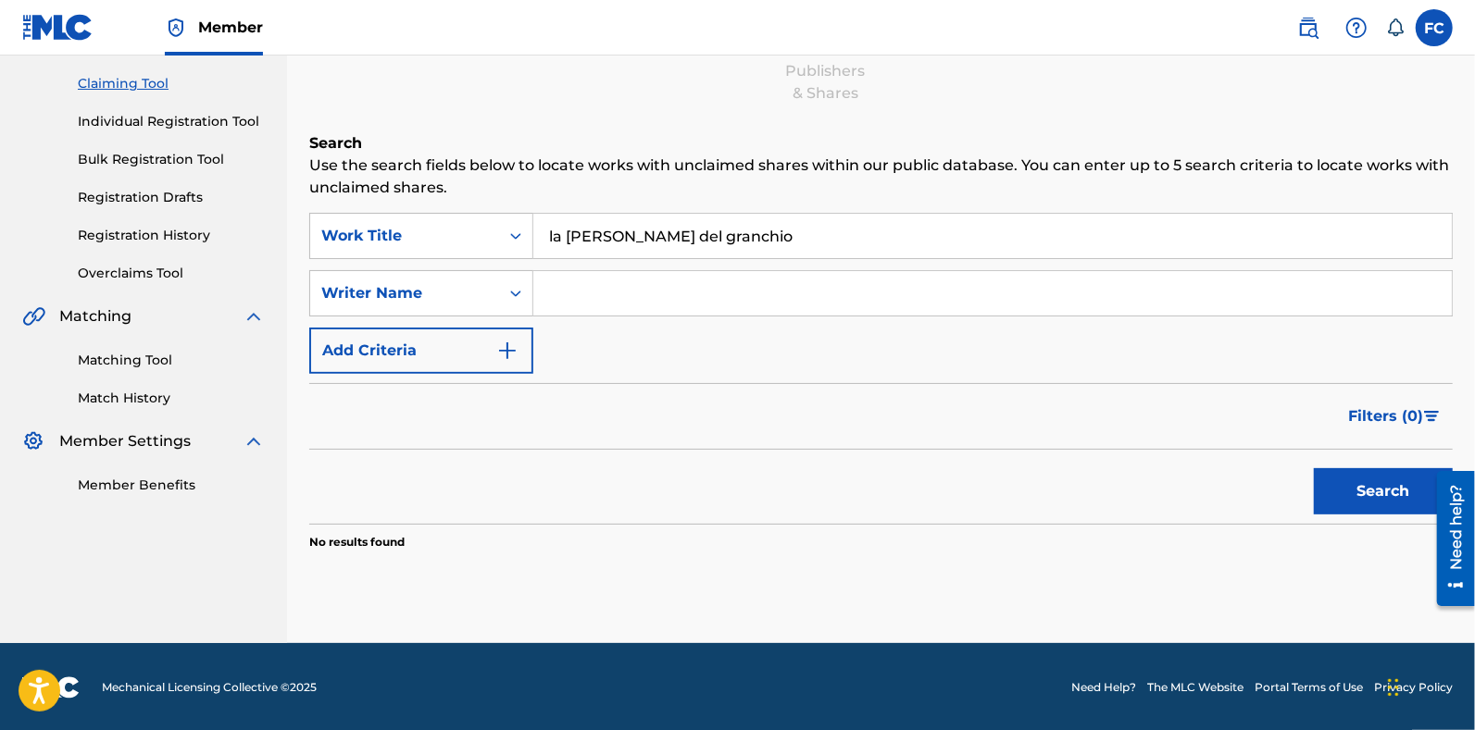
type input "la tana del granchio"
click at [1314, 468] on button "Search" at bounding box center [1383, 491] width 139 height 46
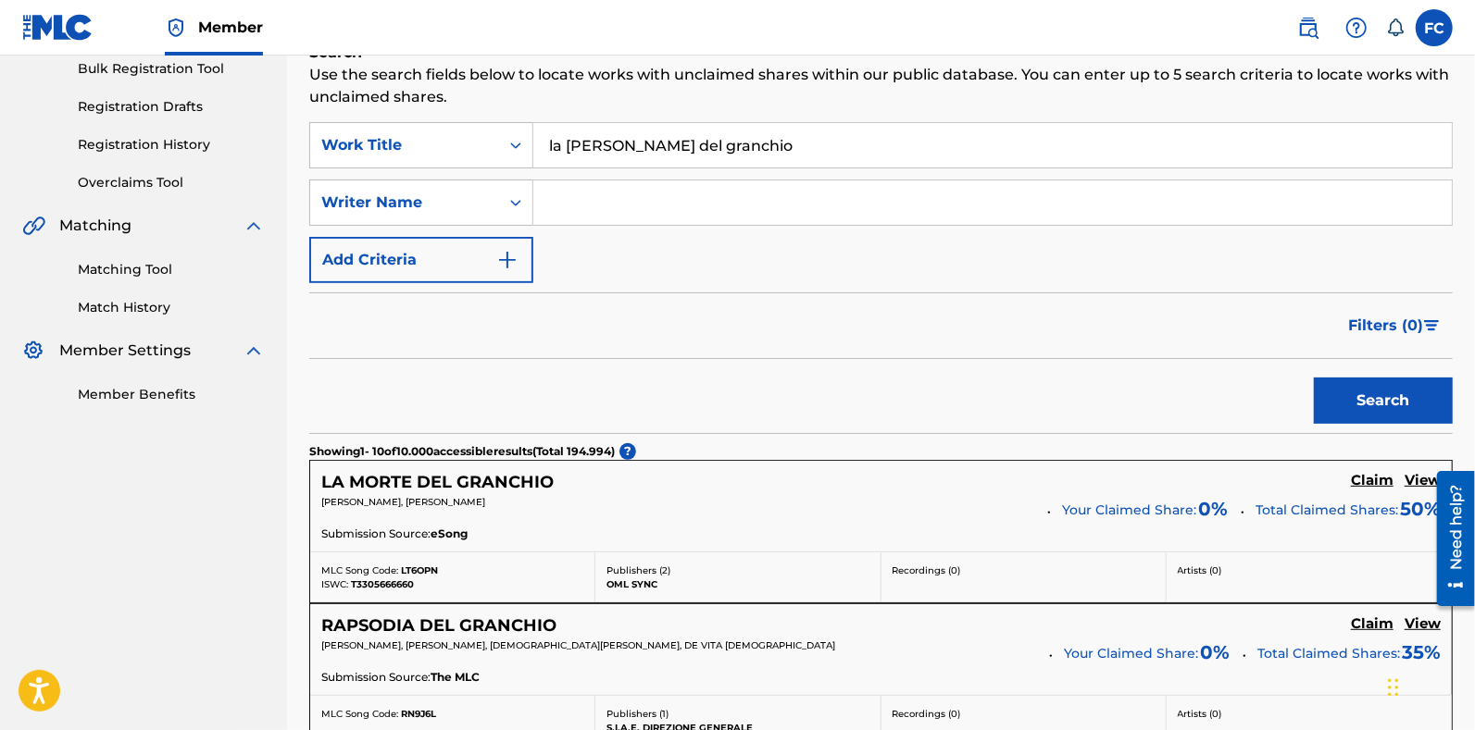
scroll to position [342, 0]
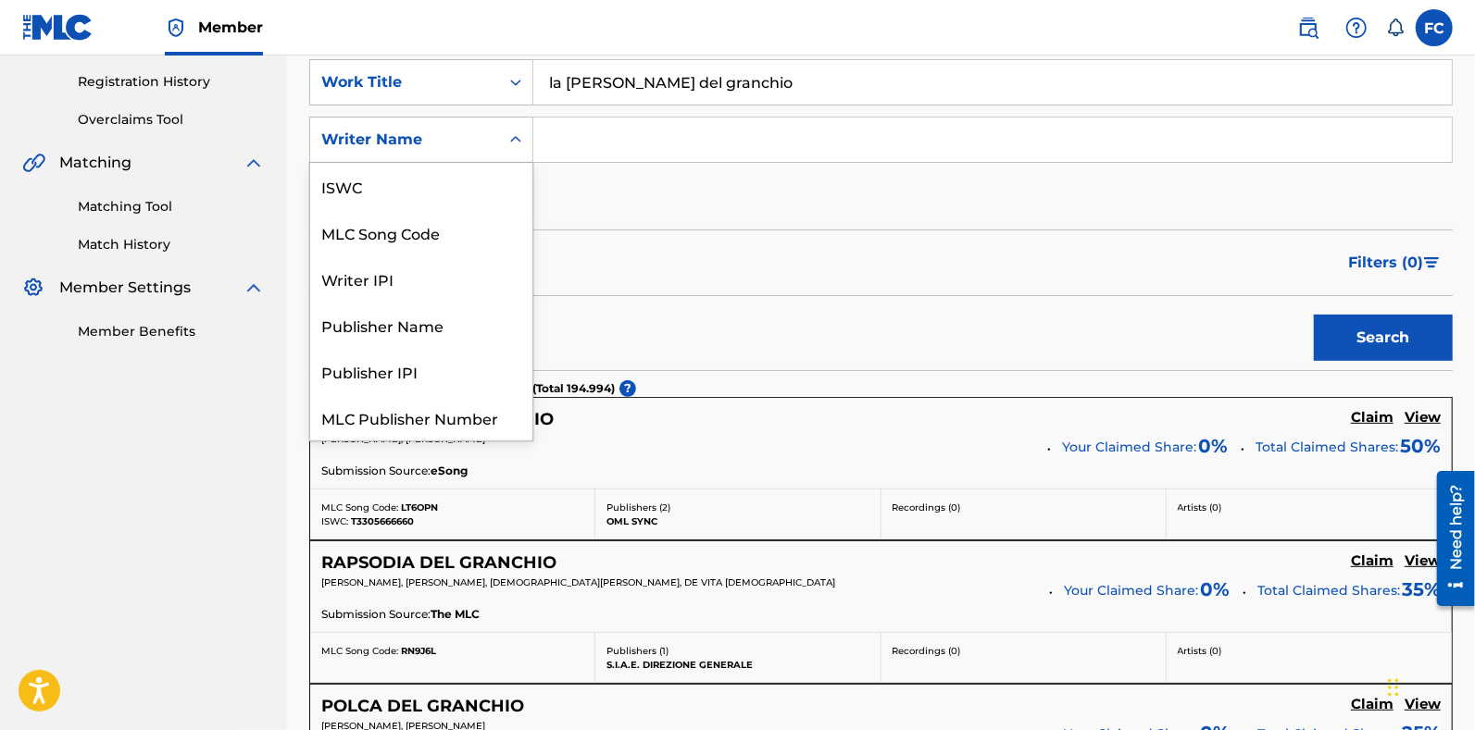
click at [418, 138] on div "Writer Name" at bounding box center [404, 140] width 167 height 22
click at [393, 399] on div "Writer Name" at bounding box center [421, 418] width 222 height 46
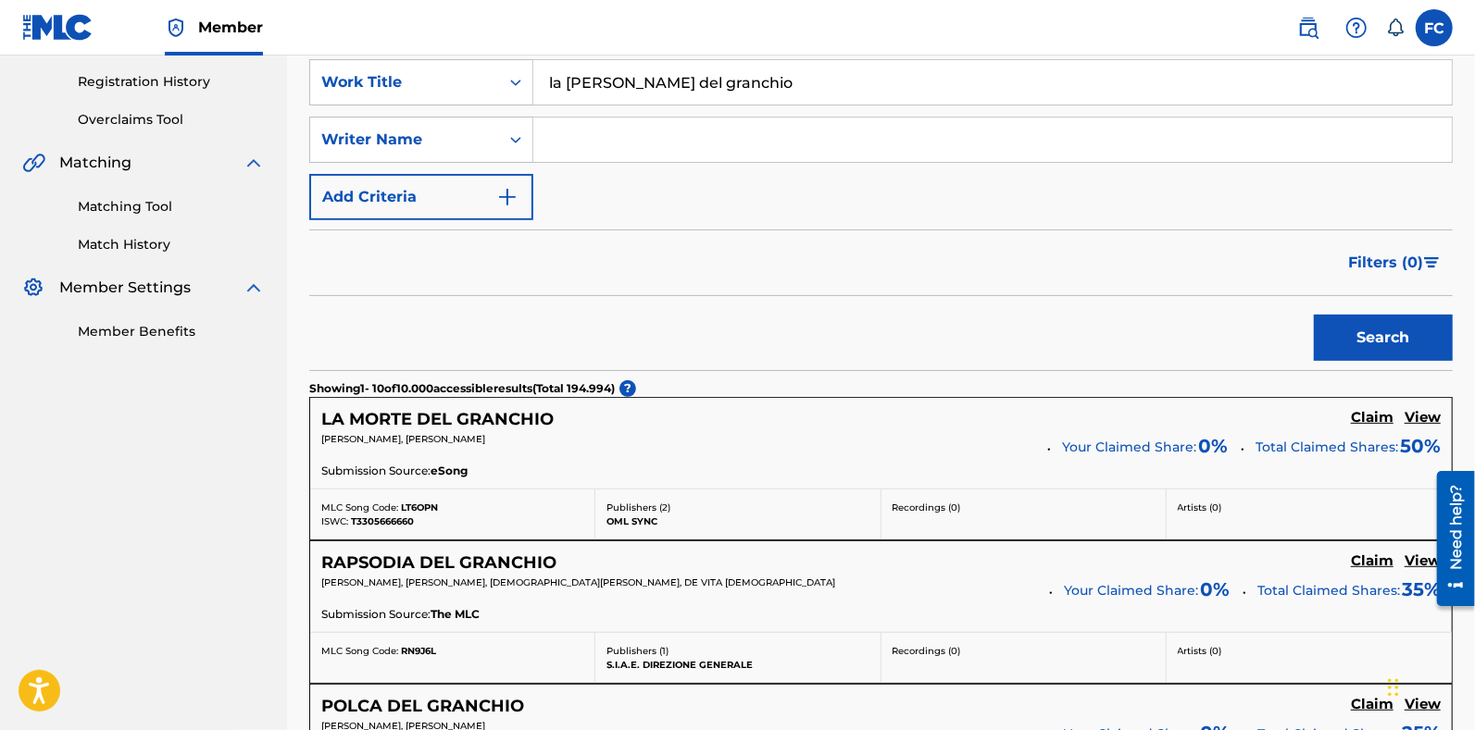
click at [580, 128] on input "Search Form" at bounding box center [992, 140] width 918 height 44
type input "brasi"
click at [1314, 315] on button "Search" at bounding box center [1383, 338] width 139 height 46
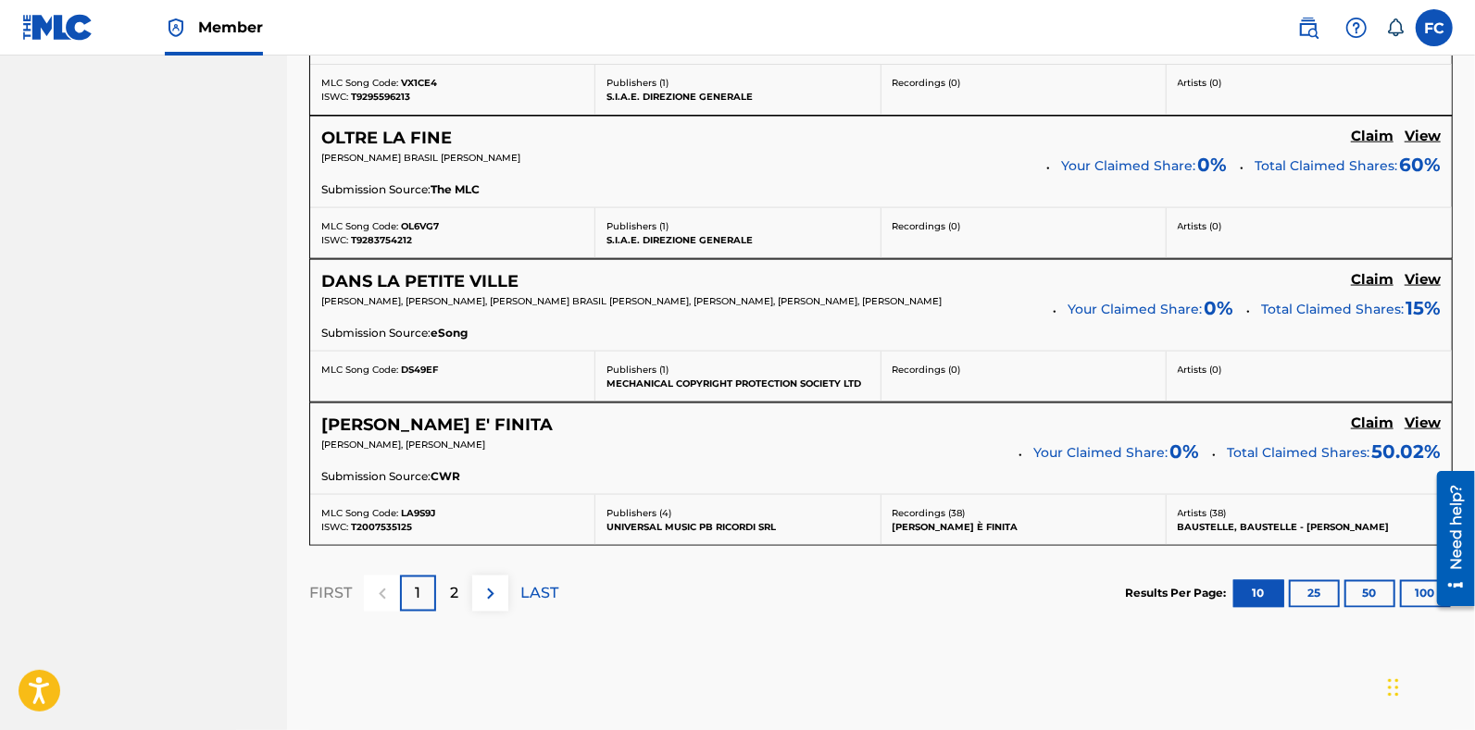
scroll to position [1633, 0]
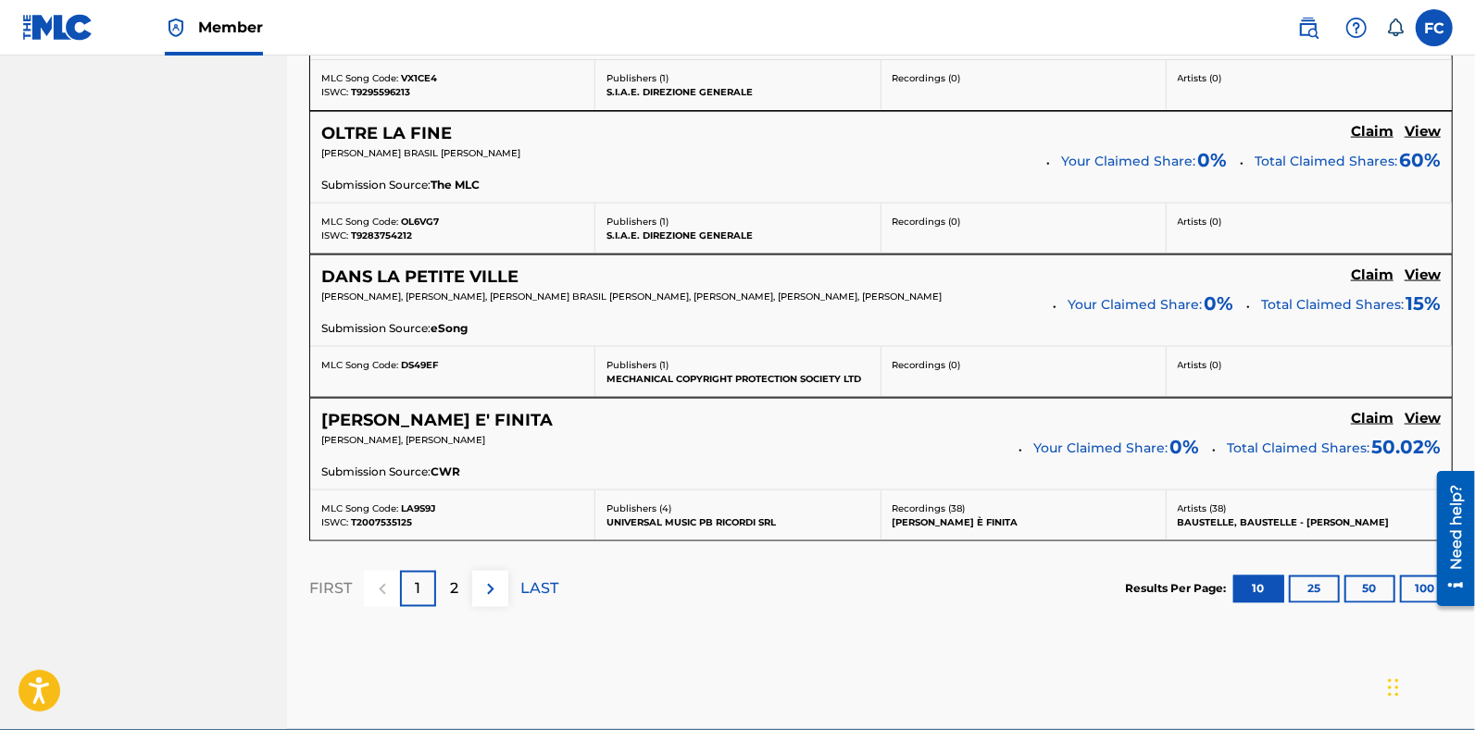
click at [441, 571] on div "2" at bounding box center [454, 589] width 36 height 36
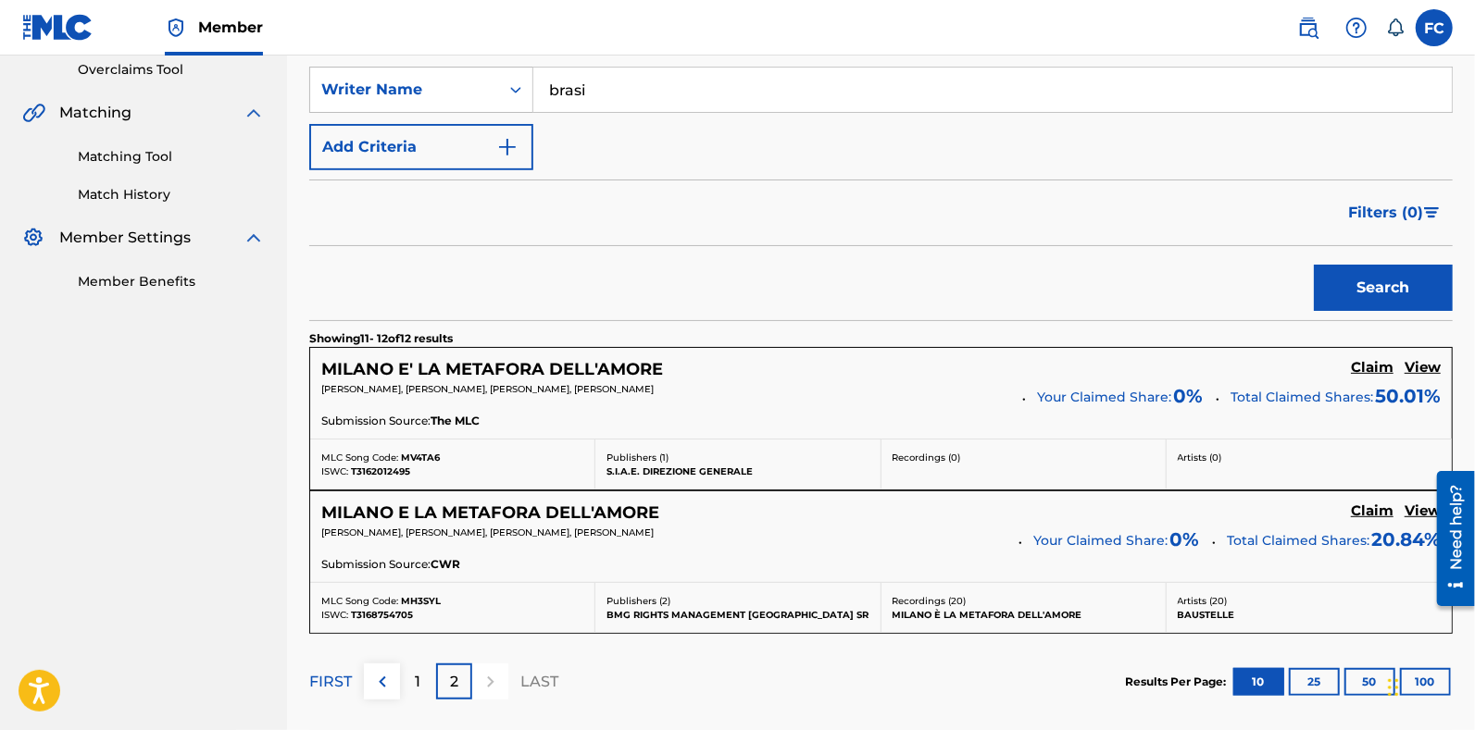
scroll to position [0, 0]
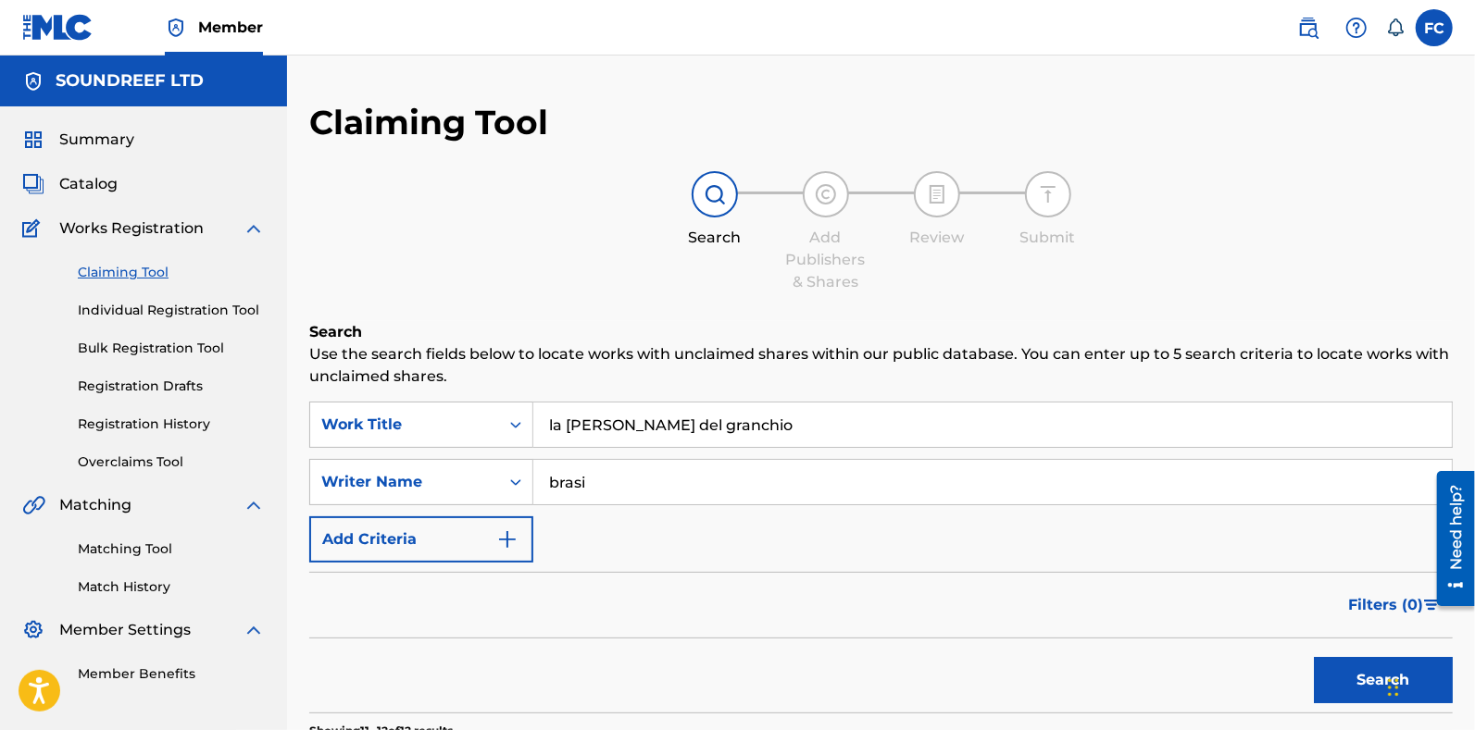
click at [119, 414] on div "Claiming Tool Individual Registration Tool Bulk Registration Tool Registration …" at bounding box center [143, 356] width 243 height 232
click at [119, 426] on link "Registration History" at bounding box center [171, 424] width 187 height 19
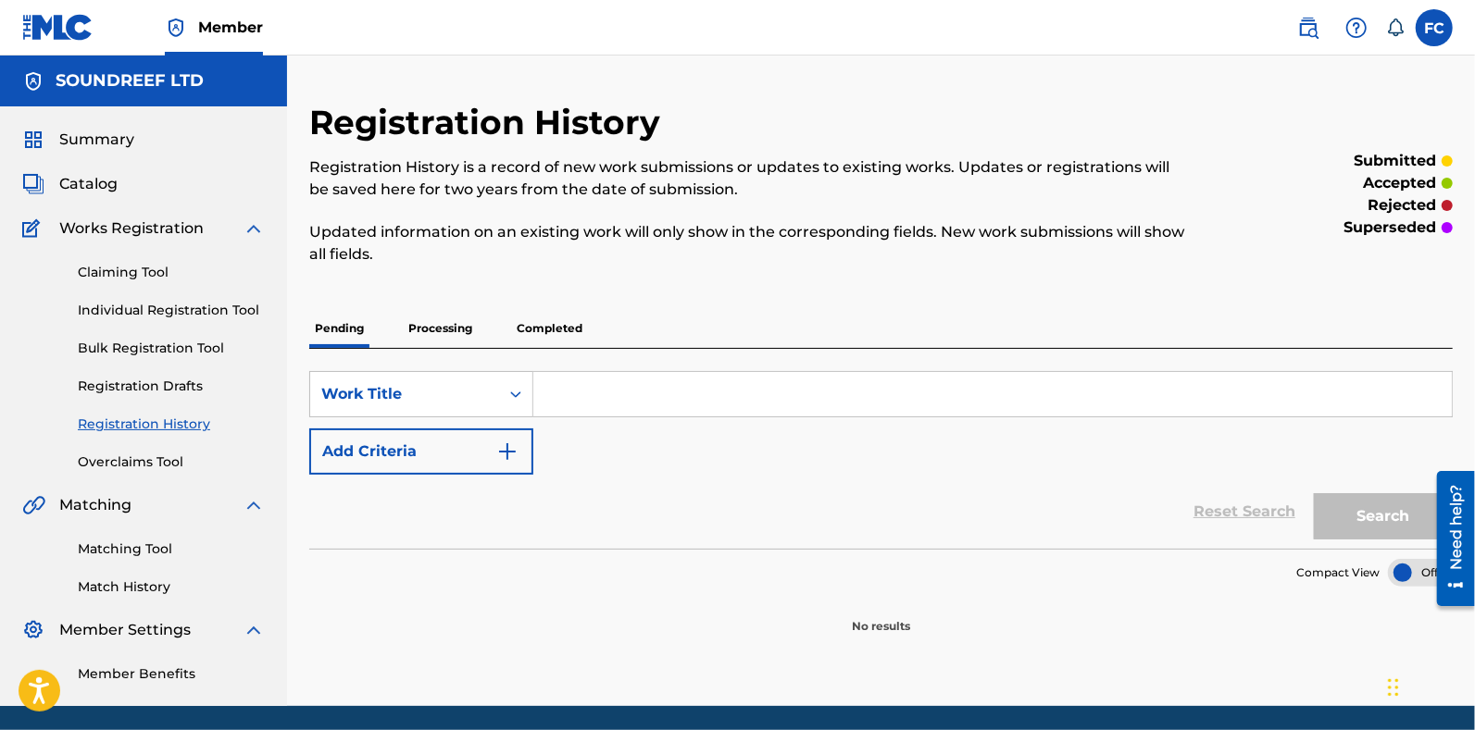
click at [531, 336] on p "Completed" at bounding box center [549, 328] width 77 height 39
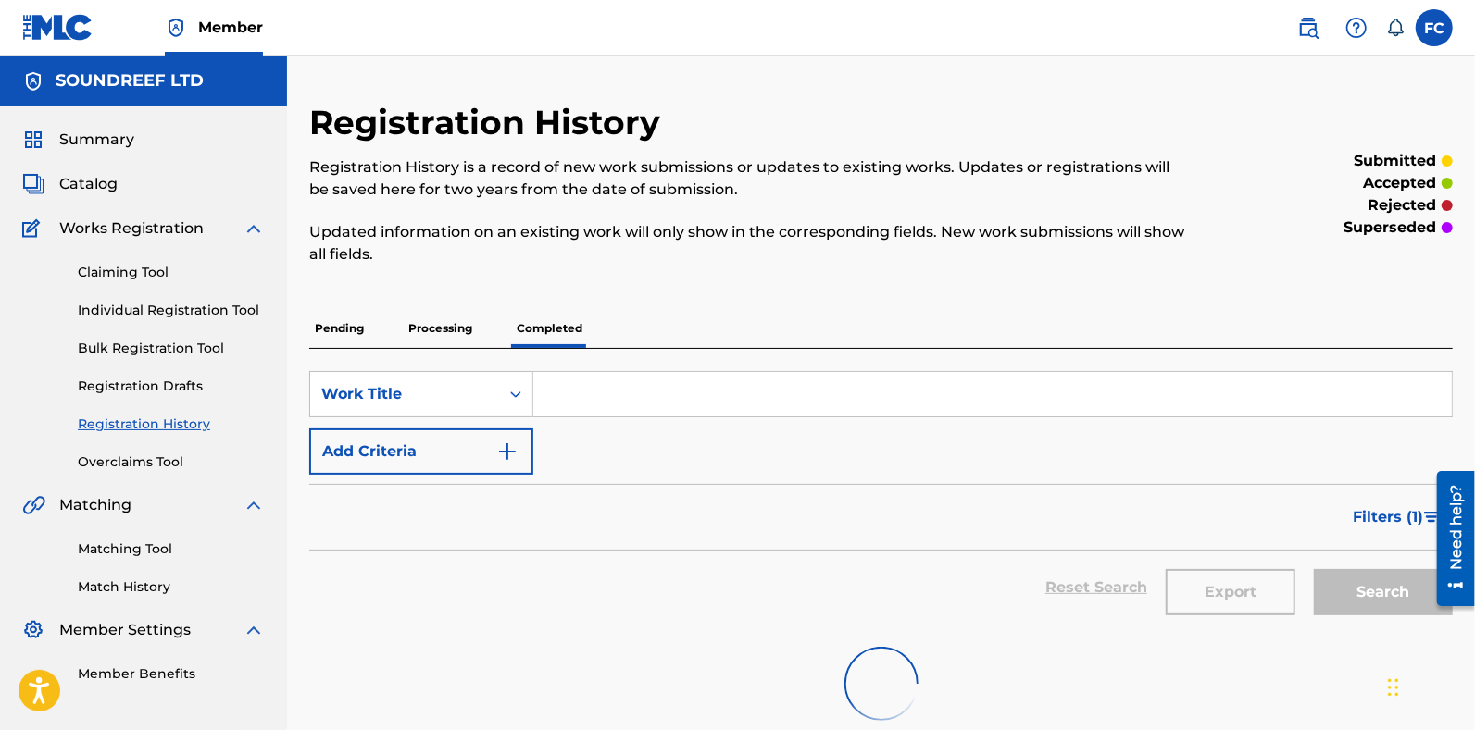
click at [596, 381] on input "Search Form" at bounding box center [992, 394] width 918 height 44
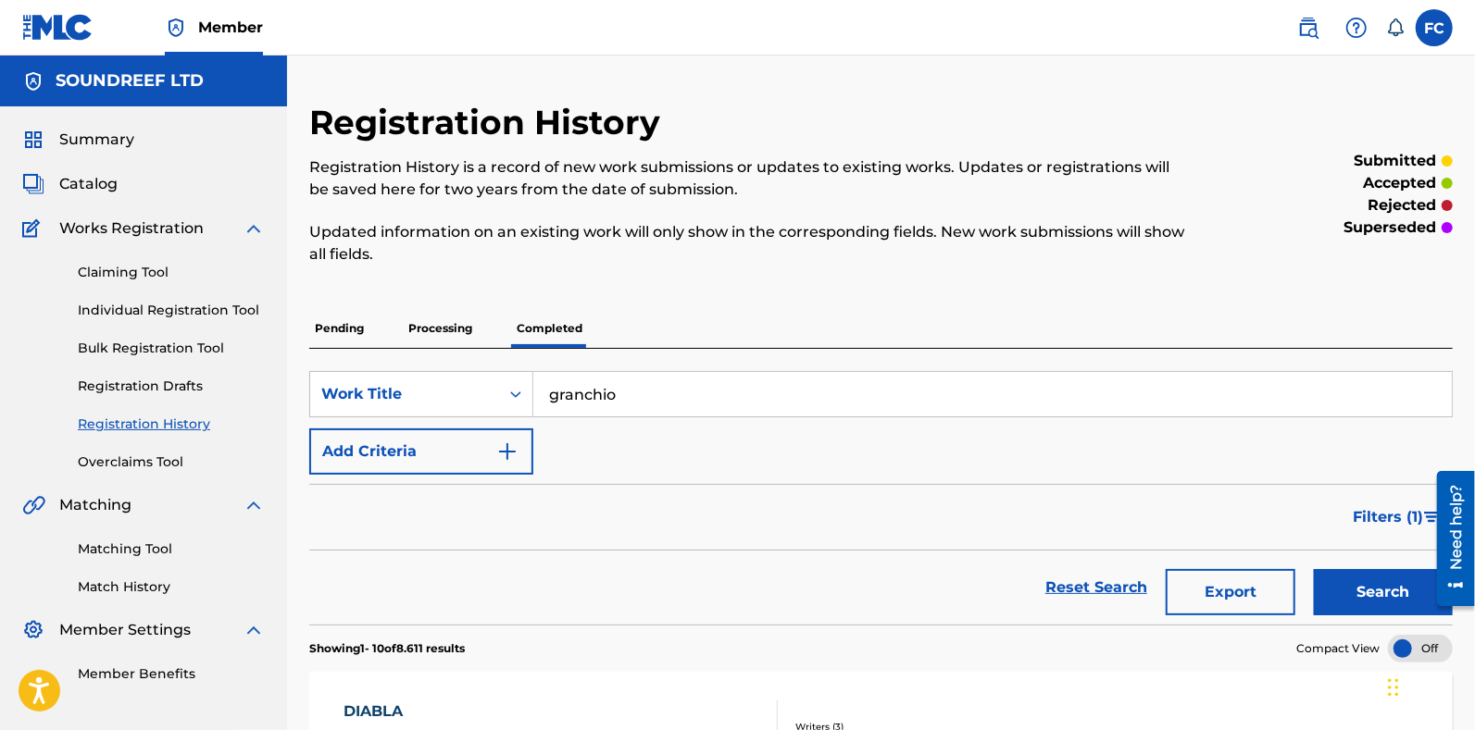
type input "granchio"
click at [1314, 569] on button "Search" at bounding box center [1383, 592] width 139 height 46
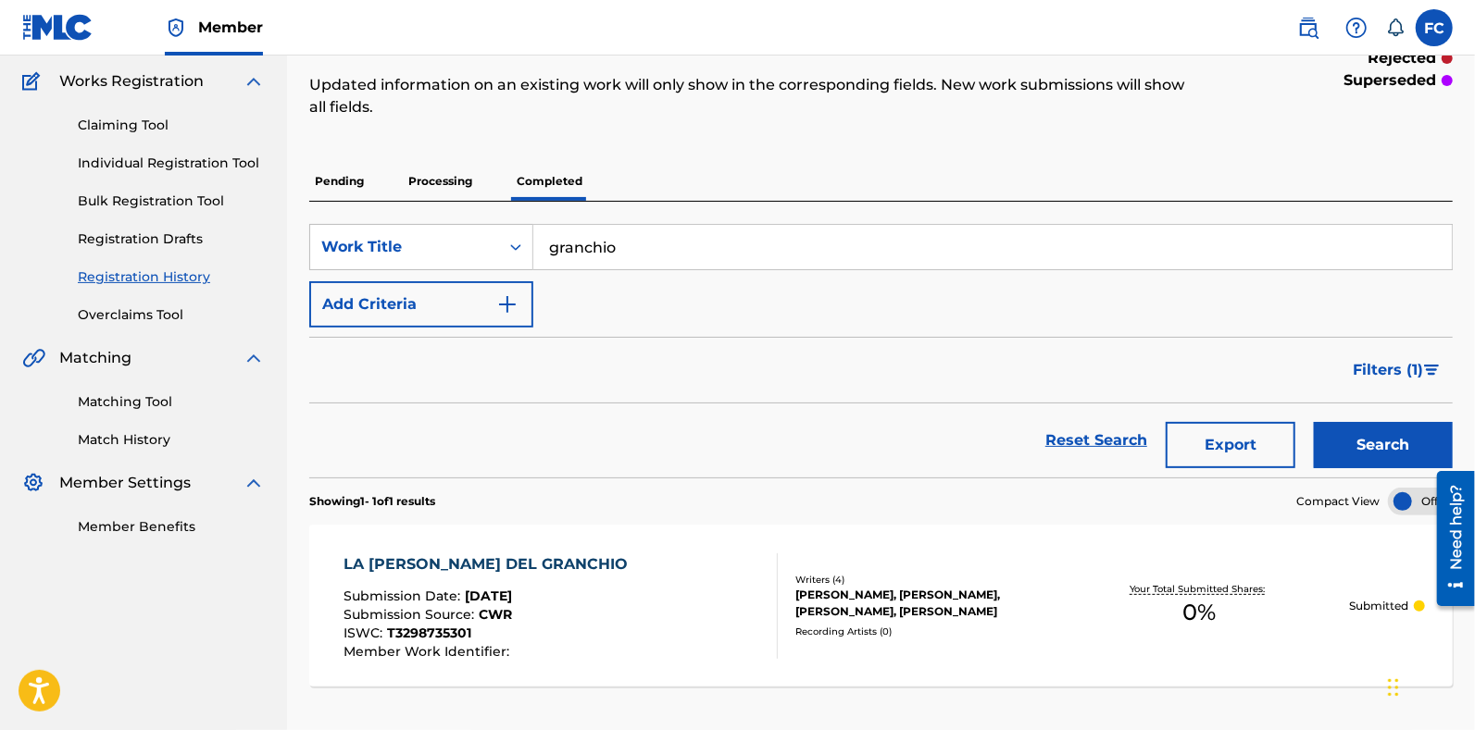
scroll to position [247, 0]
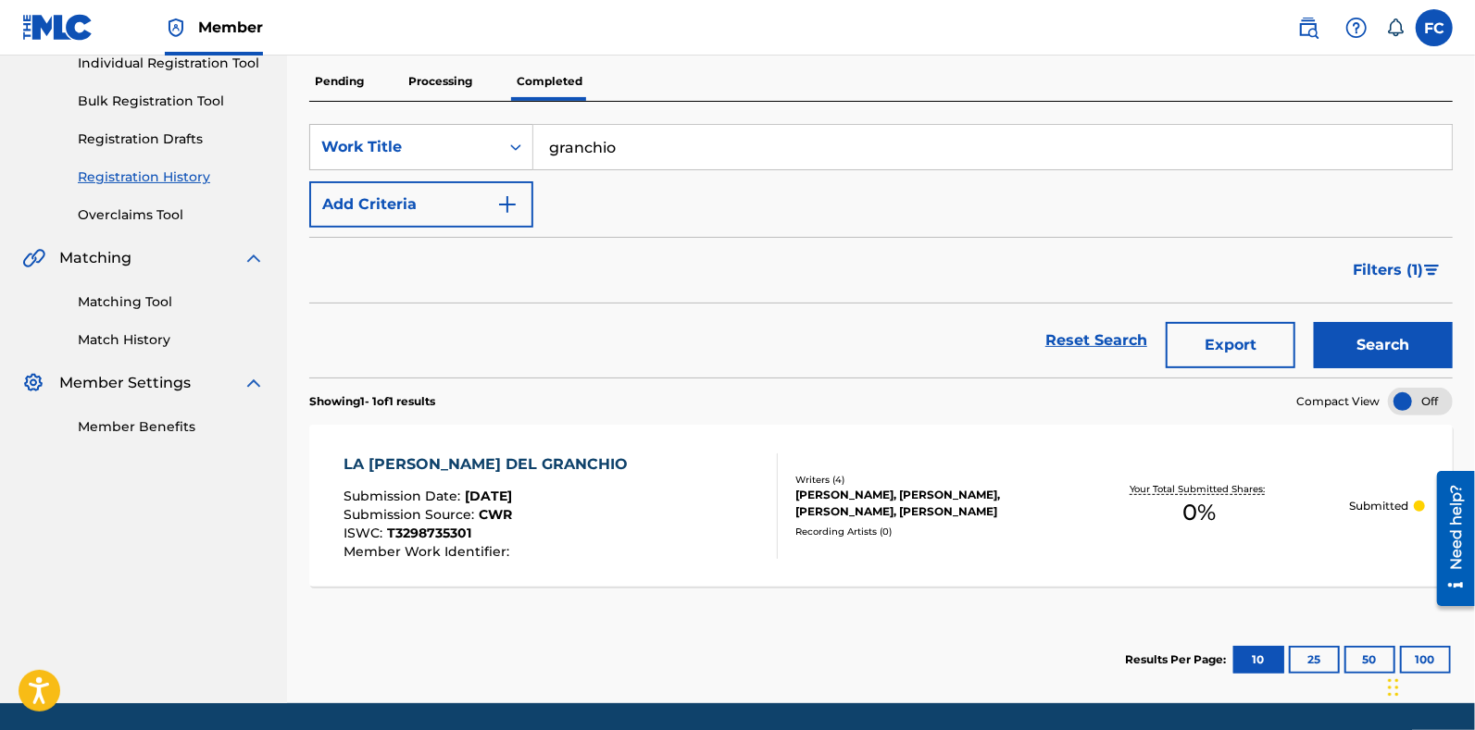
click at [634, 497] on div "LA TANA DEL GRANCHIO Submission Date : Aug 15, 2025 Submission Source : CWR ISW…" at bounding box center [560, 507] width 434 height 106
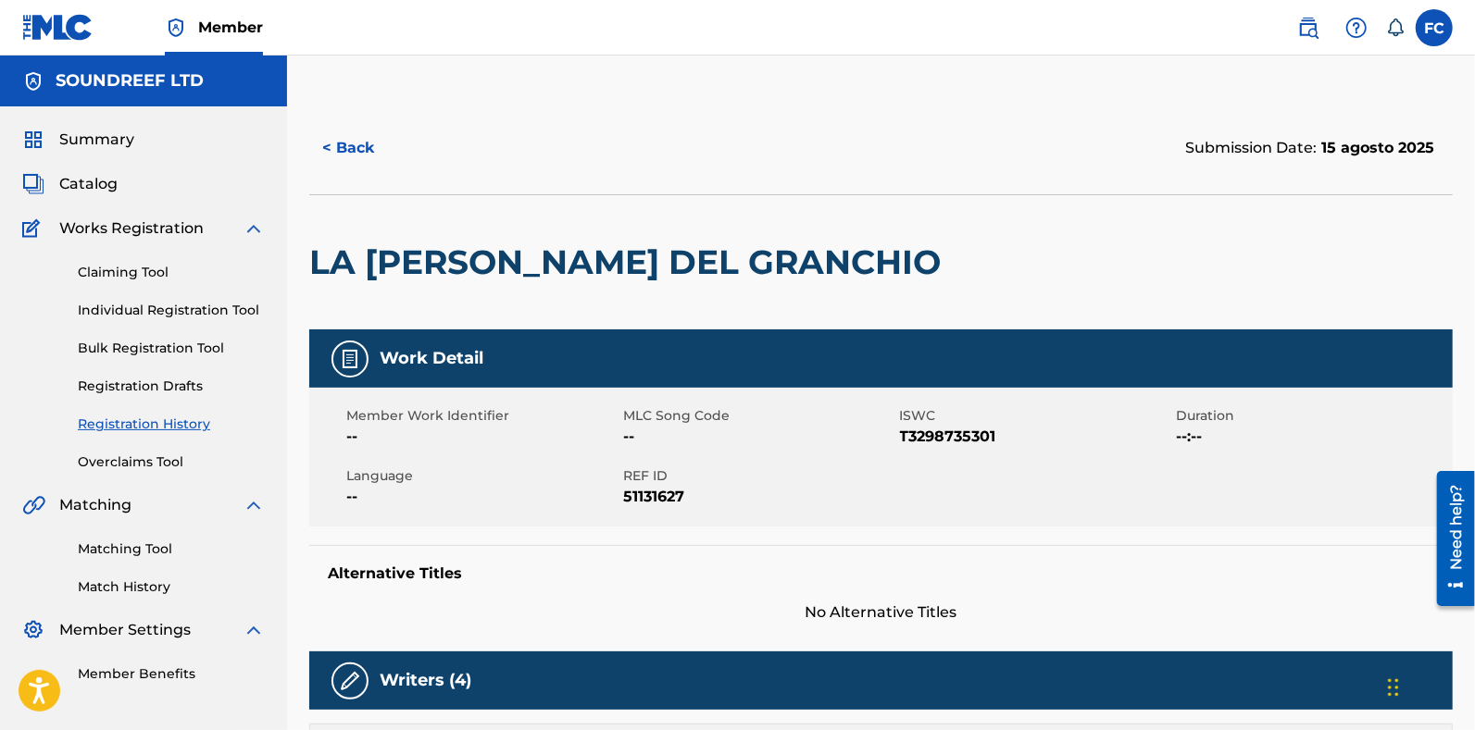
click at [388, 159] on button "< Back" at bounding box center [364, 148] width 111 height 46
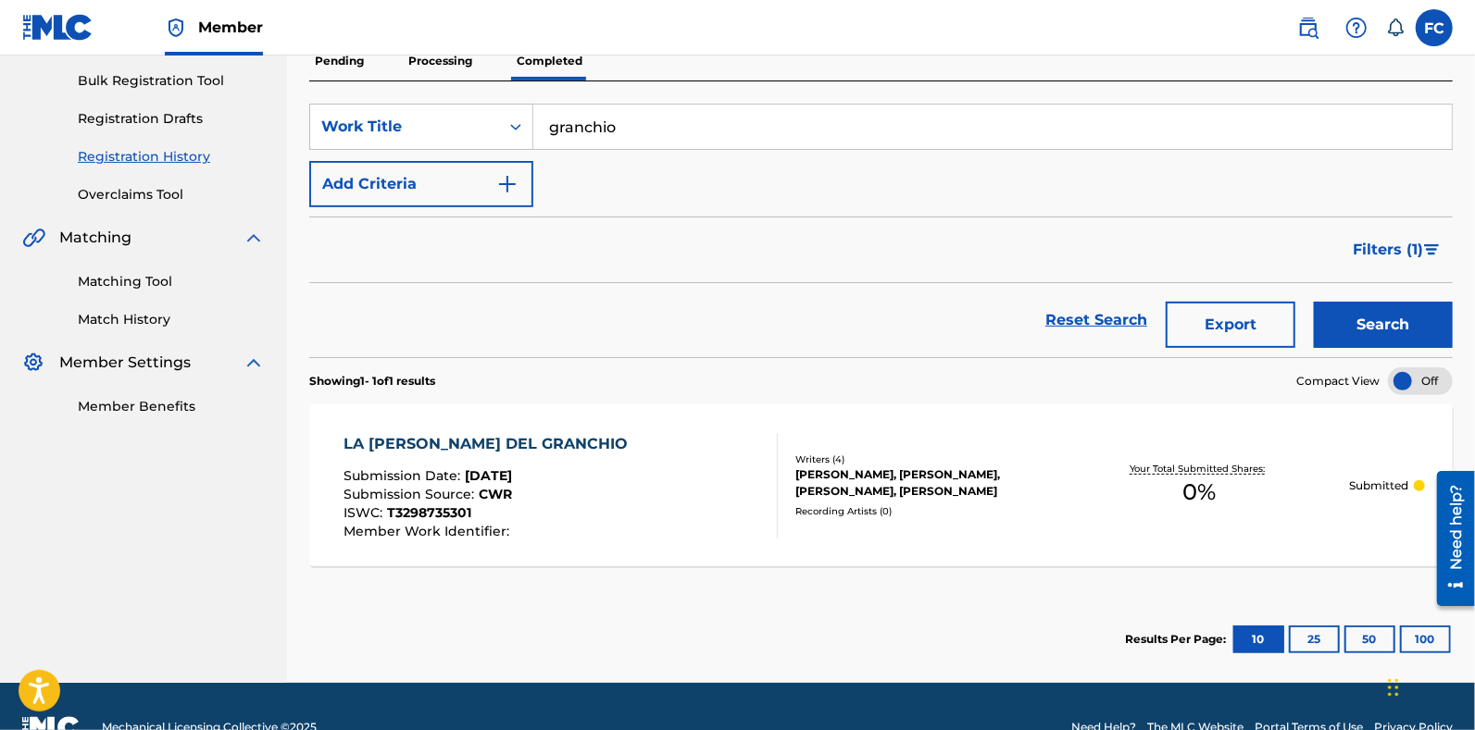
scroll to position [293, 0]
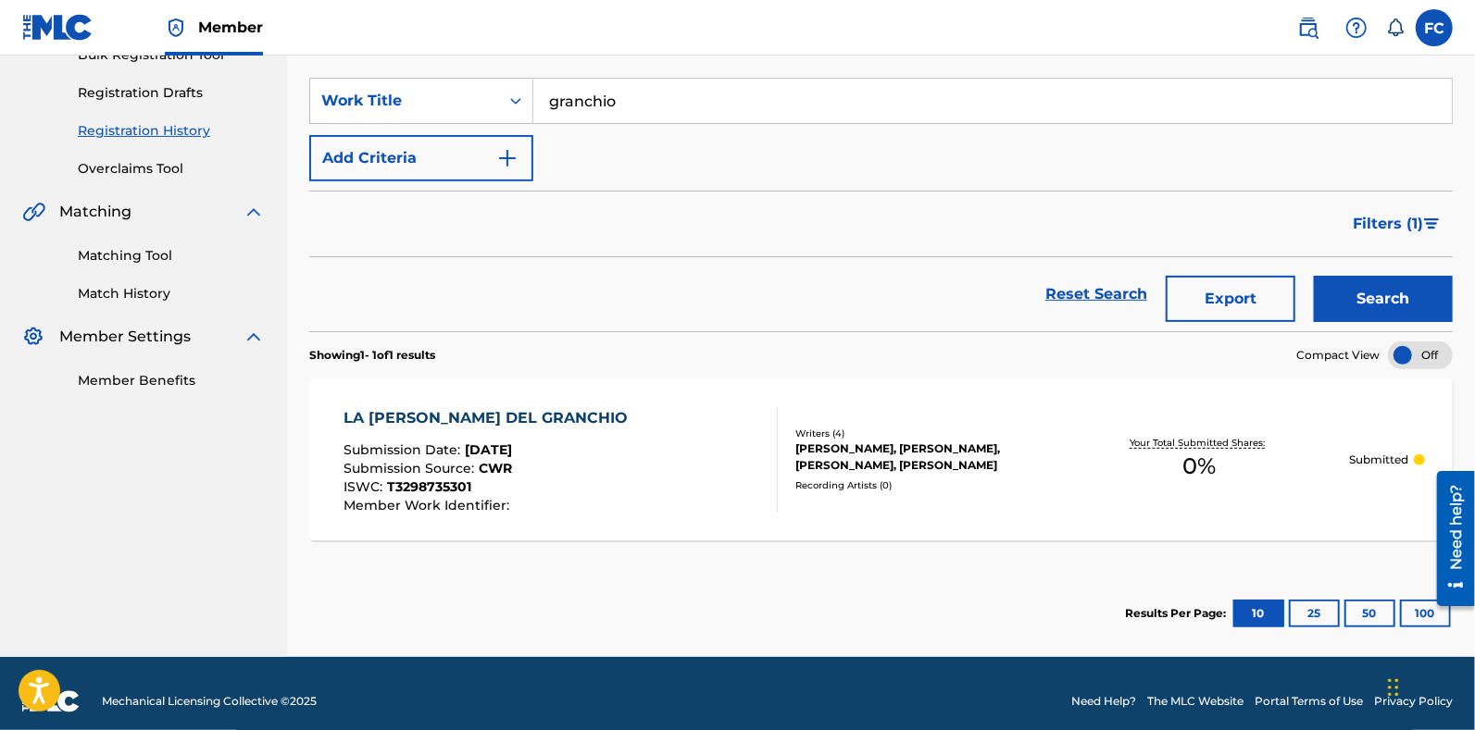
click at [137, 181] on div "Summary Catalog Works Registration Claiming Tool Individual Registration Tool B…" at bounding box center [143, 113] width 287 height 600
click at [144, 173] on link "Overclaims Tool" at bounding box center [171, 168] width 187 height 19
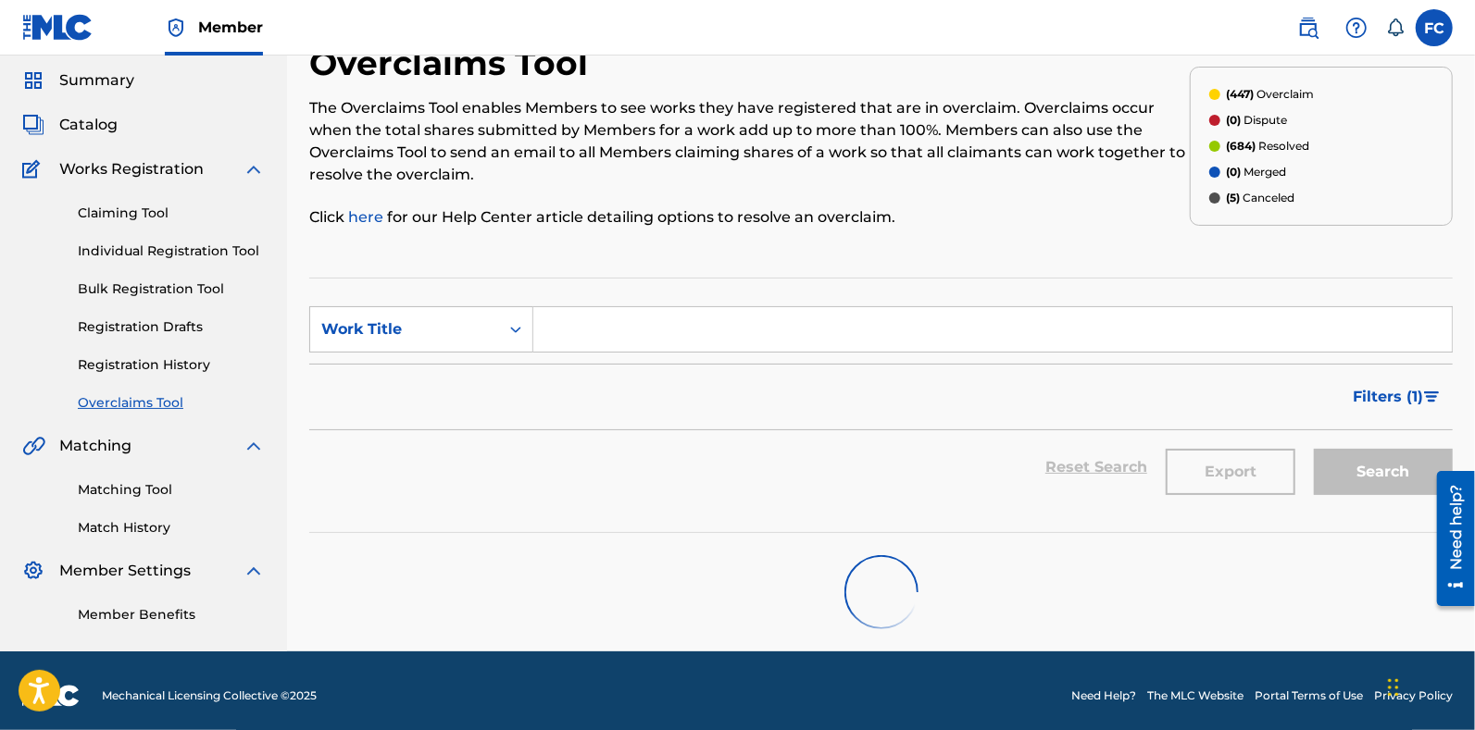
scroll to position [60, 0]
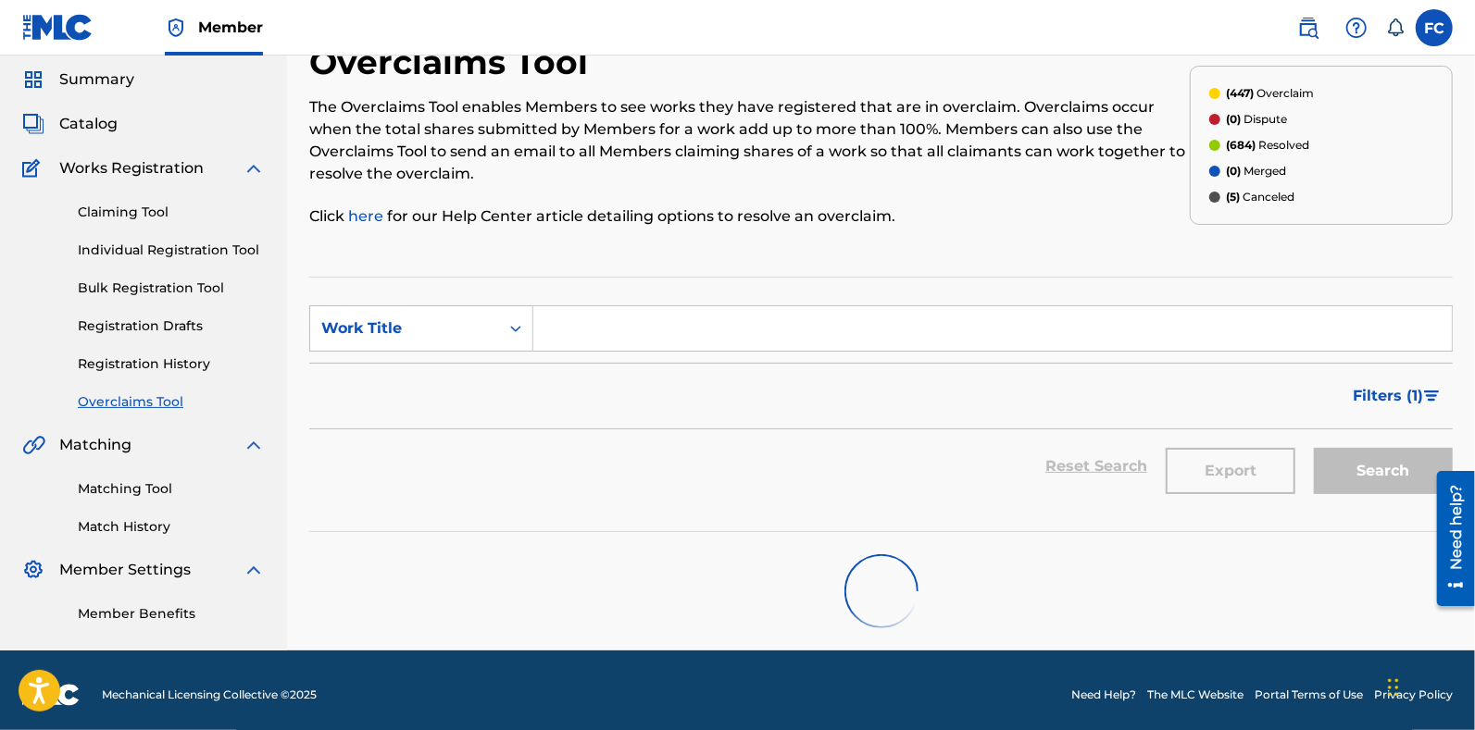
click at [601, 324] on input "Search Form" at bounding box center [992, 328] width 918 height 44
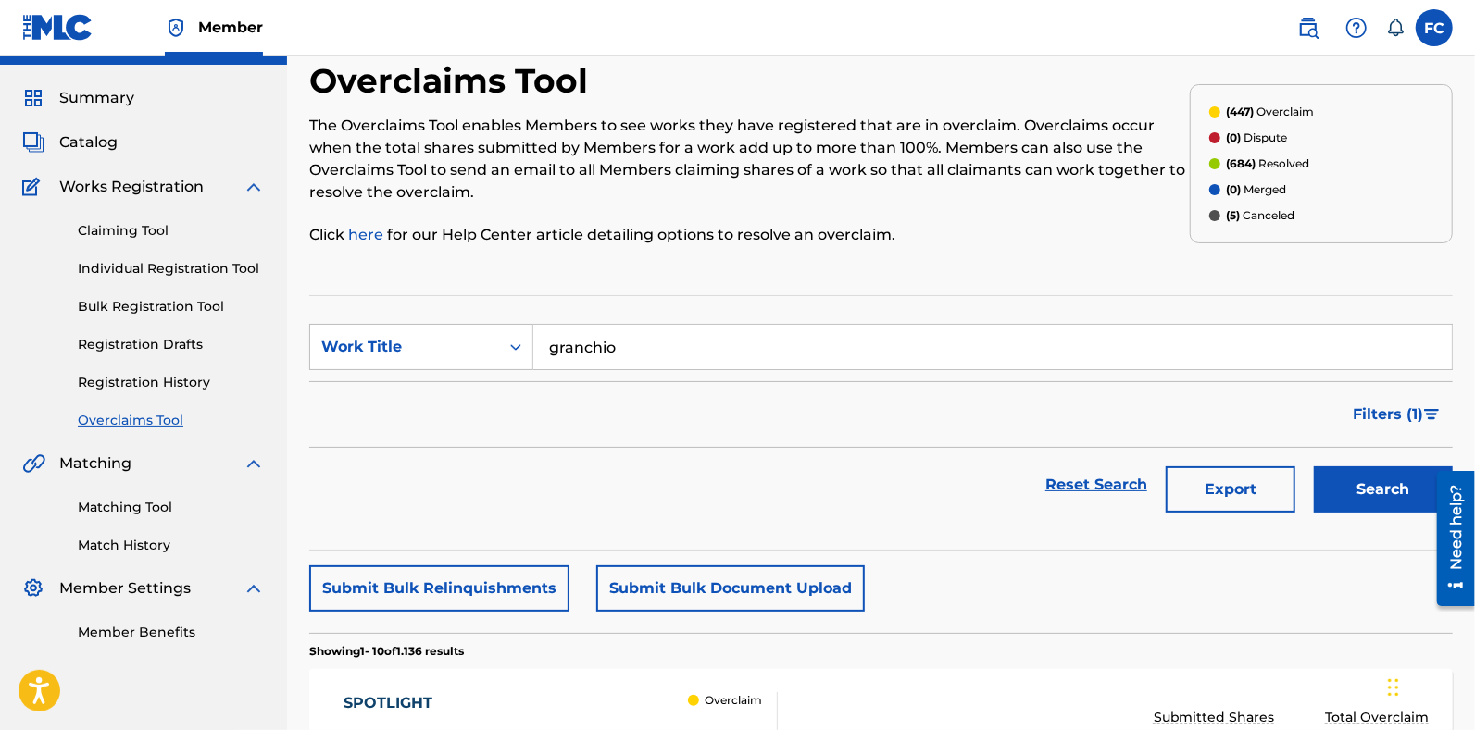
scroll to position [0, 0]
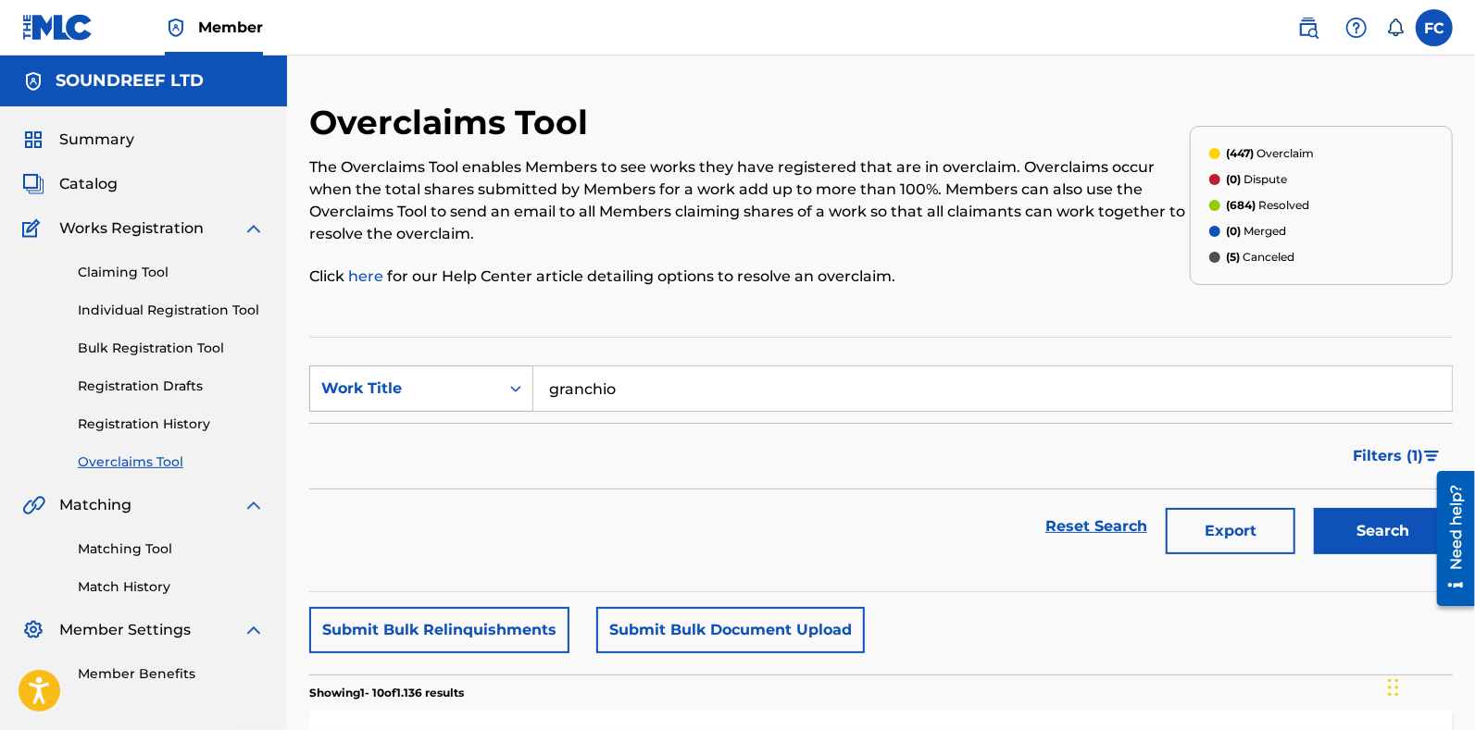
click at [492, 380] on div "Work Title" at bounding box center [404, 388] width 189 height 35
click at [638, 408] on input "granchio" at bounding box center [992, 389] width 918 height 44
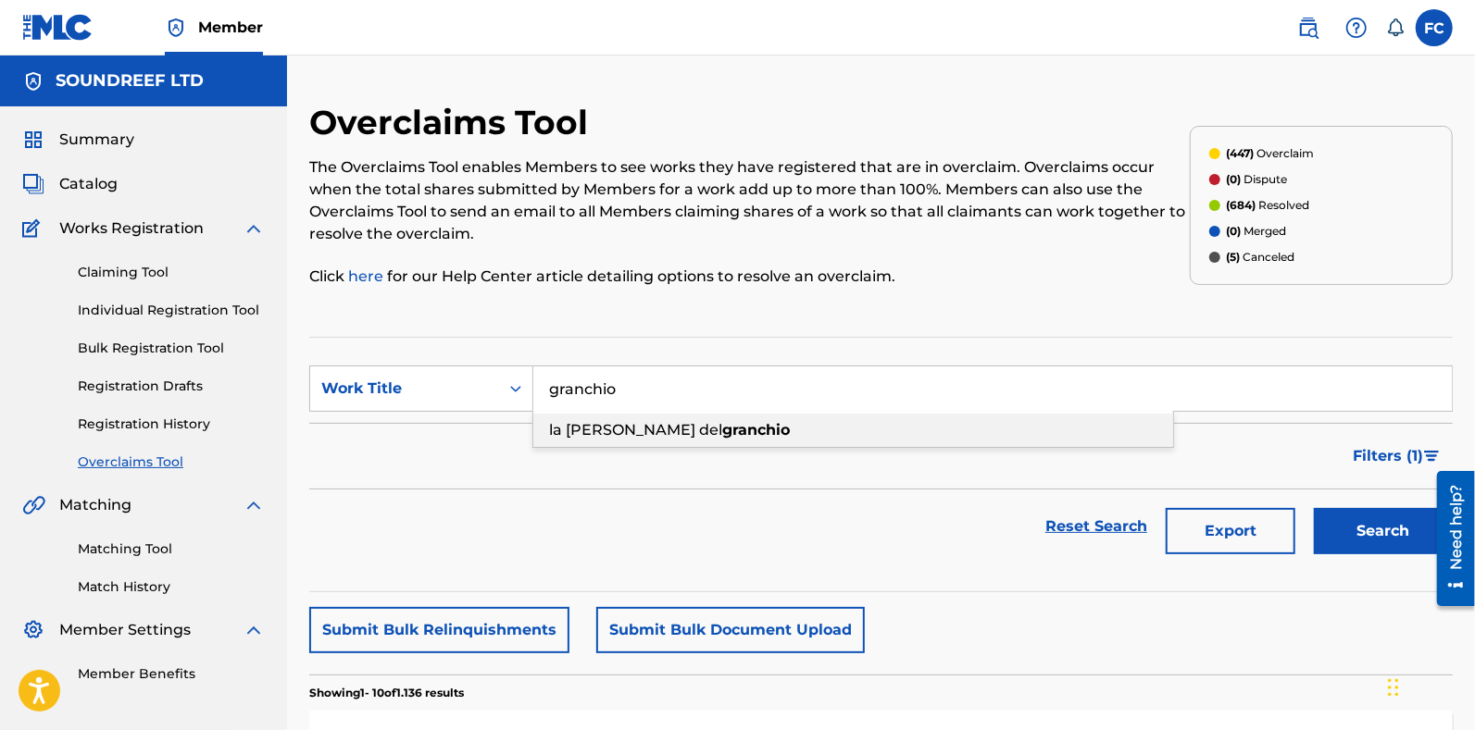
click at [722, 430] on strong "granchio" at bounding box center [756, 430] width 68 height 18
type input "la tana del granchio"
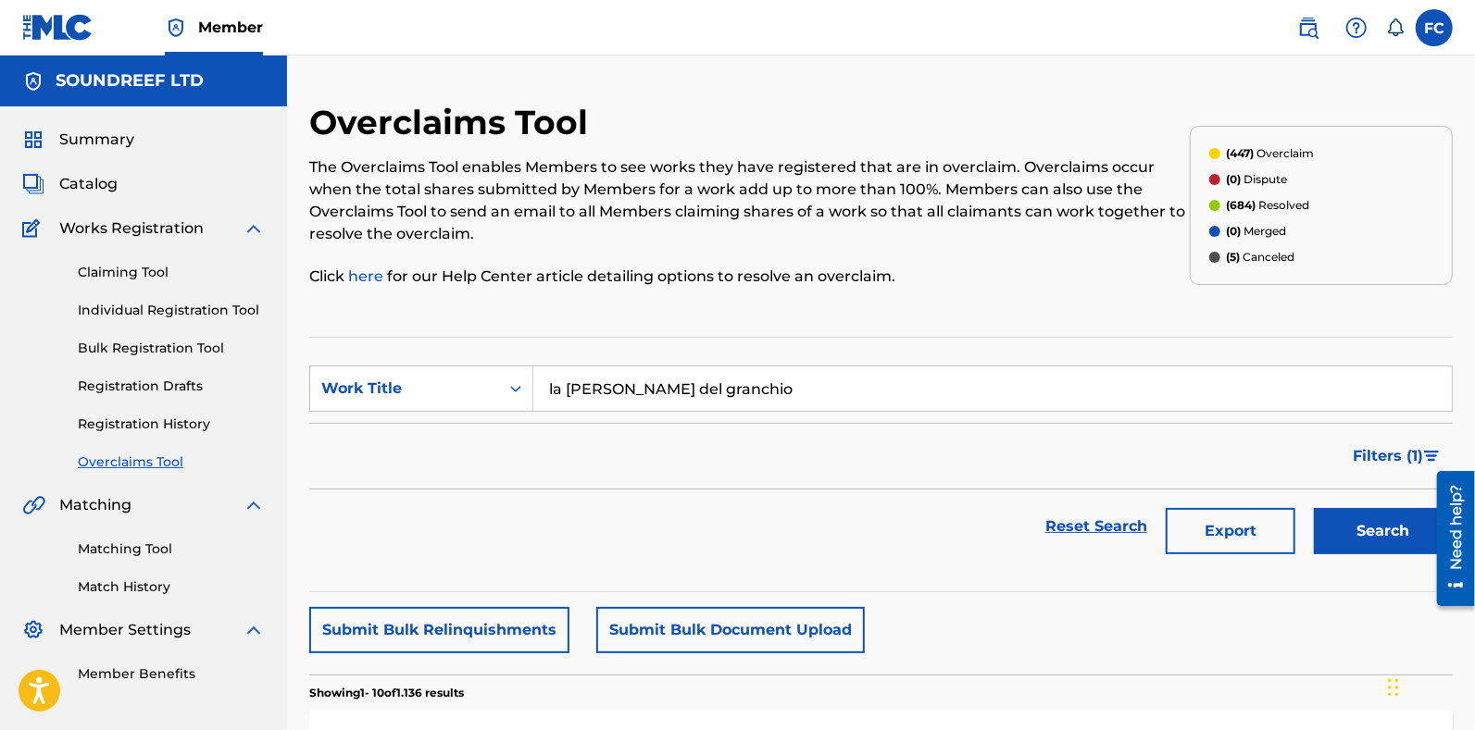
click at [1351, 530] on button "Search" at bounding box center [1383, 531] width 139 height 46
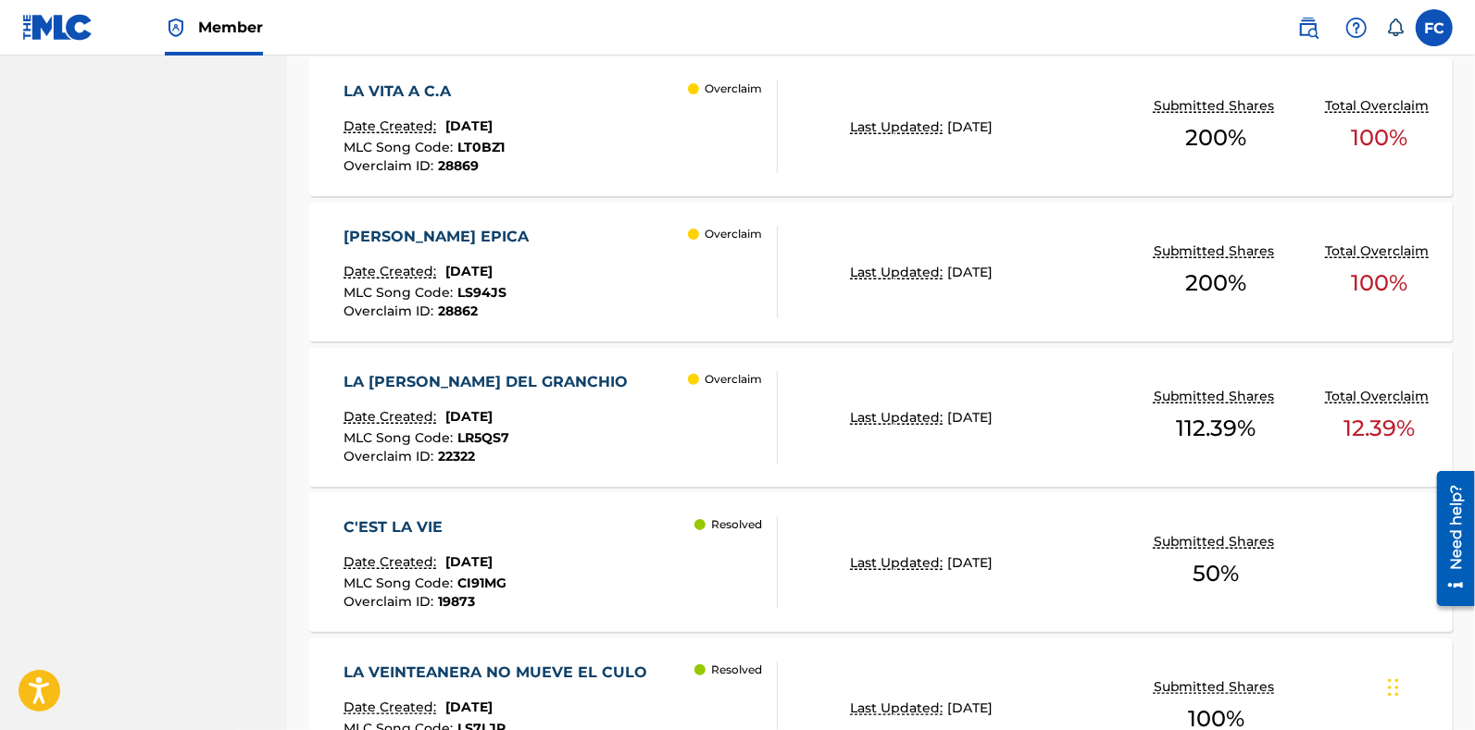
scroll to position [820, 0]
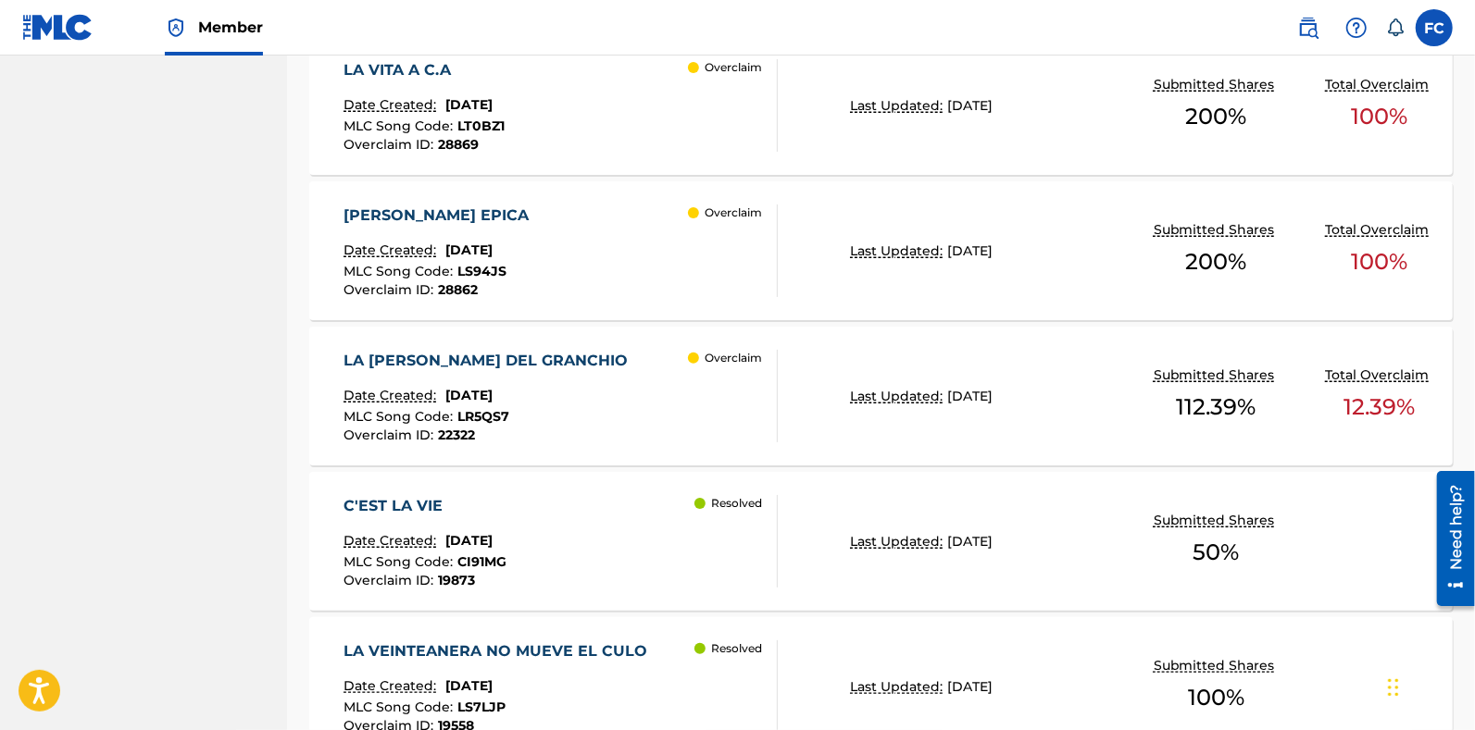
click at [640, 413] on div "LA TANA DEL GRANCHIO Date Created: April 10, 2025 MLC Song Code : LR5QS7 Overcl…" at bounding box center [560, 396] width 434 height 93
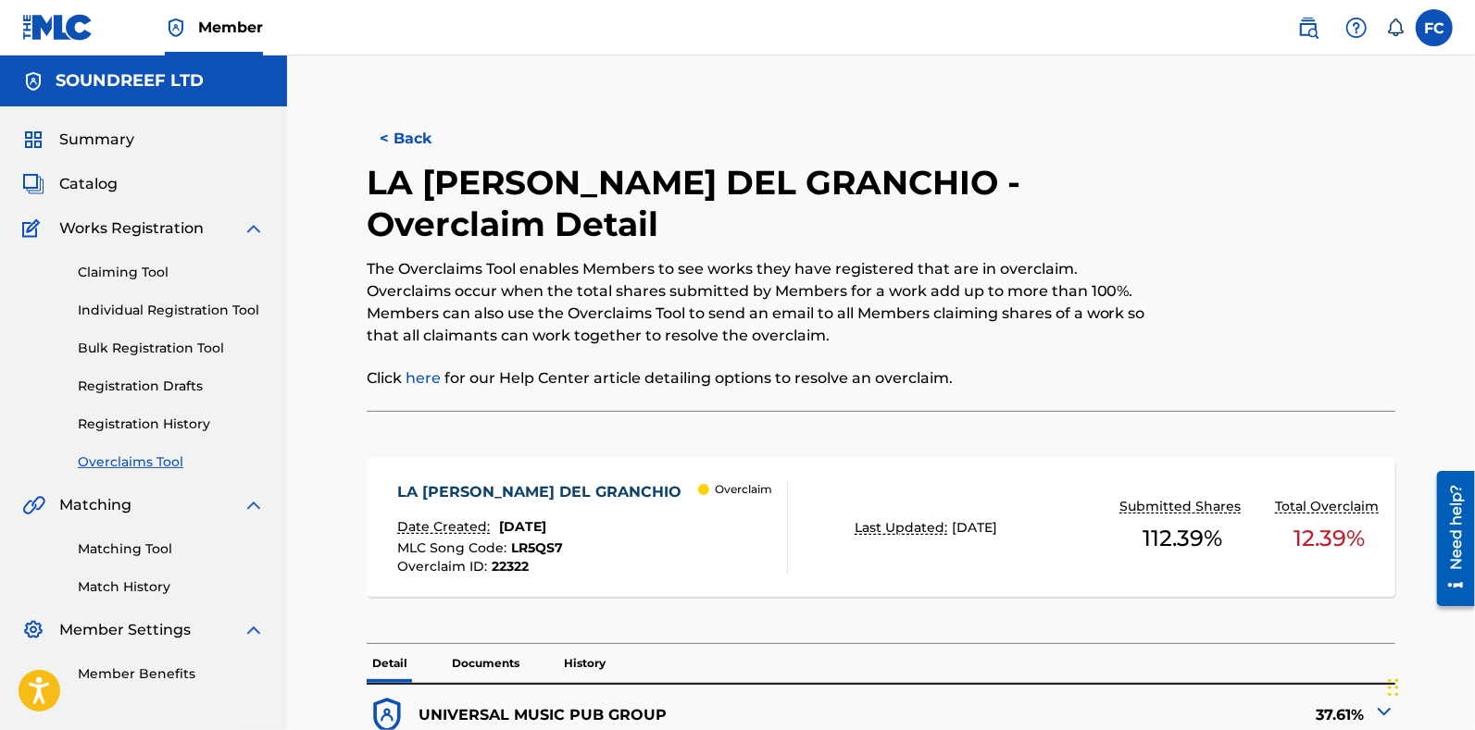
click at [395, 135] on button "< Back" at bounding box center [422, 139] width 111 height 46
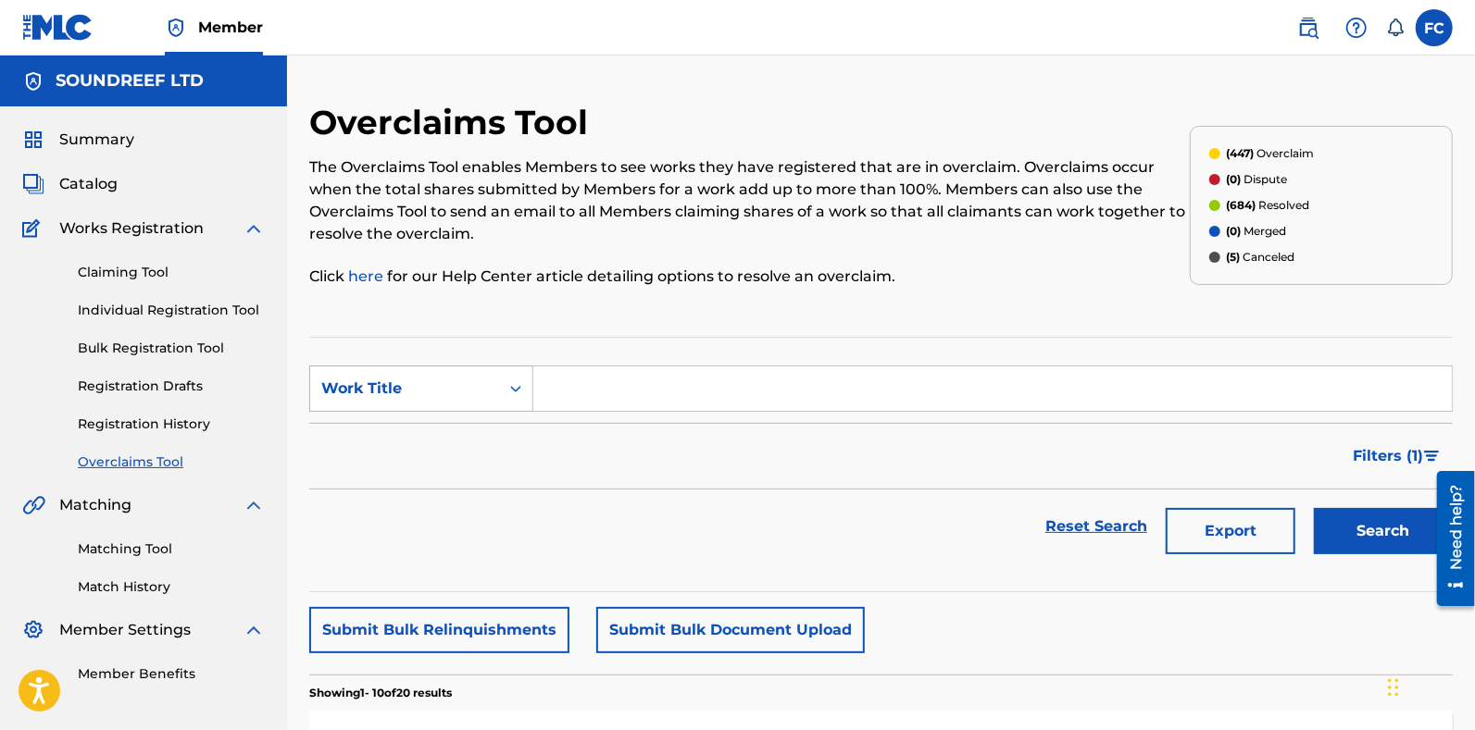
click at [375, 385] on div "Work Title" at bounding box center [404, 389] width 167 height 22
click at [358, 435] on div "MLC Song Code" at bounding box center [421, 435] width 222 height 46
click at [555, 390] on input "Search Form" at bounding box center [992, 389] width 918 height 44
paste input "LR77R7"
type input "LR77R7"
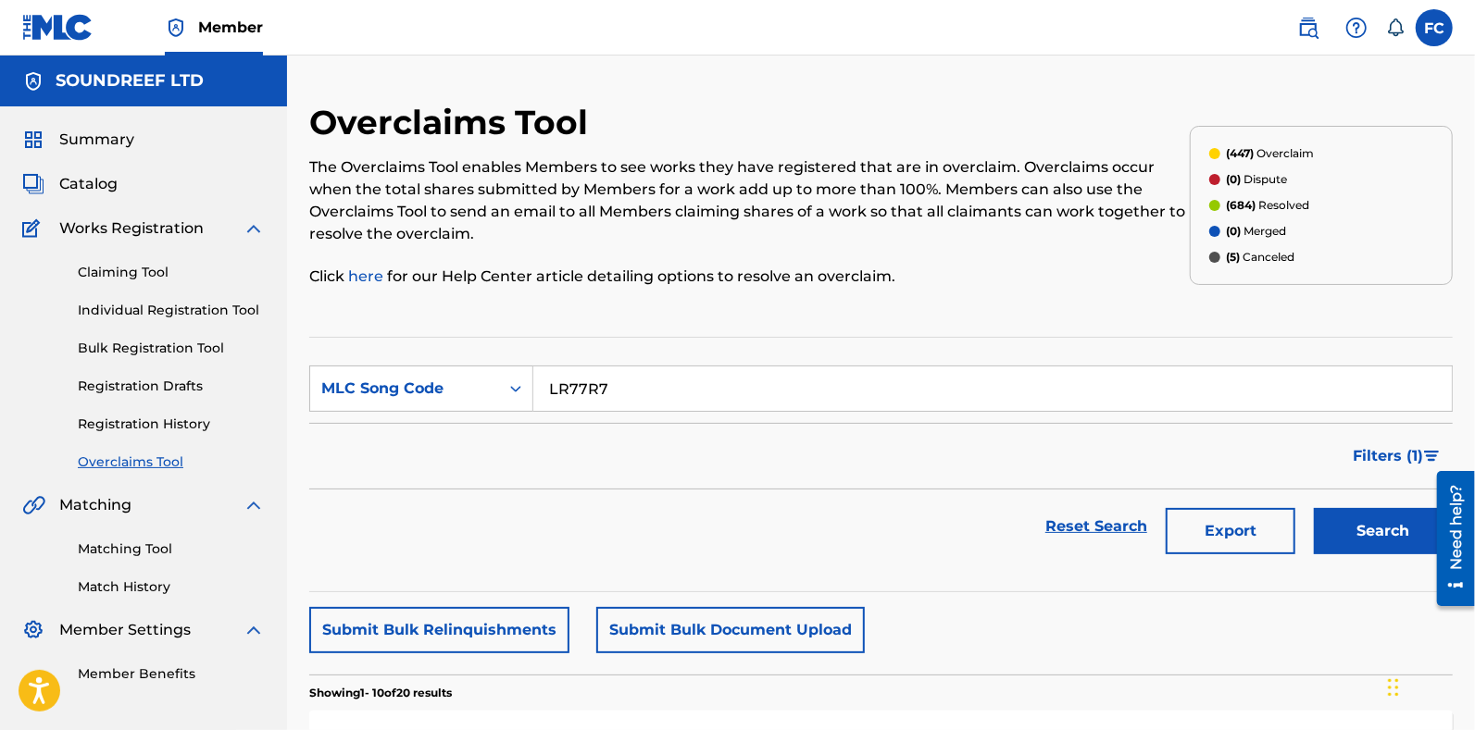
click at [1377, 502] on div "Search" at bounding box center [1378, 527] width 148 height 74
click at [1367, 518] on button "Search" at bounding box center [1383, 531] width 139 height 46
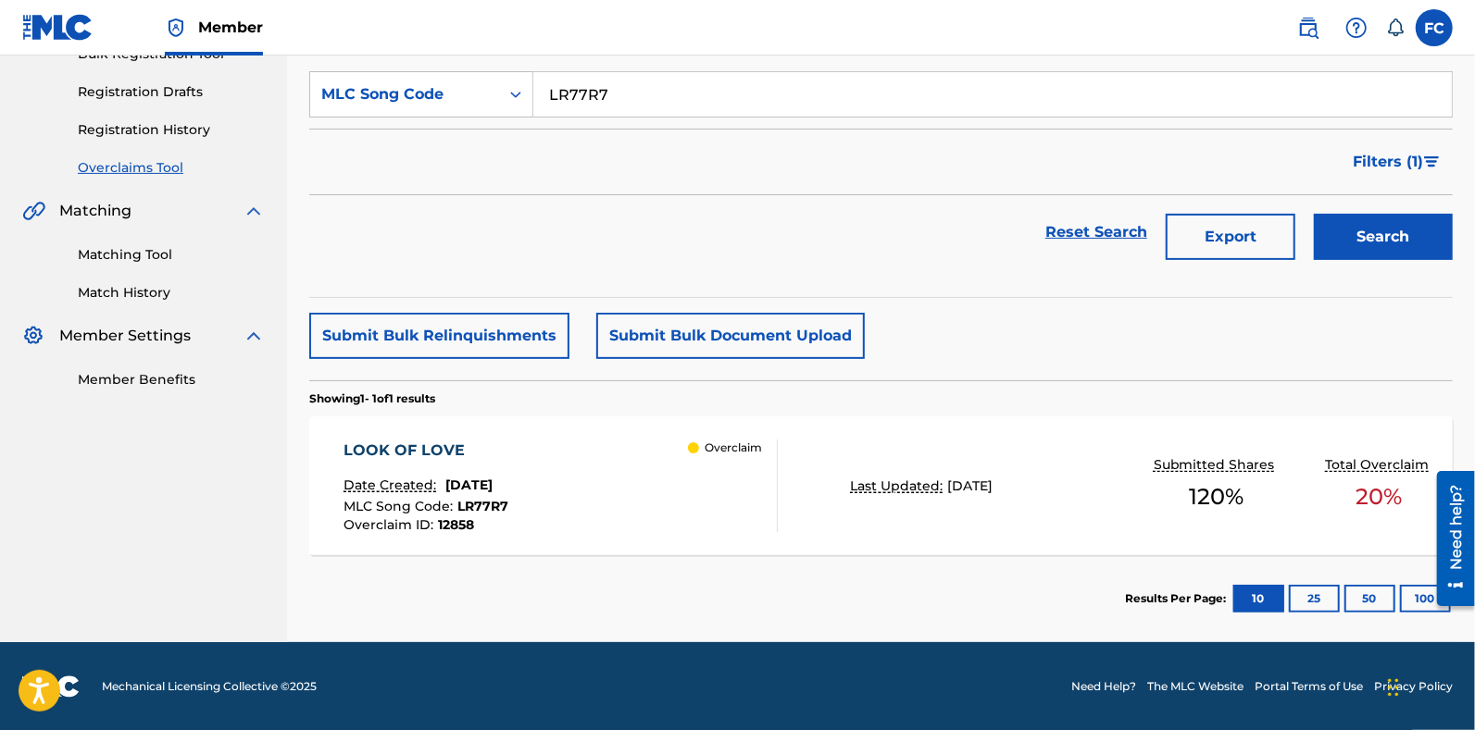
click at [663, 490] on div "LOOK OF LOVE Date Created: December 17, 2024 MLC Song Code : LR77R7 Overclaim I…" at bounding box center [560, 486] width 434 height 93
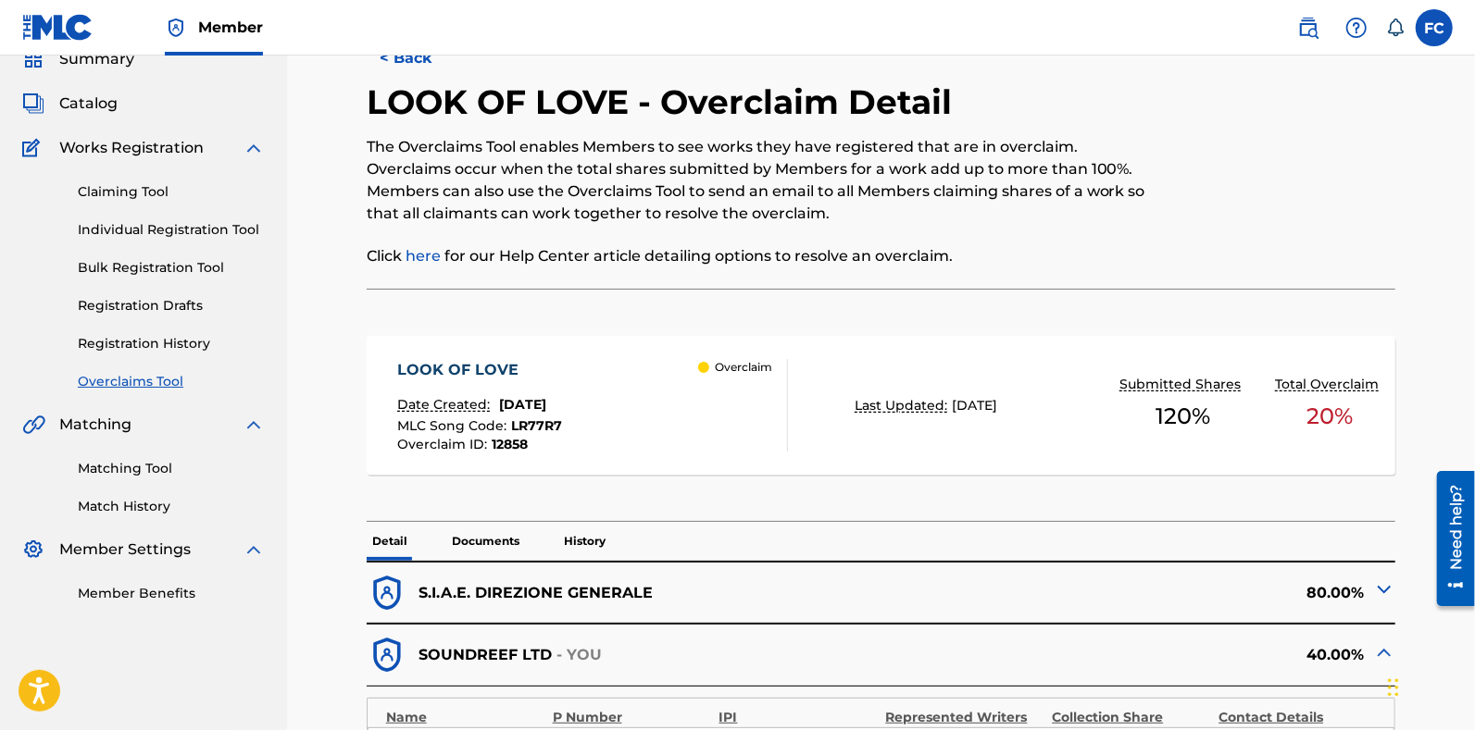
scroll to position [79, 0]
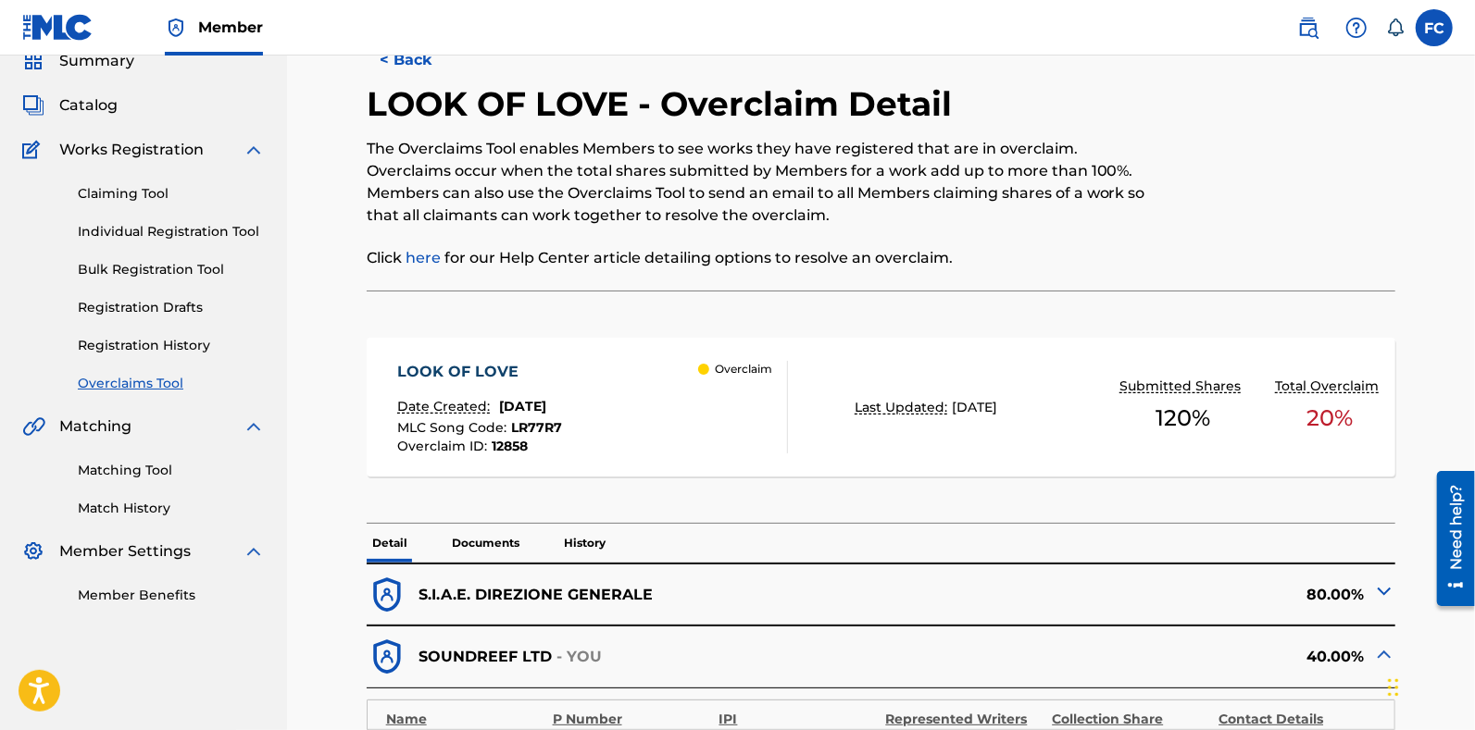
click at [399, 45] on nav "Member FC FC Francesca Certo francesca.certo@soundreef.com Notification Prefere…" at bounding box center [737, 28] width 1475 height 56
click at [393, 61] on button "< Back" at bounding box center [422, 60] width 111 height 46
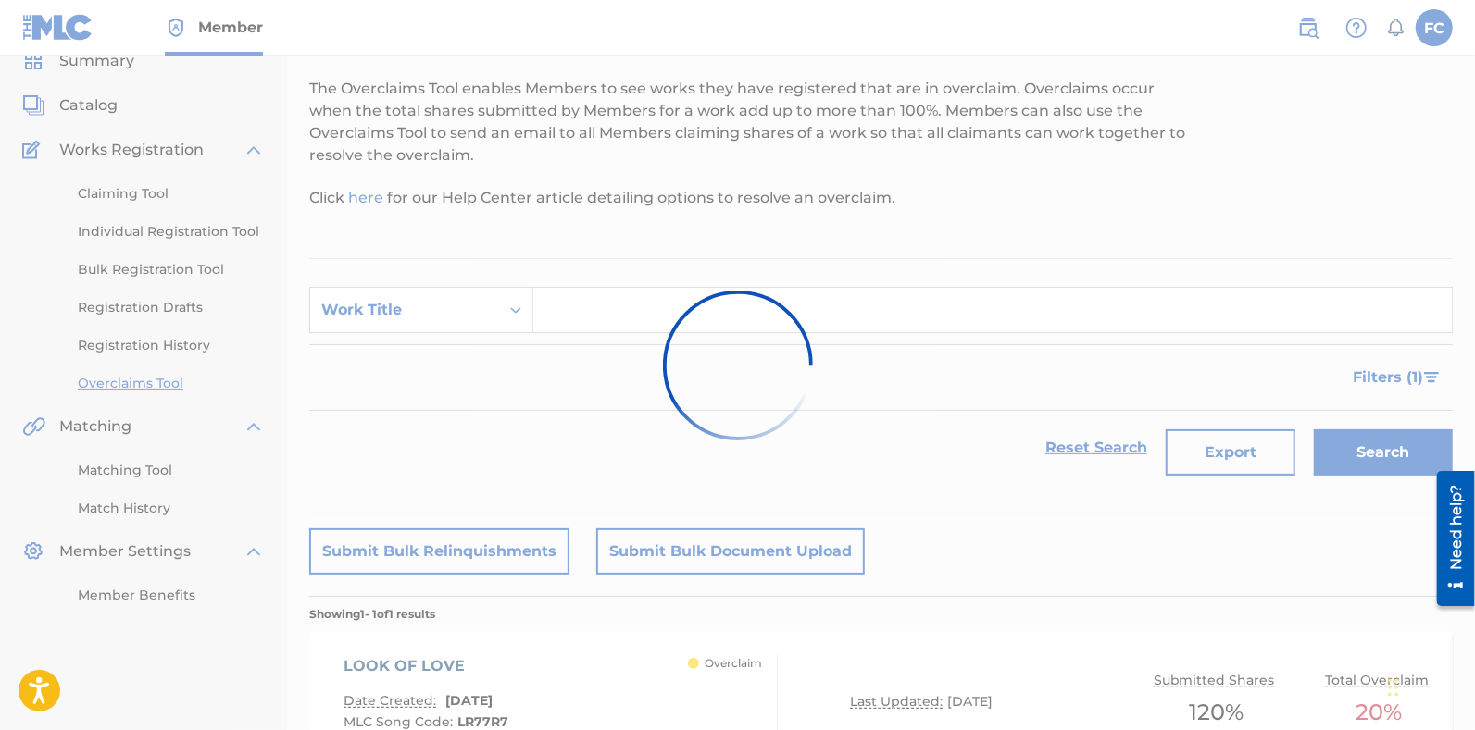
scroll to position [245, 0]
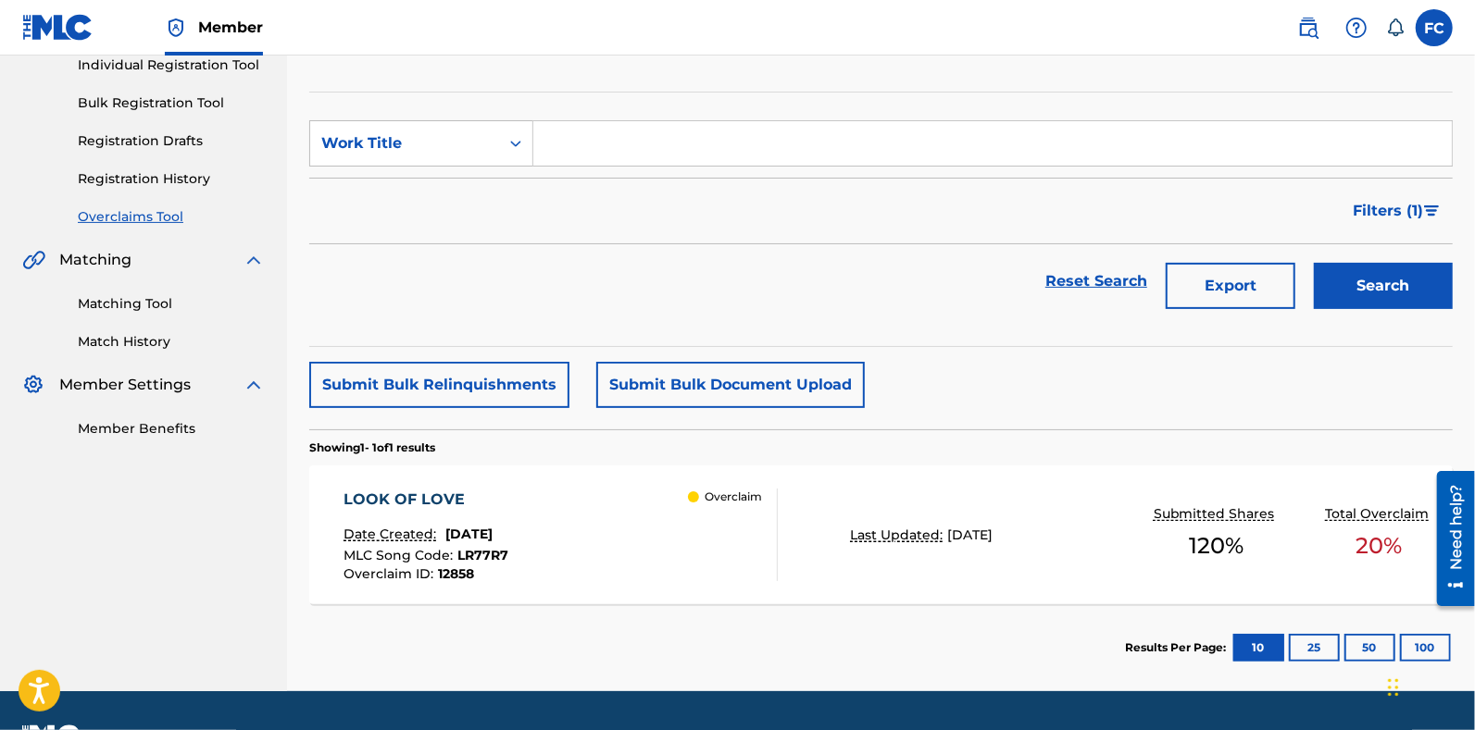
click at [597, 137] on input "Search Form" at bounding box center [992, 143] width 918 height 44
type input "v"
paste input "OGNI PICCOLO SEGRETO"
type input "OGNI PICCOLO SEGRETO"
click at [1314, 263] on button "Search" at bounding box center [1383, 286] width 139 height 46
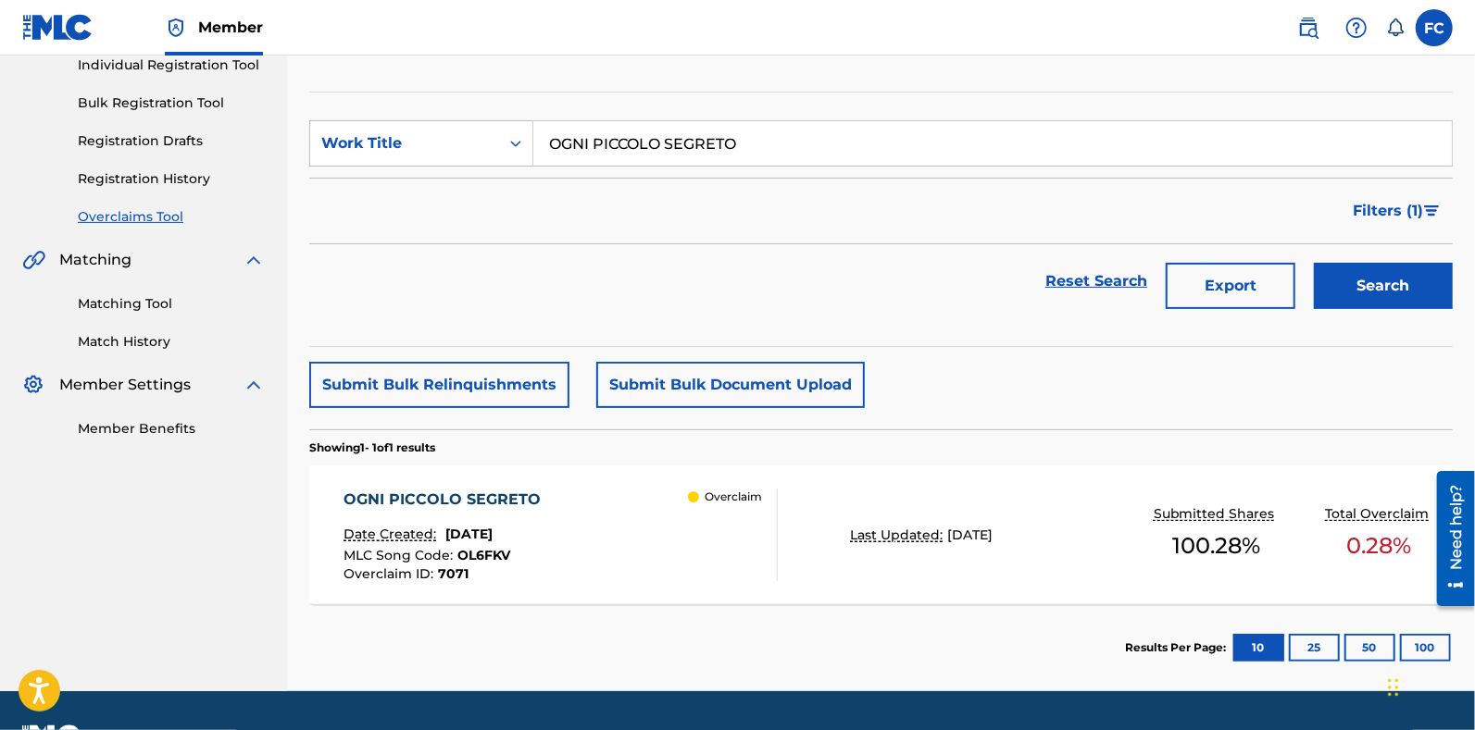
click at [618, 517] on div "OGNI PICCOLO SEGRETO Date Created: October 18, 2024 MLC Song Code : OL6FKV Over…" at bounding box center [560, 535] width 434 height 93
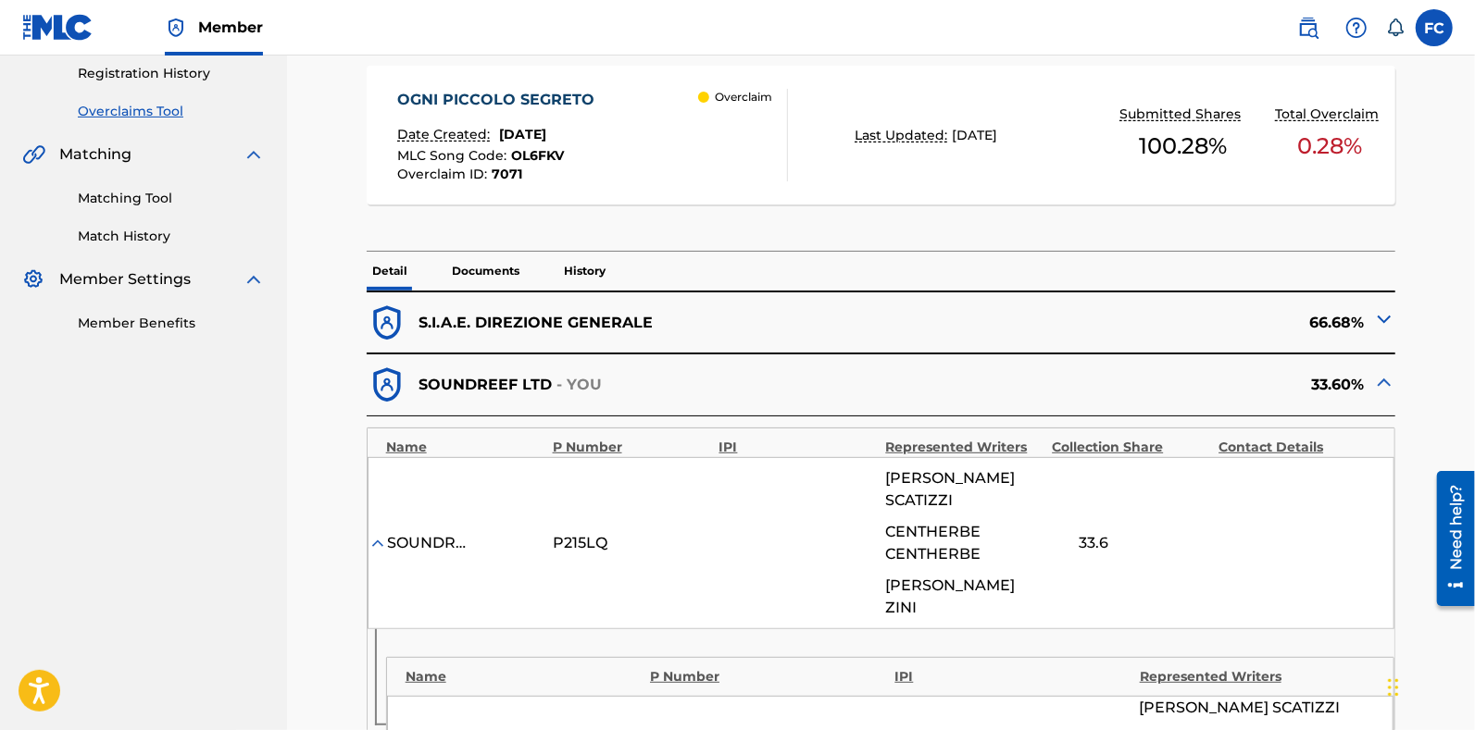
click at [592, 258] on p "History" at bounding box center [584, 271] width 53 height 39
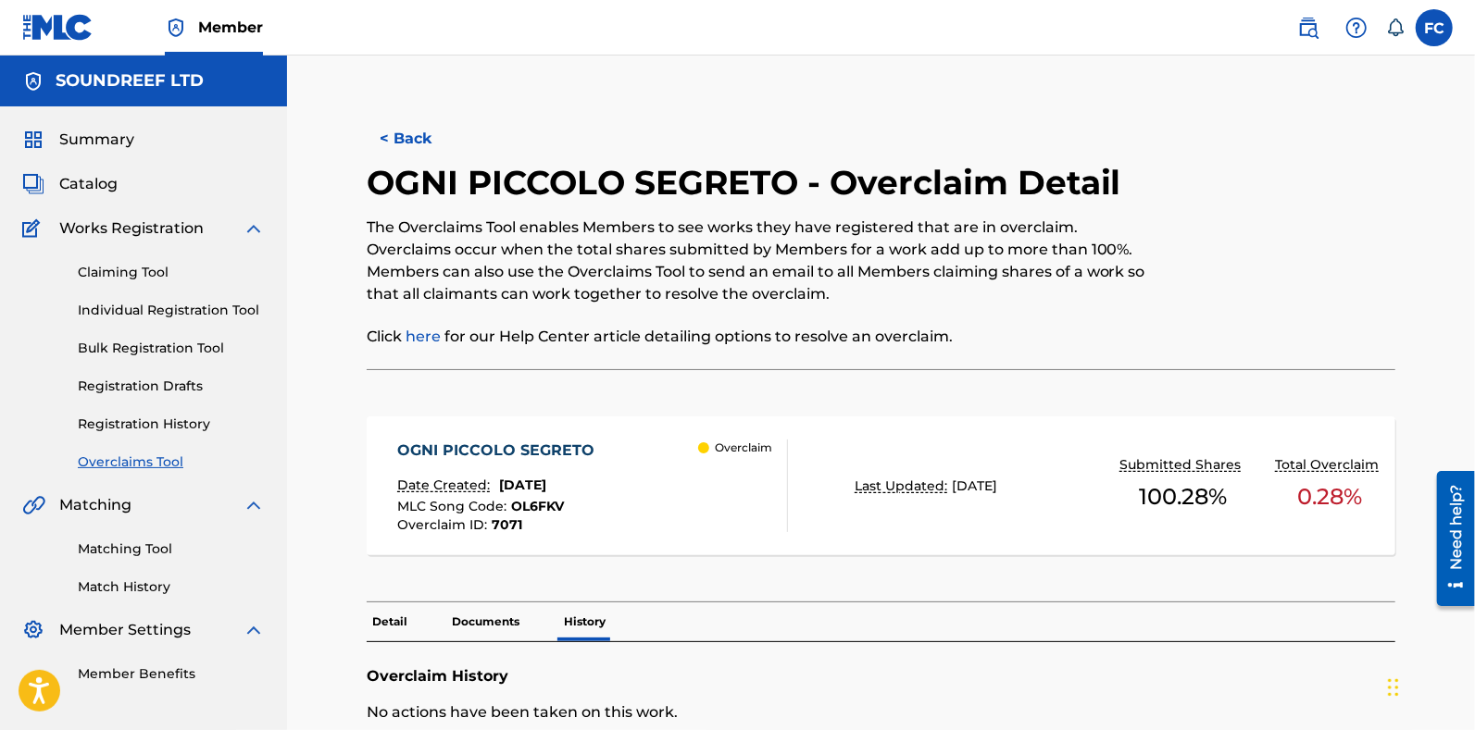
click at [391, 631] on p "Detail" at bounding box center [390, 622] width 46 height 39
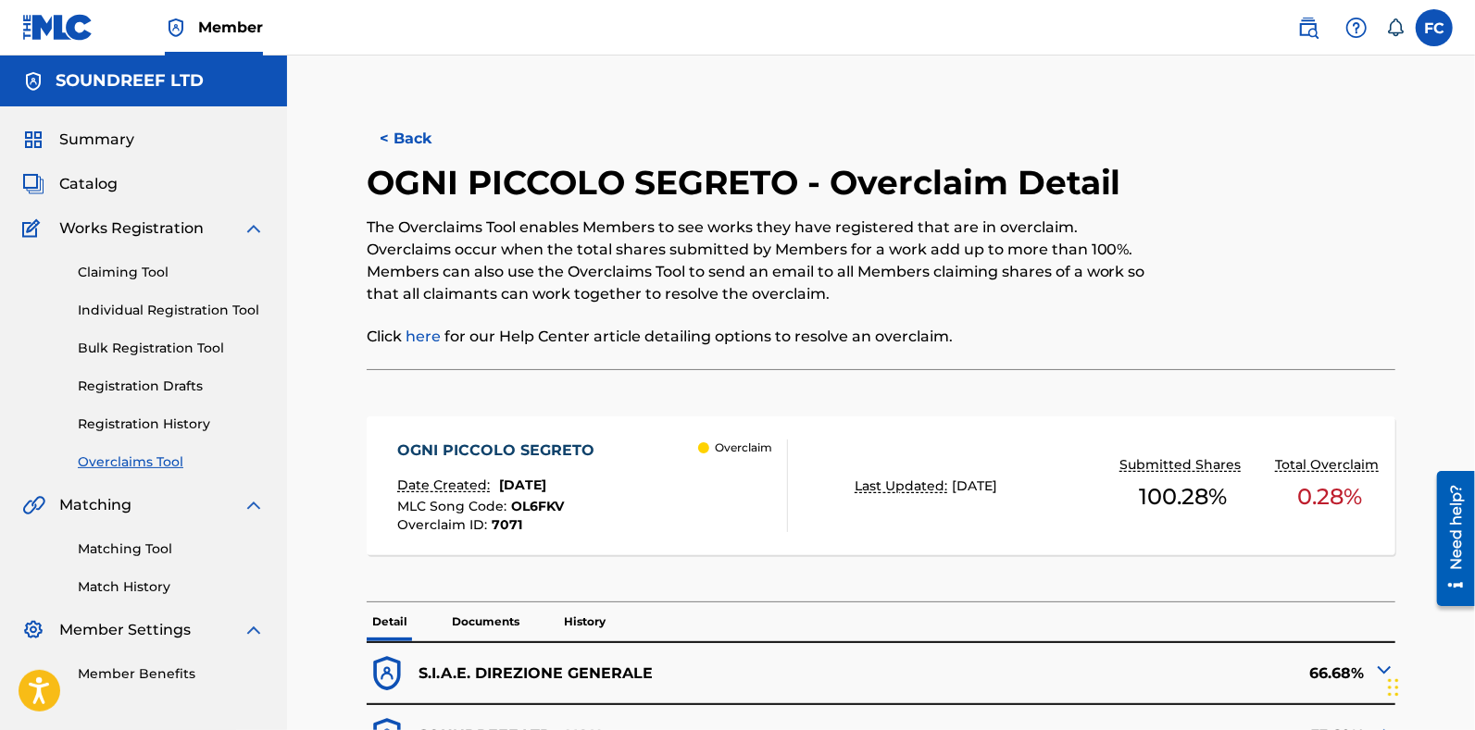
click at [417, 136] on button "< Back" at bounding box center [422, 139] width 111 height 46
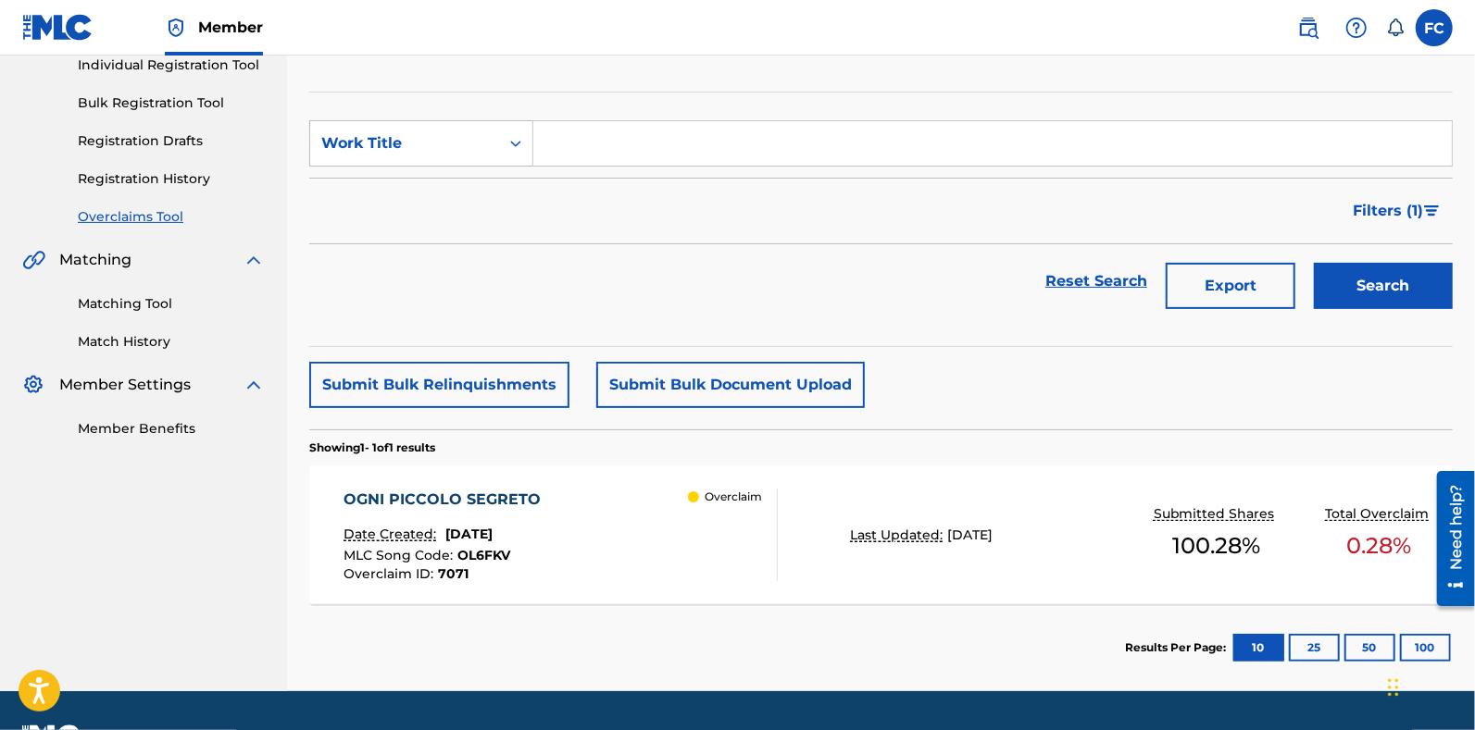
click at [573, 140] on input "Search Form" at bounding box center [992, 143] width 918 height 44
